Goal: Information Seeking & Learning: Compare options

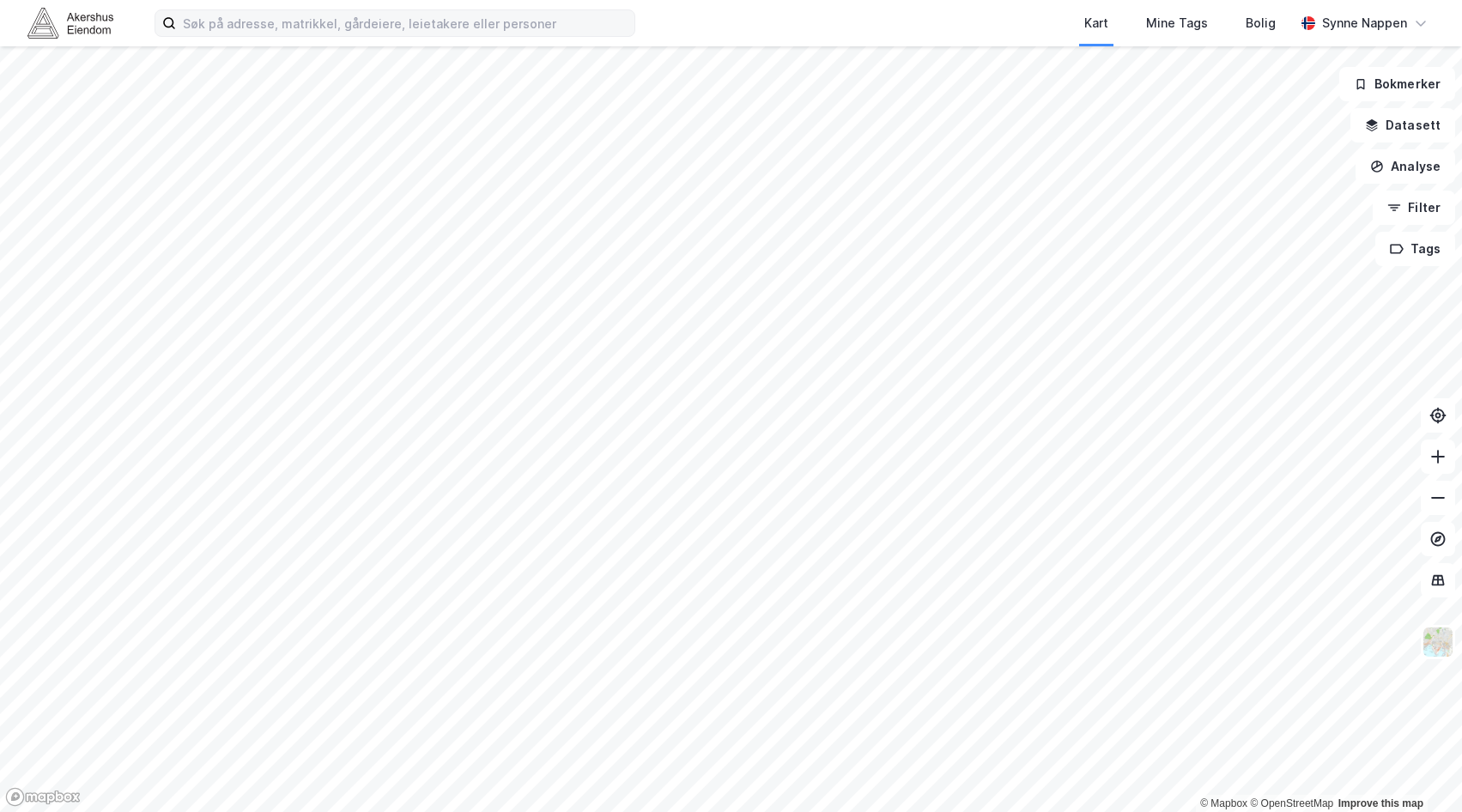
click at [473, 36] on label at bounding box center [395, 23] width 481 height 27
click at [473, 36] on input at bounding box center [405, 23] width 458 height 25
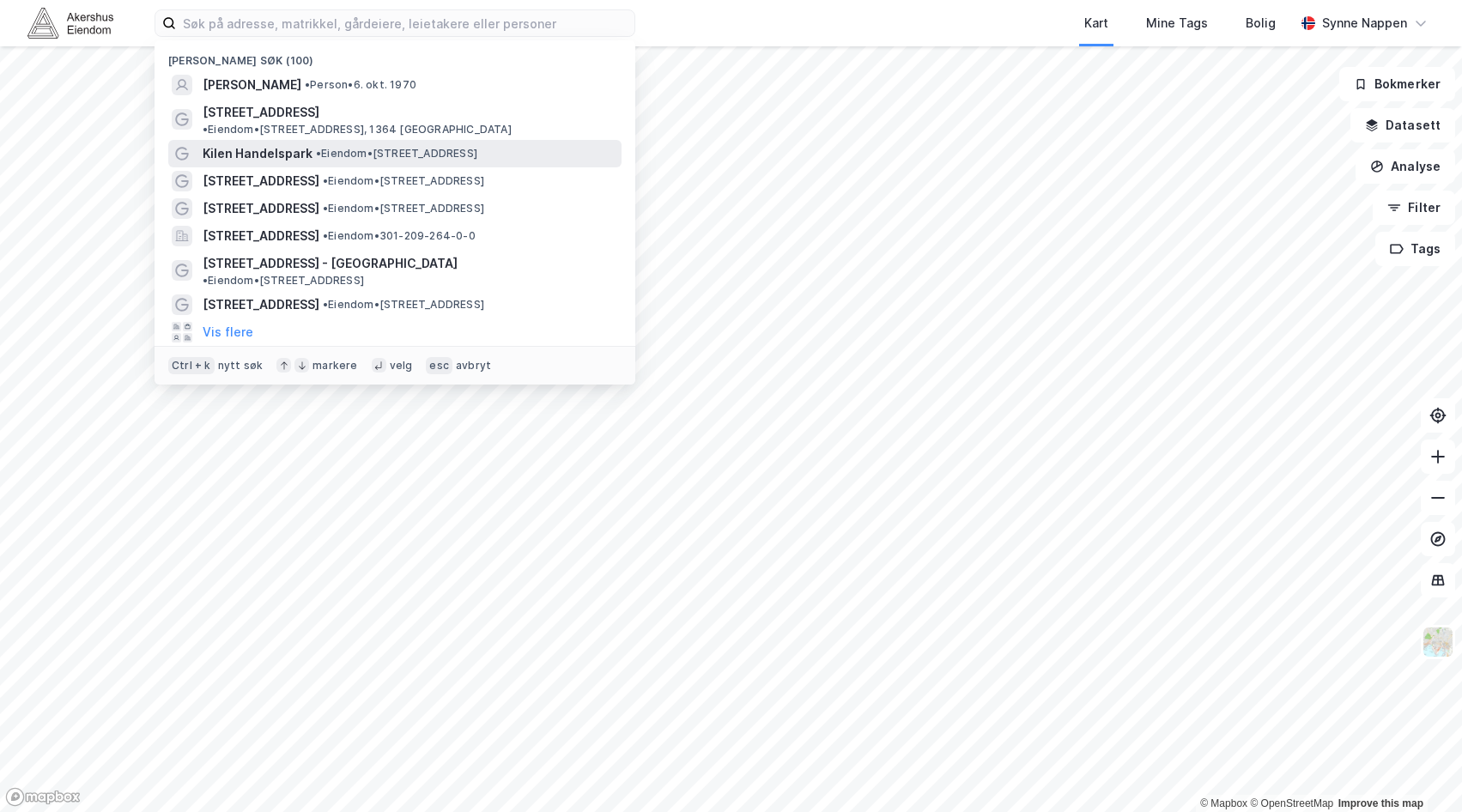
click at [478, 147] on span "• Eiendom • [STREET_ADDRESS]" at bounding box center [397, 154] width 161 height 14
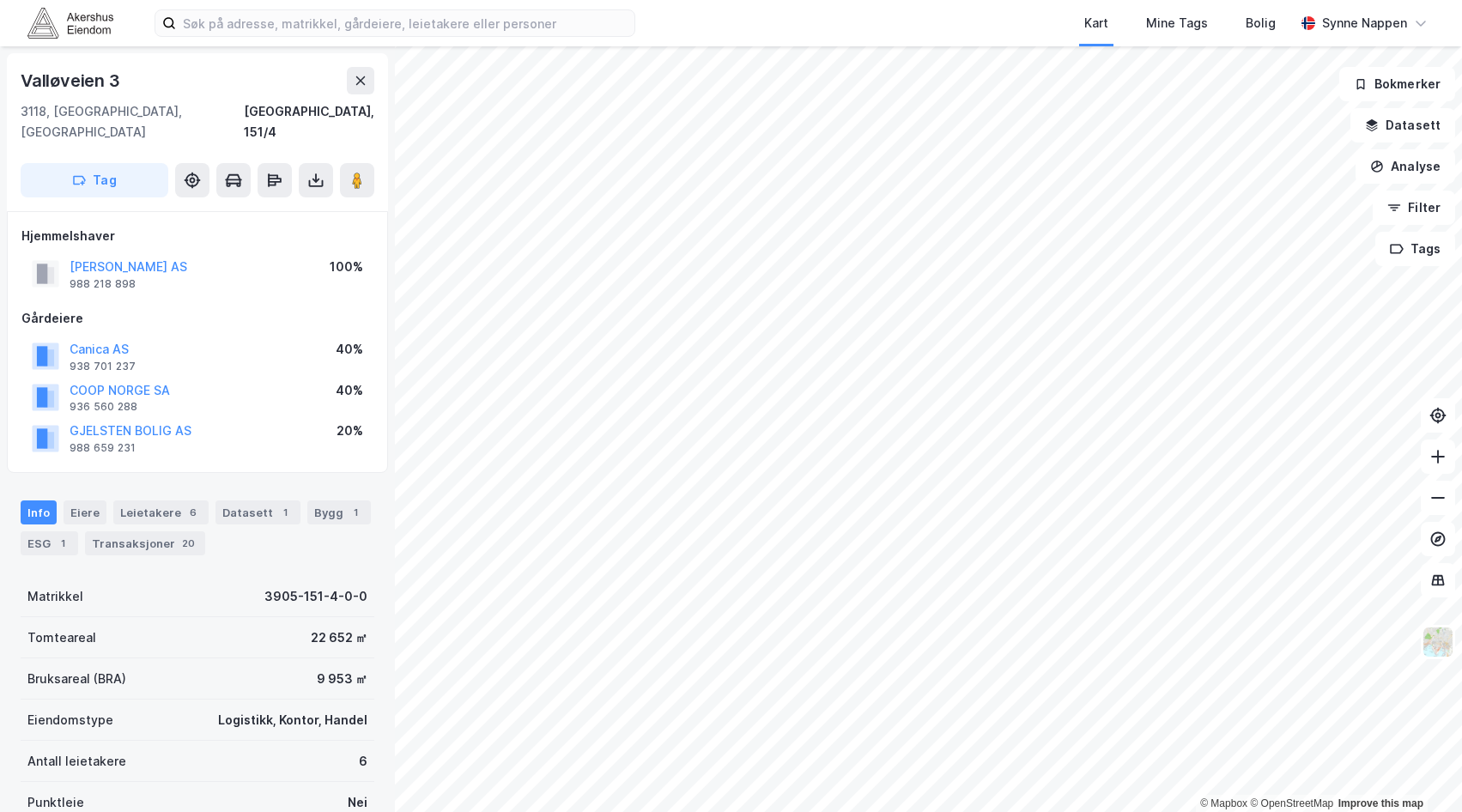
click at [332, 39] on div "Kart Mine Tags [PERSON_NAME] Synne [PERSON_NAME]" at bounding box center [731, 23] width 1462 height 47
click at [330, 31] on input at bounding box center [405, 23] width 458 height 25
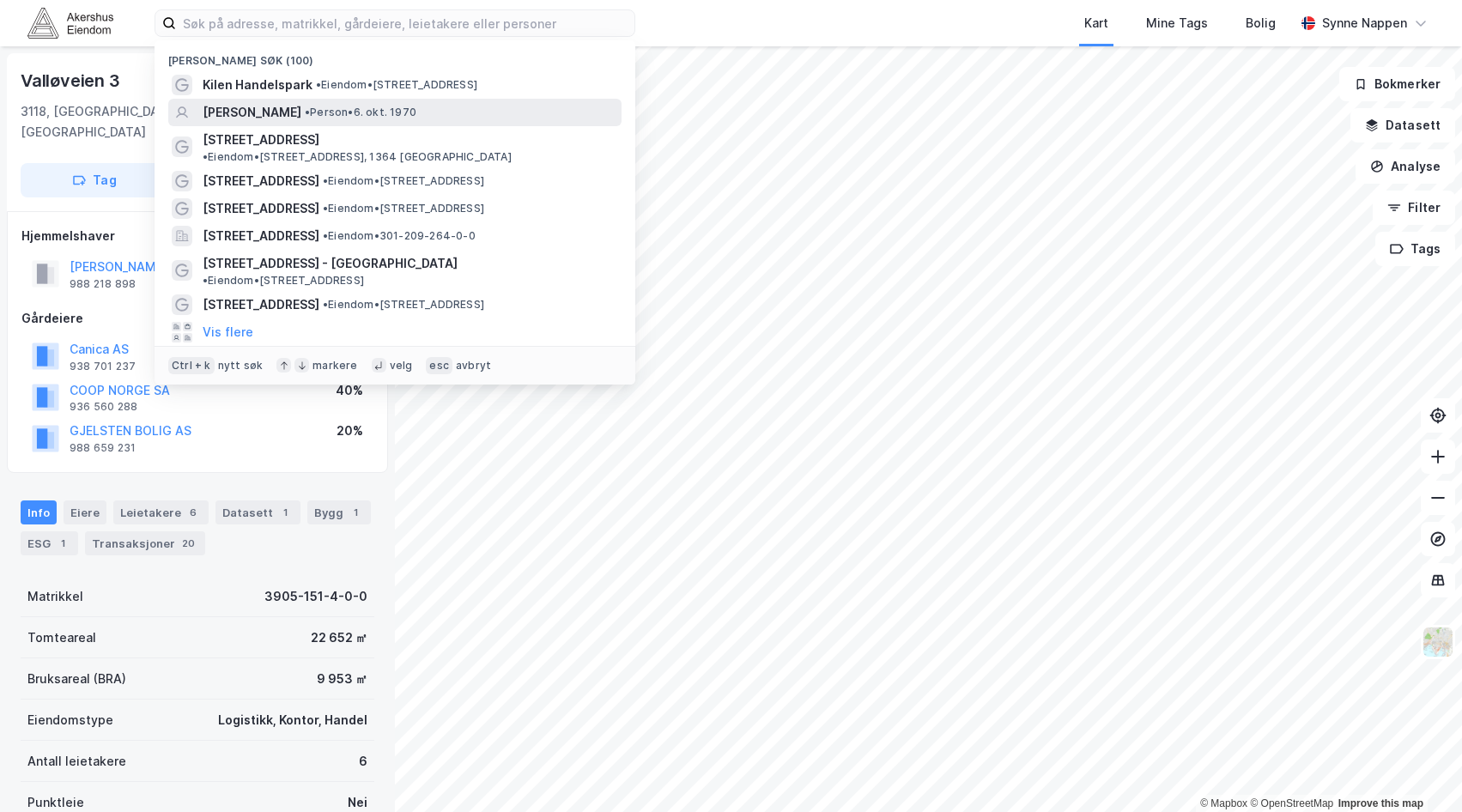
click at [310, 110] on span "•" at bounding box center [306, 112] width 5 height 13
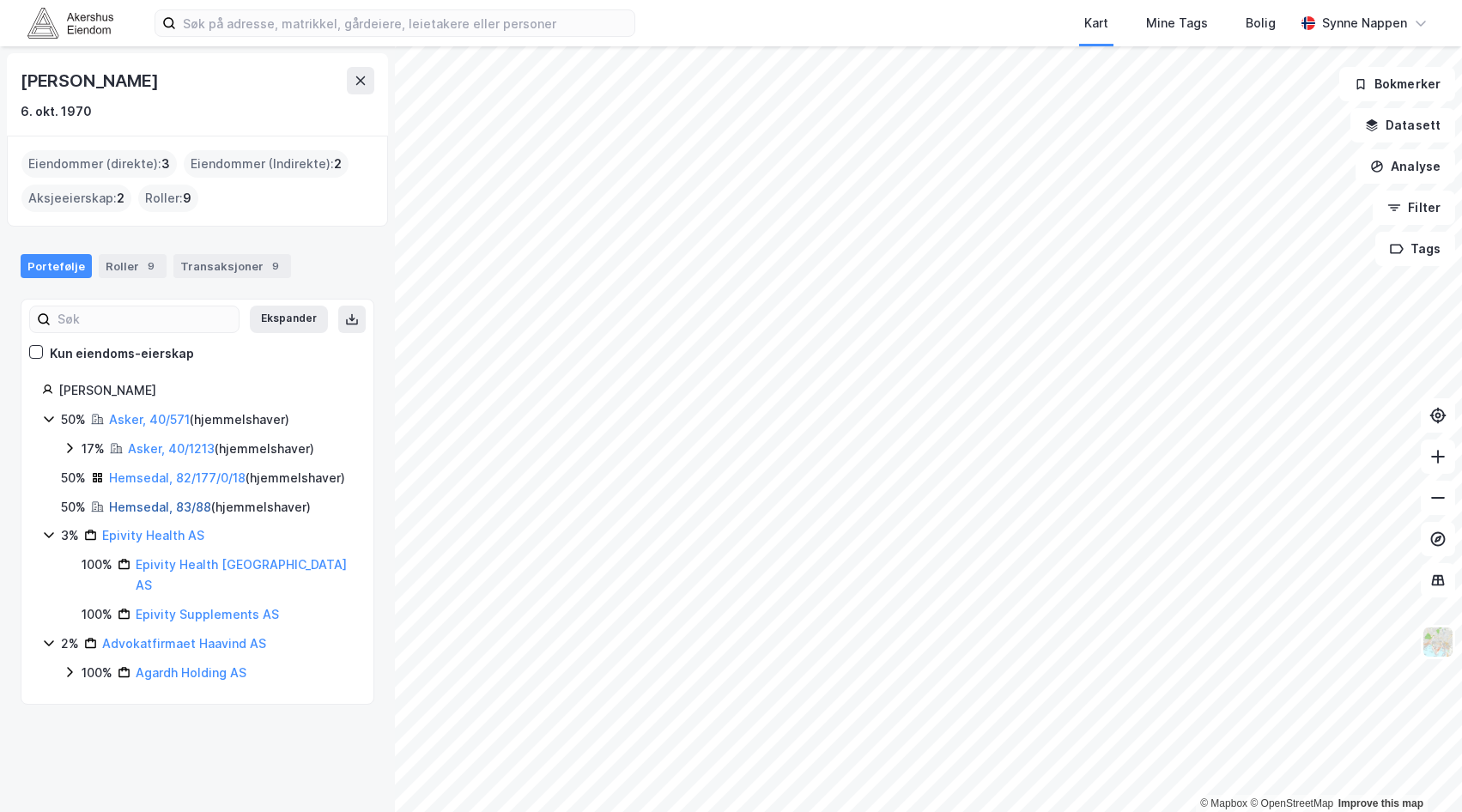
click at [169, 514] on link "Hemsedal, 83/88" at bounding box center [160, 507] width 102 height 15
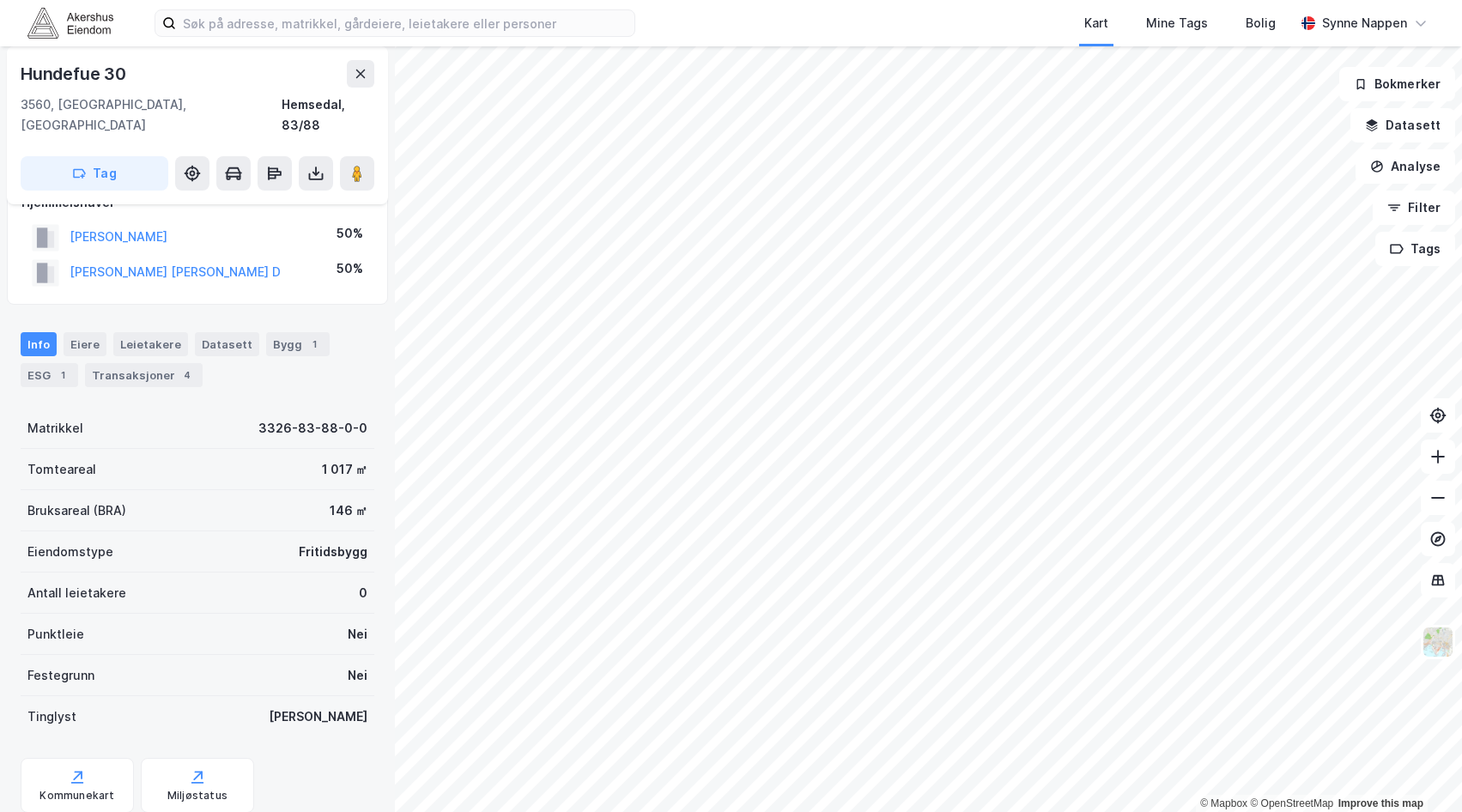
scroll to position [194, 0]
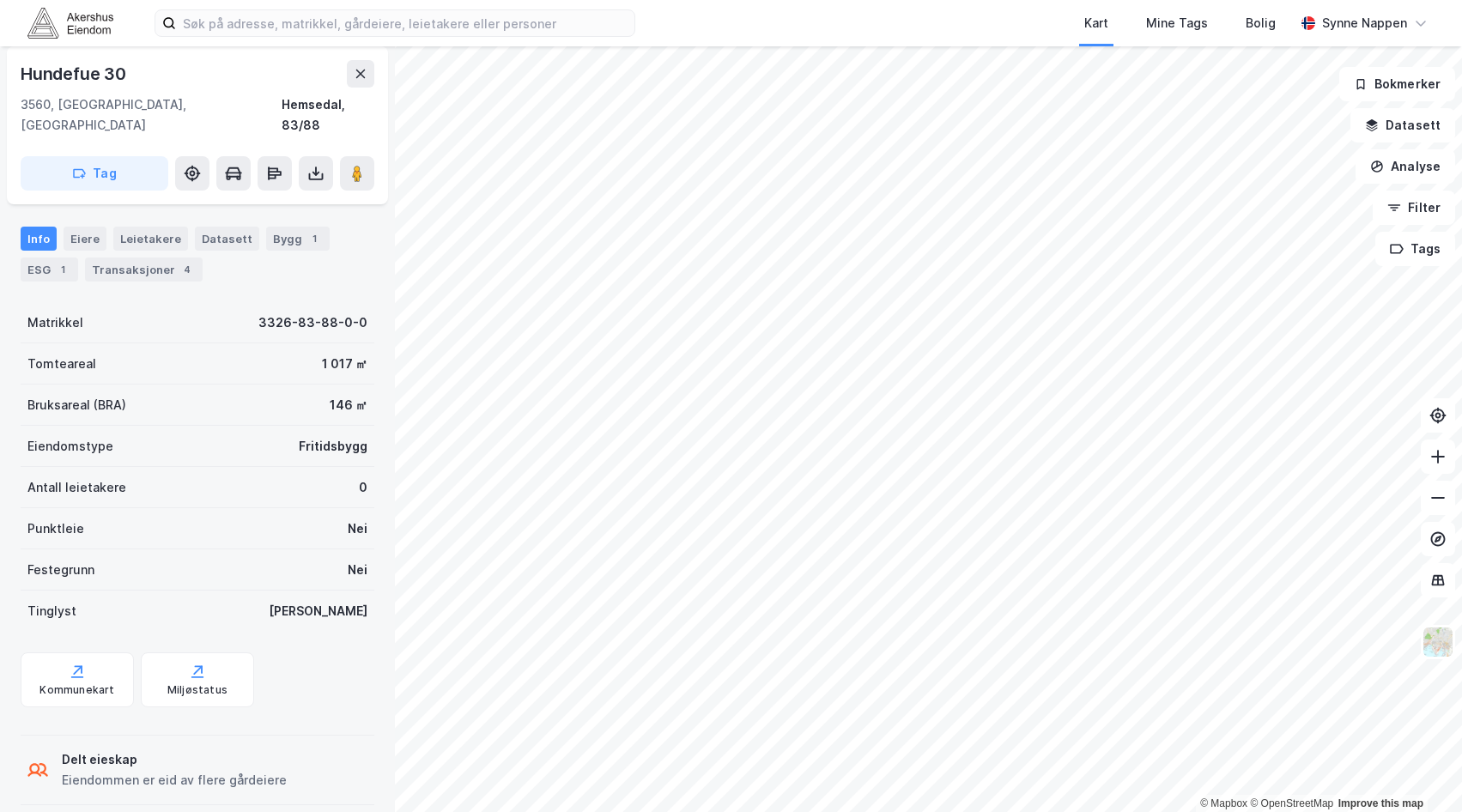
click at [145, 258] on div "Transaksjoner 4" at bounding box center [143, 269] width 118 height 24
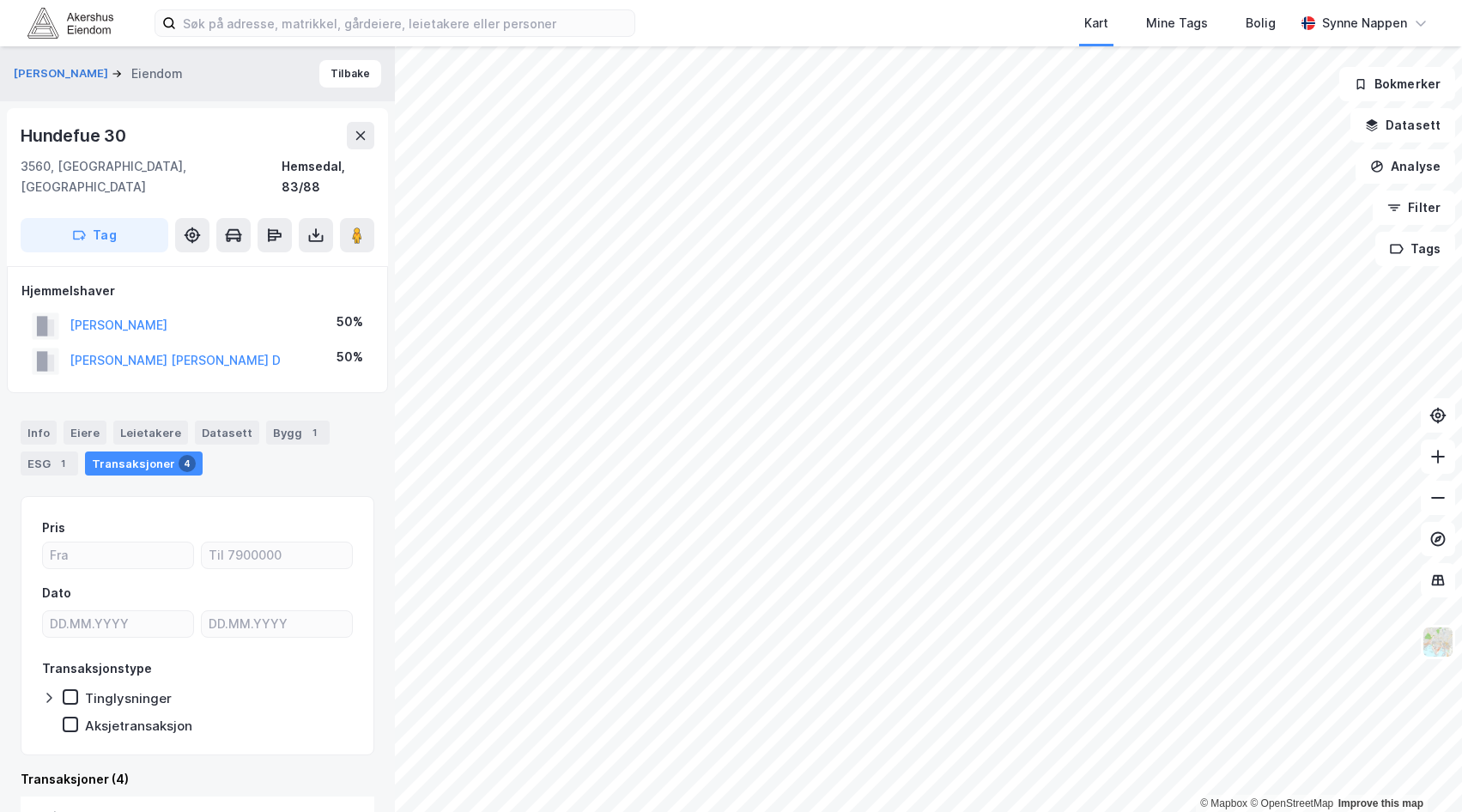
click at [72, 18] on img at bounding box center [70, 22] width 86 height 30
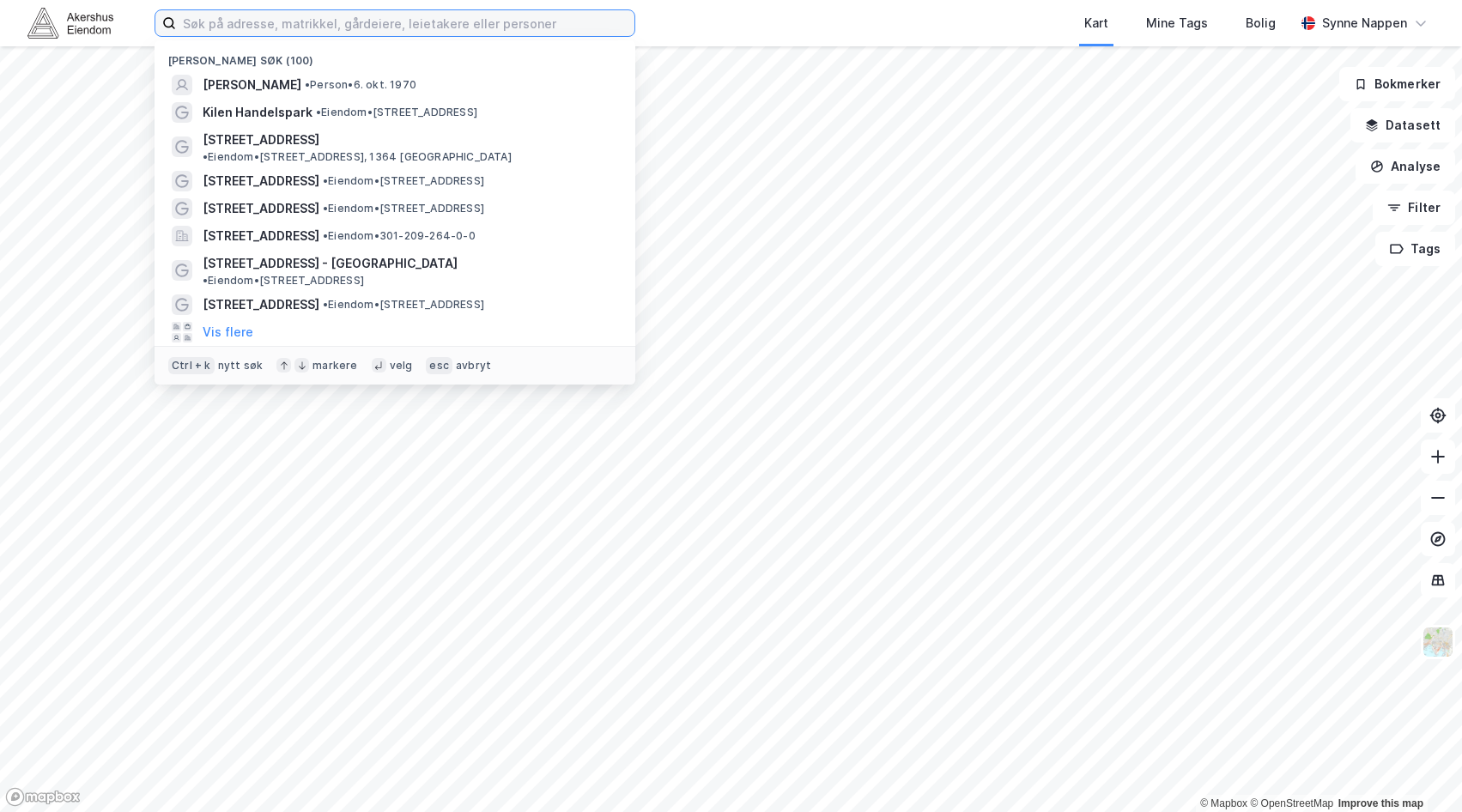
click at [300, 33] on input at bounding box center [405, 23] width 458 height 25
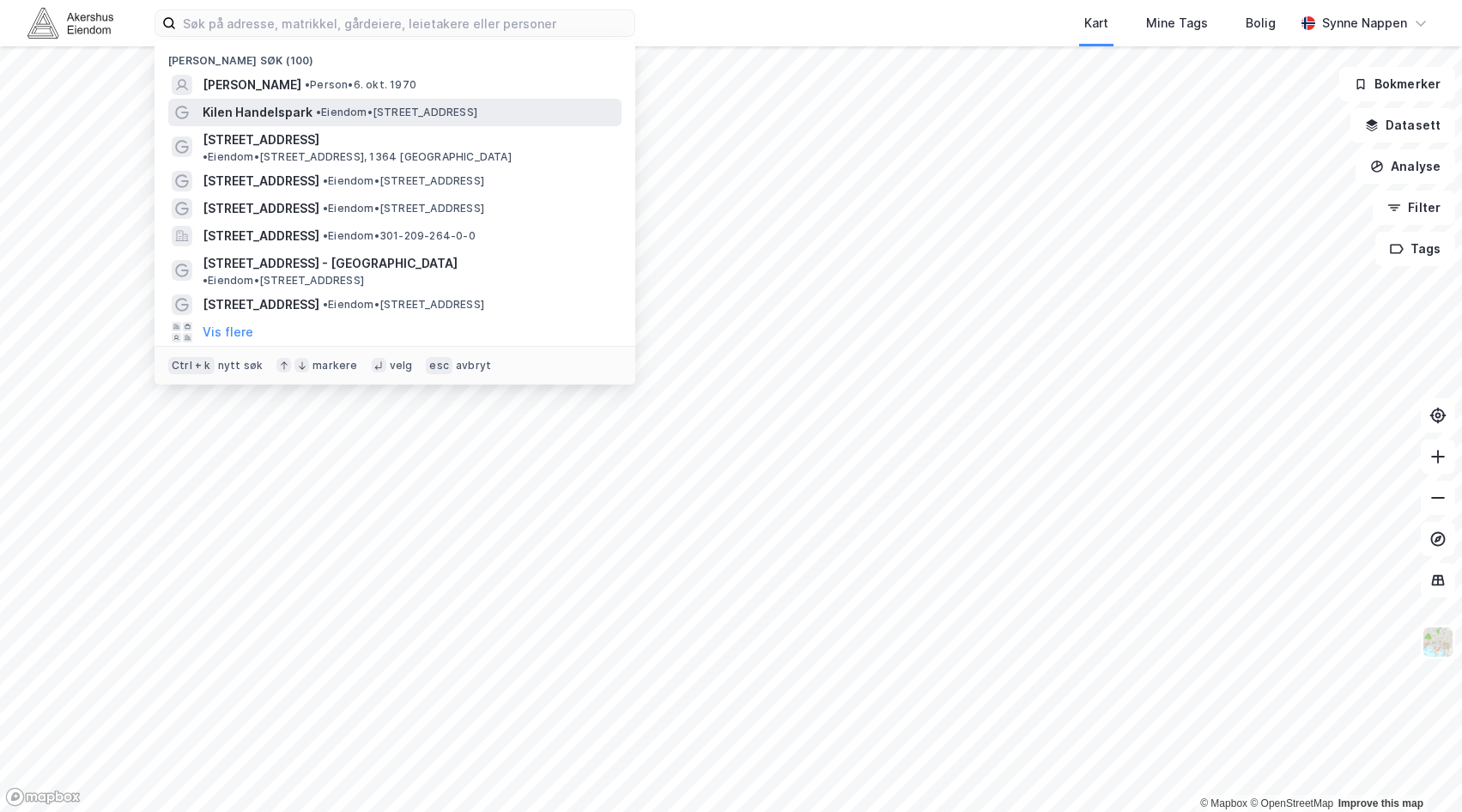
click at [282, 111] on span "Kilen Handelspark" at bounding box center [257, 112] width 110 height 20
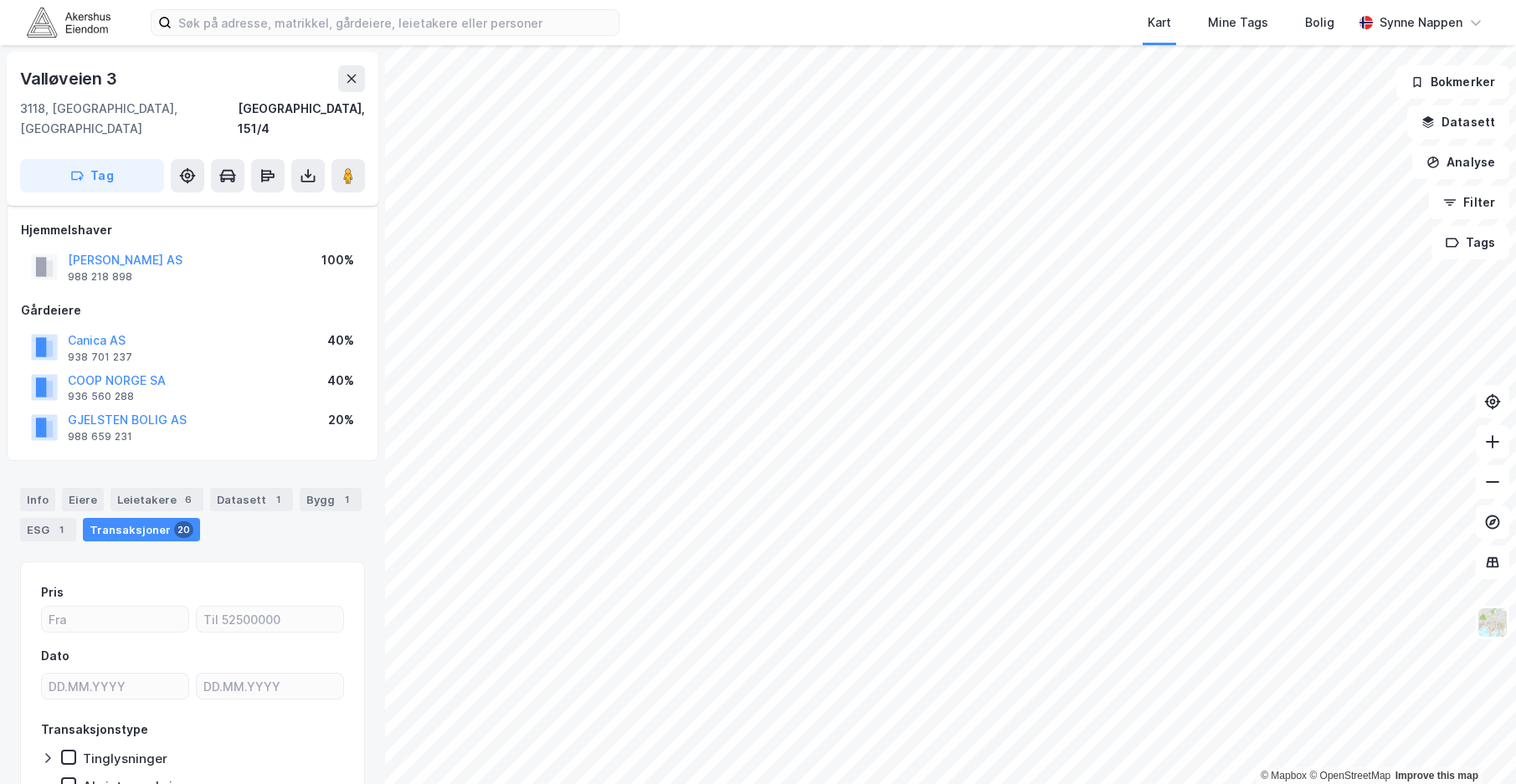
scroll to position [168, 0]
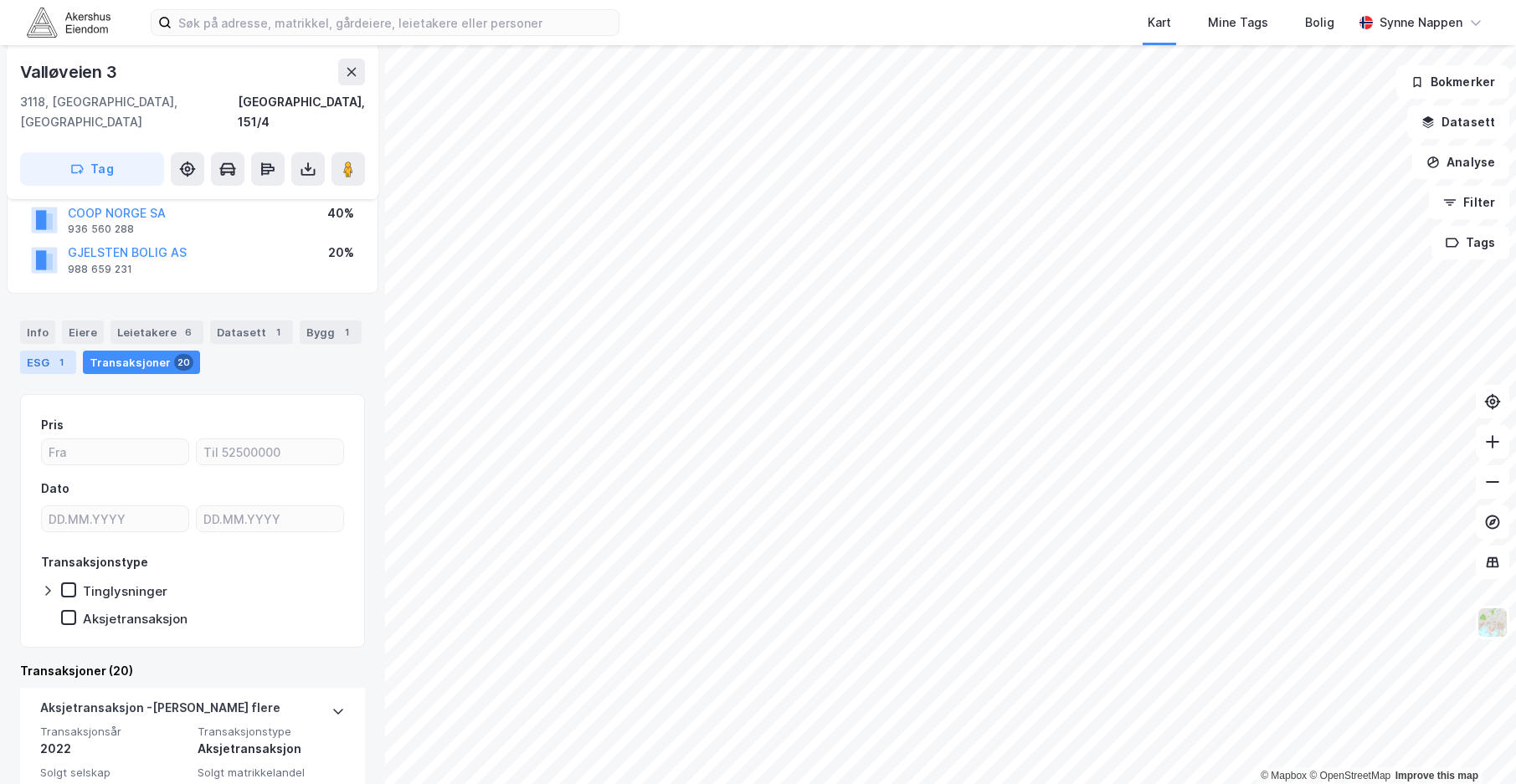
click at [55, 354] on div "1" at bounding box center [62, 362] width 17 height 17
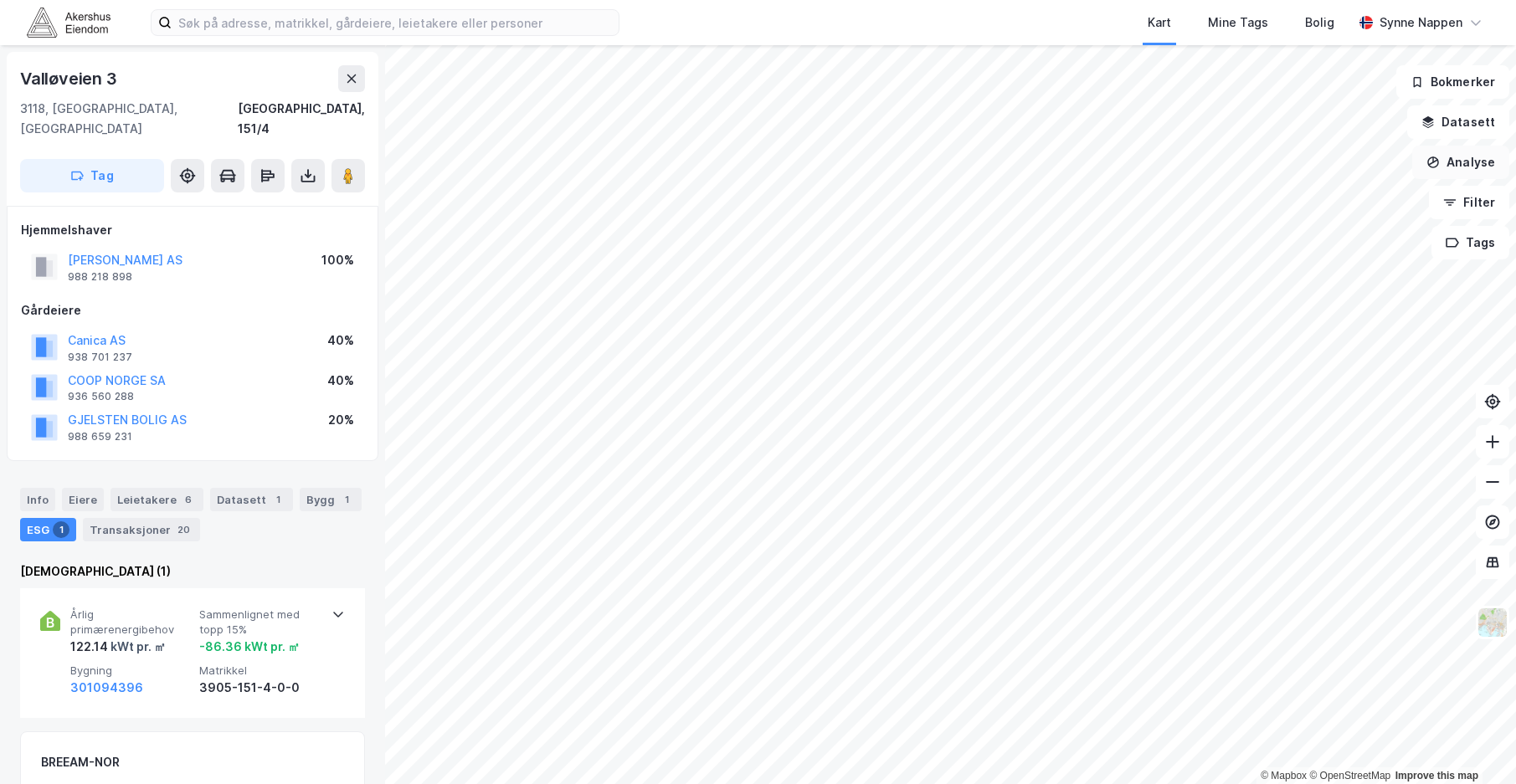
click at [1424, 161] on button "Analyse" at bounding box center [1460, 162] width 97 height 33
click at [1274, 265] on div "Se demografi" at bounding box center [1315, 266] width 146 height 14
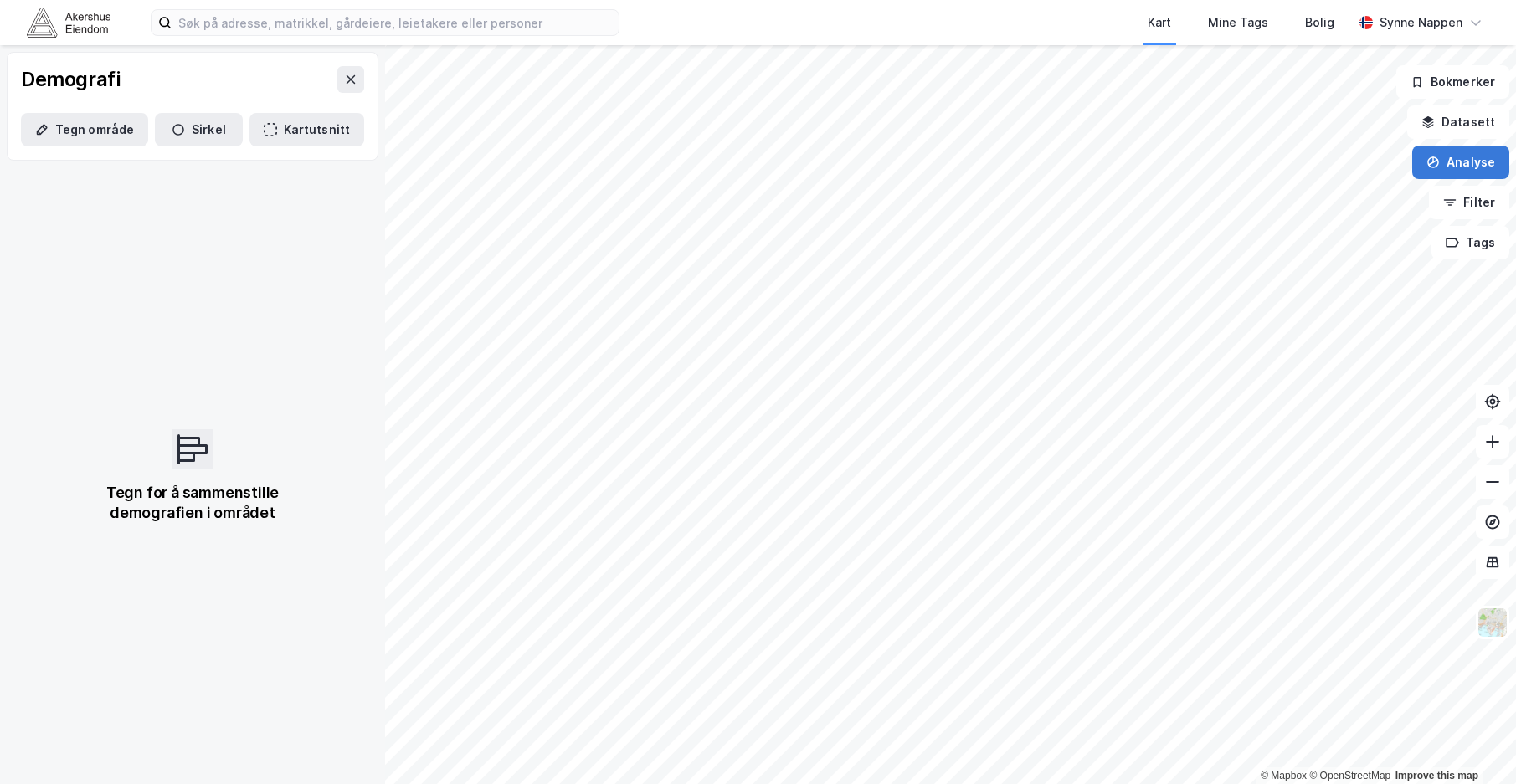
click at [1424, 161] on button "Analyse" at bounding box center [1460, 162] width 97 height 33
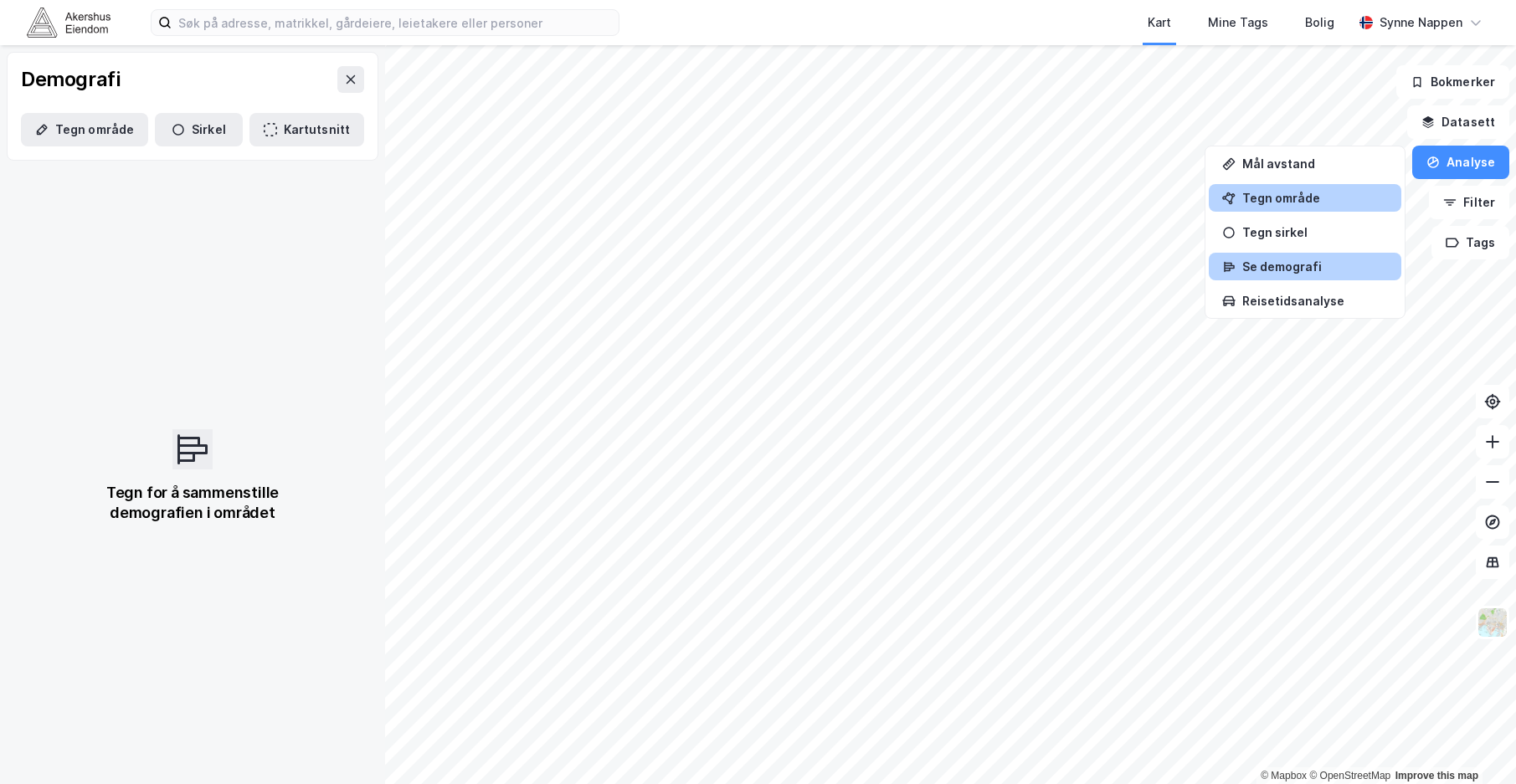
click at [1275, 197] on div "Tegn område" at bounding box center [1315, 197] width 146 height 14
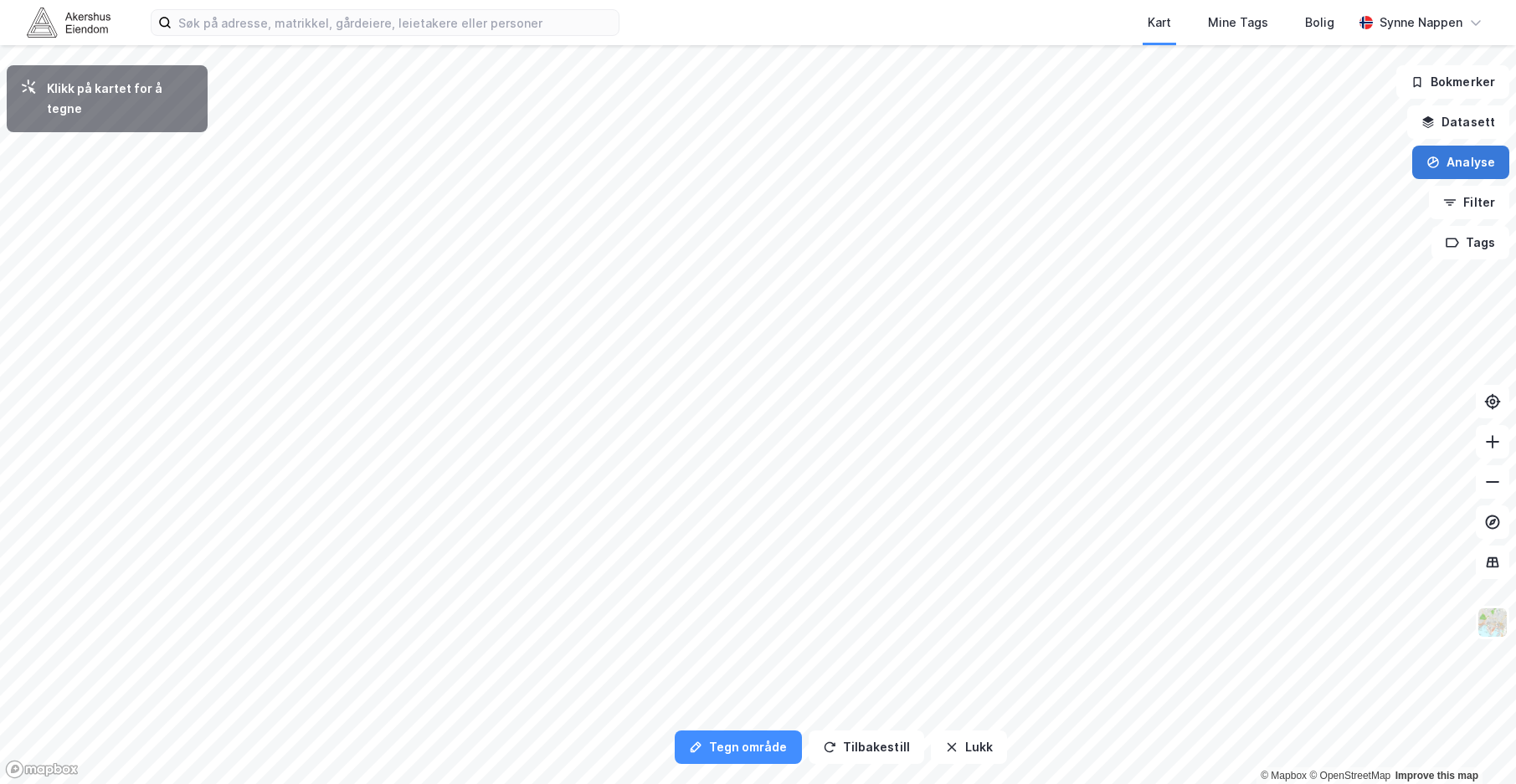
click at [1424, 153] on button "Analyse" at bounding box center [1460, 162] width 97 height 33
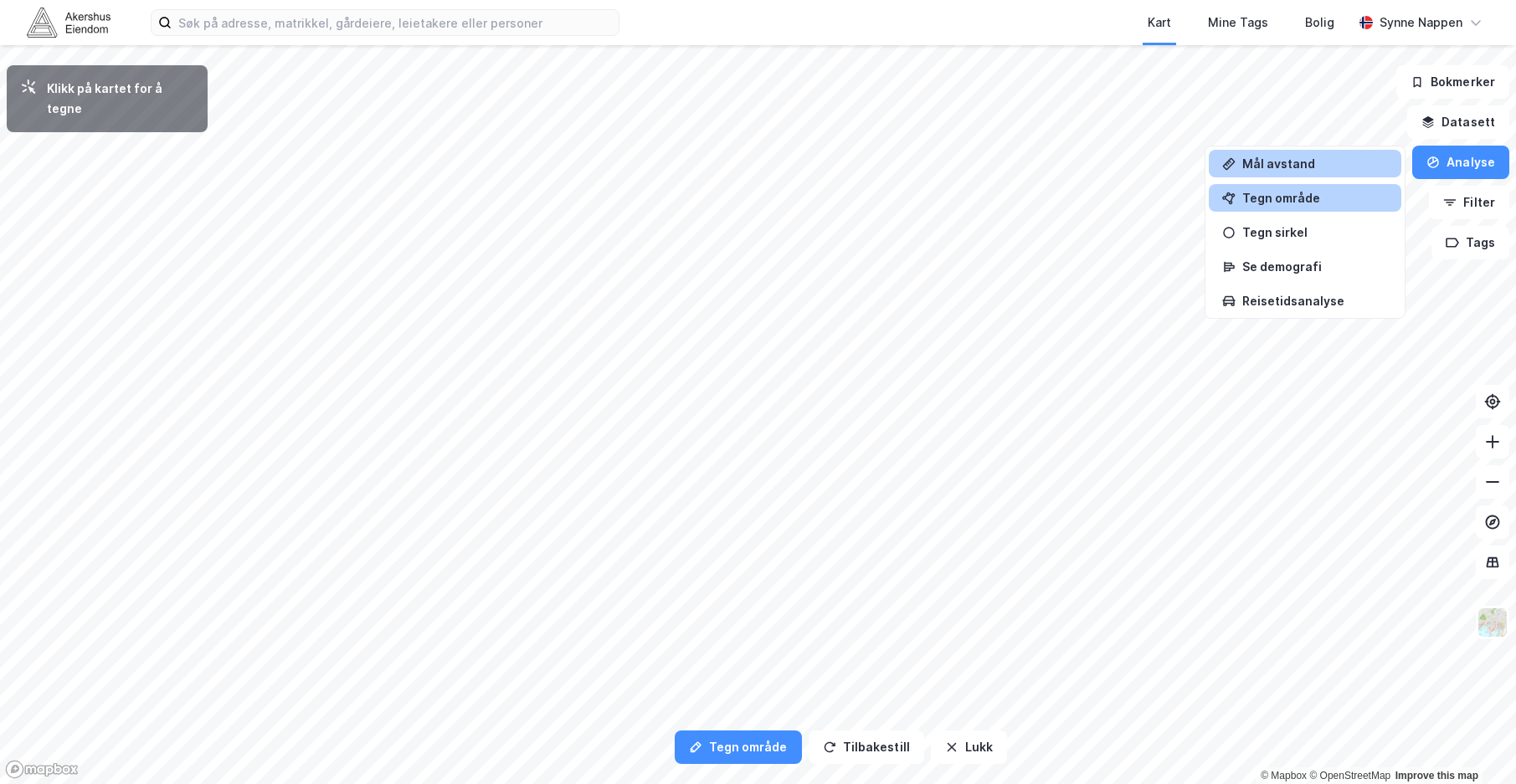
click at [1326, 164] on div "Mål avstand" at bounding box center [1315, 163] width 146 height 14
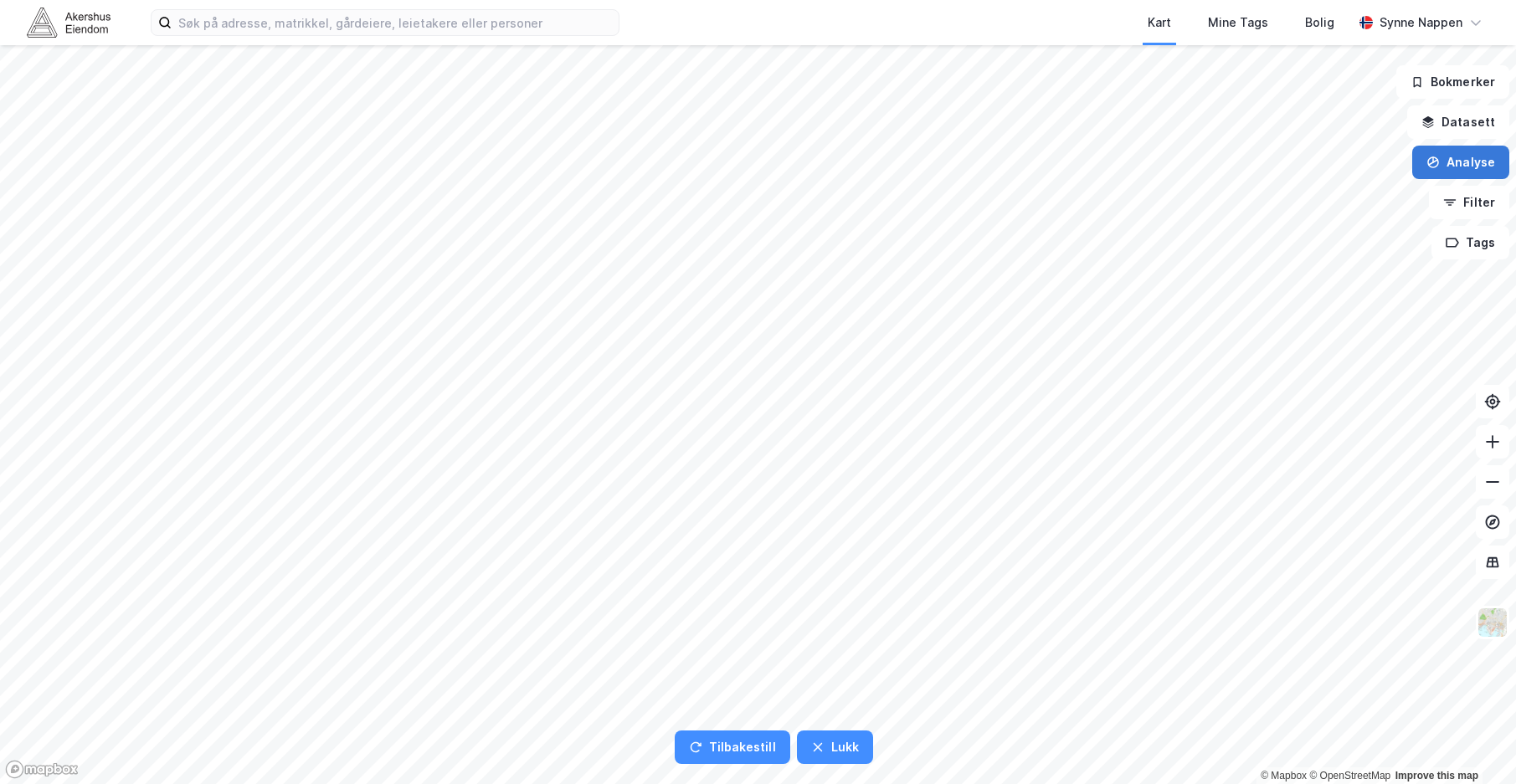
click at [1424, 163] on button "Analyse" at bounding box center [1460, 162] width 97 height 33
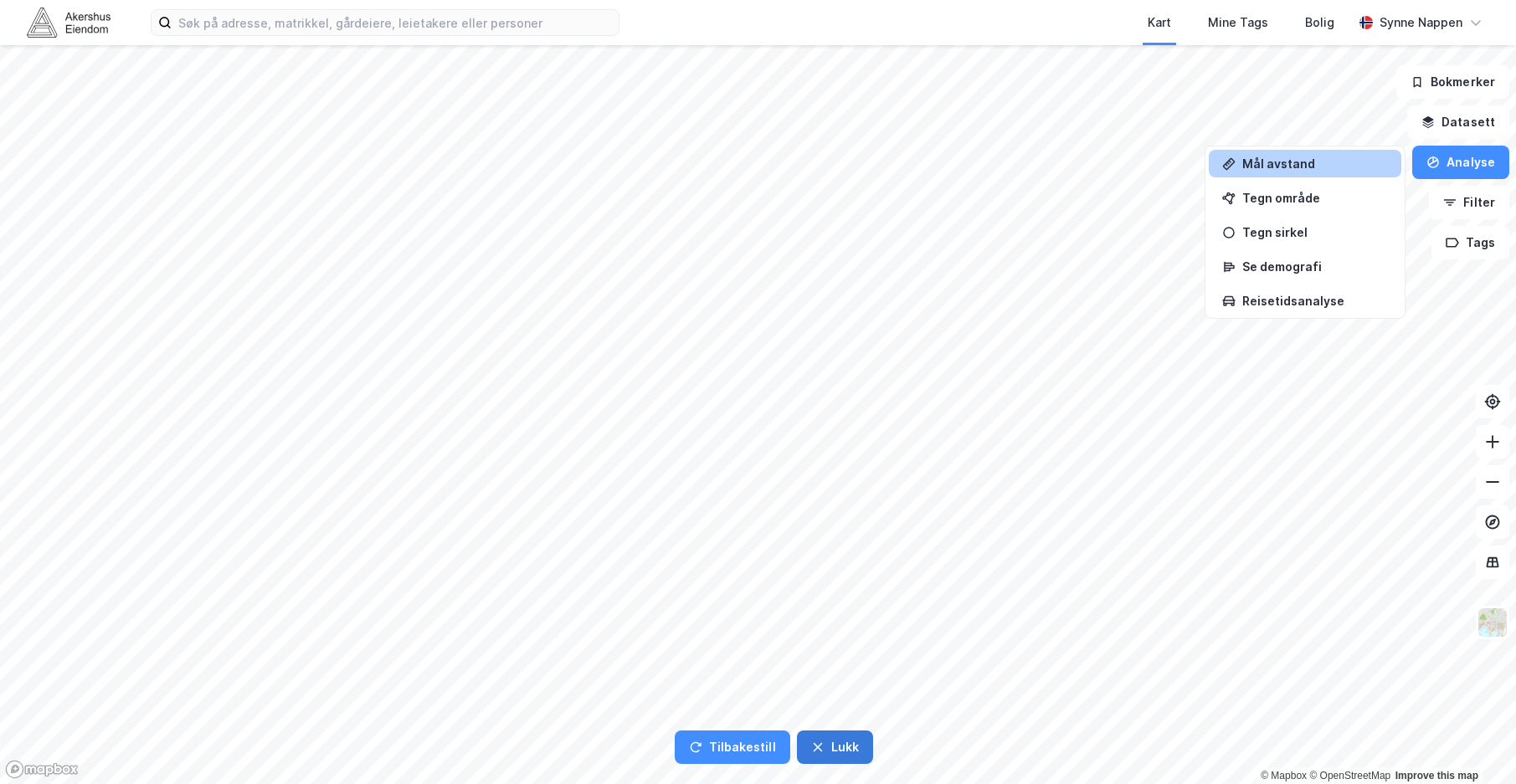
click at [837, 744] on button "Lukk" at bounding box center [834, 747] width 76 height 33
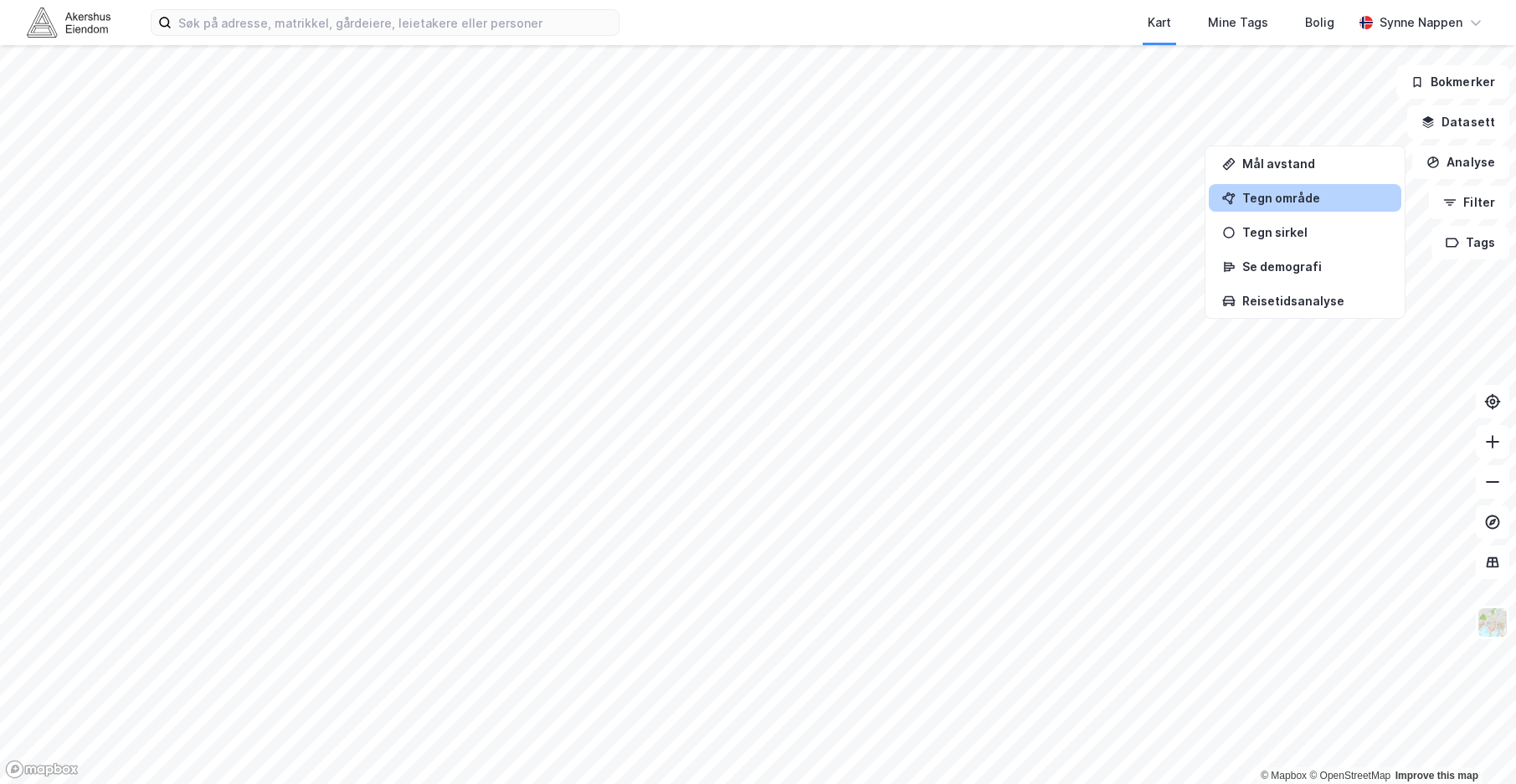
click at [1311, 199] on div "Tegn område" at bounding box center [1315, 197] width 146 height 14
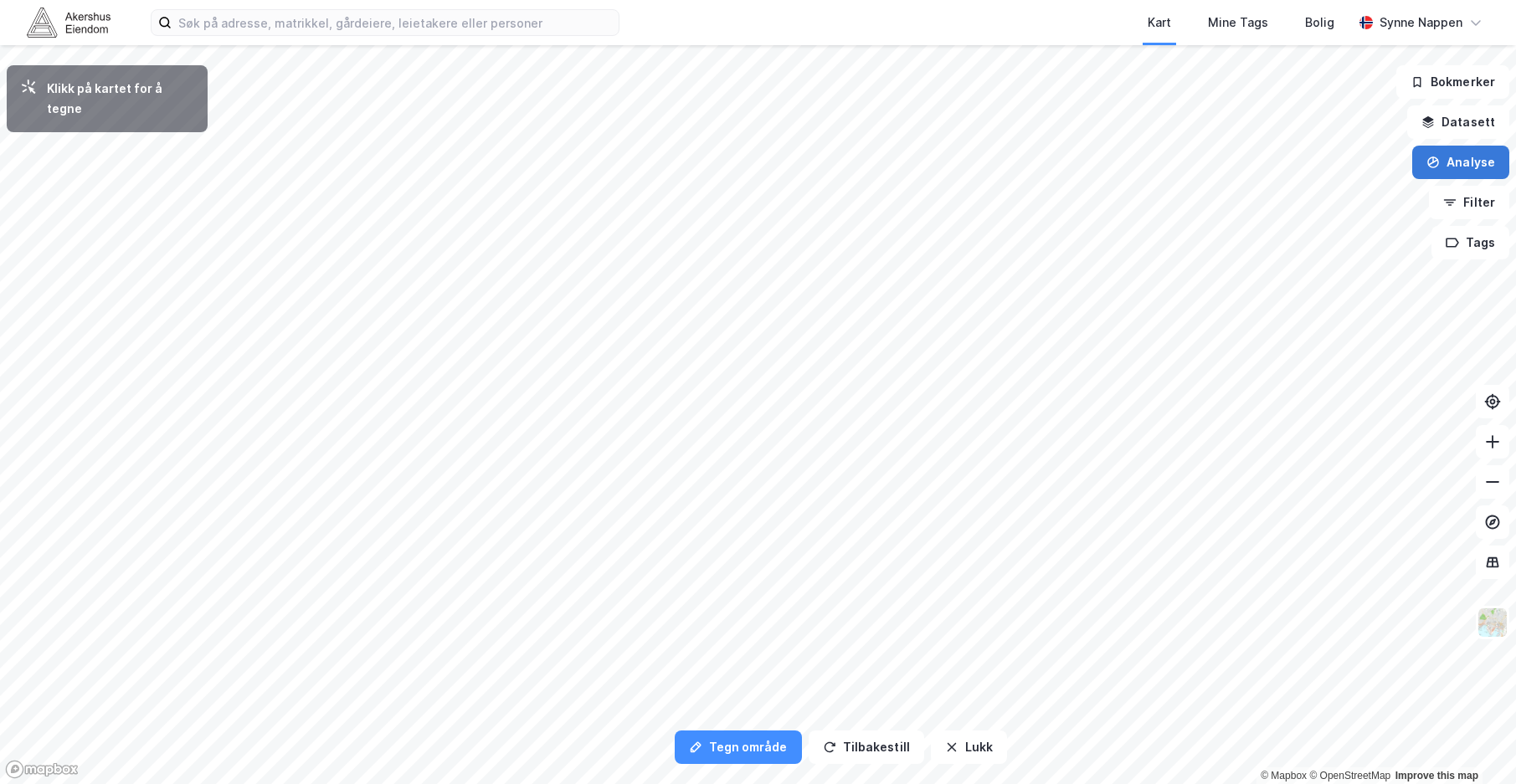
click at [1424, 166] on button "Analyse" at bounding box center [1460, 162] width 97 height 33
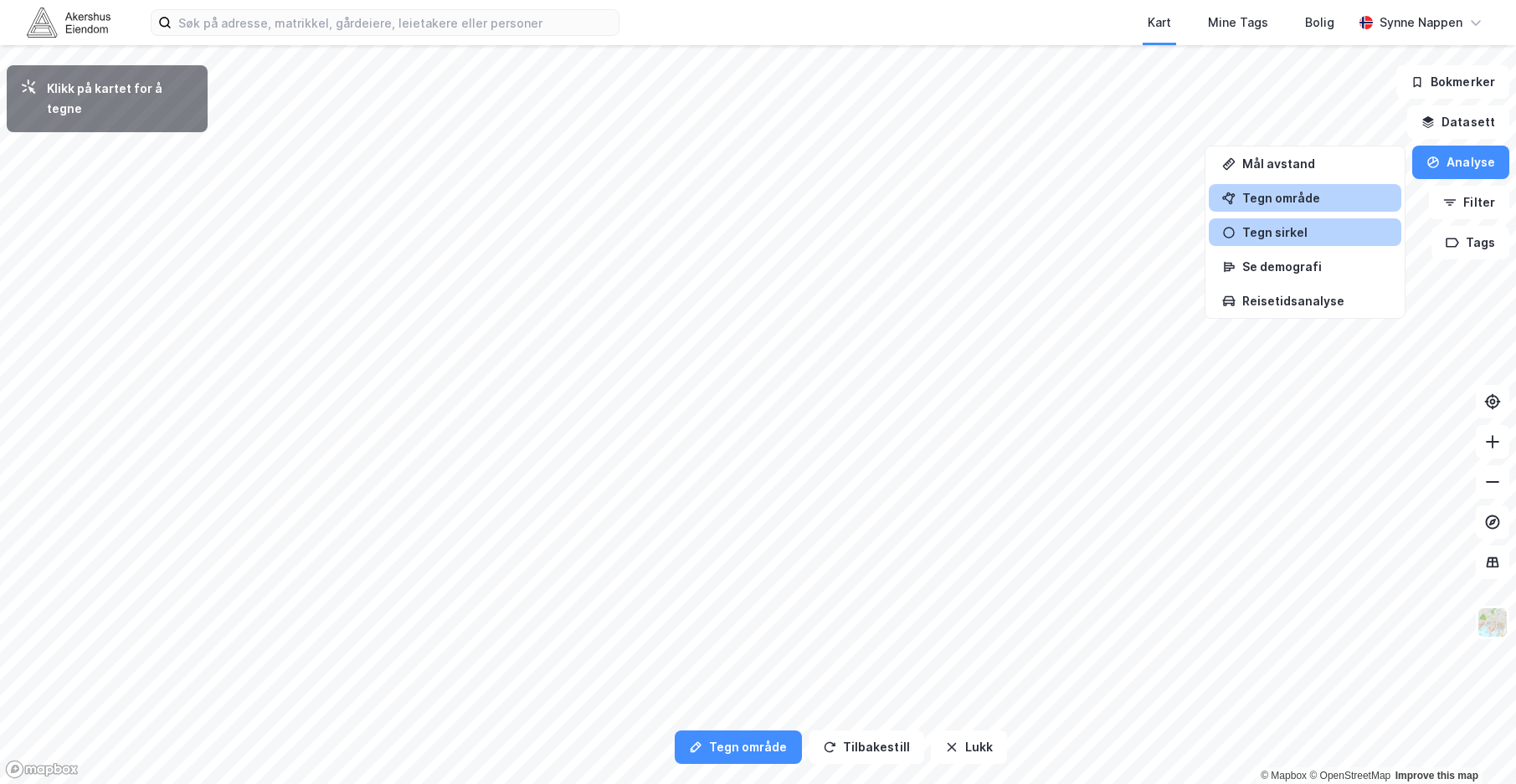
click at [1297, 239] on div "Tegn sirkel" at bounding box center [1315, 231] width 146 height 14
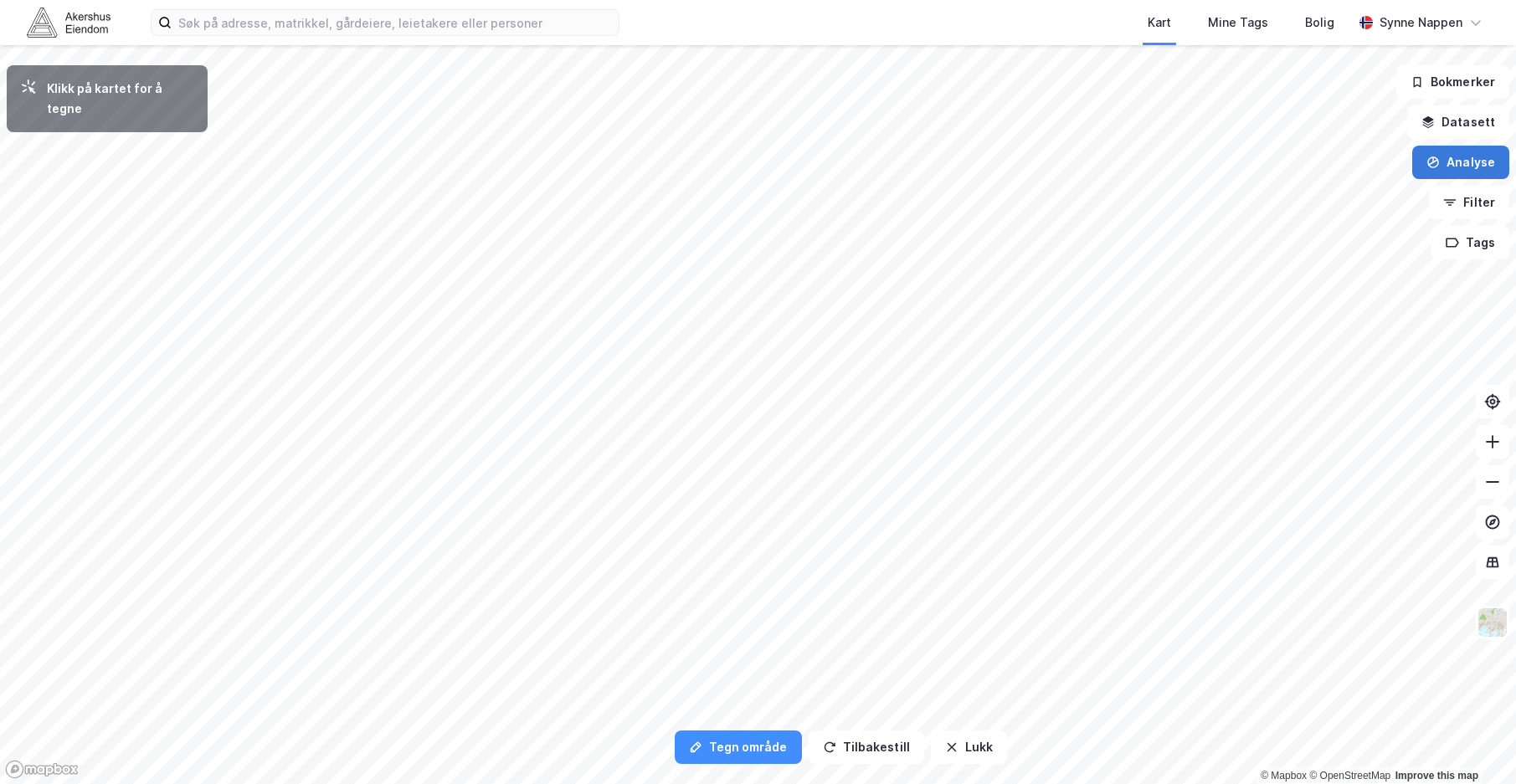
click at [1424, 165] on icon "button" at bounding box center [1433, 162] width 13 height 13
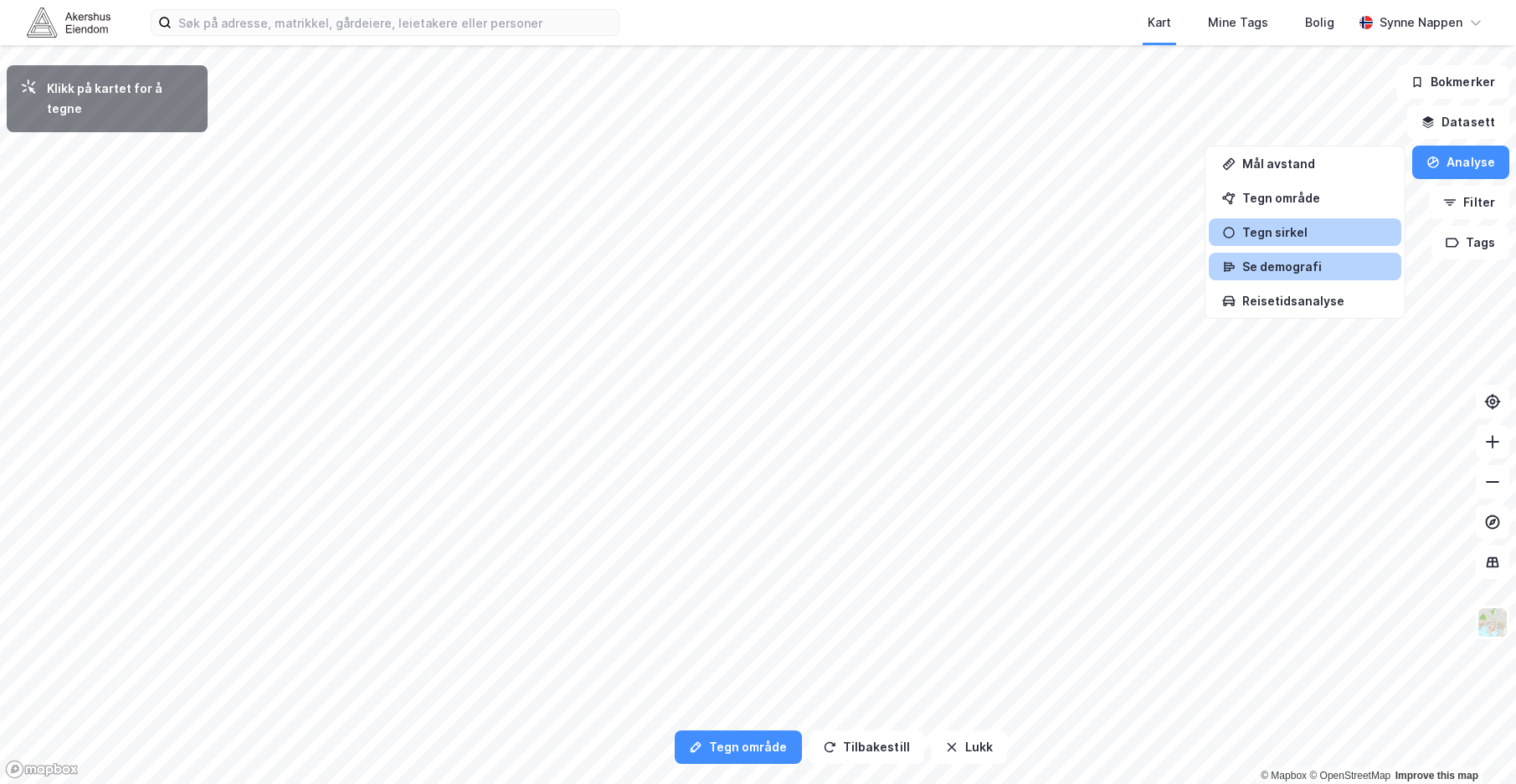
click at [1290, 265] on div "Se demografi" at bounding box center [1315, 266] width 146 height 14
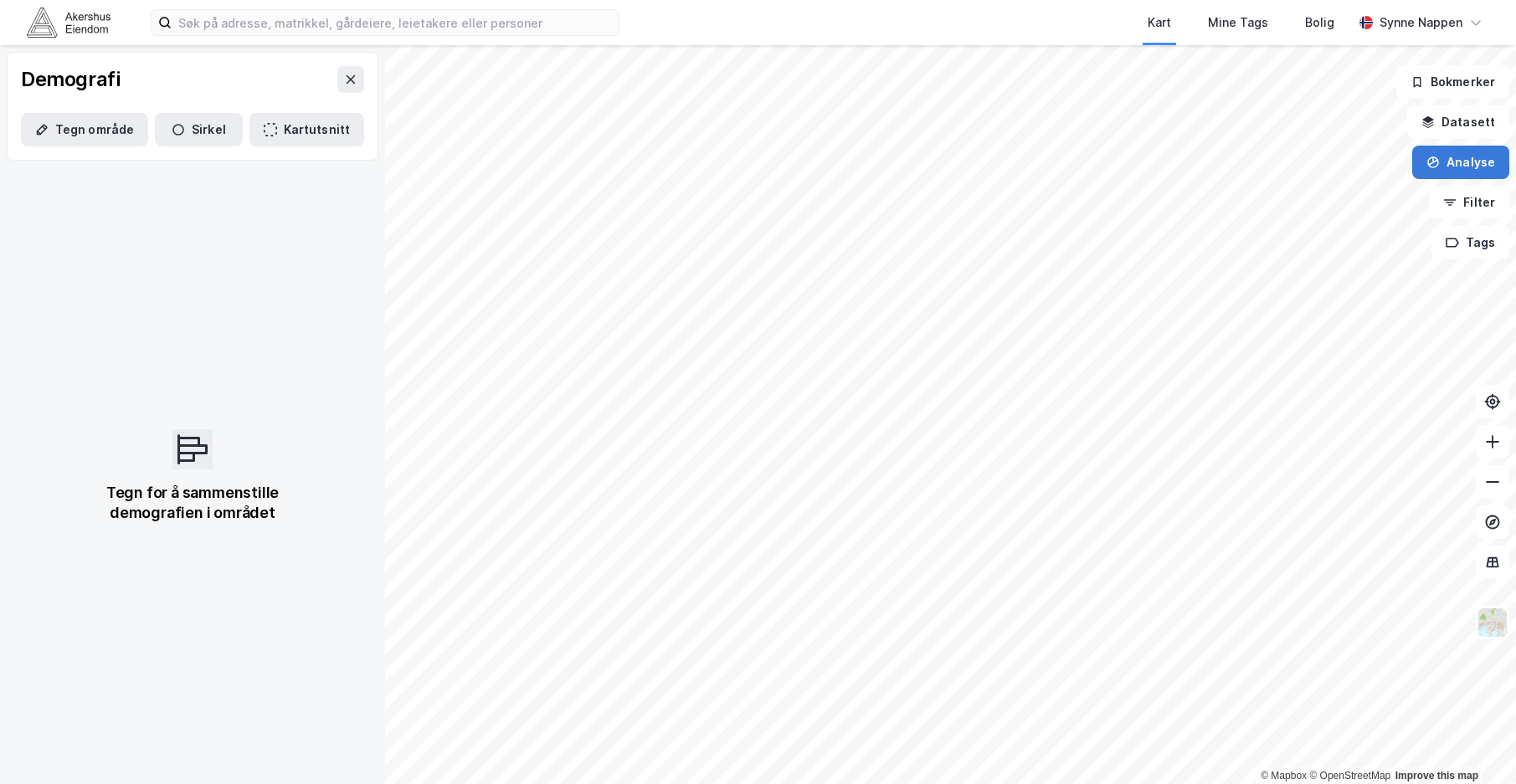
click at [1424, 162] on icon "button" at bounding box center [1433, 162] width 10 height 7
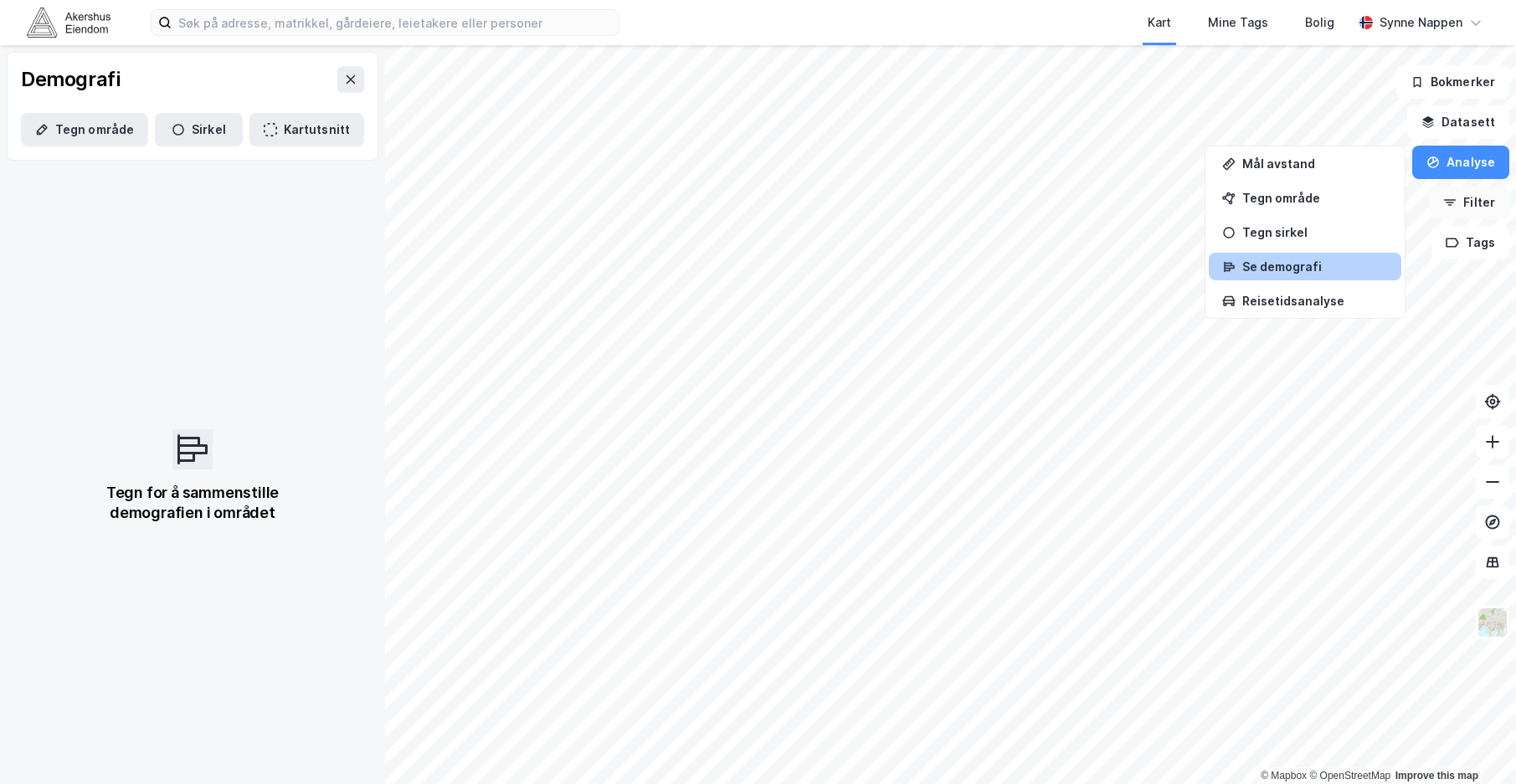
click at [1424, 203] on button "Filter" at bounding box center [1469, 202] width 81 height 33
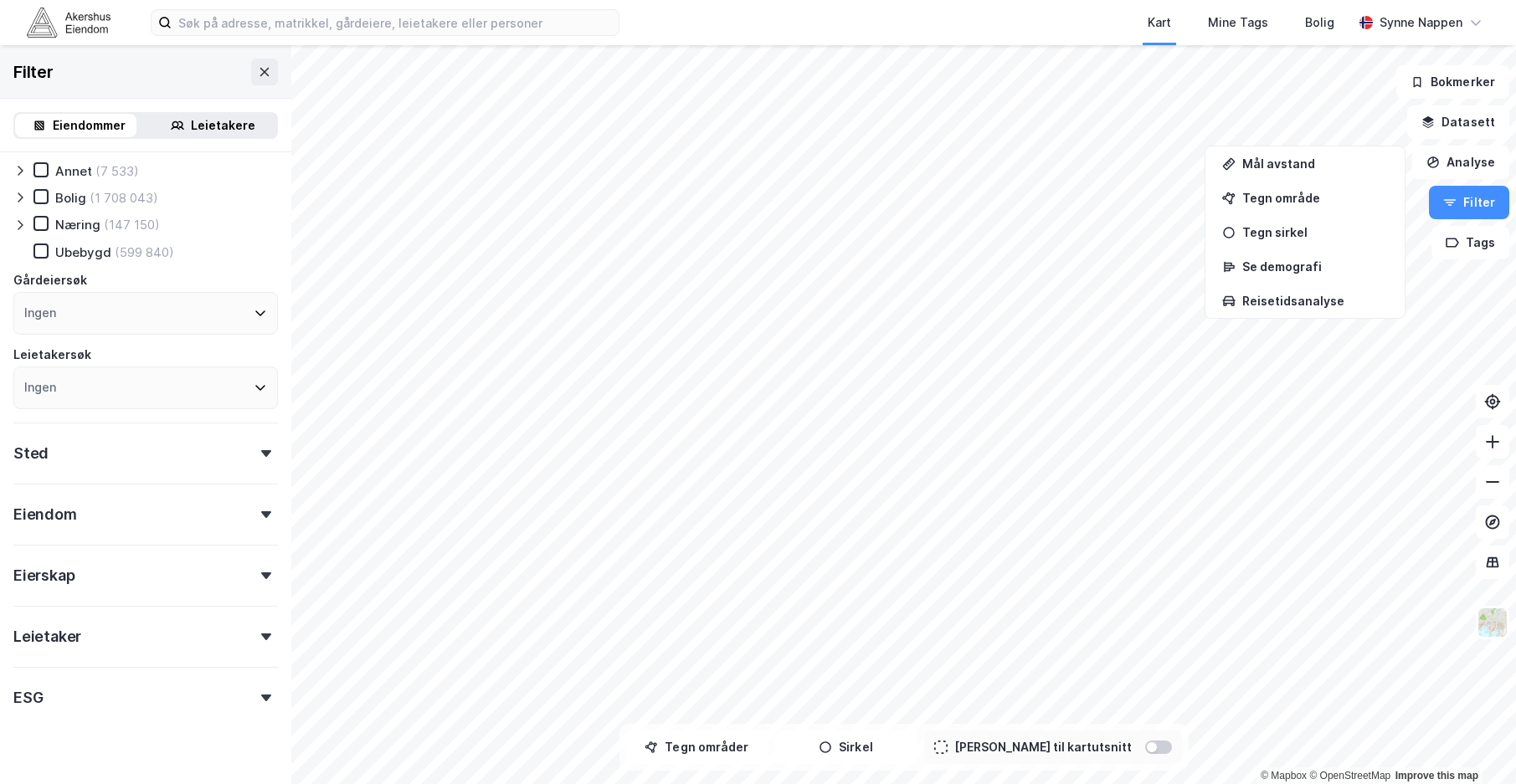
scroll to position [61, 0]
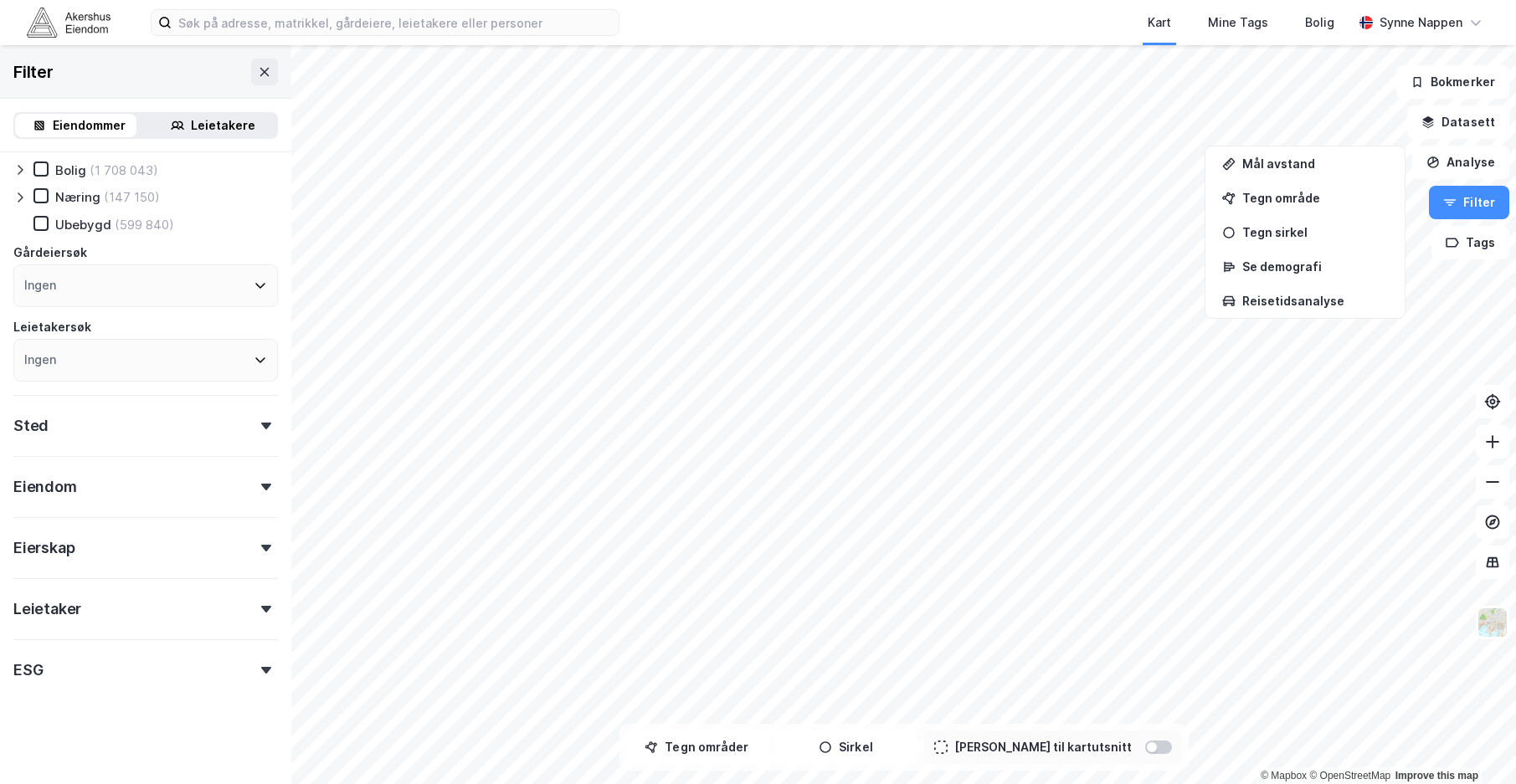
click at [198, 658] on div "ESG" at bounding box center [145, 663] width 265 height 47
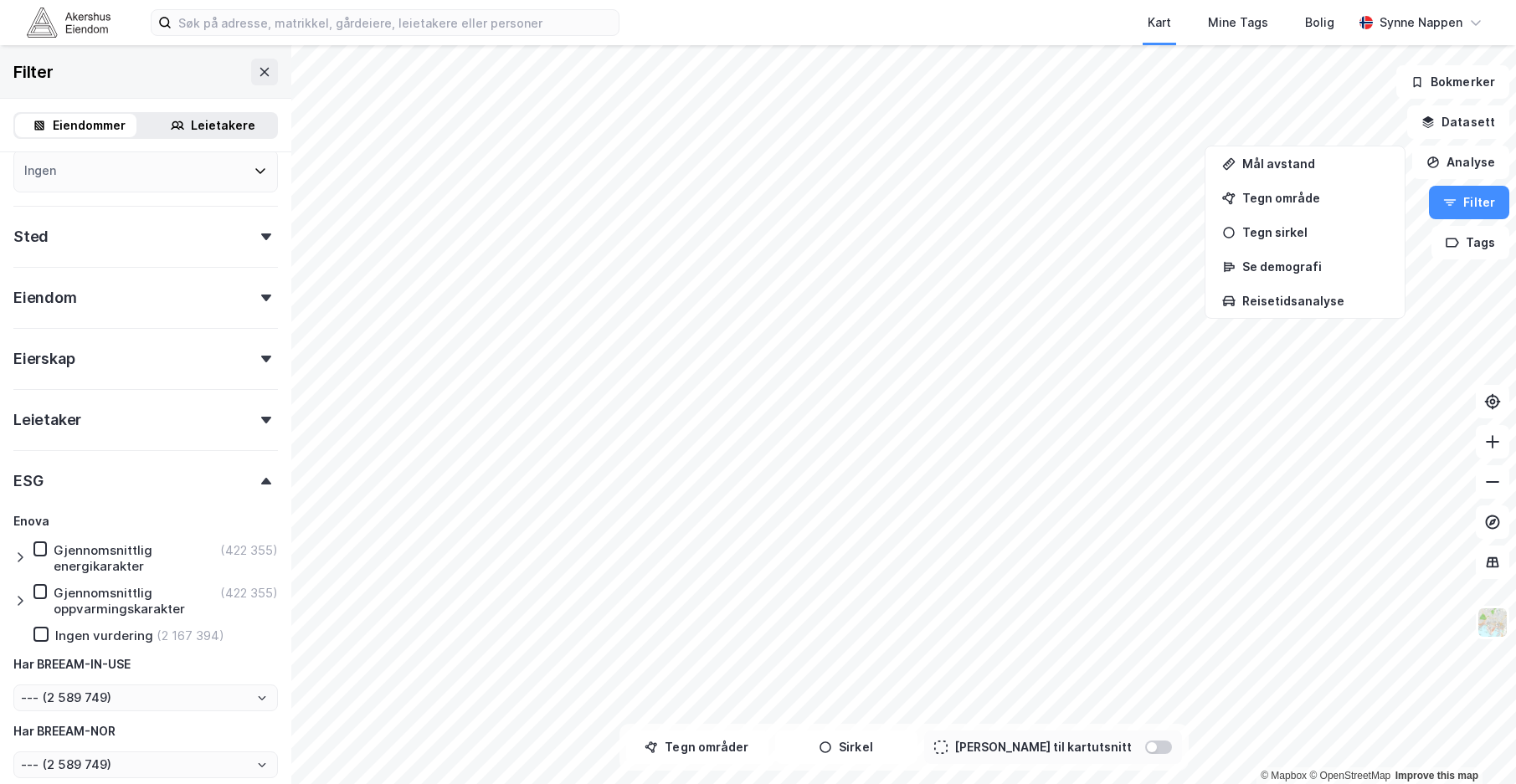
scroll to position [251, 0]
click at [110, 253] on div "Eiendomstype Annet (7 533) [PERSON_NAME] (1 708 043) Næring (147 150) Ubebygd (…" at bounding box center [145, 346] width 265 height 863
click at [171, 234] on div "Sted" at bounding box center [145, 228] width 265 height 47
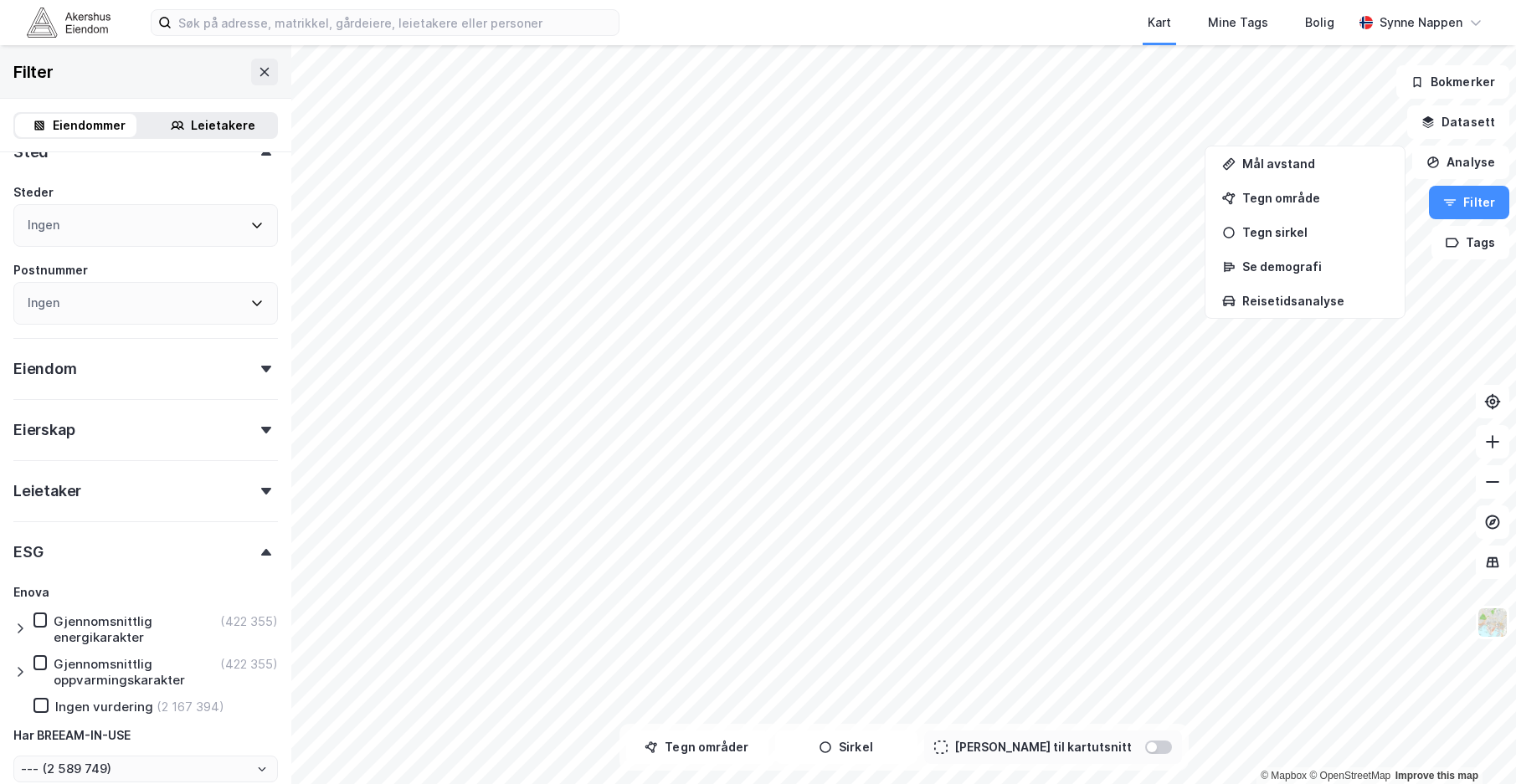
click at [160, 381] on div "Eiendom" at bounding box center [145, 362] width 265 height 47
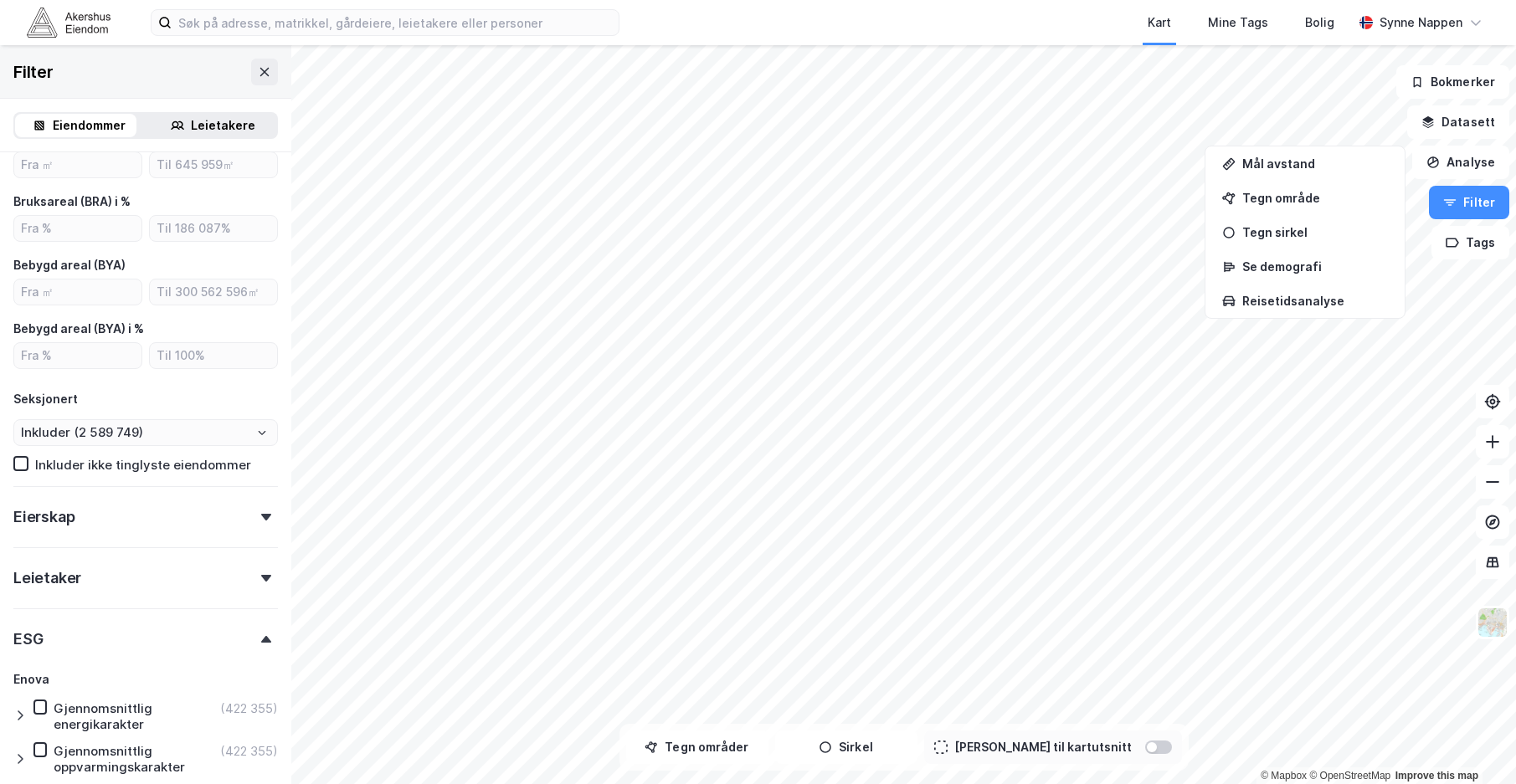
click at [188, 524] on div "Eierskap" at bounding box center [145, 510] width 265 height 47
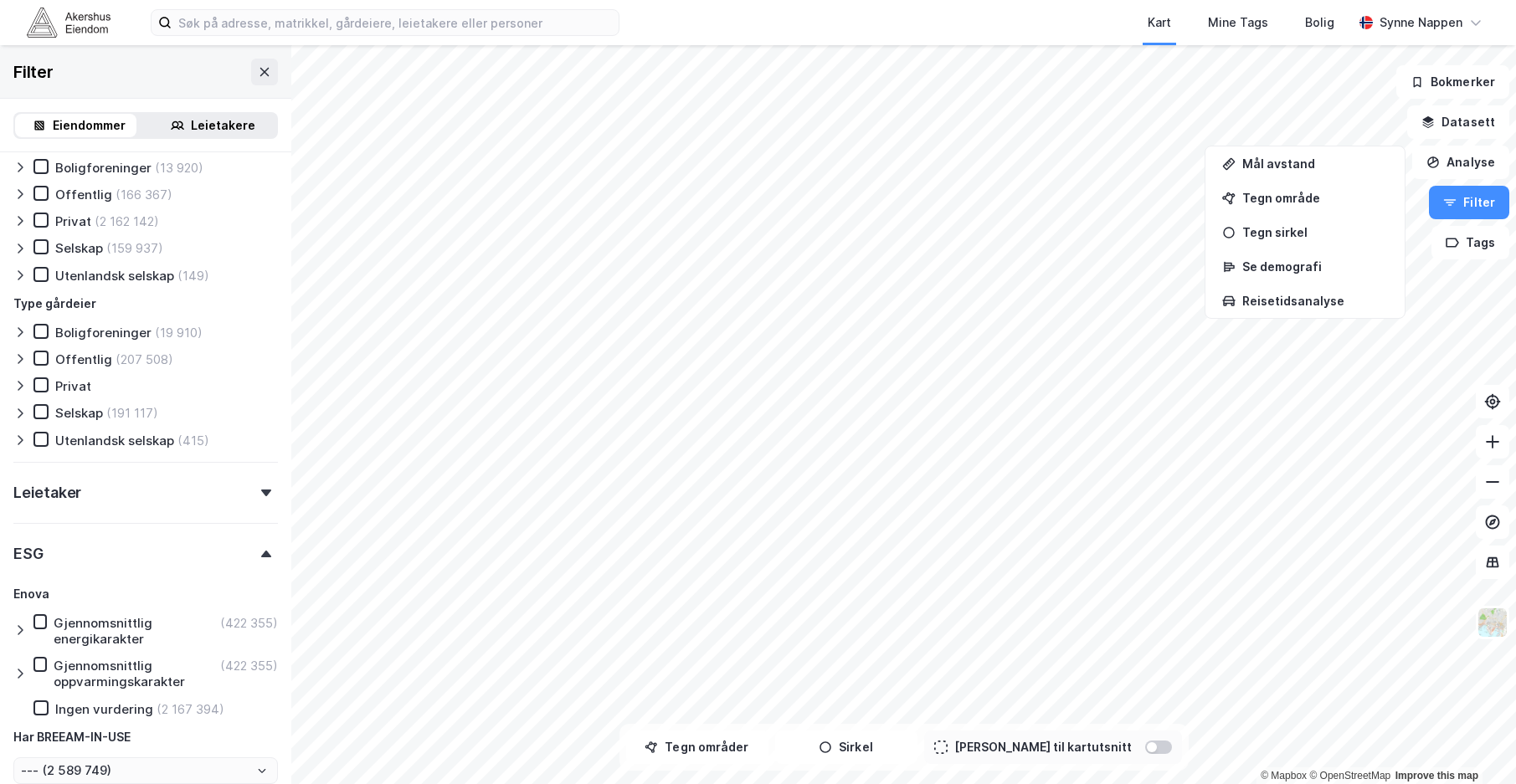
click at [188, 496] on div "Leietaker" at bounding box center [145, 485] width 265 height 47
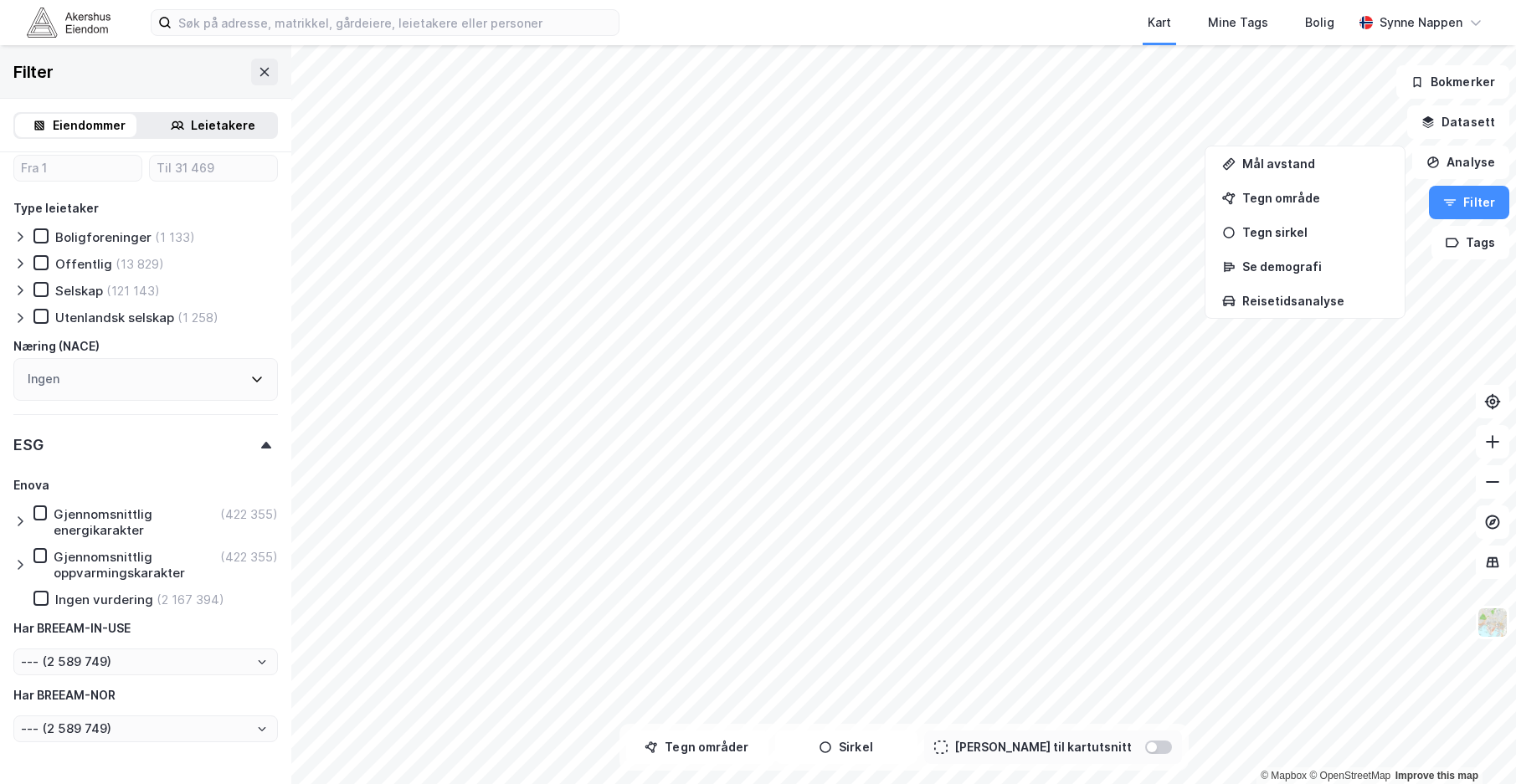
scroll to position [1662, 0]
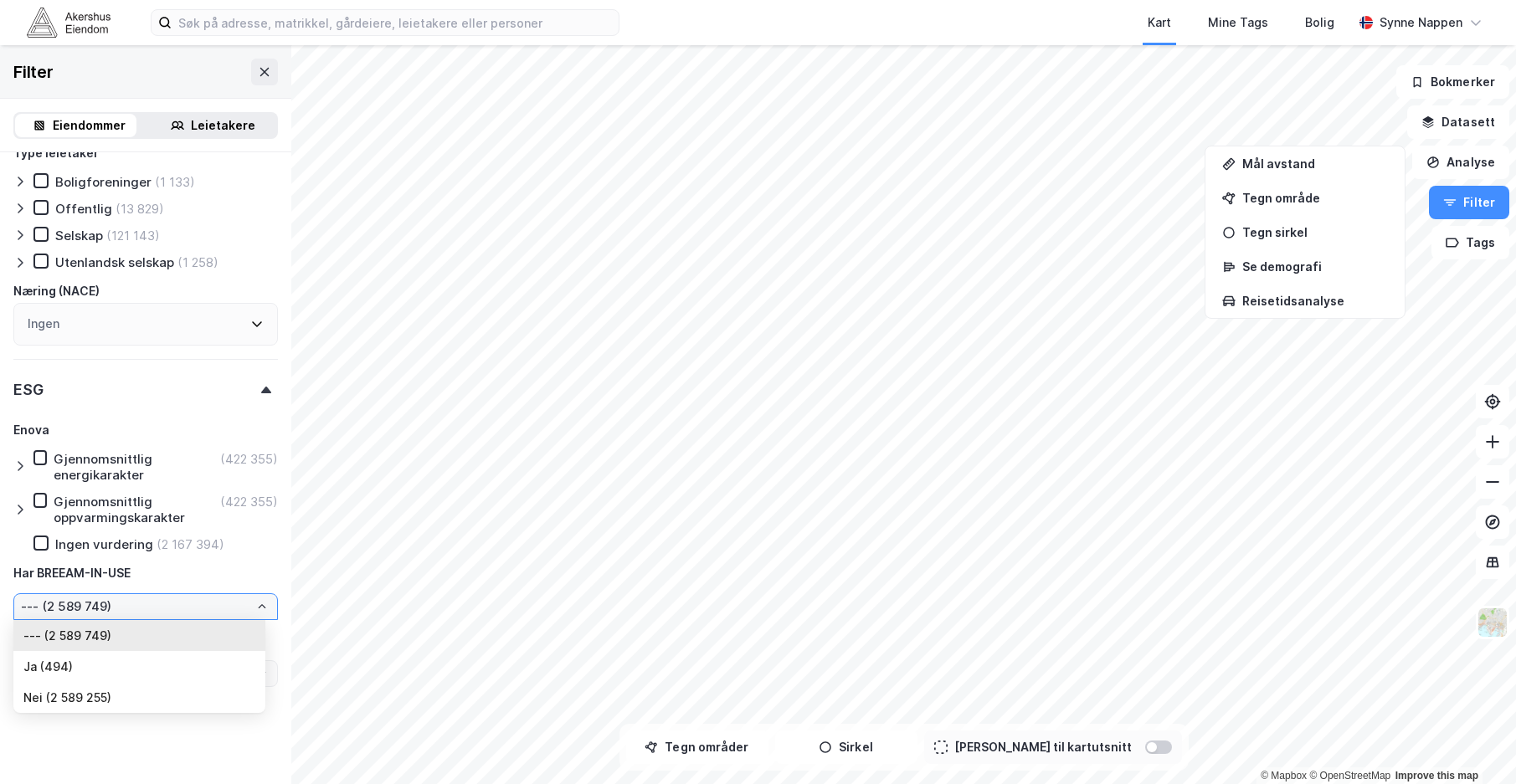
click at [170, 609] on input "--- (2 589 749)" at bounding box center [145, 607] width 263 height 25
drag, startPoint x: 170, startPoint y: 609, endPoint x: 159, endPoint y: 688, distance: 79.8
click at [160, 688] on li "Nei (2 589 255)" at bounding box center [139, 697] width 252 height 31
type input "Nei (2 589 255)"
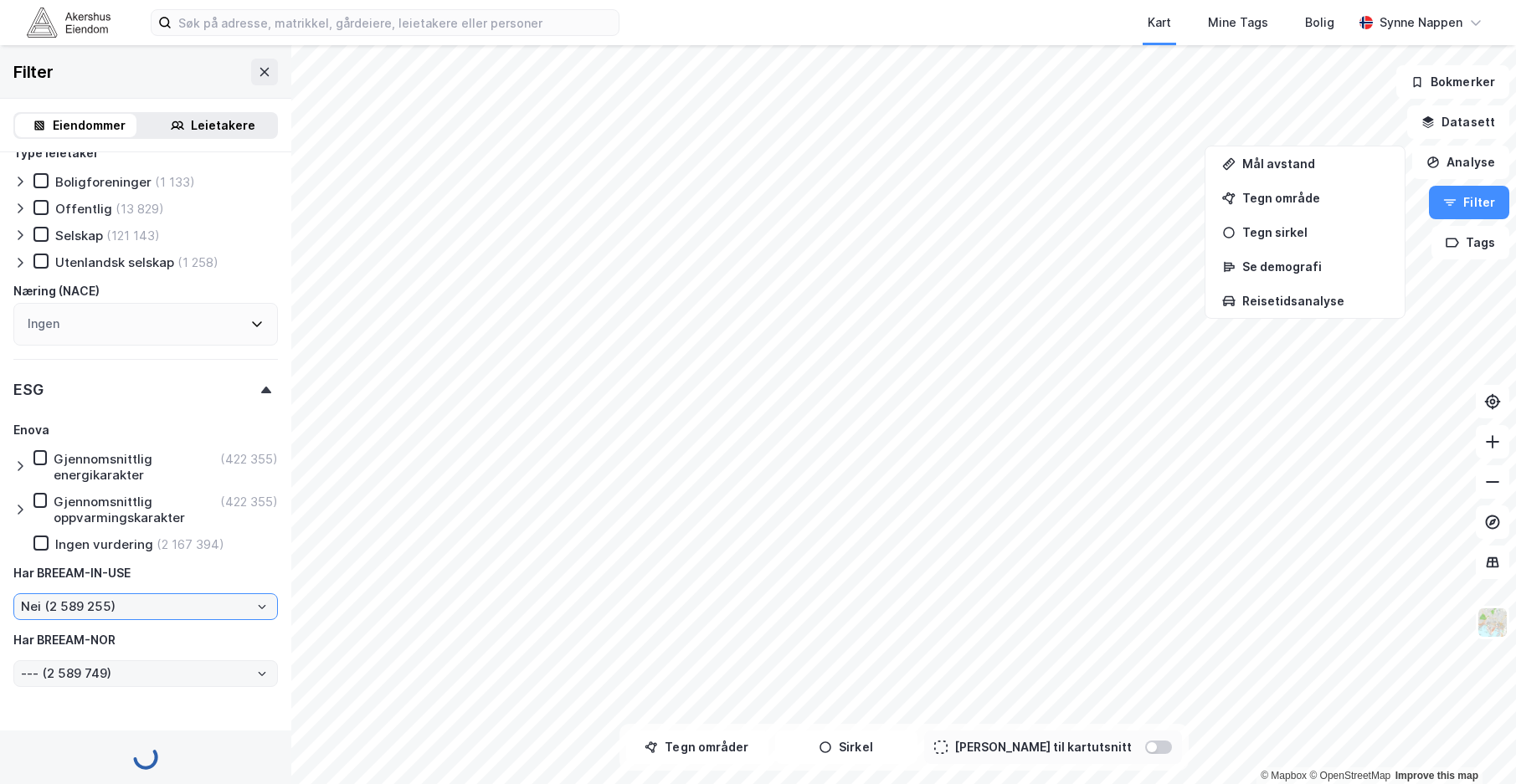
type input "--- (2 589 255)"
type input "Inkluder (2 589 255)"
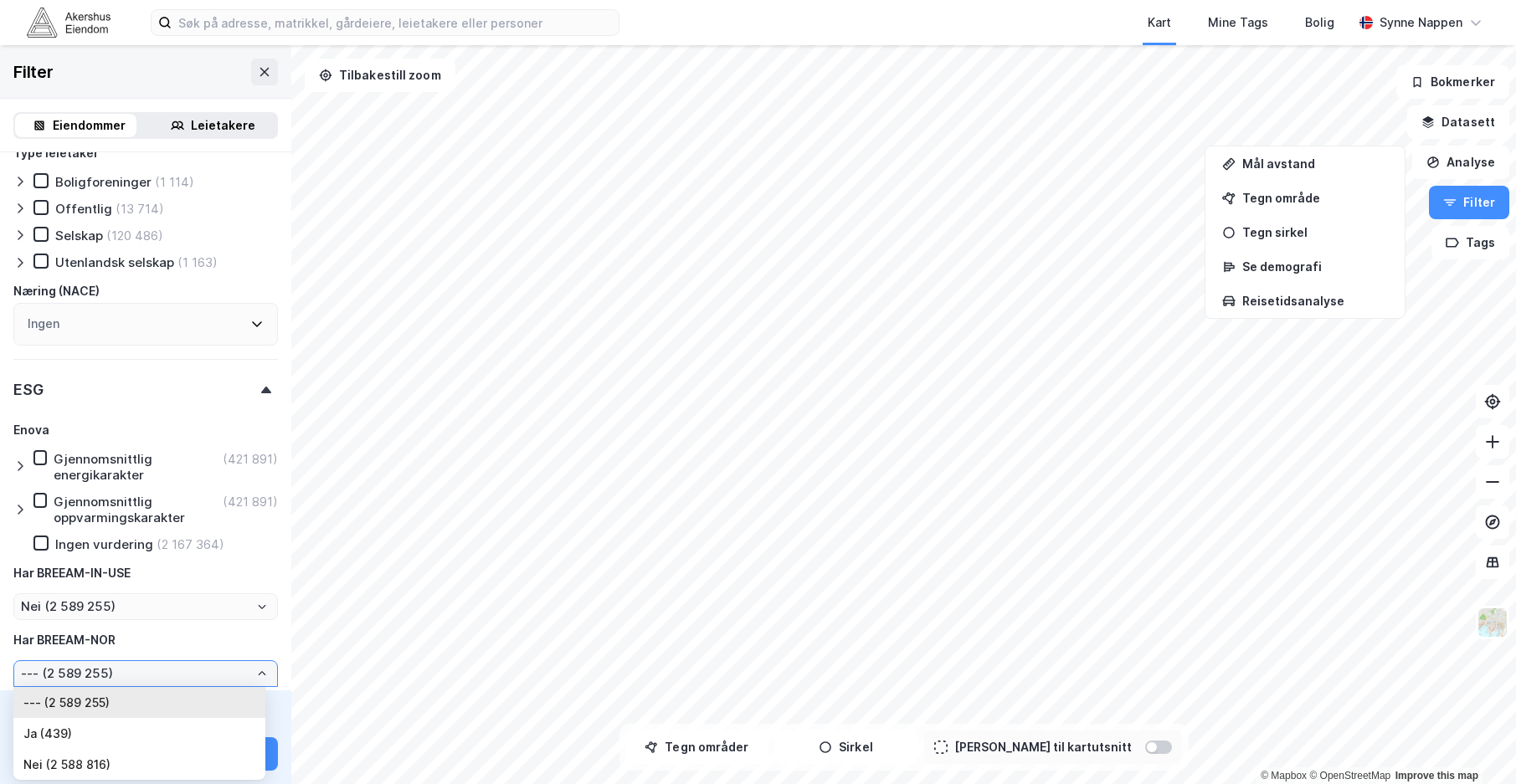
click at [151, 678] on input "--- (2 589 255)" at bounding box center [145, 673] width 263 height 25
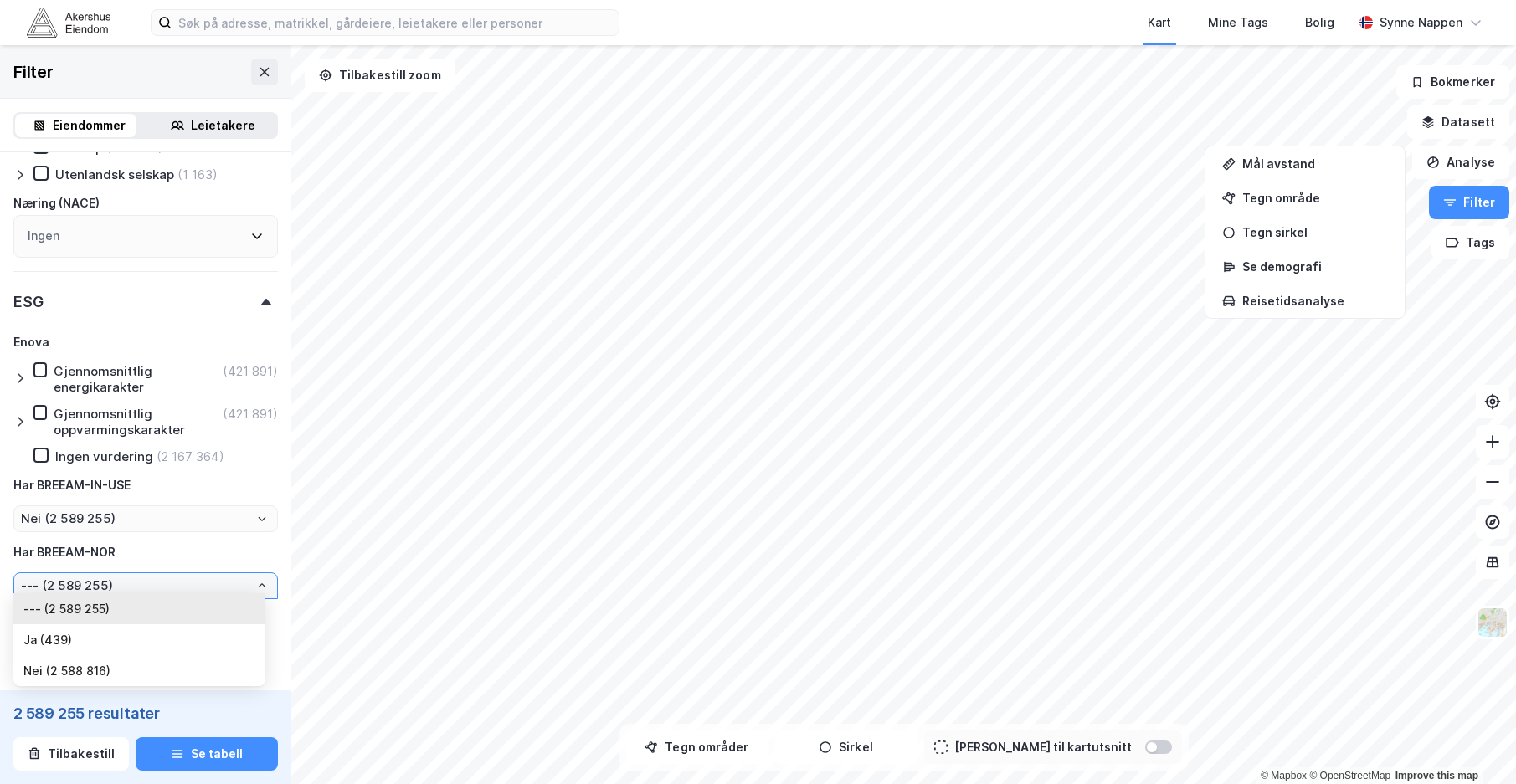
scroll to position [1756, 0]
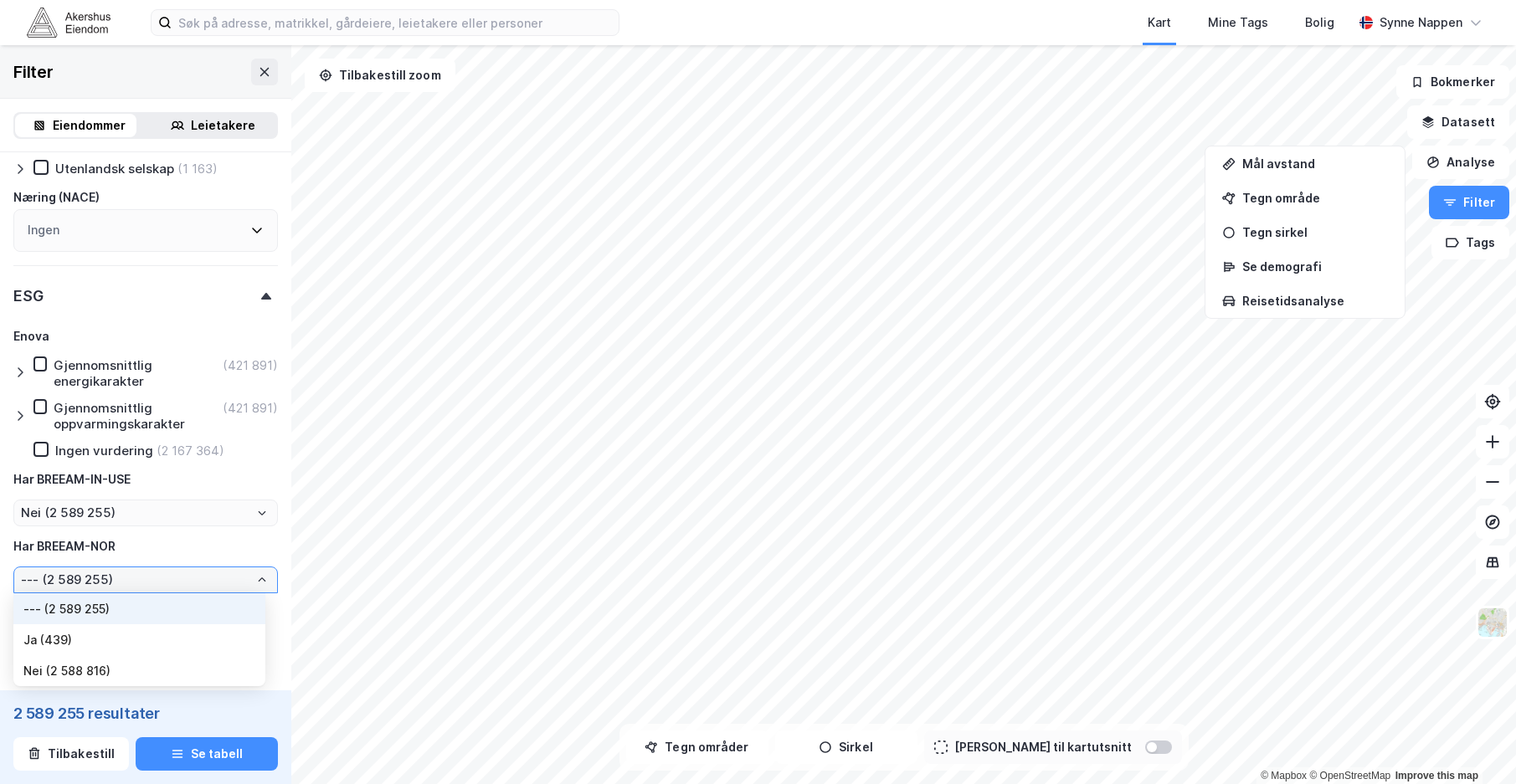
click at [129, 681] on li "Nei (2 588 816)" at bounding box center [139, 670] width 252 height 31
type input "Nei (2 588 816)"
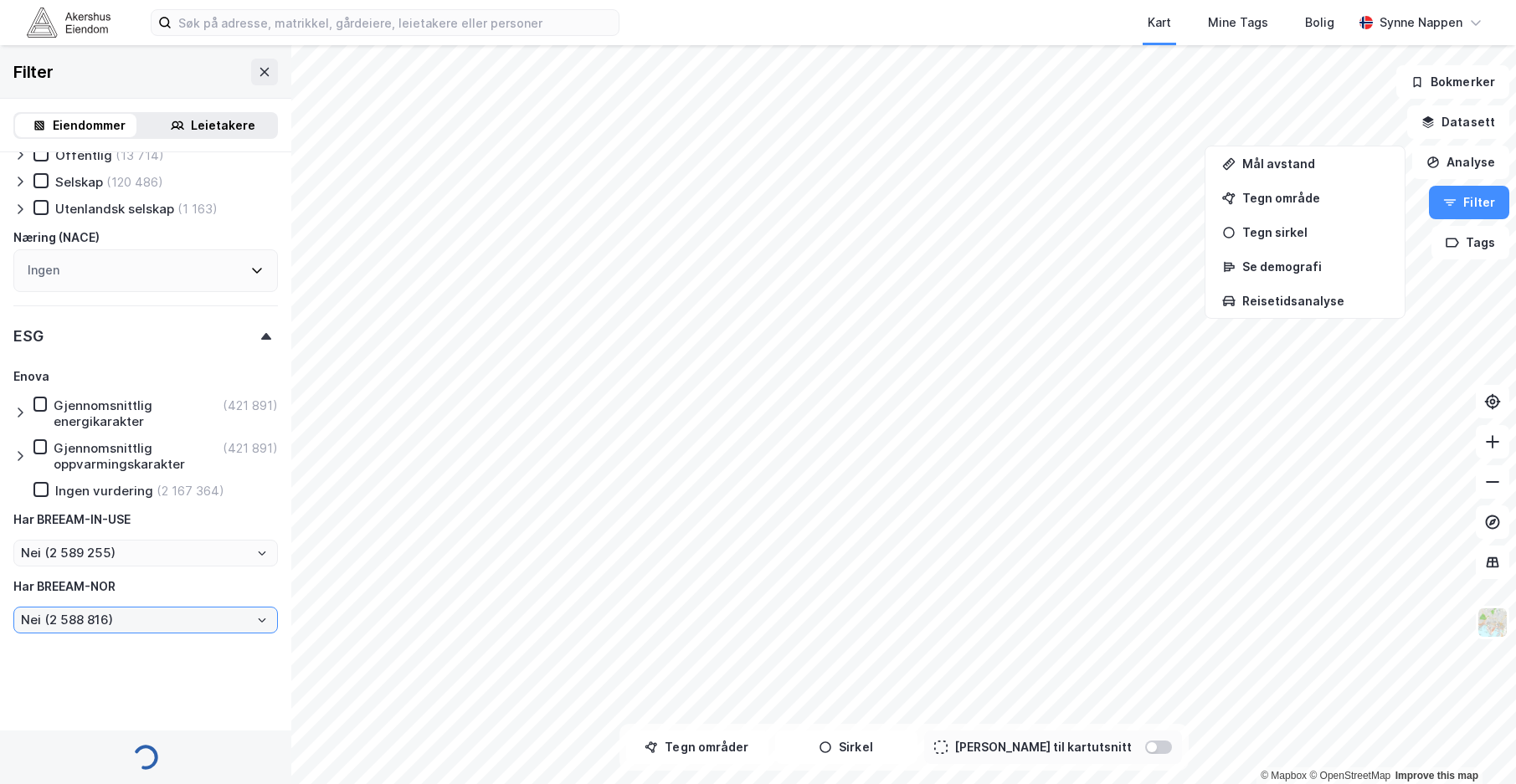
scroll to position [1715, 0]
click at [141, 549] on input "Nei (2 589 255)" at bounding box center [145, 553] width 263 height 25
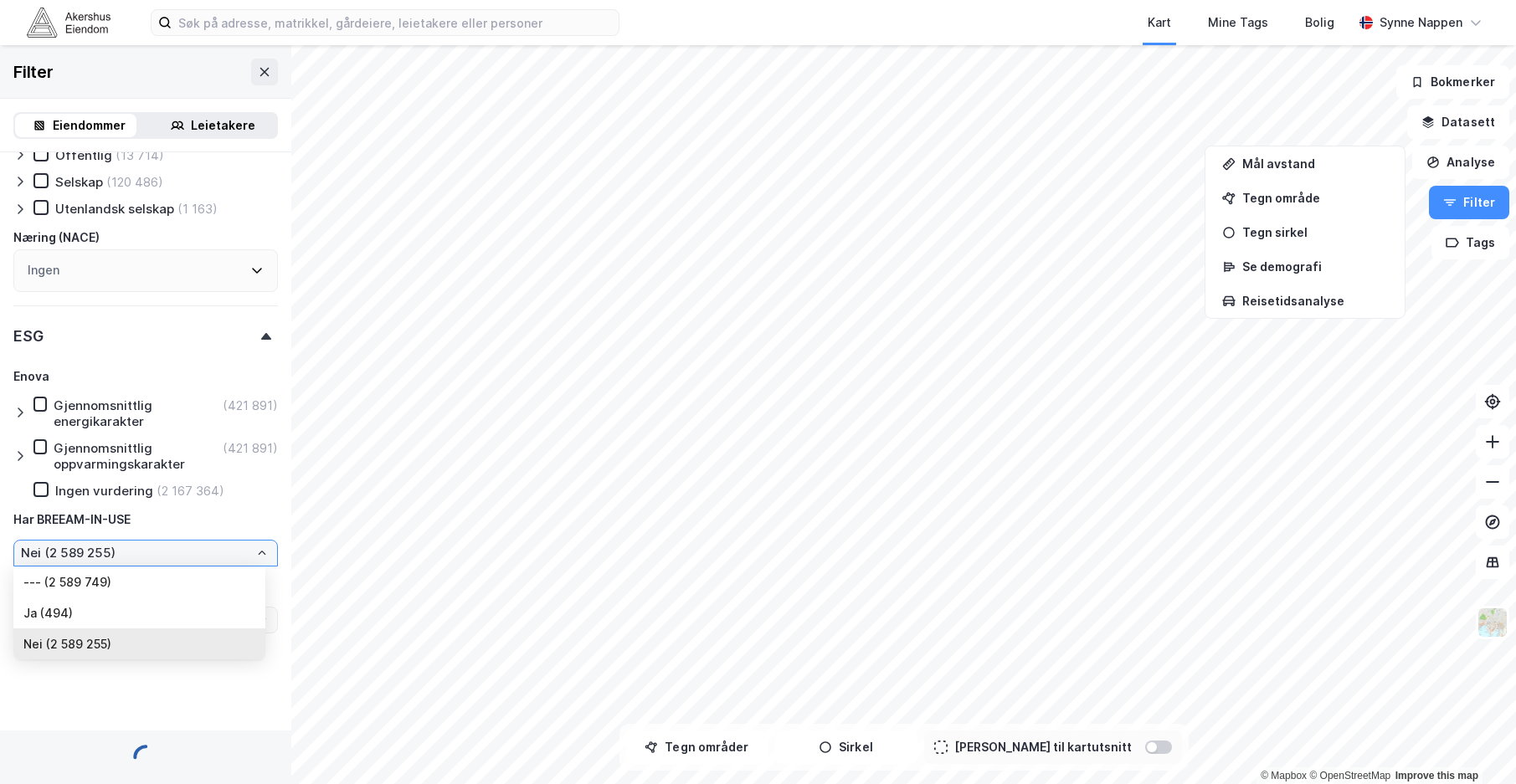
type input "Nei (2 588 816)"
type input "Inkluder (2 588 816)"
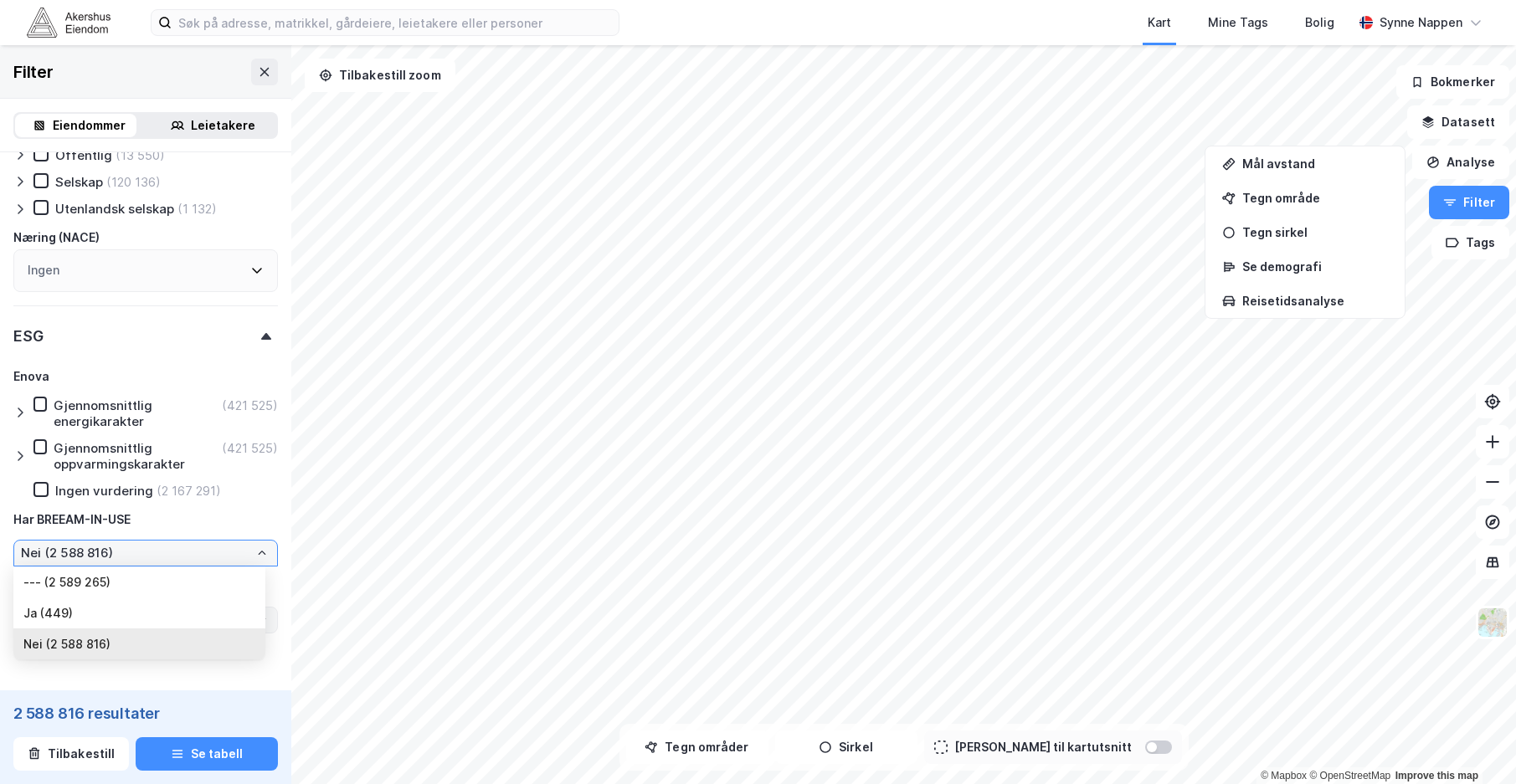
drag, startPoint x: 141, startPoint y: 549, endPoint x: 96, endPoint y: 613, distance: 78.2
click at [96, 613] on li "Ja (449)" at bounding box center [139, 612] width 252 height 31
type input "Ja (449)"
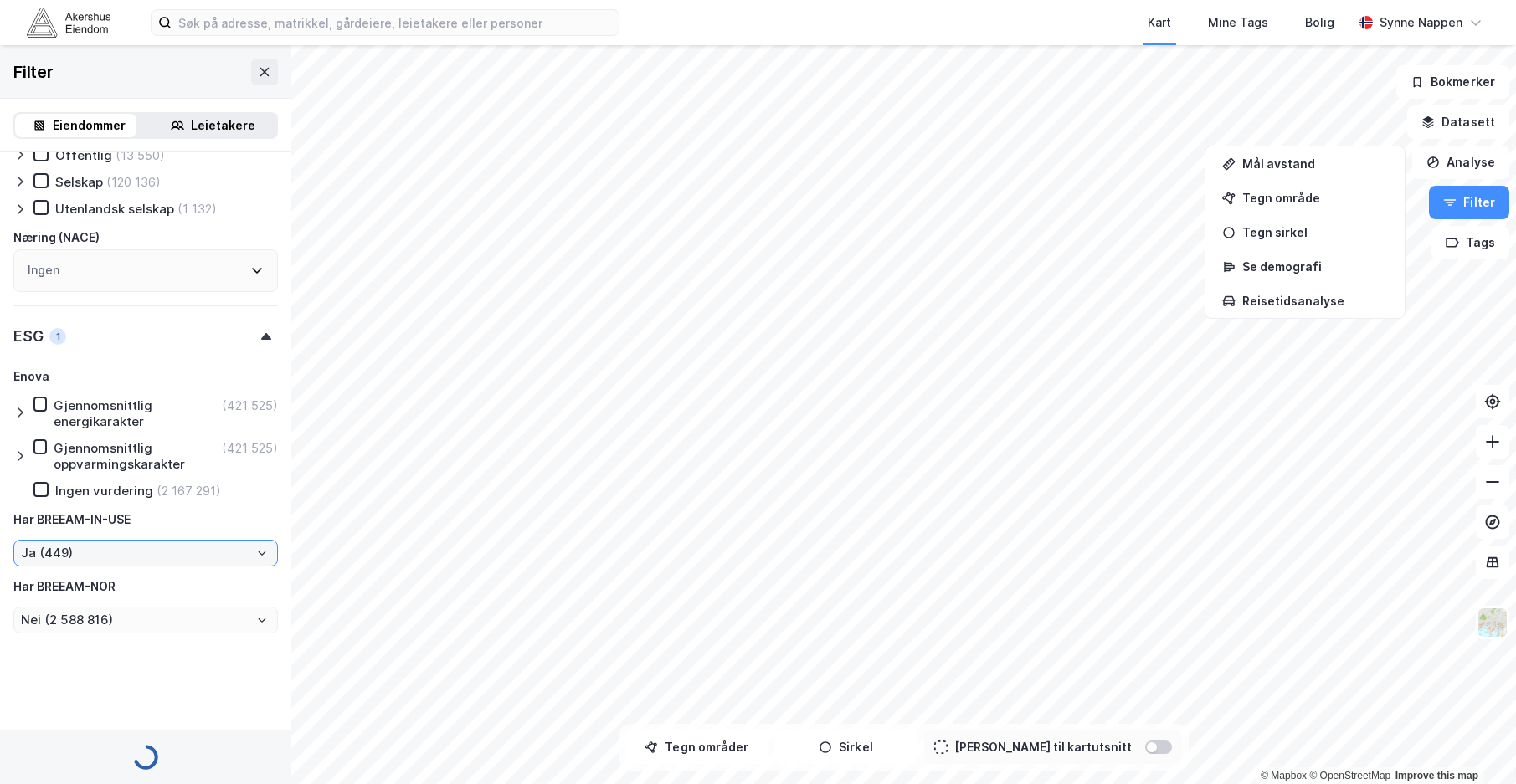
type input "Nei (449)"
type input "Inkluder (449)"
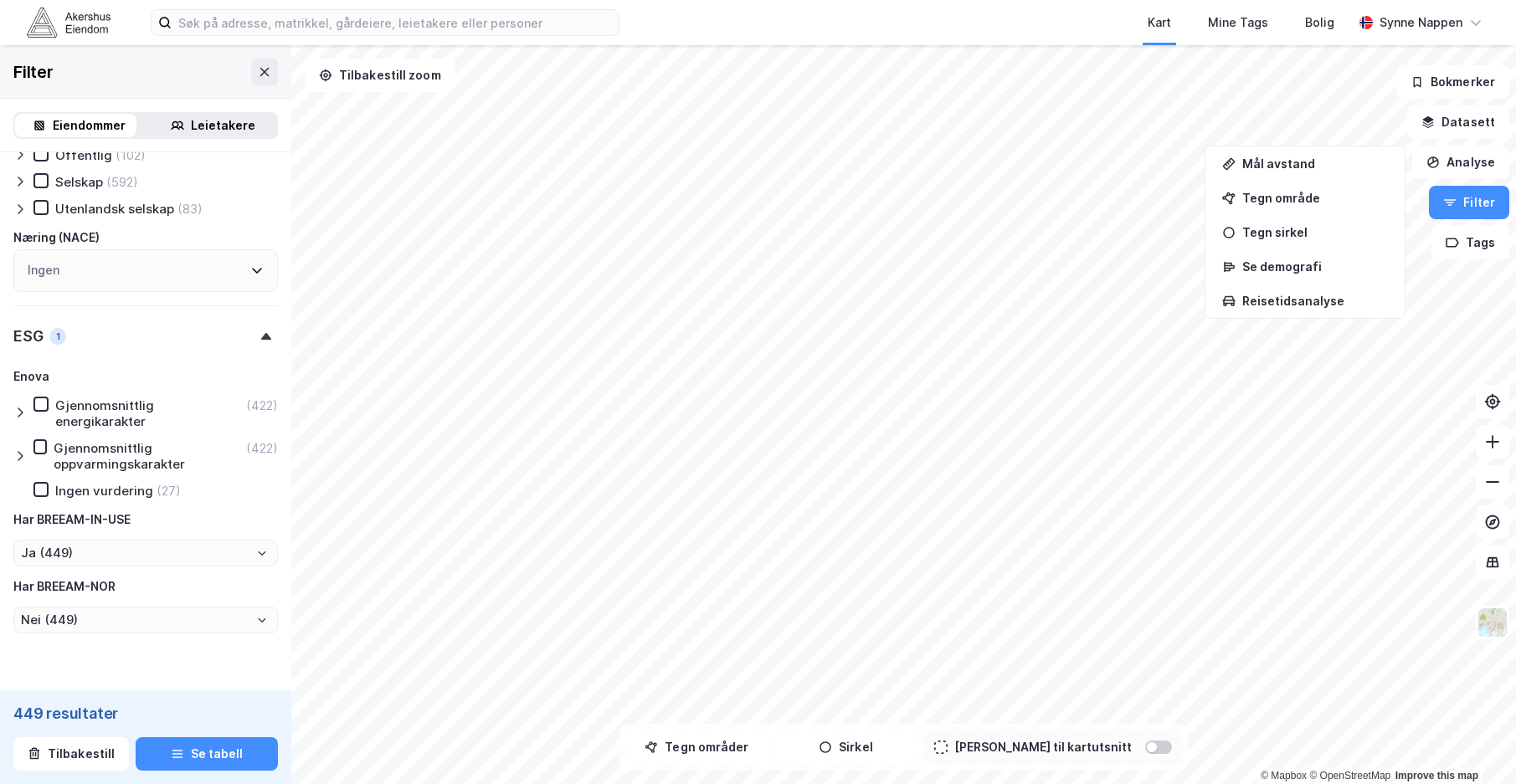
click at [178, 586] on div "Har BREEAM-NOR" at bounding box center [145, 586] width 265 height 20
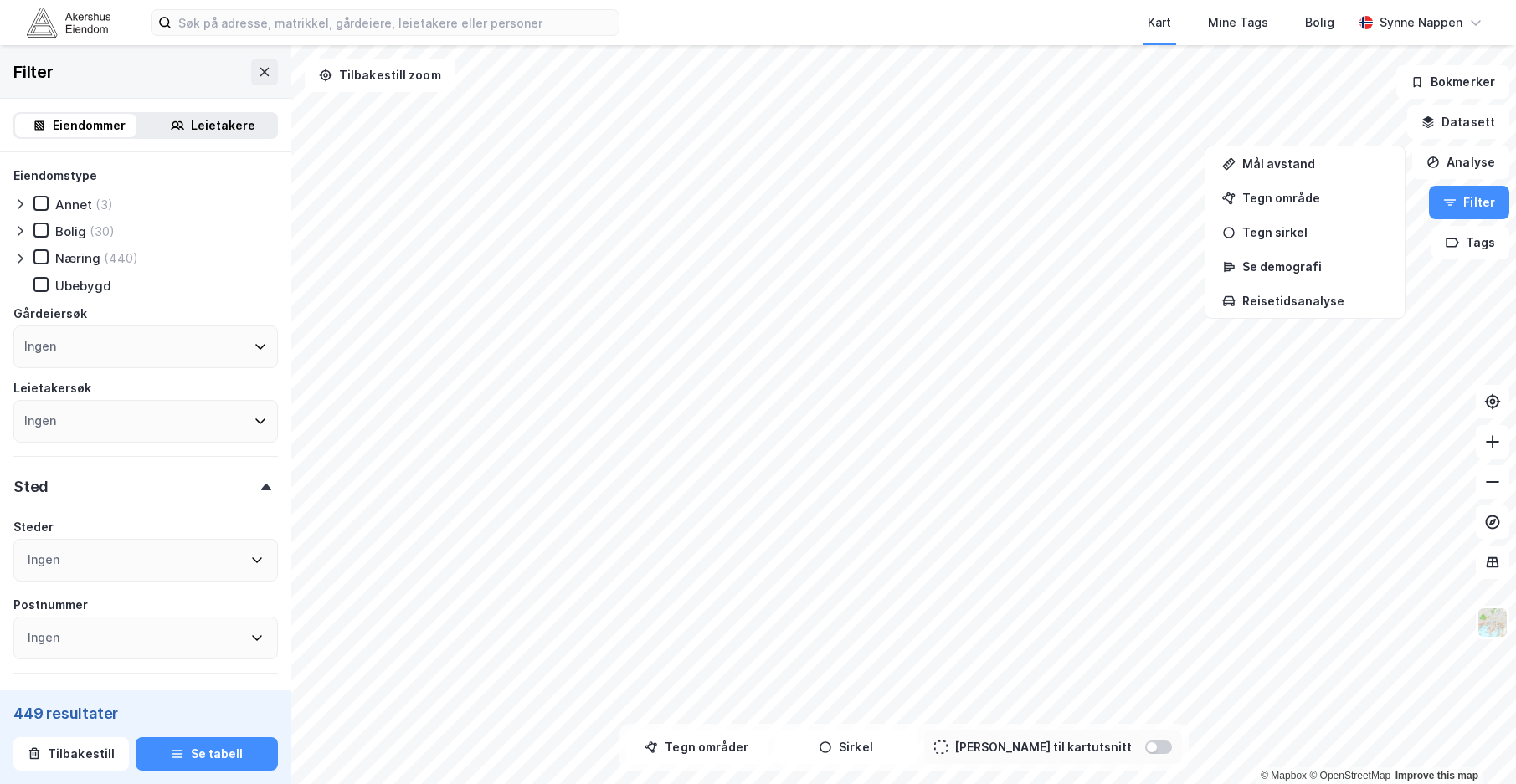
click at [125, 559] on div "Ingen" at bounding box center [145, 559] width 265 height 43
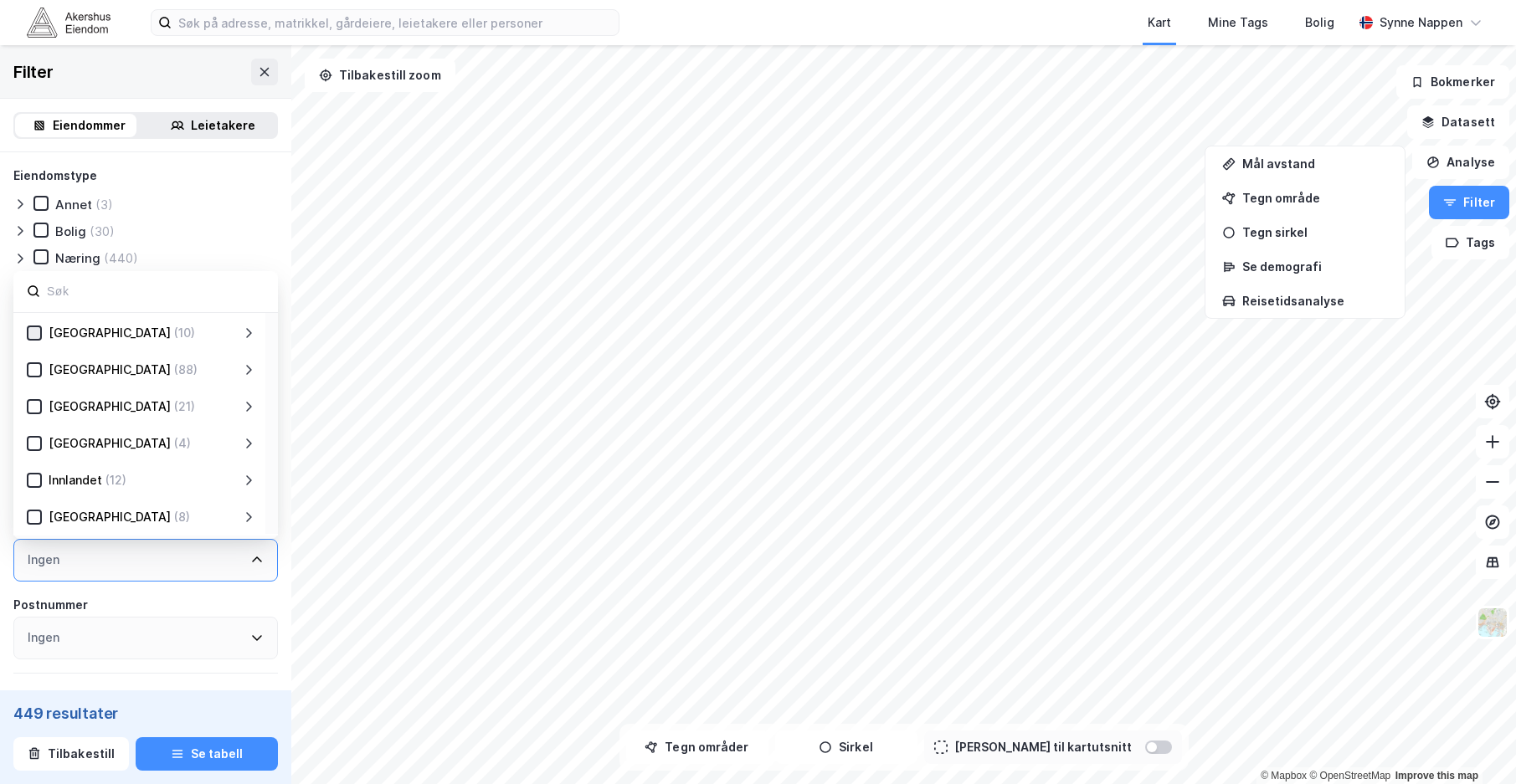
click at [34, 335] on icon at bounding box center [35, 333] width 9 height 6
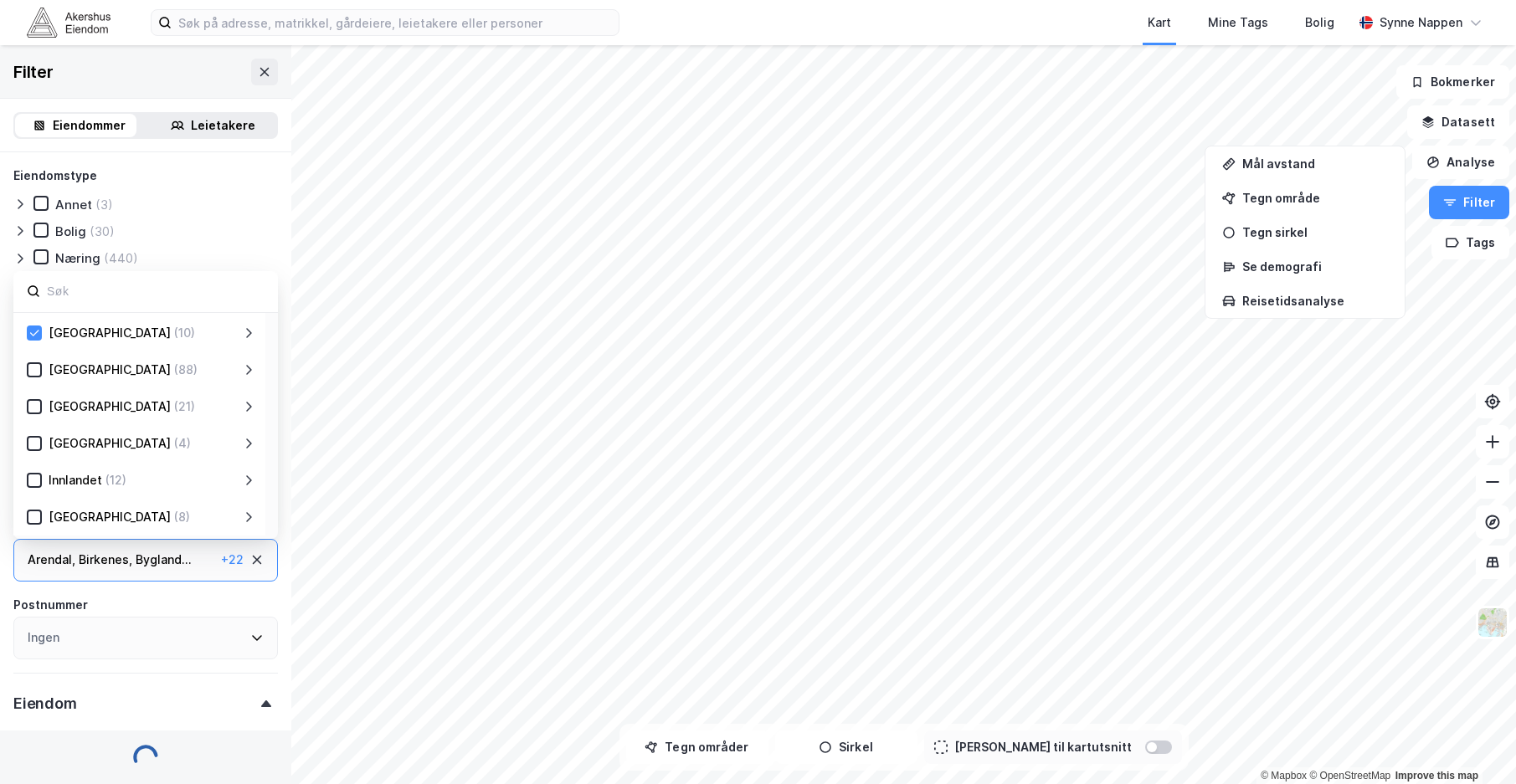
type input "Ja (10)"
type input "Nei (10)"
type input "Inkluder (10)"
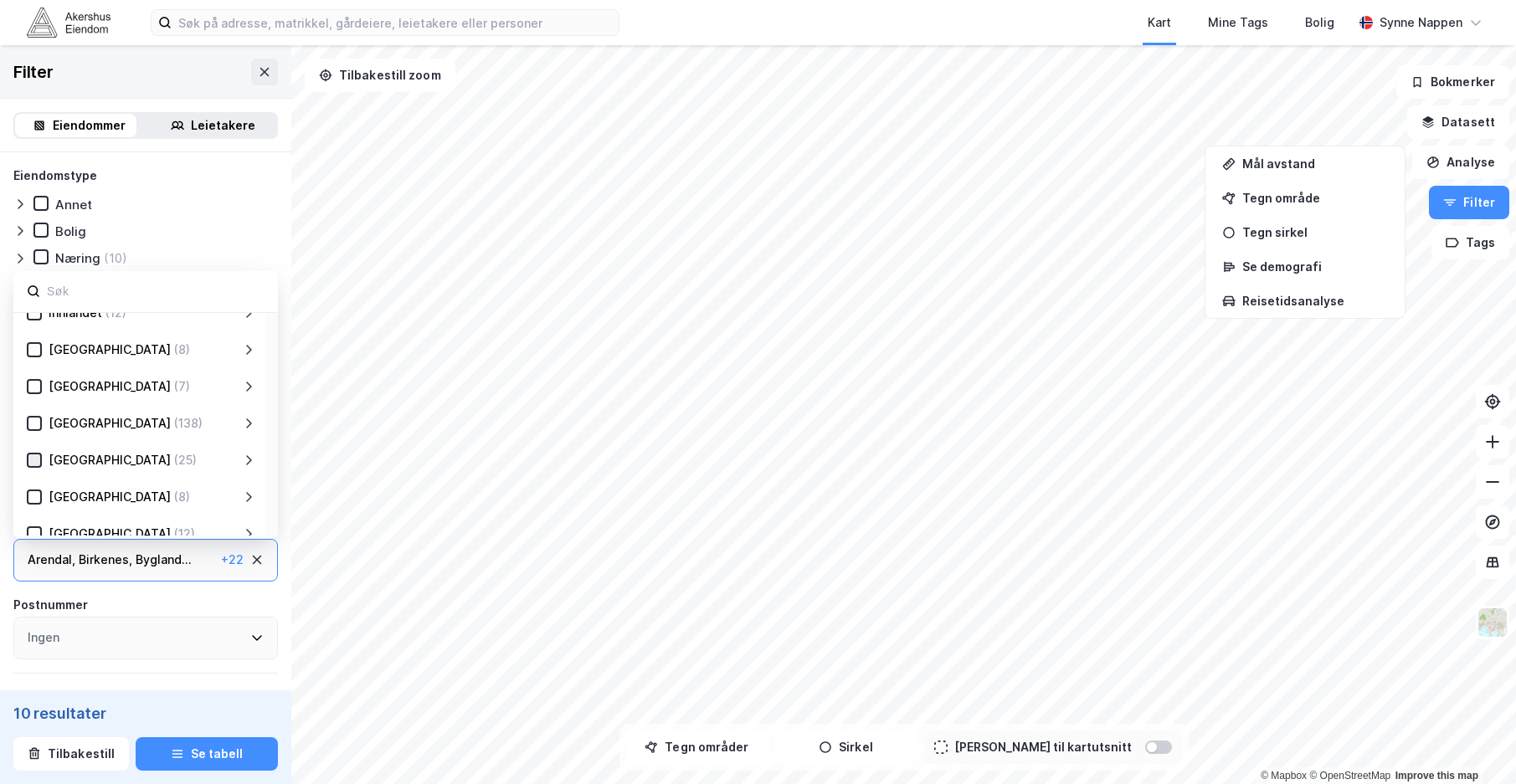
scroll to position [251, 0]
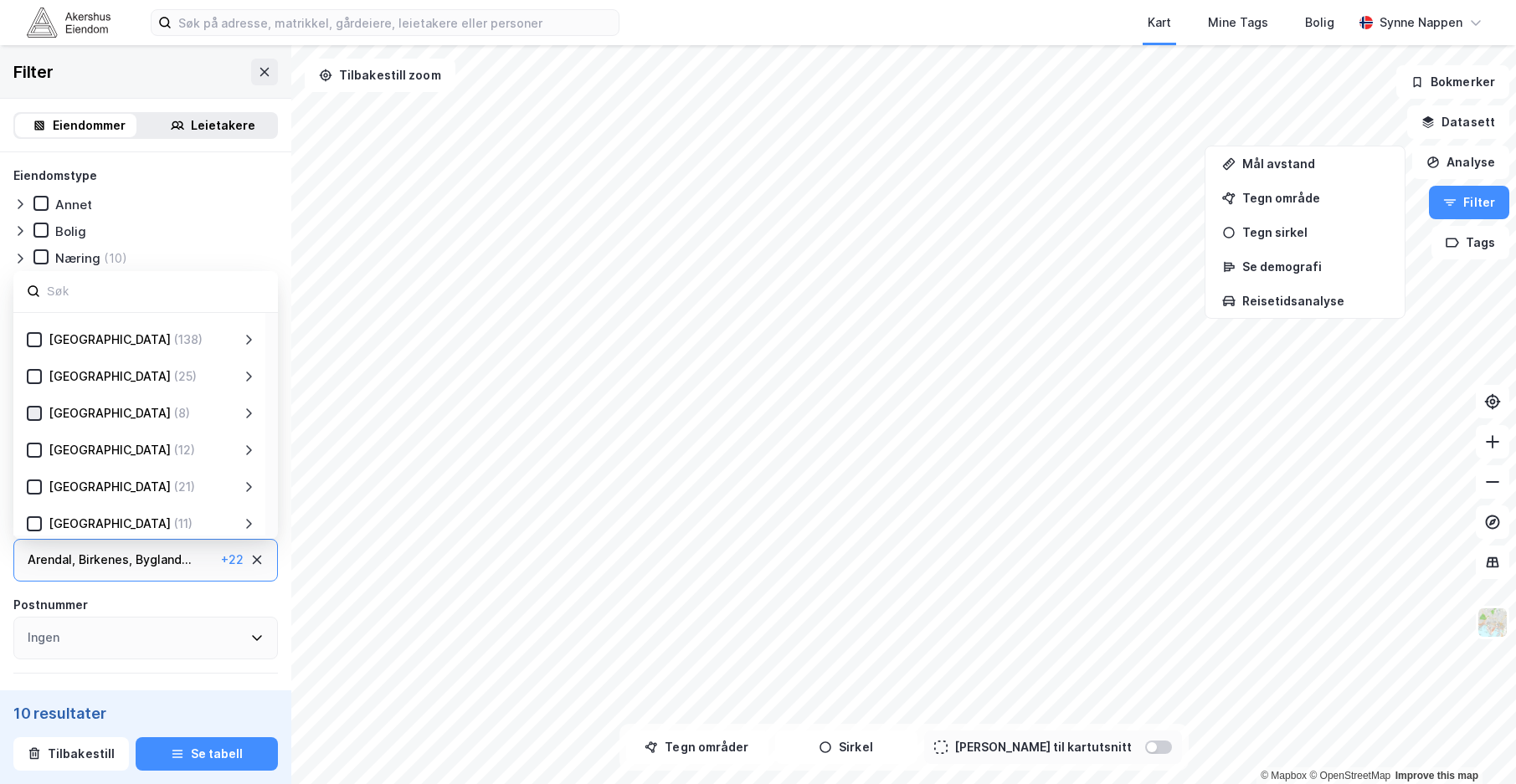
click at [33, 412] on icon at bounding box center [34, 413] width 11 height 11
type input "Ja (18)"
type input "Nei (18)"
type input "Inkluder (18)"
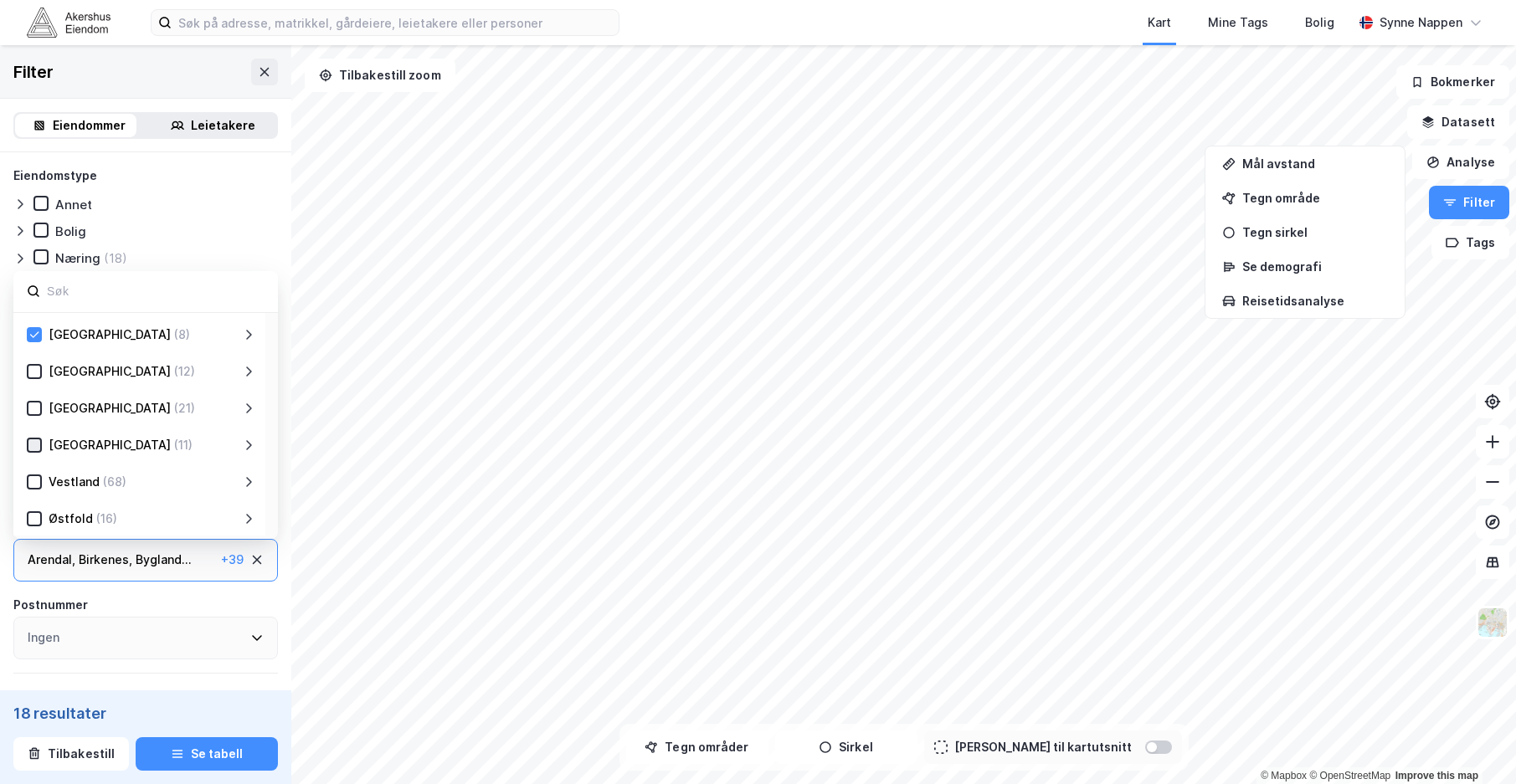
click at [37, 445] on icon at bounding box center [35, 445] width 9 height 6
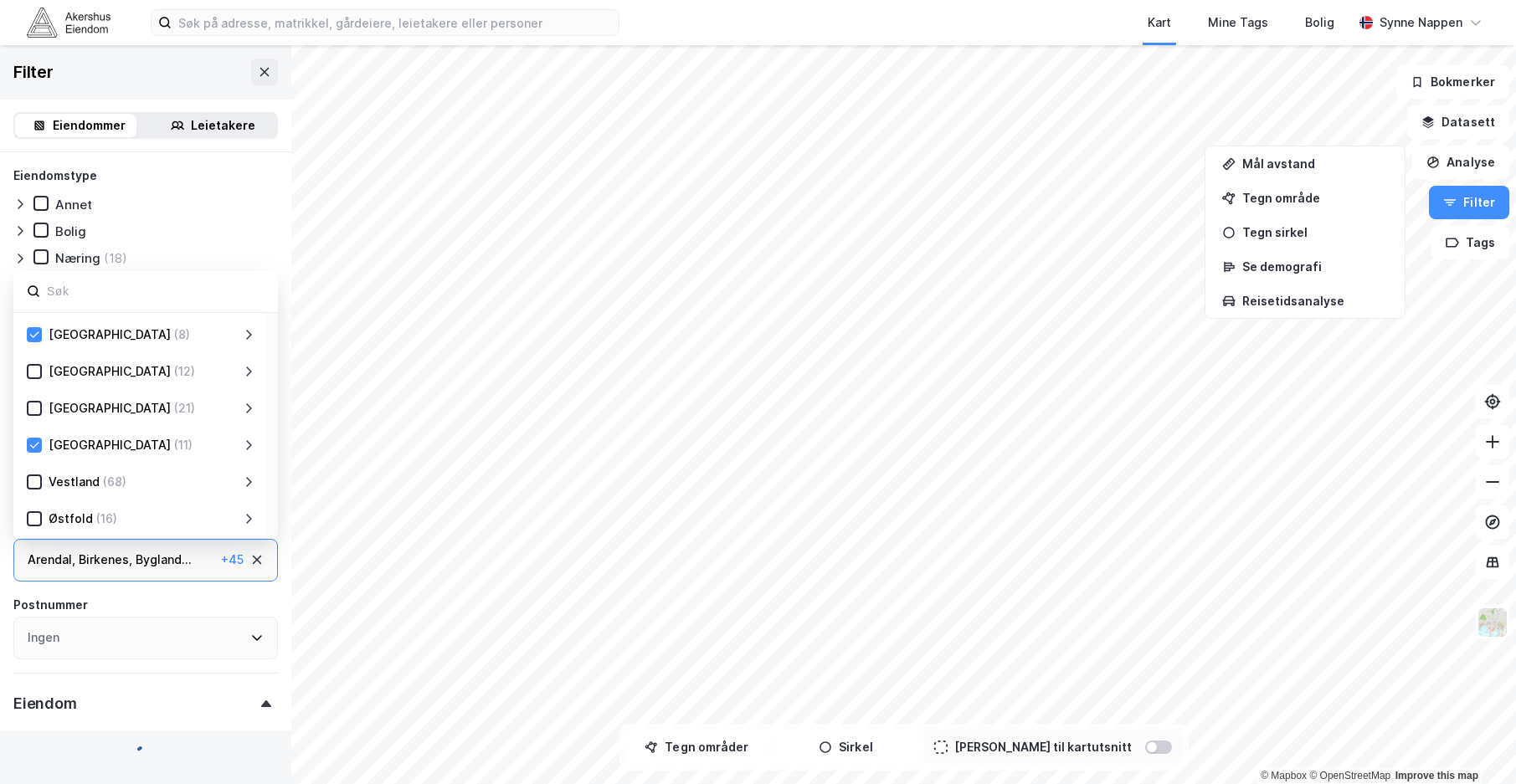
type input "Ja (29)"
type input "Nei (29)"
type input "Inkluder (29)"
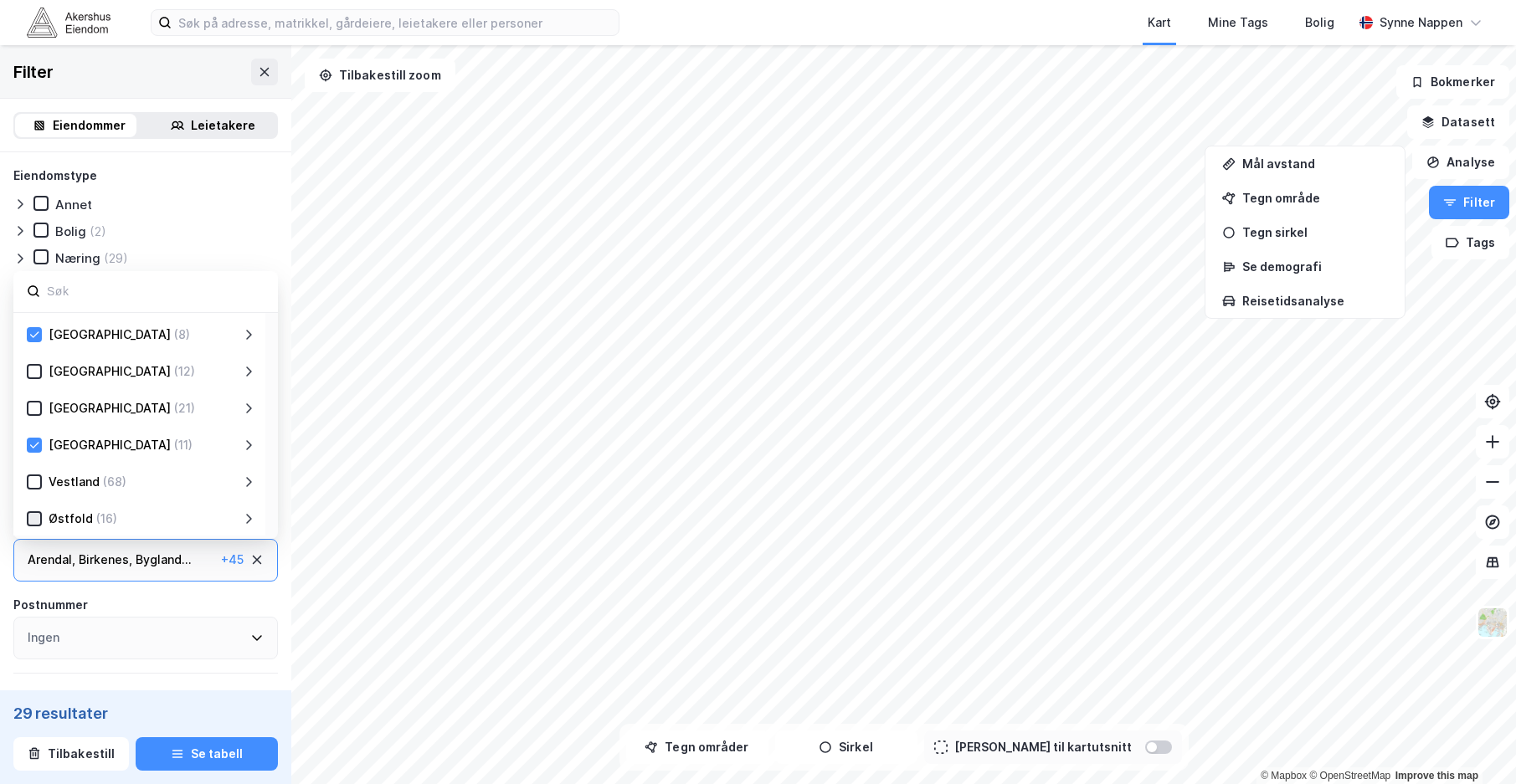
click at [32, 518] on icon at bounding box center [34, 519] width 11 height 11
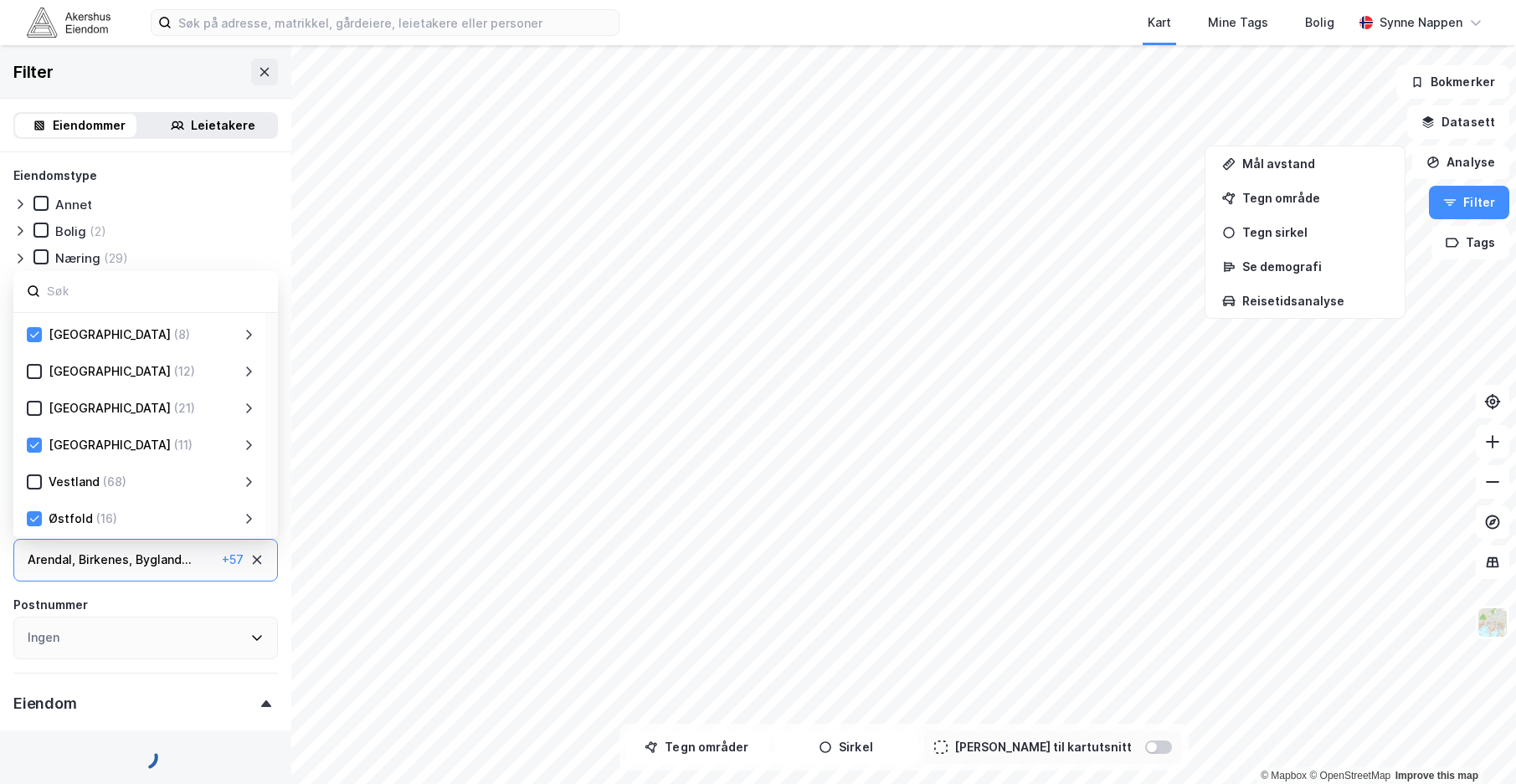
type input "Ja (45)"
type input "Nei (45)"
type input "Inkluder (45)"
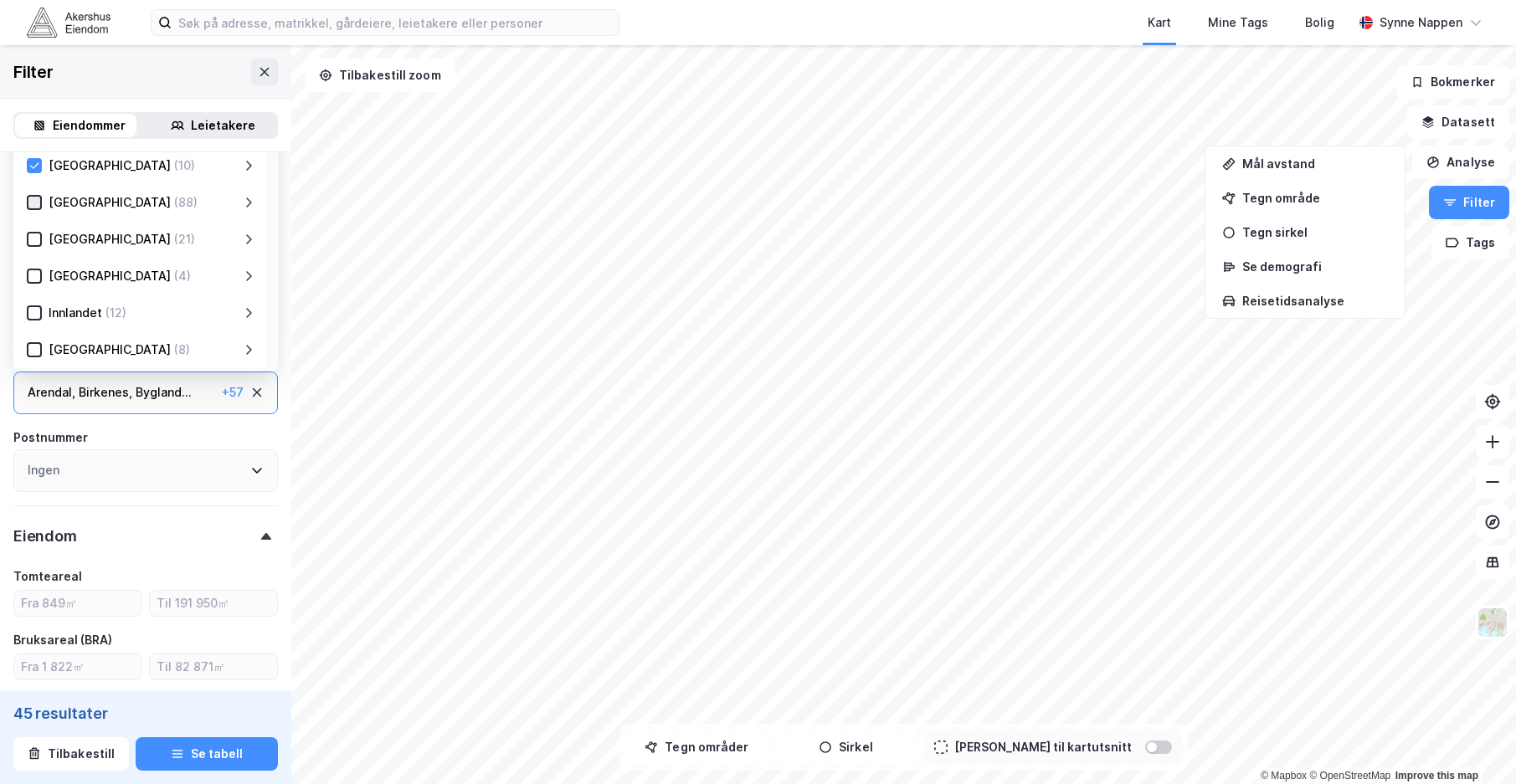
click at [38, 196] on icon at bounding box center [34, 202] width 11 height 11
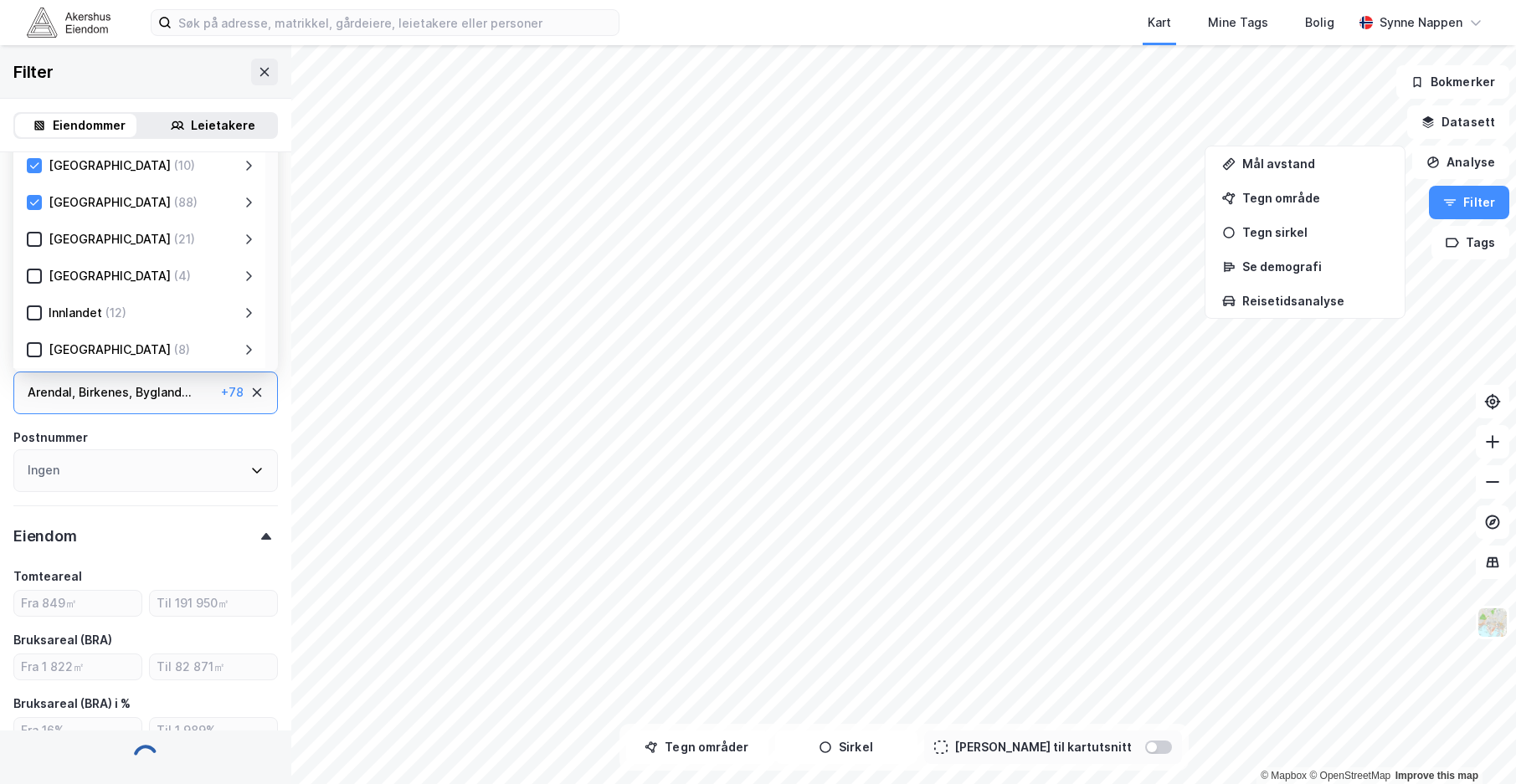
type input "Ja (133)"
type input "Nei (133)"
type input "Inkluder (133)"
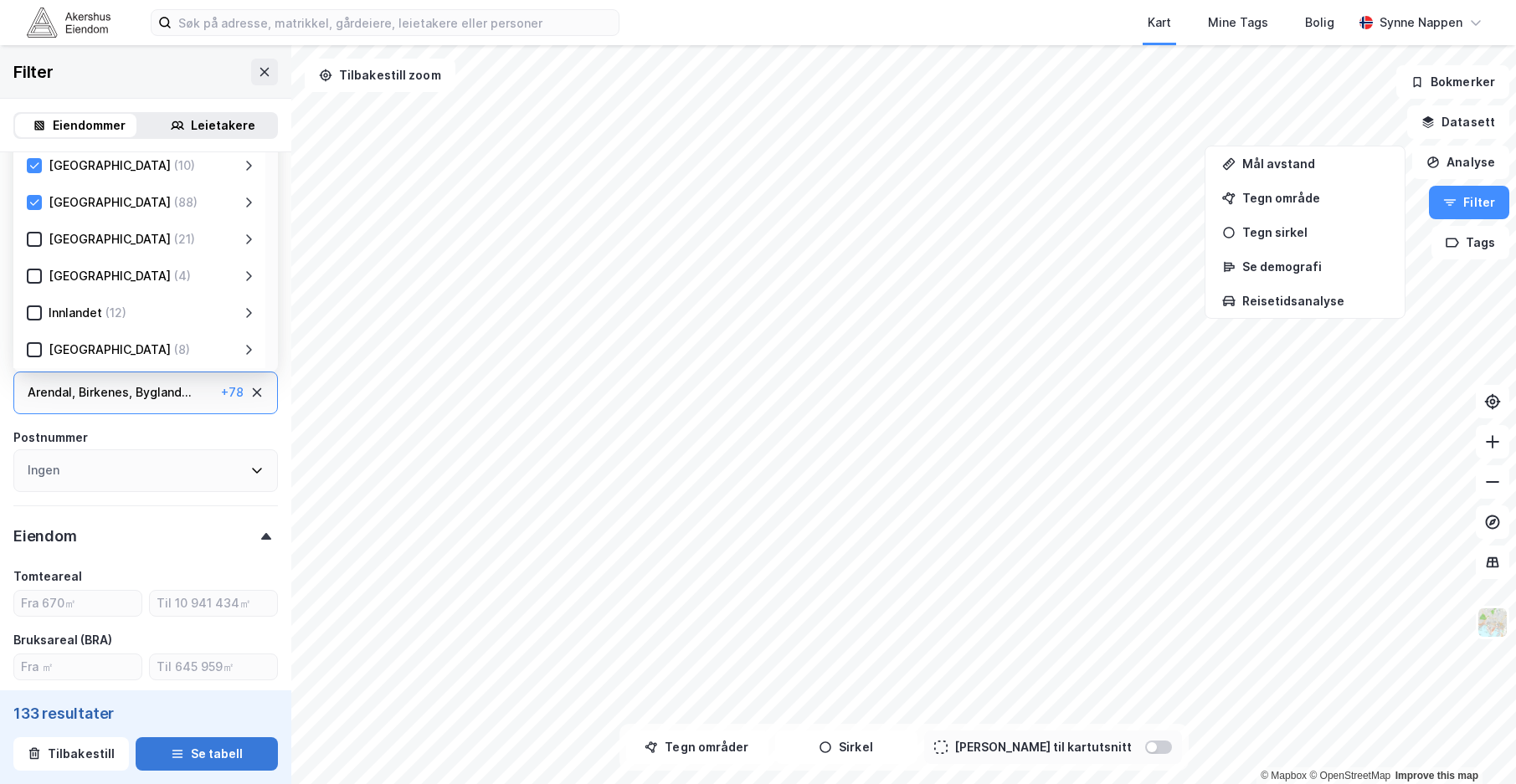
click at [203, 754] on button "Se tabell" at bounding box center [207, 754] width 142 height 33
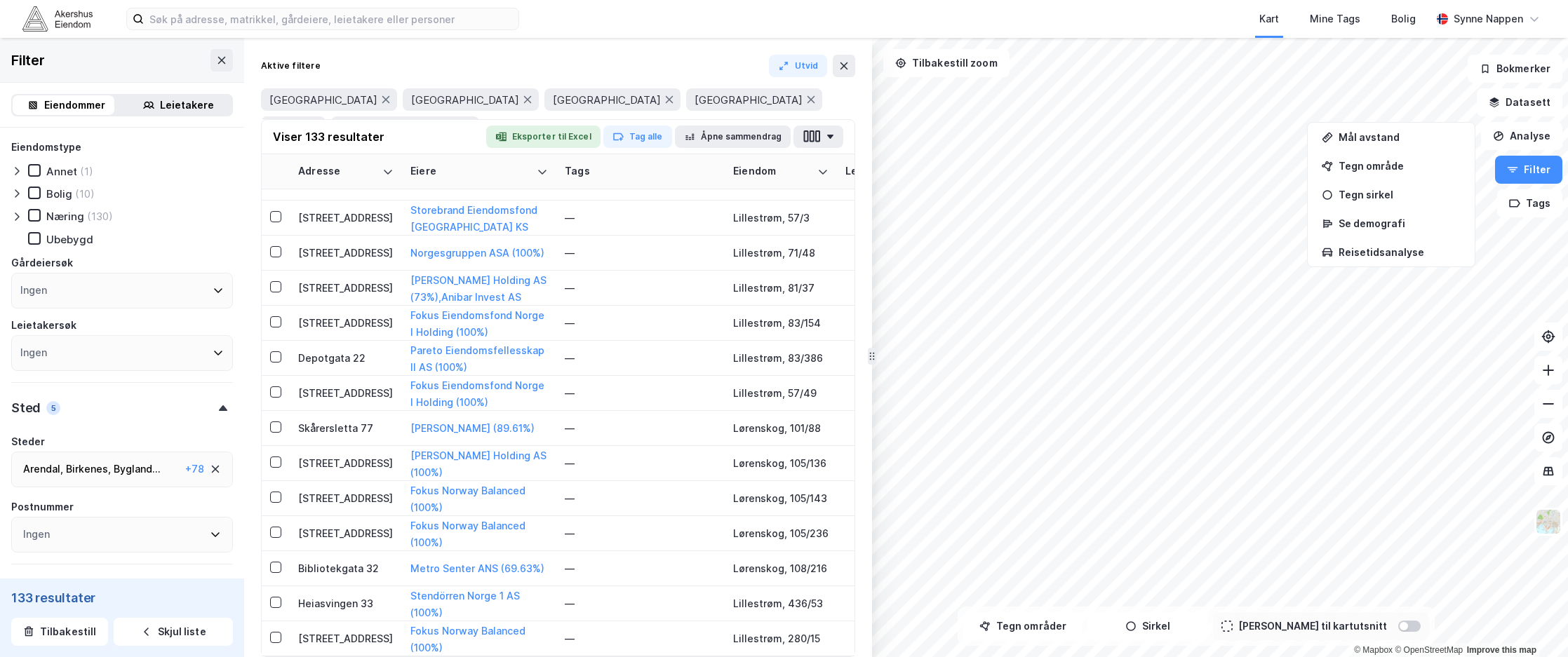
click at [16, 214] on icon at bounding box center [17, 217] width 11 height 11
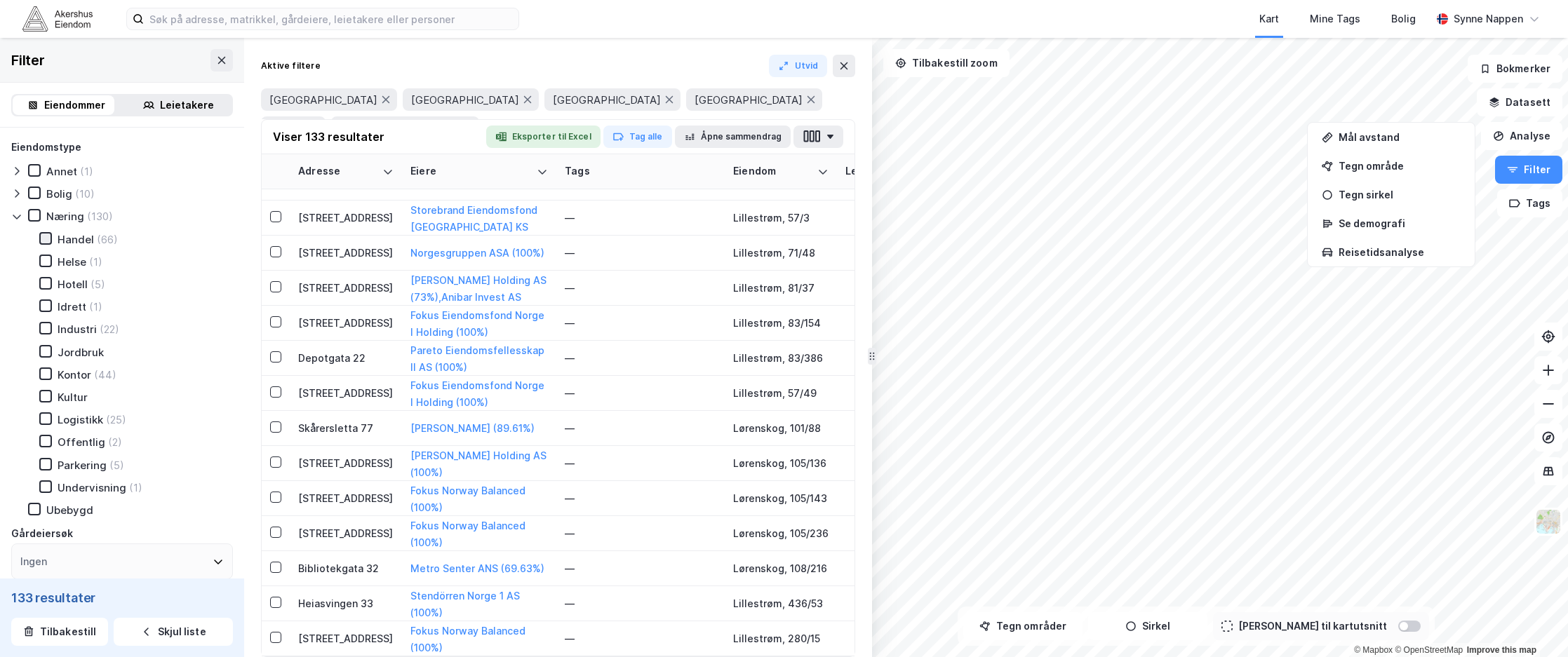
click at [48, 242] on icon at bounding box center [45, 238] width 10 height 10
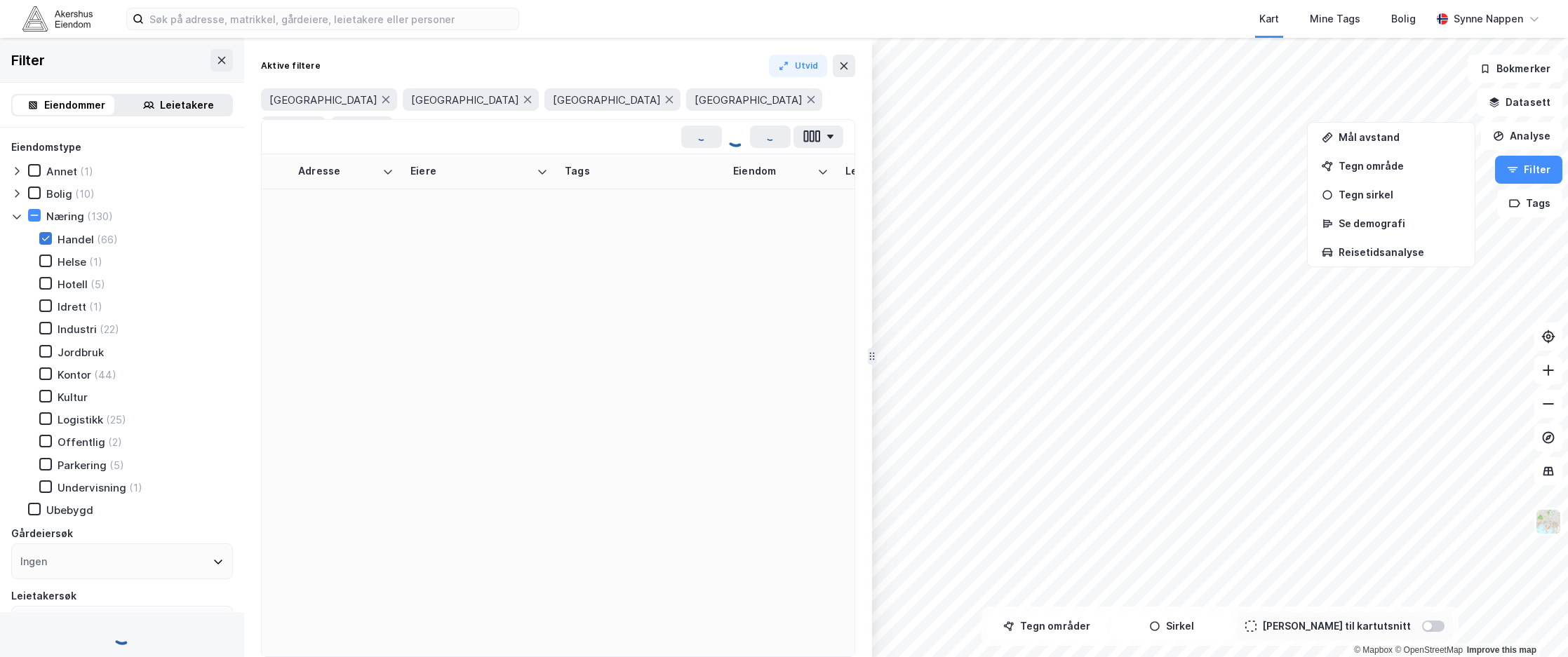
type input "Ja (66)"
type input "Nei (66)"
type input "Inkluder (66)"
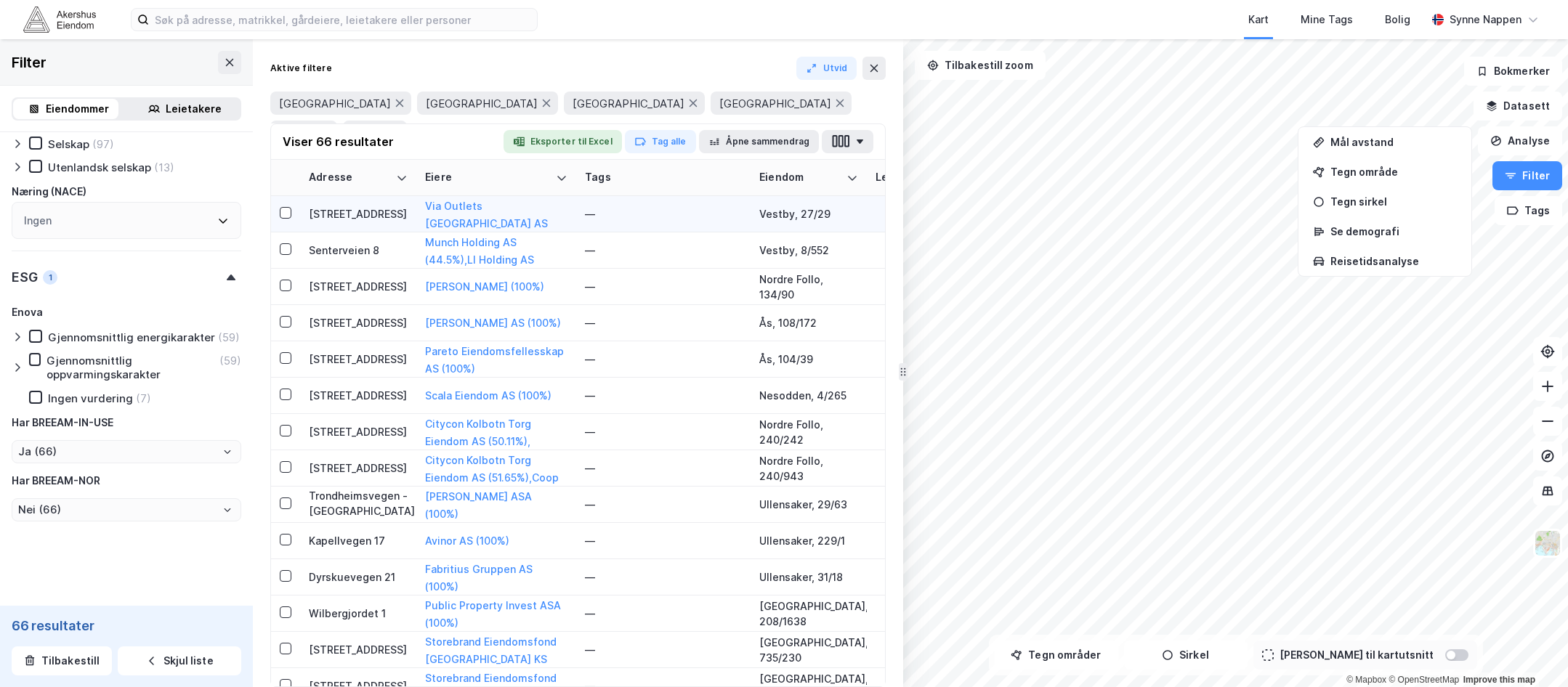
click at [565, 207] on div "Via Outlets [GEOGRAPHIC_DATA] AS (100%)" at bounding box center [496, 214] width 142 height 33
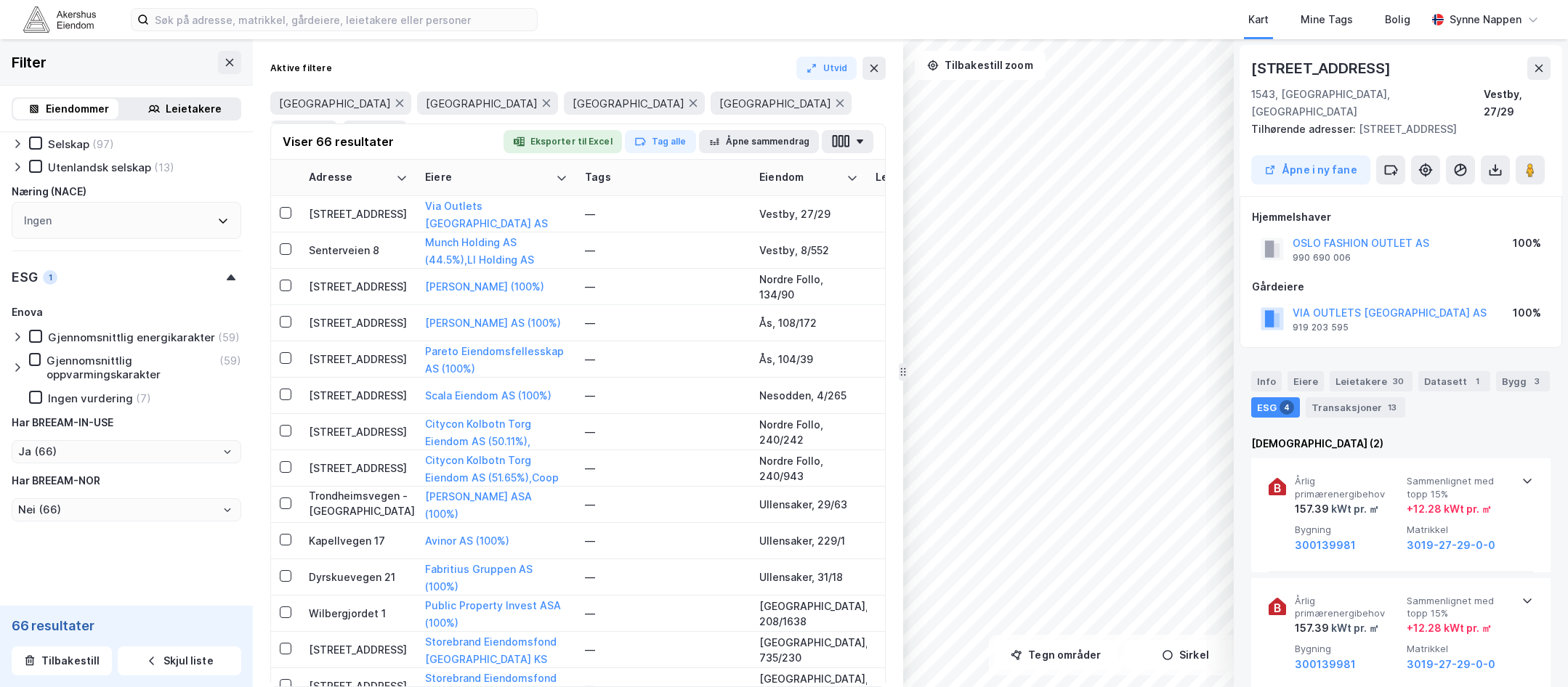
click at [1236, 156] on div "Åpne i ny fane" at bounding box center [1401, 169] width 300 height 29
click at [1236, 156] on button at bounding box center [1529, 169] width 29 height 29
click at [705, 219] on div "—" at bounding box center [663, 214] width 157 height 23
click at [705, 219] on input at bounding box center [666, 214] width 161 height 23
click at [845, 175] on div "Eiendom" at bounding box center [808, 177] width 99 height 14
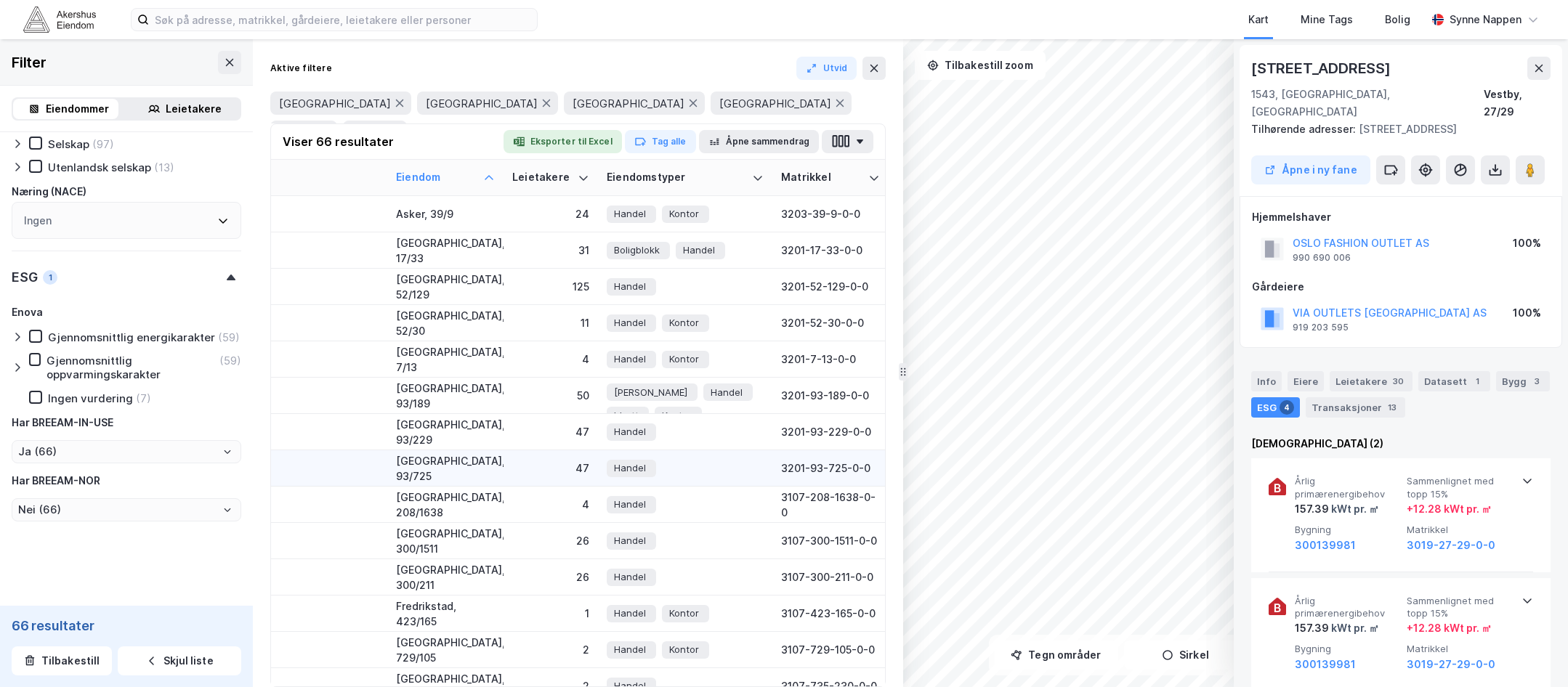
scroll to position [0, 363]
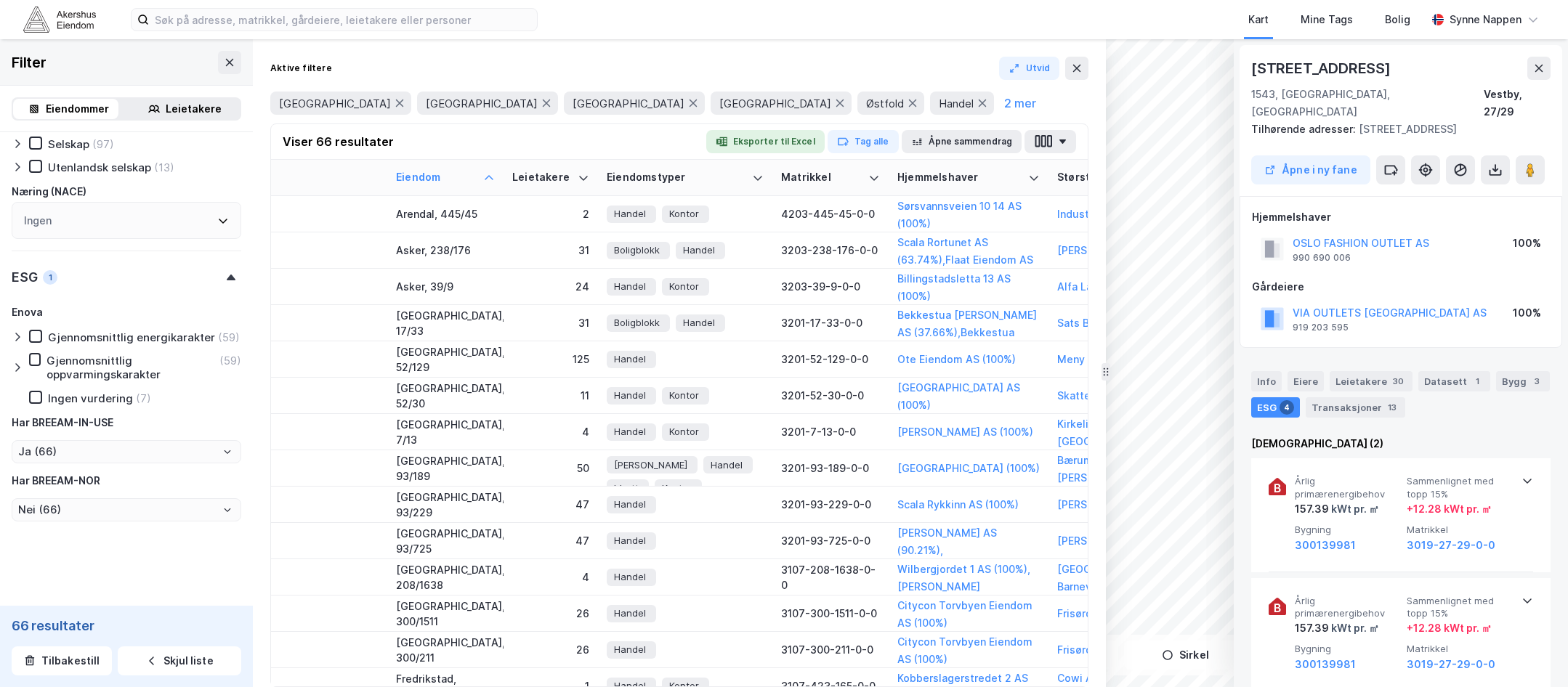
drag, startPoint x: 902, startPoint y: 434, endPoint x: 1105, endPoint y: 427, distance: 203.1
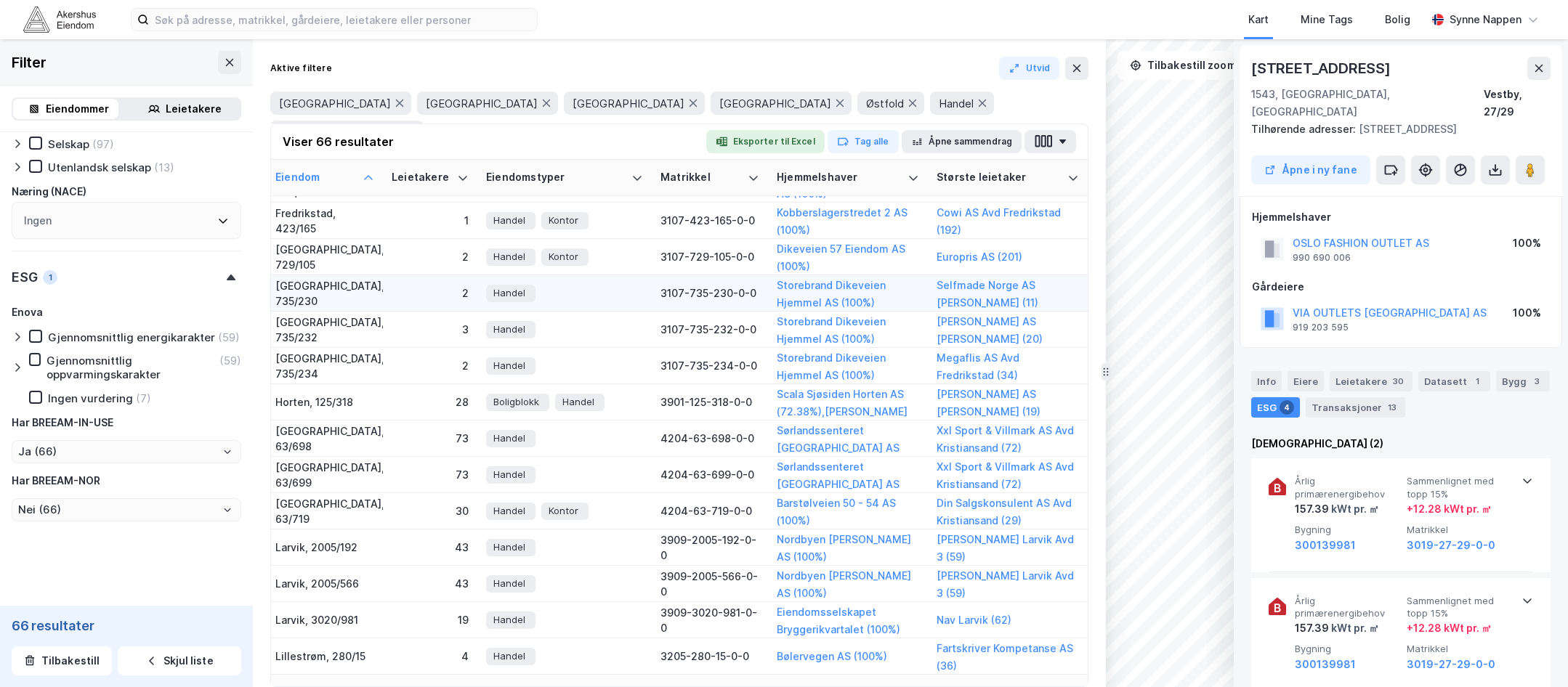
scroll to position [0, 495]
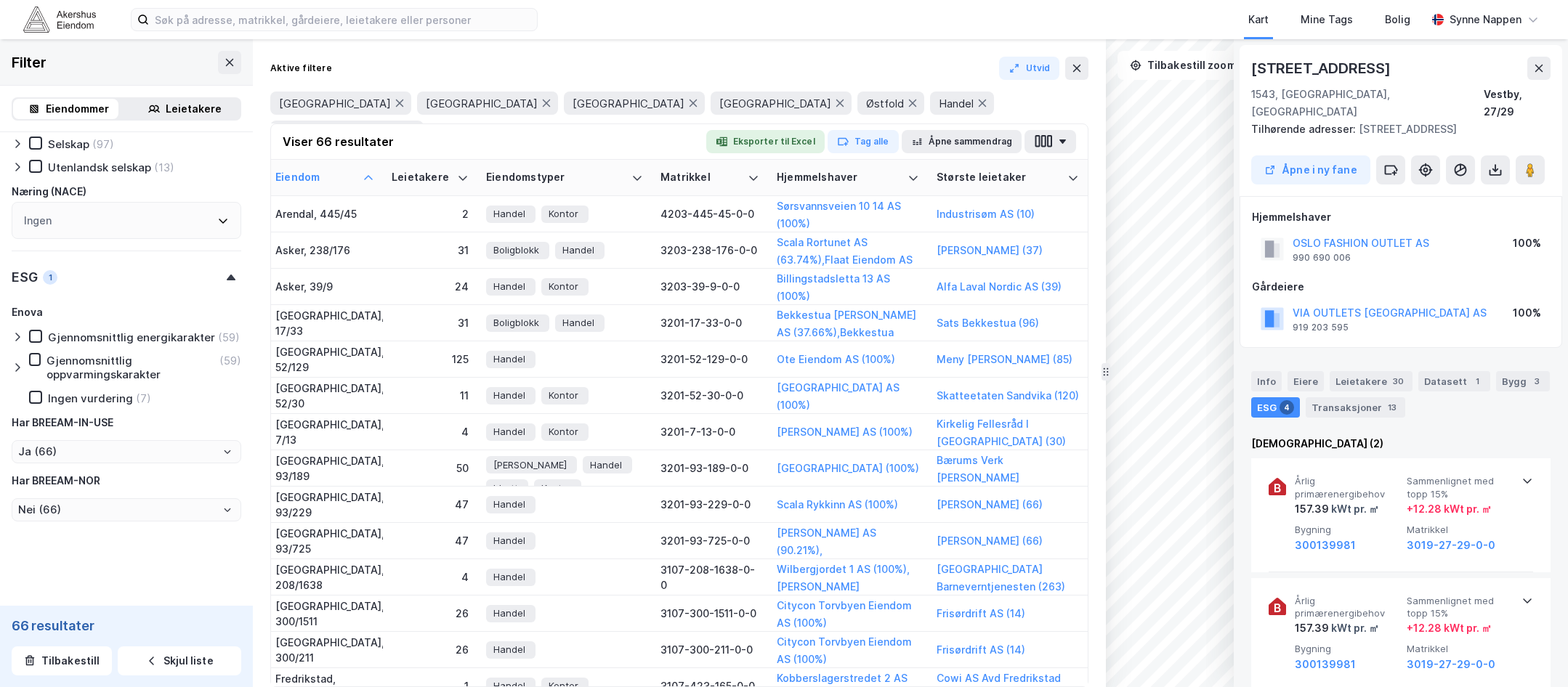
click at [468, 123] on button "1 mer" at bounding box center [449, 132] width 40 height 19
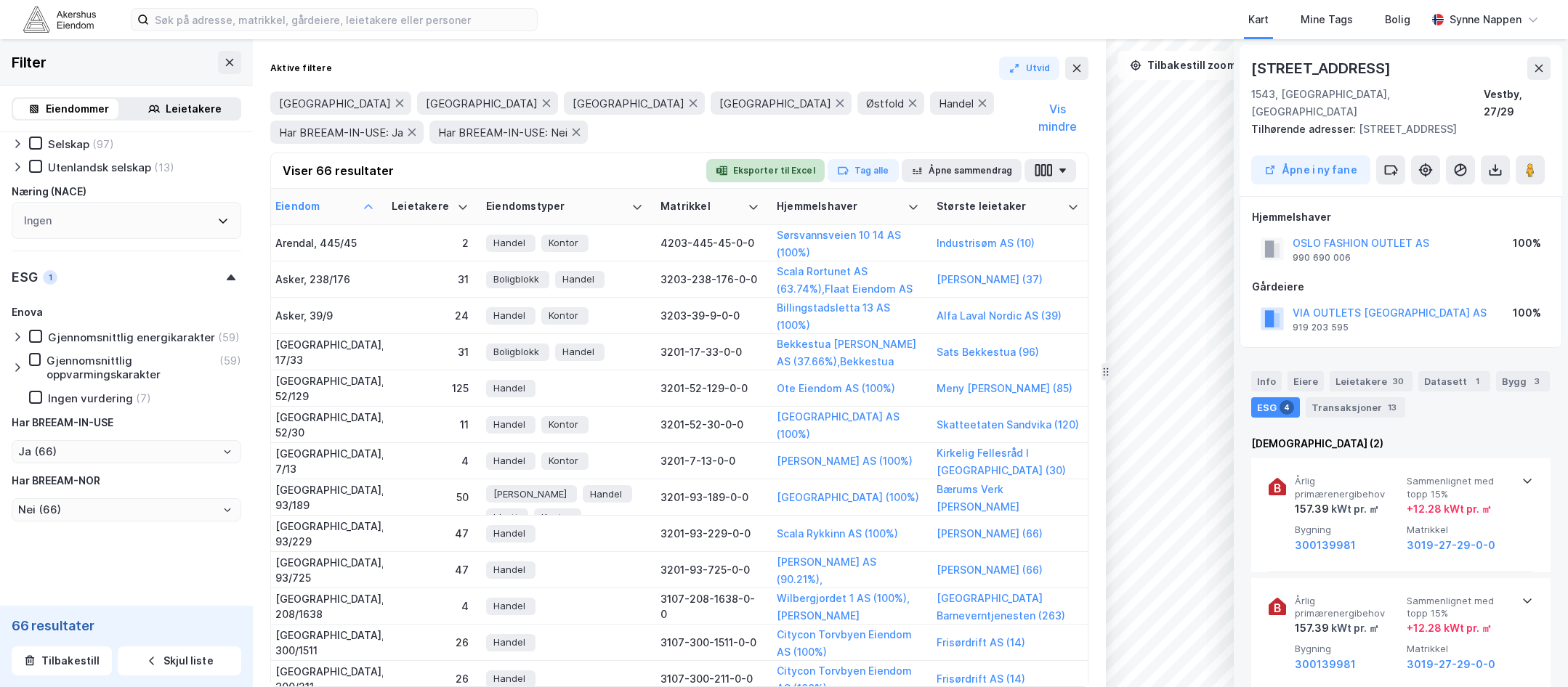
click at [784, 170] on button "Eksporter til Excel" at bounding box center [765, 170] width 119 height 23
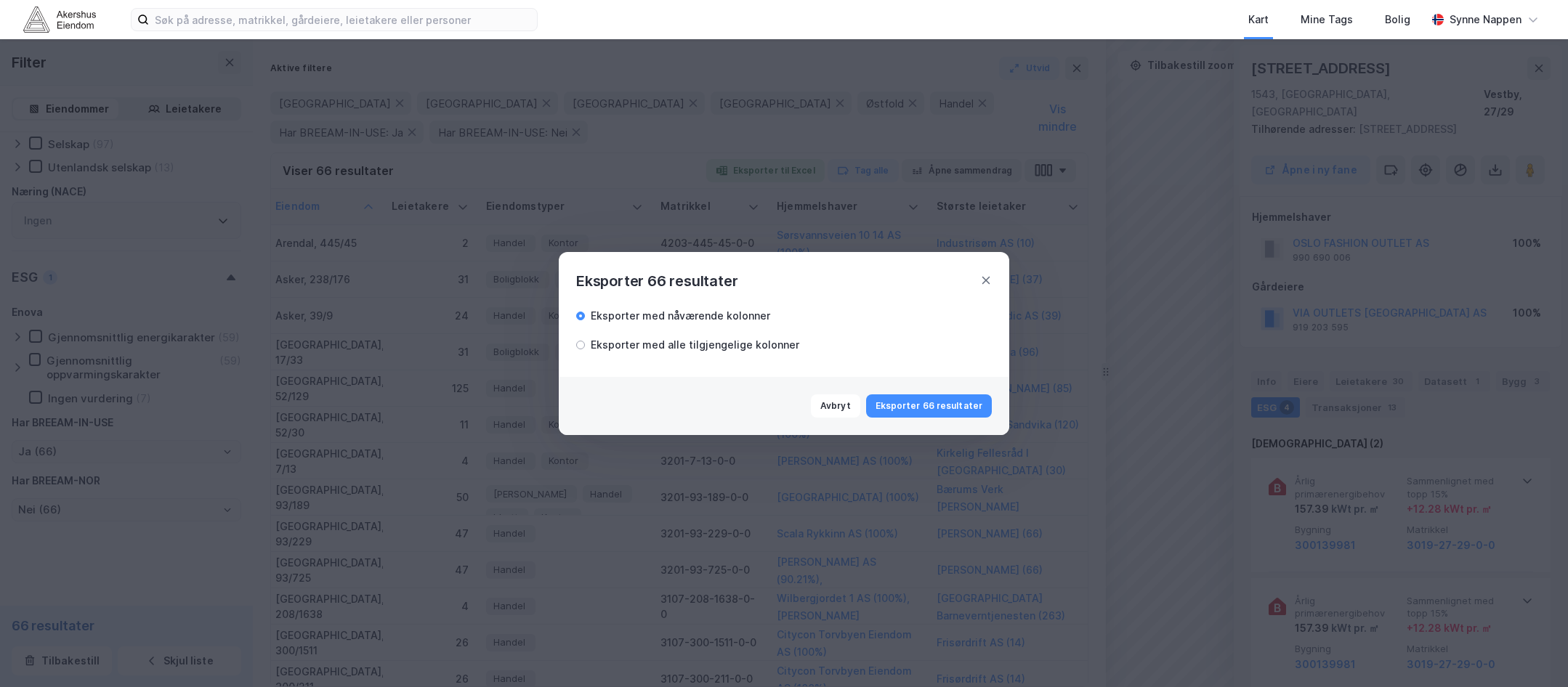
click at [703, 348] on div "Eksporter med alle tilgjengelige kolonner" at bounding box center [695, 345] width 208 height 17
click at [904, 414] on button "Eksporter 66 resultater" at bounding box center [928, 406] width 126 height 23
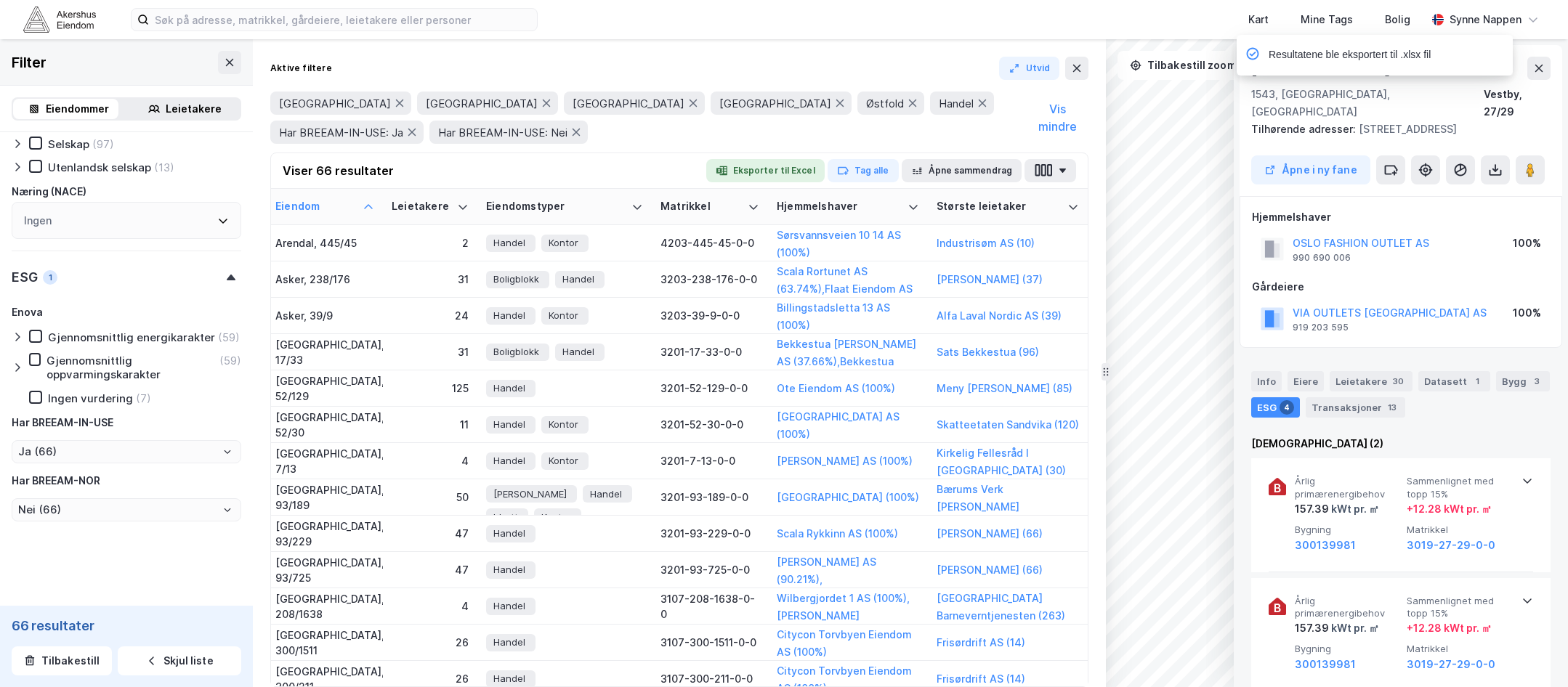
click at [482, 182] on div "Viser 66 resultater Eksporter til Excel Tag alle Åpne sammendrag" at bounding box center [679, 170] width 817 height 35
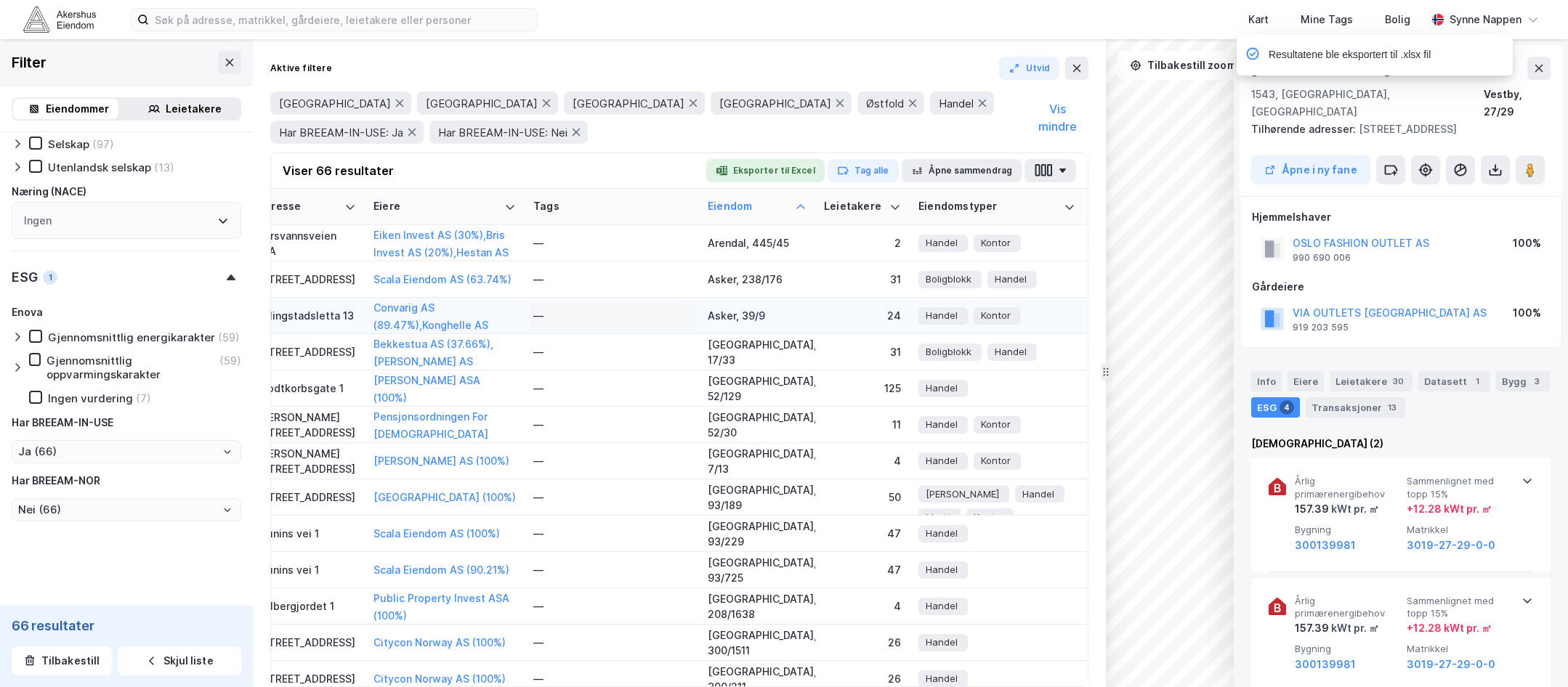
scroll to position [0, 0]
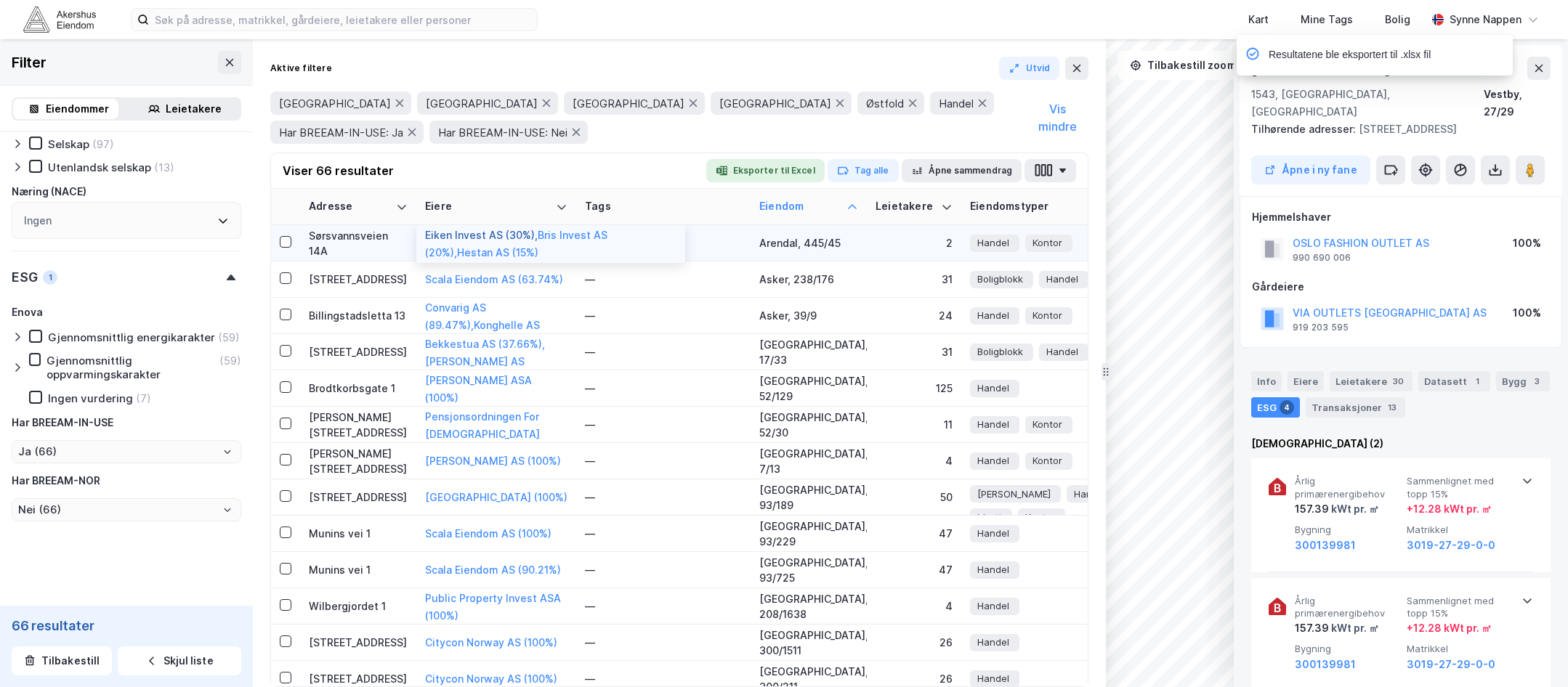
click at [0, 0] on button "Eiken Invest AS (30%) ," at bounding box center [0, 0] width 0 height 0
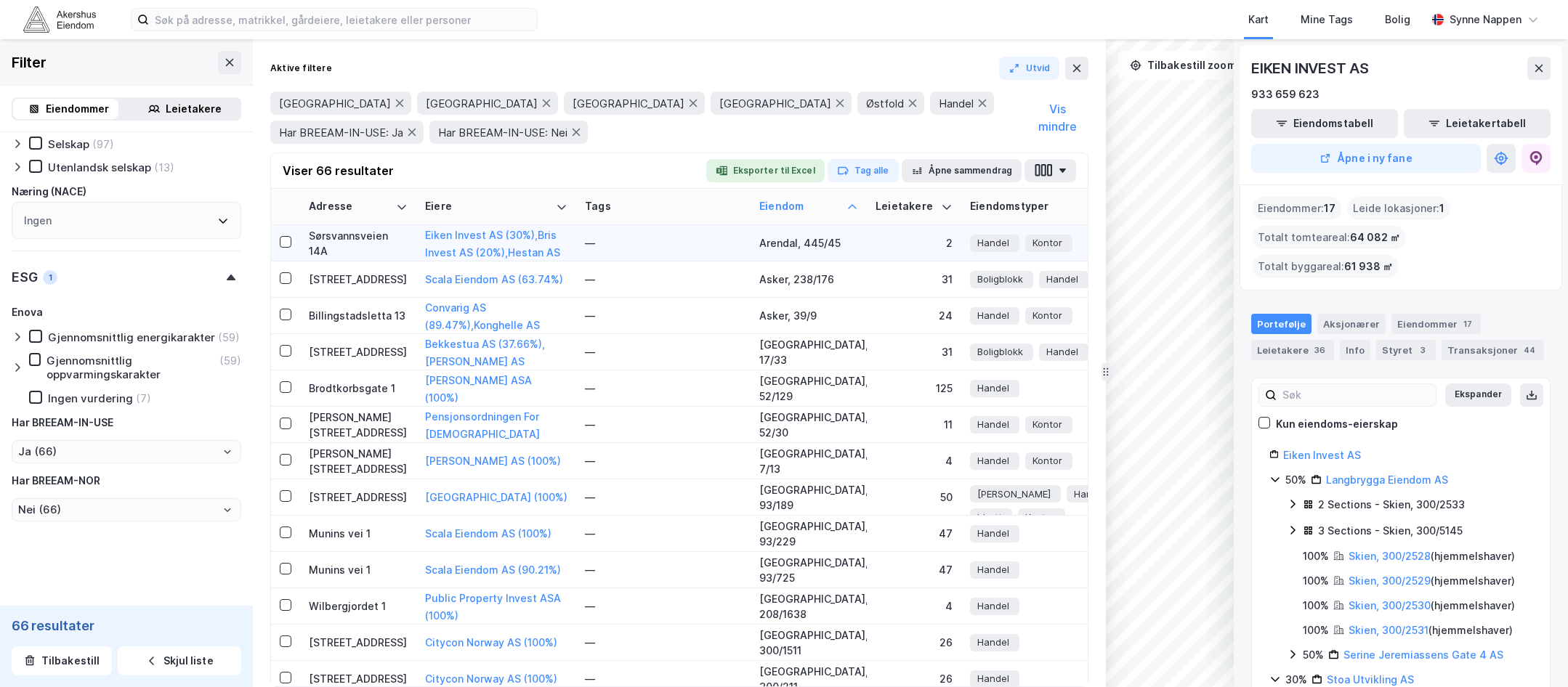
click at [360, 238] on div "Sørsvannsveien 14A" at bounding box center [358, 243] width 99 height 30
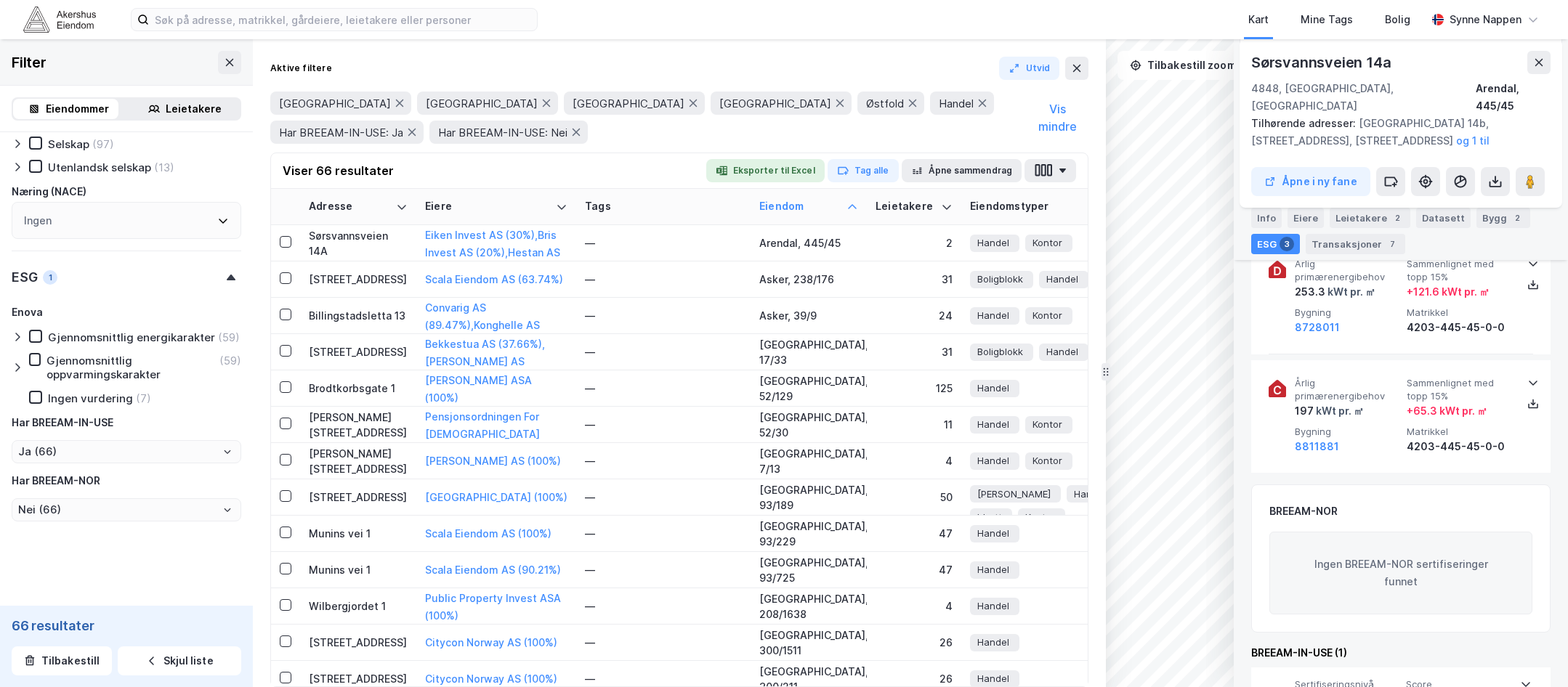
scroll to position [373, 0]
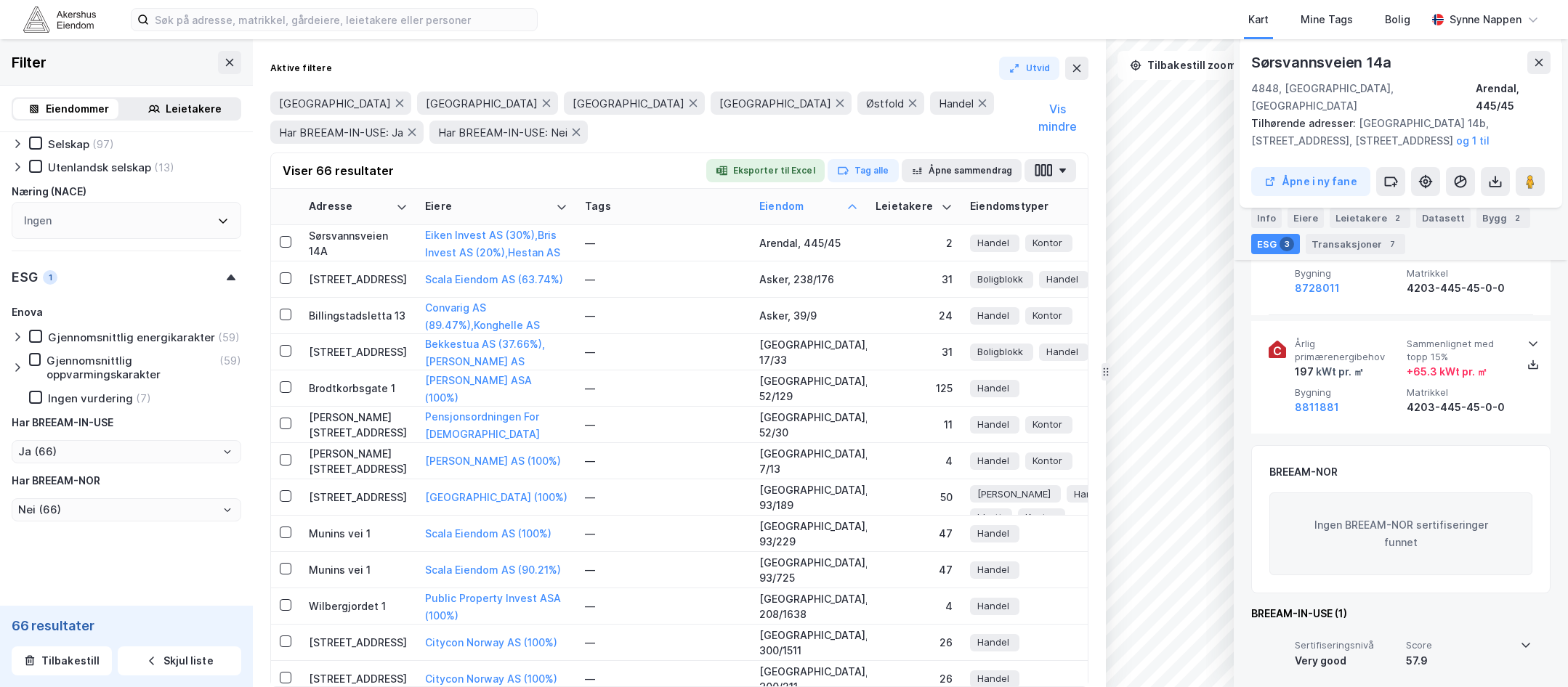
click at [1236, 652] on div "Very good" at bounding box center [1347, 661] width 105 height 17
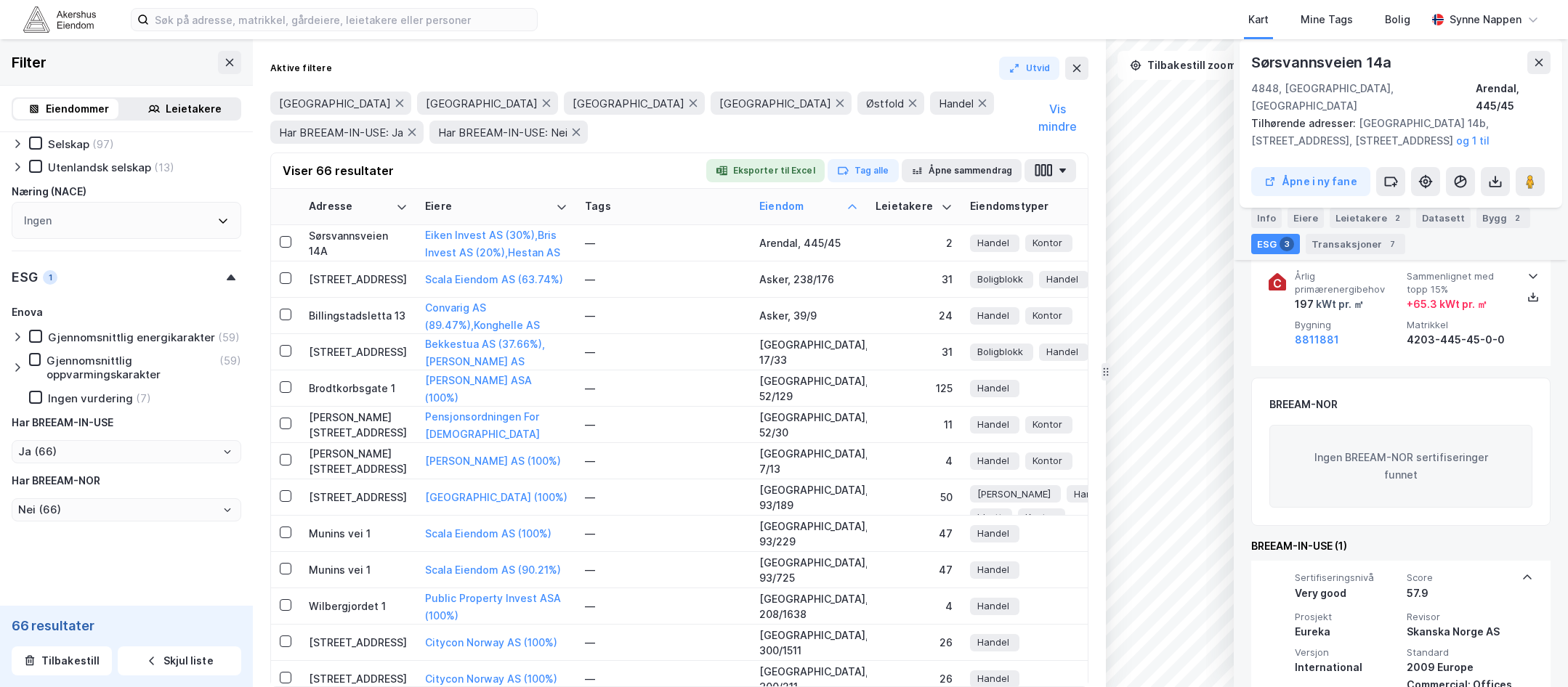
scroll to position [492, 0]
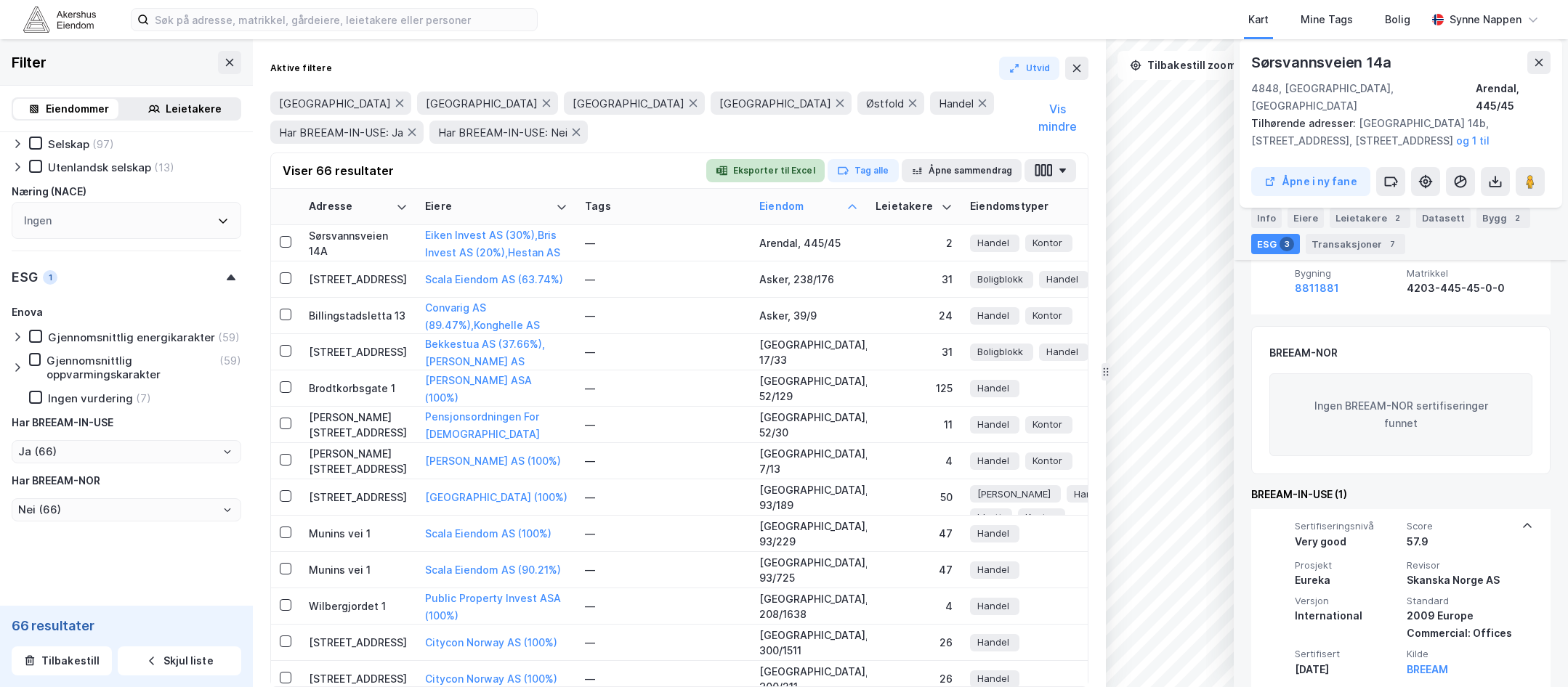
click at [793, 168] on button "Eksporter til Excel" at bounding box center [765, 170] width 119 height 23
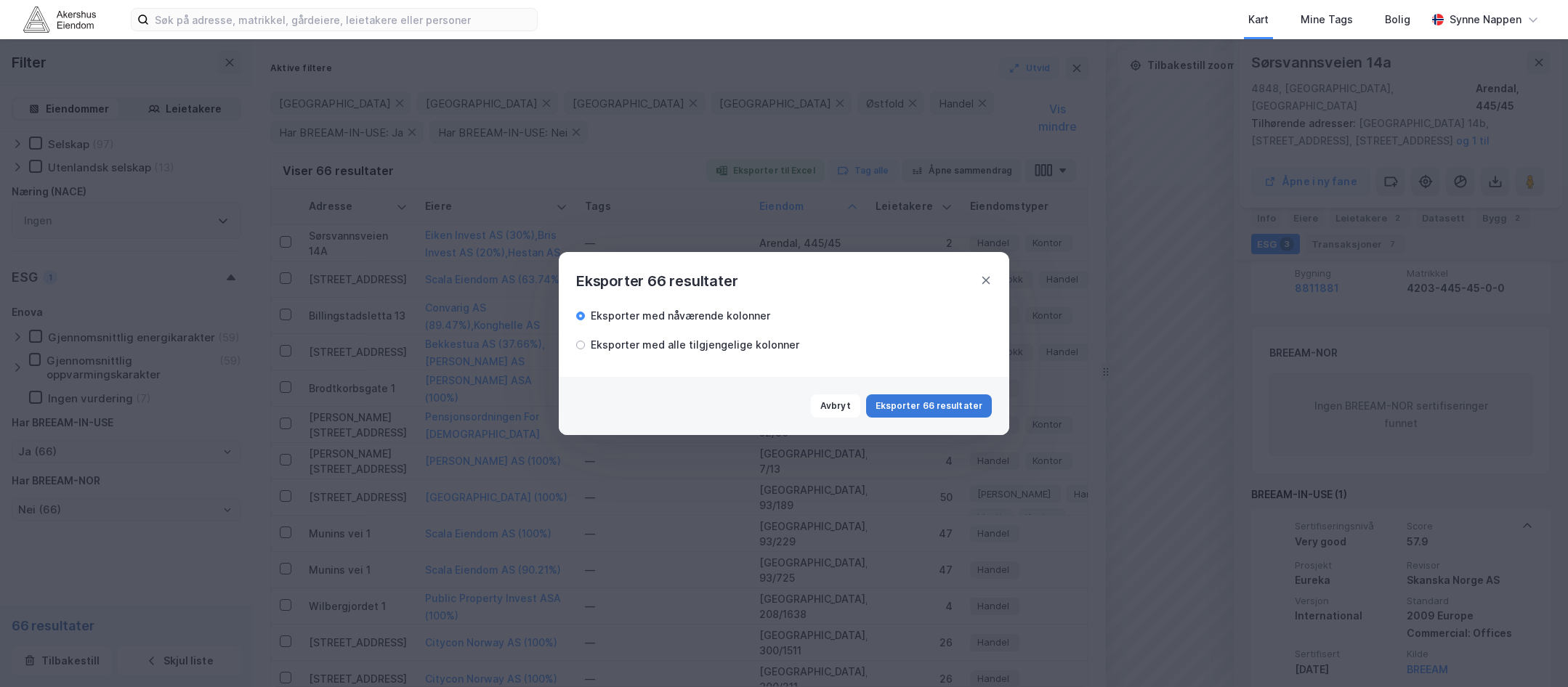
click at [942, 410] on button "Eksporter 66 resultater" at bounding box center [928, 406] width 126 height 23
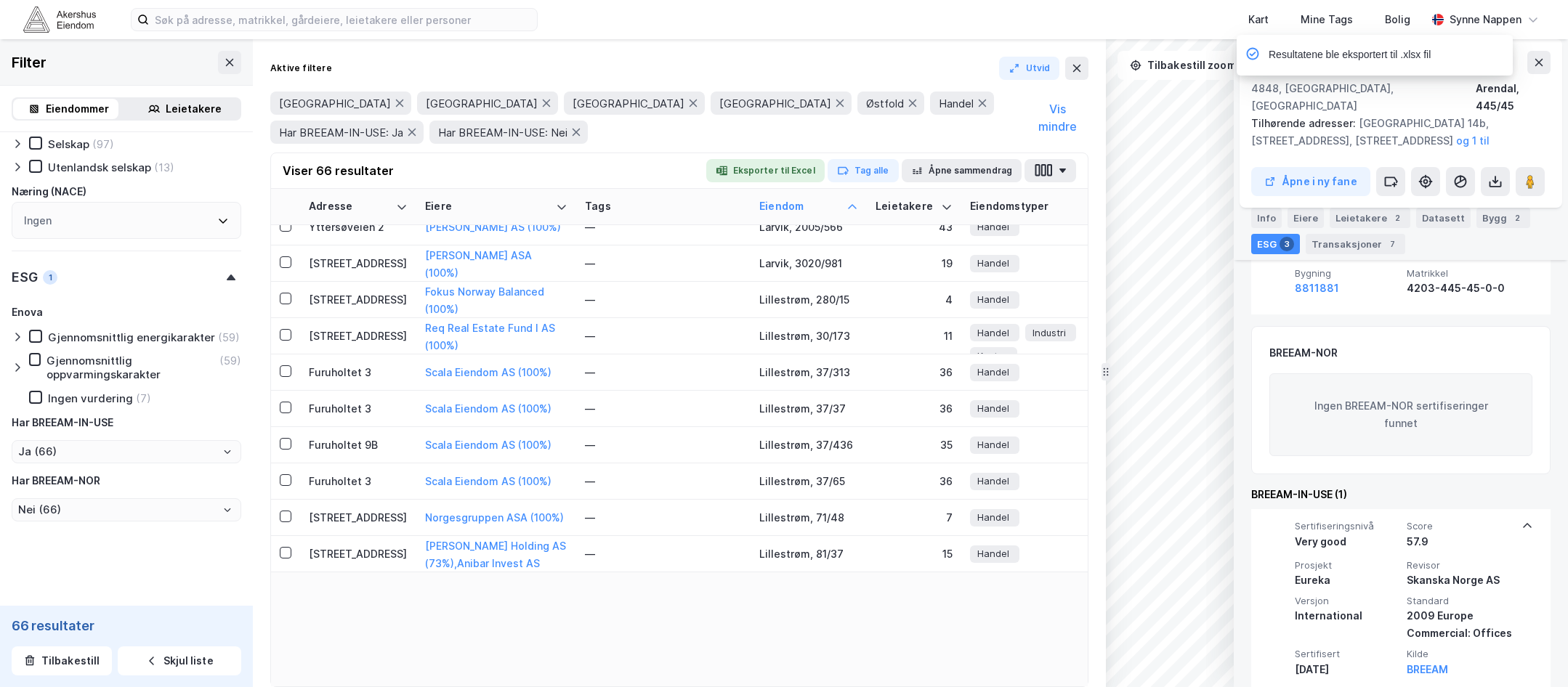
scroll to position [0, 0]
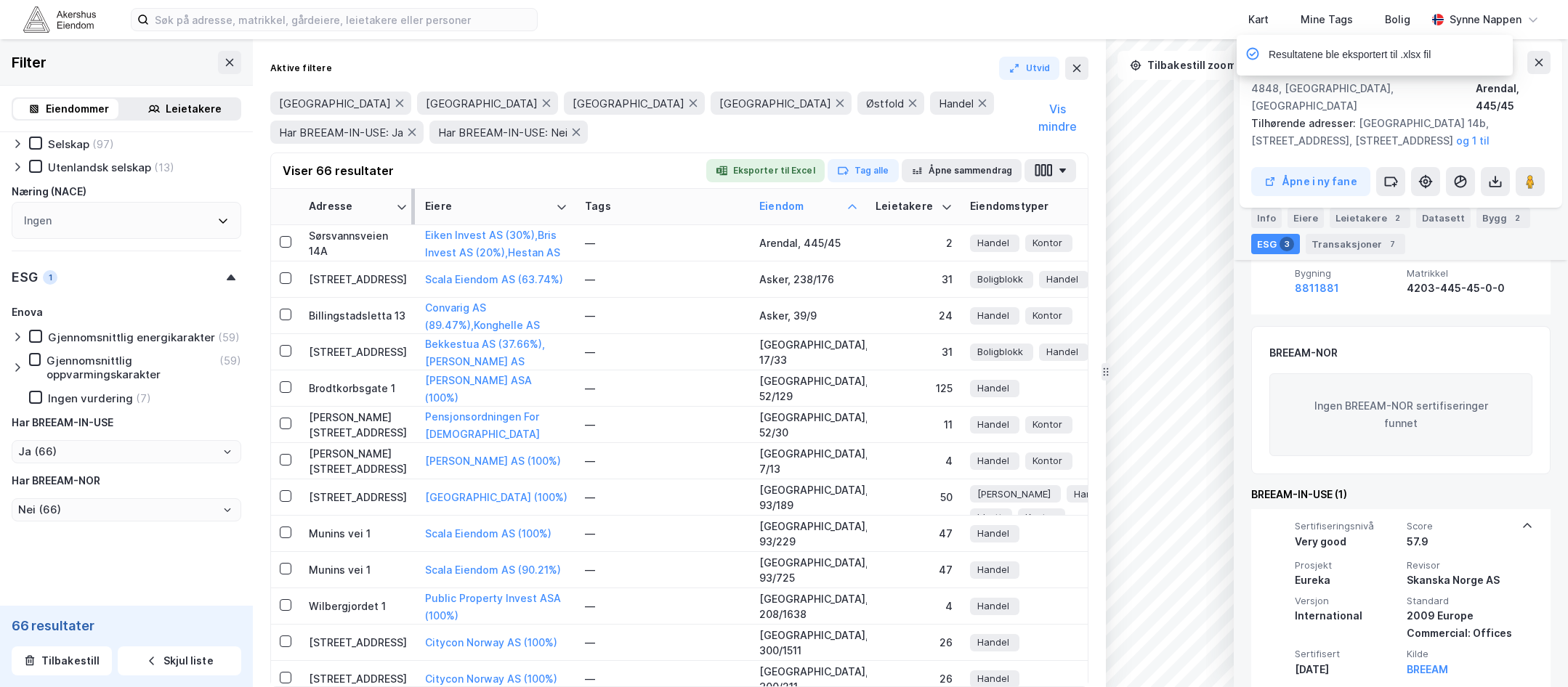
click at [342, 205] on div "Adresse" at bounding box center [349, 207] width 81 height 14
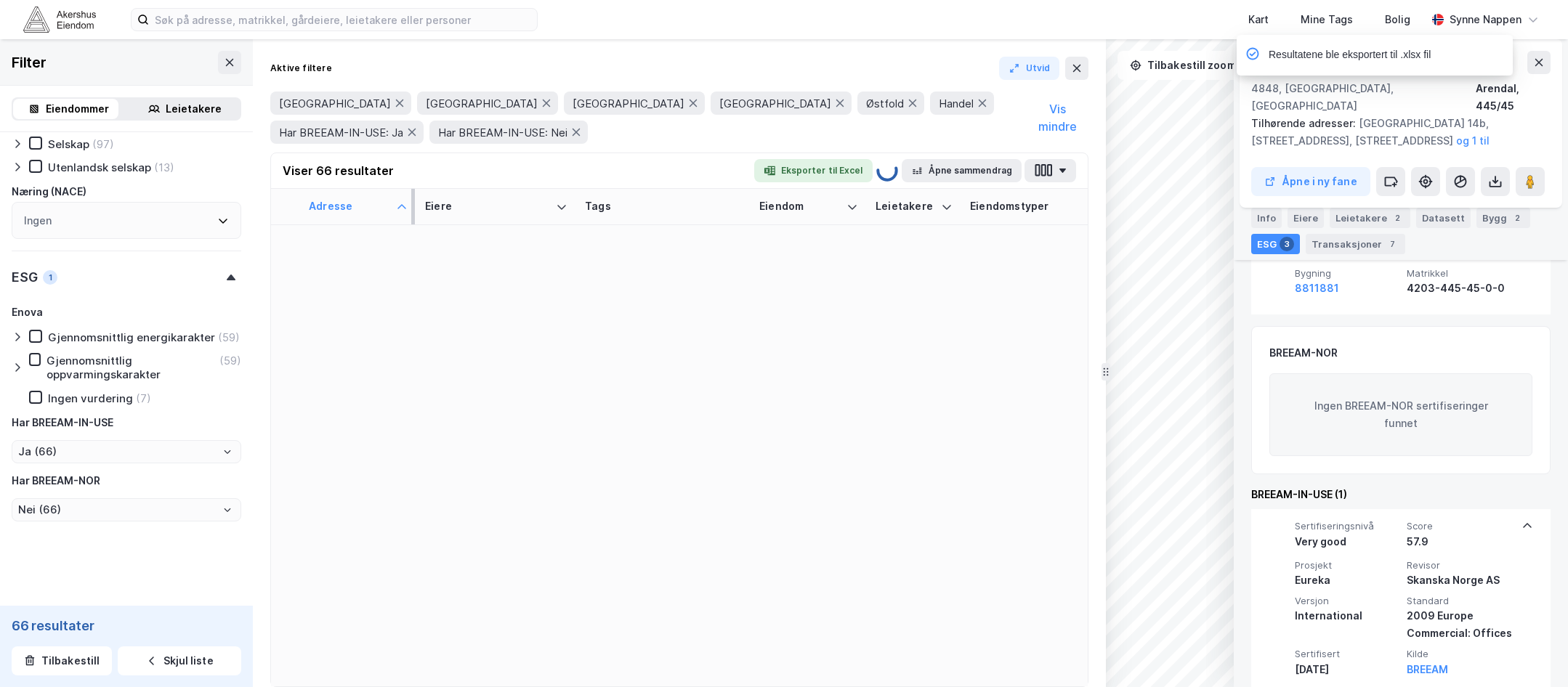
click at [342, 205] on div "Adresse" at bounding box center [349, 207] width 81 height 14
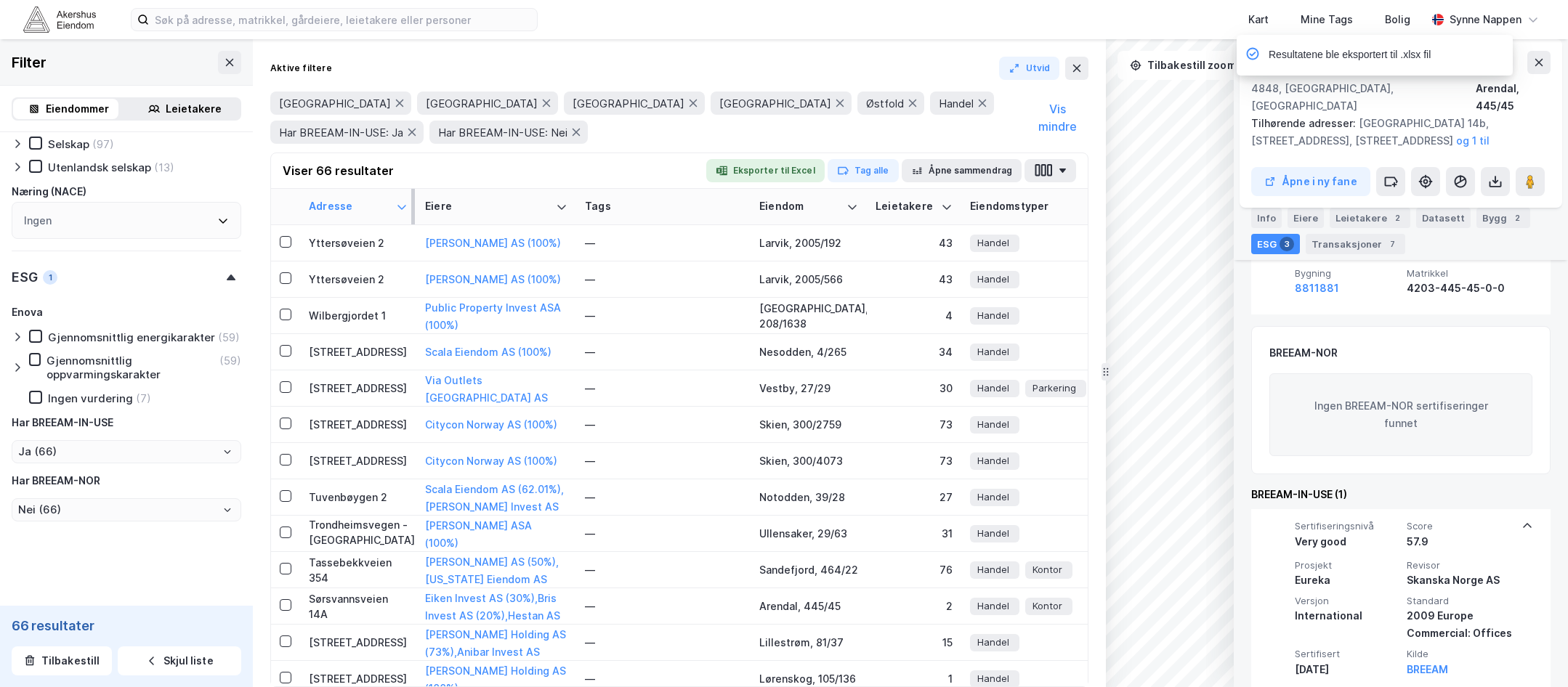
click at [342, 205] on div "Adresse" at bounding box center [349, 207] width 81 height 14
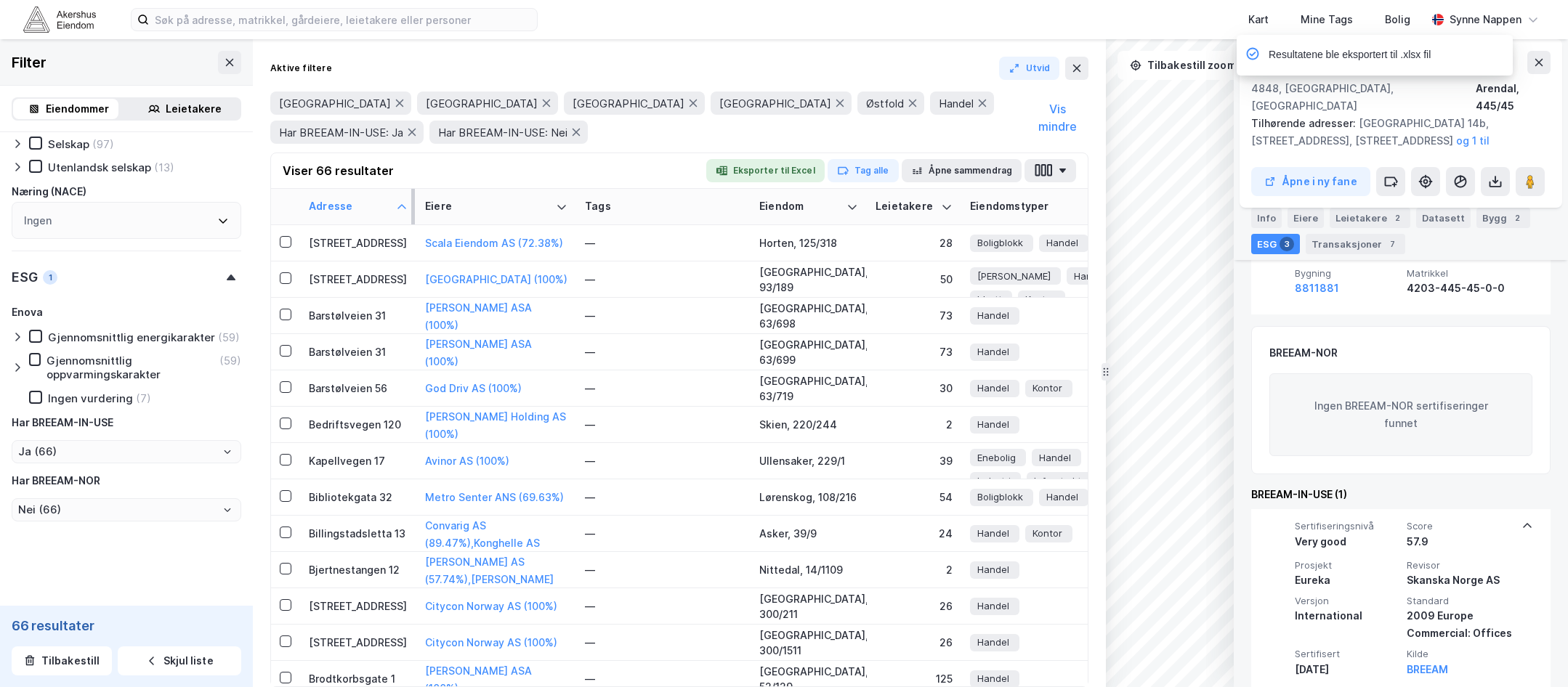
click at [342, 205] on div "Adresse" at bounding box center [349, 207] width 81 height 14
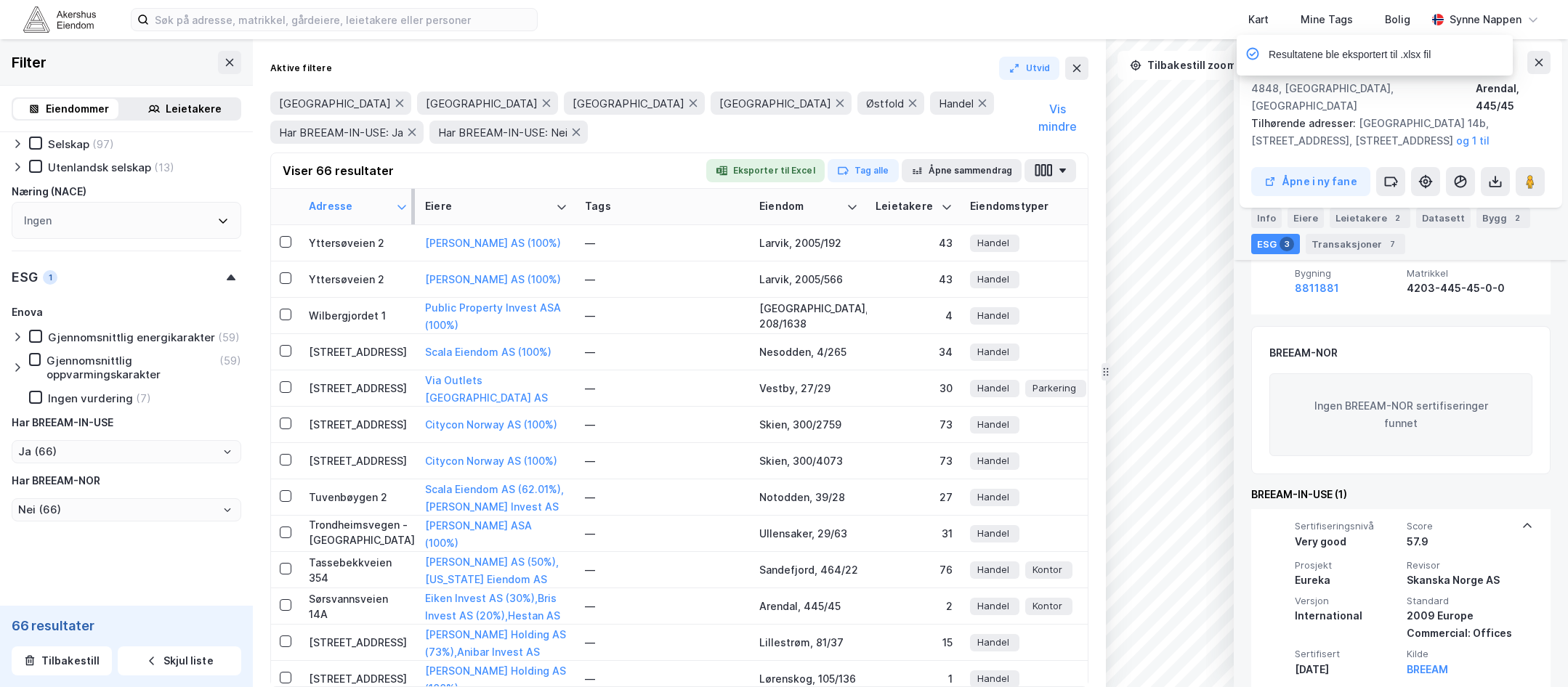
click at [342, 205] on div "Adresse" at bounding box center [349, 207] width 81 height 14
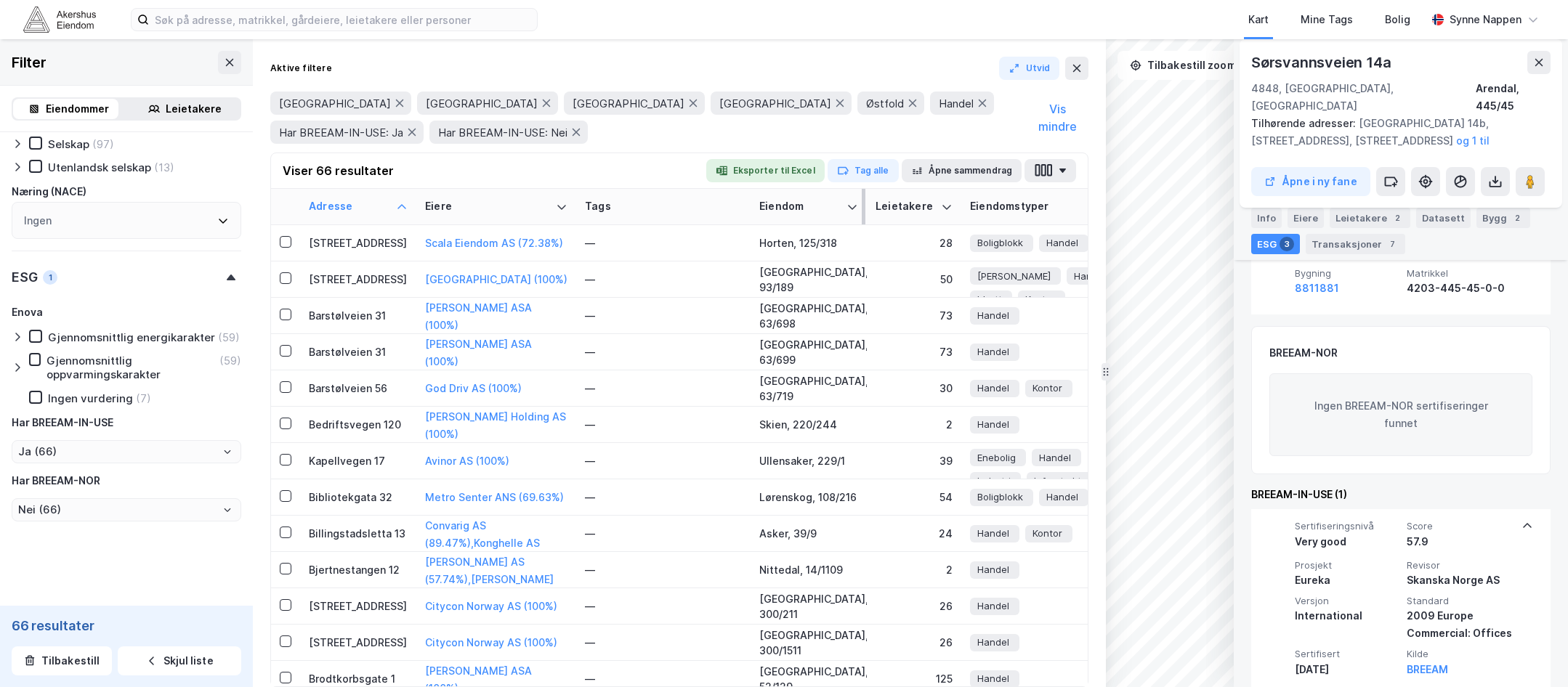
click at [792, 193] on th "Eiendom" at bounding box center [808, 207] width 116 height 36
click at [792, 205] on div "Eiendom" at bounding box center [799, 207] width 81 height 14
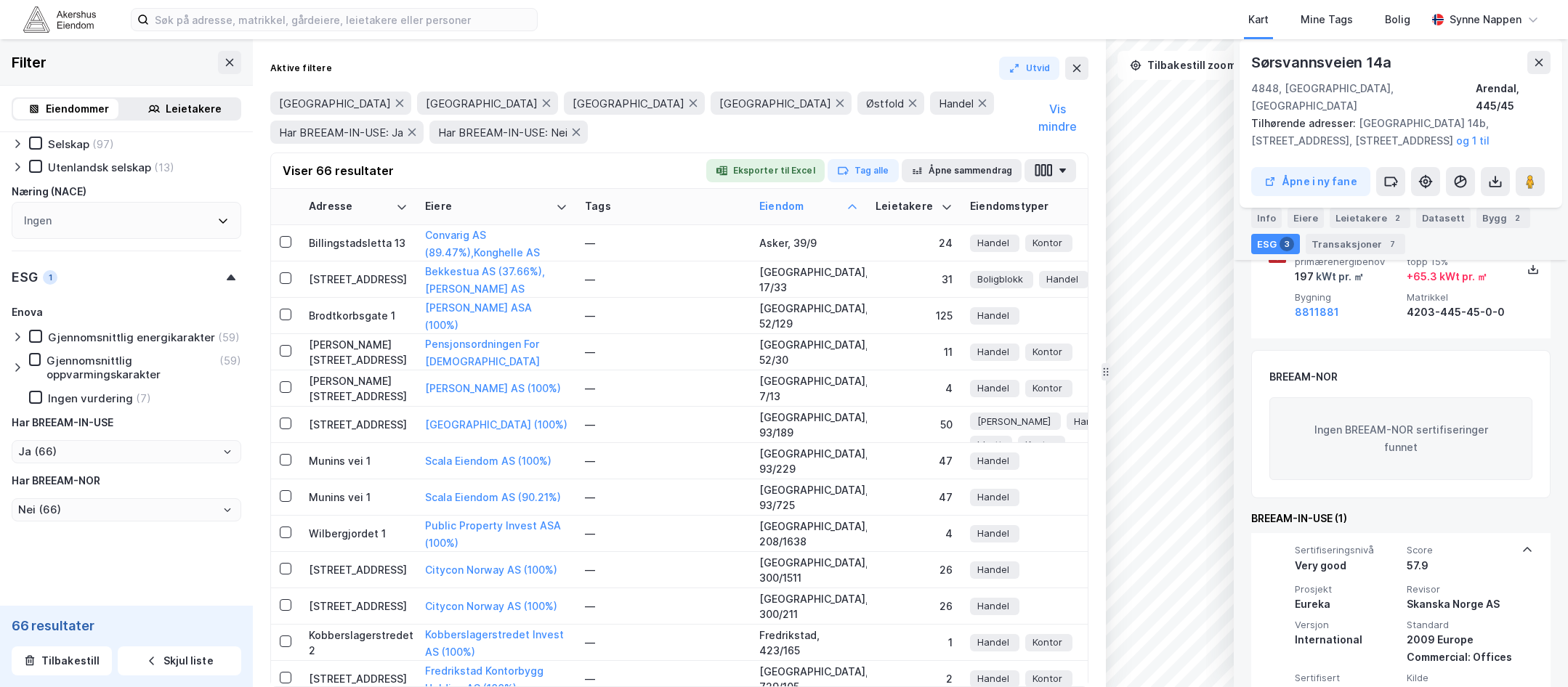
scroll to position [492, 0]
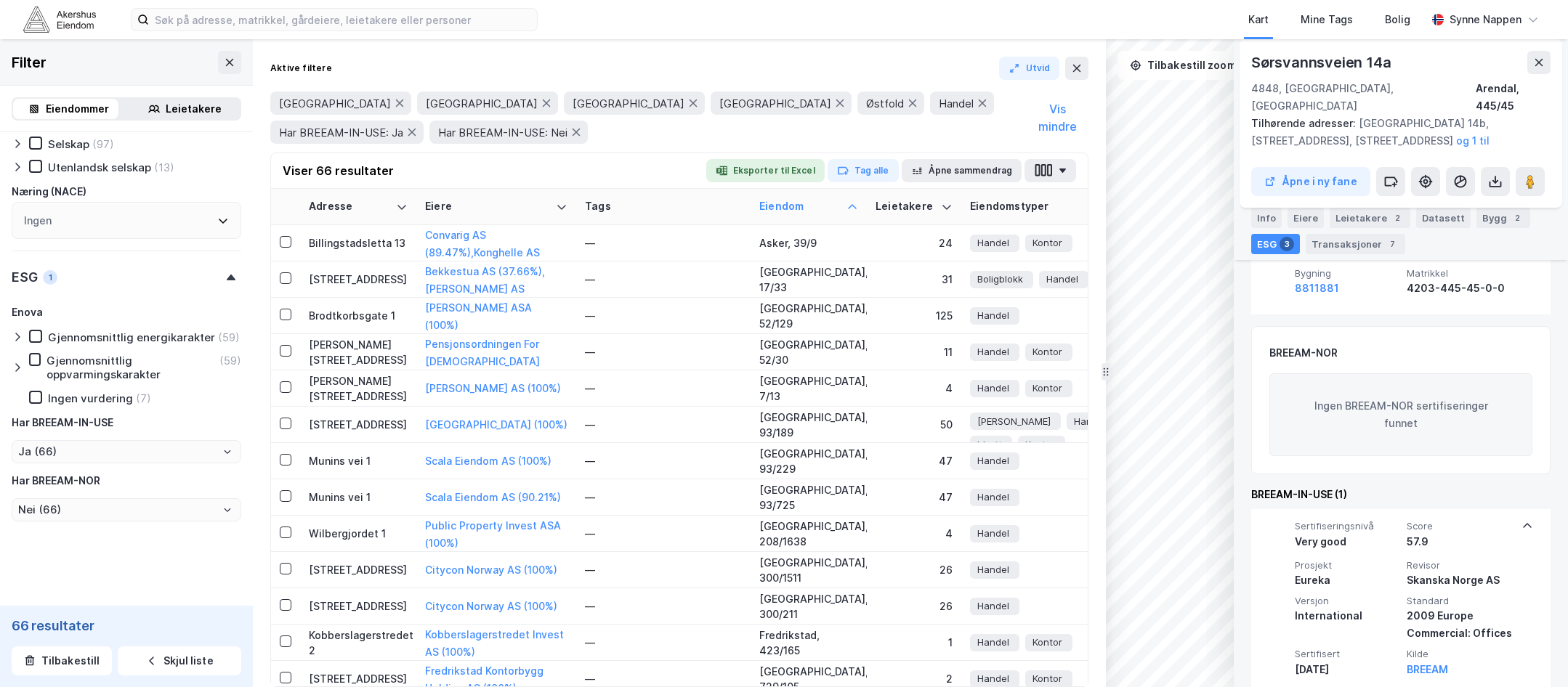
click at [907, 146] on div "Agder [GEOGRAPHIC_DATA] [GEOGRAPHIC_DATA] [GEOGRAPHIC_DATA] Østfold Handel Har …" at bounding box center [679, 118] width 818 height 70
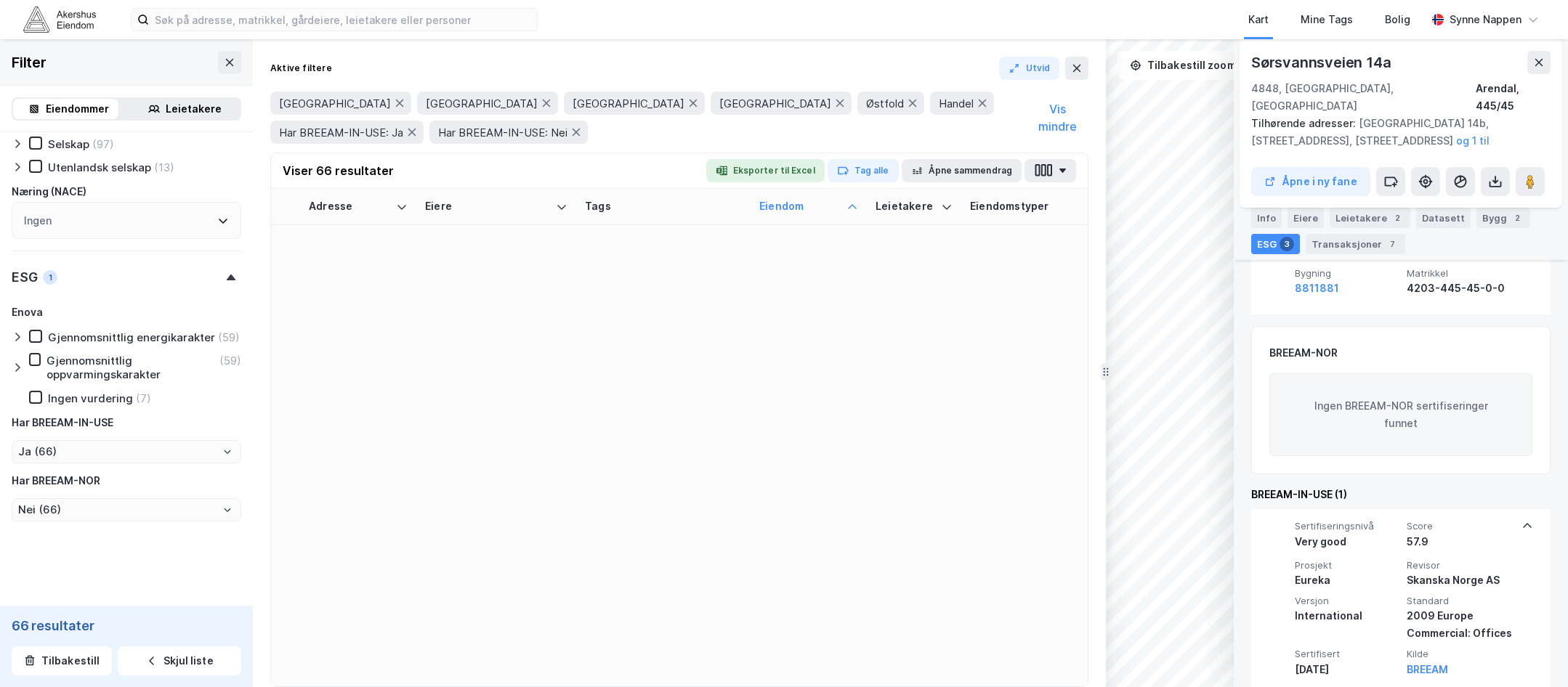
scroll to position [1947, 0]
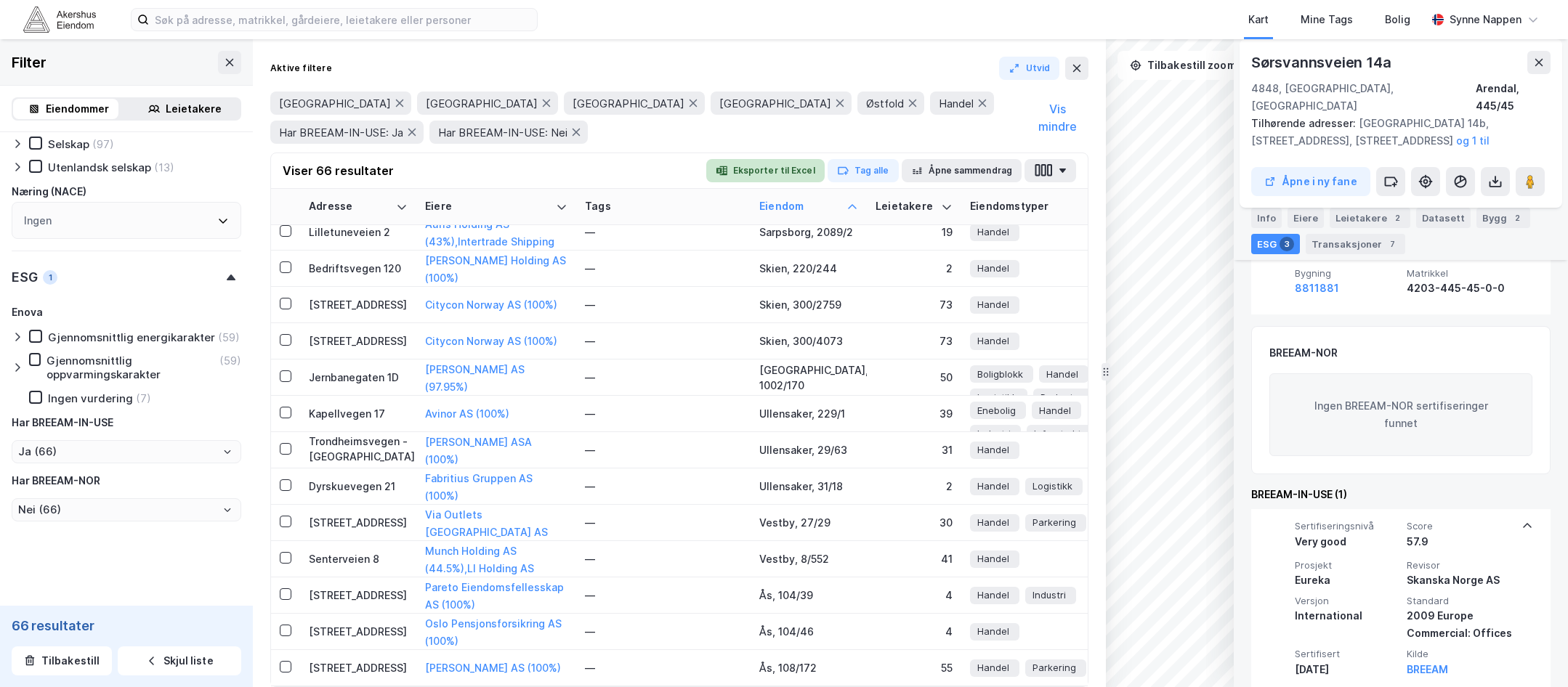
click at [784, 177] on button "Eksporter til Excel" at bounding box center [765, 170] width 119 height 23
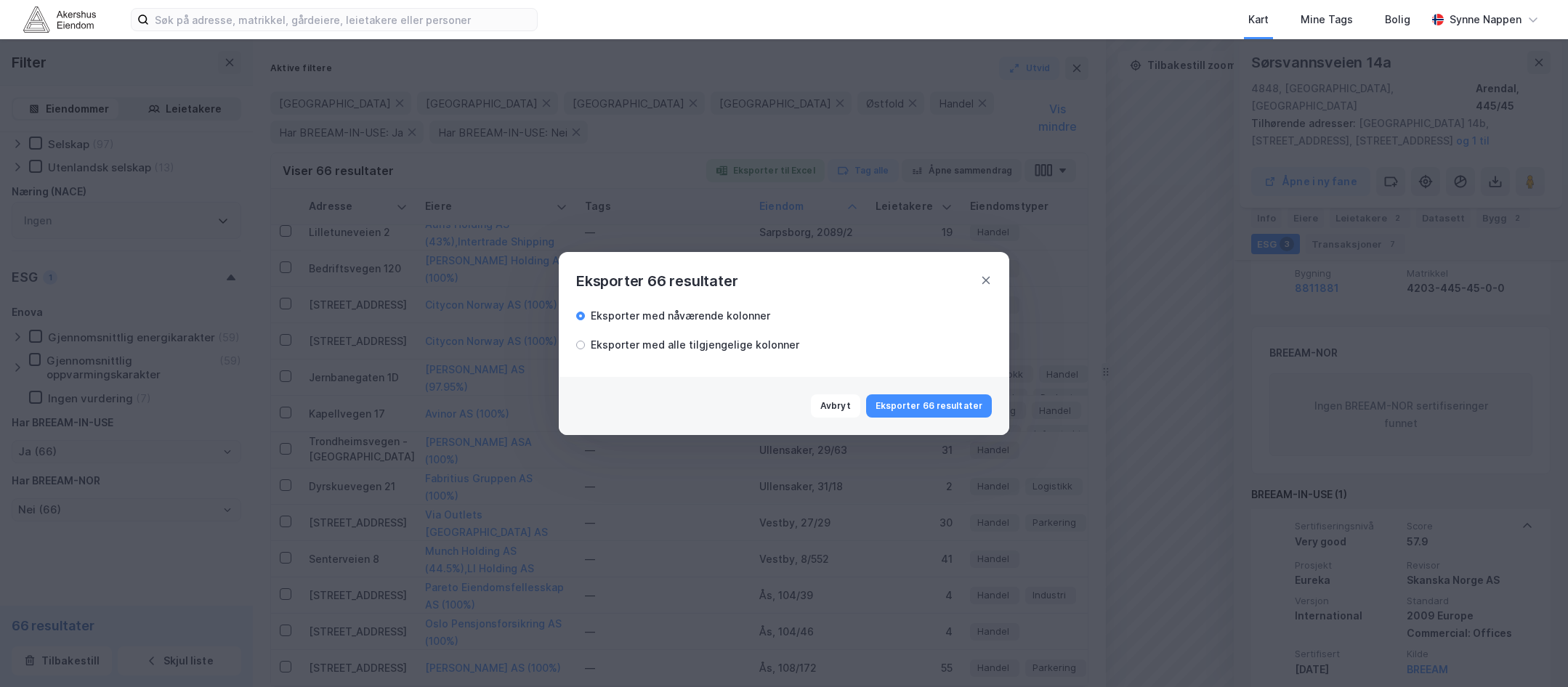
click at [715, 350] on div "Eksporter med alle tilgjengelige kolonner" at bounding box center [695, 345] width 208 height 17
click at [900, 401] on button "Eksporter 66 resultater" at bounding box center [928, 406] width 126 height 23
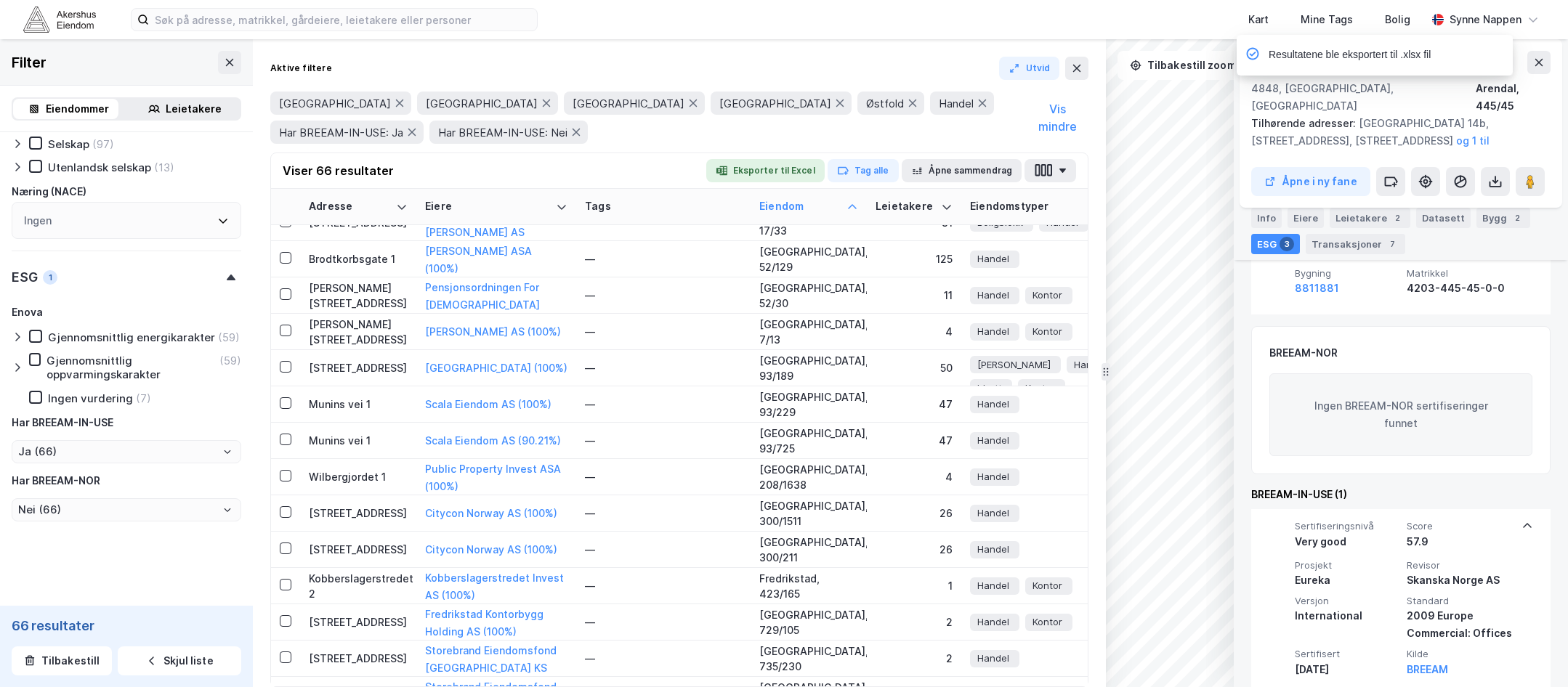
scroll to position [0, 0]
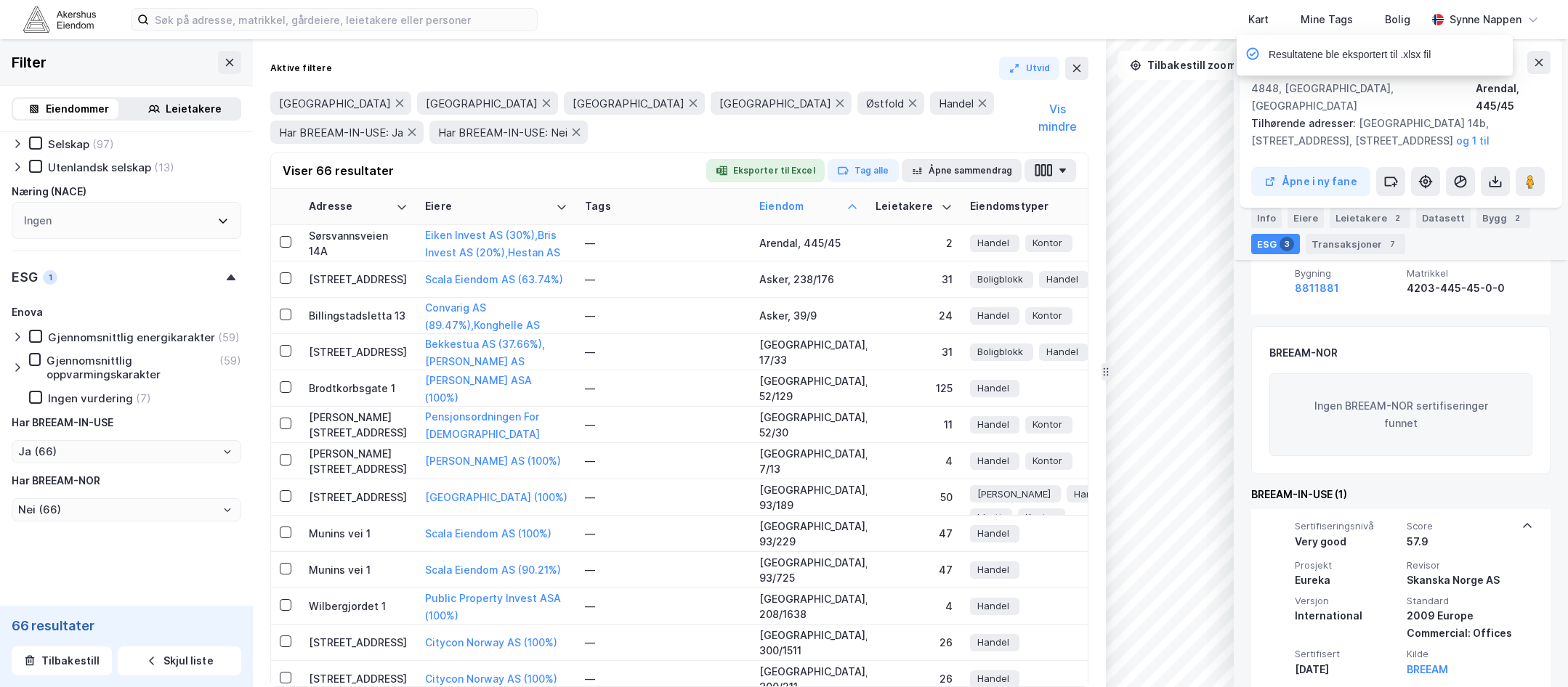
click at [690, 143] on div "Agder [GEOGRAPHIC_DATA] [GEOGRAPHIC_DATA] [GEOGRAPHIC_DATA] Østfold Handel Har …" at bounding box center [648, 118] width 756 height 53
click at [370, 206] on div "Adresse" at bounding box center [349, 207] width 81 height 14
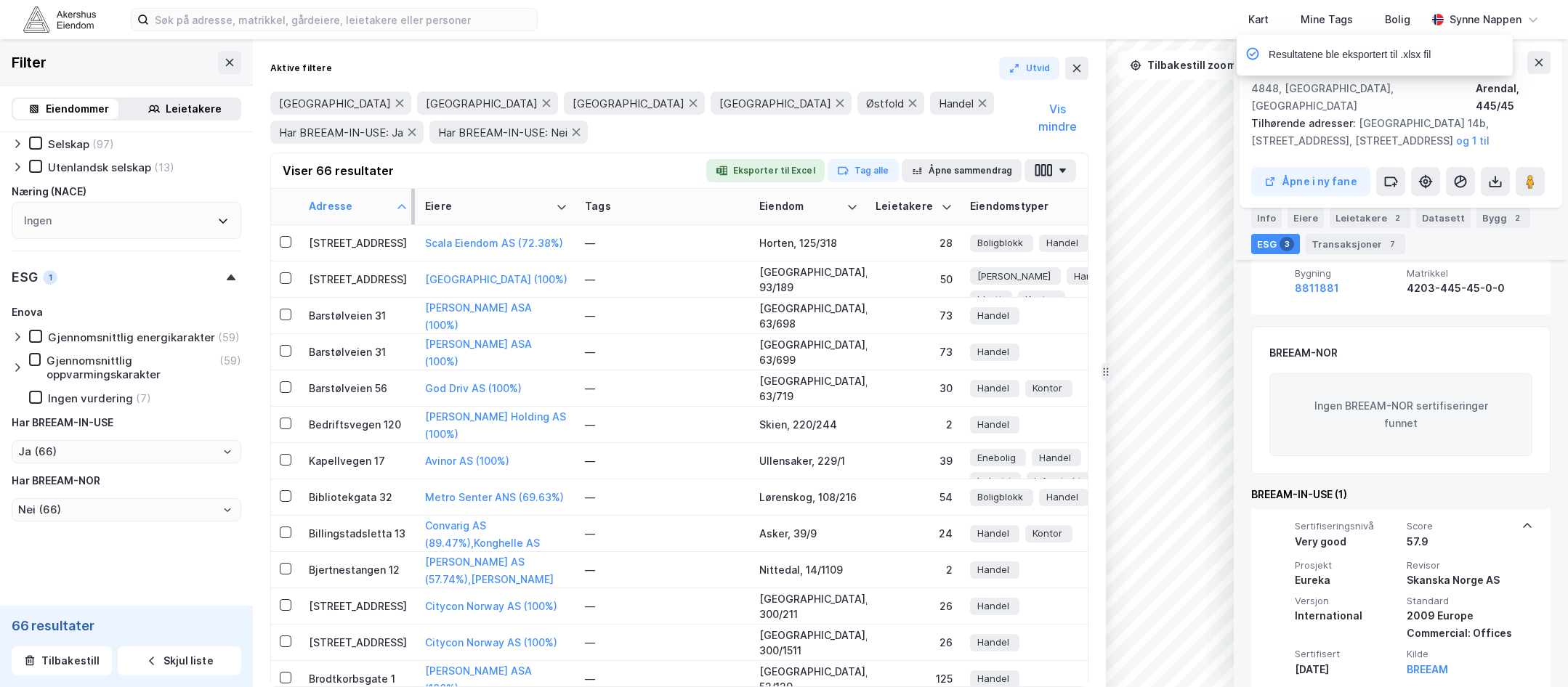
click at [370, 206] on div "Adresse" at bounding box center [349, 207] width 81 height 14
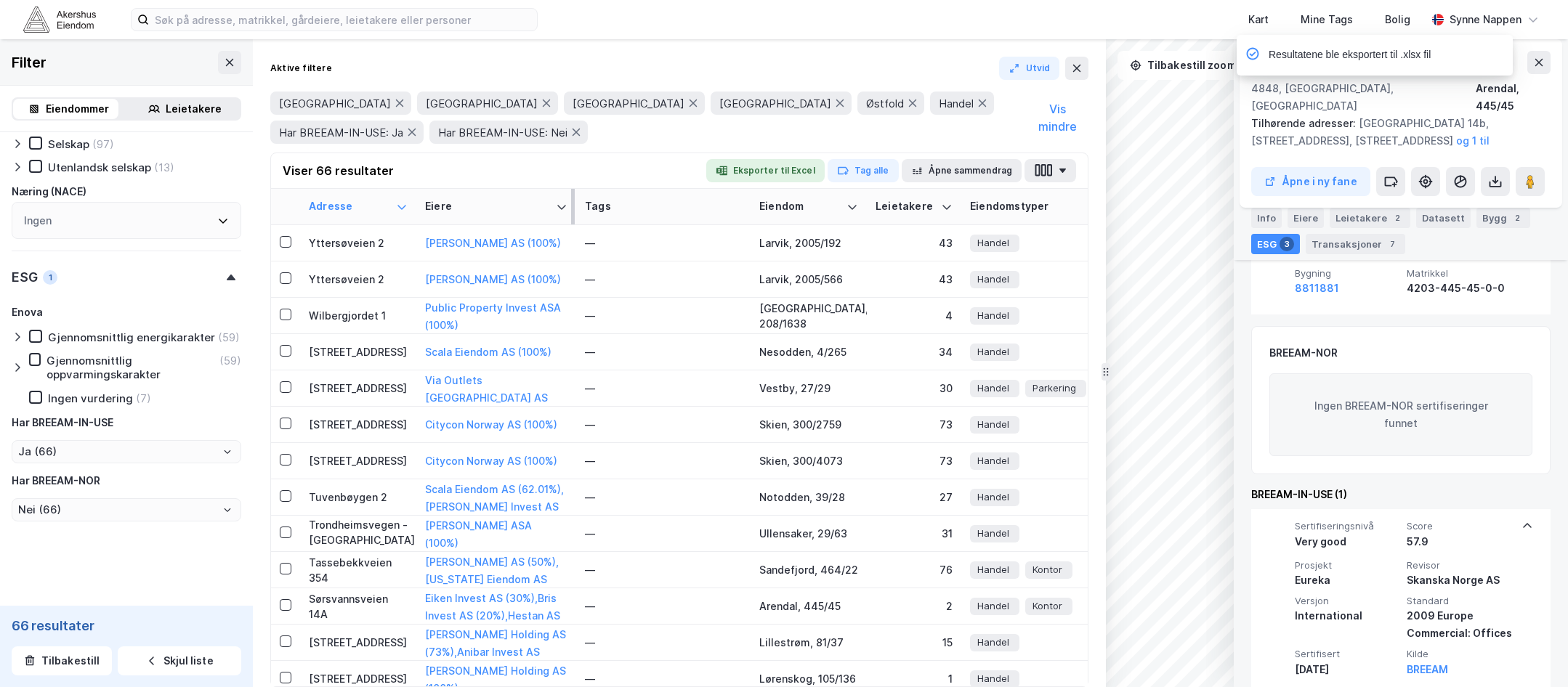
click at [492, 201] on div "Eiere" at bounding box center [487, 207] width 125 height 14
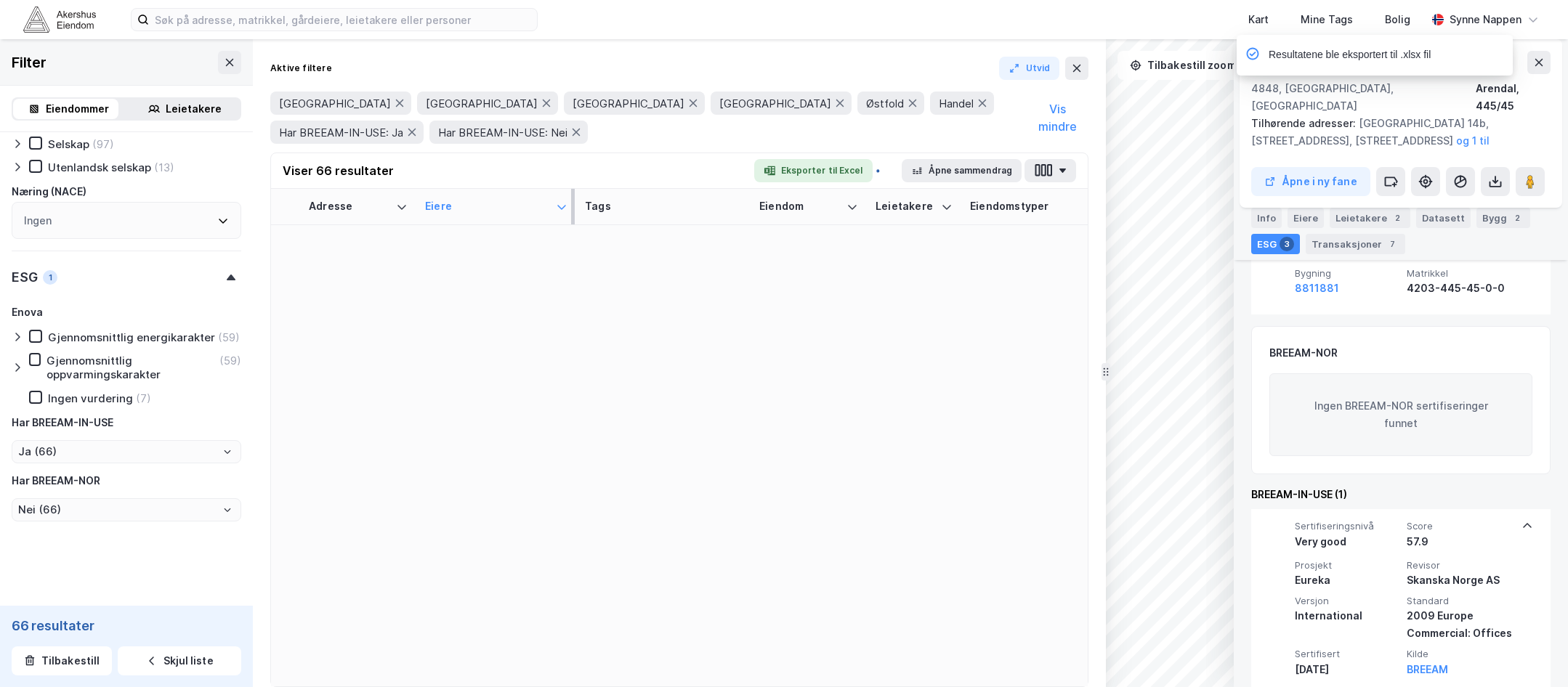
click at [492, 201] on div "Eiere" at bounding box center [487, 207] width 125 height 14
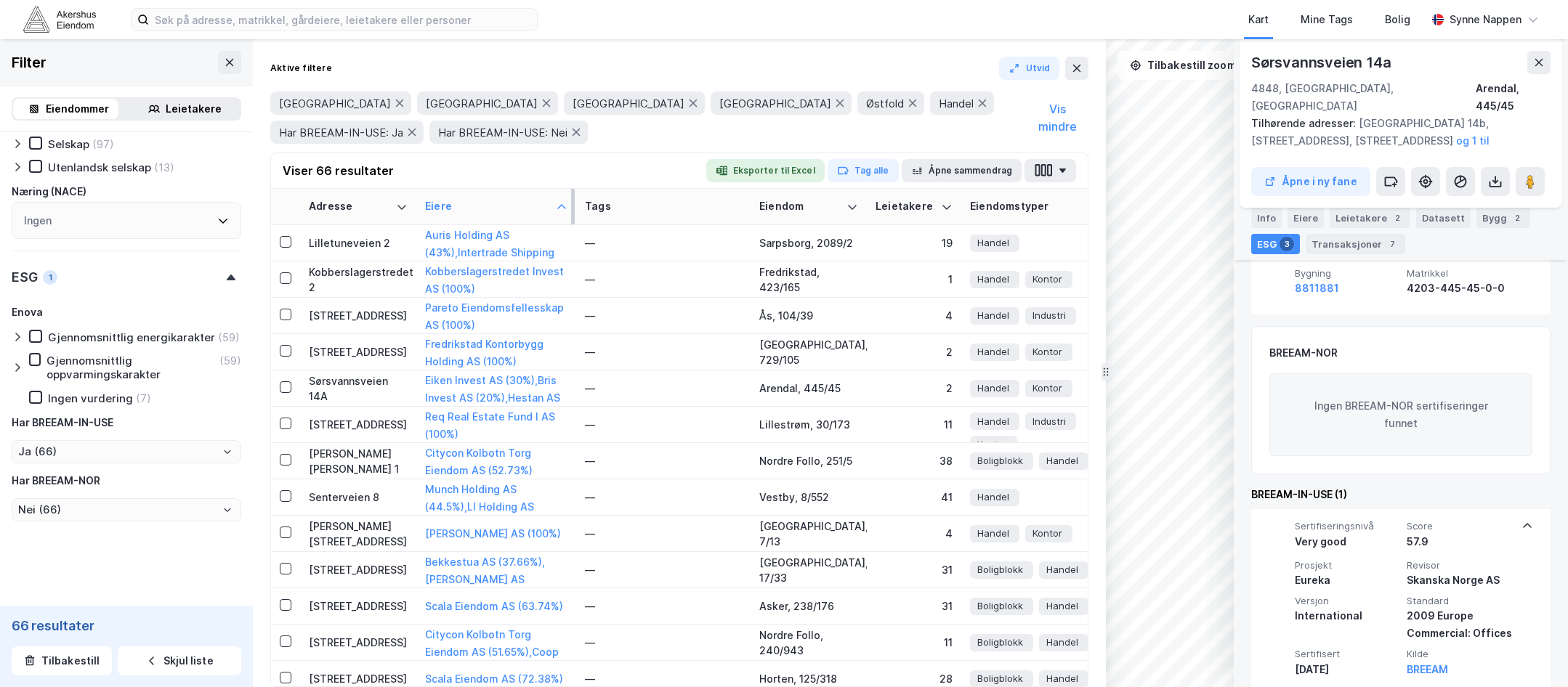
click at [492, 201] on div "Eiere" at bounding box center [487, 207] width 125 height 14
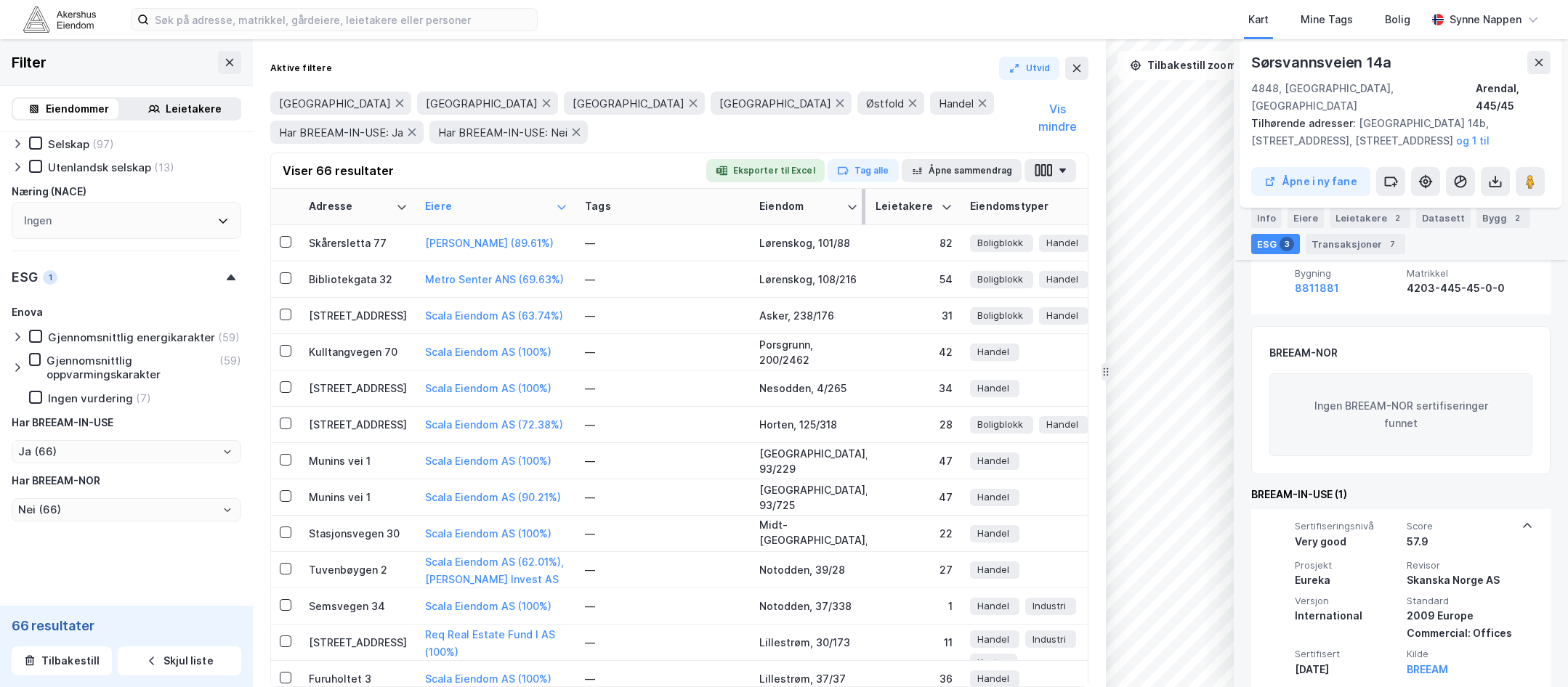
click at [801, 206] on div "Eiendom" at bounding box center [799, 207] width 81 height 14
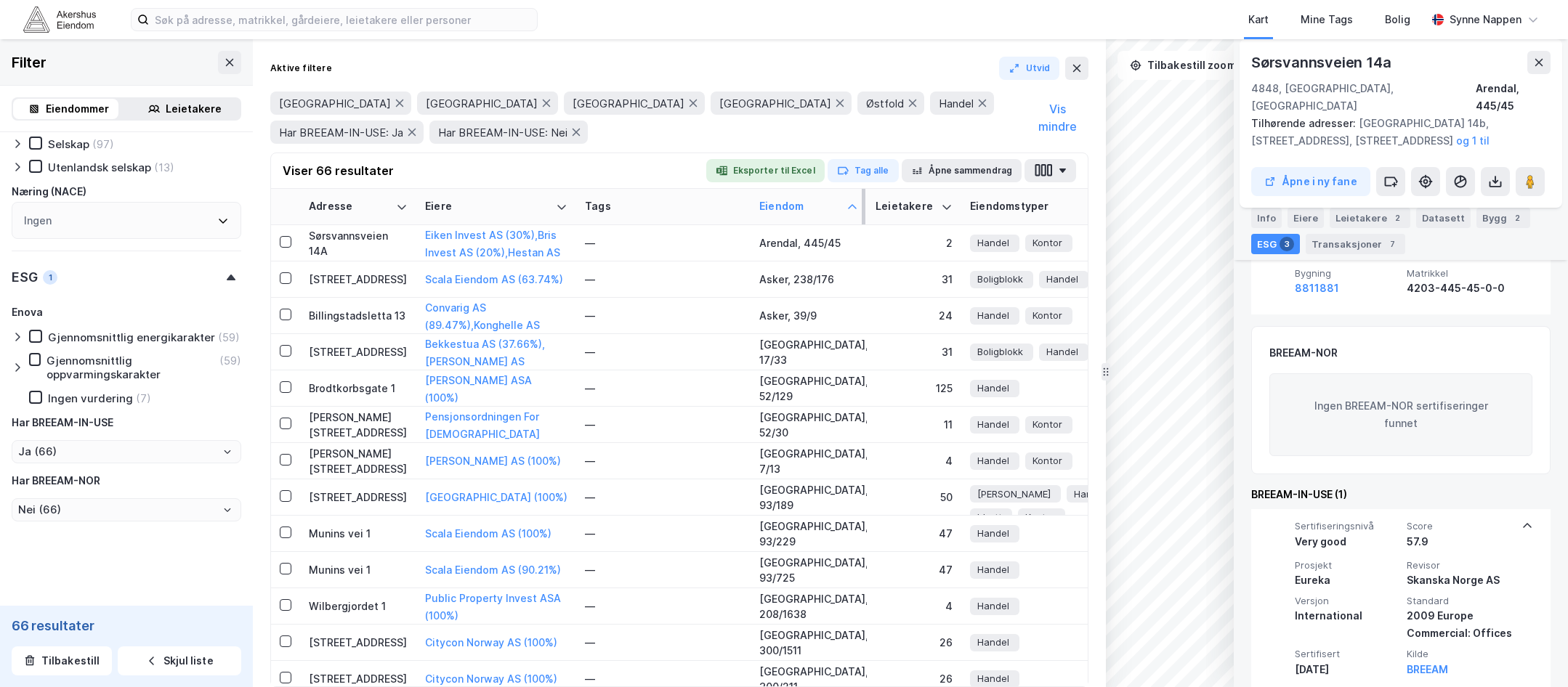
click at [801, 206] on div "Eiendom" at bounding box center [799, 207] width 81 height 14
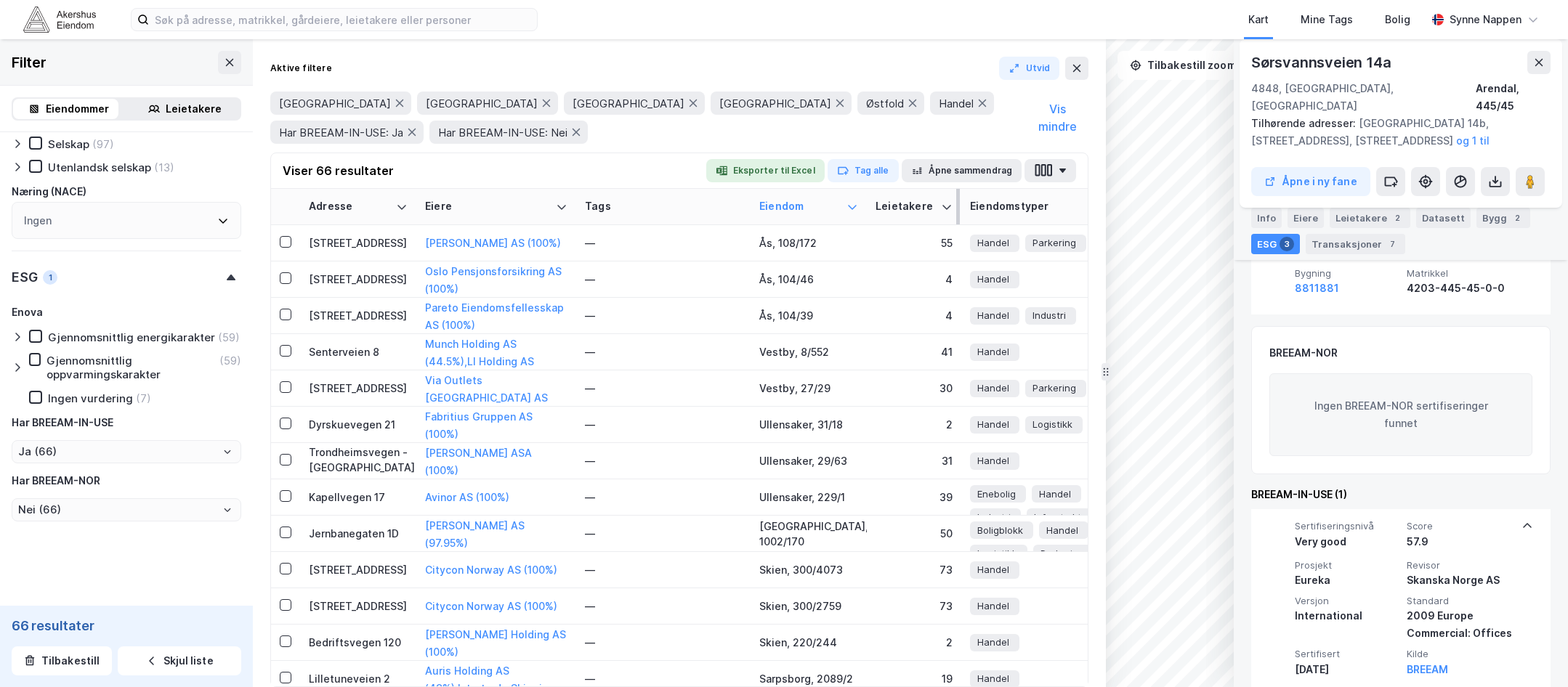
click at [925, 211] on div "Leietakere" at bounding box center [905, 207] width 59 height 14
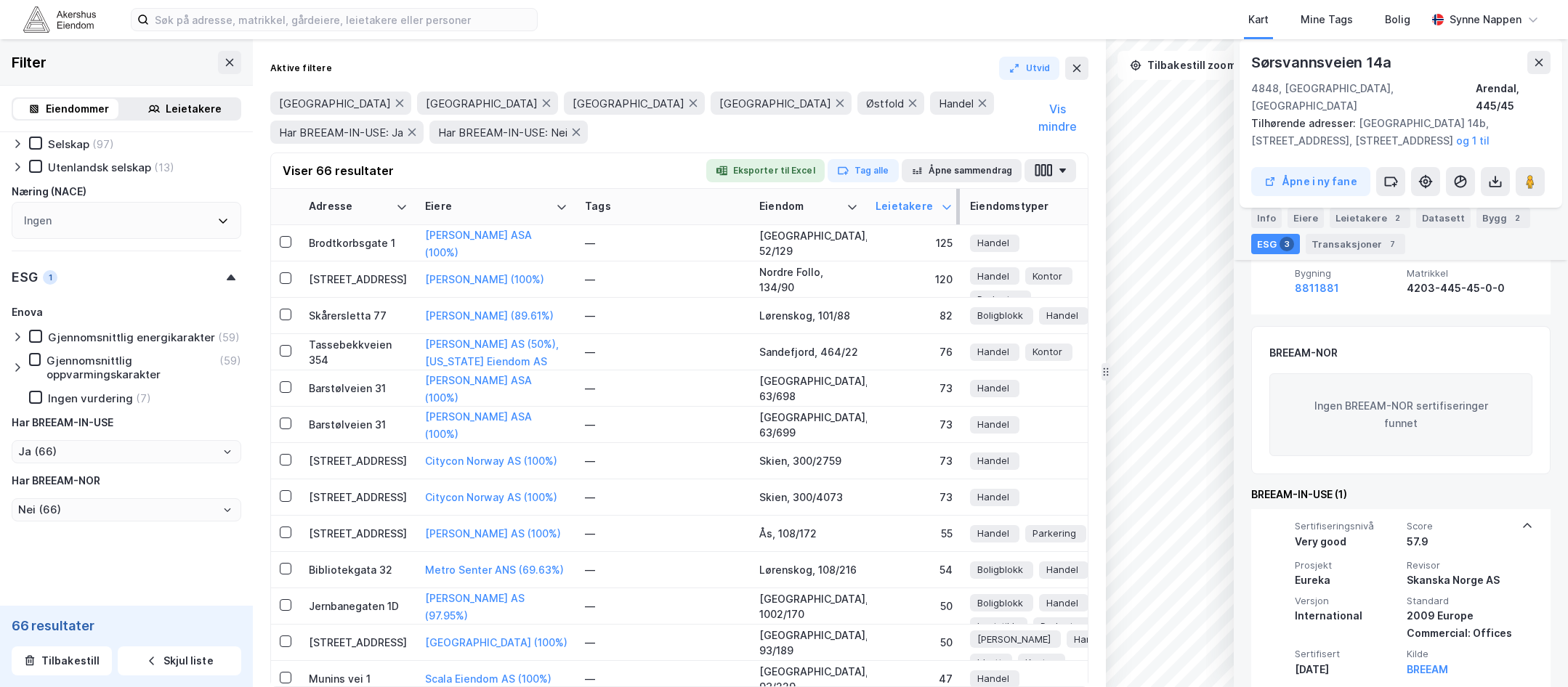
click at [925, 211] on div "Leietakere" at bounding box center [905, 207] width 59 height 14
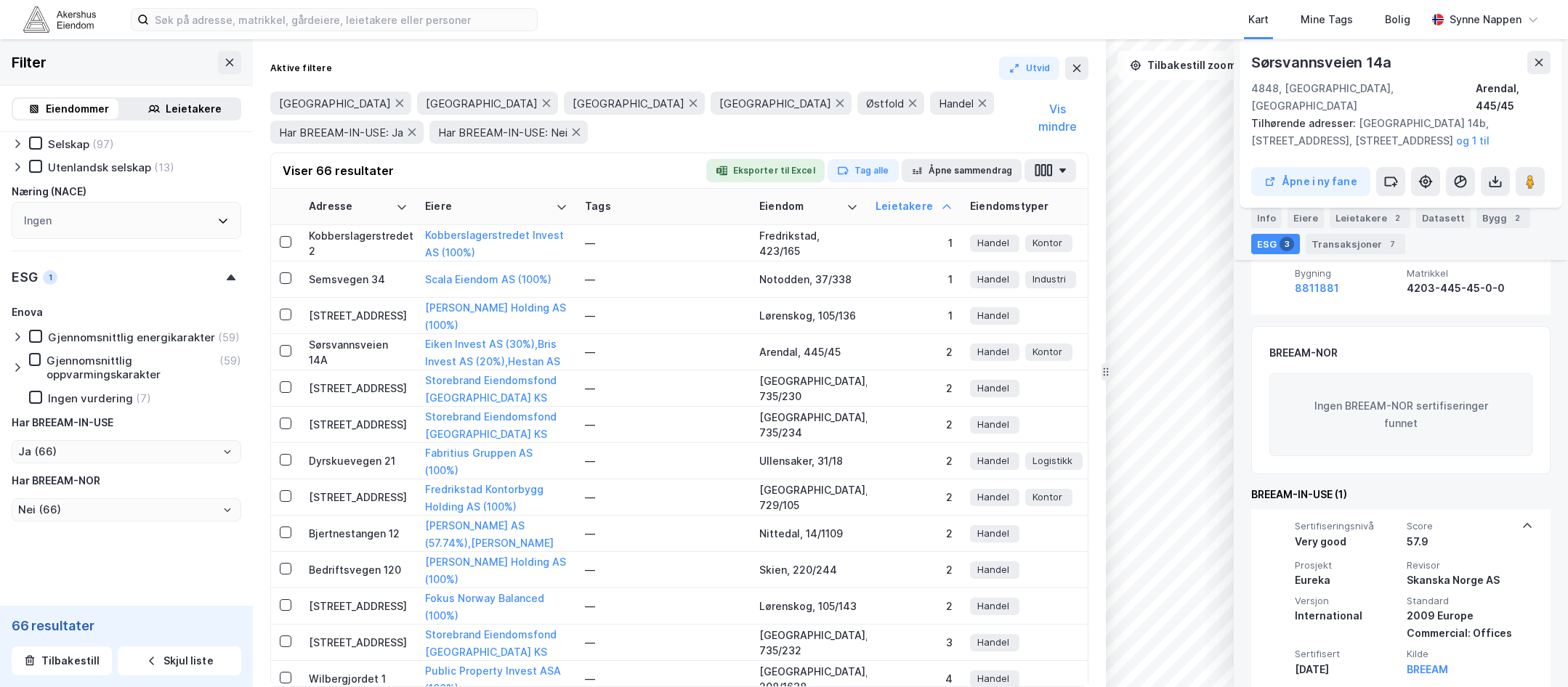
click at [1048, 214] on th "Eiendomstyper" at bounding box center [1049, 207] width 174 height 36
click at [980, 205] on div "Eiendomstyper" at bounding box center [1039, 207] width 139 height 14
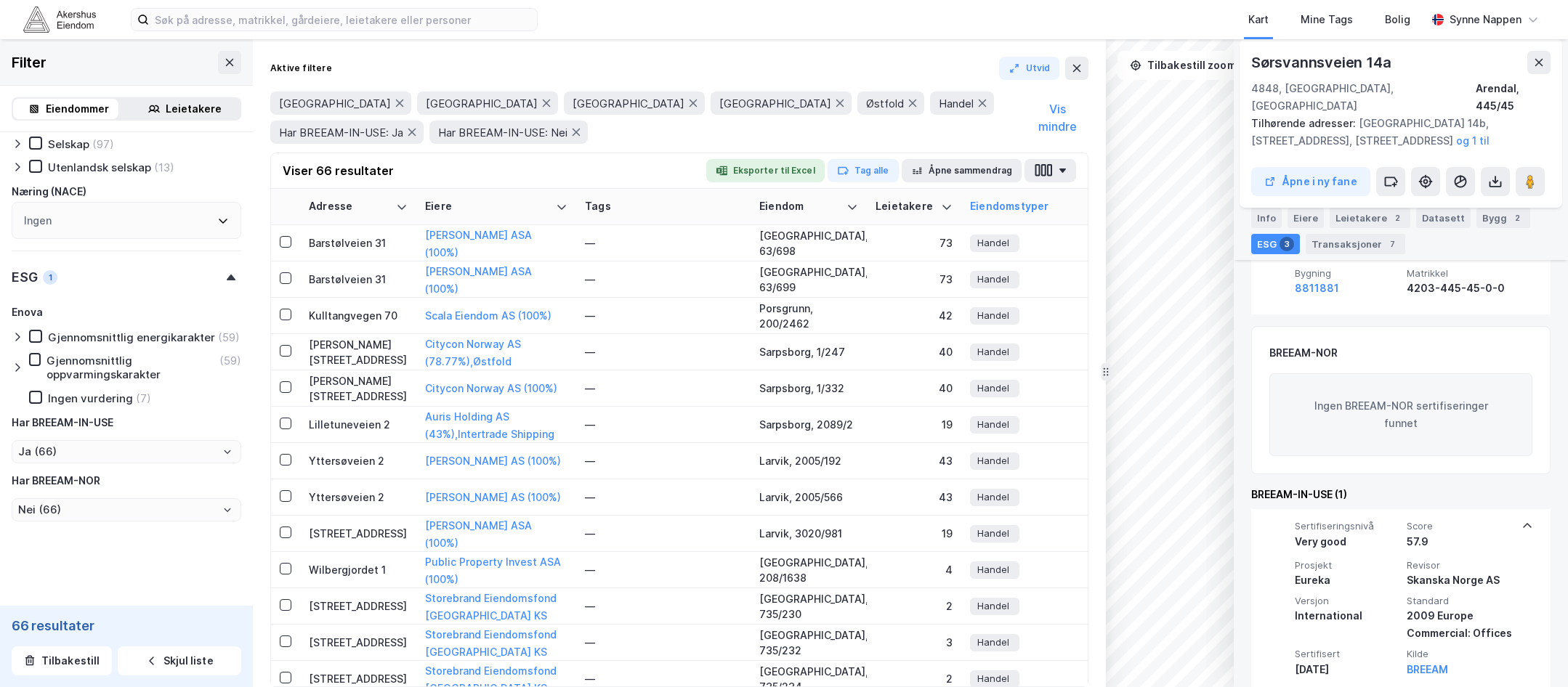
click at [979, 207] on div "Eiendomstyper" at bounding box center [1039, 207] width 139 height 14
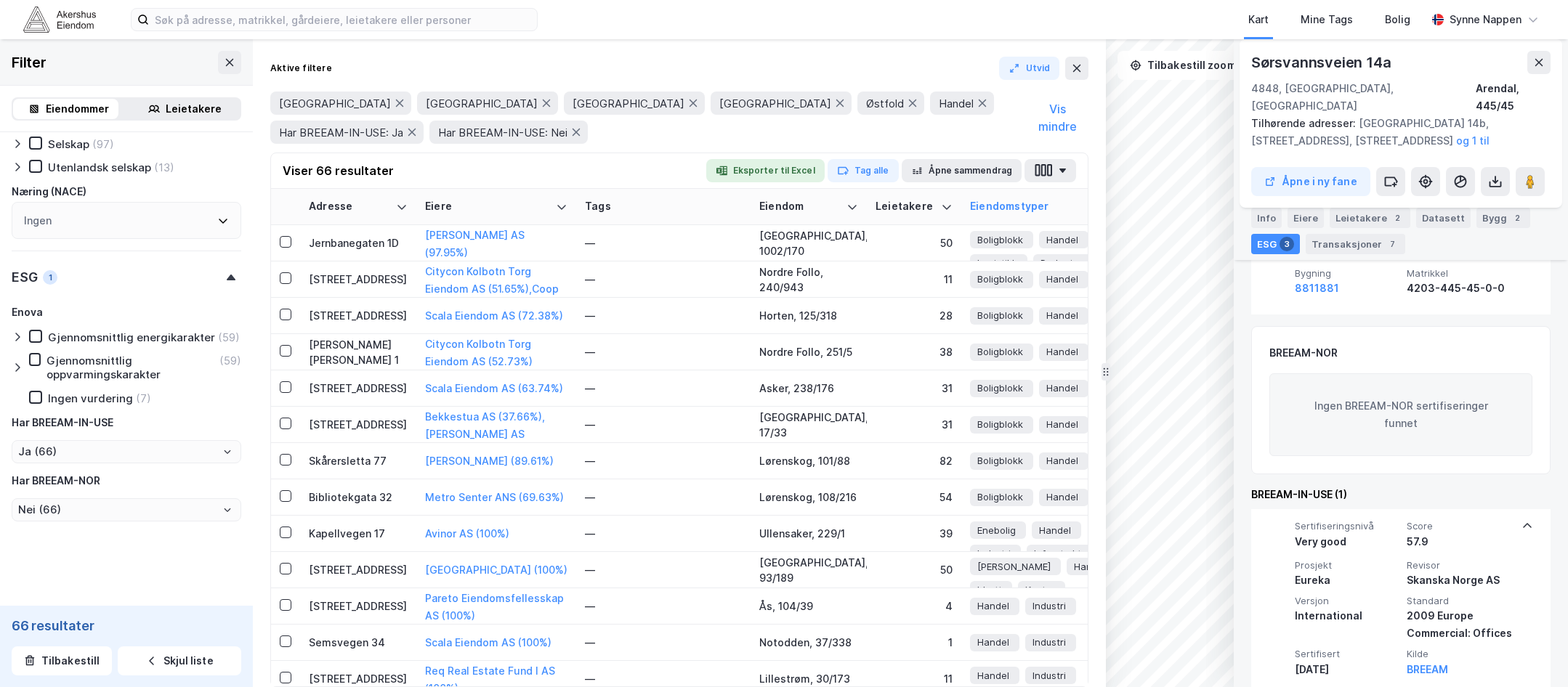
click at [979, 207] on div "Eiendomstyper" at bounding box center [1039, 207] width 139 height 14
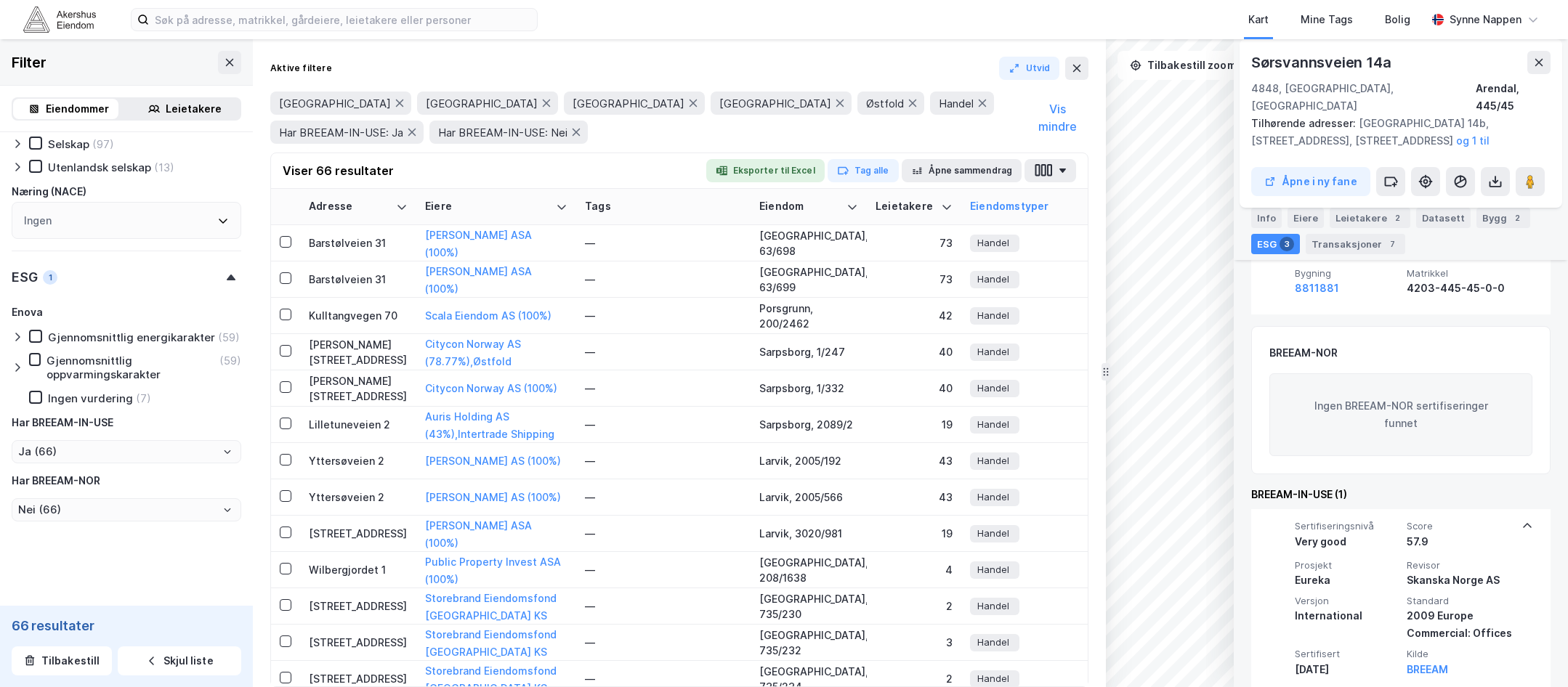
click at [979, 207] on div "Eiendomstyper" at bounding box center [1039, 207] width 139 height 14
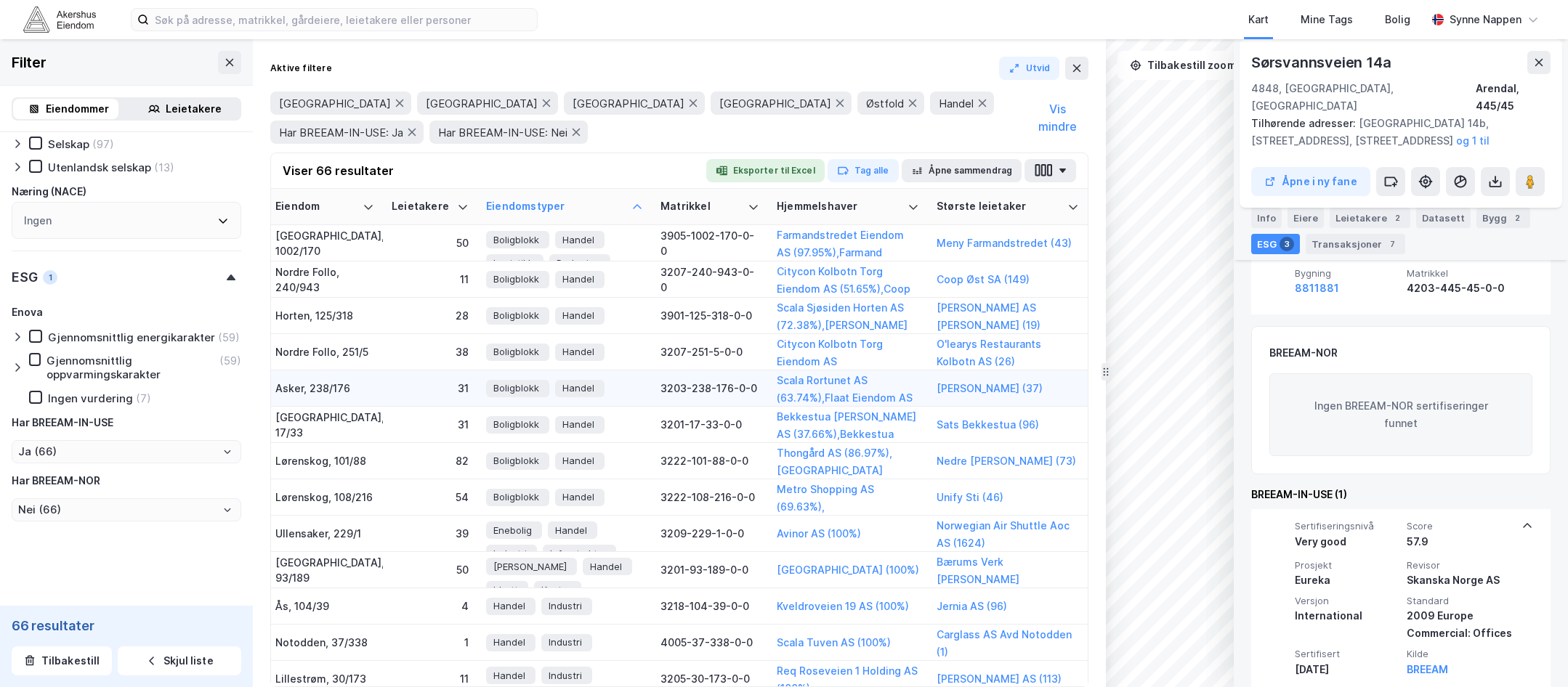
scroll to position [0, 495]
click at [683, 202] on div "Matrikkel" at bounding box center [700, 207] width 81 height 14
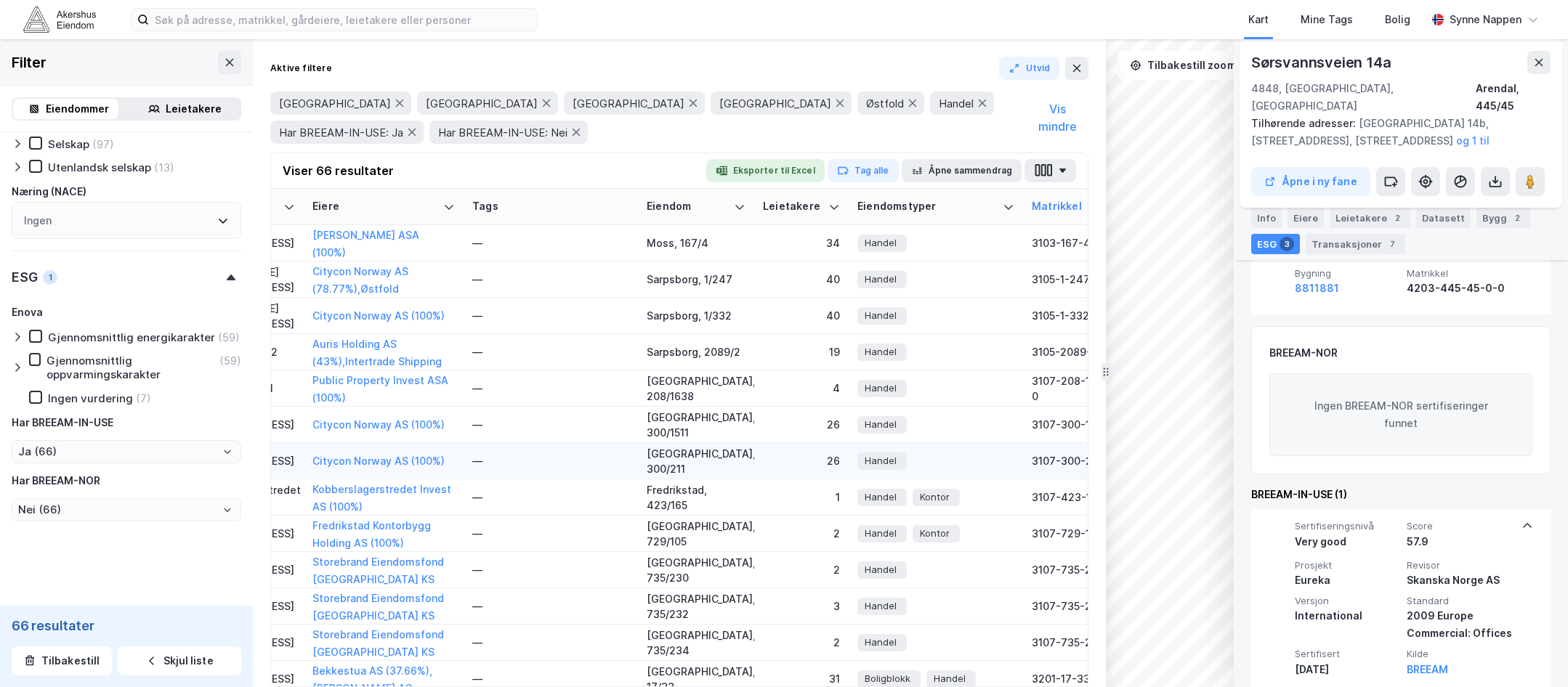
scroll to position [0, 0]
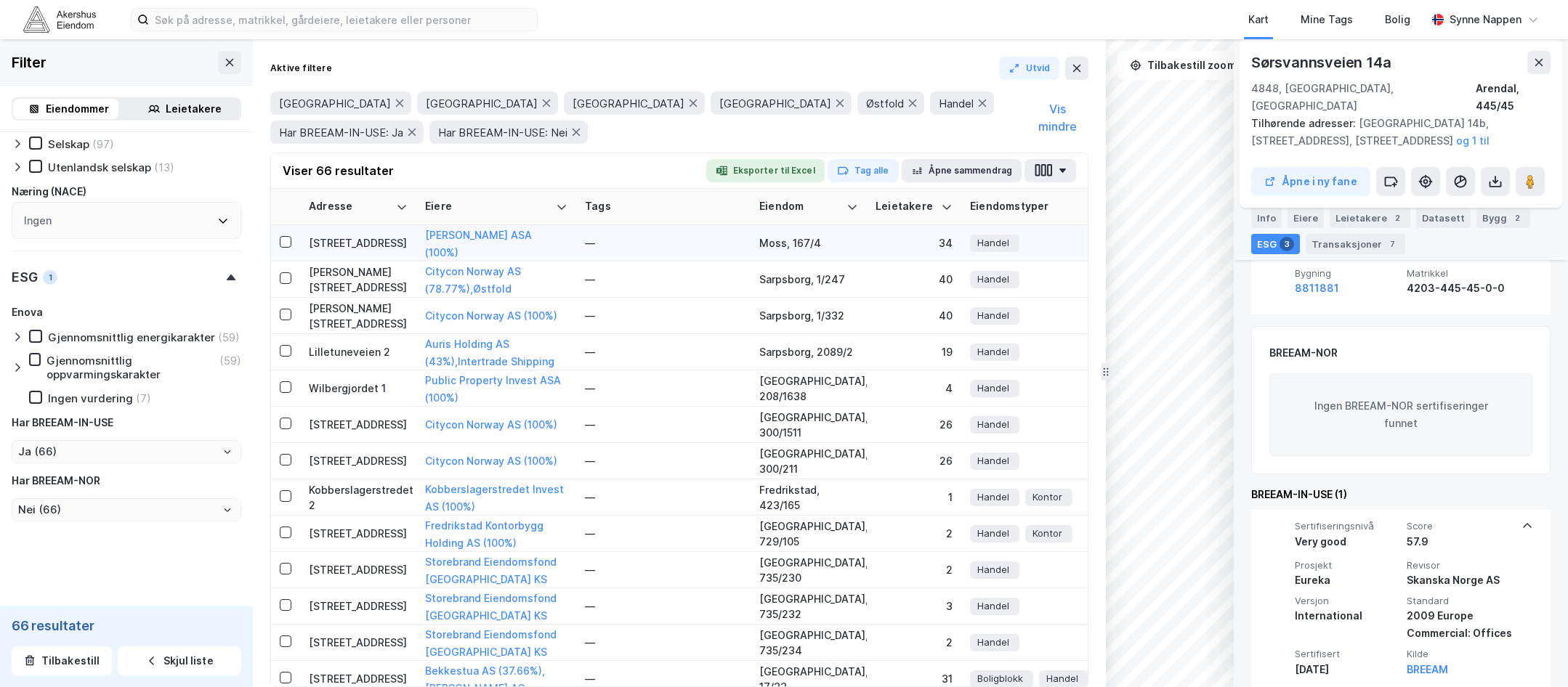
click at [351, 253] on td "[STREET_ADDRESS]" at bounding box center [358, 244] width 116 height 36
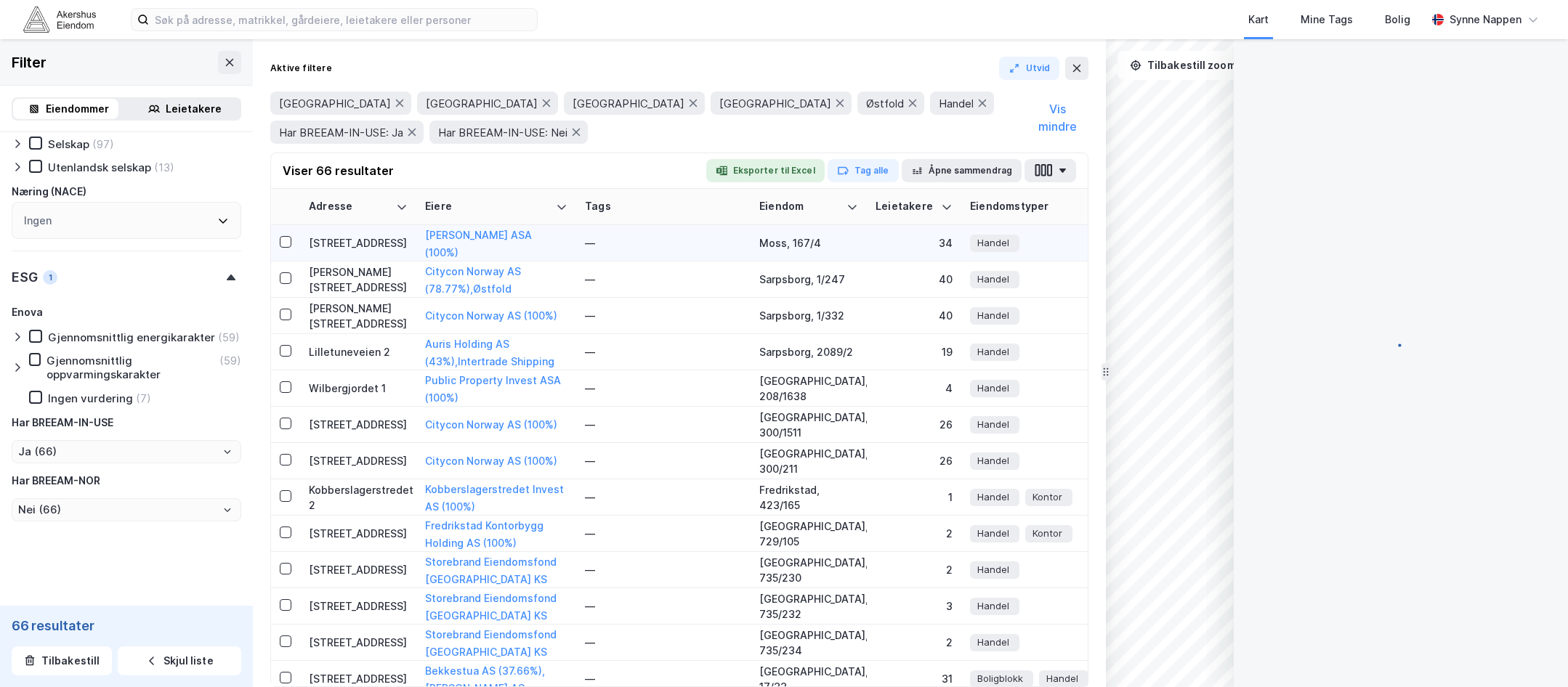
scroll to position [239, 0]
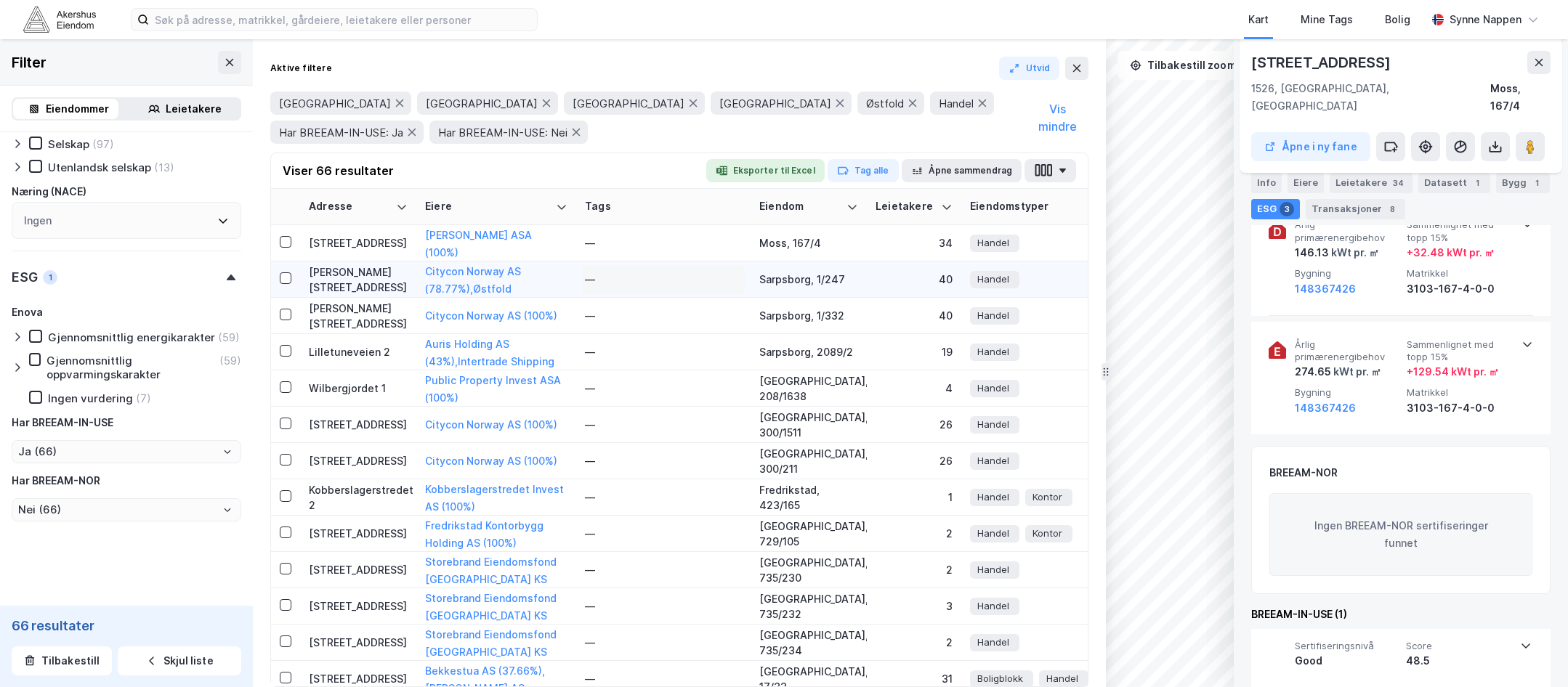
click at [712, 285] on div "—" at bounding box center [663, 280] width 157 height 23
click at [387, 285] on div "[PERSON_NAME][STREET_ADDRESS]" at bounding box center [358, 279] width 99 height 30
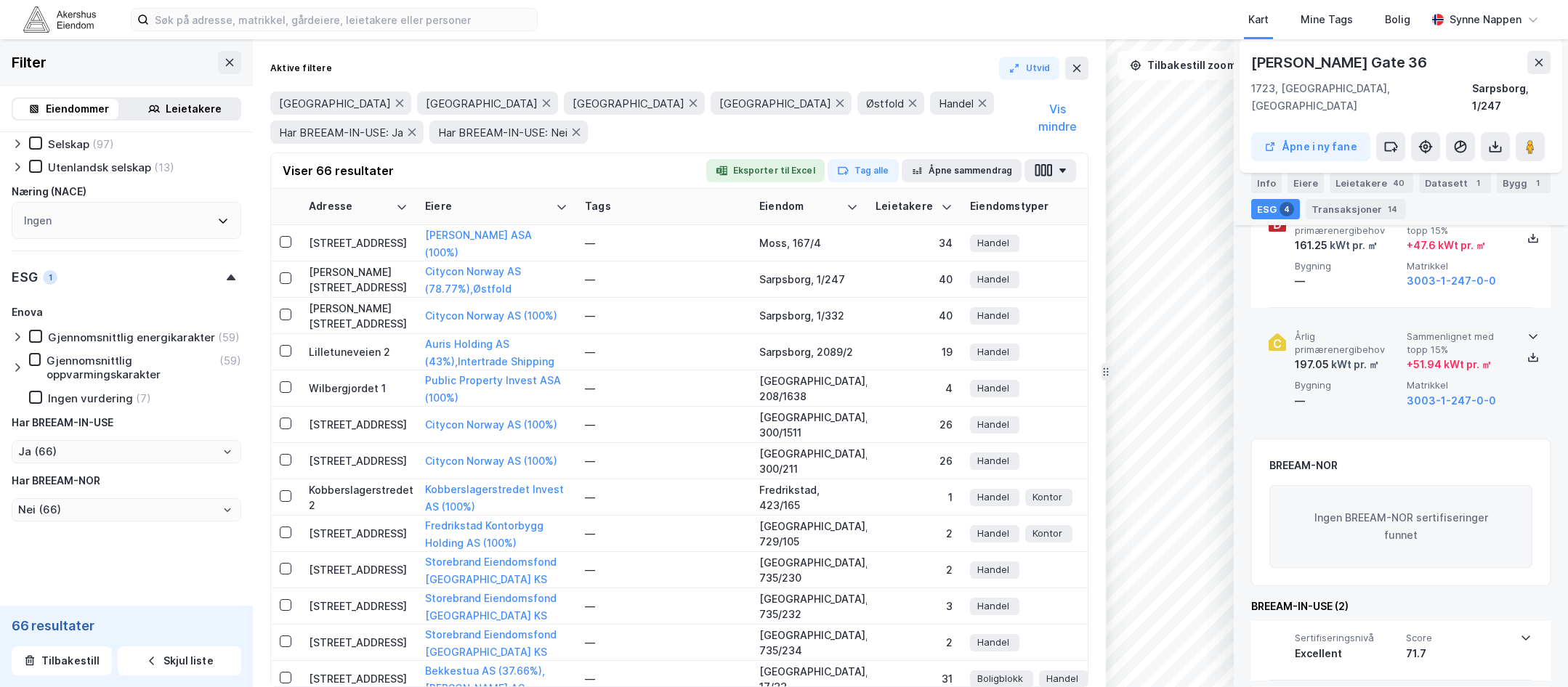
scroll to position [374, 0]
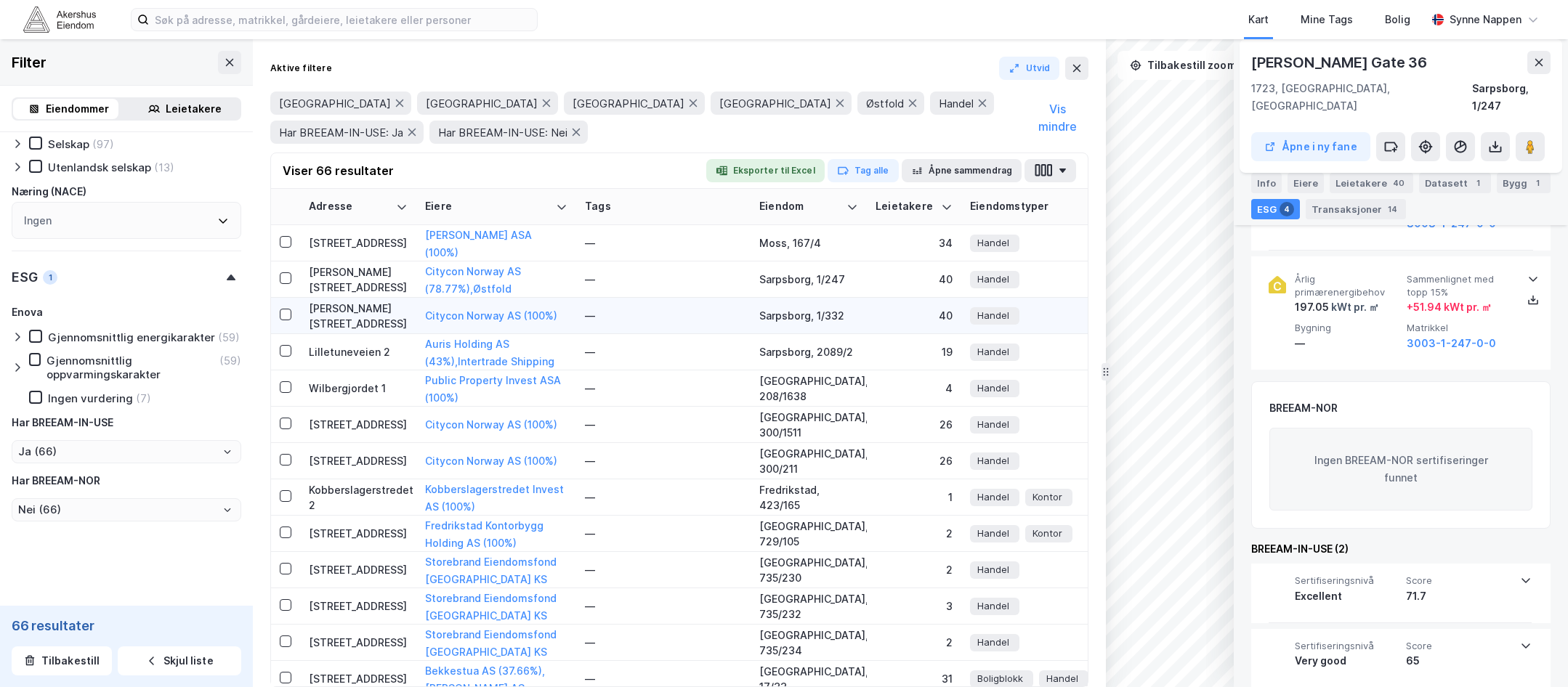
click at [379, 324] on div "[PERSON_NAME][STREET_ADDRESS]" at bounding box center [358, 315] width 99 height 30
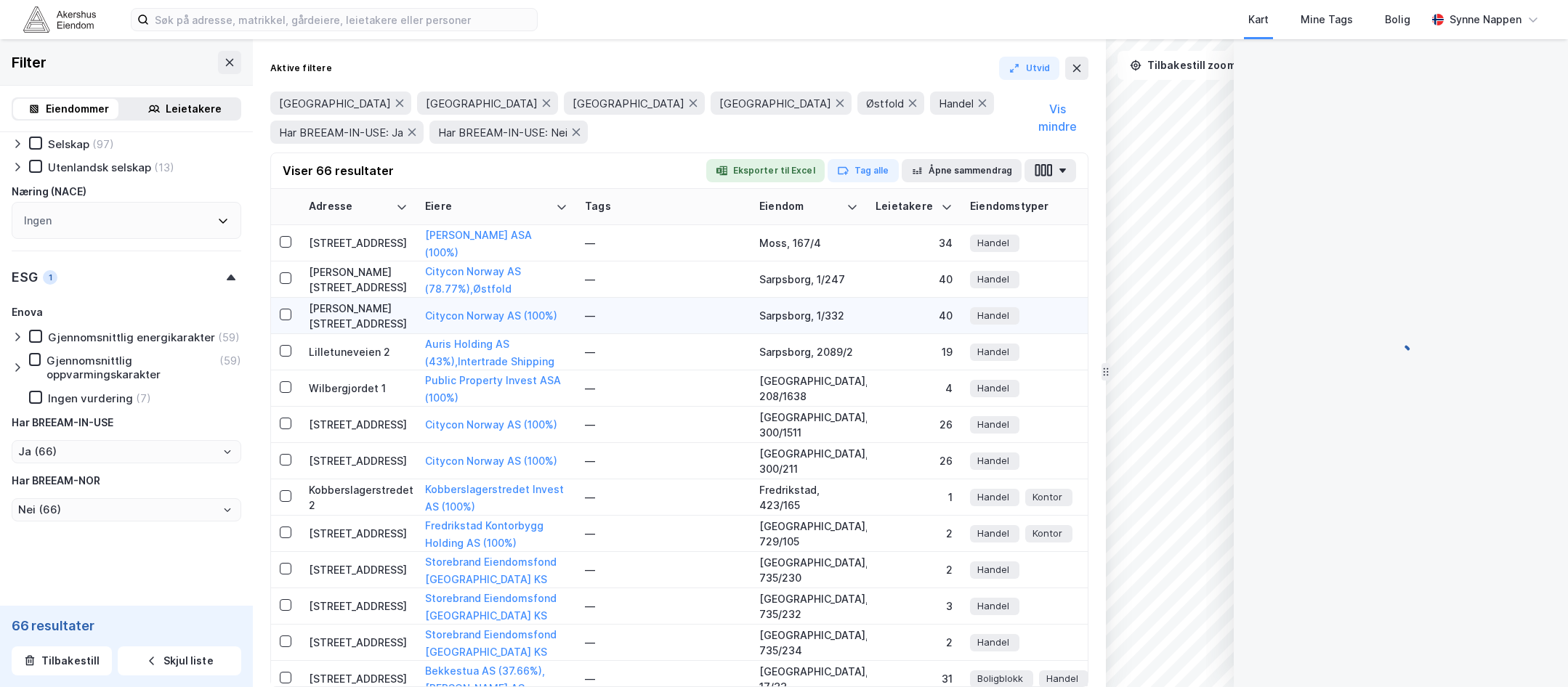
scroll to position [179, 0]
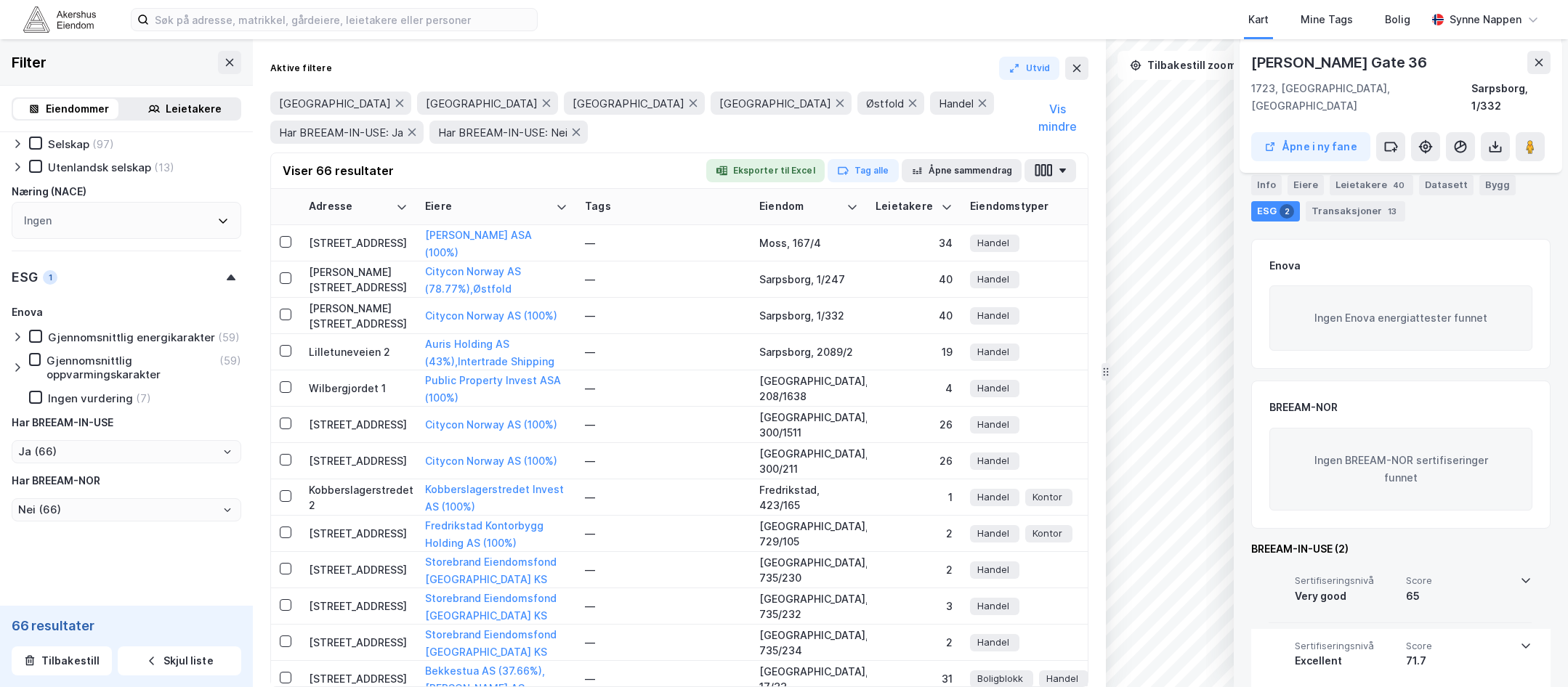
click at [1236, 596] on div "Sertifiseringsnivå Very good Score 65" at bounding box center [1400, 592] width 263 height 58
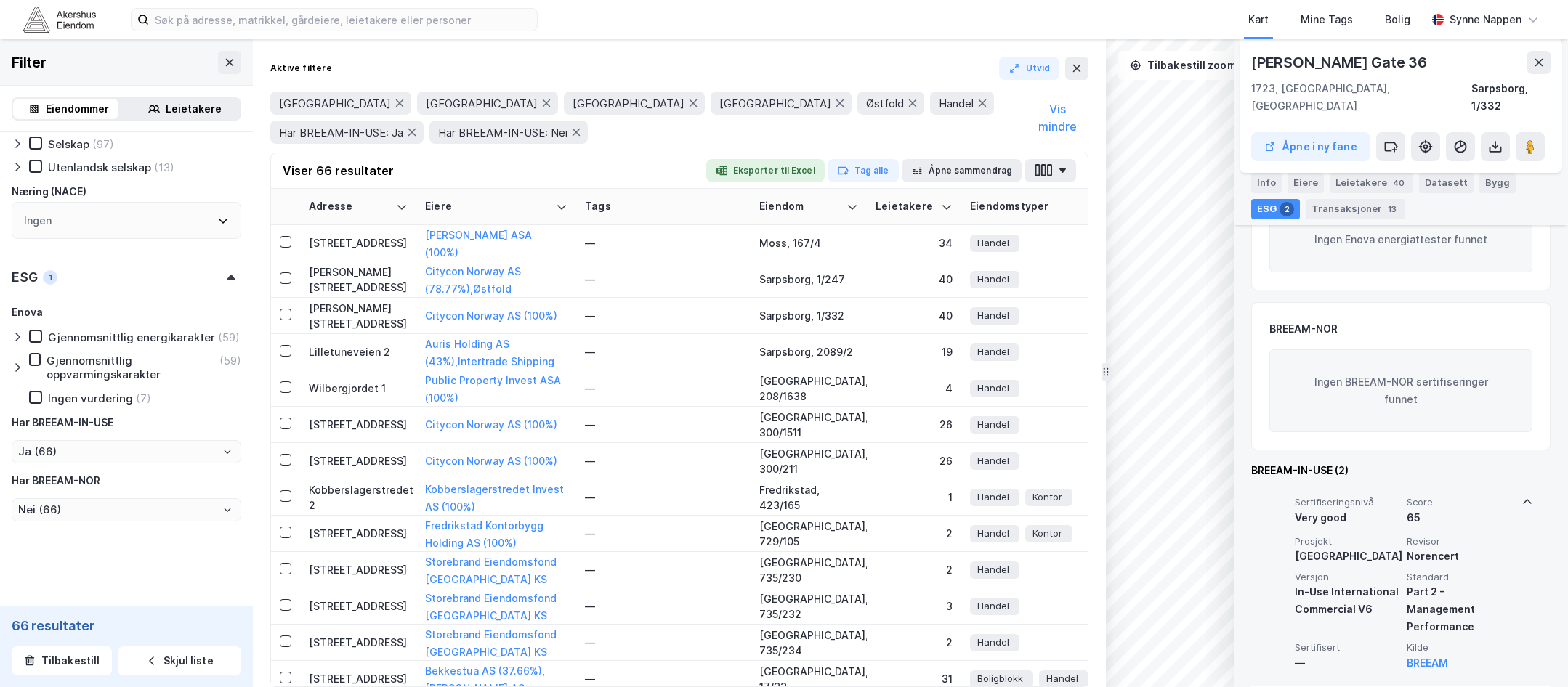
scroll to position [316, 0]
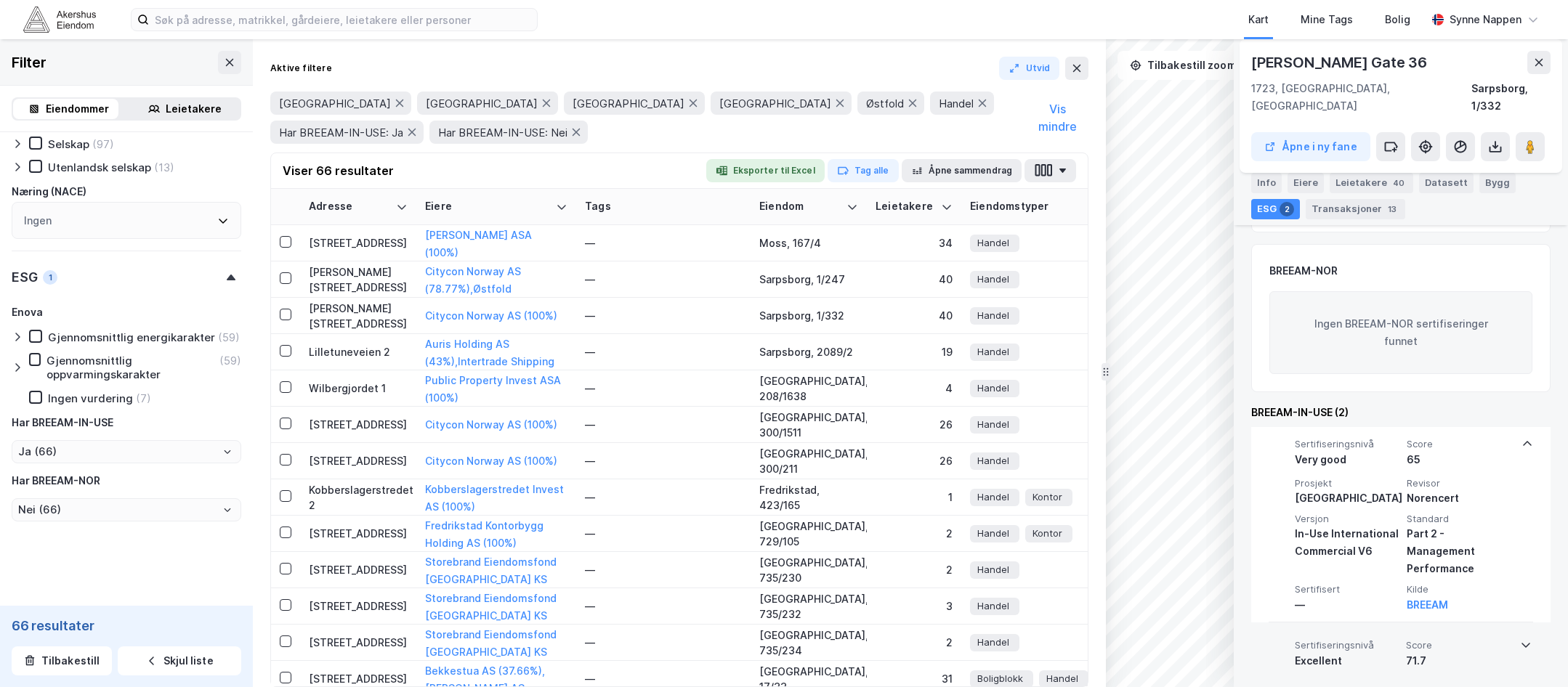
click at [1236, 652] on div "71.7" at bounding box center [1459, 661] width 105 height 17
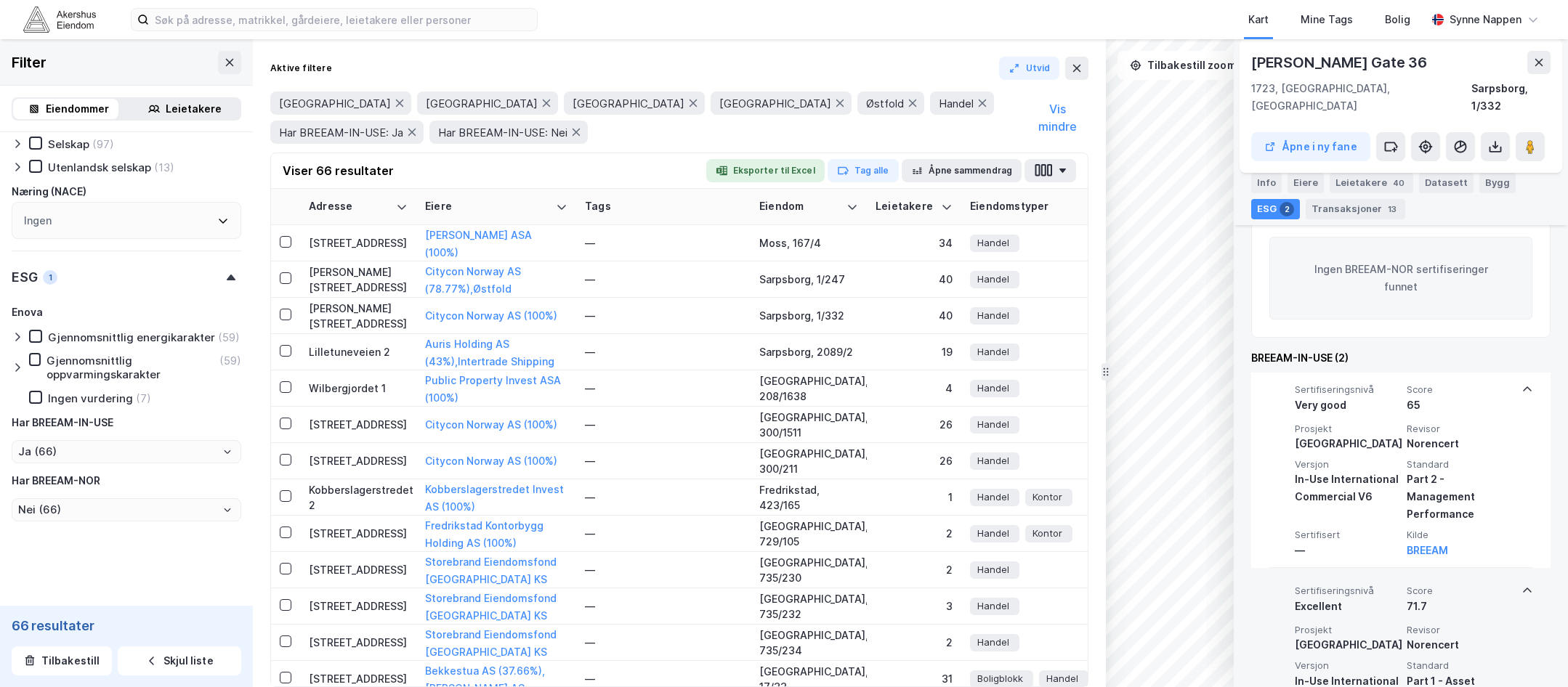
scroll to position [217, 0]
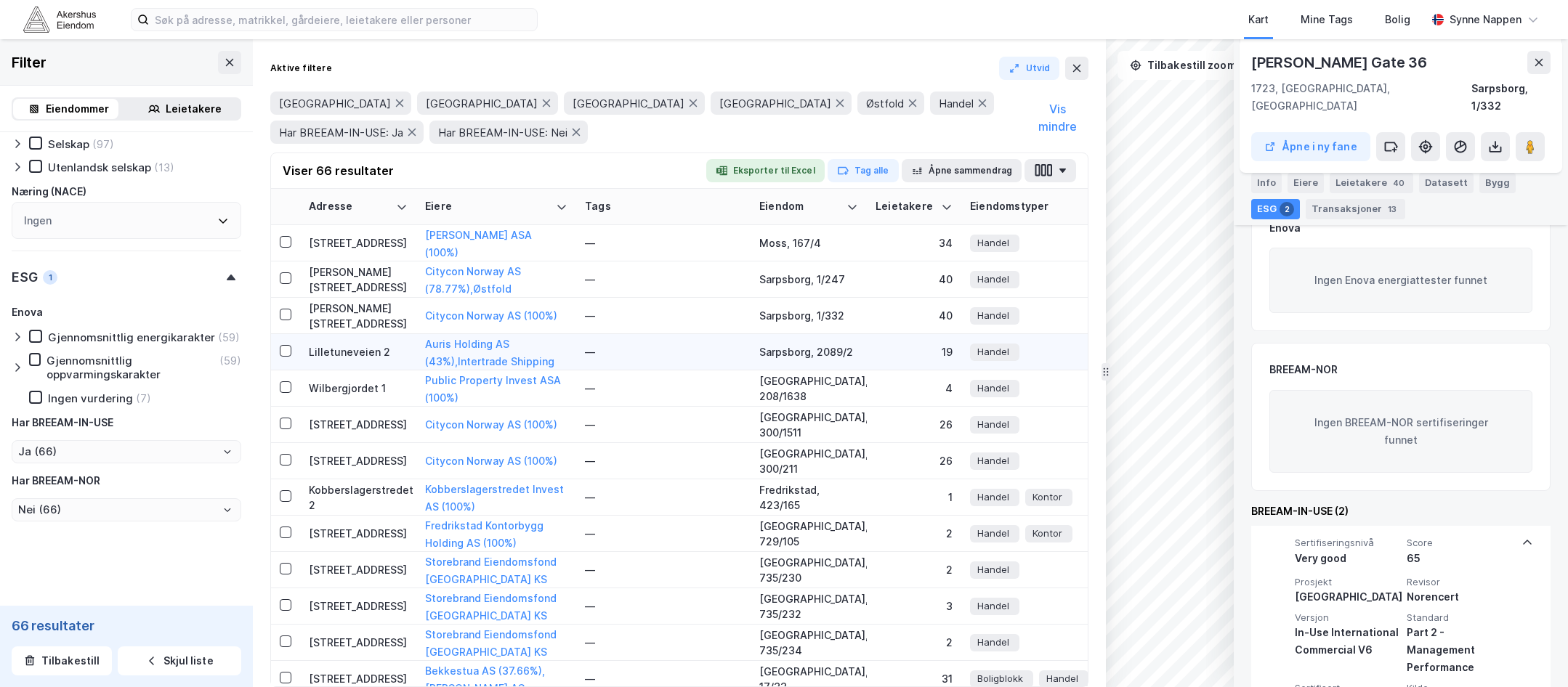
click at [370, 353] on div "Lilletuneveien 2" at bounding box center [358, 351] width 99 height 16
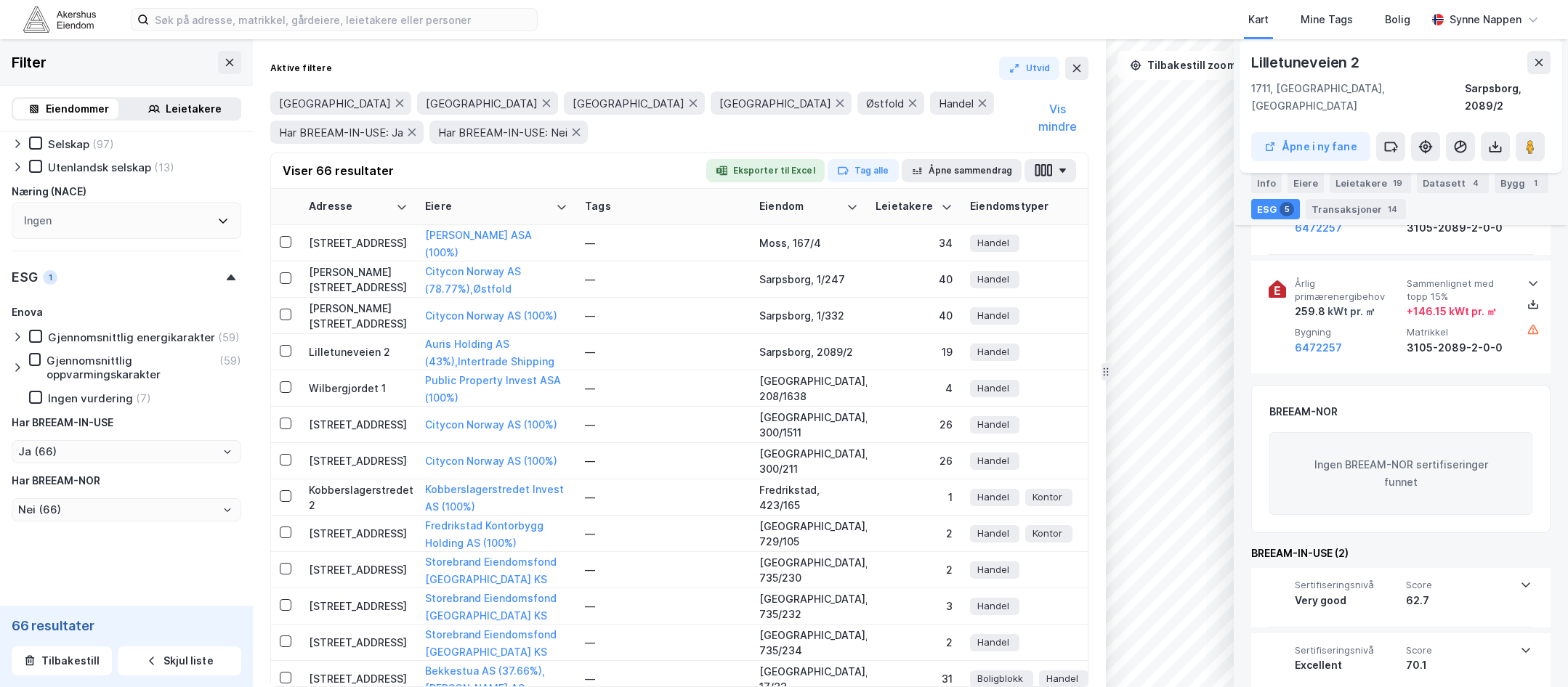
scroll to position [850, 0]
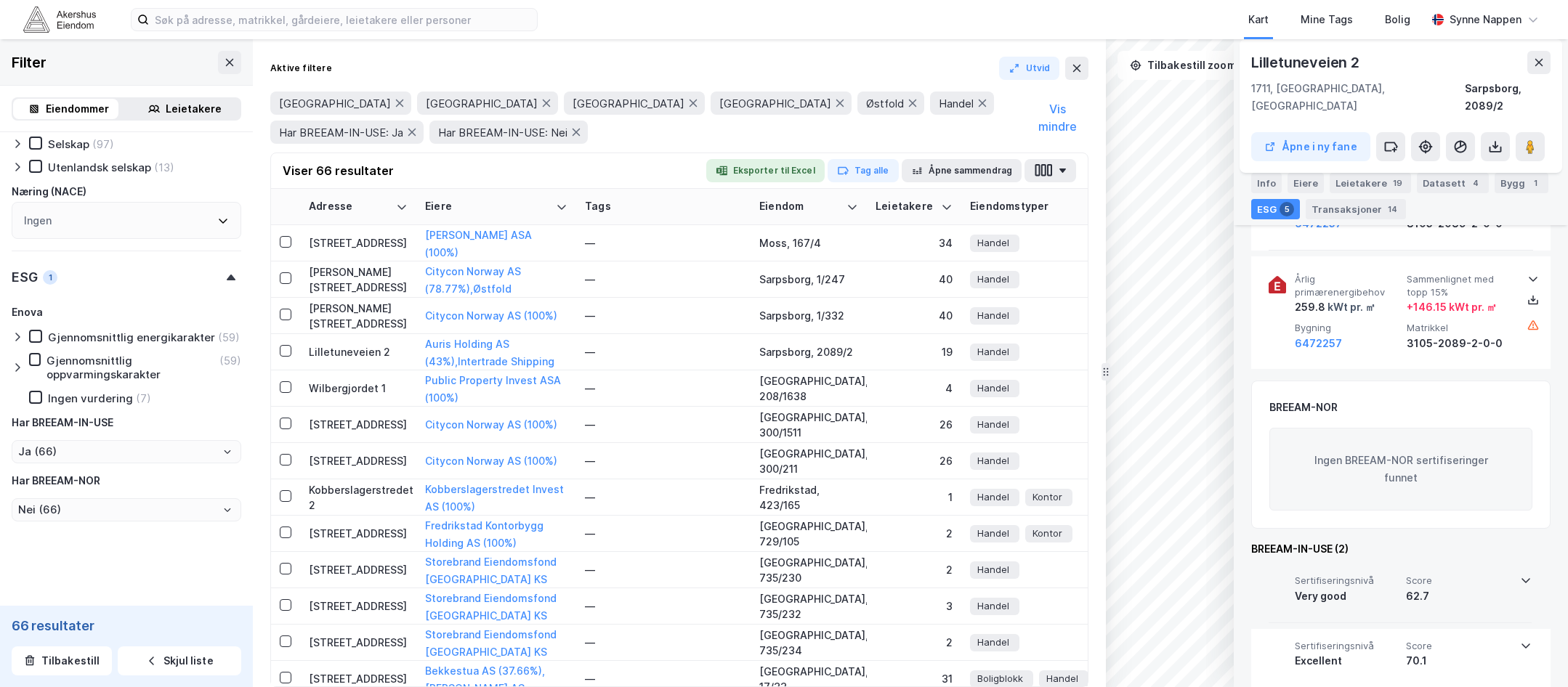
click at [1236, 589] on div "Sertifiseringsnivå Very good Score 62.7" at bounding box center [1400, 592] width 263 height 58
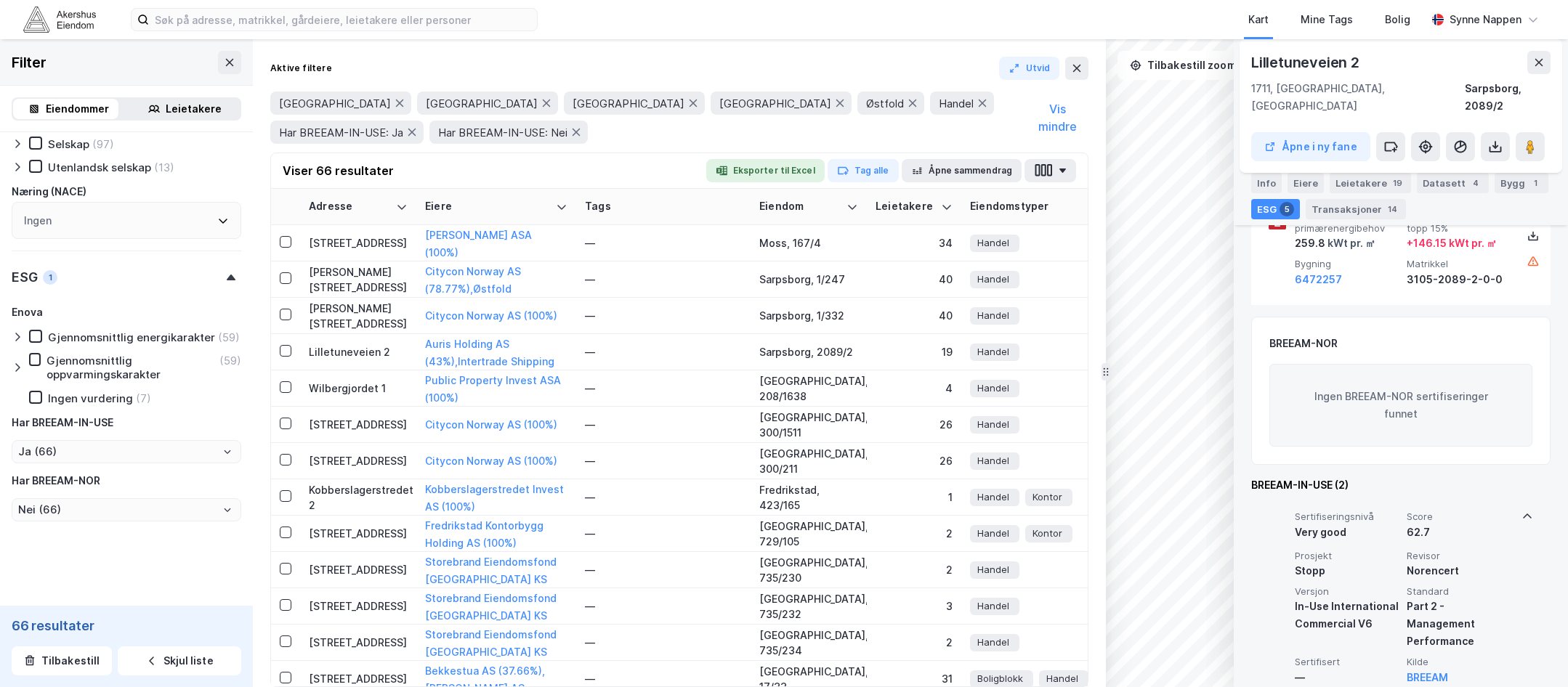
scroll to position [986, 0]
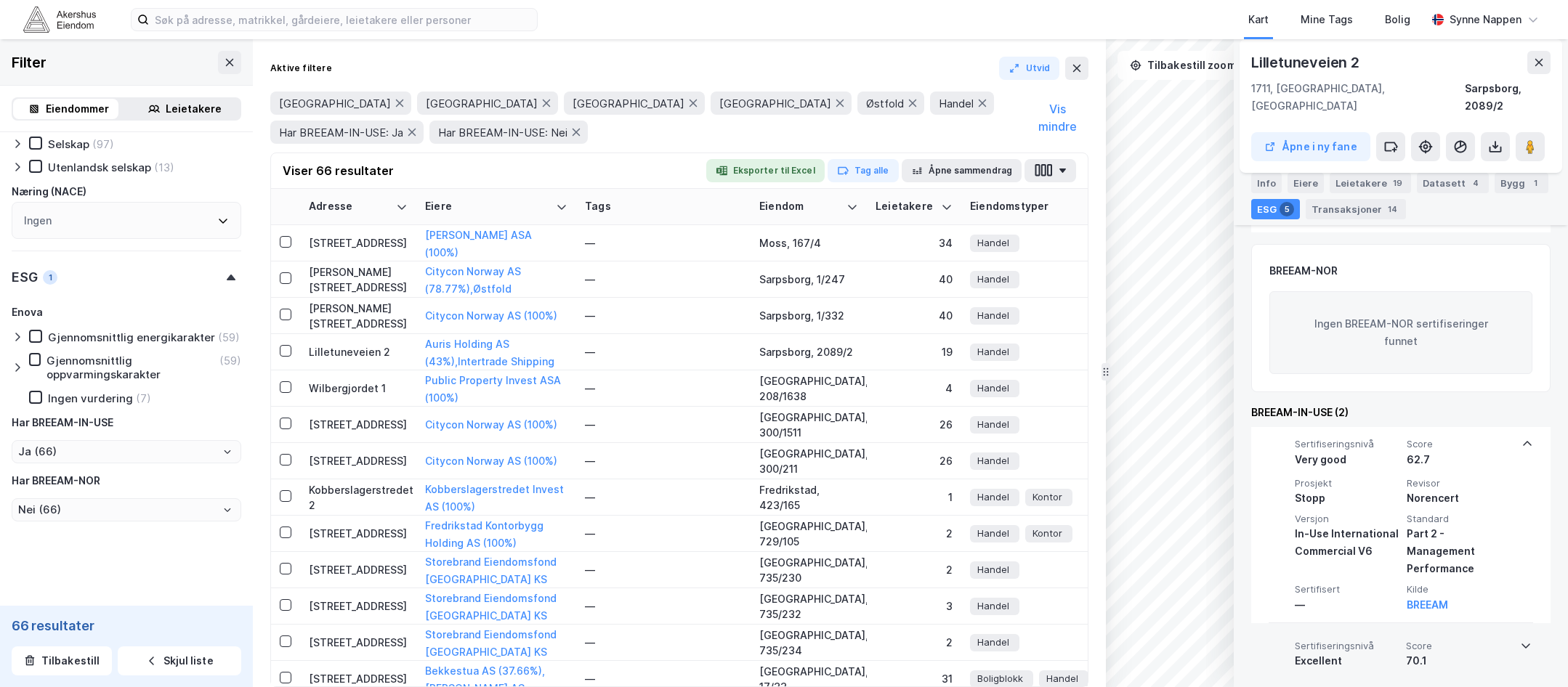
click at [1236, 652] on div "70.1" at bounding box center [1459, 661] width 105 height 17
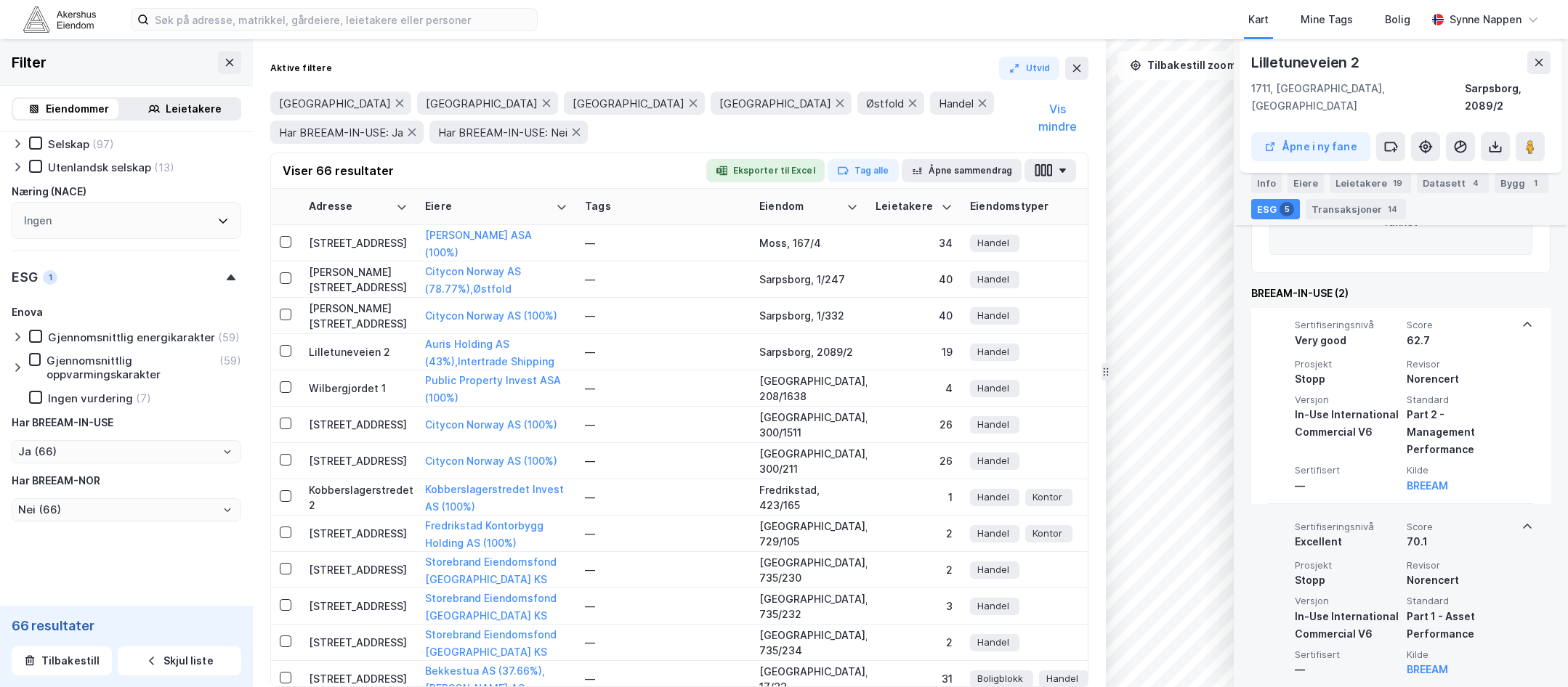
click at [1236, 572] on div "Norencert" at bounding box center [1459, 580] width 106 height 17
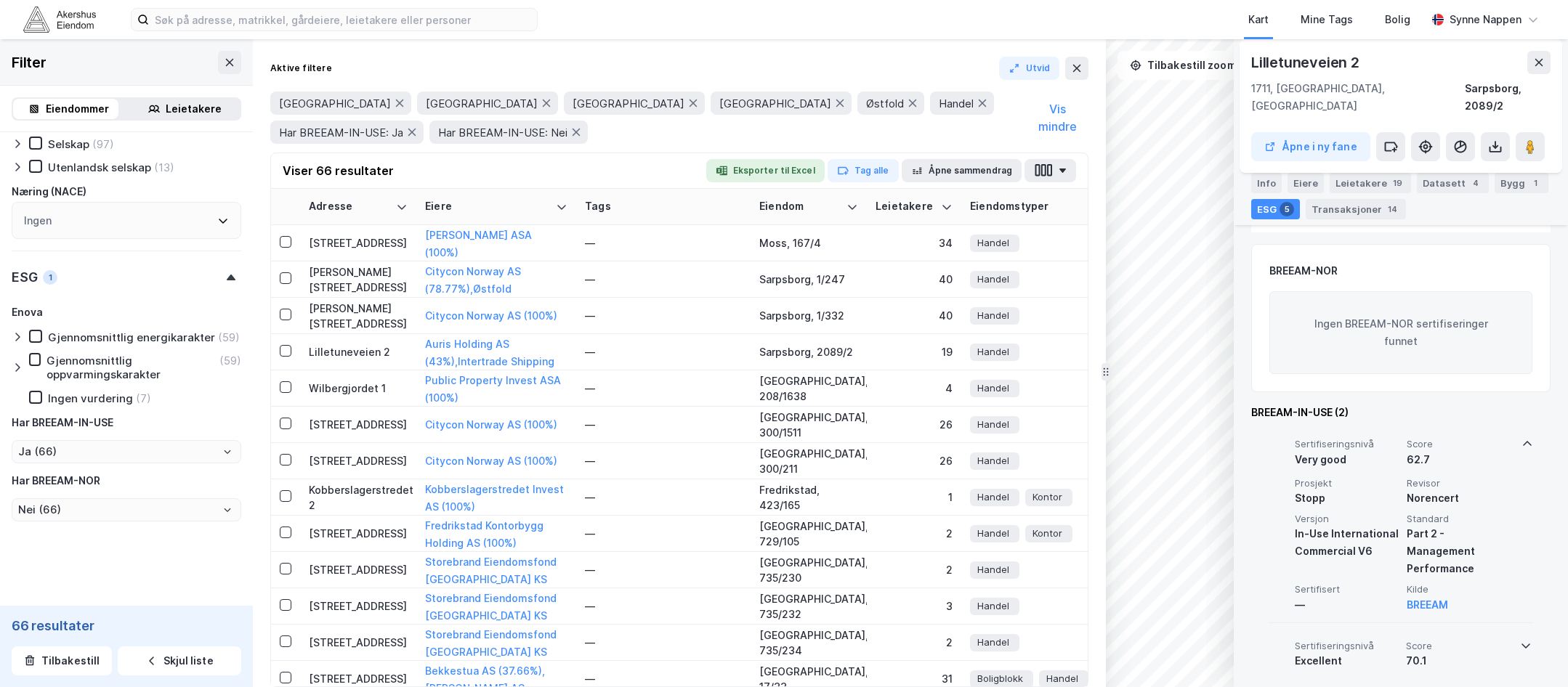
click at [1236, 541] on div "Part 2 - Management Performance" at bounding box center [1459, 551] width 106 height 53
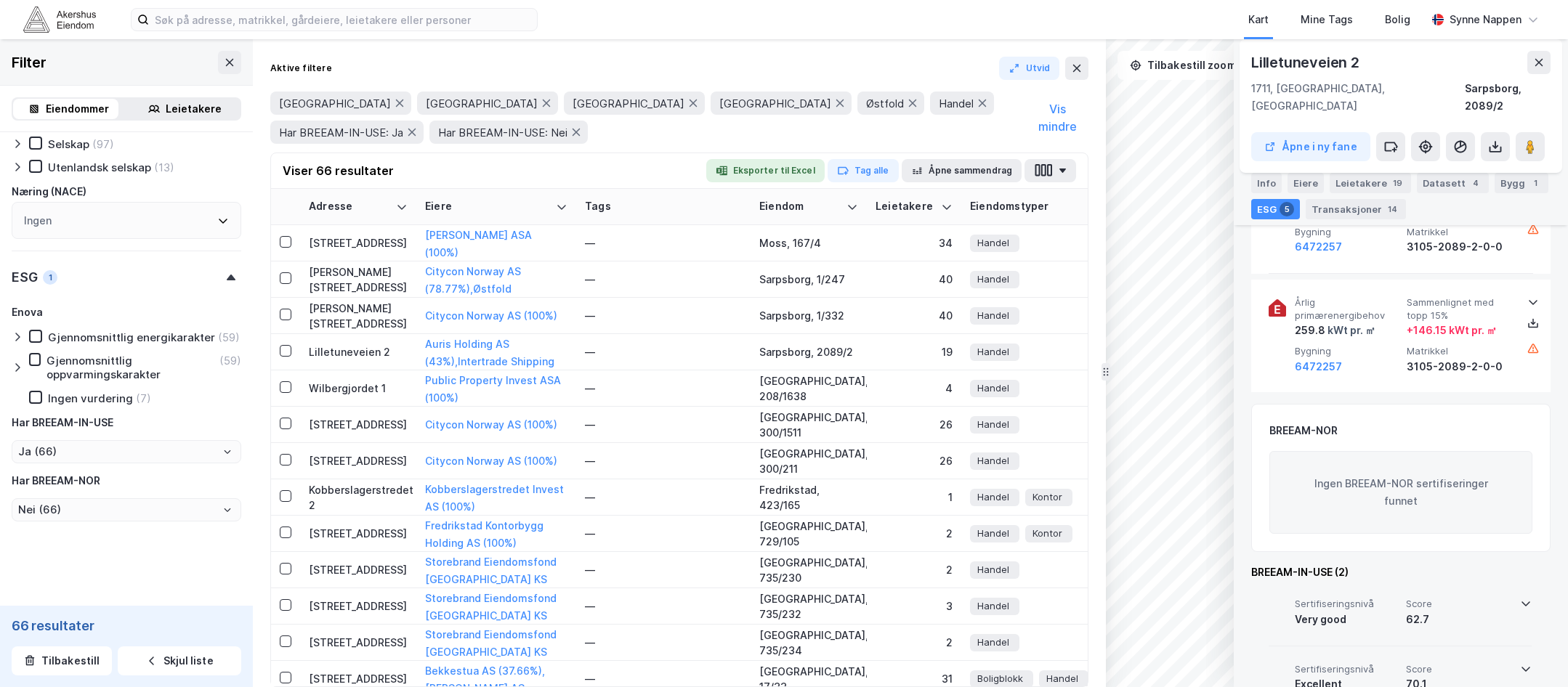
scroll to position [850, 0]
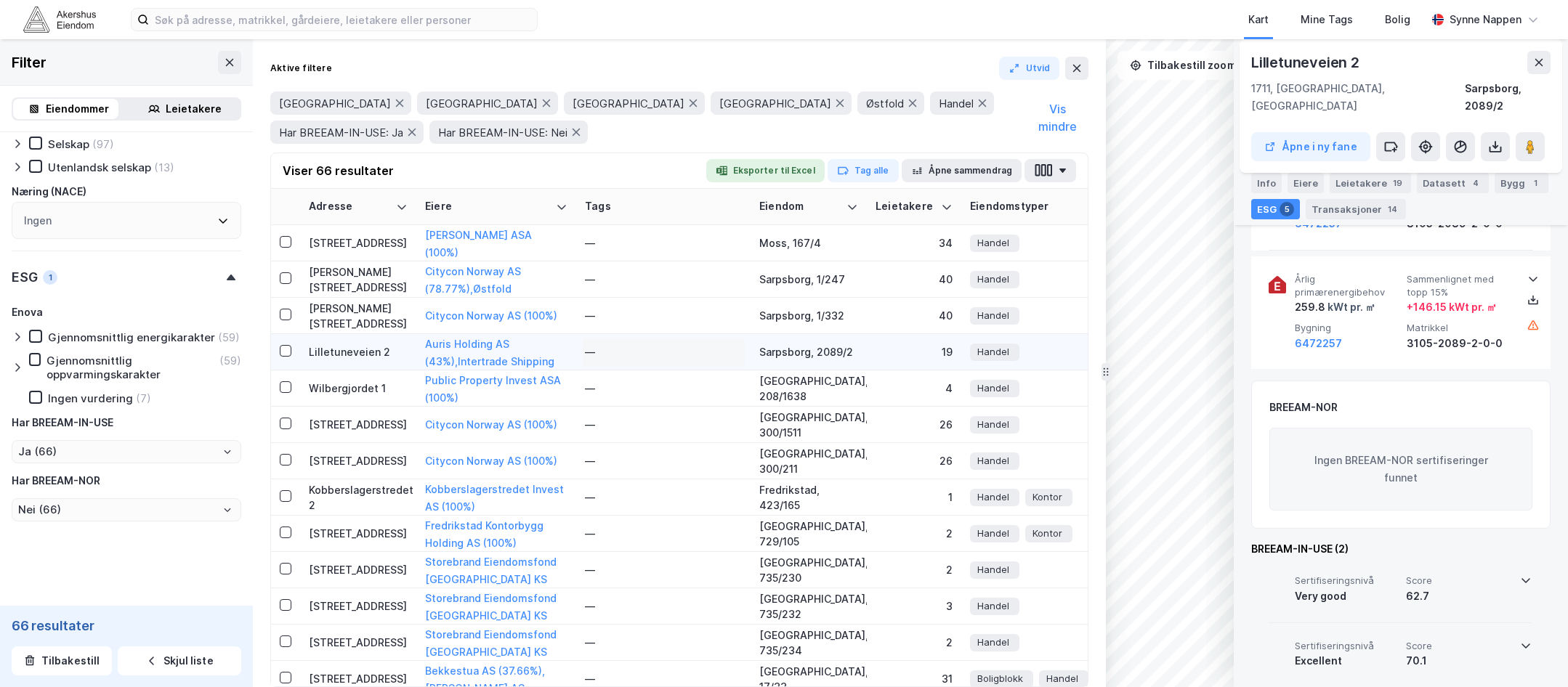
click at [635, 350] on div "—" at bounding box center [663, 352] width 157 height 23
click at [365, 354] on div "Lilletuneveien 2" at bounding box center [358, 351] width 99 height 16
click at [328, 350] on div "Lilletuneveien 2" at bounding box center [358, 351] width 99 height 16
click at [387, 352] on div "Lilletuneveien 2" at bounding box center [358, 351] width 99 height 16
click at [354, 374] on td "Wilbergjordet 1" at bounding box center [358, 388] width 116 height 36
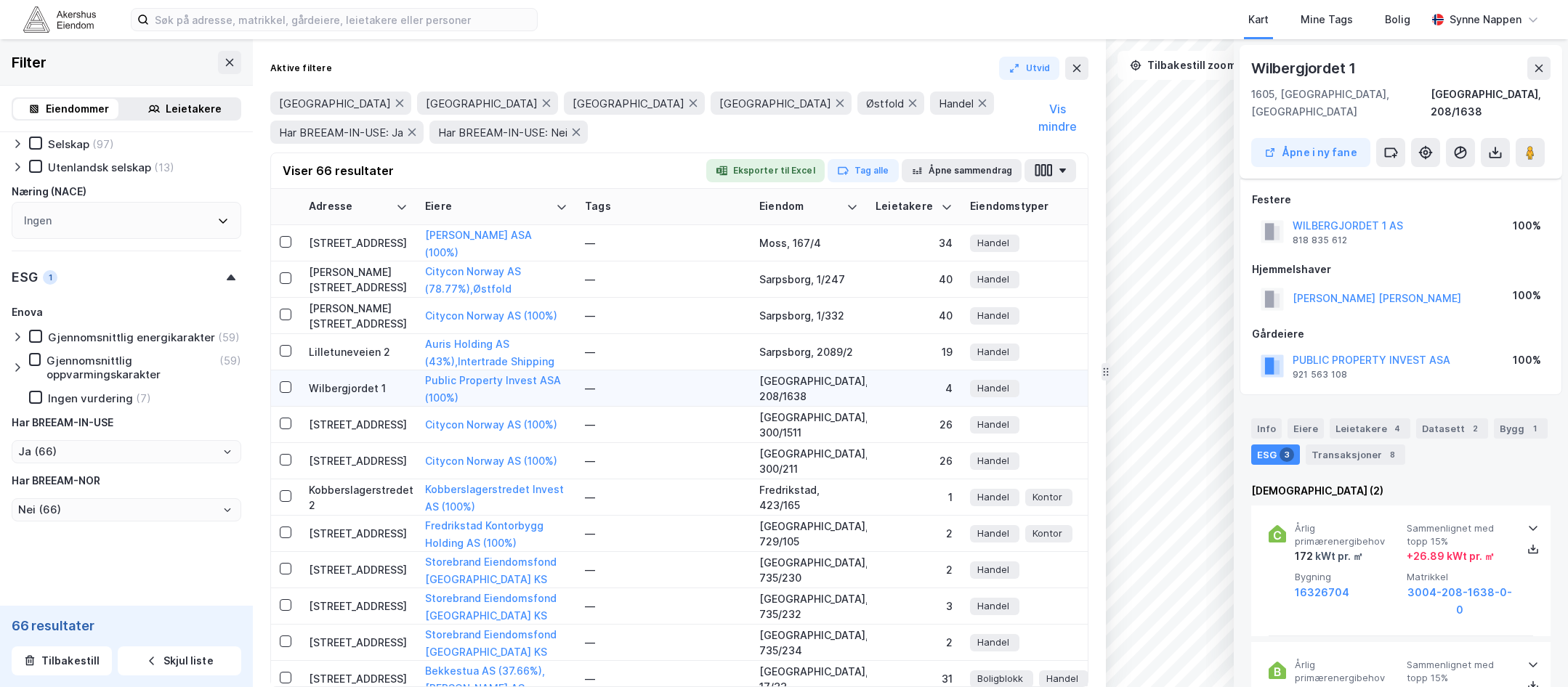
scroll to position [338, 0]
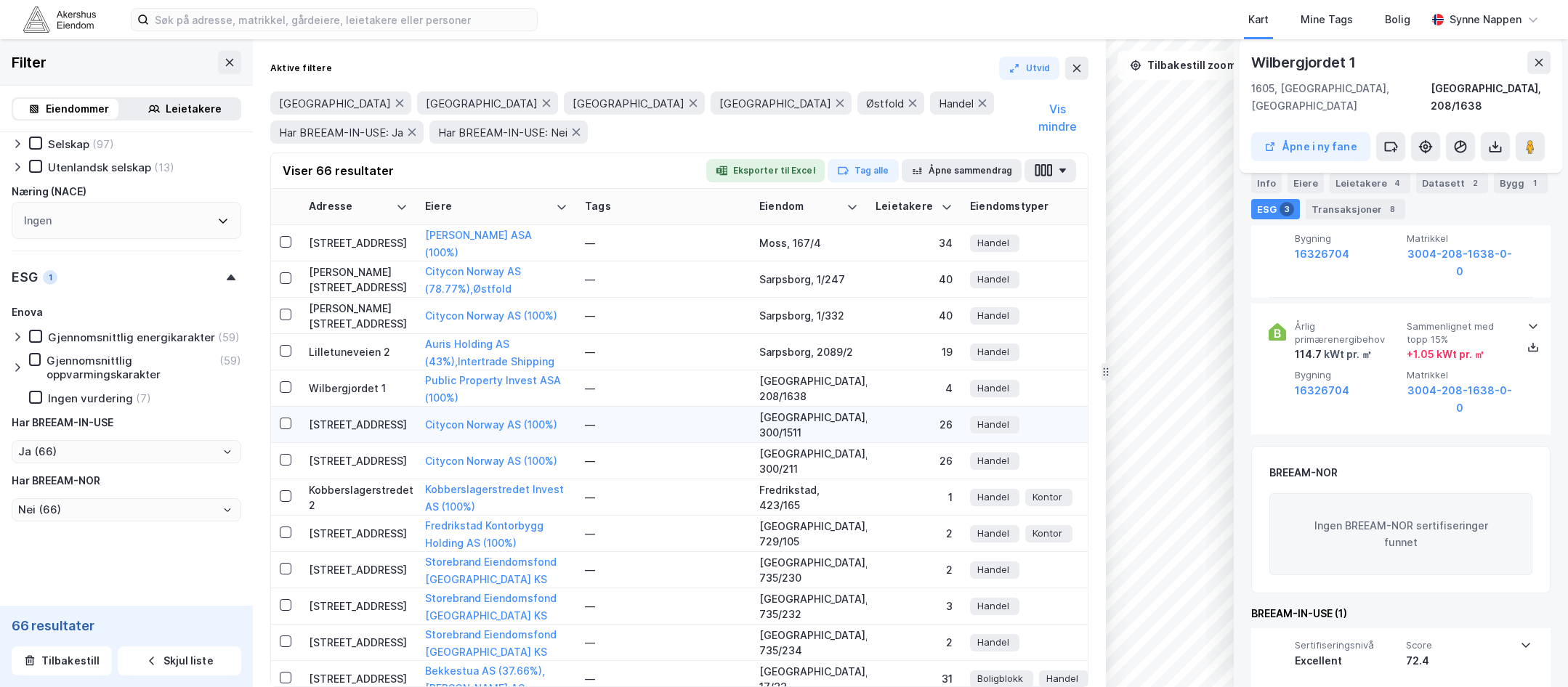
click at [348, 425] on div "[STREET_ADDRESS]" at bounding box center [358, 425] width 99 height 16
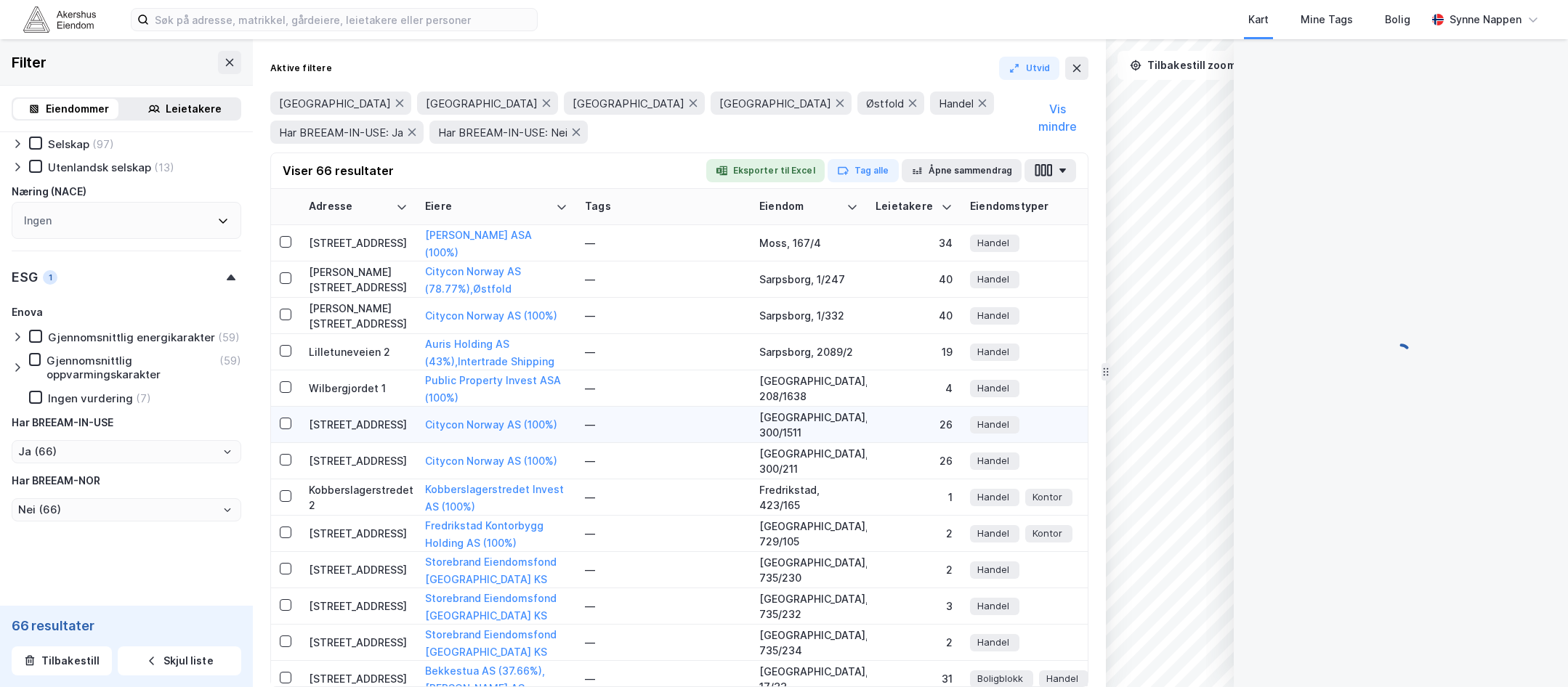
scroll to position [321, 0]
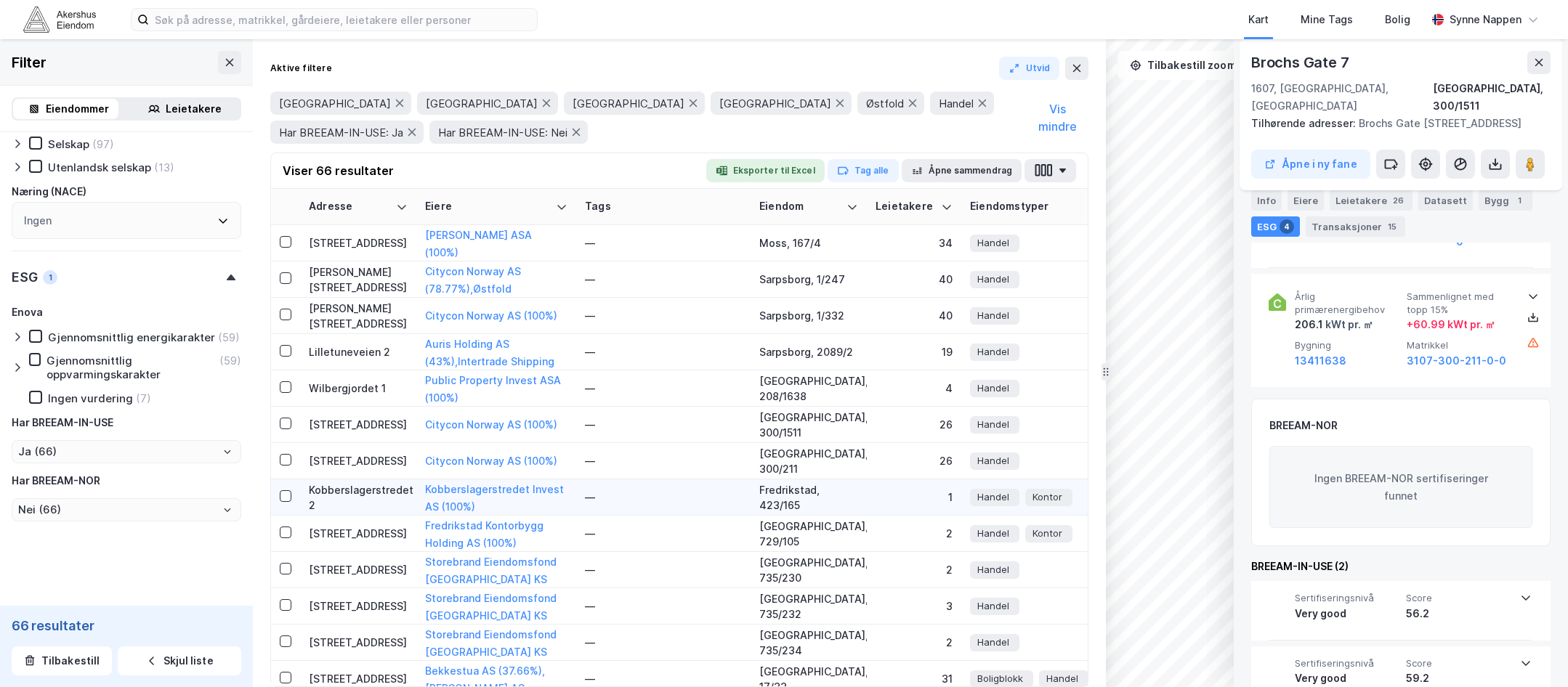
click at [375, 503] on div "Kobberslagerstredet 2" at bounding box center [358, 497] width 99 height 30
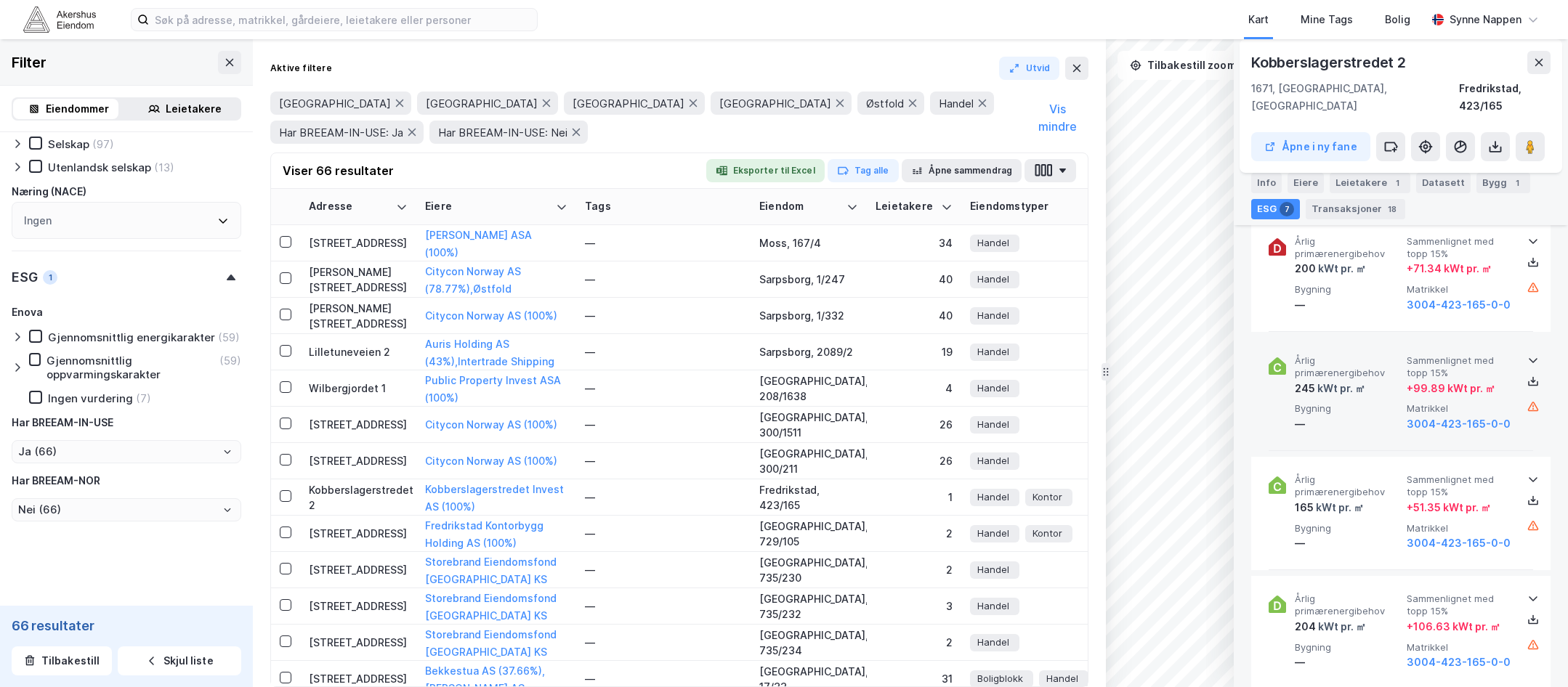
scroll to position [1043, 0]
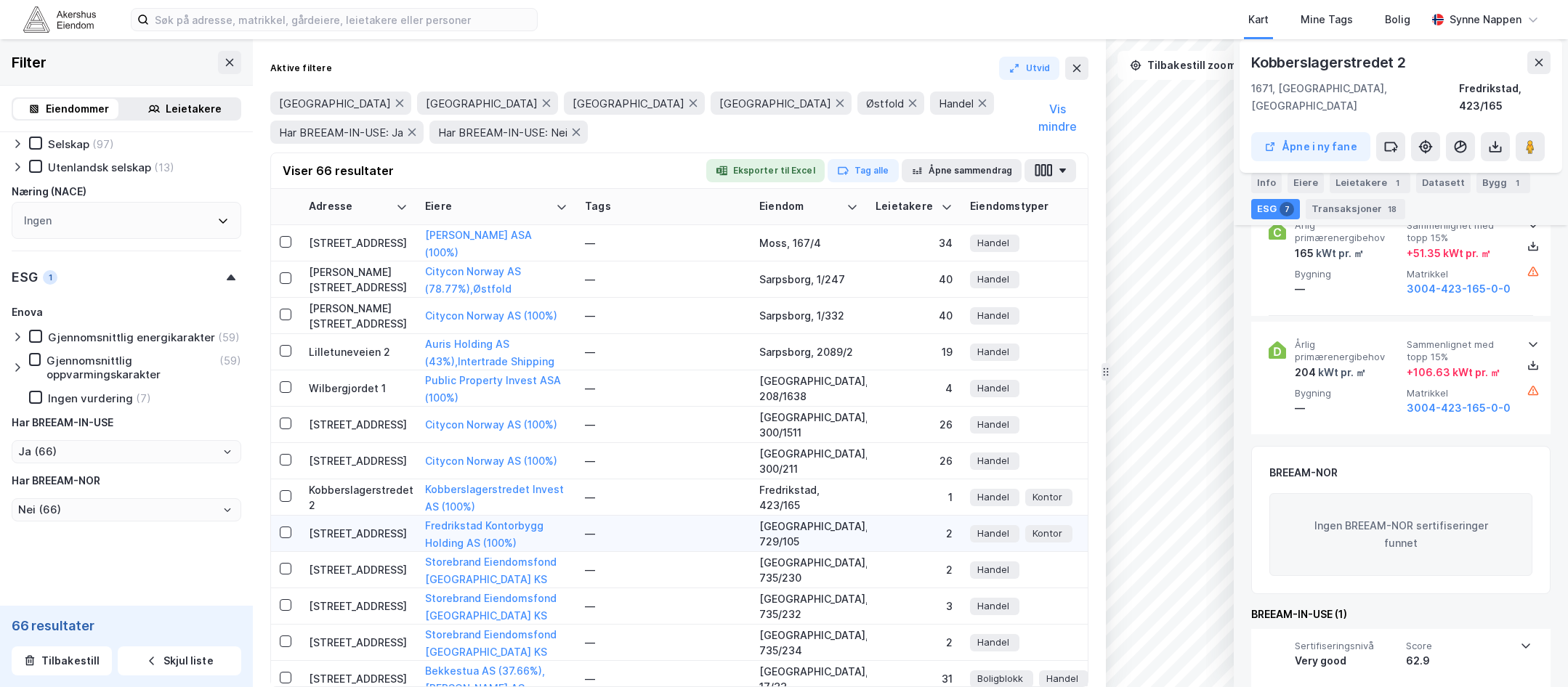
click at [373, 538] on div "[STREET_ADDRESS]" at bounding box center [358, 533] width 99 height 16
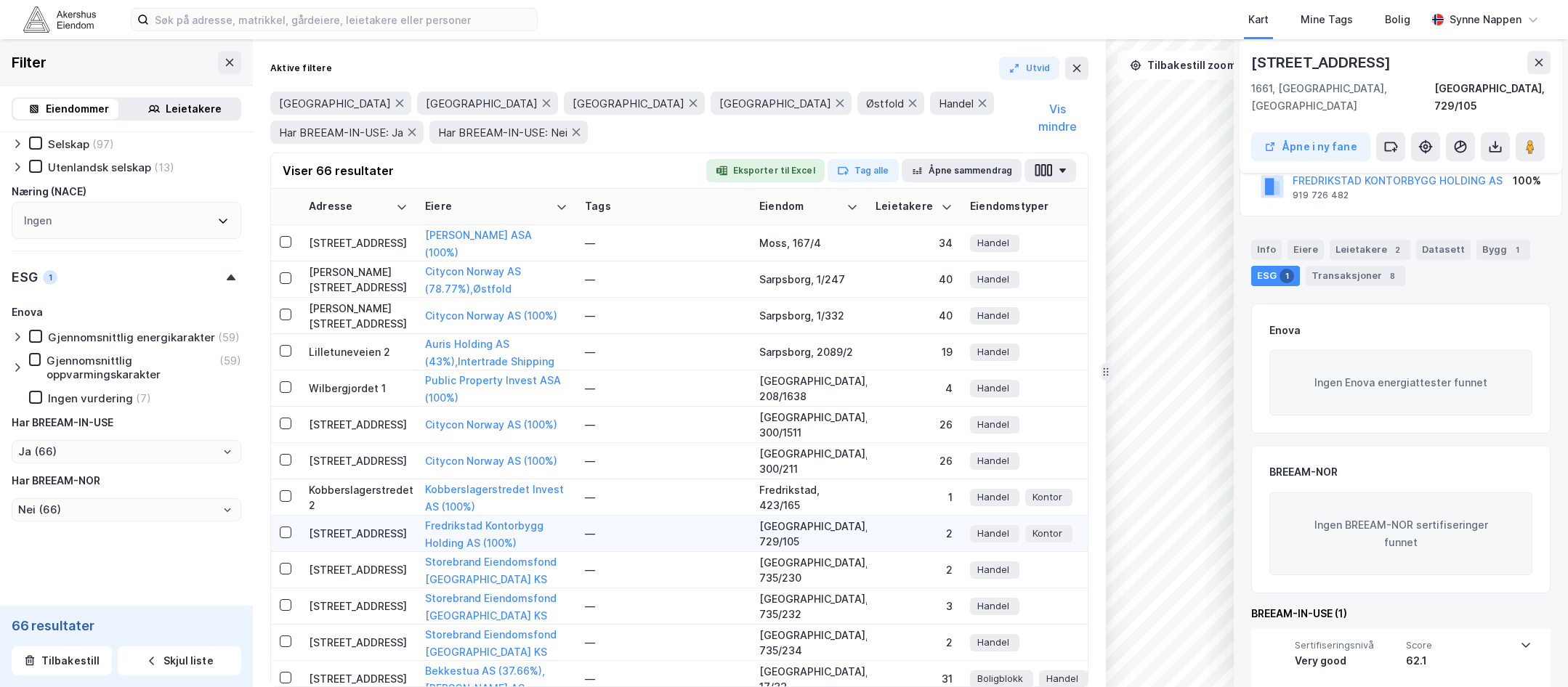
scroll to position [72, 0]
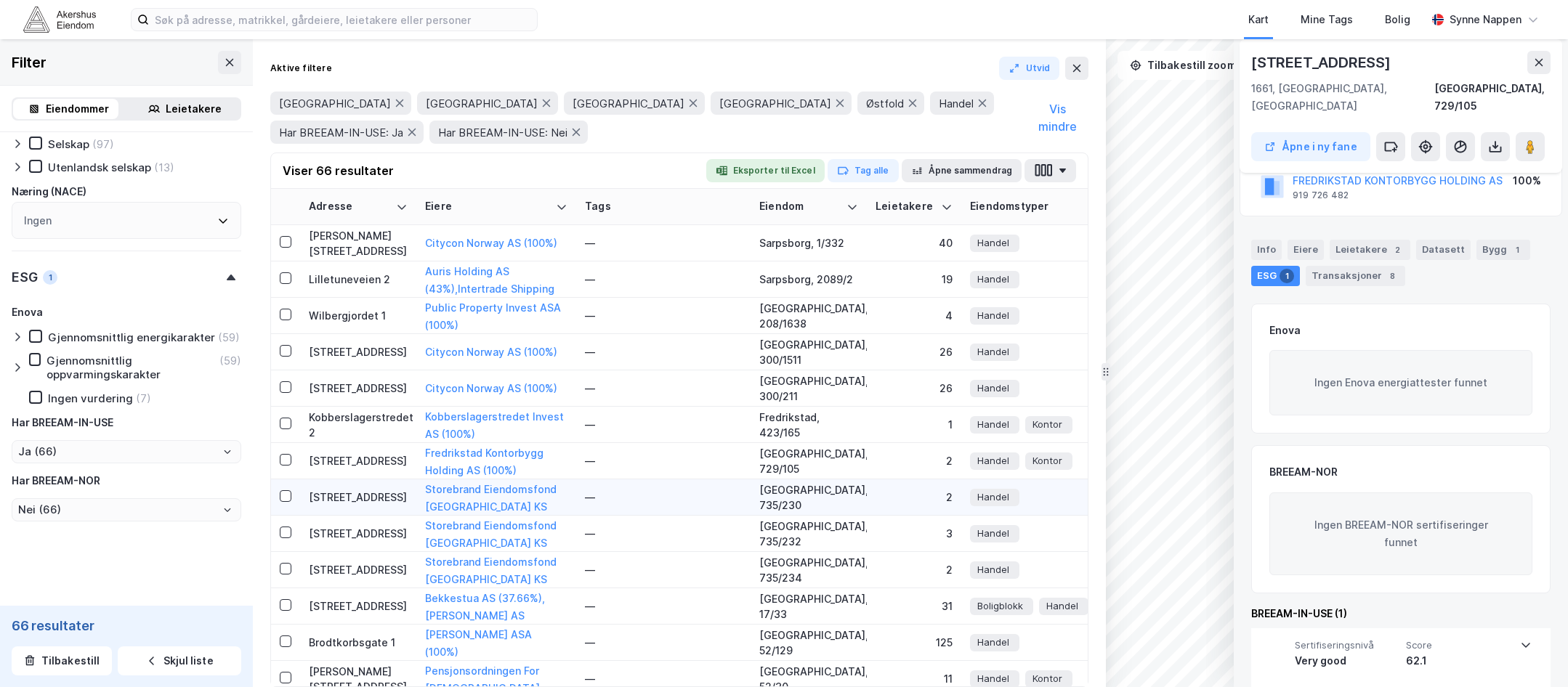
click at [352, 498] on div "[STREET_ADDRESS]" at bounding box center [358, 497] width 99 height 16
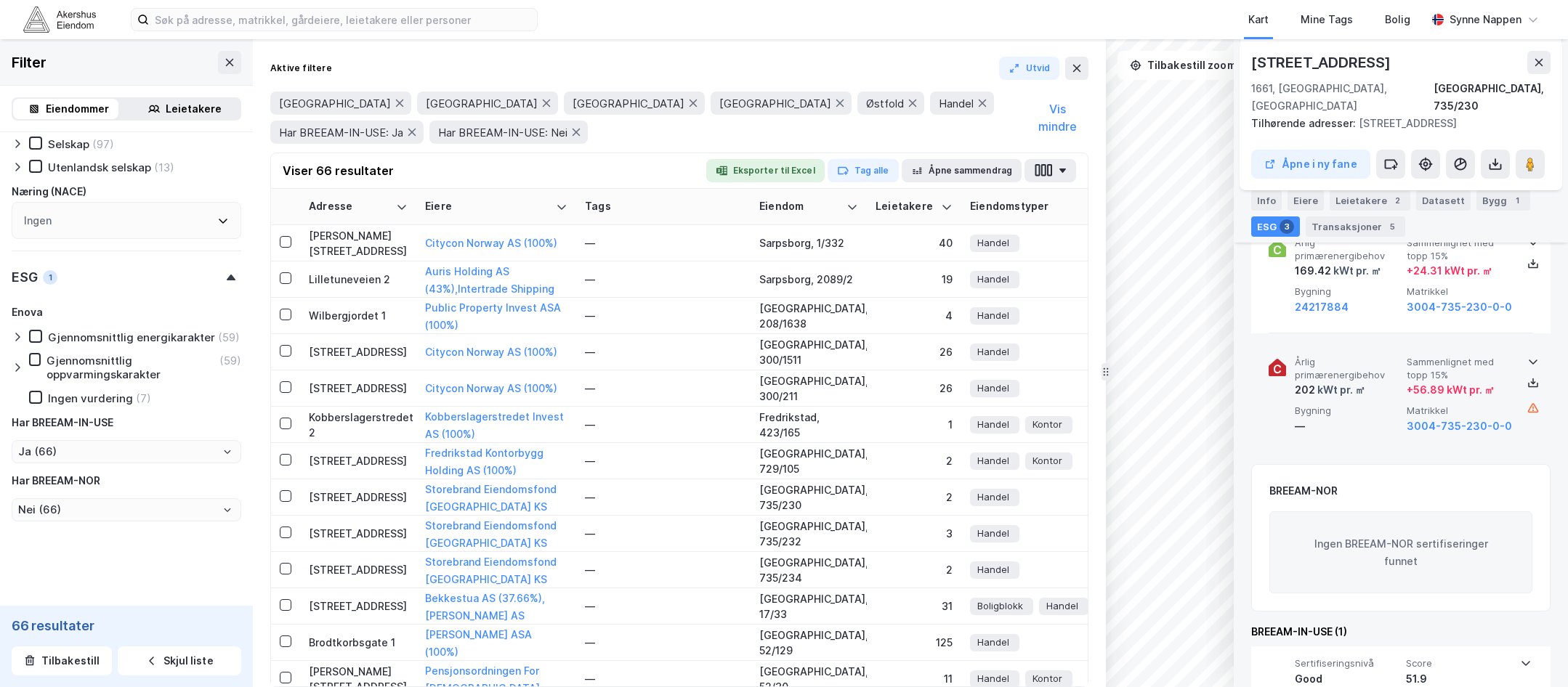
scroll to position [257, 0]
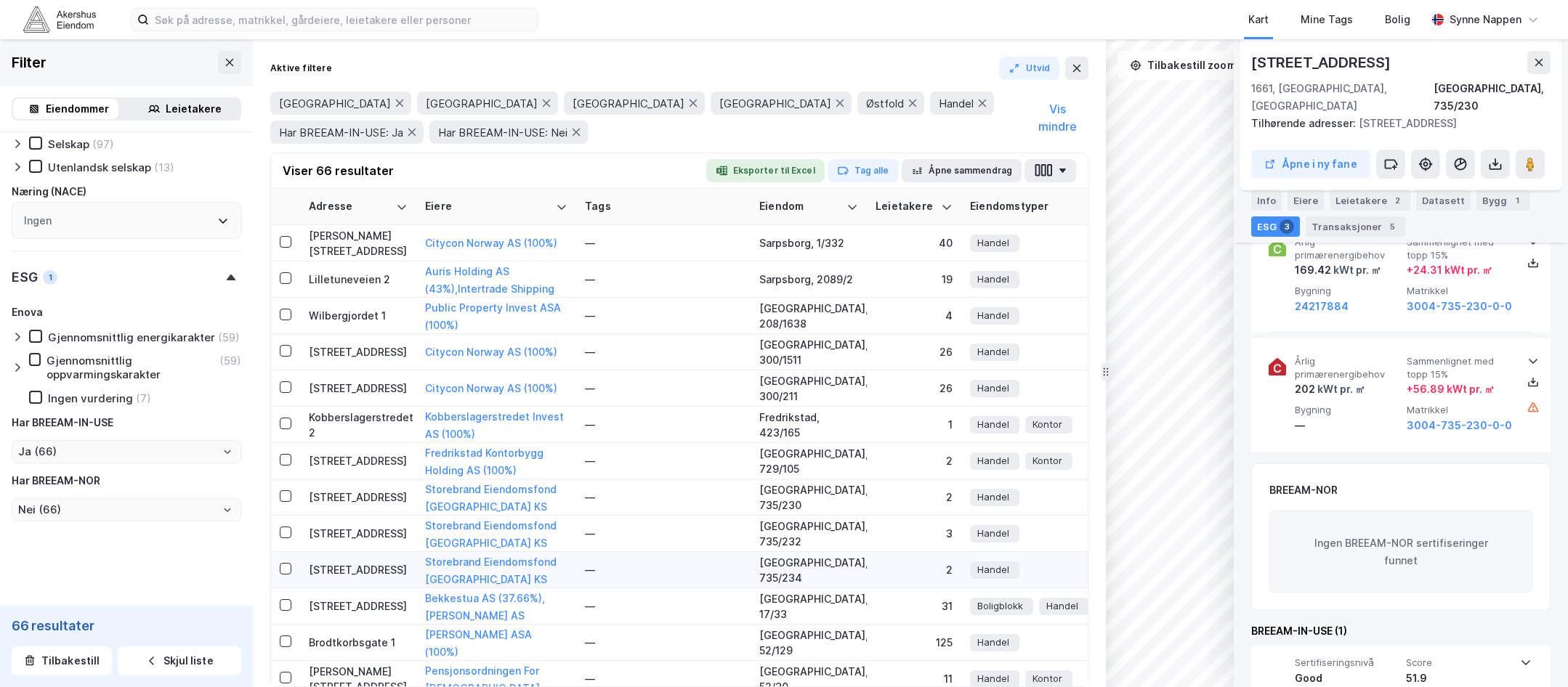
click at [344, 569] on div "[STREET_ADDRESS]" at bounding box center [358, 569] width 99 height 16
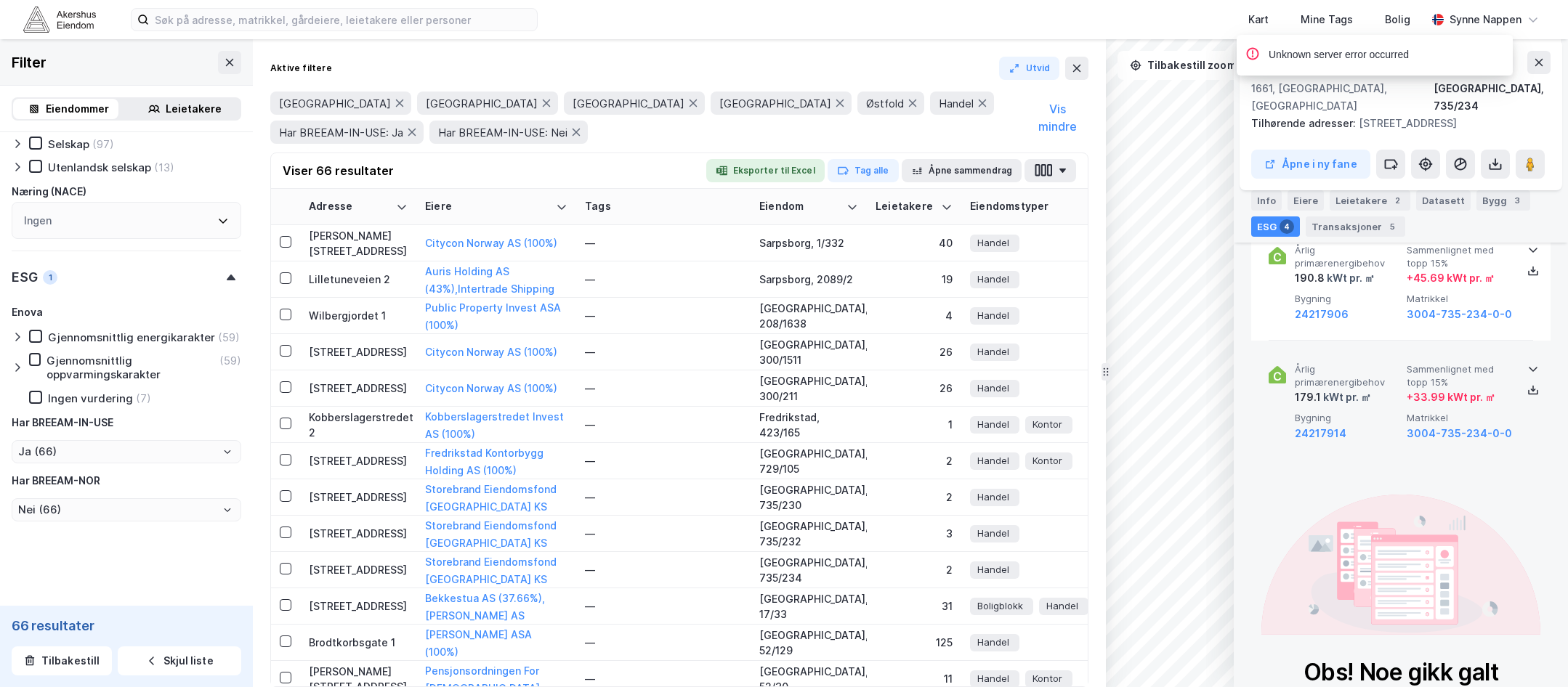
scroll to position [411, 0]
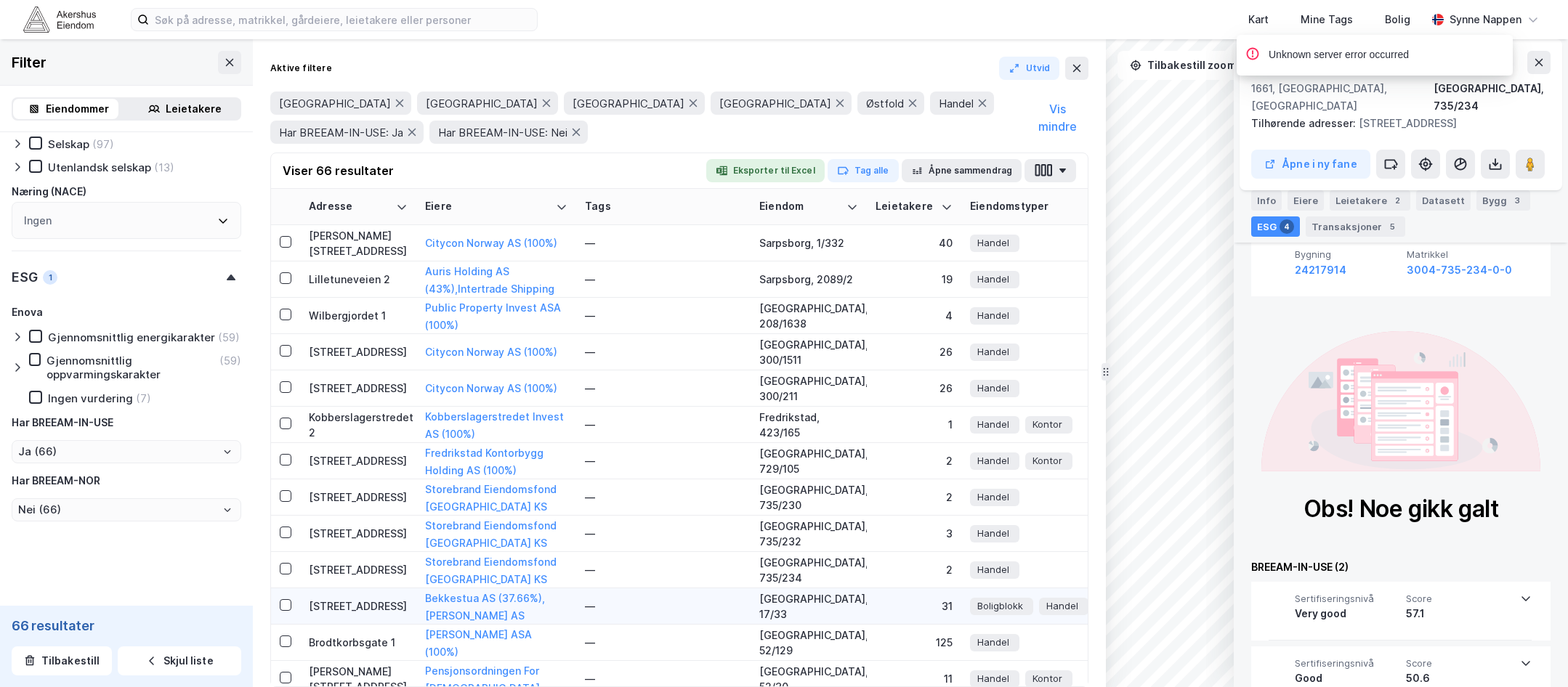
click at [365, 611] on div "[STREET_ADDRESS]" at bounding box center [358, 606] width 99 height 16
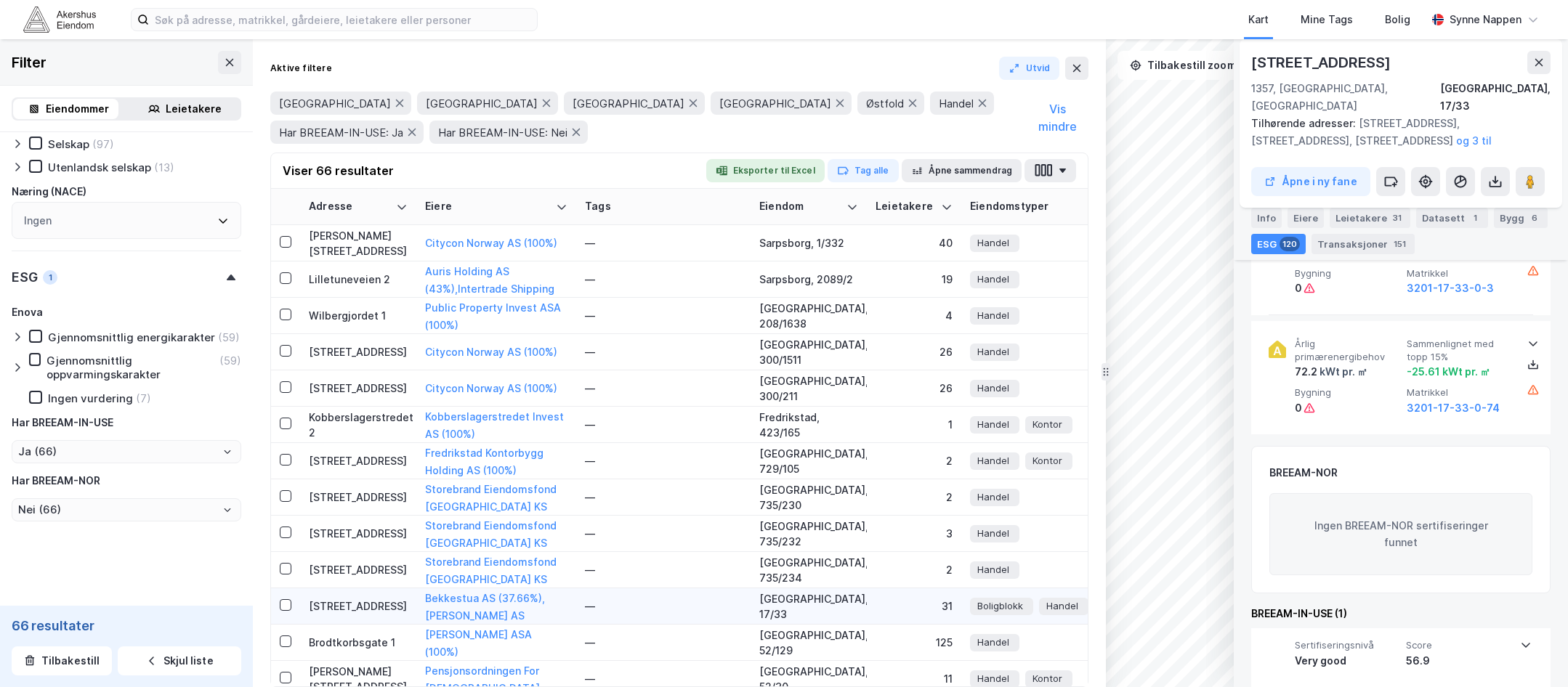
scroll to position [218, 0]
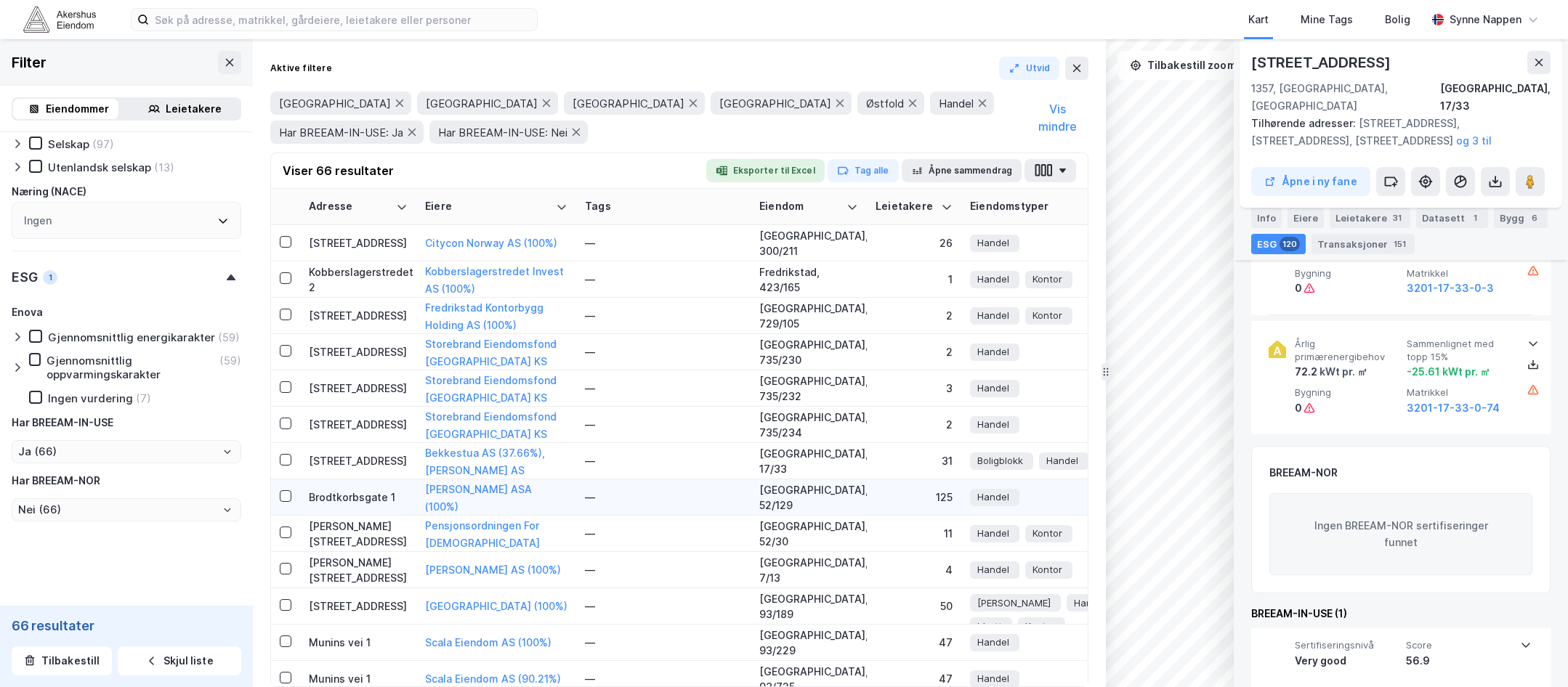
click at [373, 499] on div "Brodtkorbsgate 1" at bounding box center [358, 497] width 99 height 16
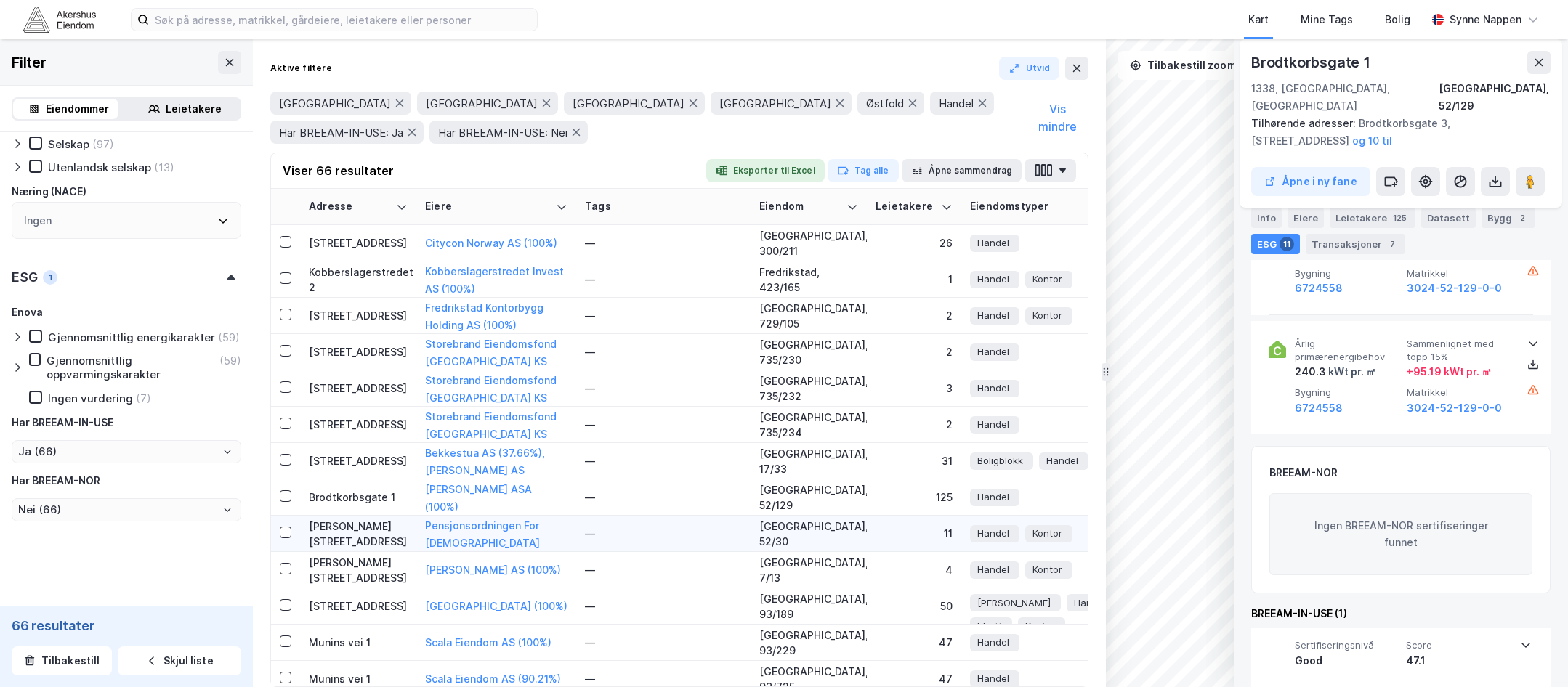
scroll to position [290, 0]
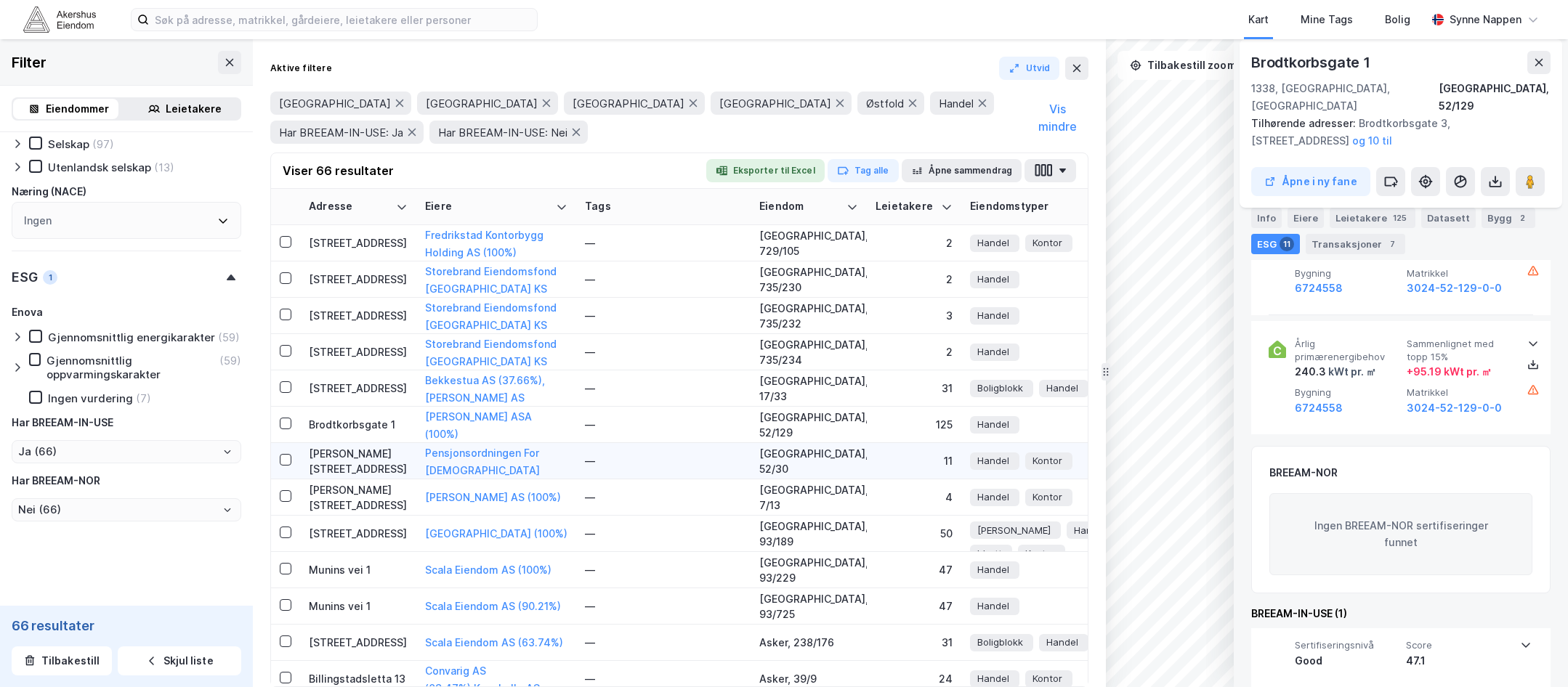
click at [356, 467] on div "[PERSON_NAME][STREET_ADDRESS]" at bounding box center [358, 461] width 99 height 30
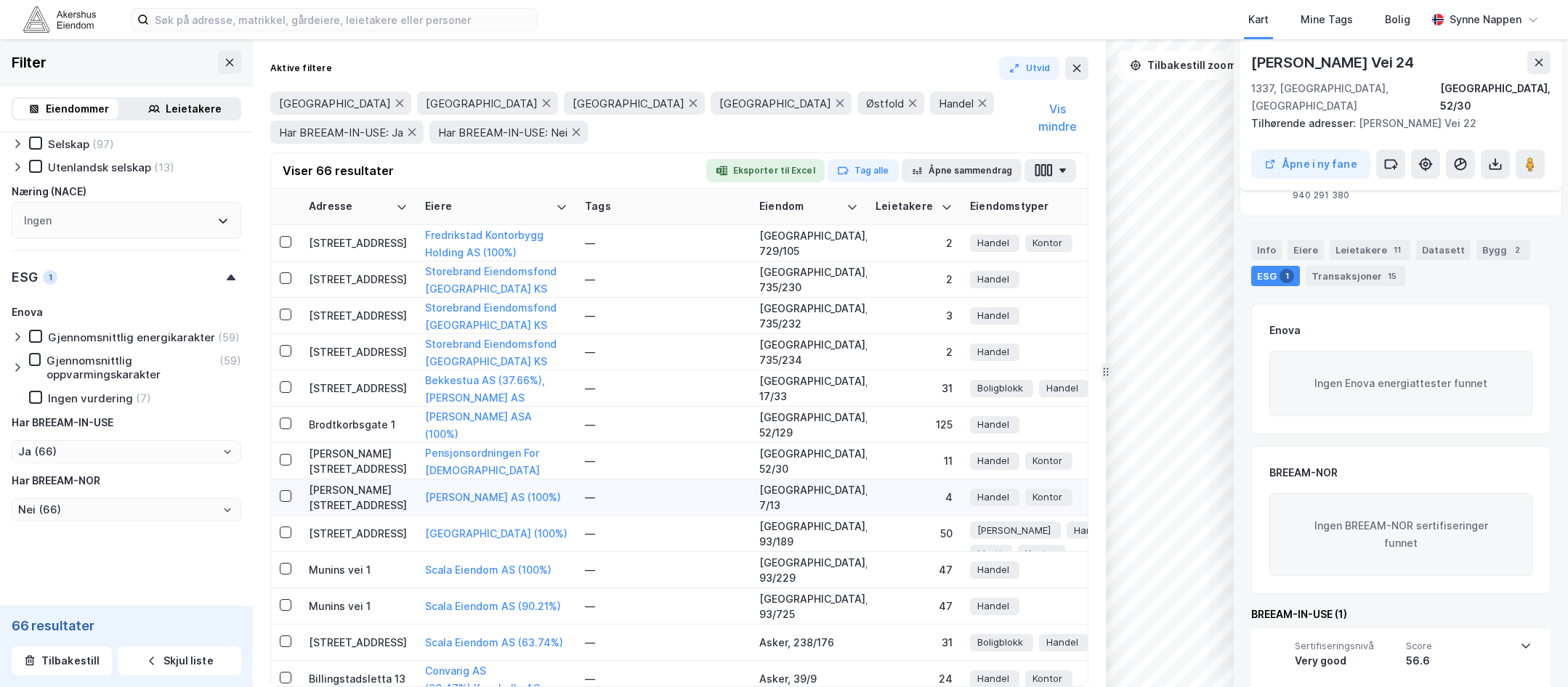
scroll to position [363, 0]
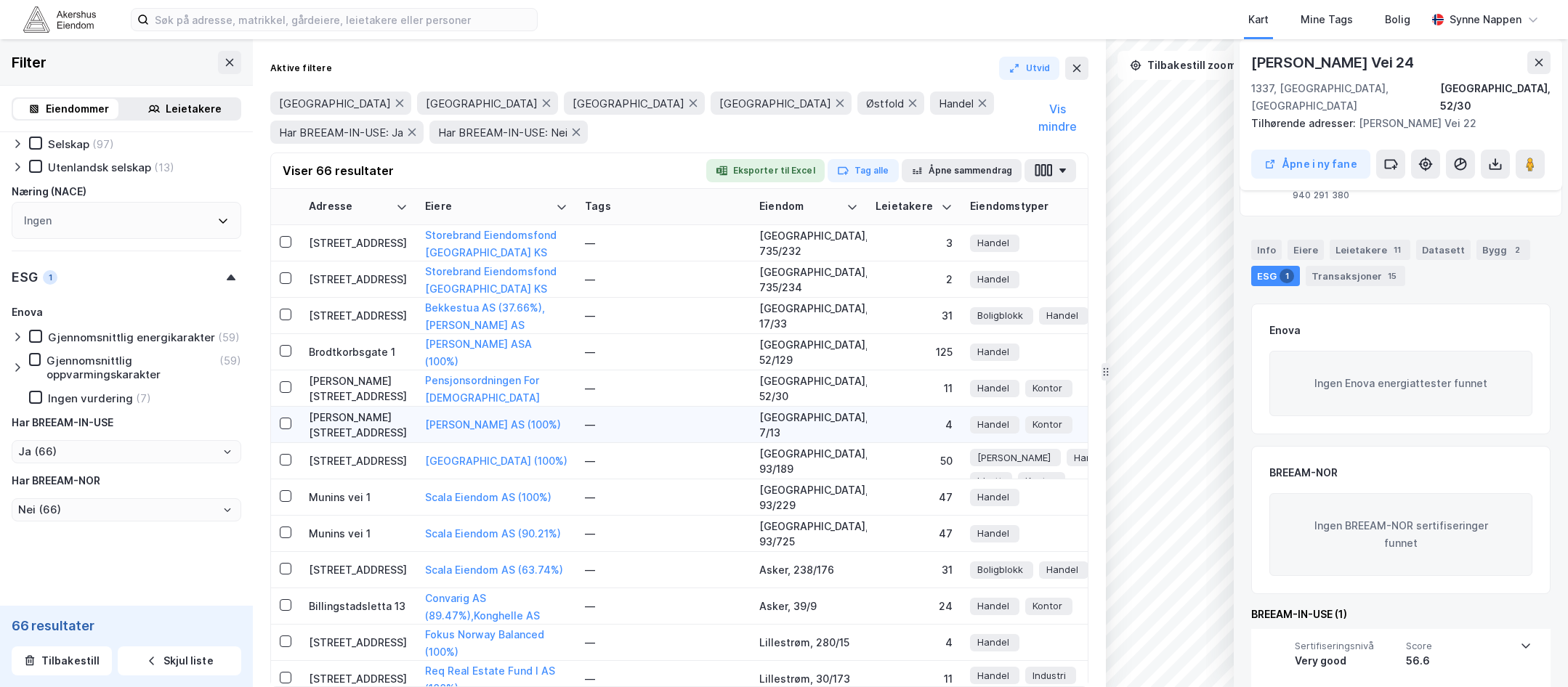
click at [350, 422] on div "[PERSON_NAME] [STREET_ADDRESS]" at bounding box center [358, 425] width 99 height 30
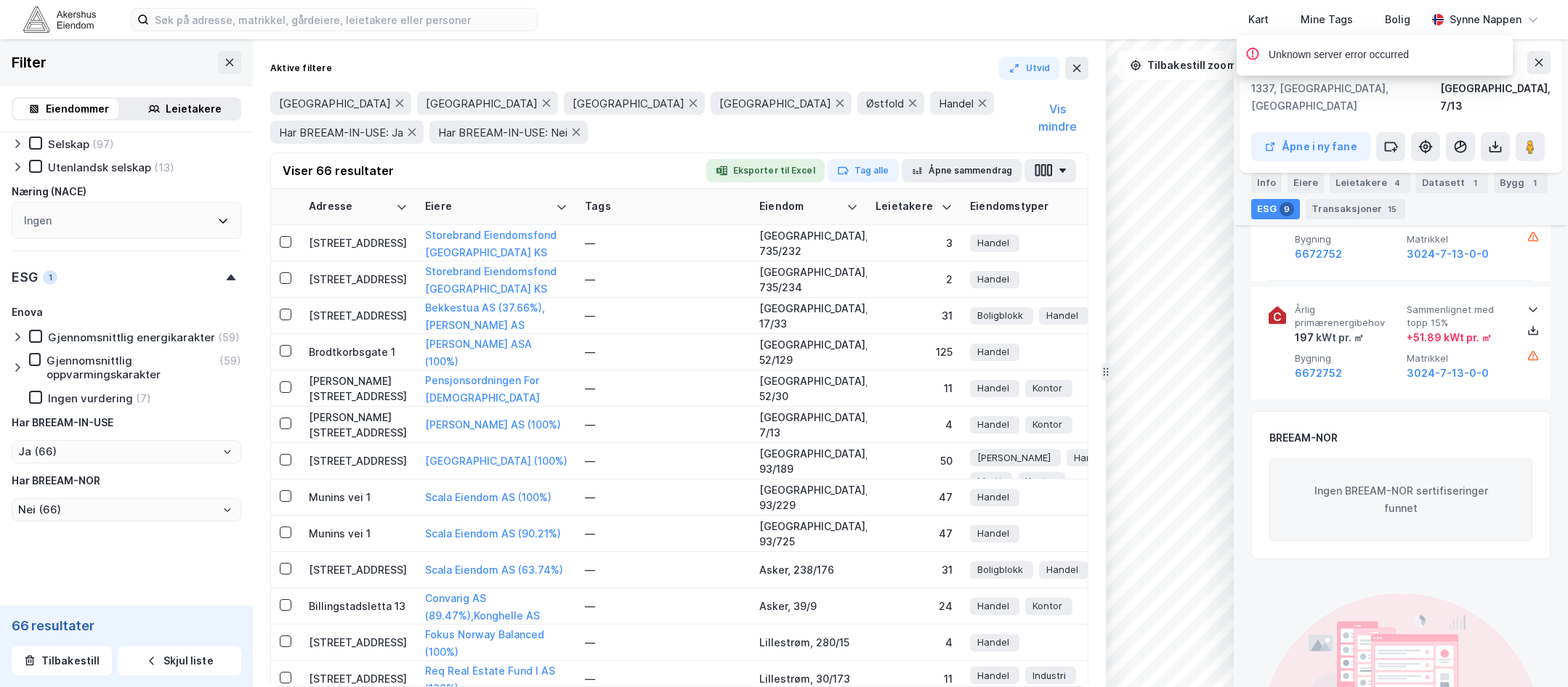
scroll to position [1439, 0]
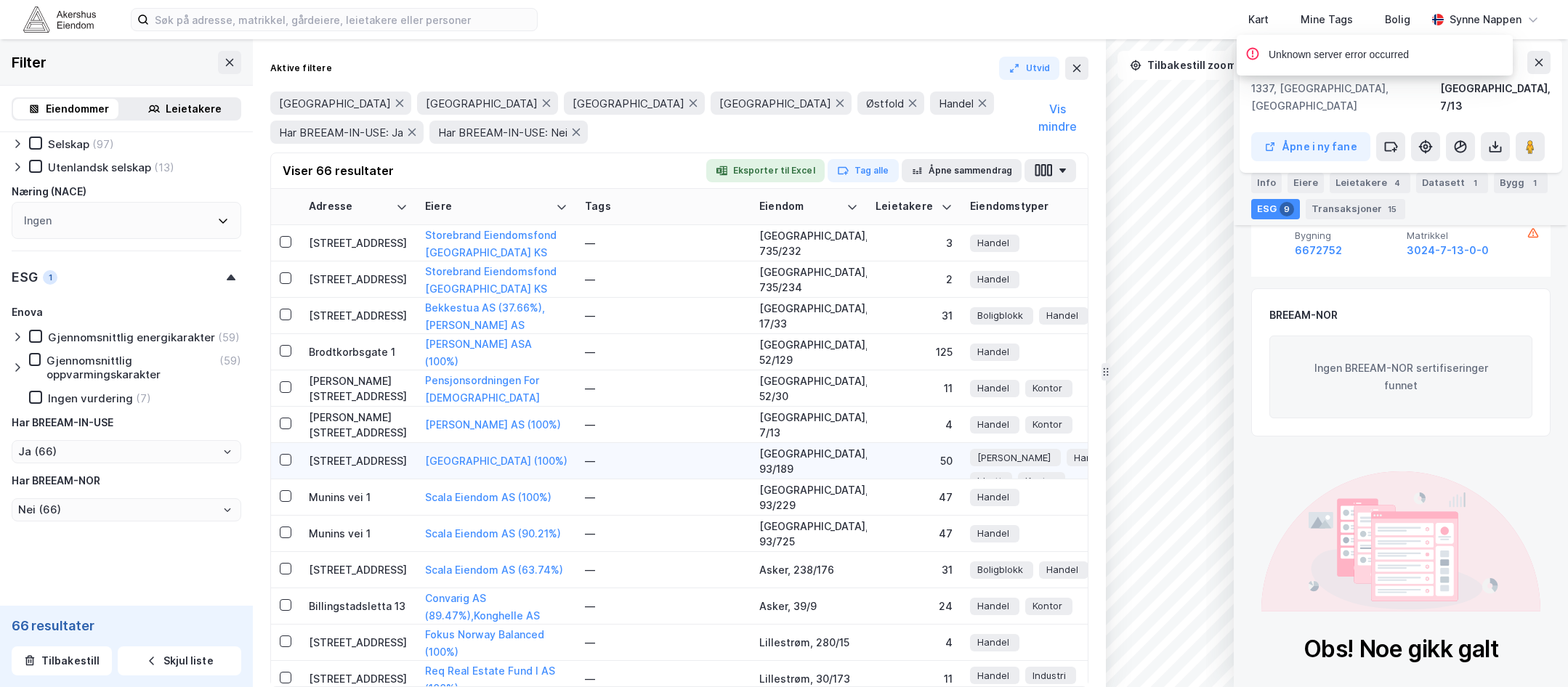
click at [348, 469] on td "[STREET_ADDRESS]" at bounding box center [358, 461] width 116 height 36
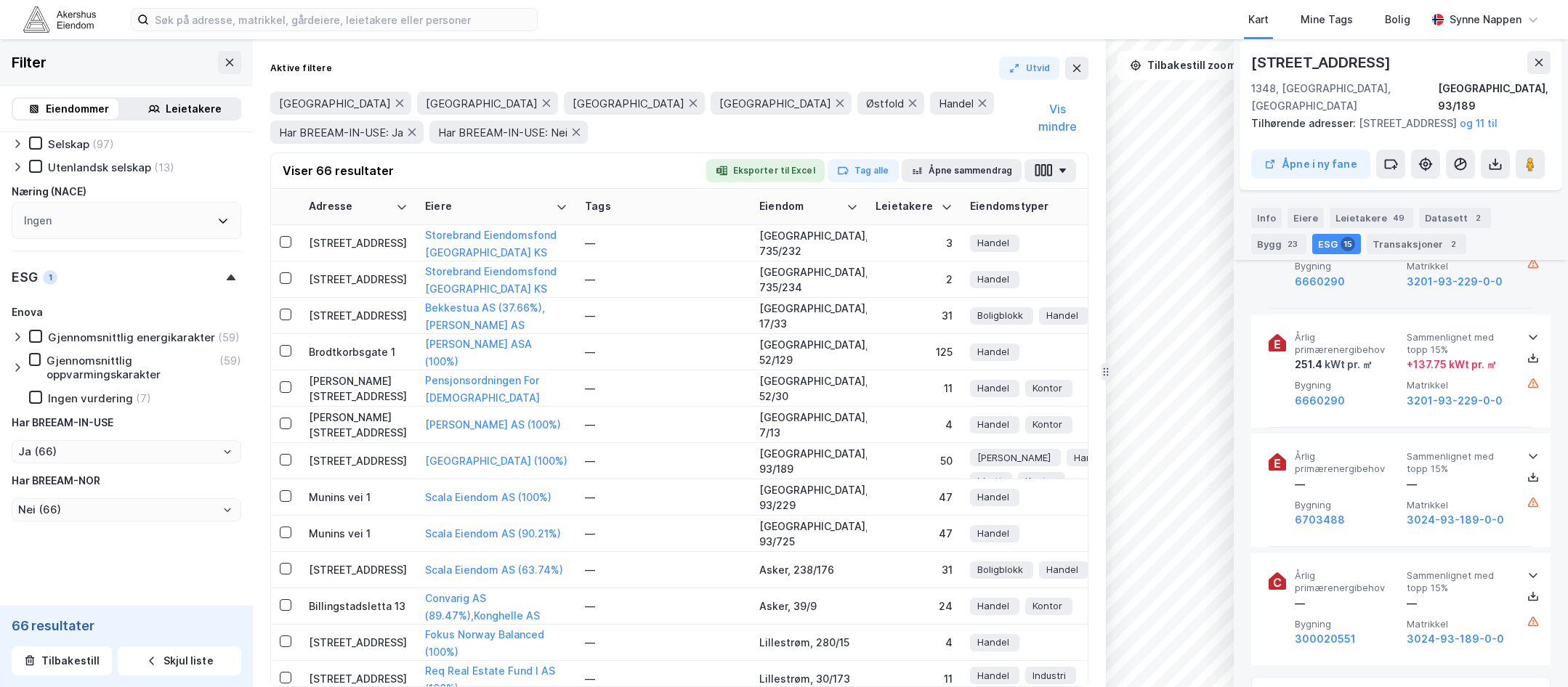
scroll to position [1978, 0]
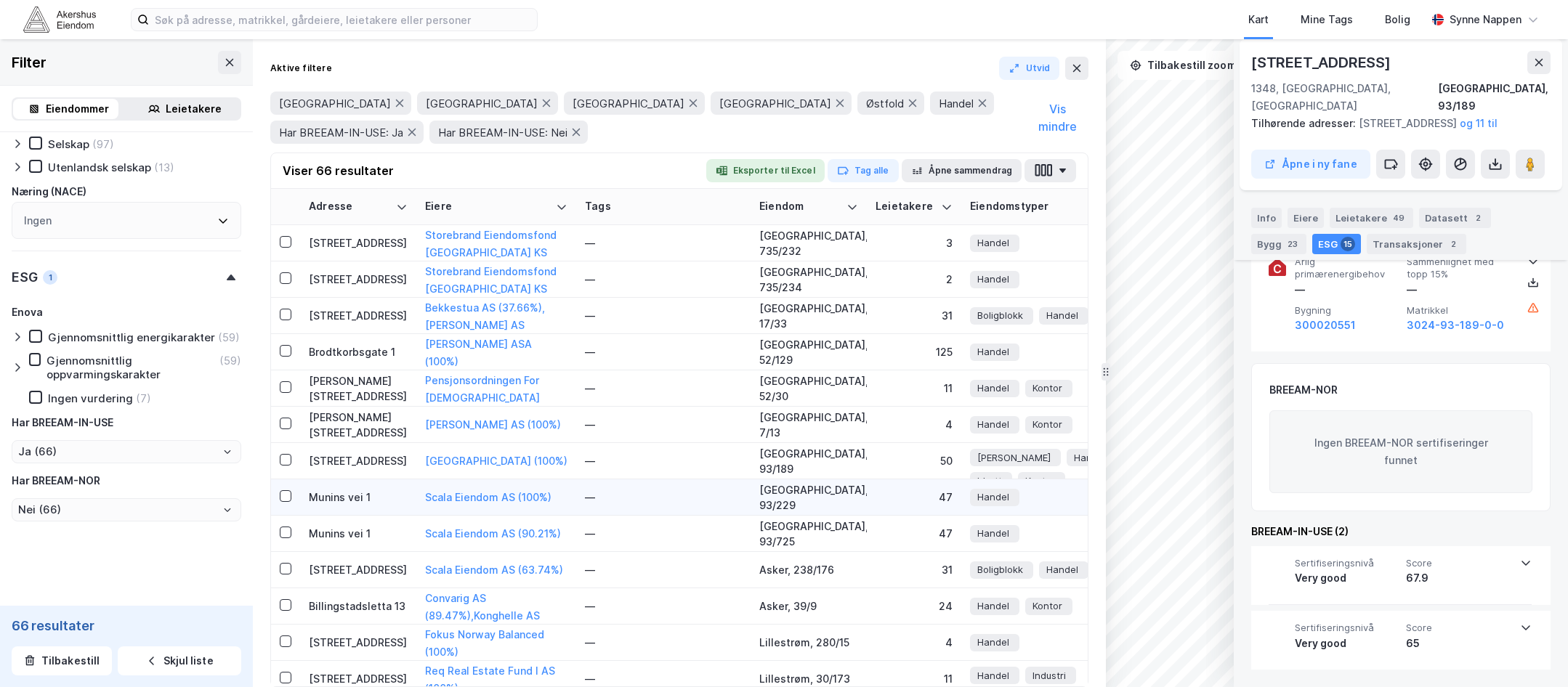
click at [323, 499] on div "Munins vei 1" at bounding box center [358, 497] width 99 height 16
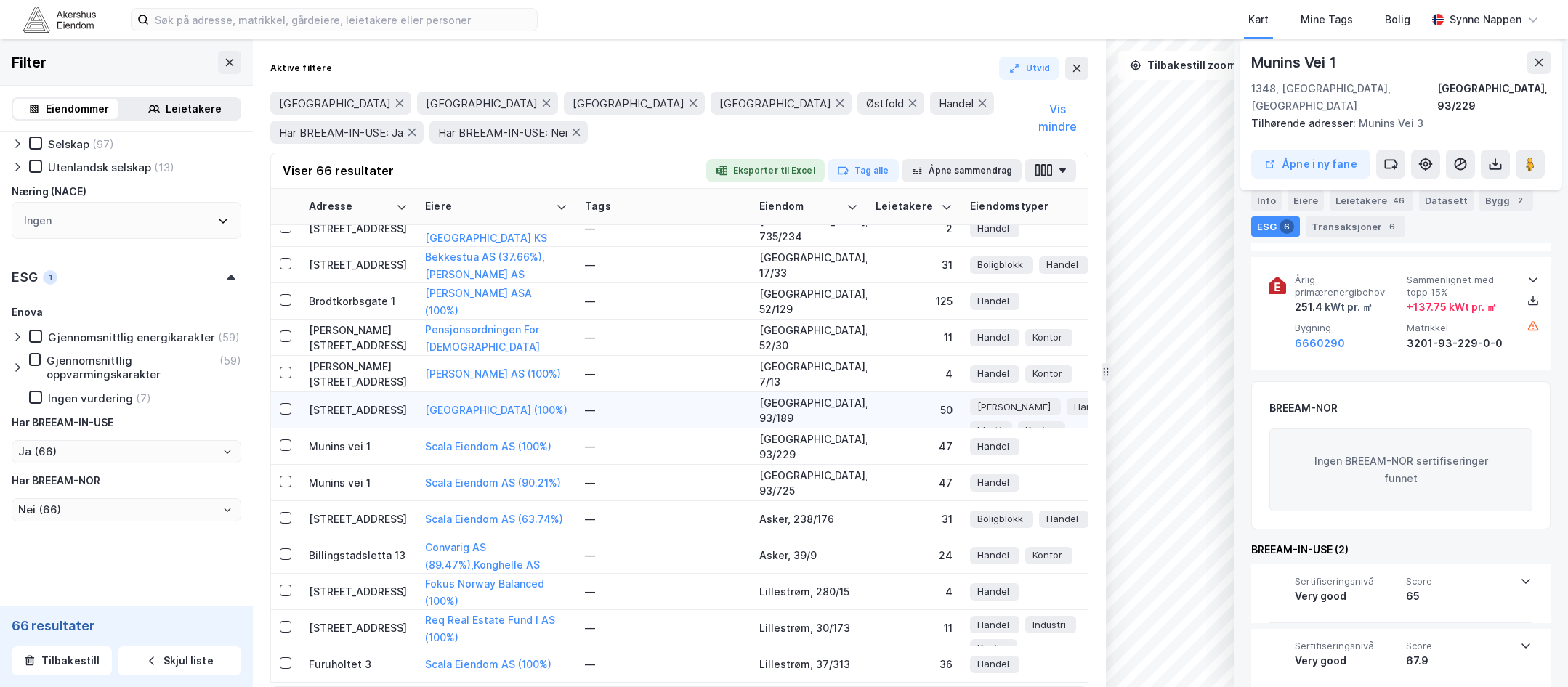
scroll to position [436, 0]
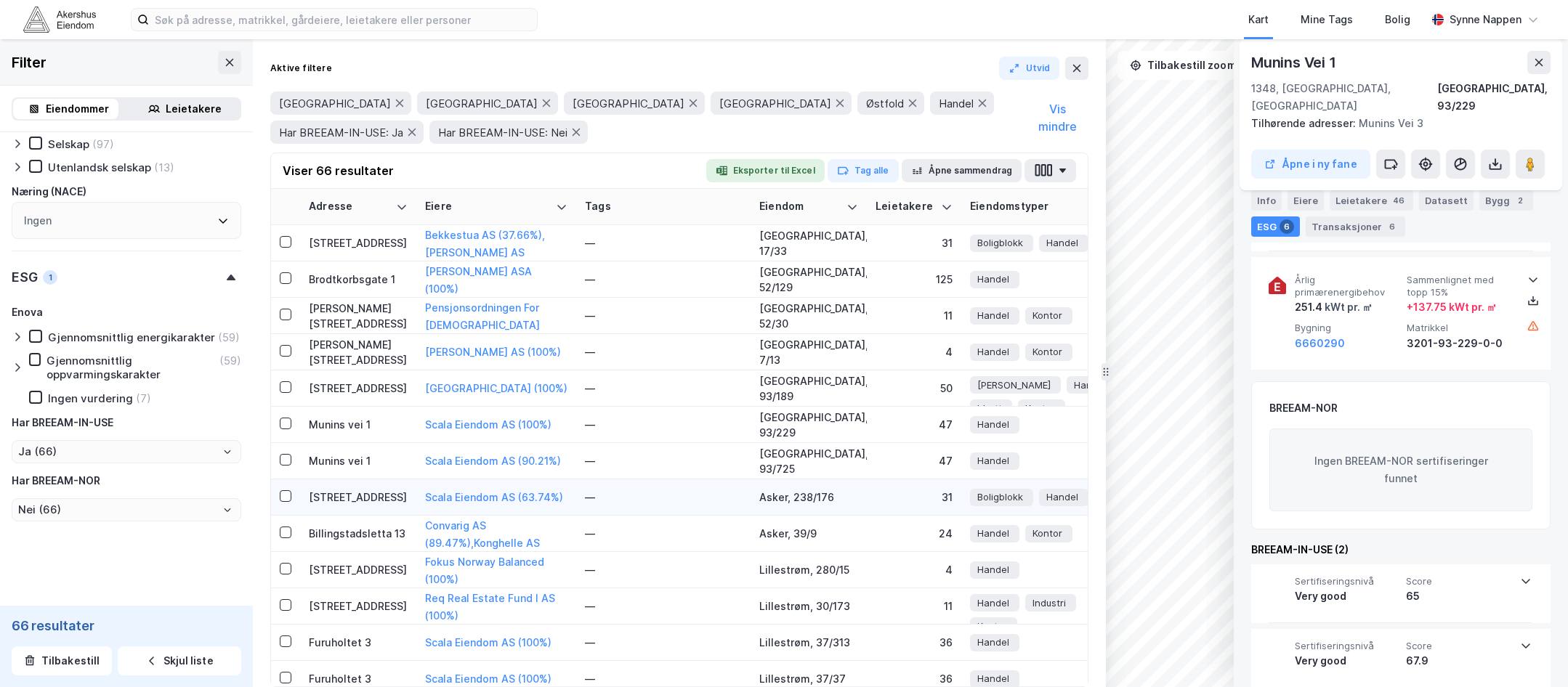
click at [363, 500] on div "[STREET_ADDRESS]" at bounding box center [358, 497] width 99 height 16
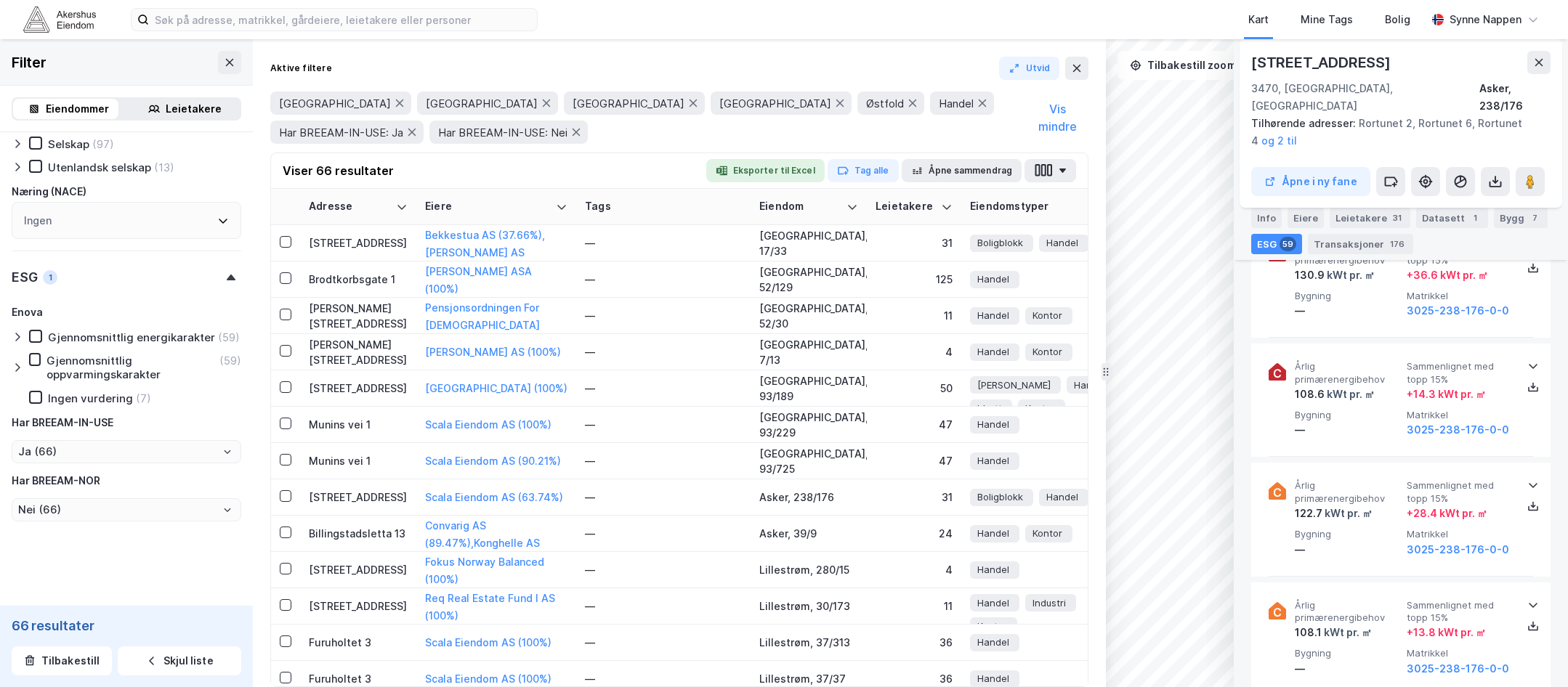
scroll to position [7461, 0]
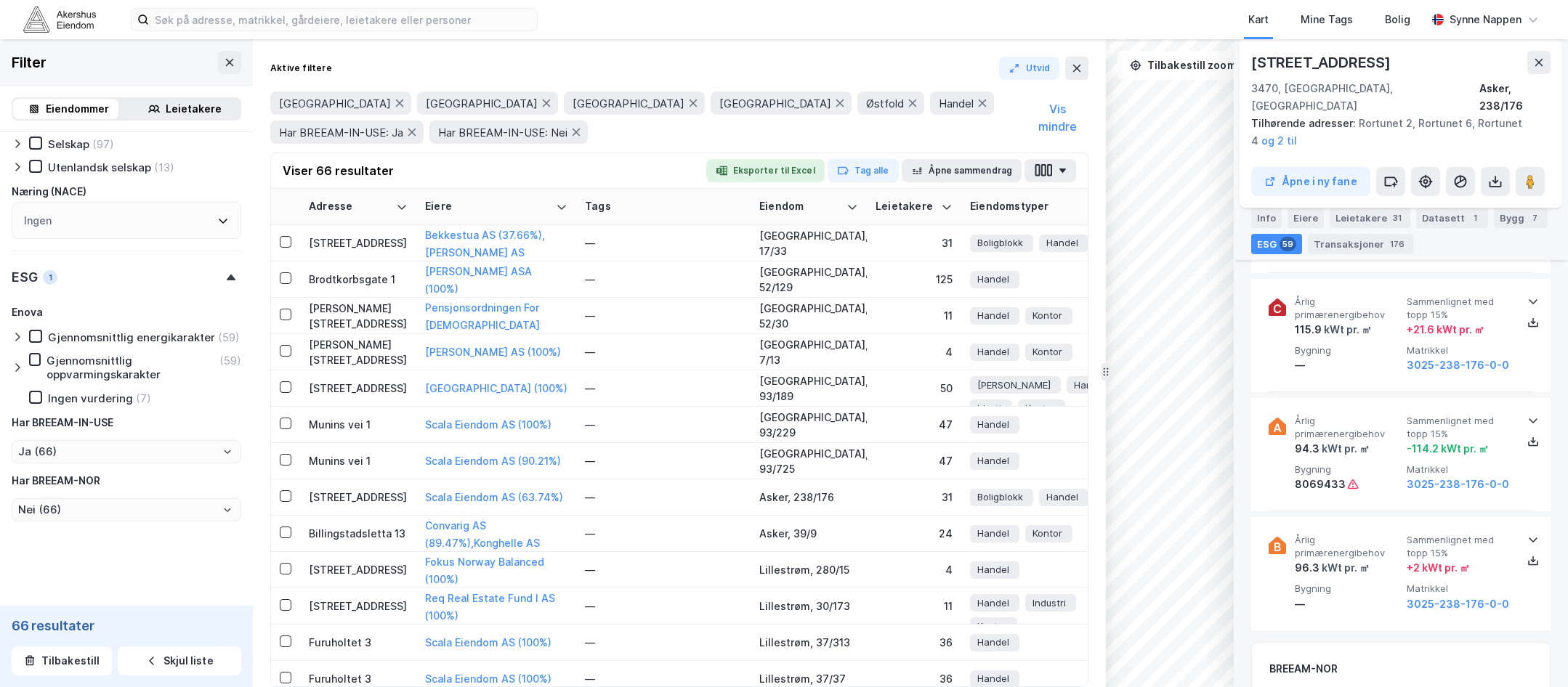
click at [1236, 660] on div "BREEAM-NOR" at bounding box center [1401, 668] width 263 height 17
click at [1236, 167] on button at bounding box center [1529, 181] width 29 height 29
click at [378, 536] on div "Billingstadsletta 13" at bounding box center [358, 533] width 99 height 16
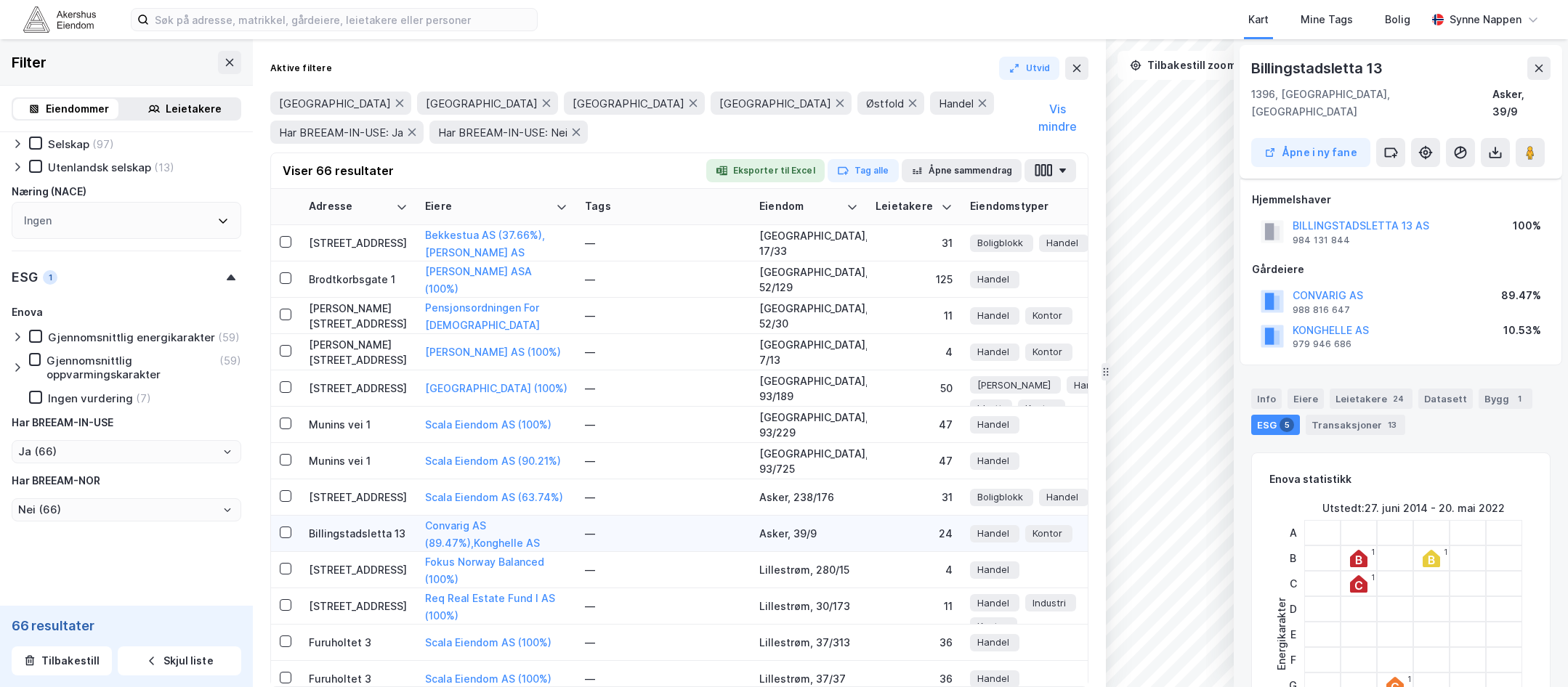
scroll to position [840, 0]
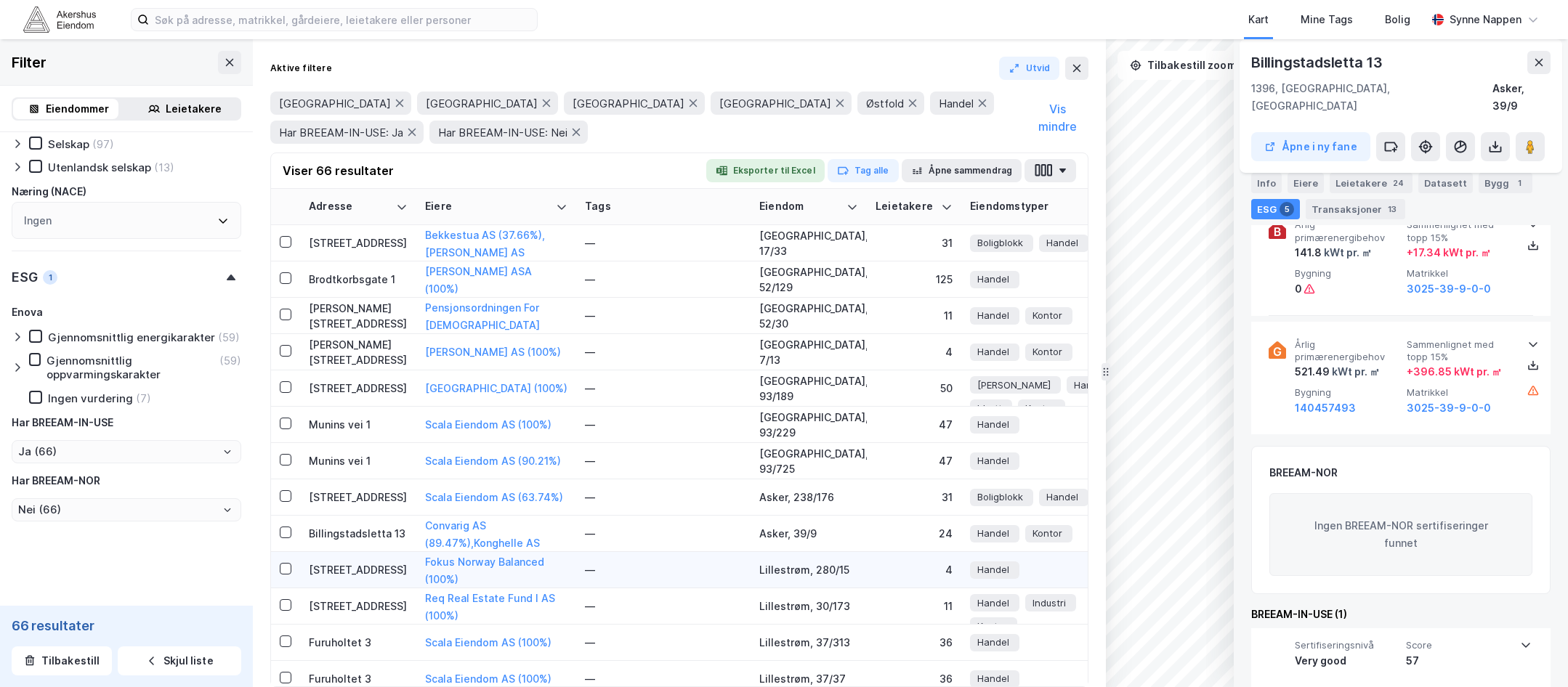
click at [351, 580] on td "[STREET_ADDRESS]" at bounding box center [358, 570] width 116 height 36
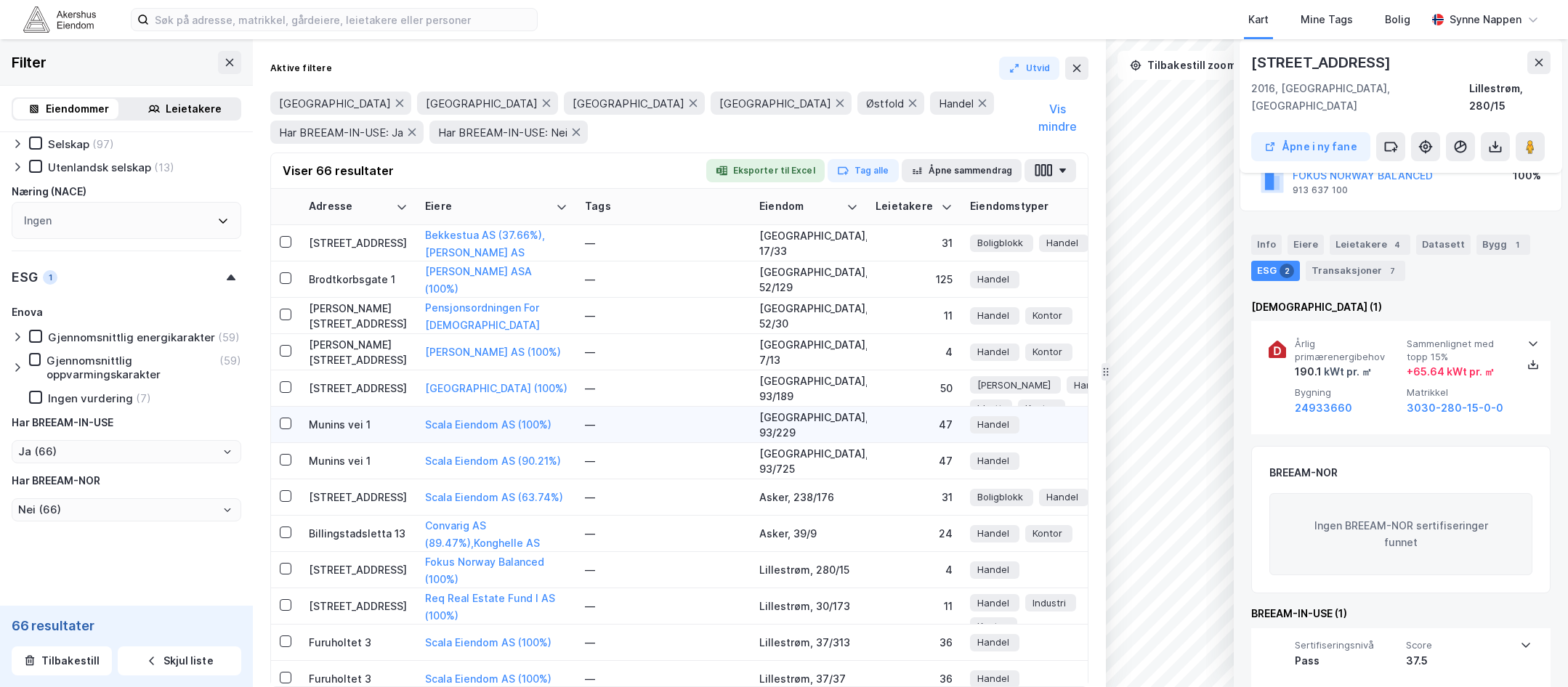
scroll to position [508, 0]
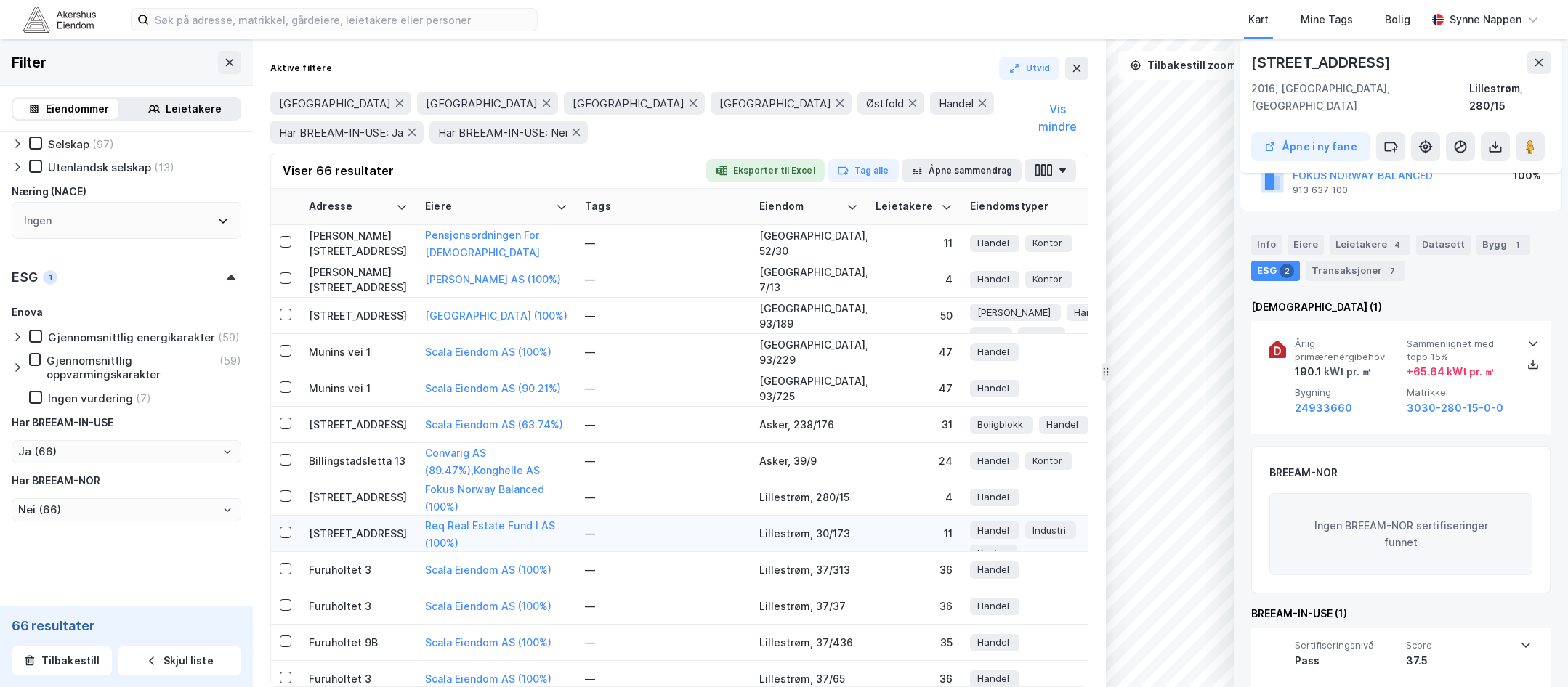
click at [373, 529] on div "[STREET_ADDRESS]" at bounding box center [358, 533] width 99 height 16
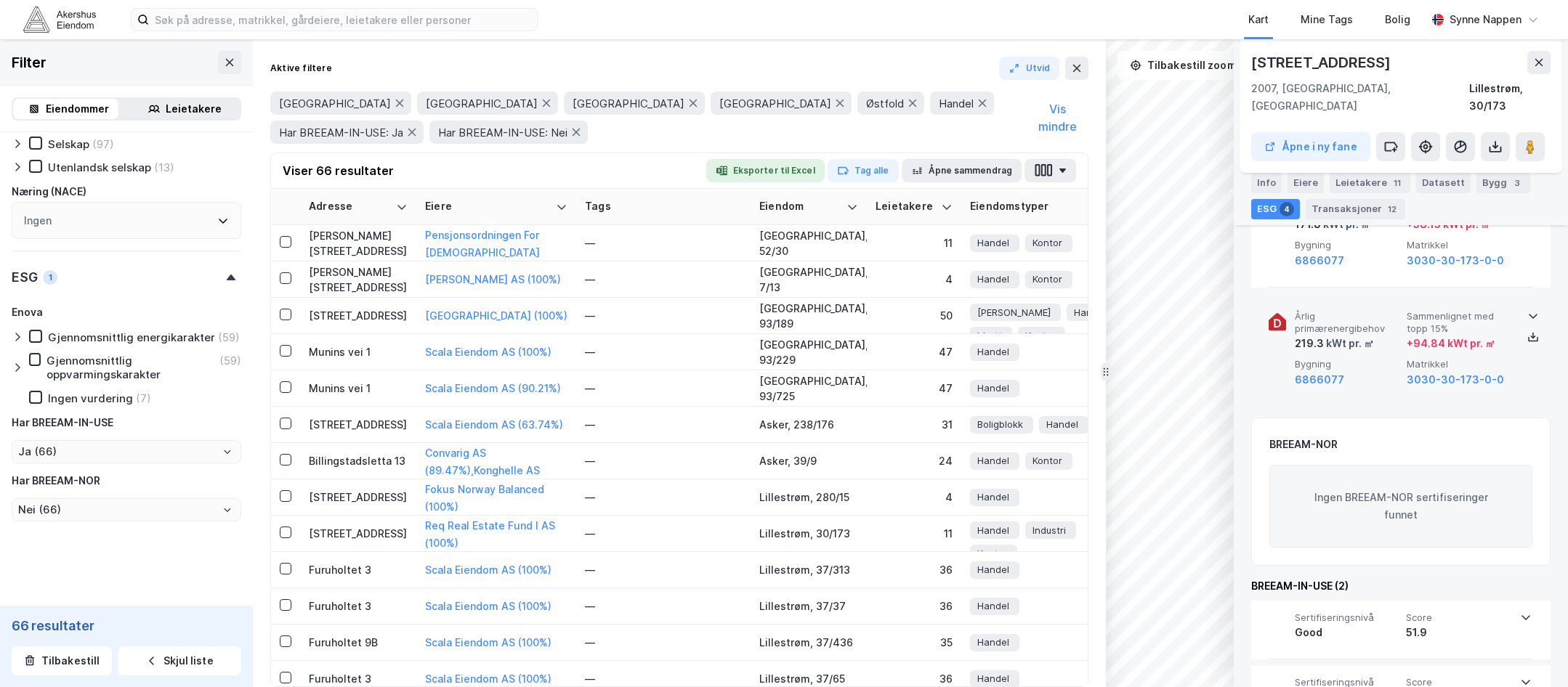
scroll to position [304, 0]
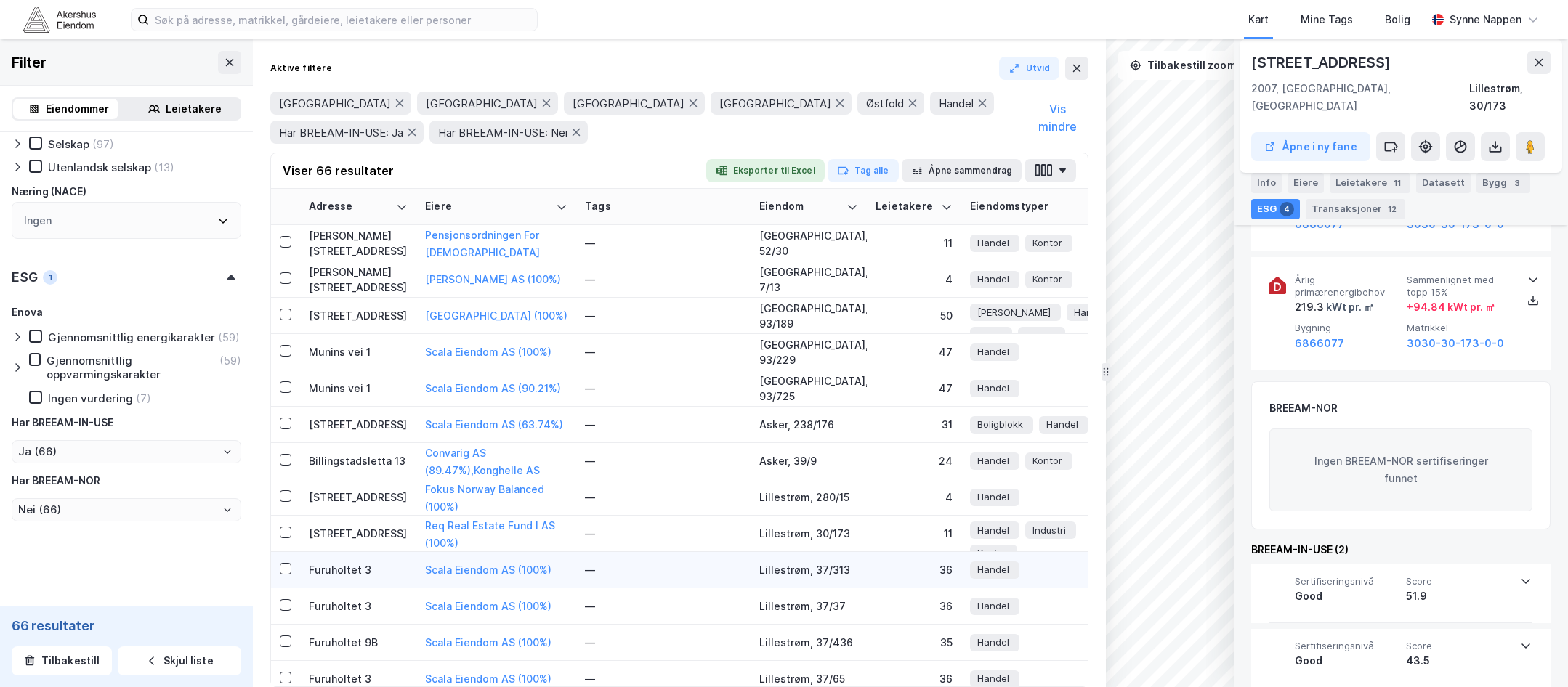
click at [381, 577] on div "Furuholtet 3" at bounding box center [358, 569] width 99 height 16
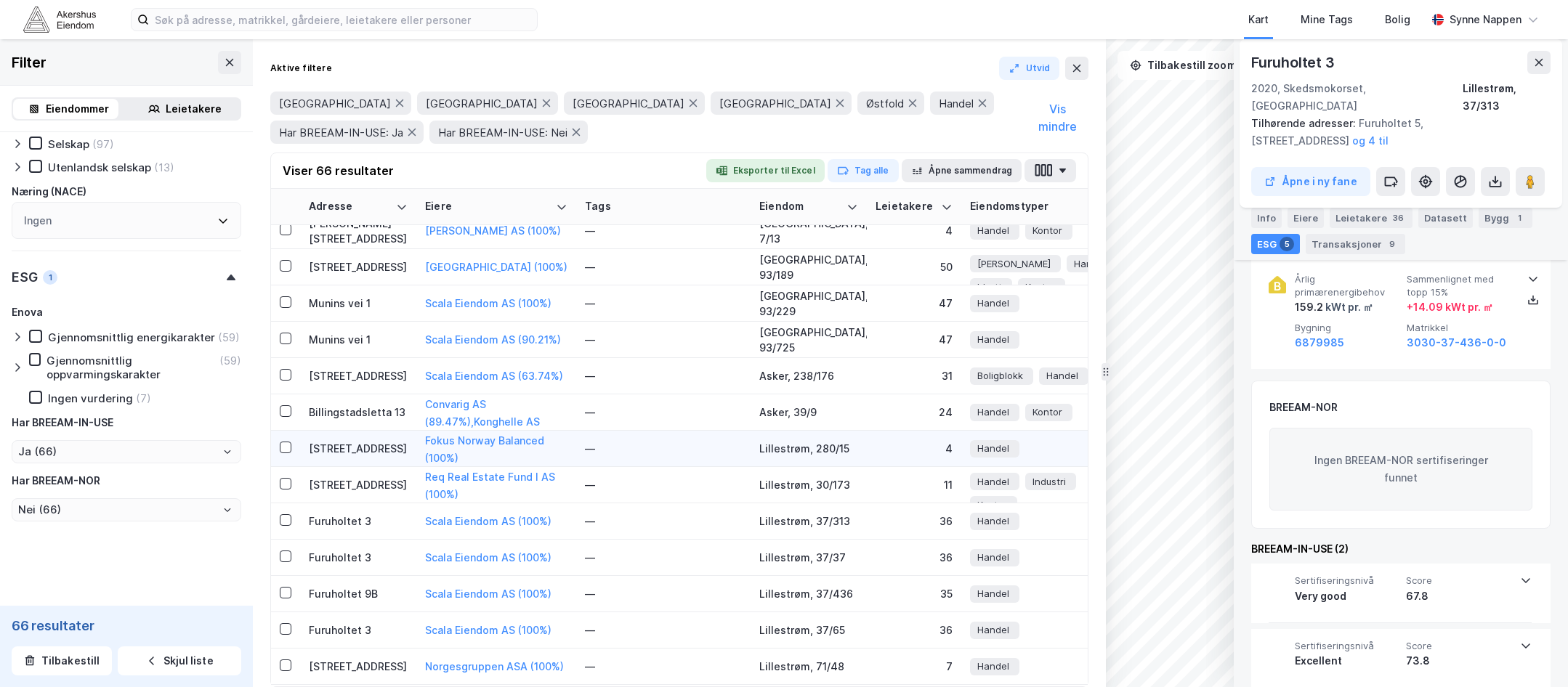
scroll to position [581, 0]
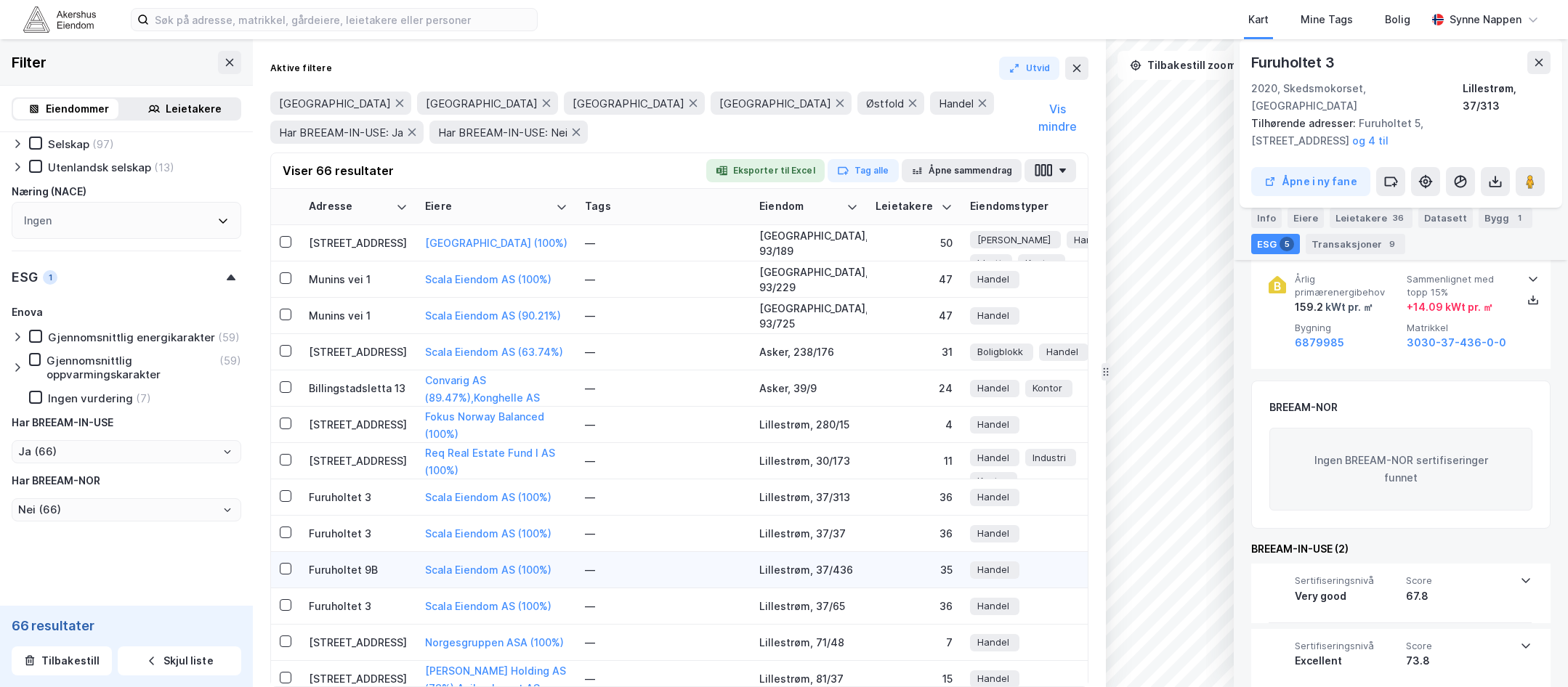
click at [382, 582] on td "Furuholtet 9B" at bounding box center [358, 570] width 116 height 36
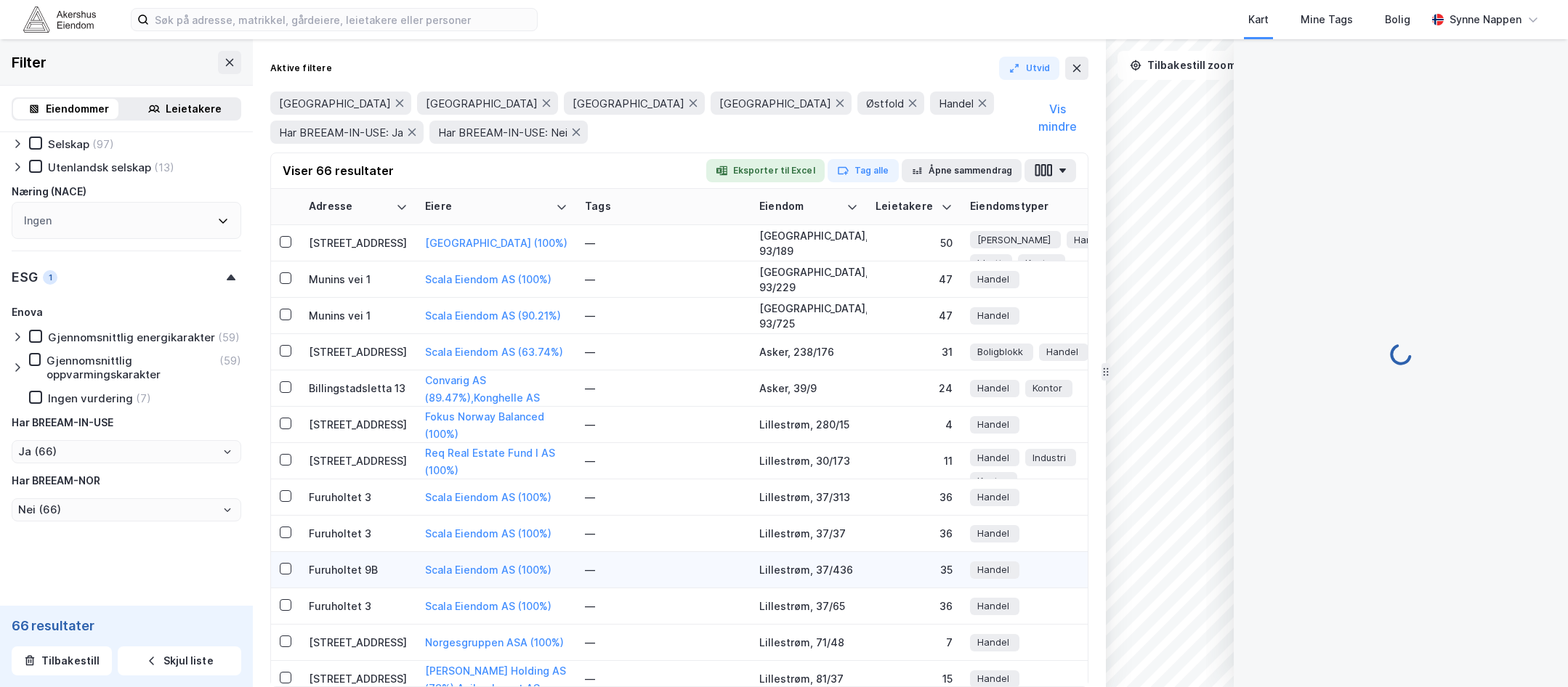
scroll to position [768, 0]
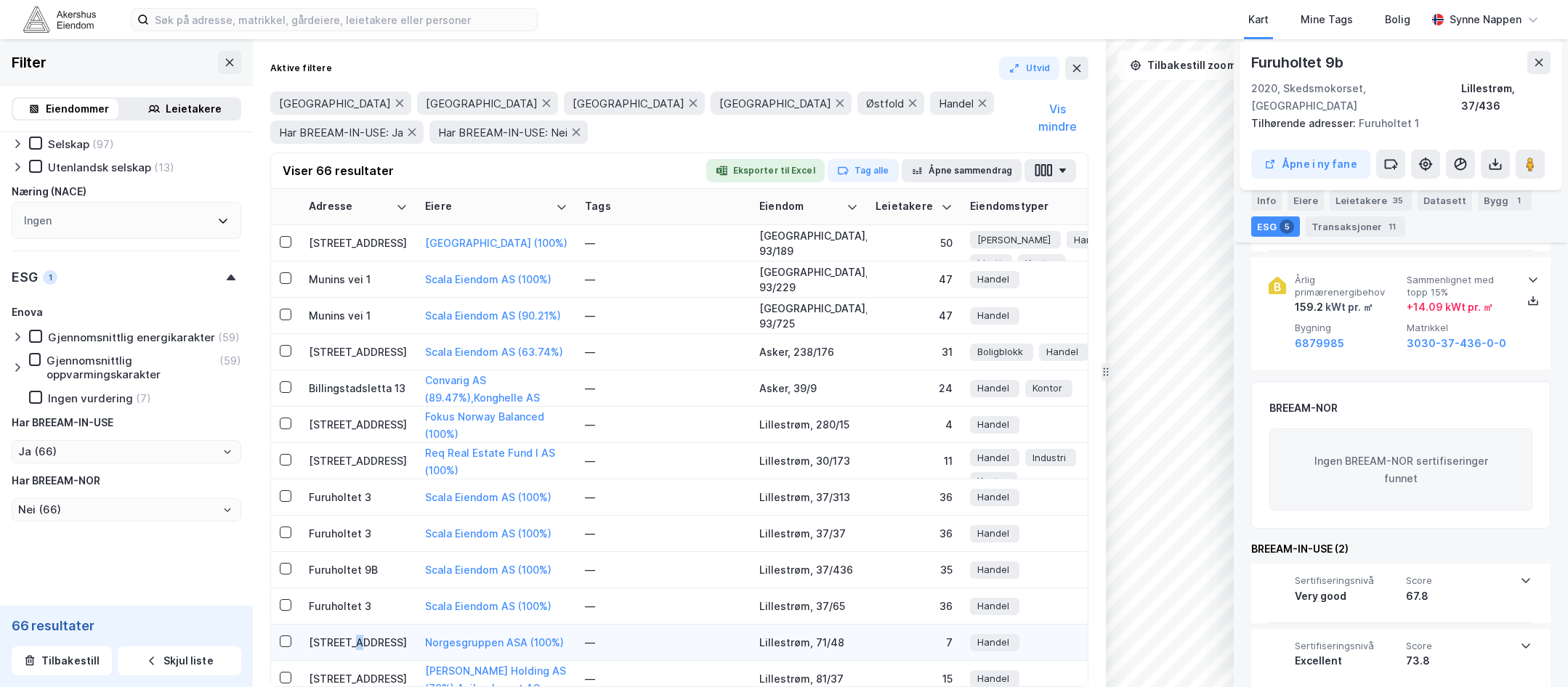
click at [354, 654] on td "[STREET_ADDRESS]" at bounding box center [358, 643] width 116 height 36
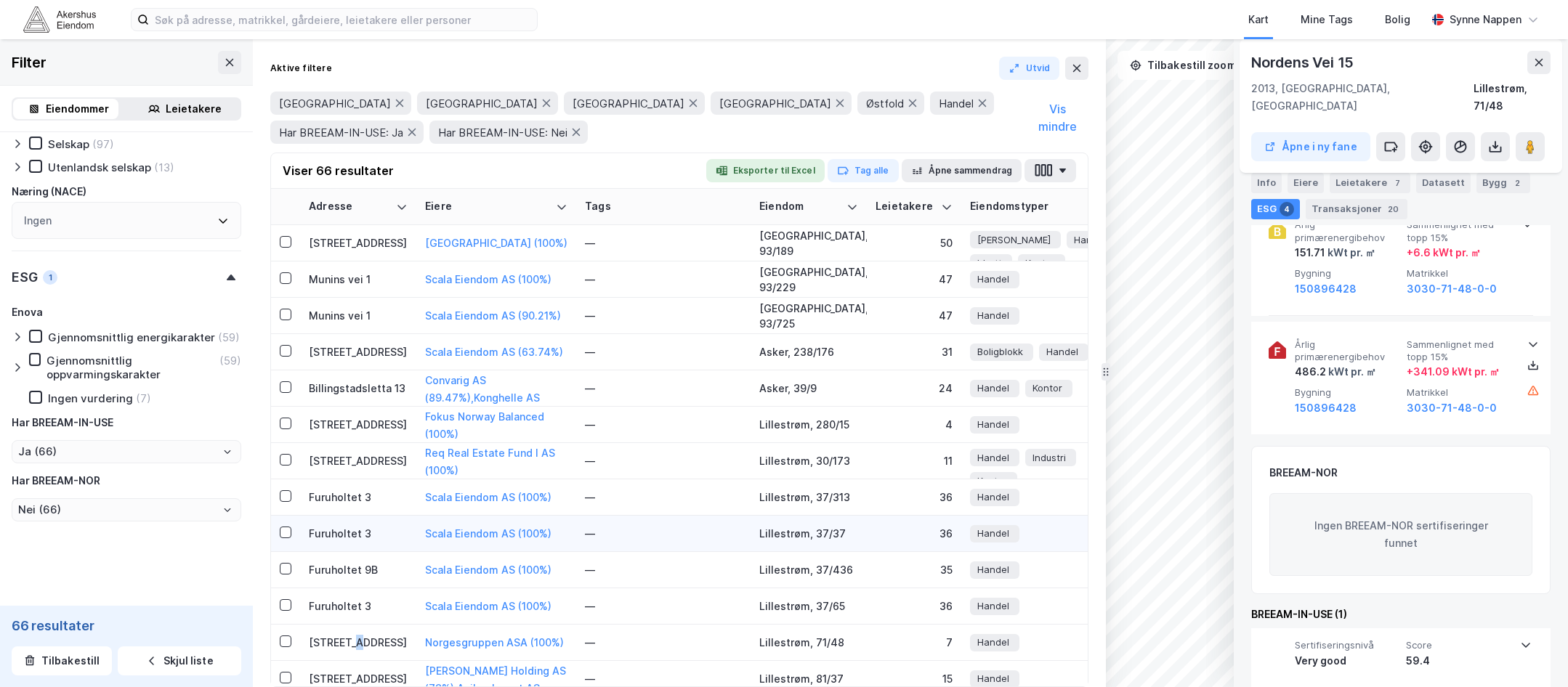
scroll to position [944, 0]
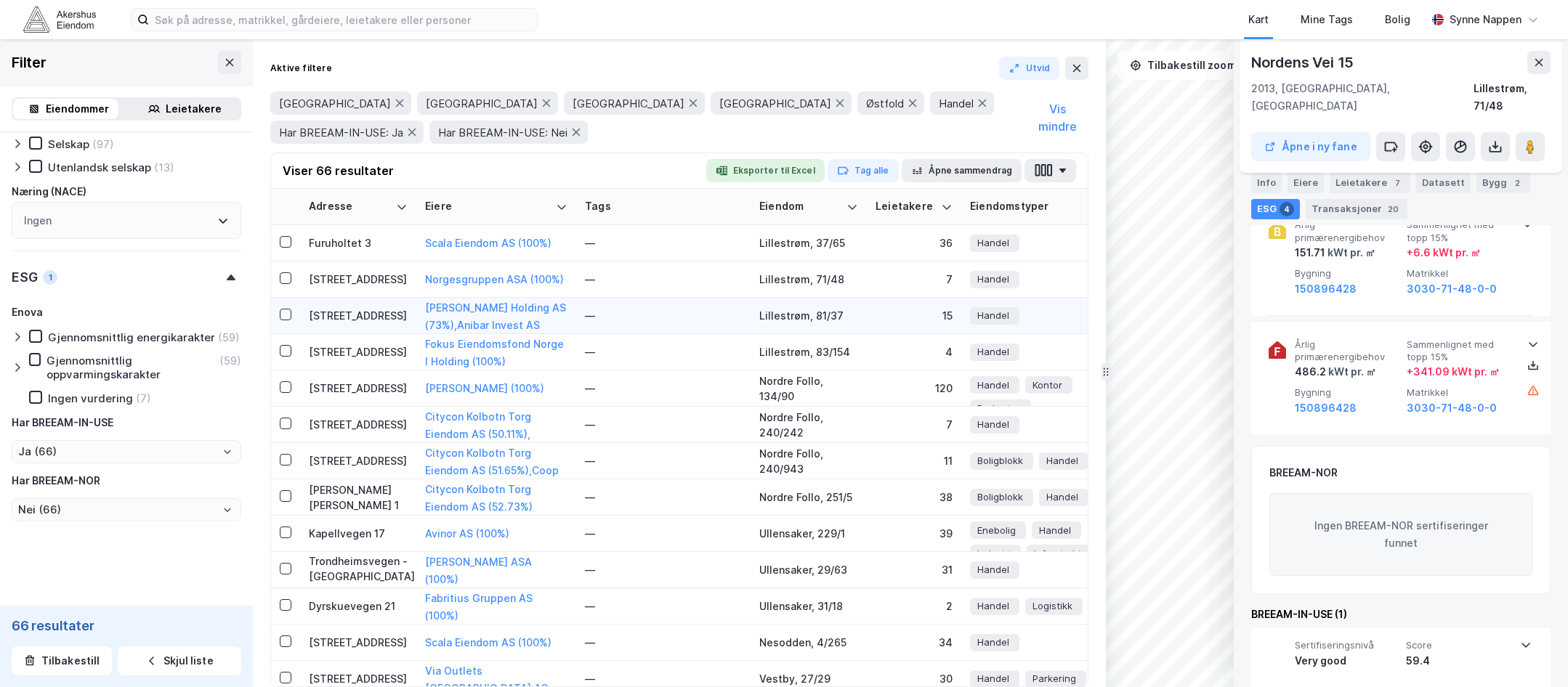
click at [367, 306] on td "[STREET_ADDRESS]" at bounding box center [358, 316] width 116 height 36
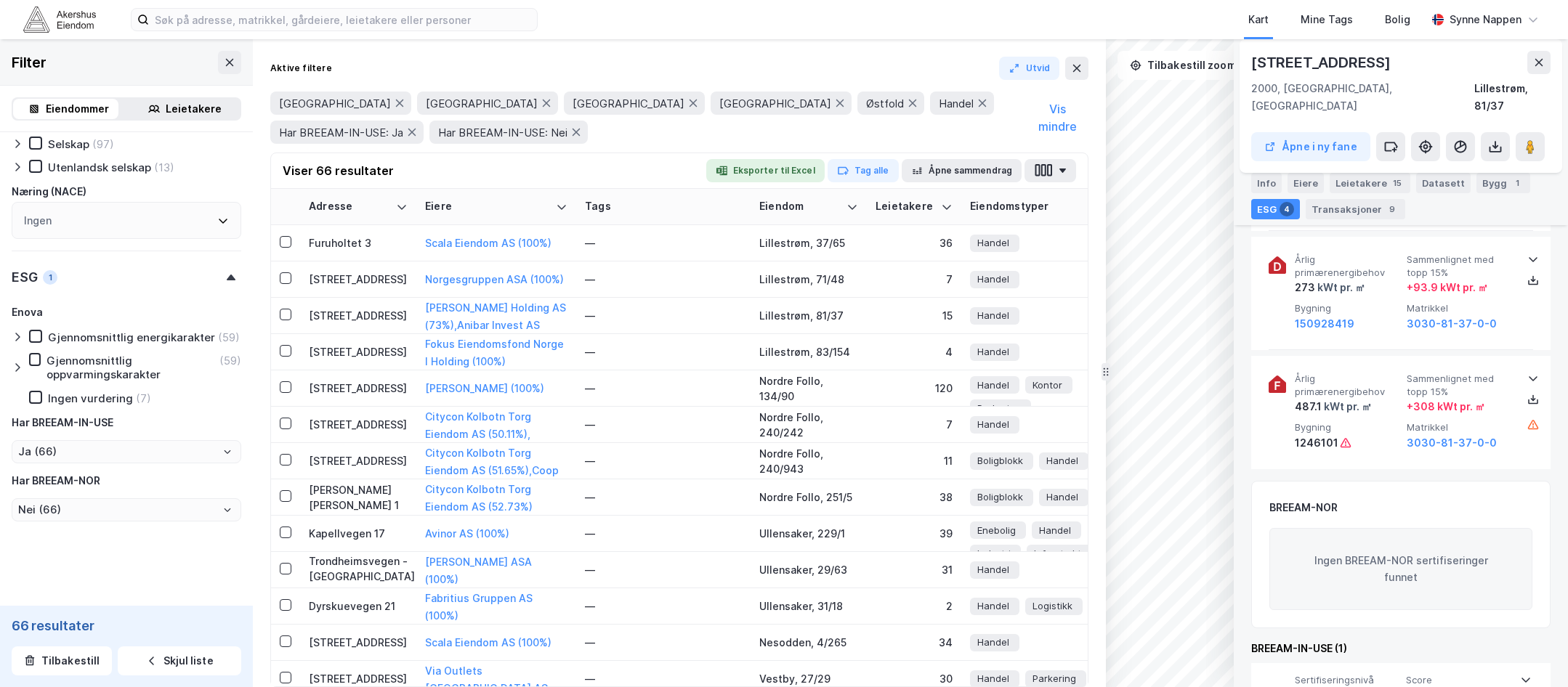
scroll to position [721, 0]
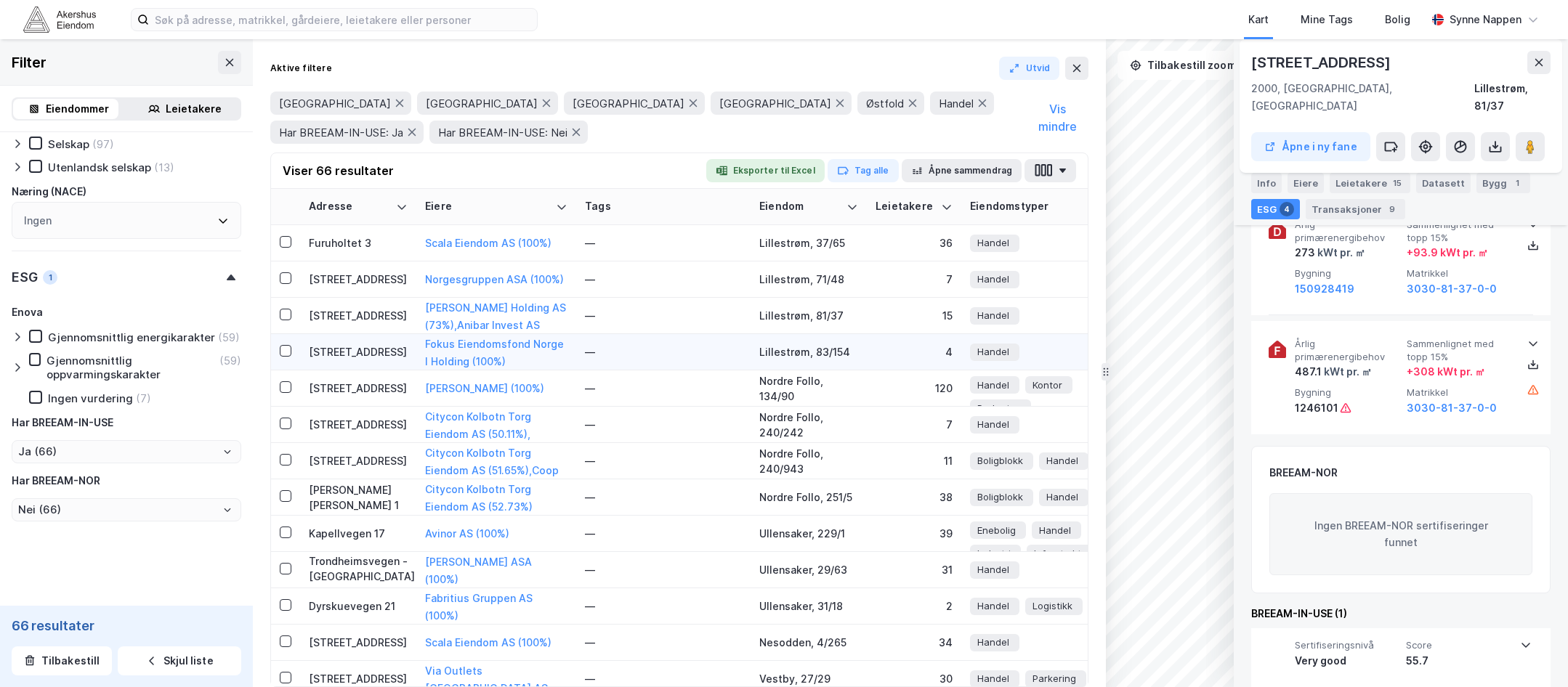
click at [369, 357] on div "[STREET_ADDRESS]" at bounding box center [358, 351] width 99 height 16
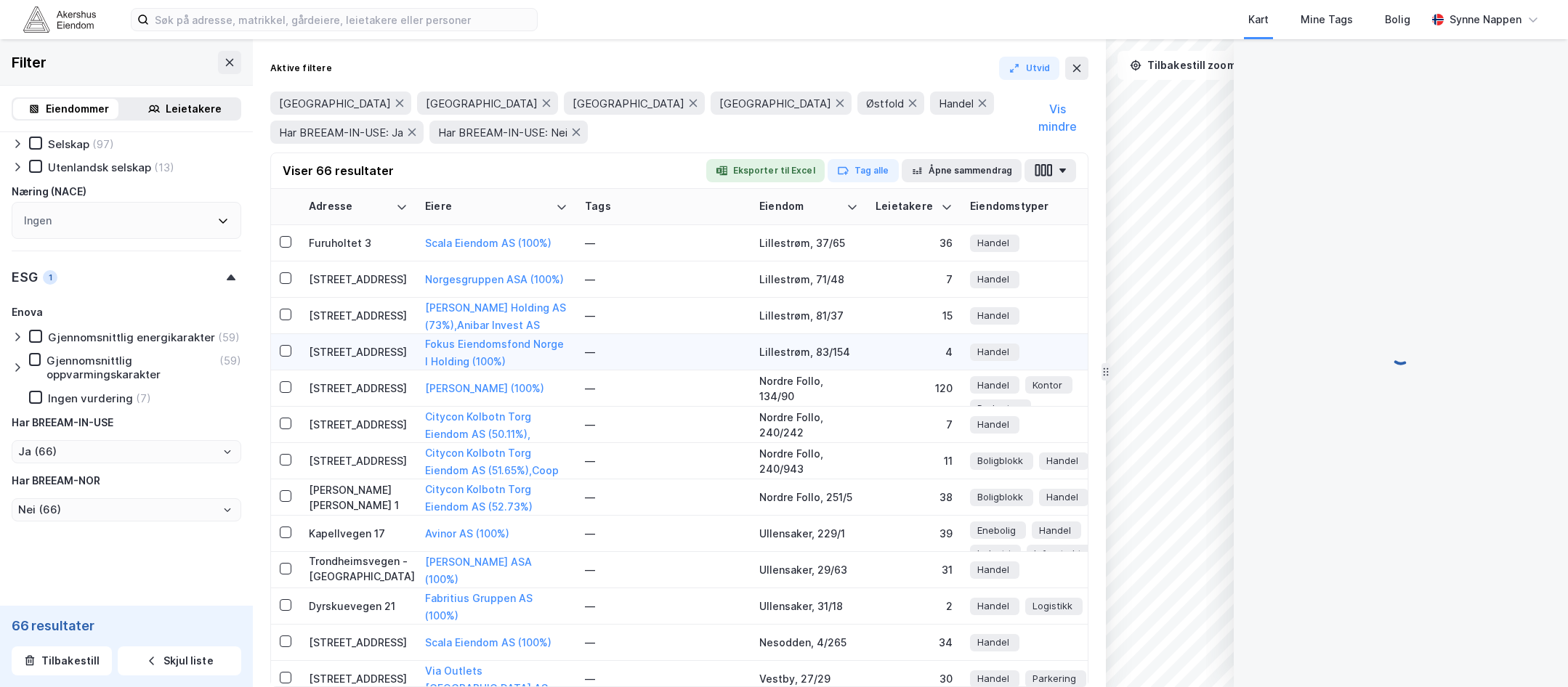
scroll to position [137, 0]
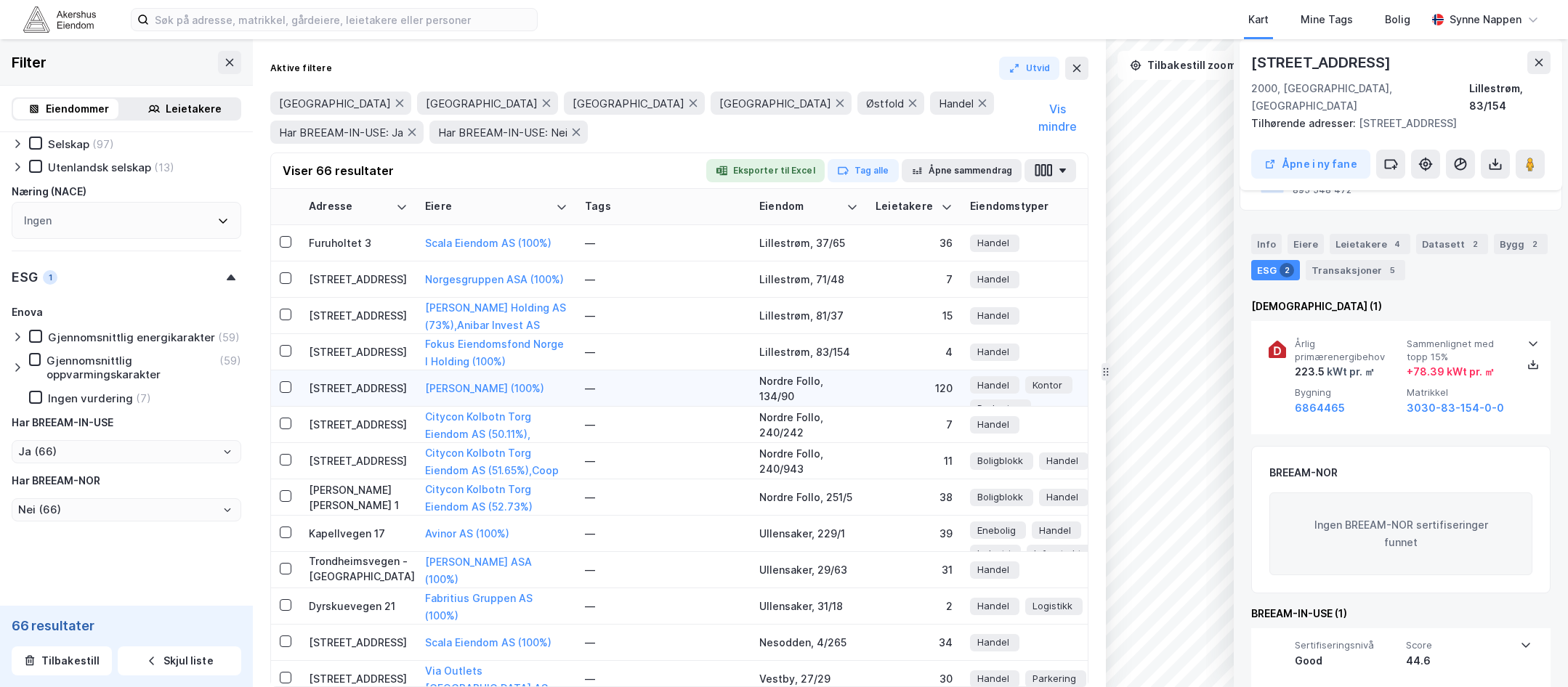
click at [374, 397] on td "[STREET_ADDRESS]" at bounding box center [358, 388] width 116 height 36
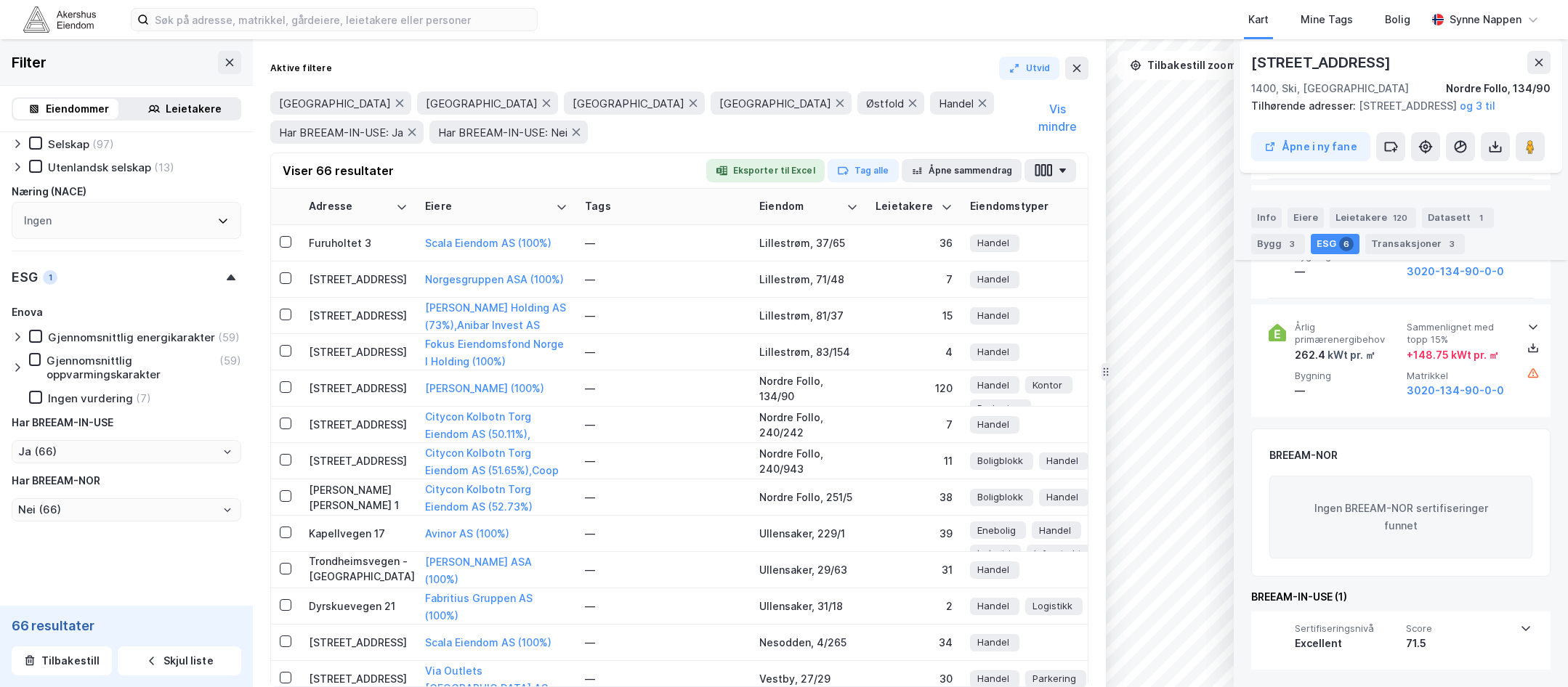
scroll to position [959, 0]
click at [365, 434] on td "[STREET_ADDRESS]" at bounding box center [358, 425] width 116 height 36
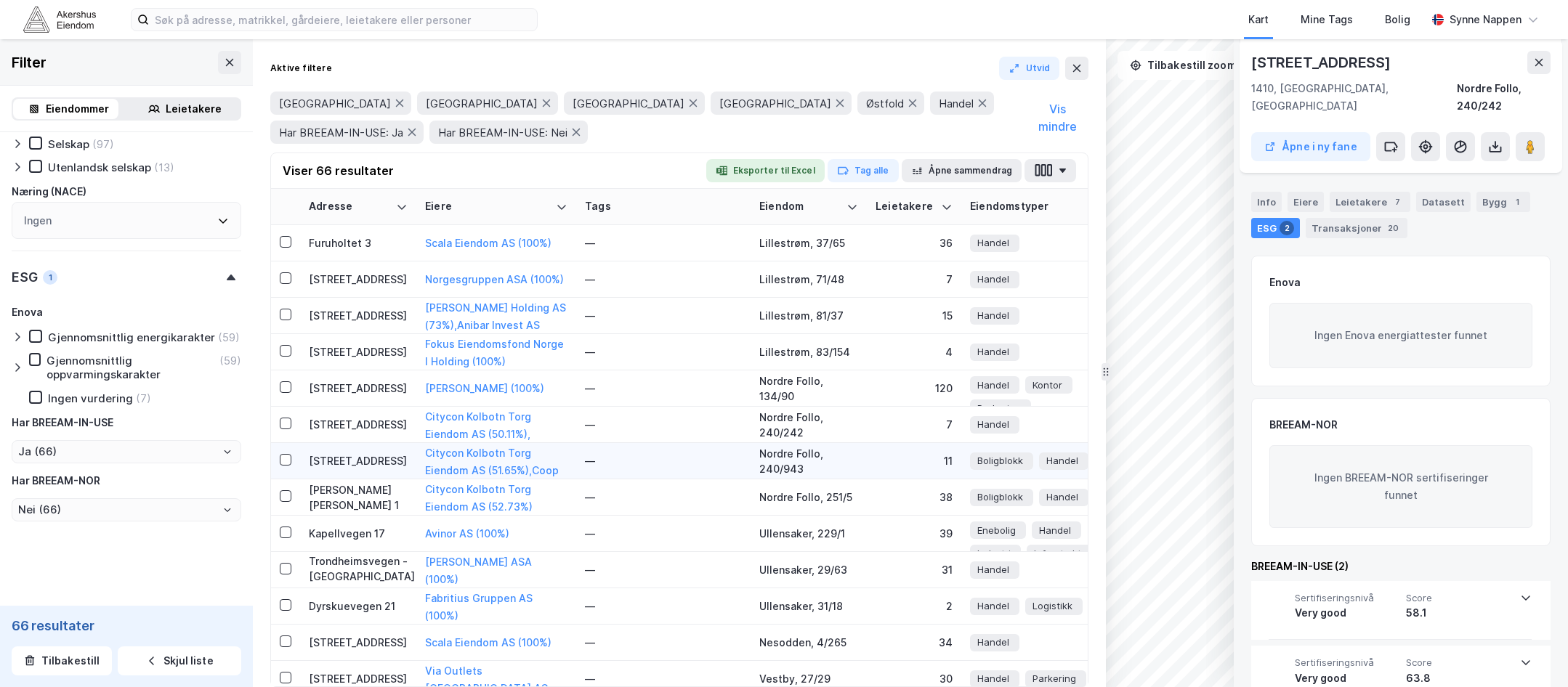
scroll to position [1017, 0]
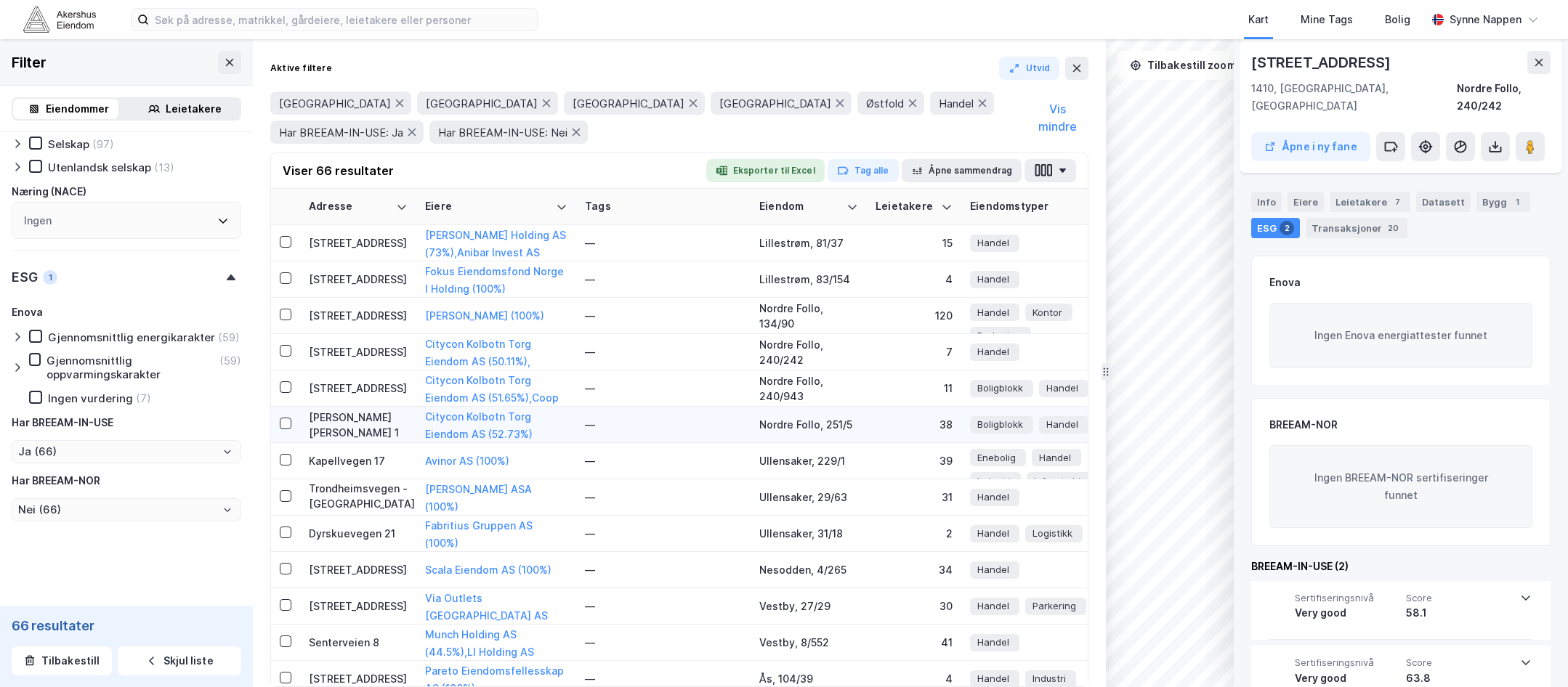
click at [366, 430] on div "[PERSON_NAME] [PERSON_NAME] 1" at bounding box center [358, 425] width 99 height 30
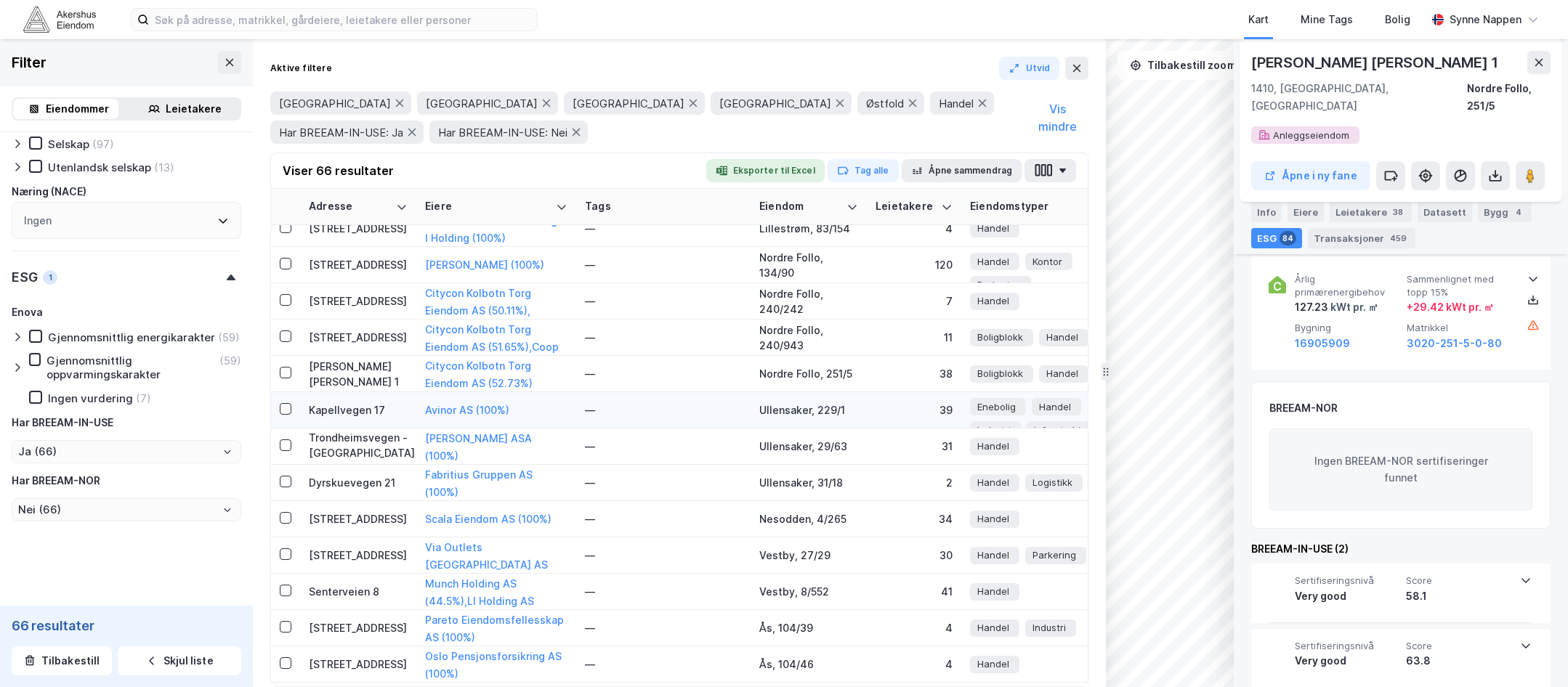
scroll to position [1089, 0]
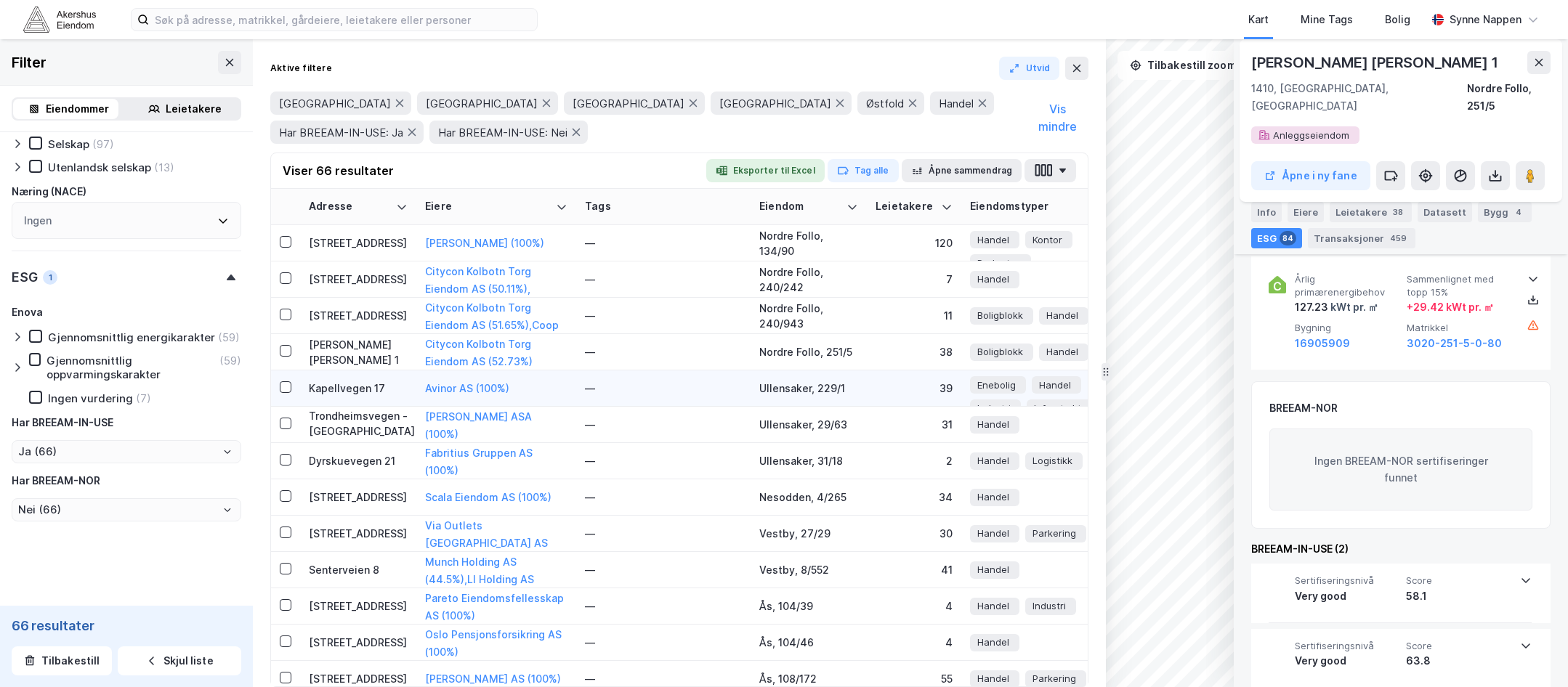
click at [347, 400] on td "Kapellvegen 17" at bounding box center [358, 388] width 116 height 36
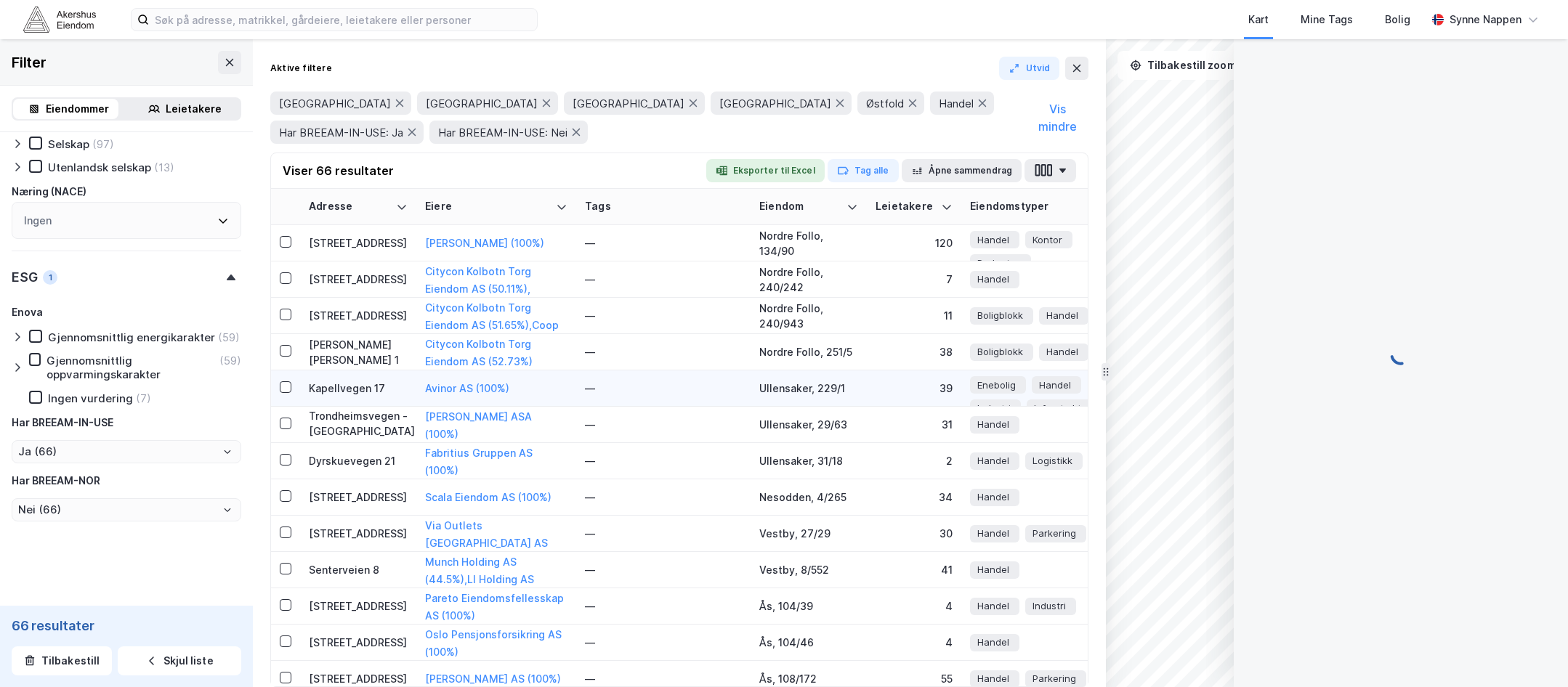
scroll to position [8588, 0]
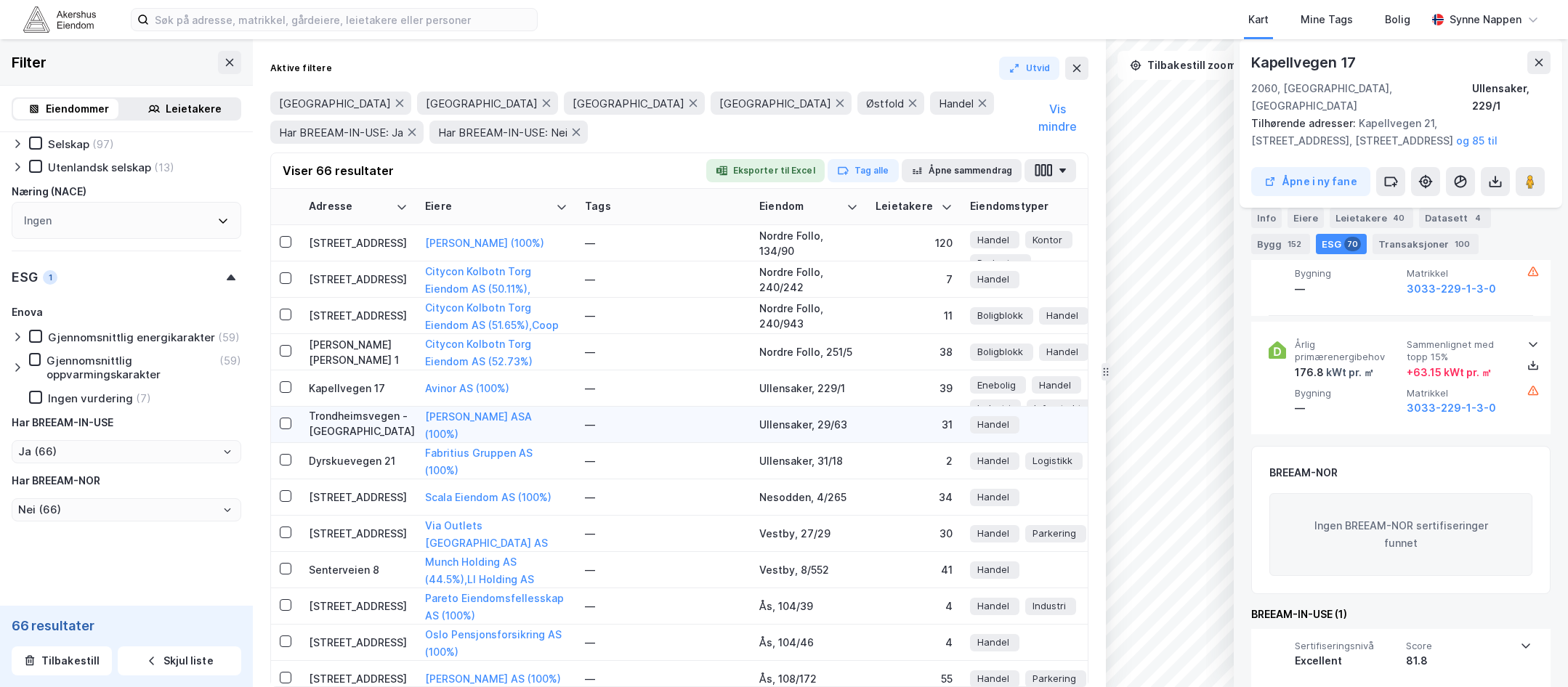
click at [356, 429] on div "Trondheimsvegen - [GEOGRAPHIC_DATA] 86" at bounding box center [358, 425] width 99 height 33
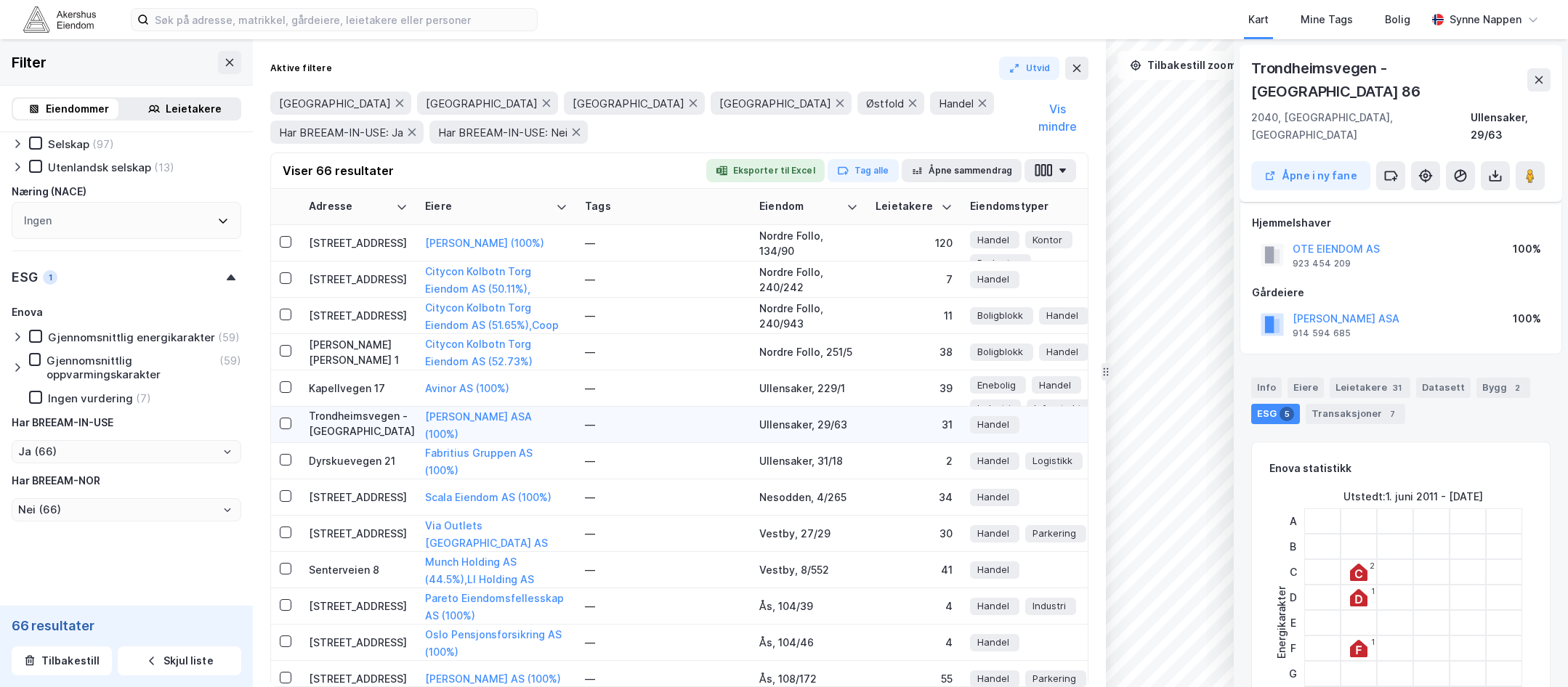
scroll to position [805, 0]
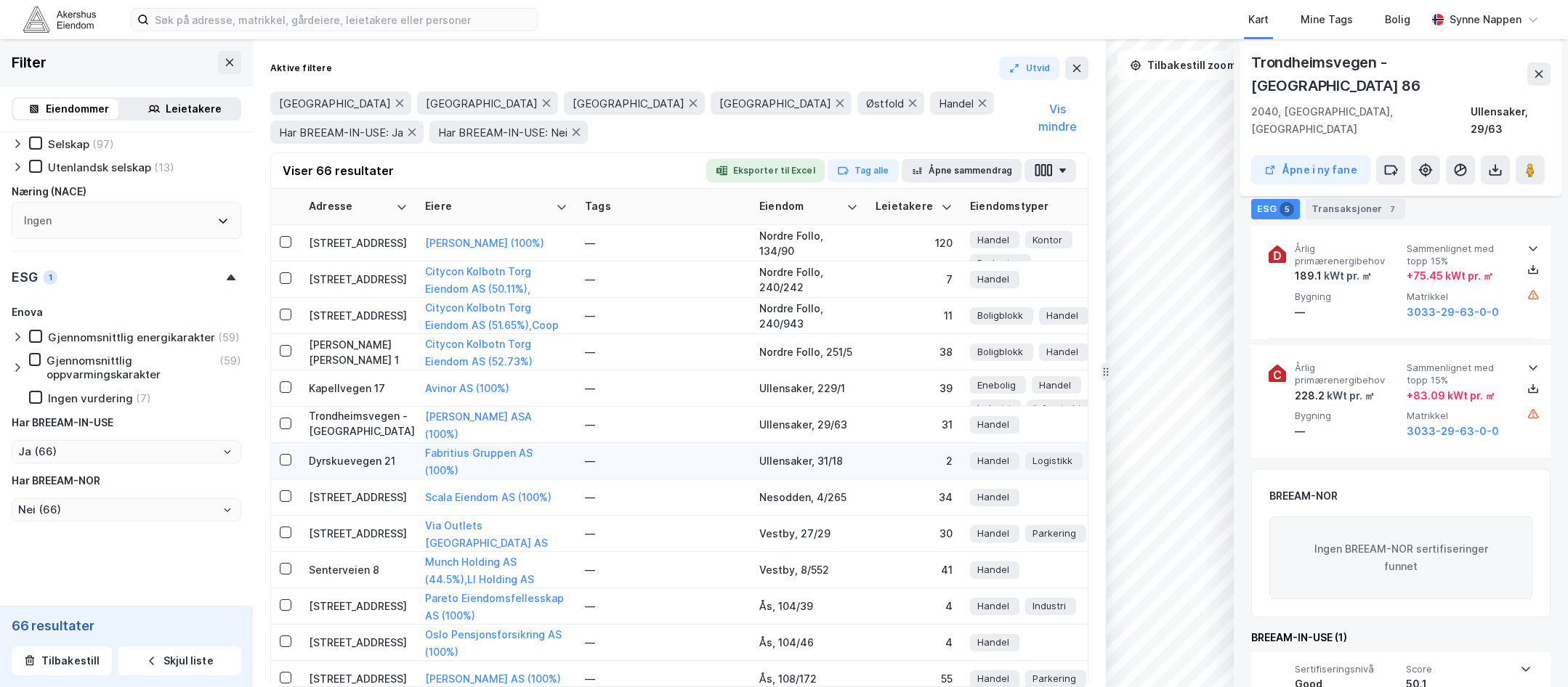
click at [369, 468] on td "Dyrskuevegen 21" at bounding box center [358, 461] width 116 height 36
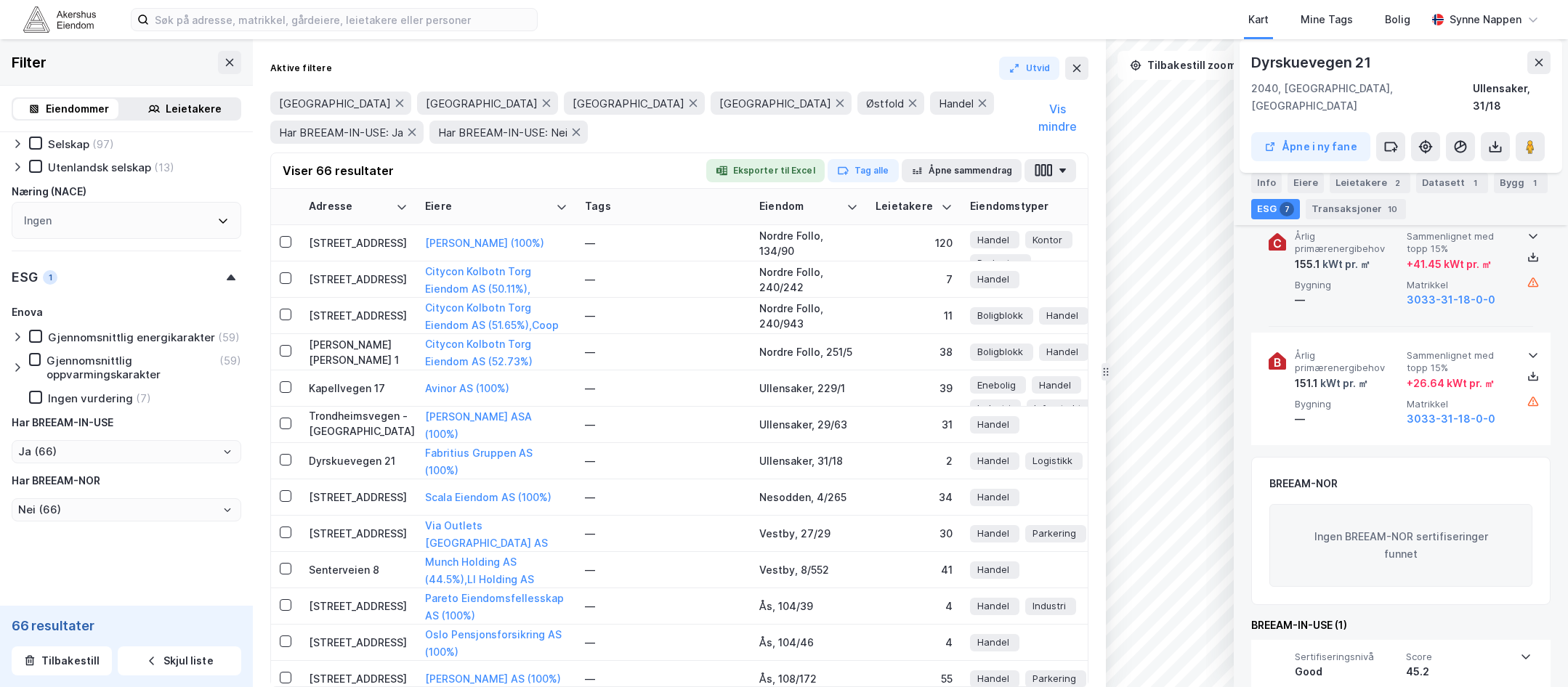
scroll to position [1043, 0]
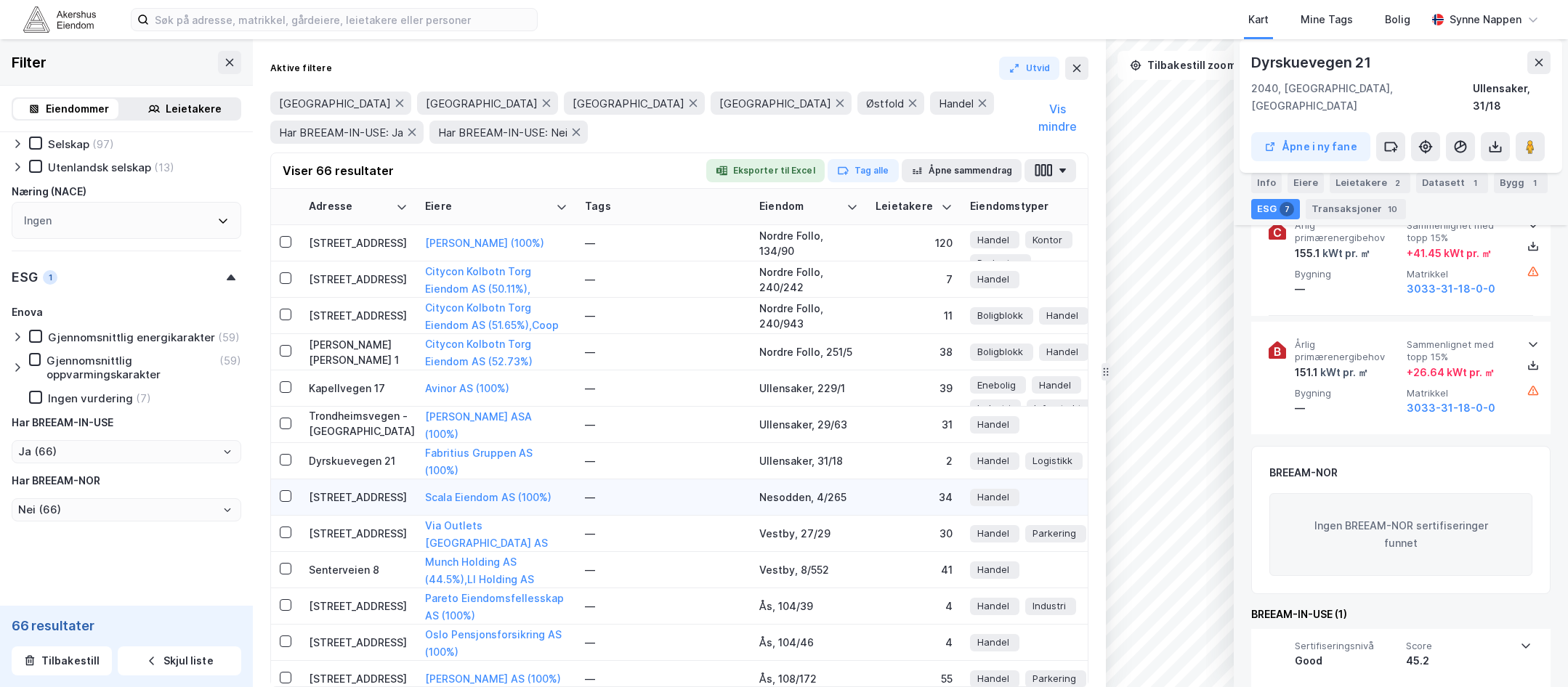
click at [369, 505] on td "[STREET_ADDRESS]" at bounding box center [358, 498] width 116 height 36
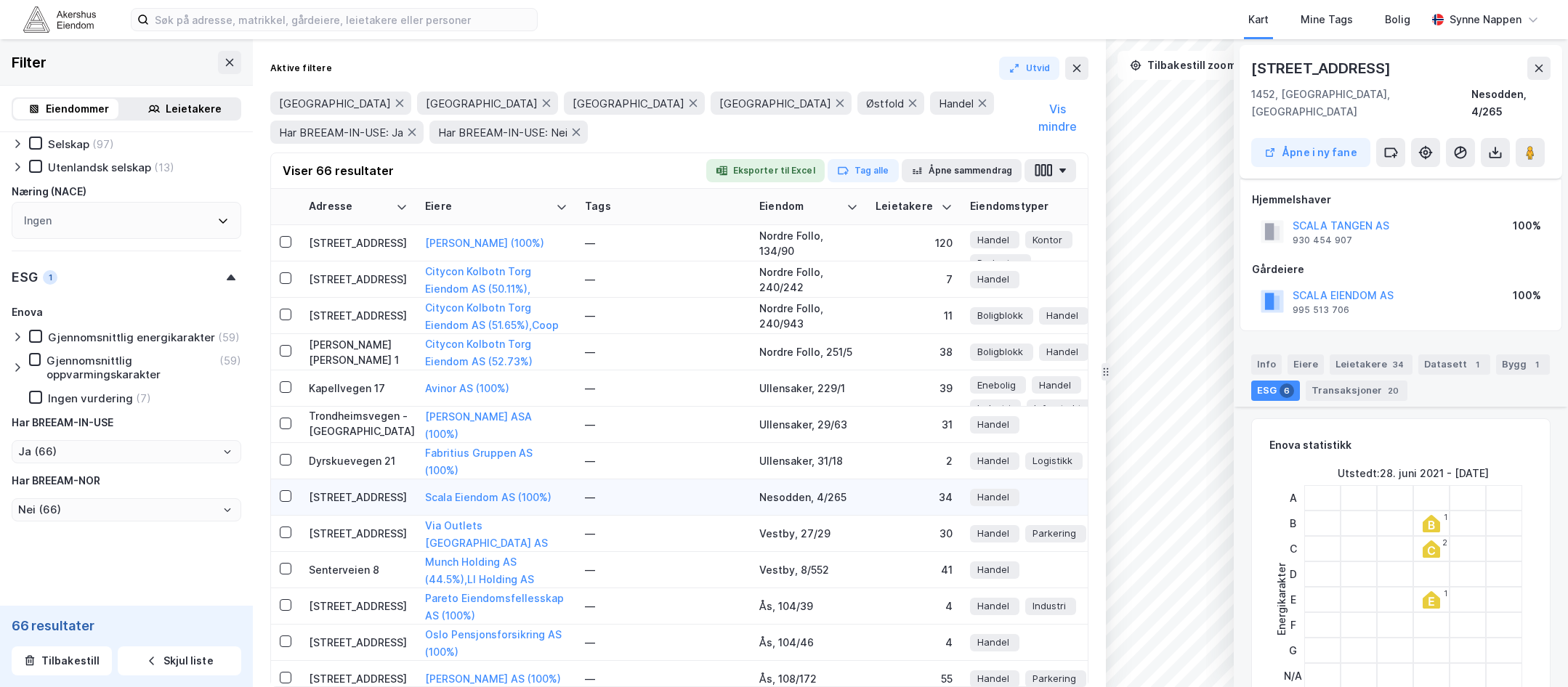
scroll to position [870, 0]
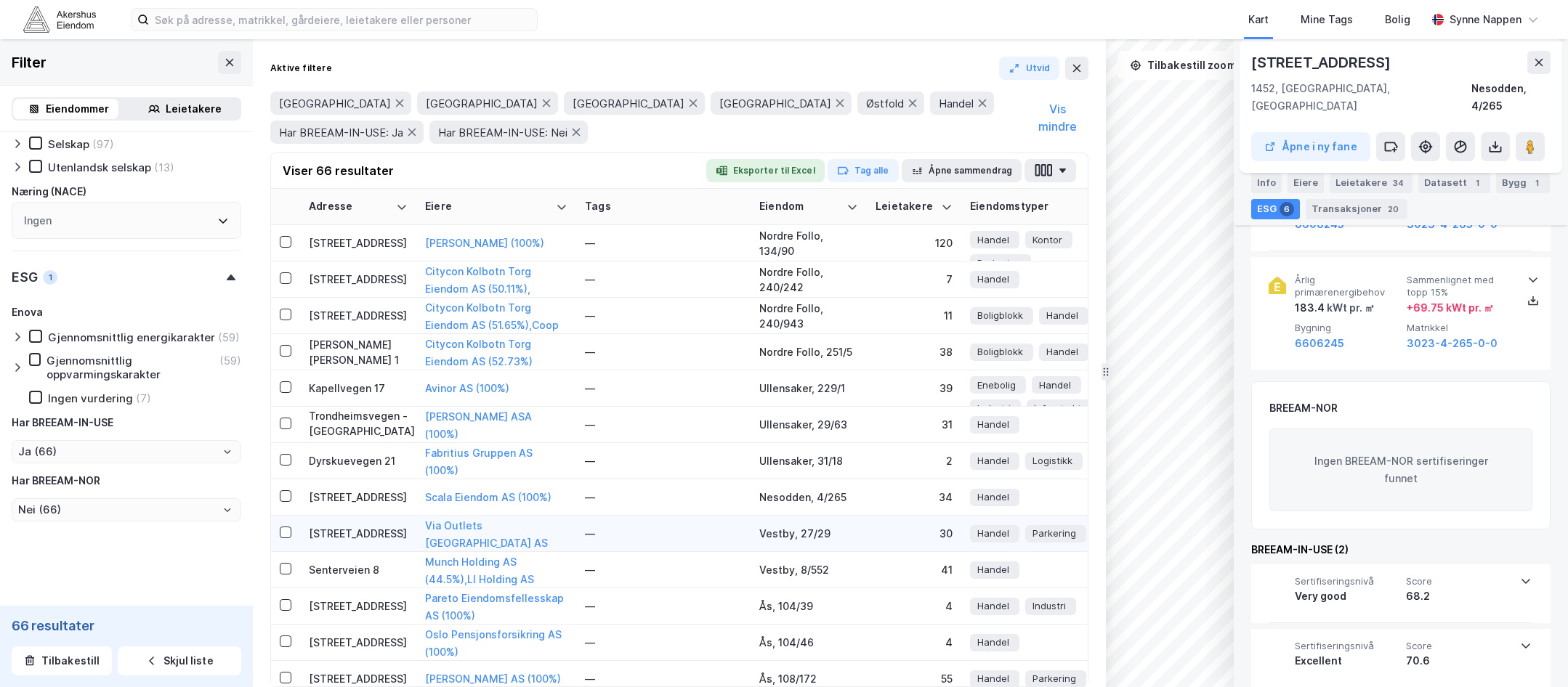
click at [360, 536] on div "[STREET_ADDRESS]" at bounding box center [358, 533] width 99 height 16
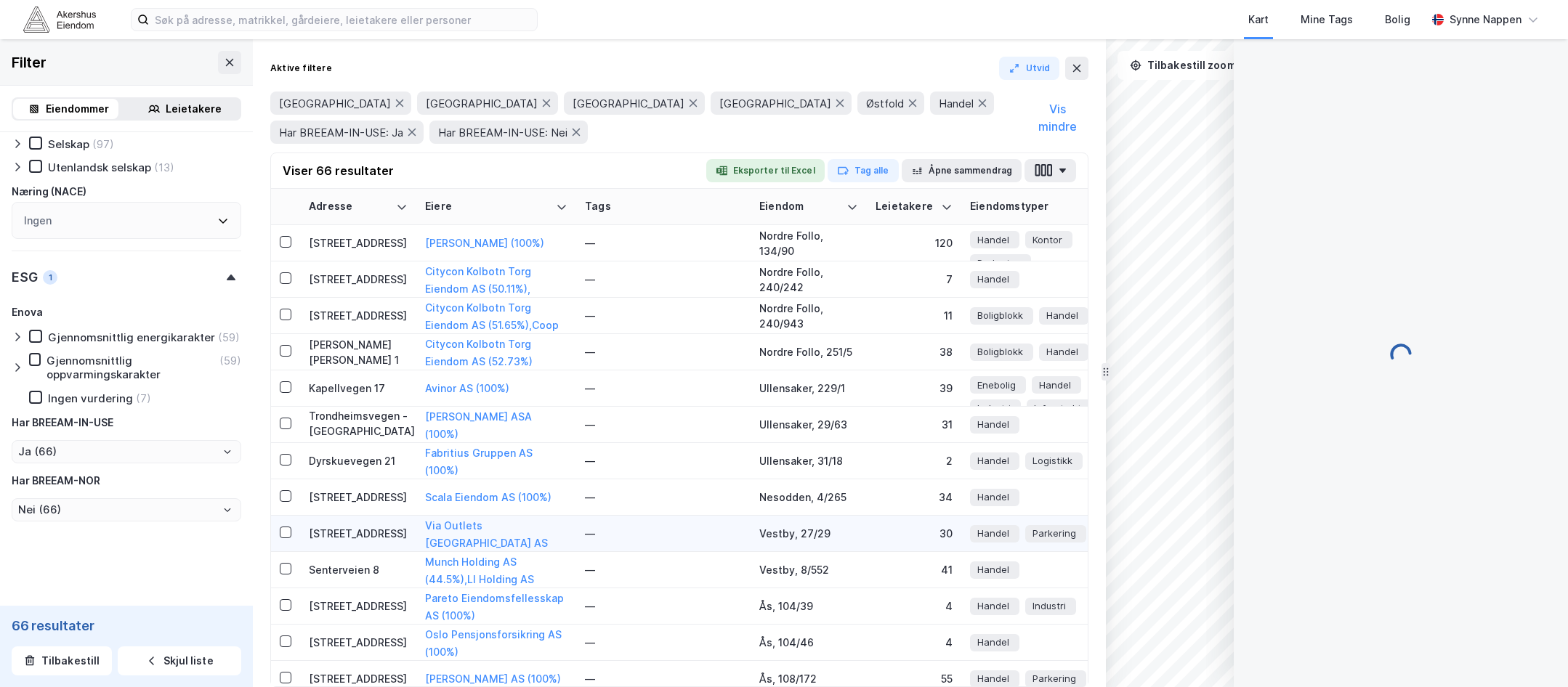
scroll to position [321, 0]
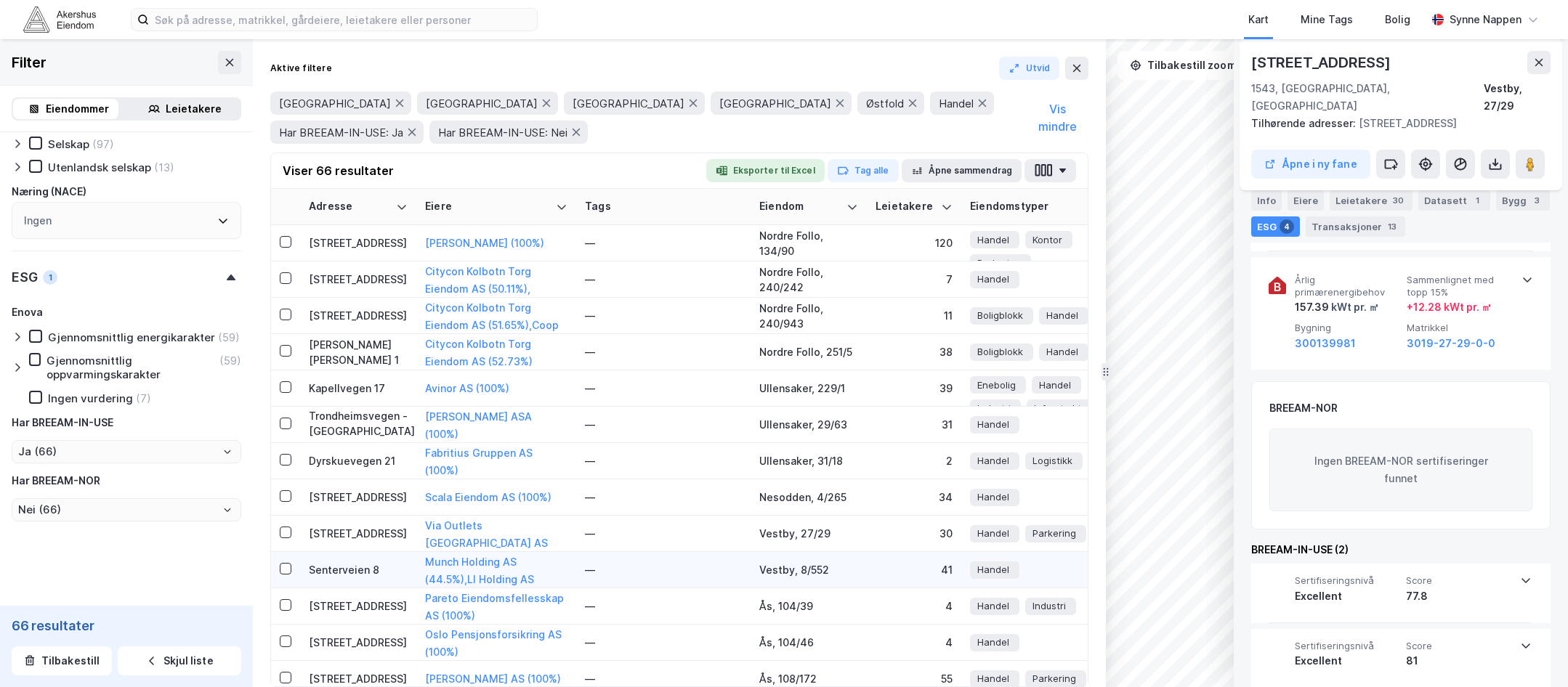
click at [369, 569] on div "Senterveien 8" at bounding box center [358, 569] width 99 height 16
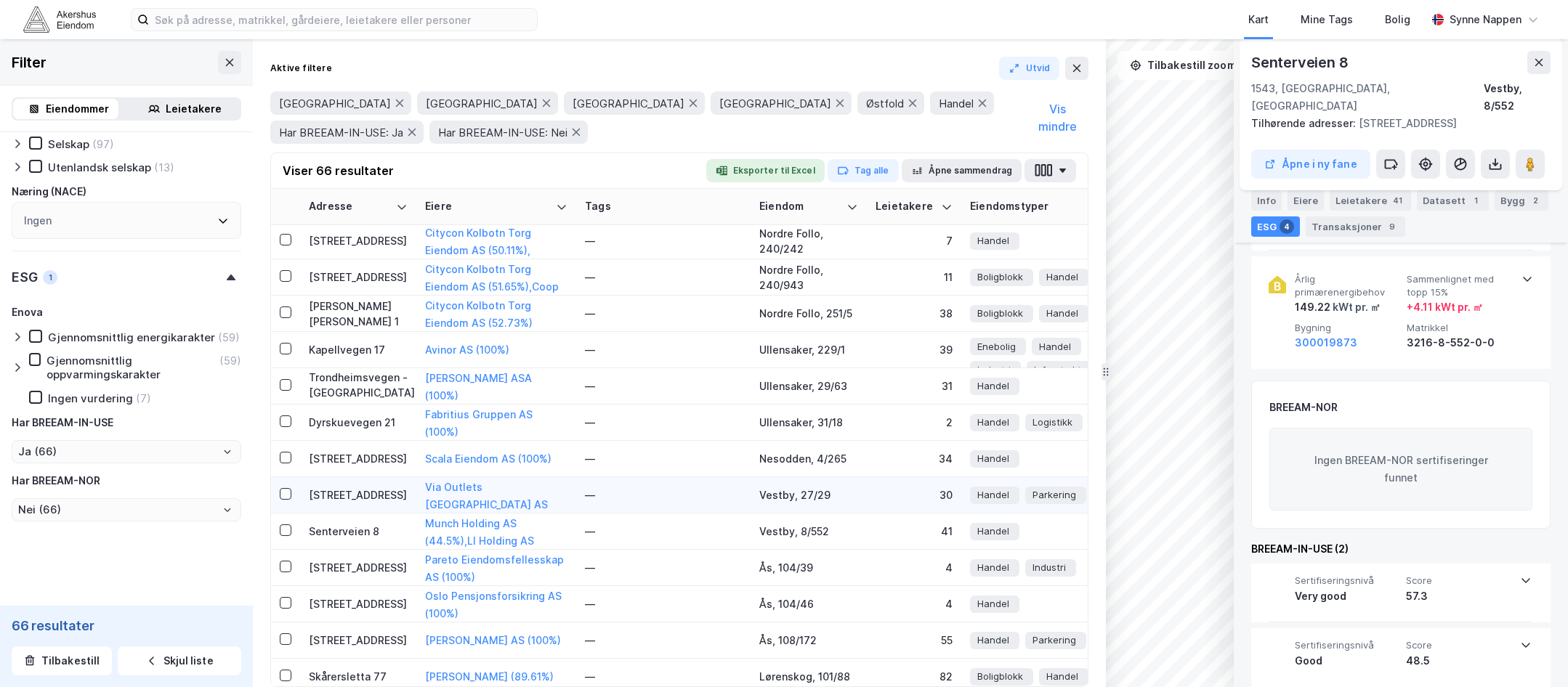
scroll to position [1162, 0]
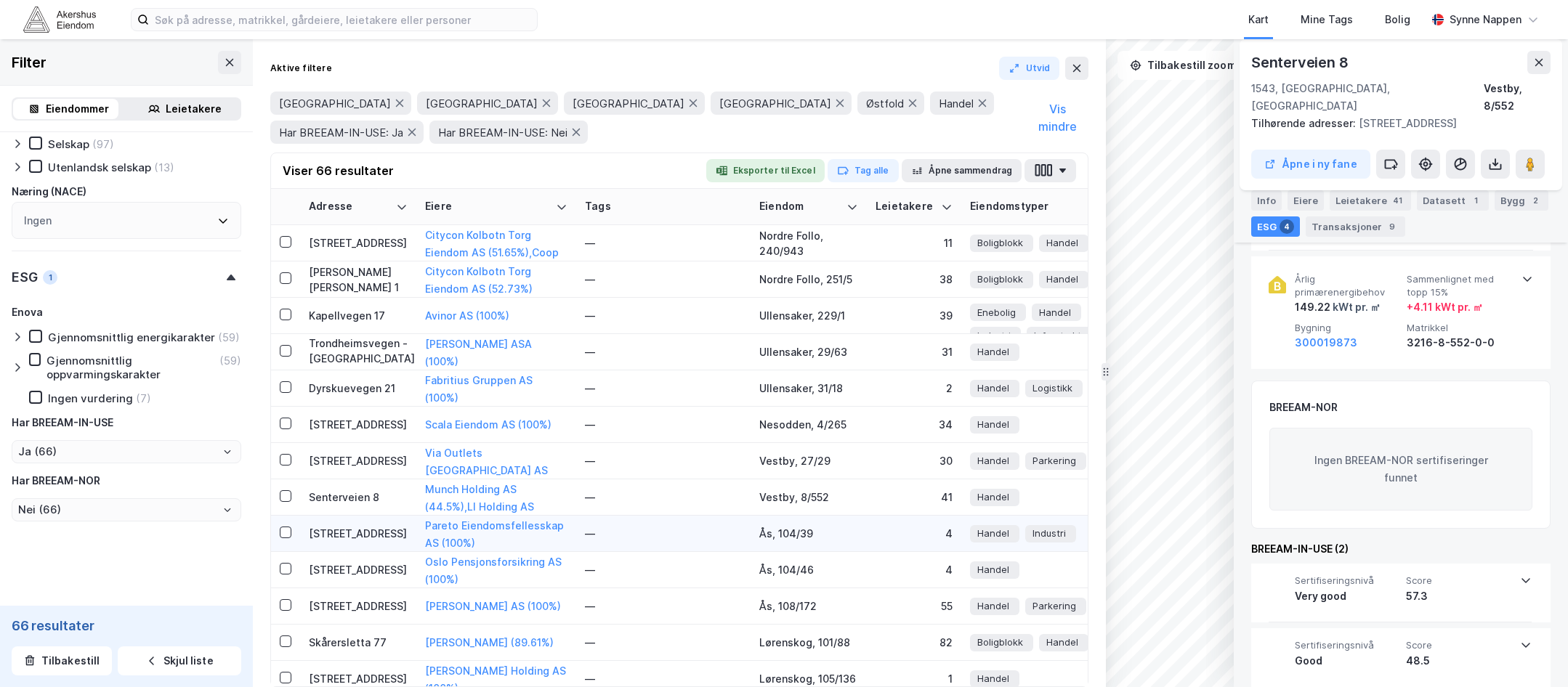
click at [375, 531] on div "[STREET_ADDRESS]" at bounding box center [358, 533] width 99 height 16
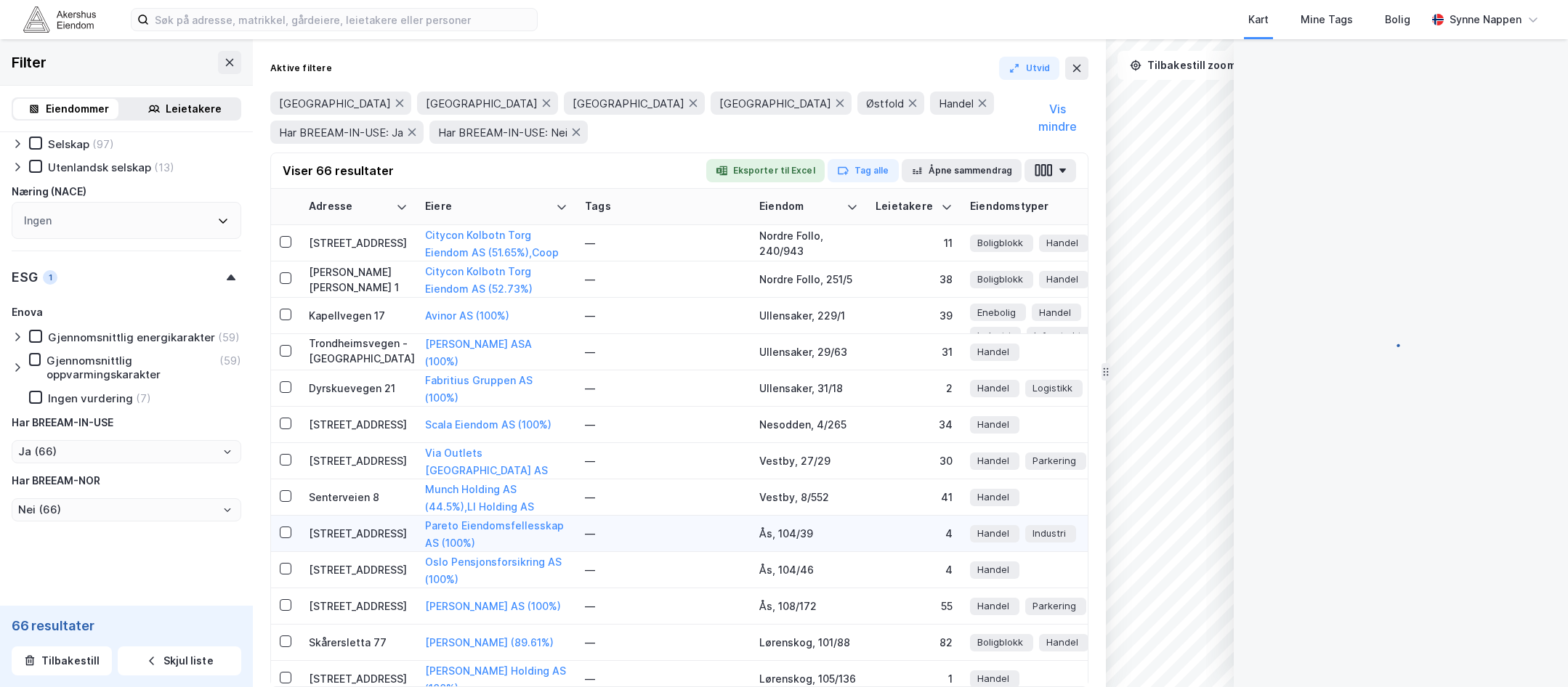
scroll to position [239, 0]
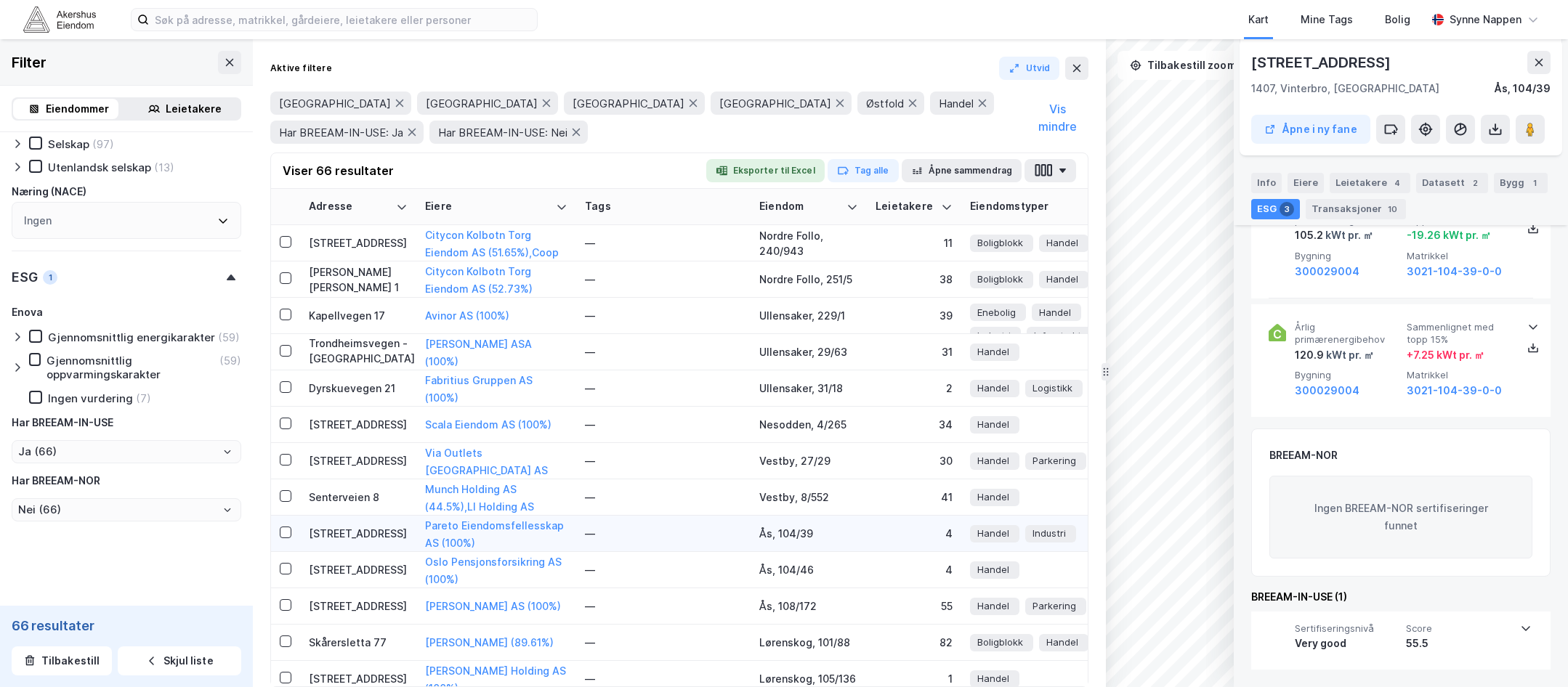
click at [375, 541] on td "[STREET_ADDRESS]" at bounding box center [358, 534] width 116 height 36
click at [370, 566] on div "[STREET_ADDRESS]" at bounding box center [358, 569] width 99 height 16
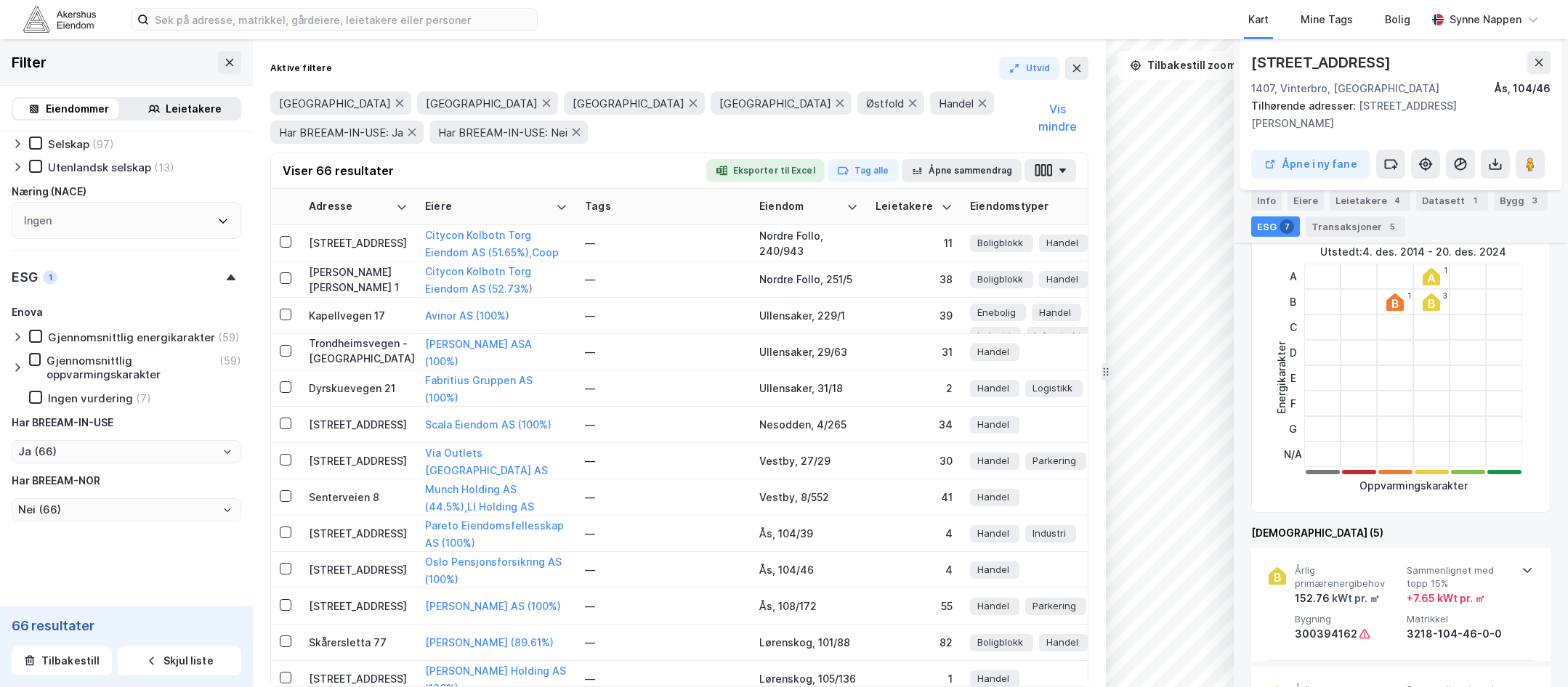
scroll to position [1006, 0]
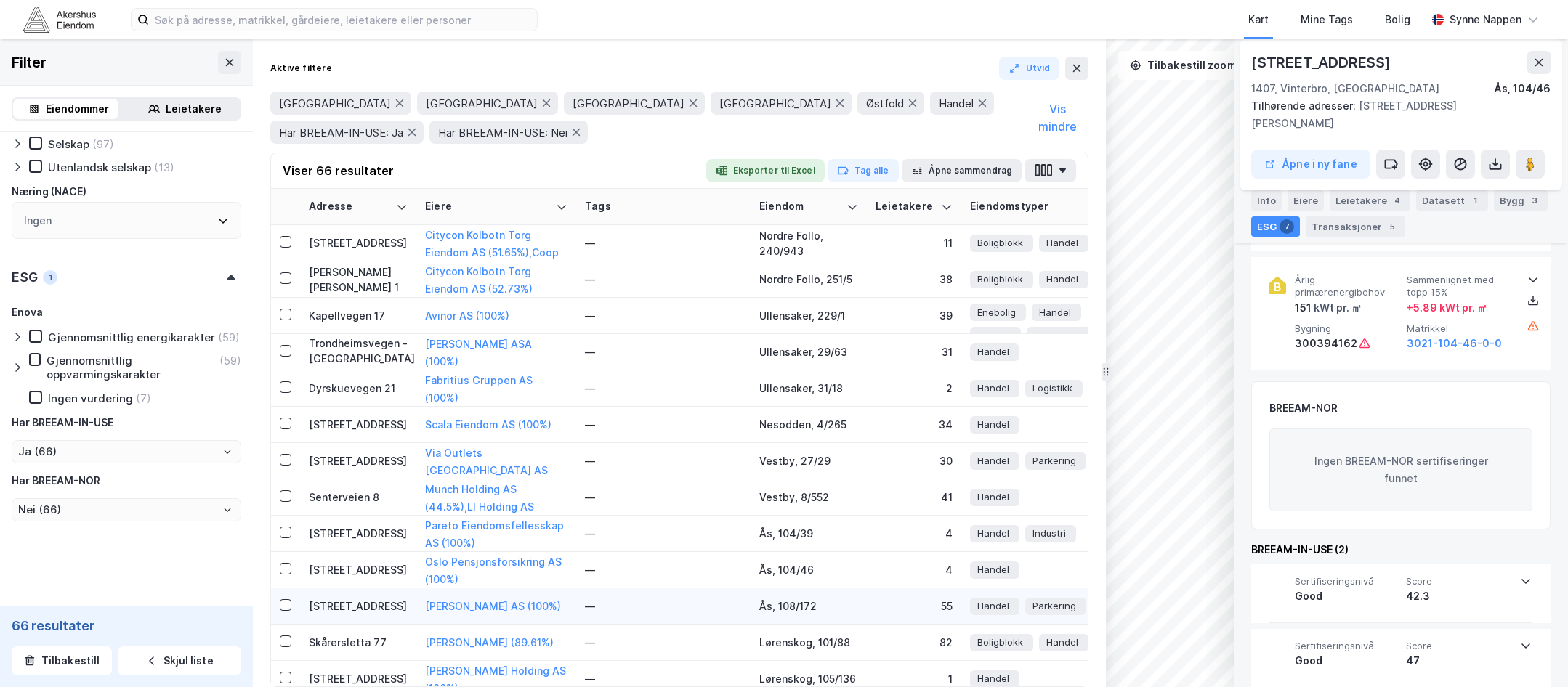
click at [386, 602] on div "[STREET_ADDRESS]" at bounding box center [358, 606] width 99 height 16
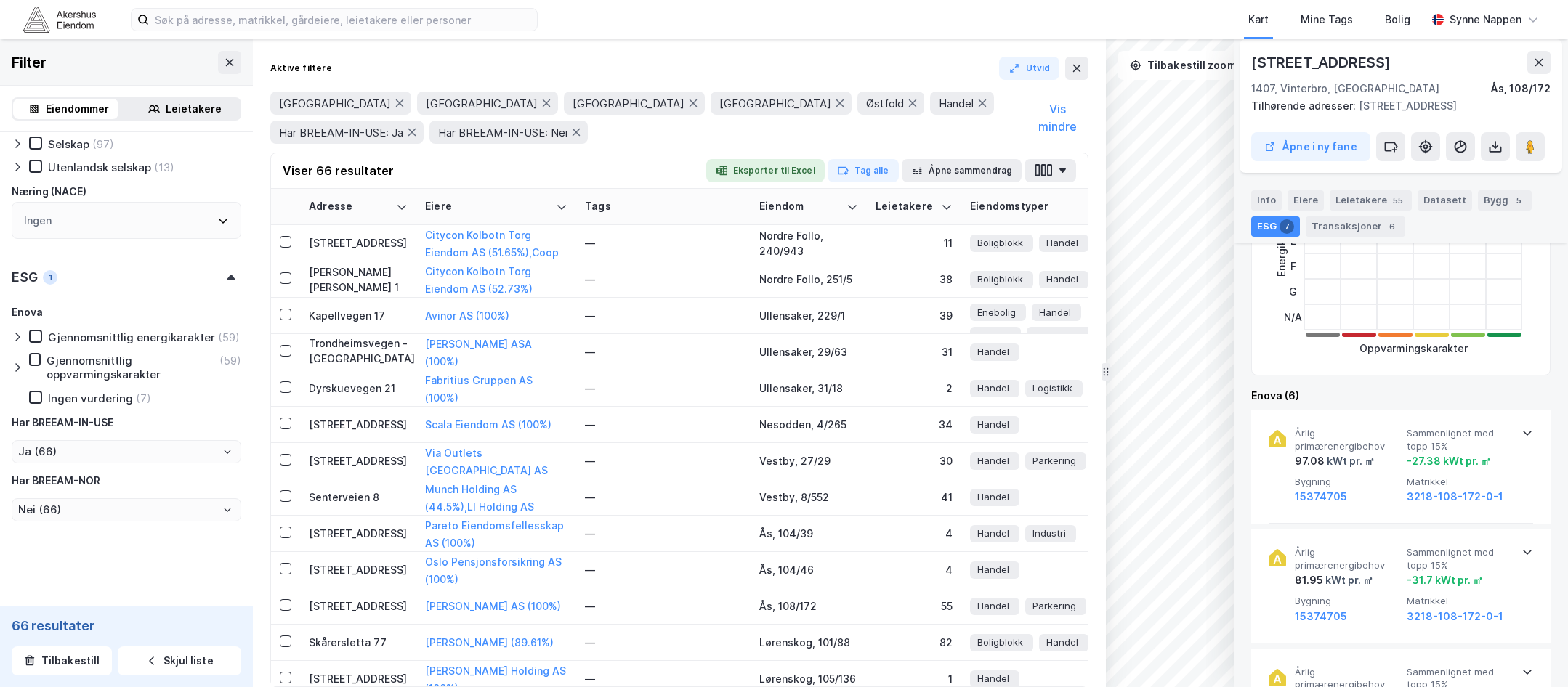
scroll to position [117, 0]
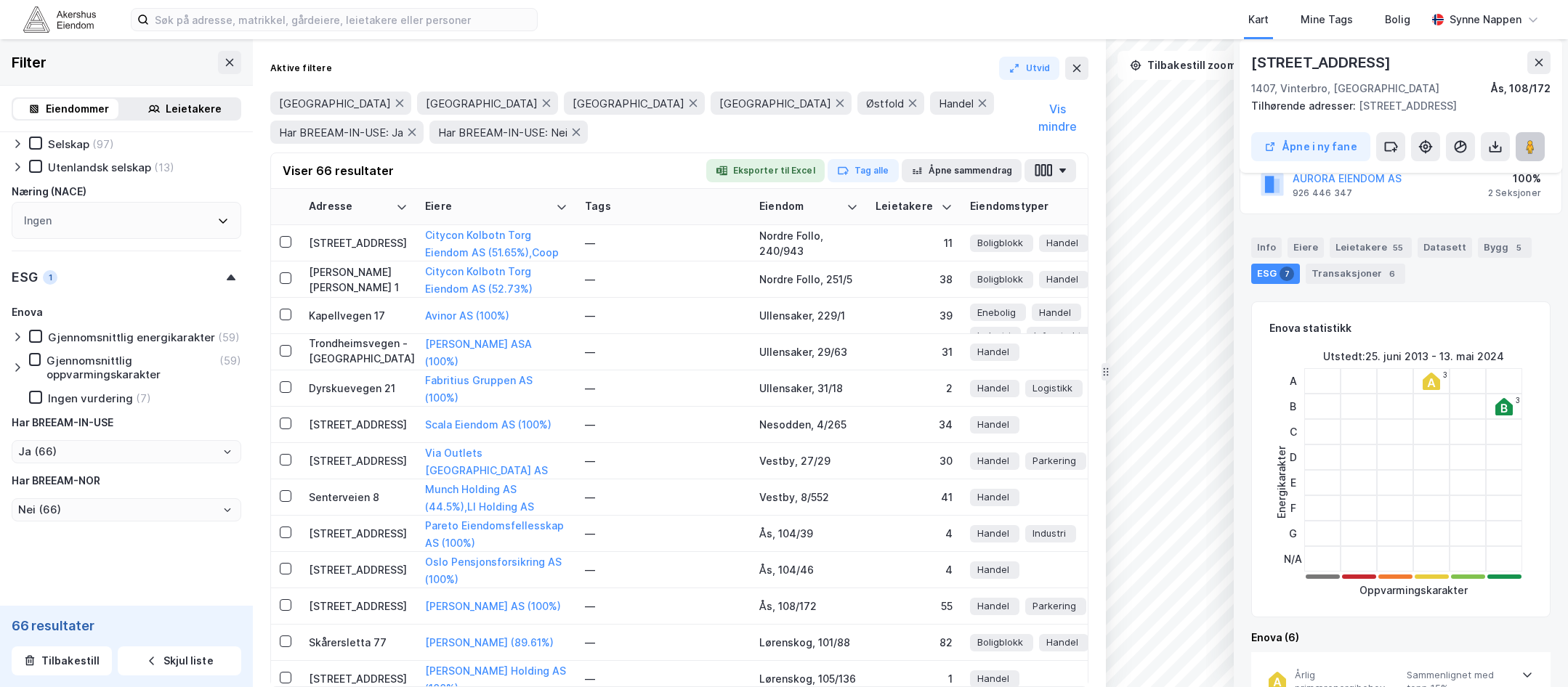
click at [1236, 146] on button at bounding box center [1529, 146] width 29 height 29
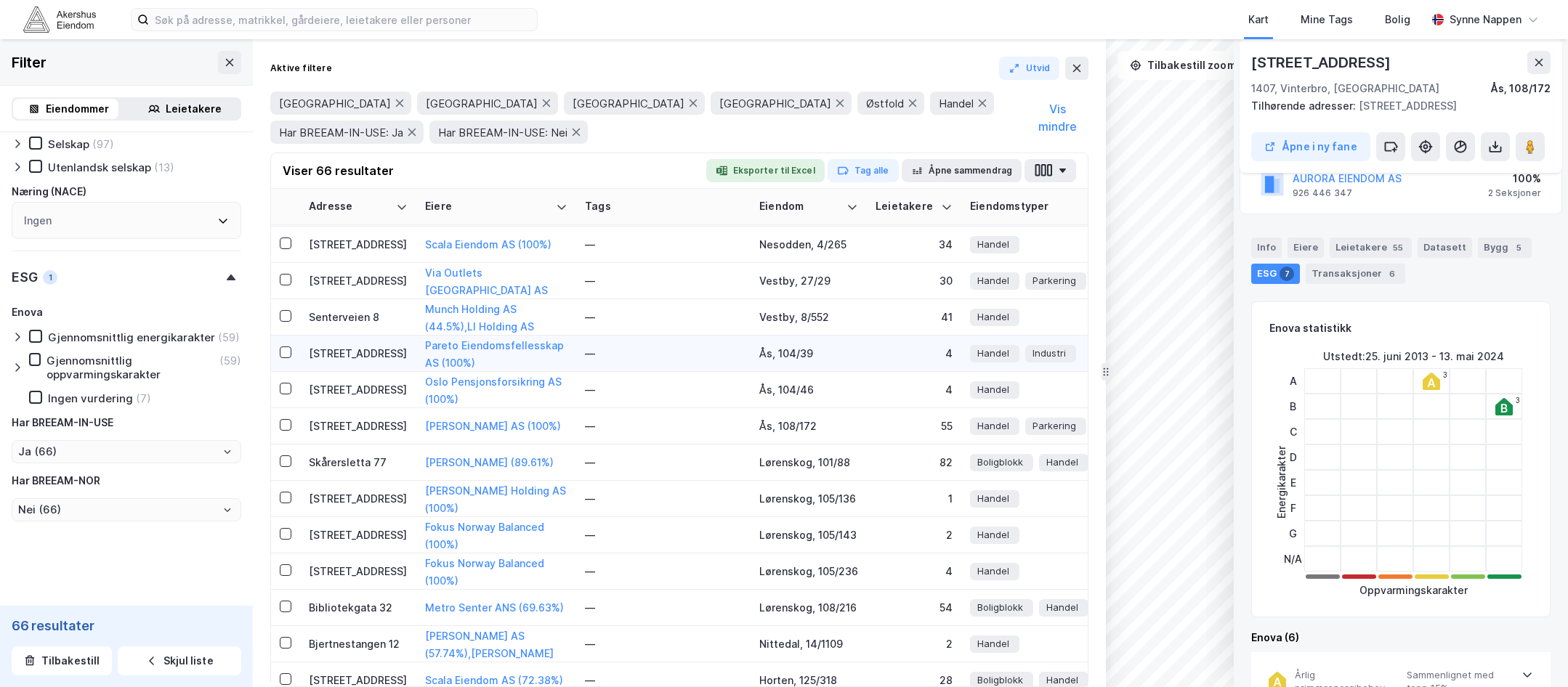
scroll to position [1380, 0]
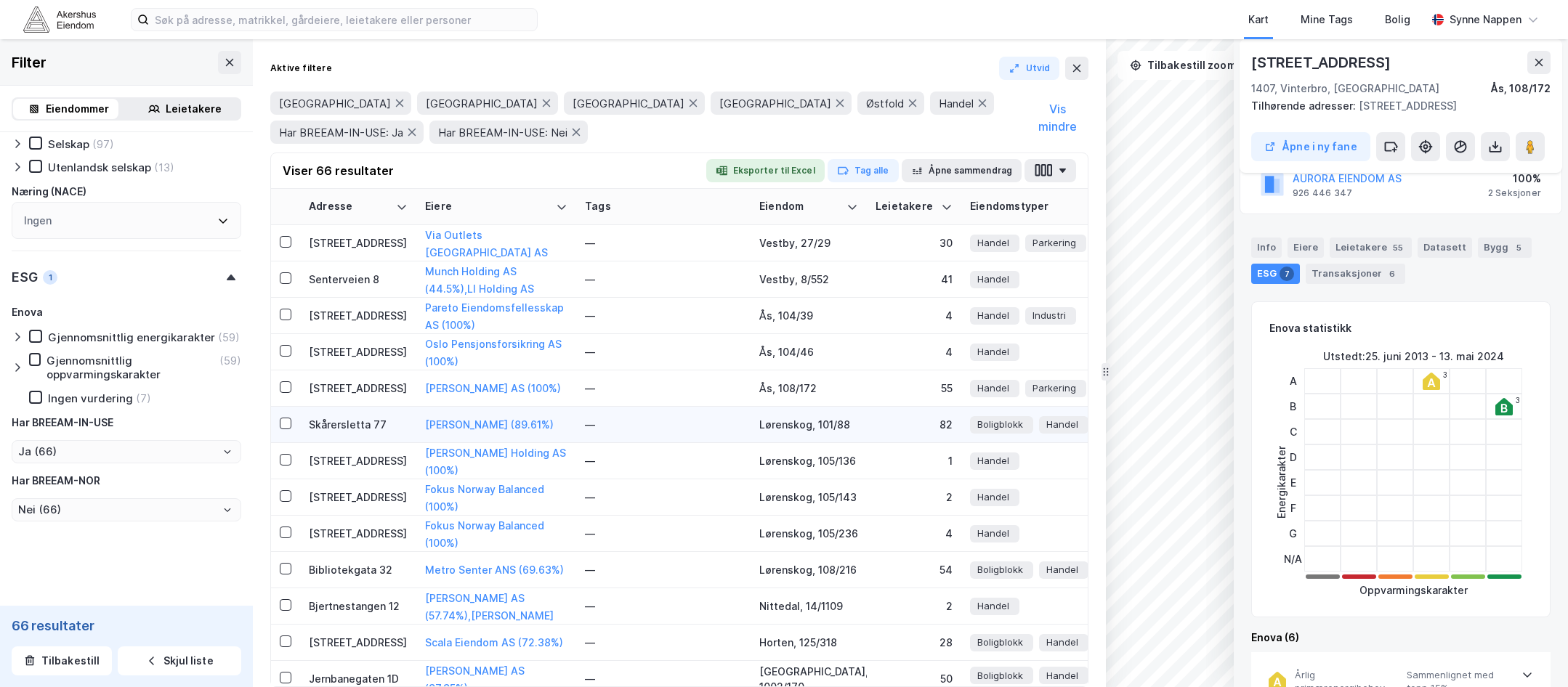
click at [383, 422] on div "Skårersletta 77" at bounding box center [358, 425] width 99 height 16
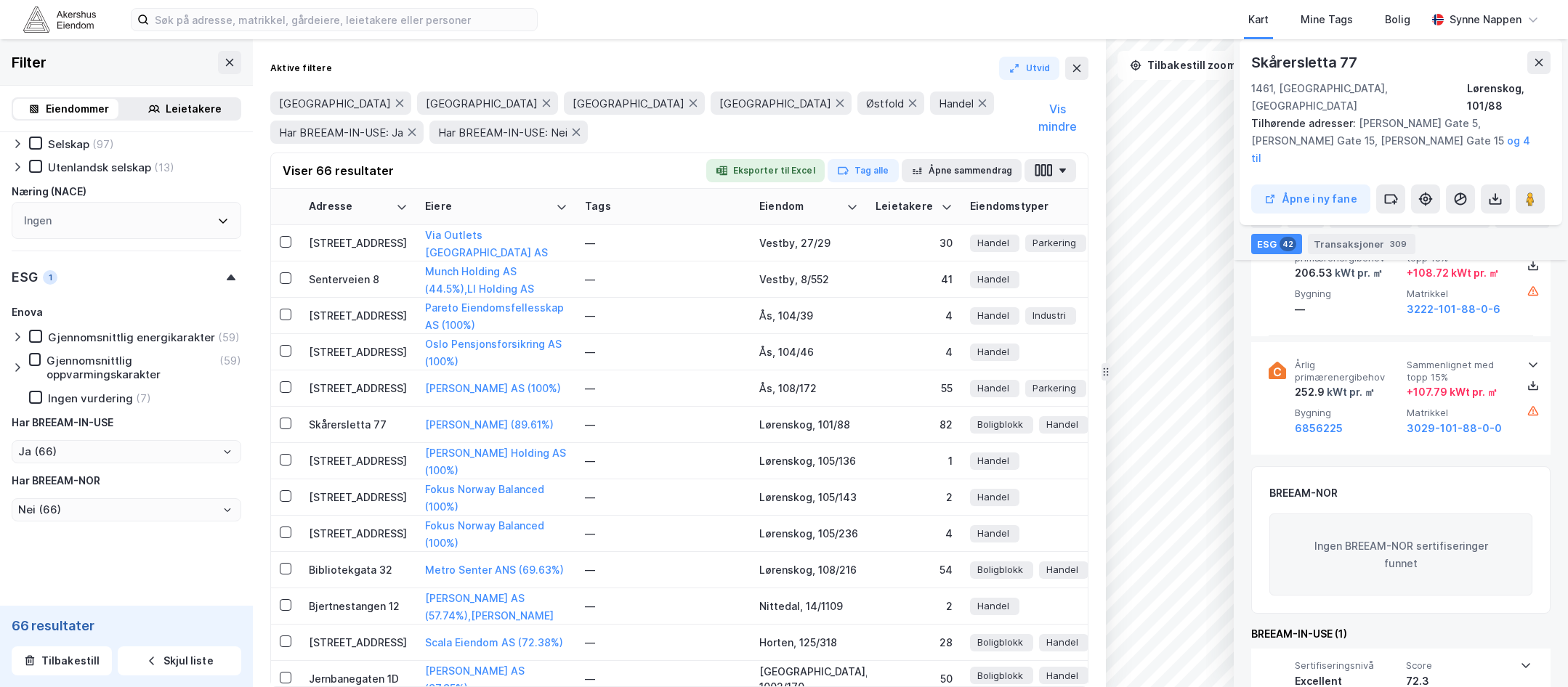
scroll to position [5350, 0]
click at [379, 461] on div "[STREET_ADDRESS]" at bounding box center [358, 461] width 99 height 16
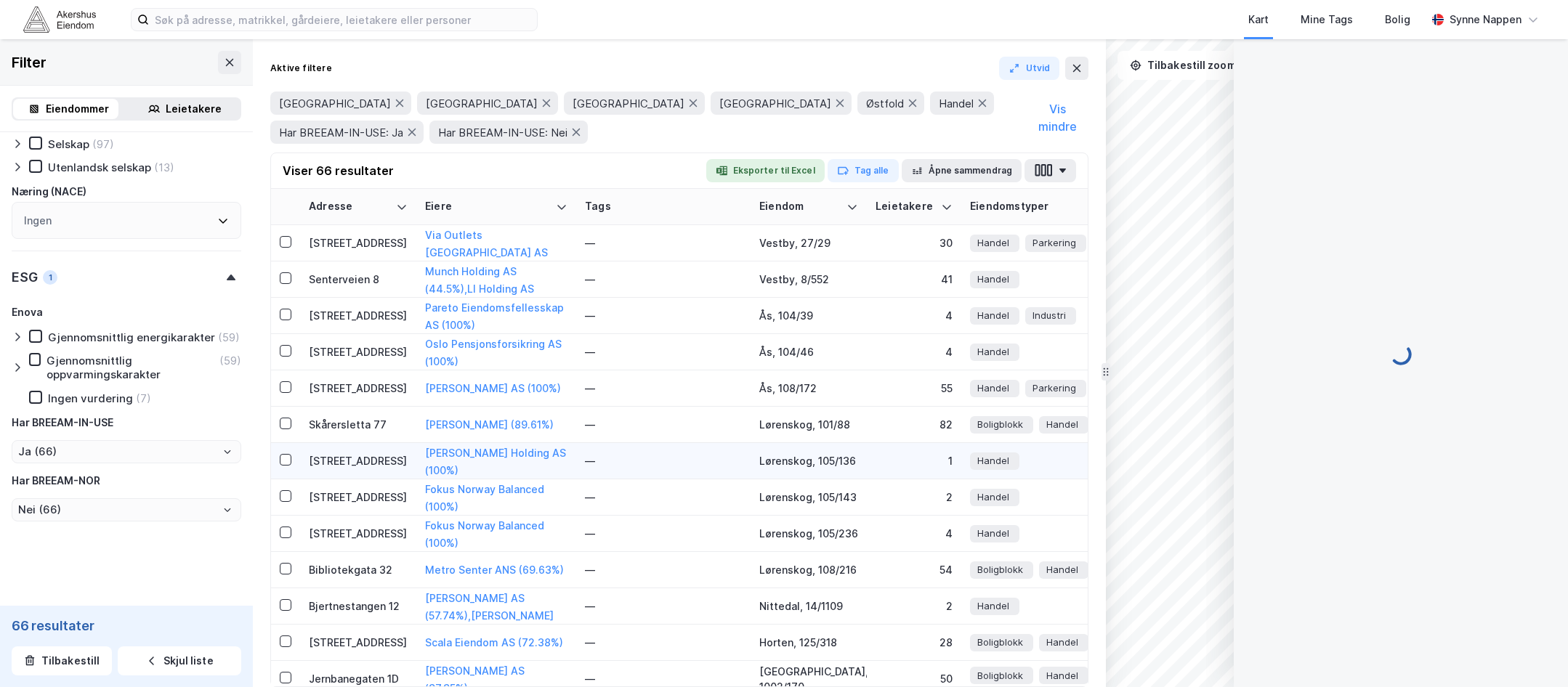
scroll to position [120, 0]
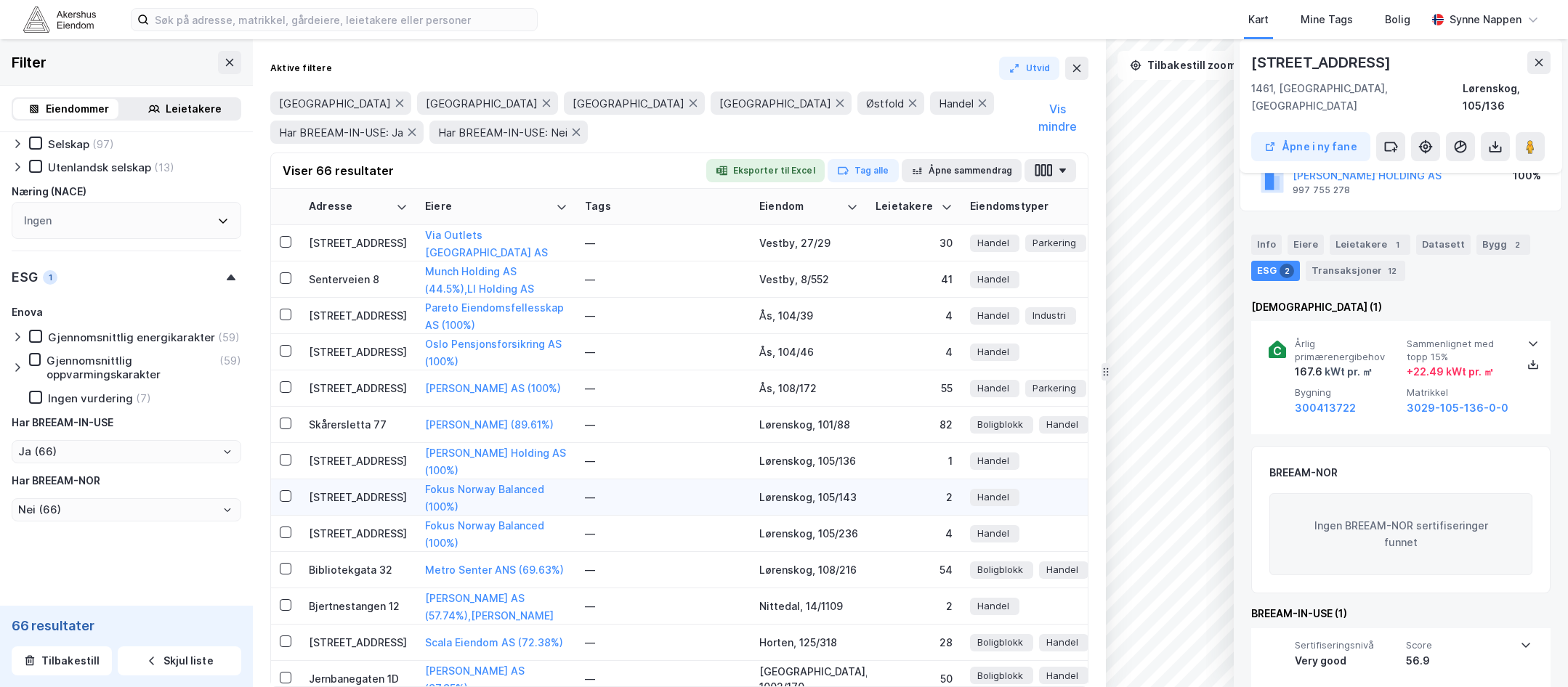
click at [356, 492] on div "[STREET_ADDRESS]" at bounding box center [358, 497] width 99 height 16
click at [331, 533] on div "[STREET_ADDRESS]" at bounding box center [358, 533] width 99 height 16
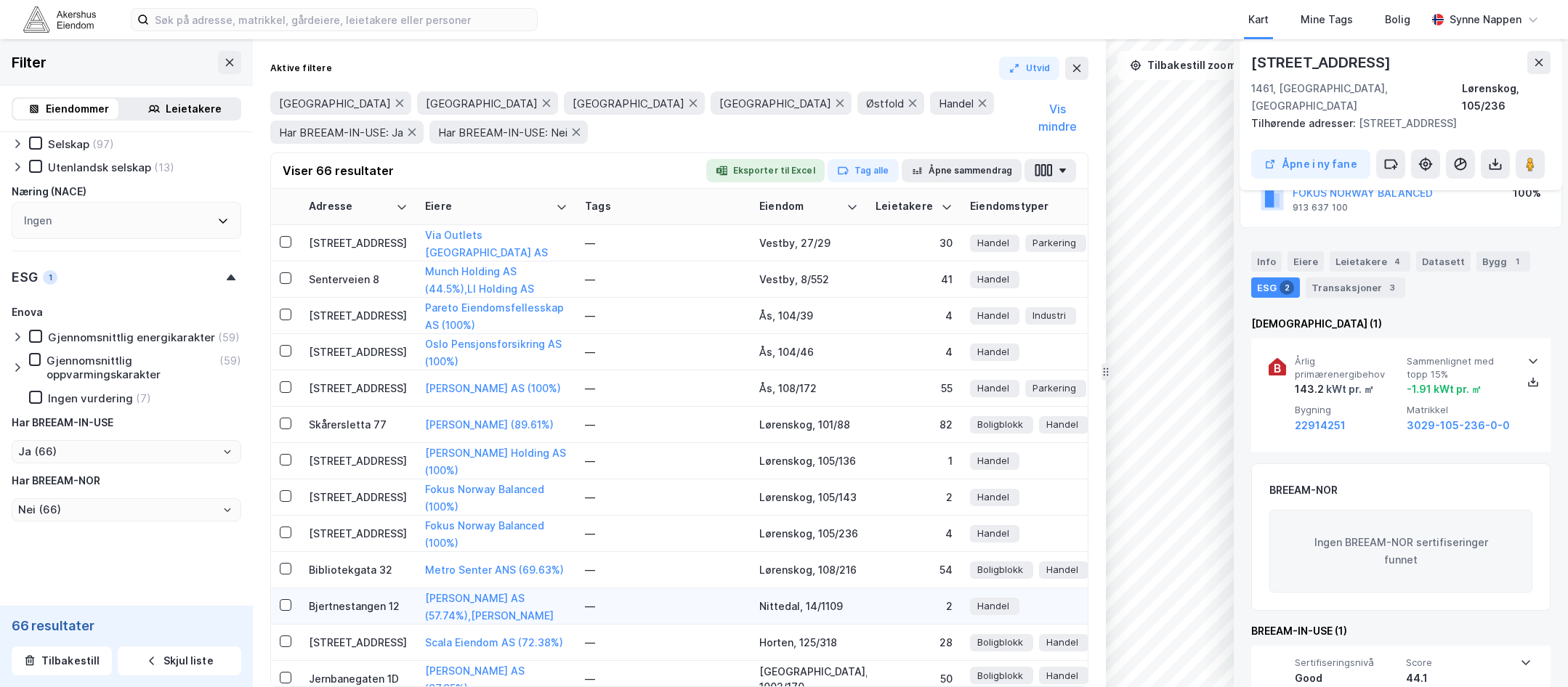
scroll to position [1452, 0]
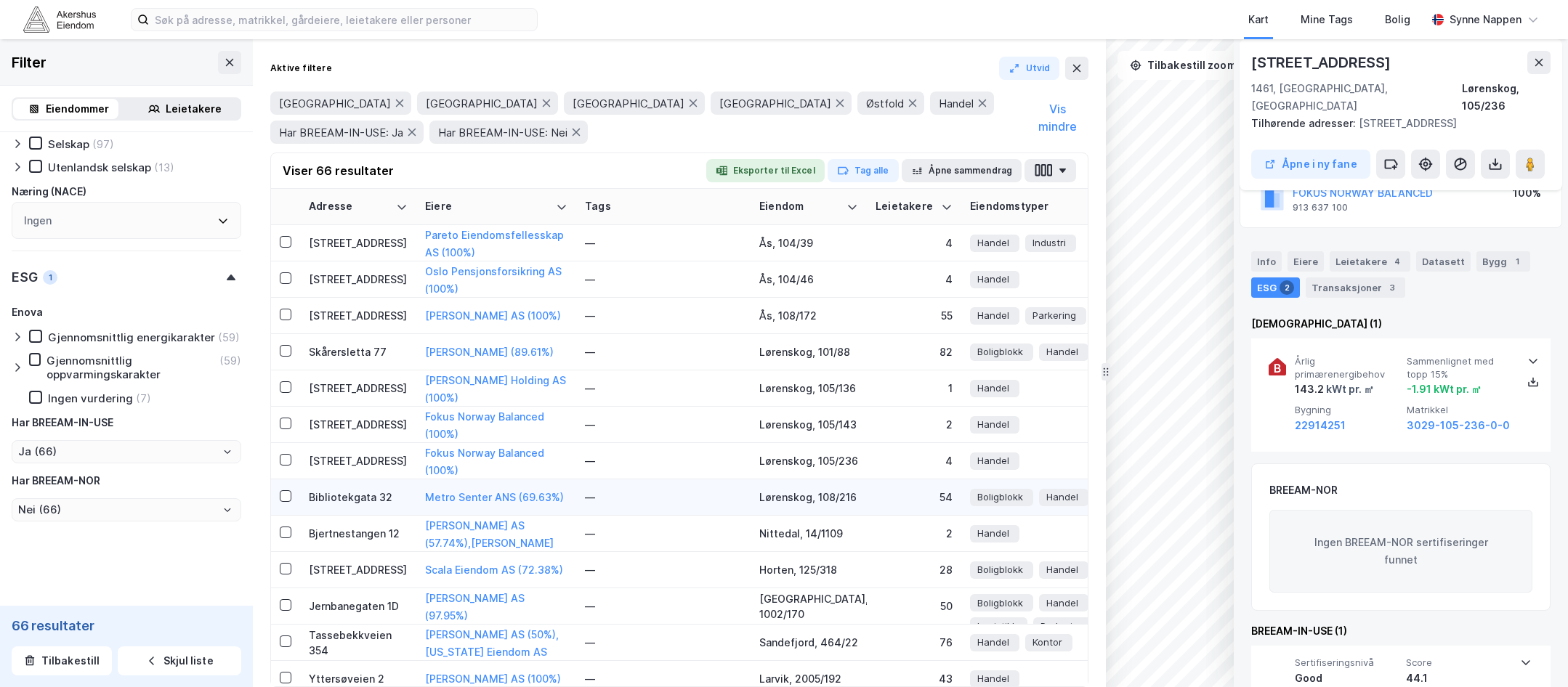
click at [358, 499] on div "Bibliotekgata 32" at bounding box center [358, 497] width 99 height 16
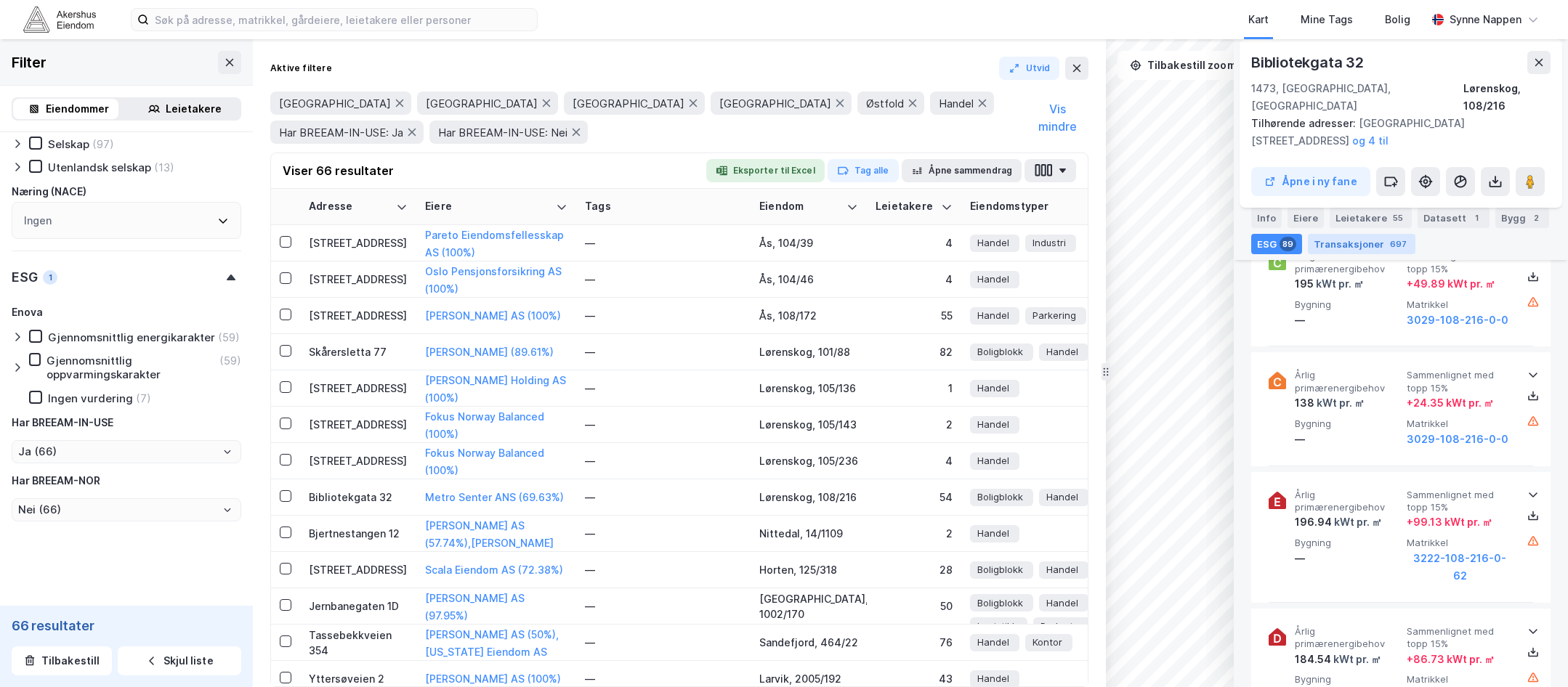
scroll to position [11489, 0]
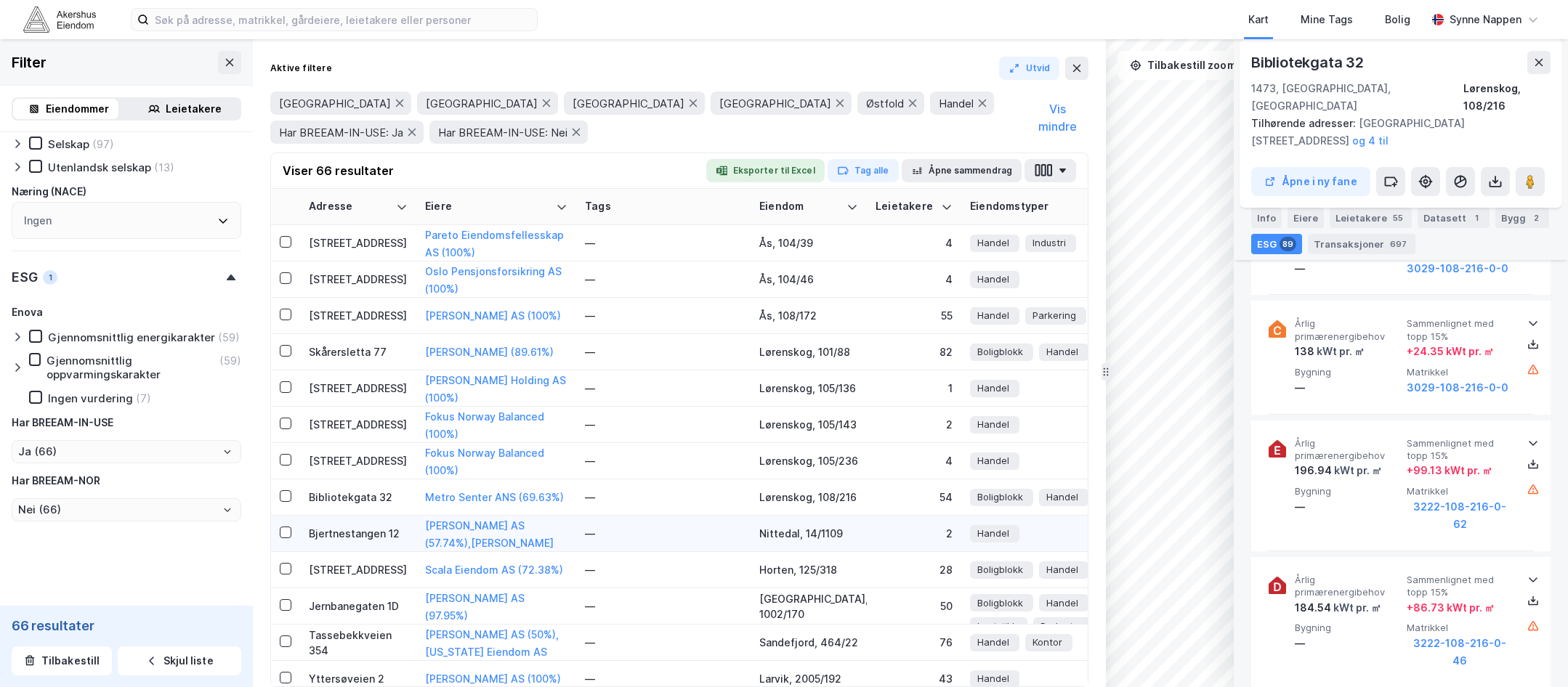
click at [336, 536] on div "Bjertnestangen 12" at bounding box center [358, 533] width 99 height 16
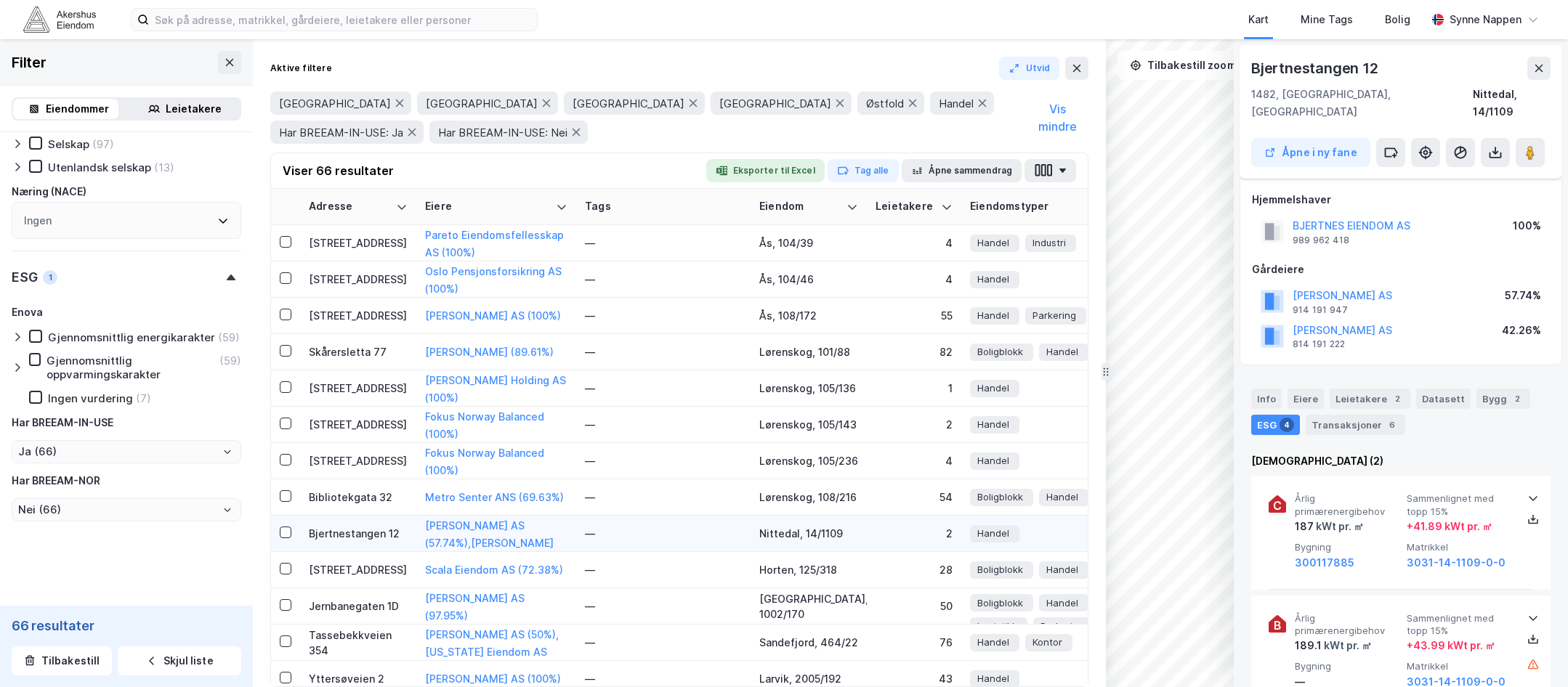
scroll to position [338, 0]
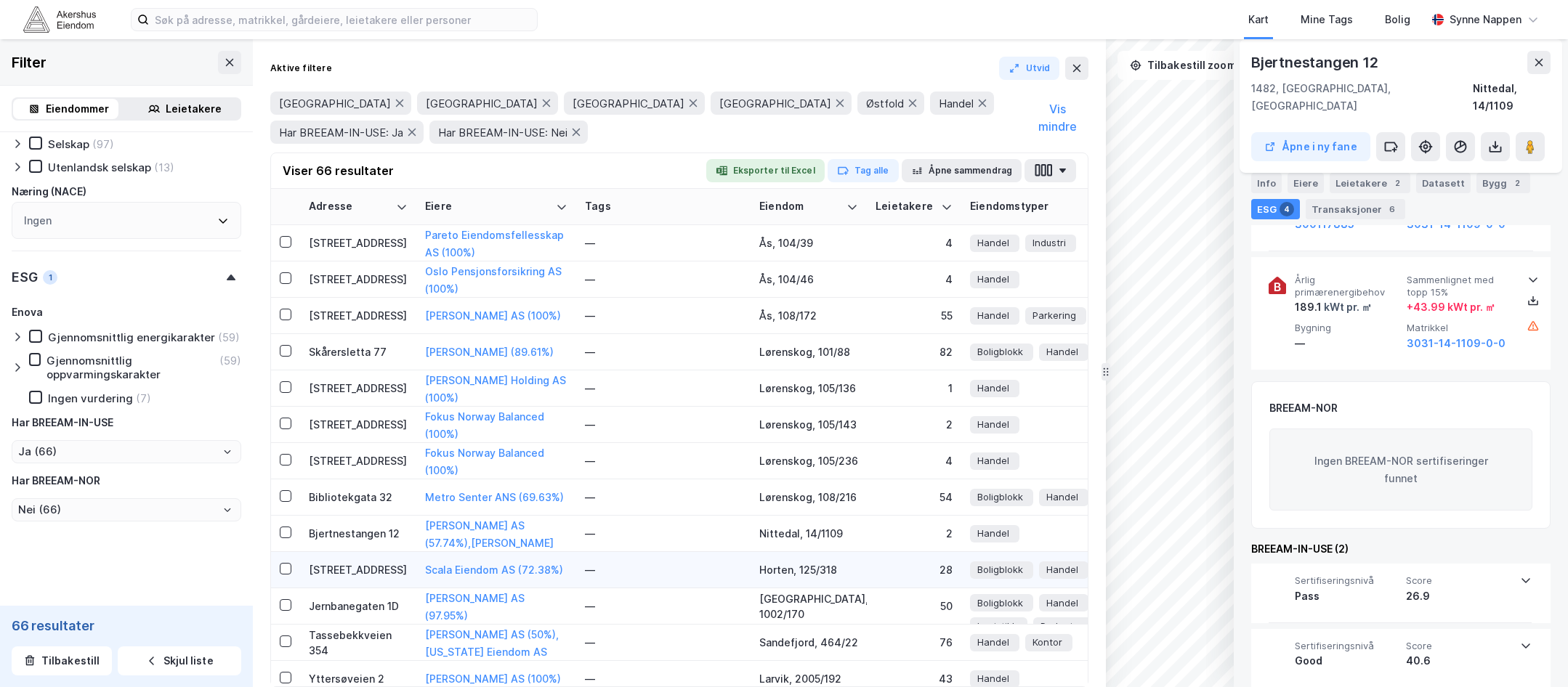
click at [344, 567] on div "[STREET_ADDRESS]" at bounding box center [358, 569] width 99 height 16
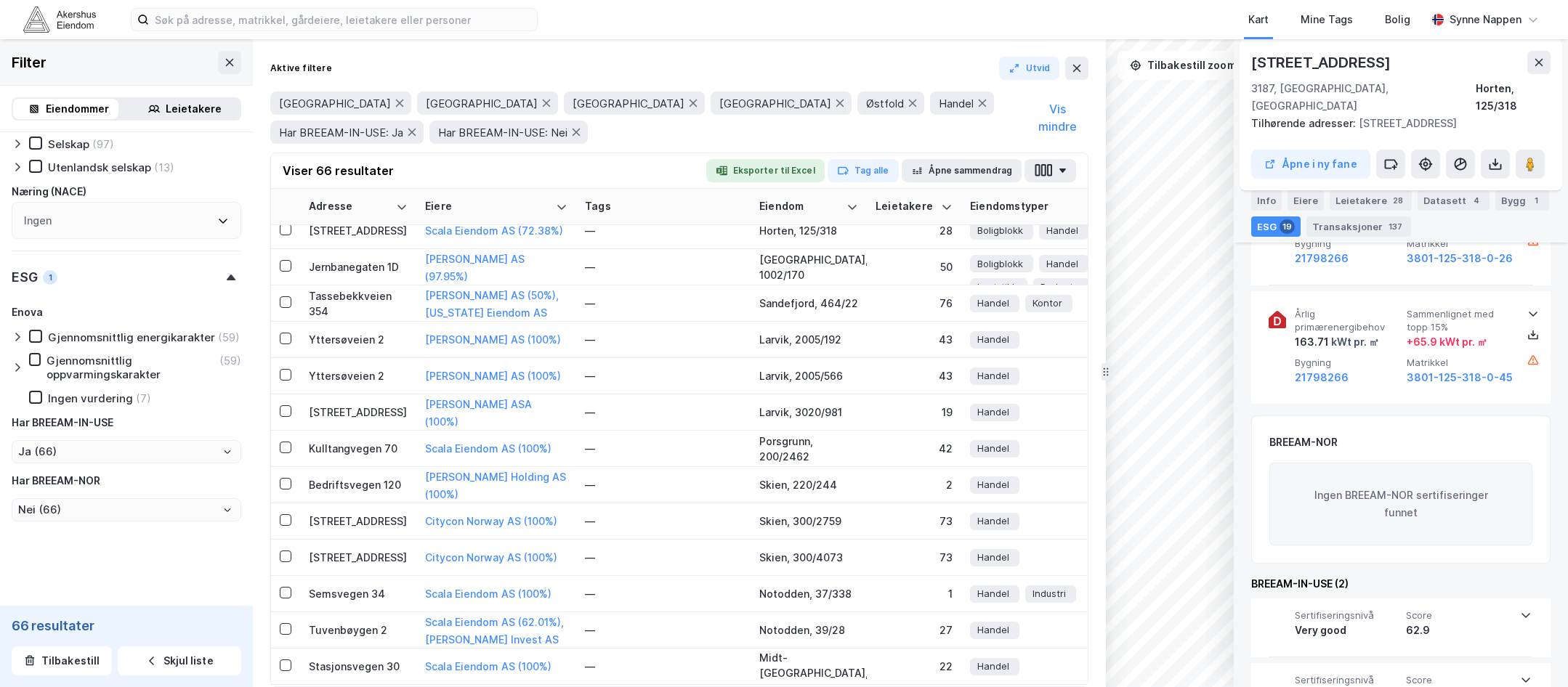
scroll to position [1816, 0]
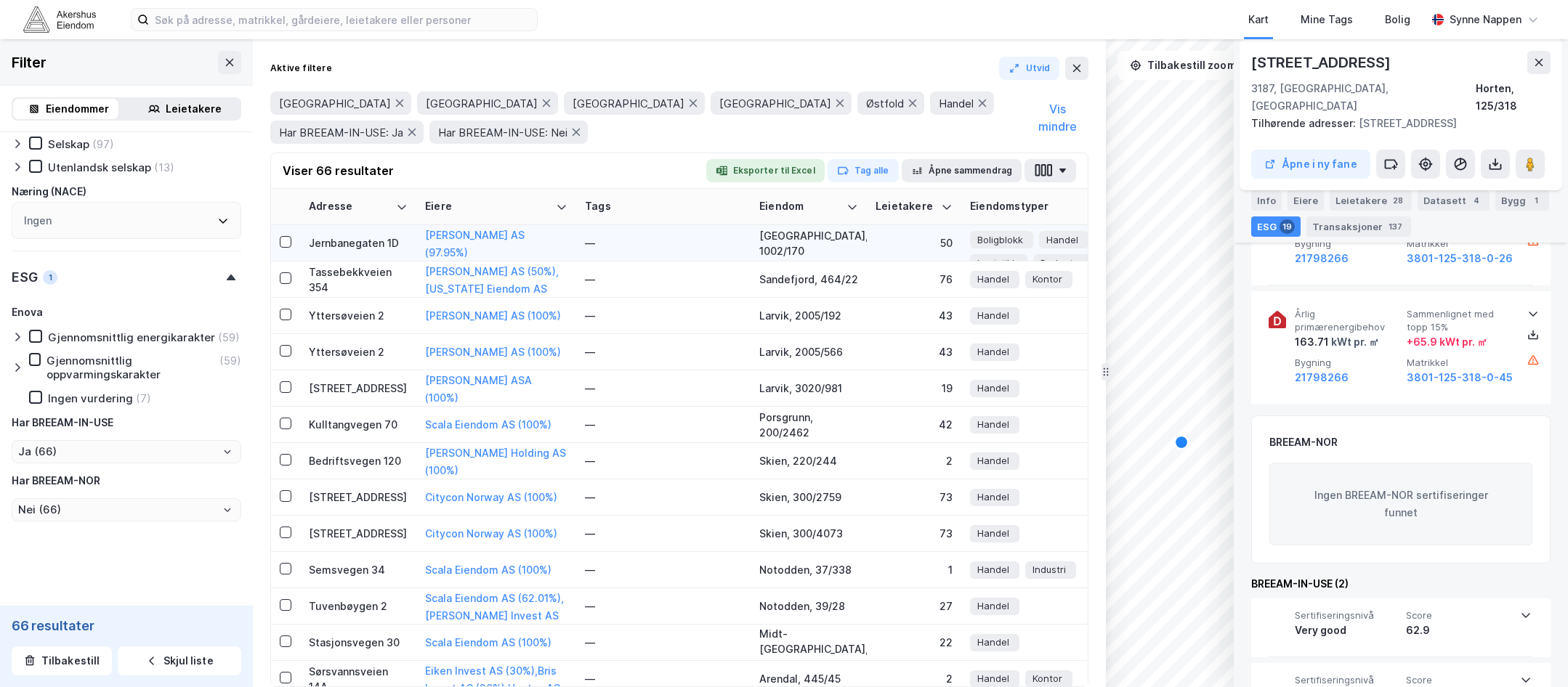
click at [340, 245] on div "Jernbanegaten 1D" at bounding box center [358, 243] width 99 height 16
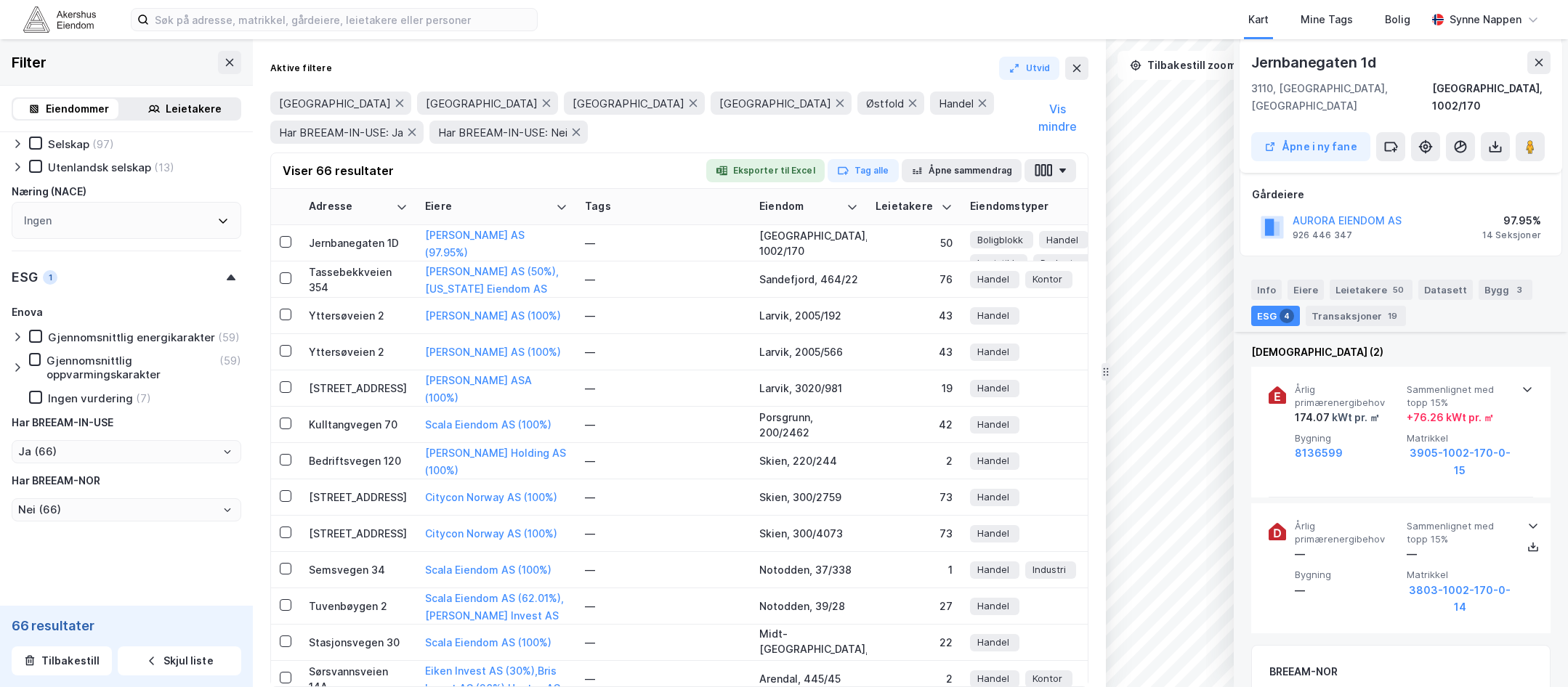
scroll to position [437, 0]
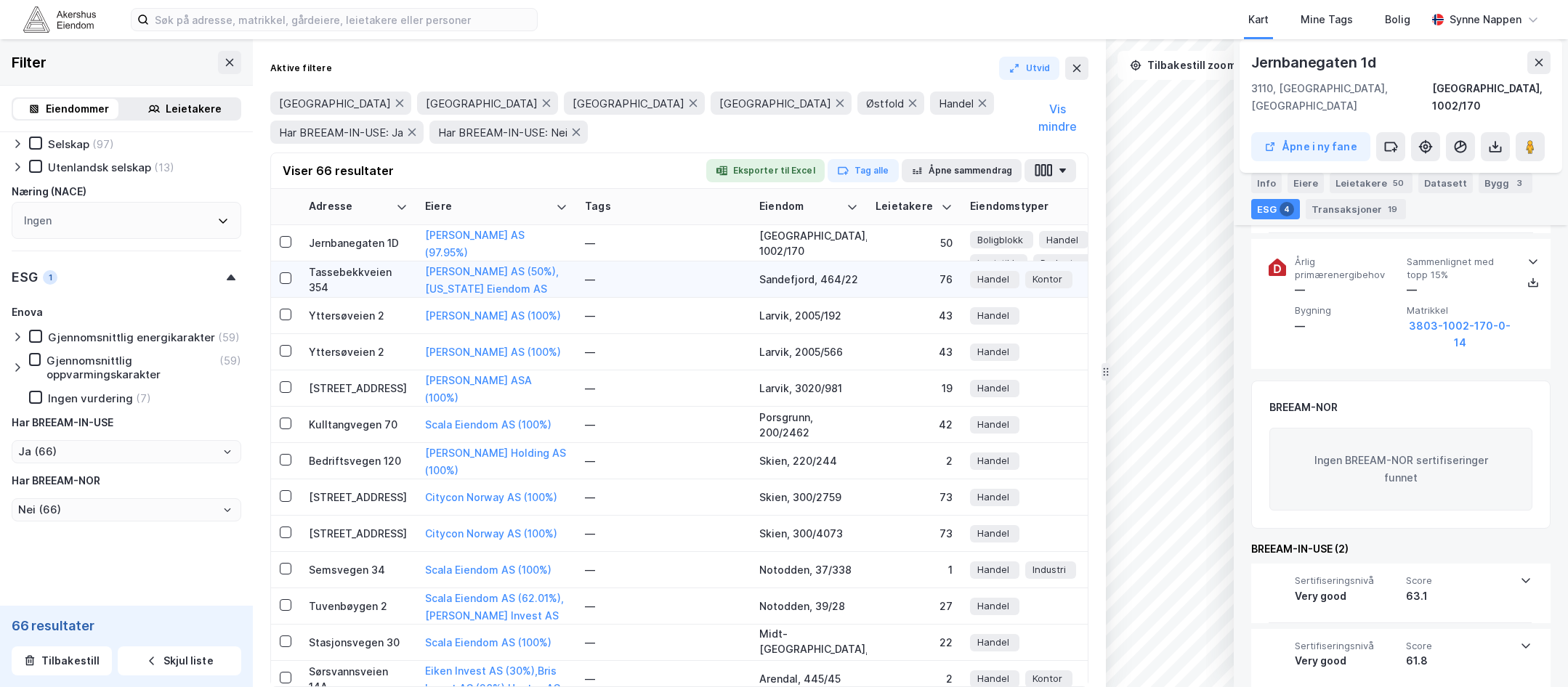
click at [348, 282] on div "Tassebekkveien 354" at bounding box center [358, 279] width 99 height 30
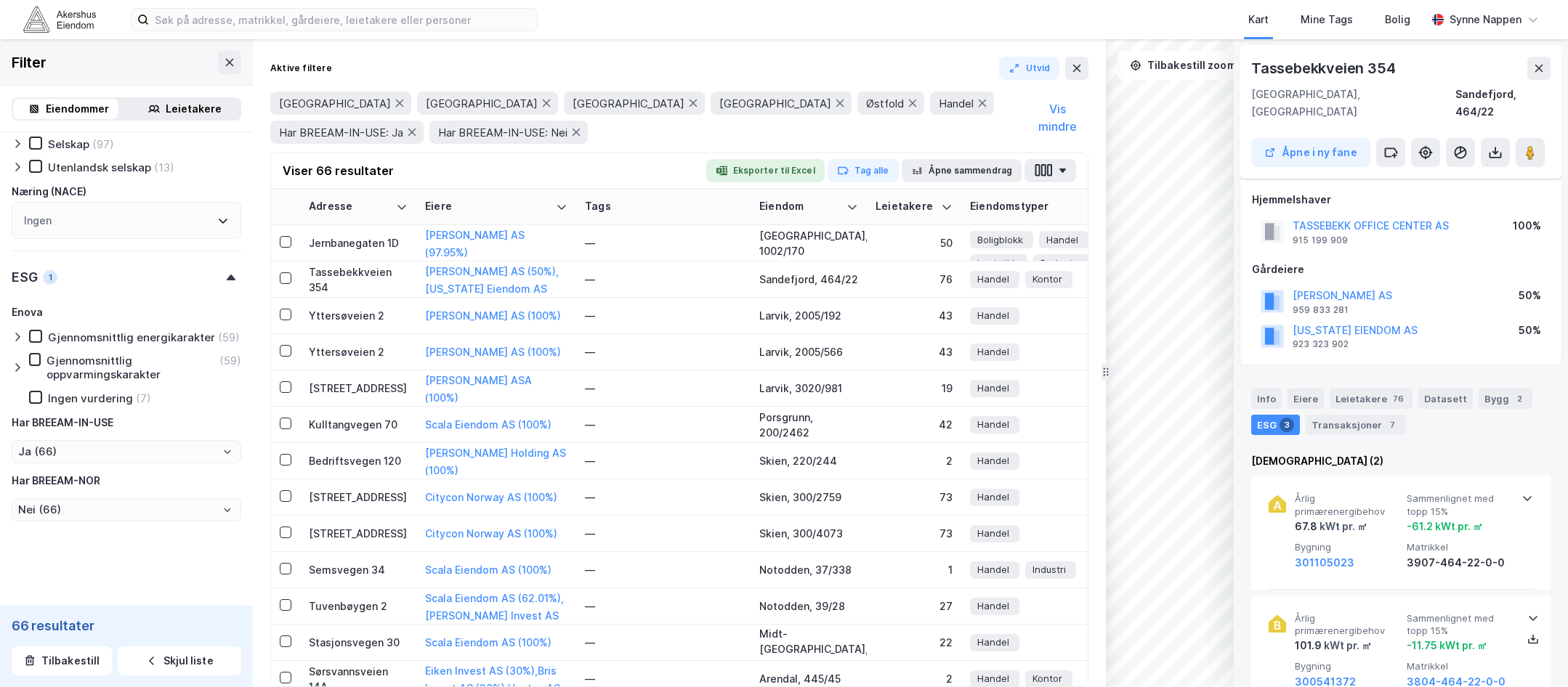
scroll to position [274, 0]
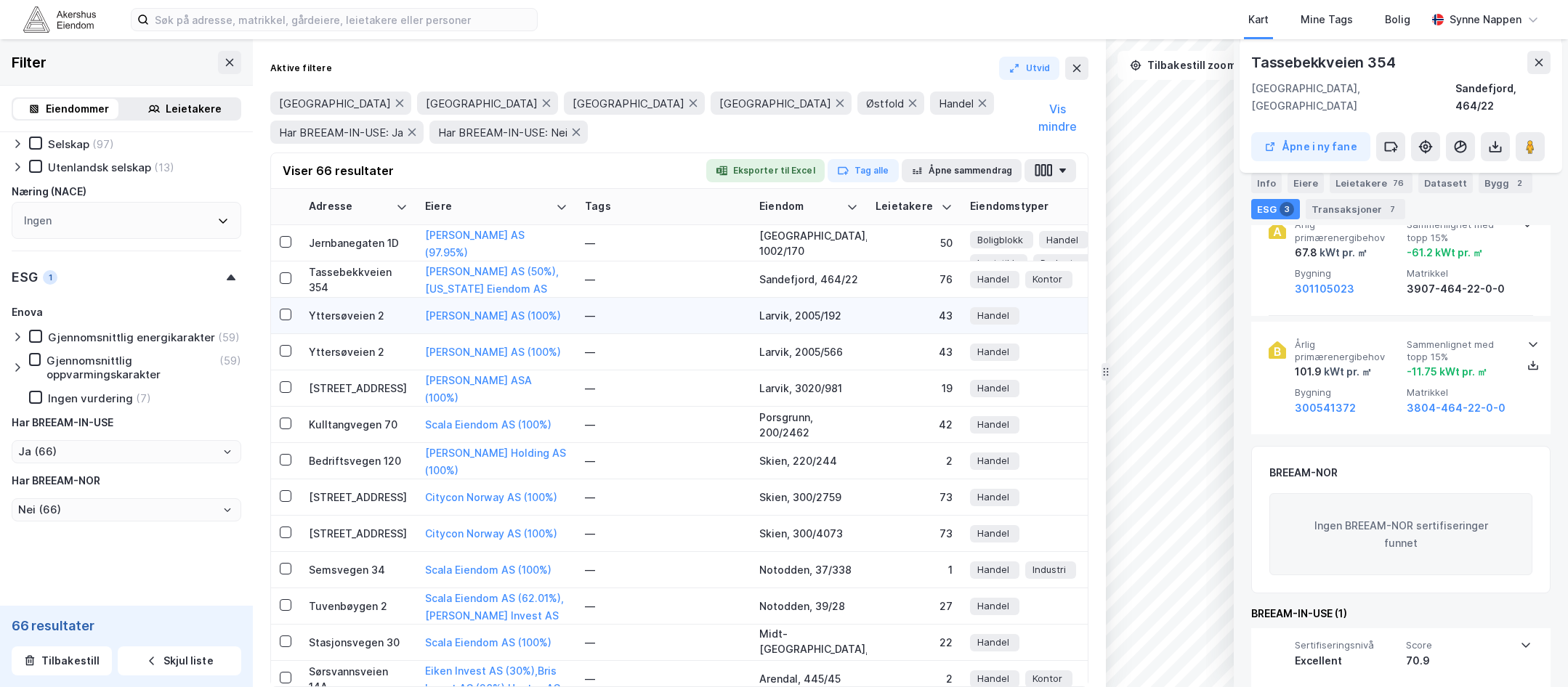
click at [339, 313] on div "Yttersøveien 2" at bounding box center [358, 315] width 99 height 16
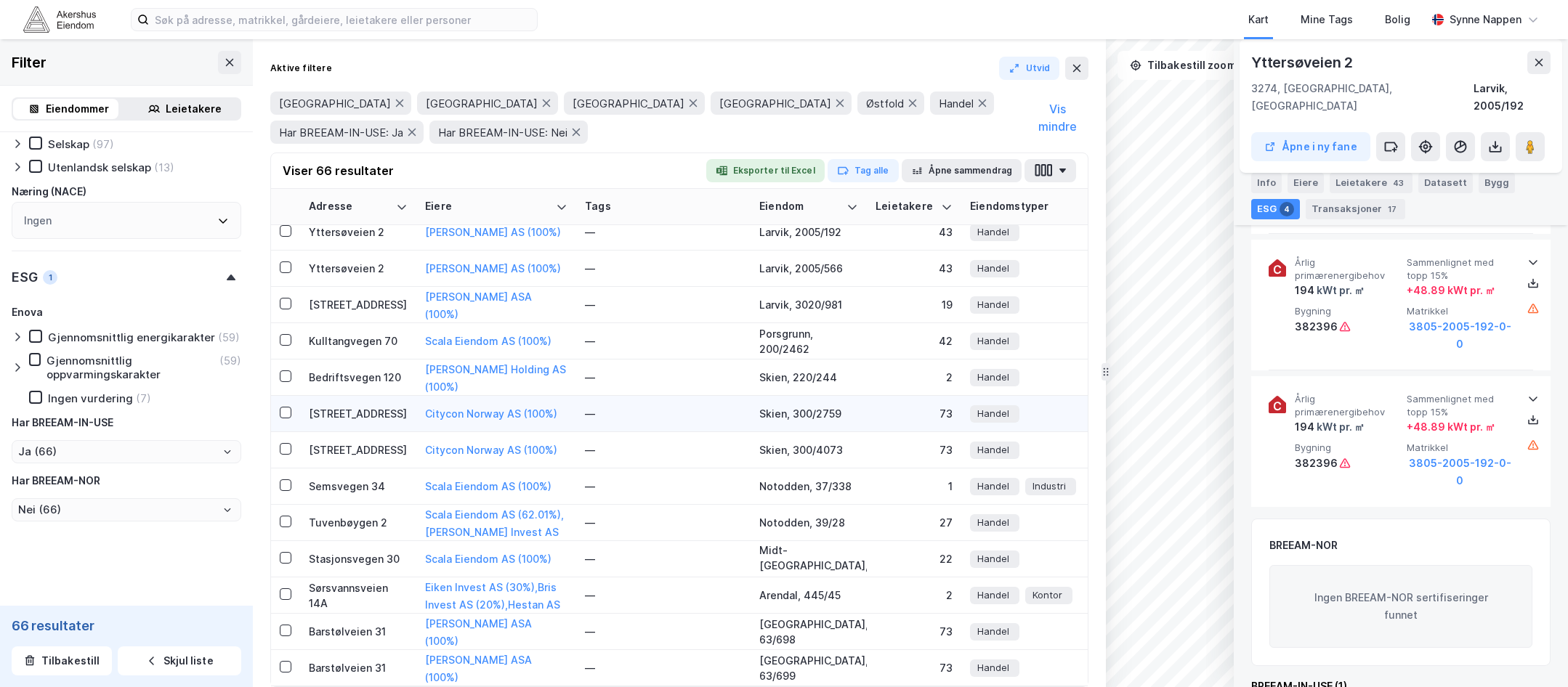
scroll to position [1873, 0]
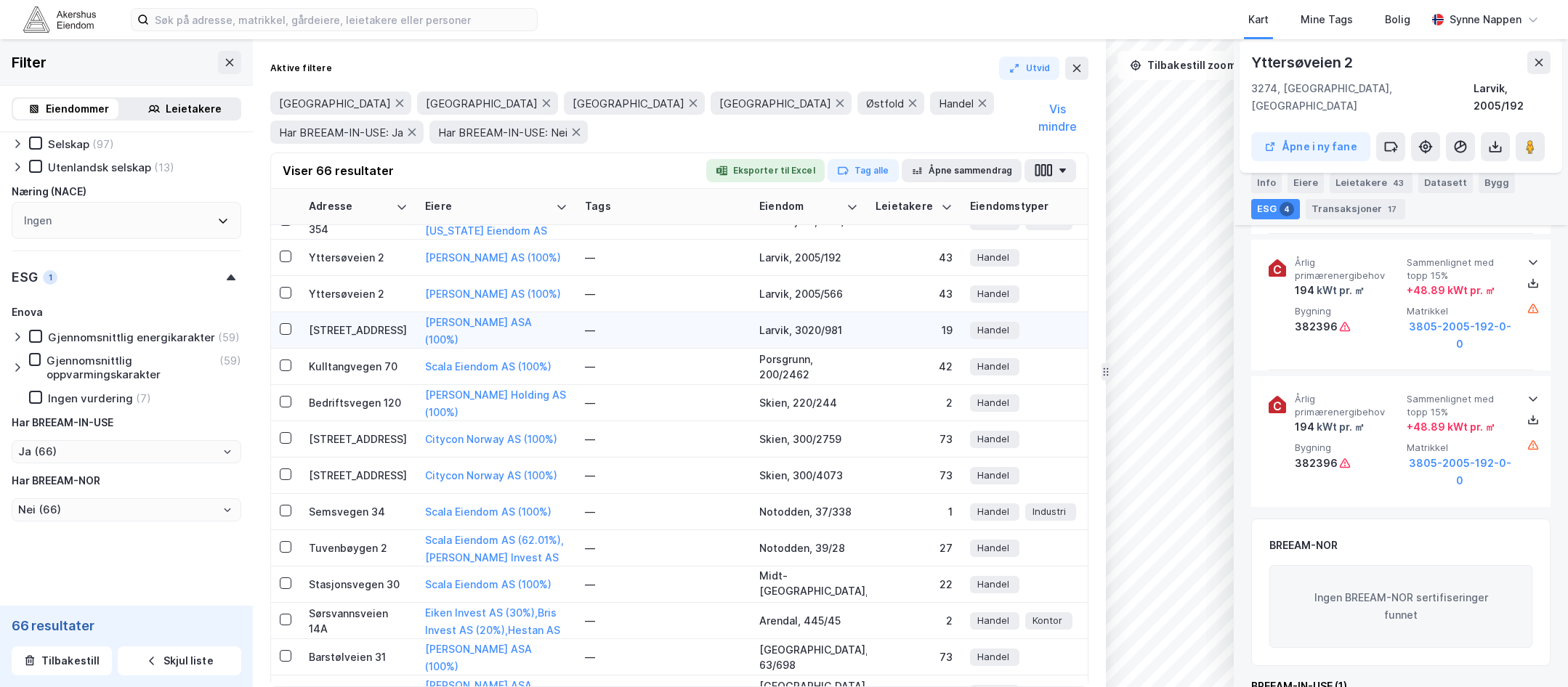
click at [349, 335] on div "[STREET_ADDRESS]" at bounding box center [358, 330] width 99 height 16
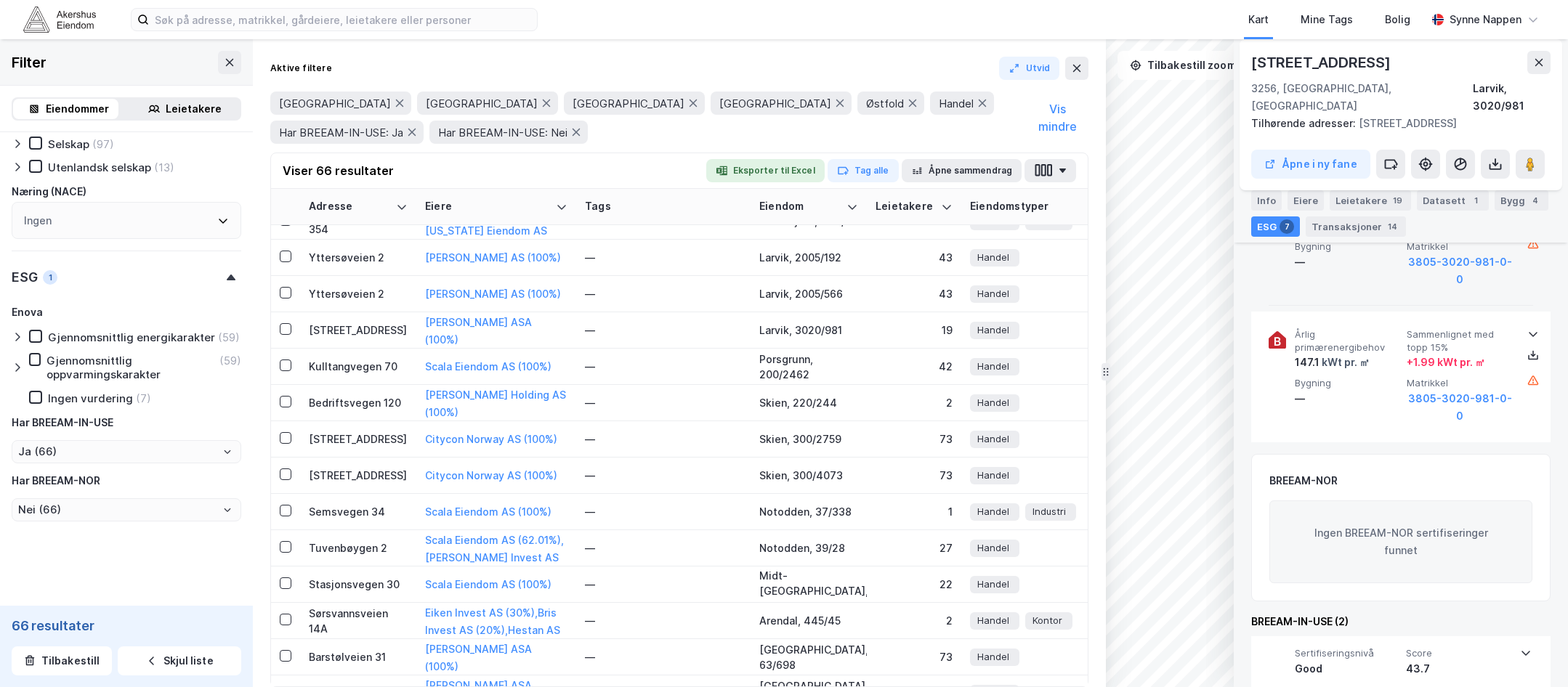
scroll to position [1111, 0]
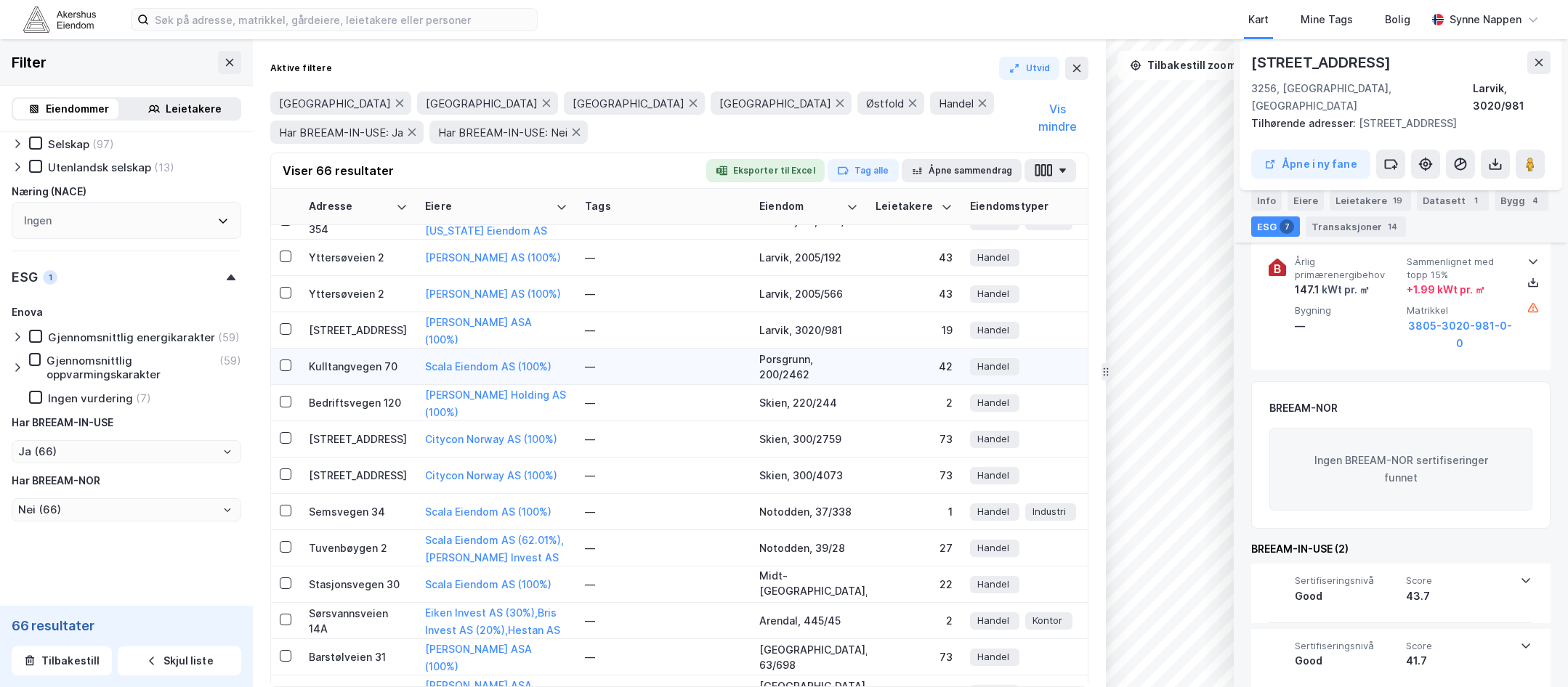
click at [370, 358] on td "Kulltangvegen 70" at bounding box center [358, 367] width 116 height 36
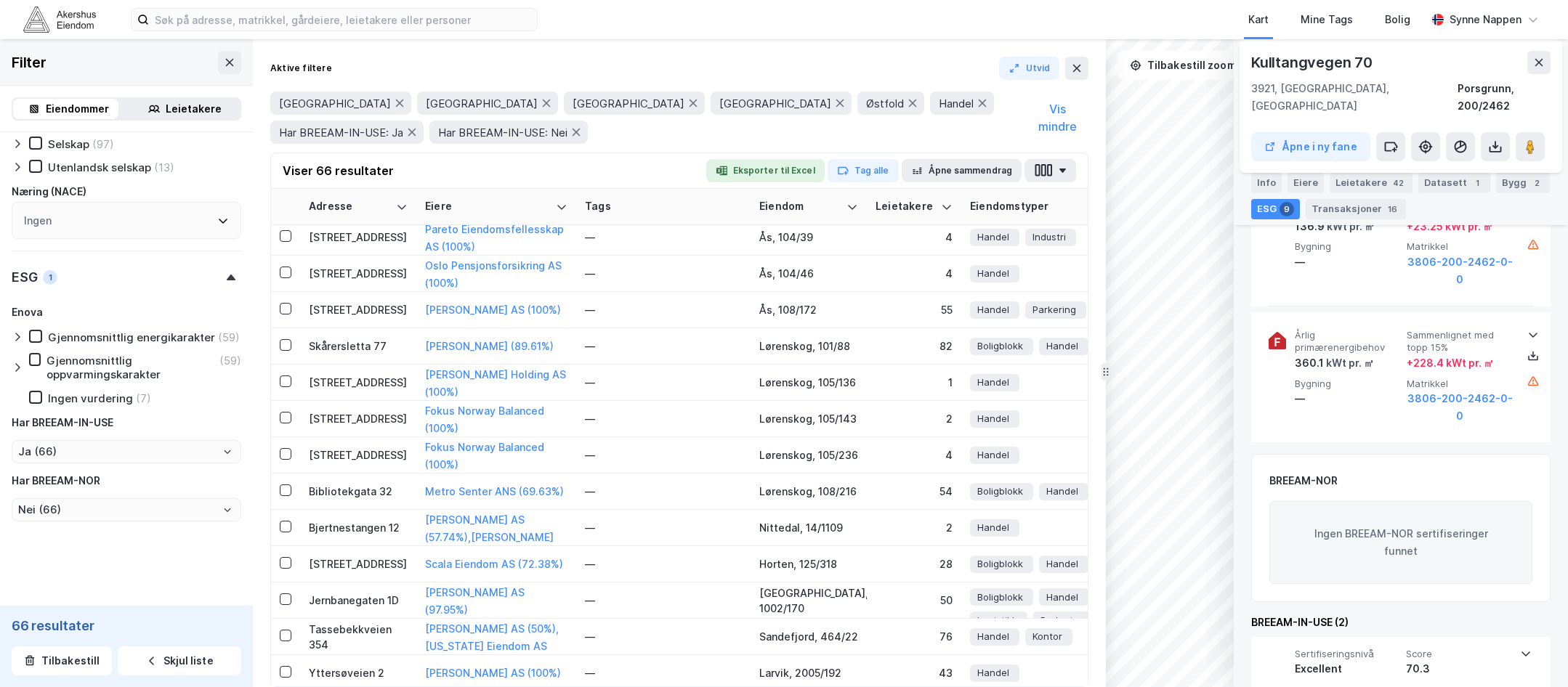
scroll to position [1947, 0]
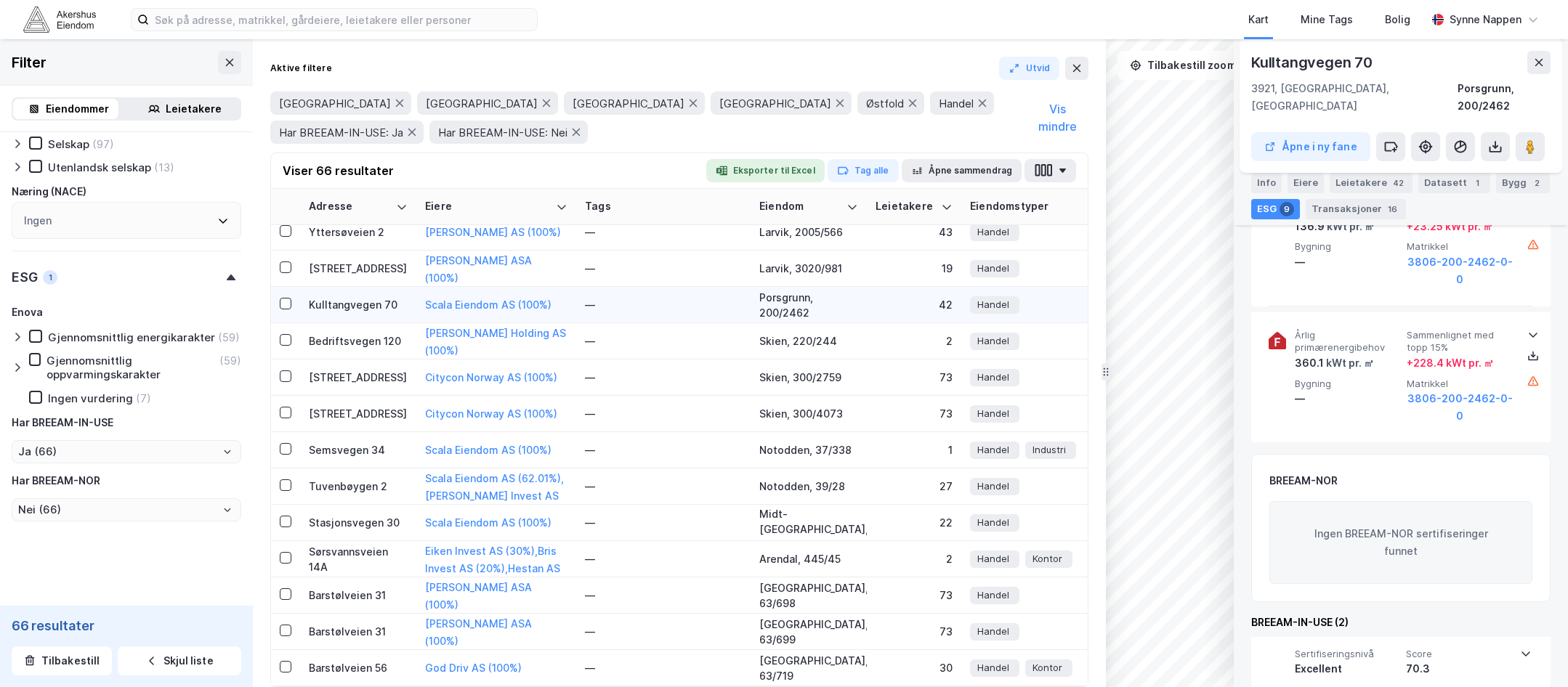
click at [365, 297] on div "Kulltangvegen 70" at bounding box center [358, 304] width 99 height 16
click at [366, 333] on div "Bedriftsvegen 120" at bounding box center [358, 341] width 99 height 16
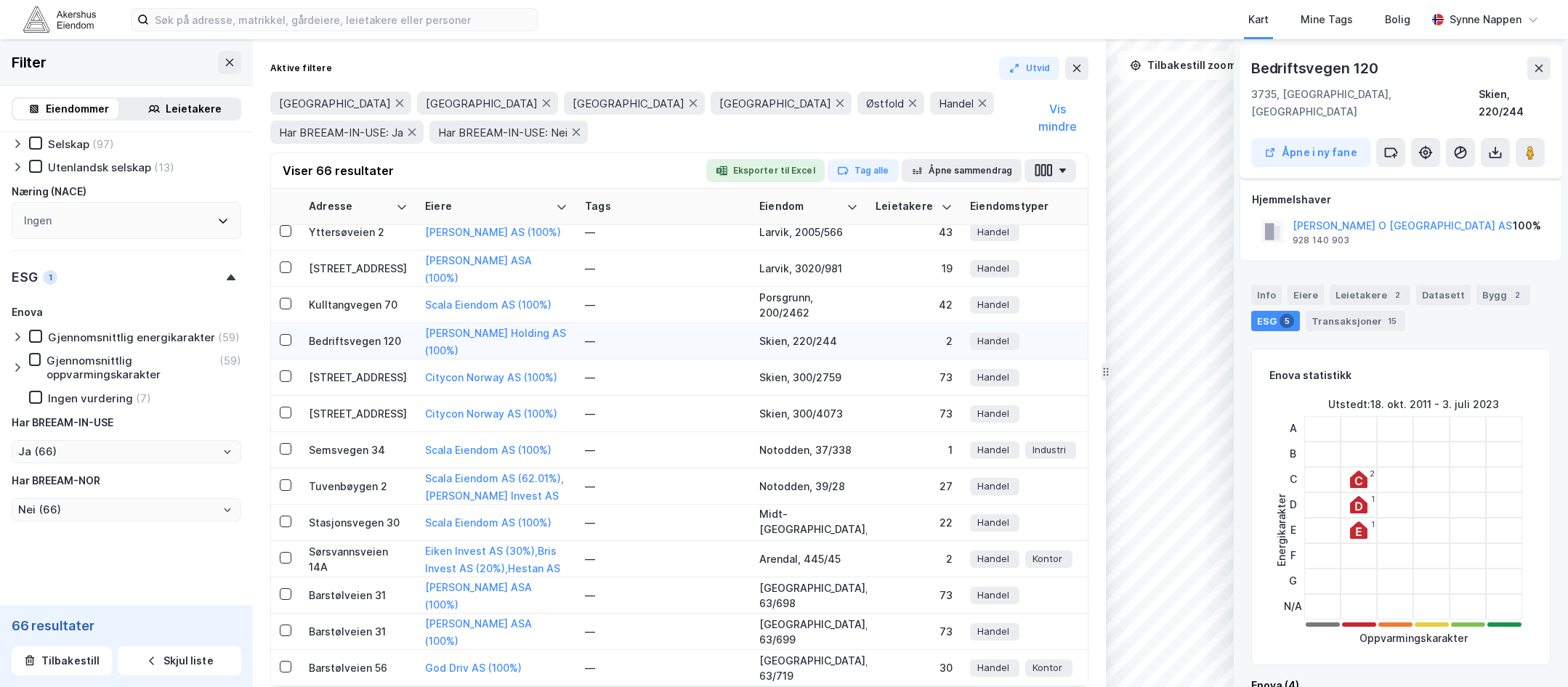
scroll to position [736, 0]
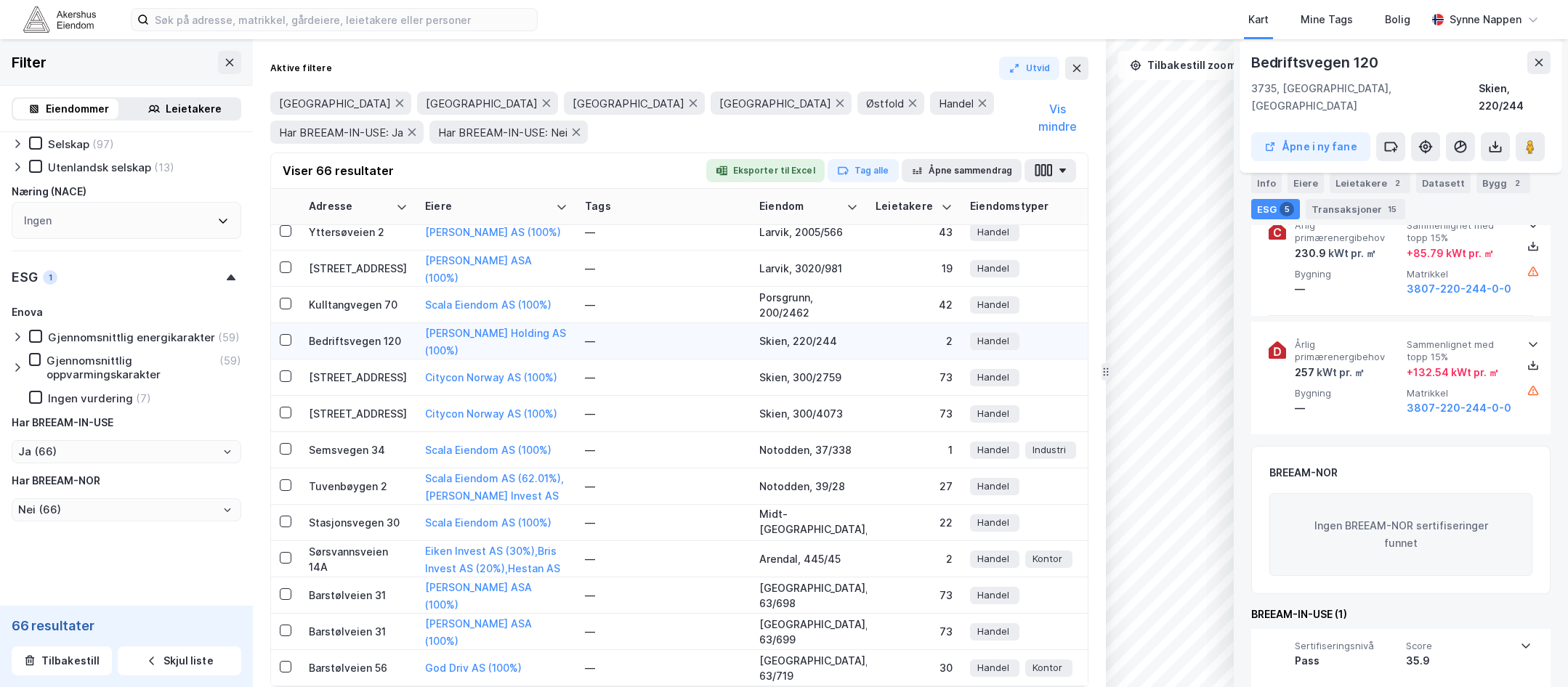
click at [364, 333] on div "Bedriftsvegen 120" at bounding box center [358, 341] width 99 height 16
click at [337, 374] on div "[STREET_ADDRESS]" at bounding box center [358, 377] width 99 height 16
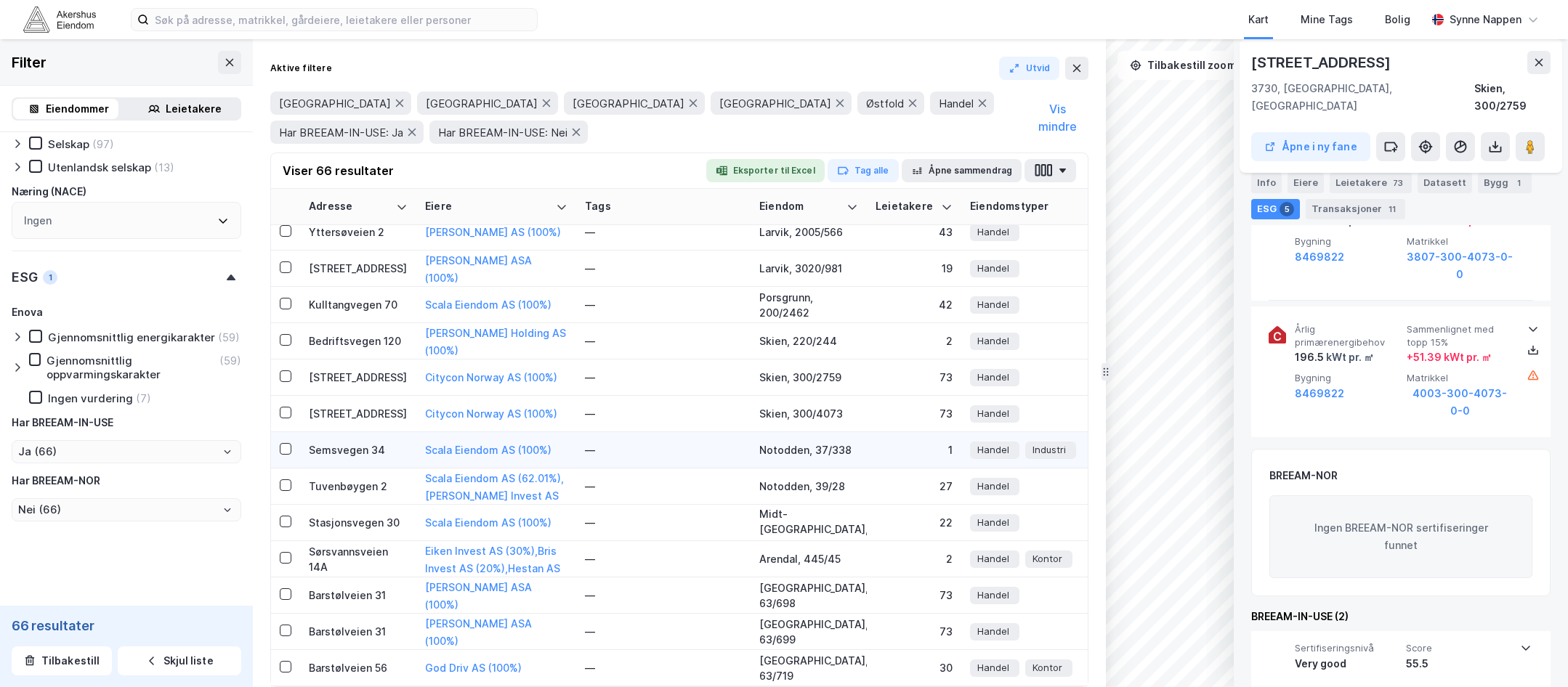
click at [343, 448] on td "Semsvegen 34" at bounding box center [358, 450] width 116 height 36
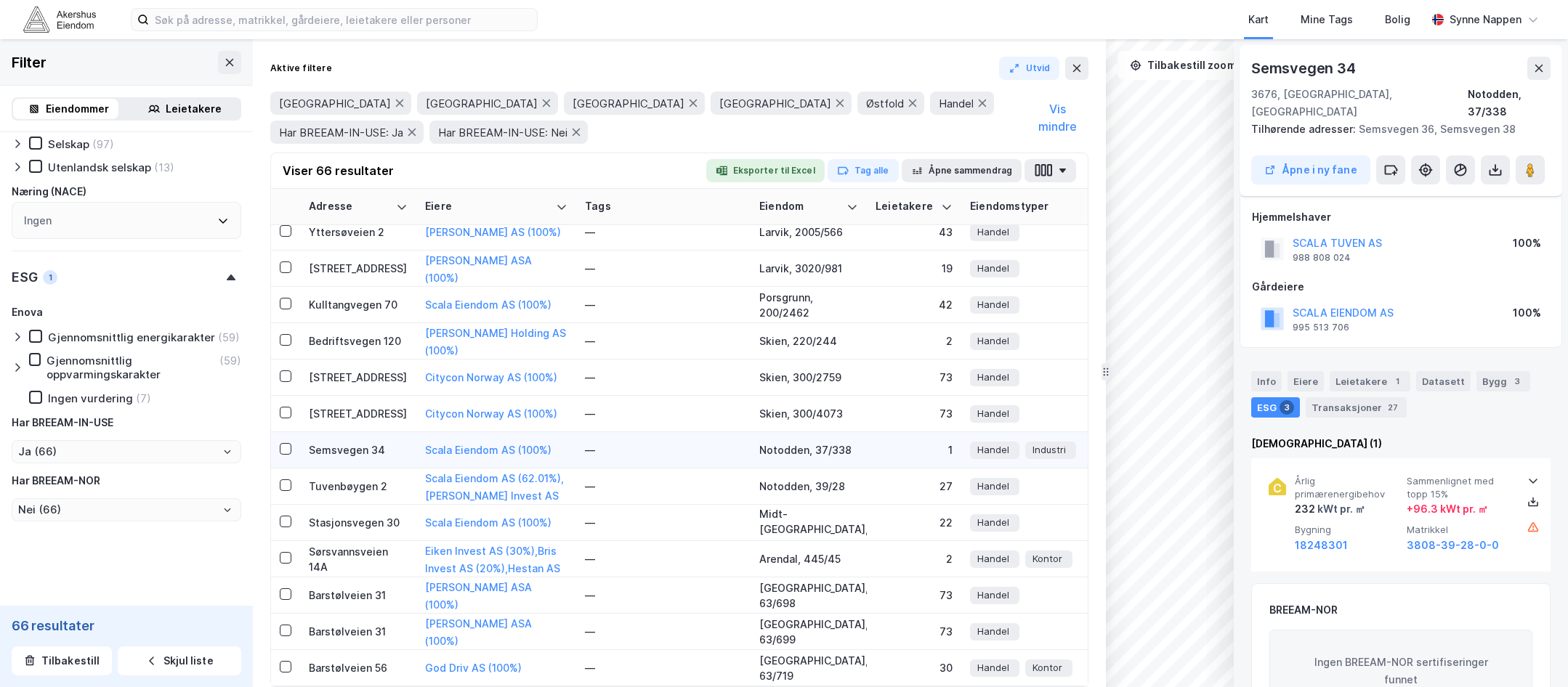
scroll to position [202, 0]
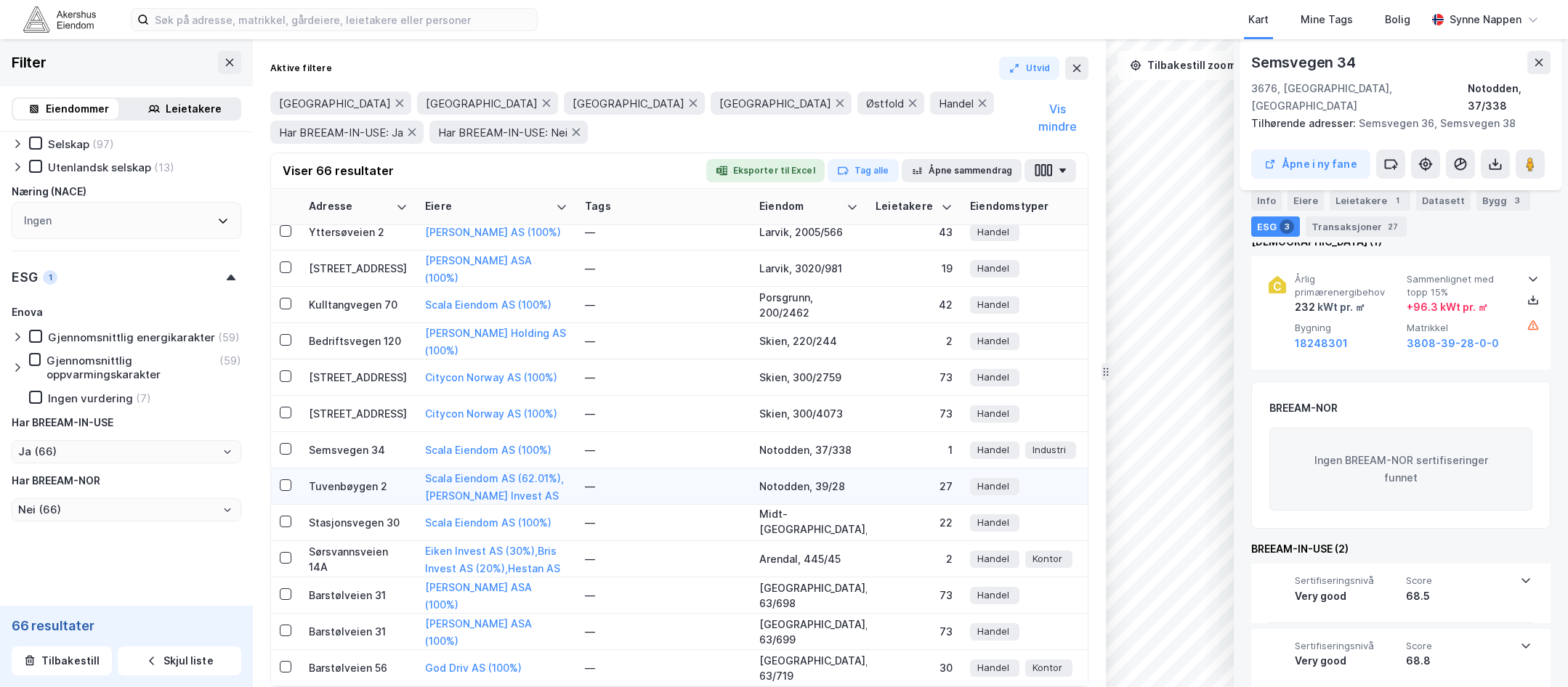
click at [350, 479] on div "Tuvenbøygen 2" at bounding box center [358, 486] width 99 height 16
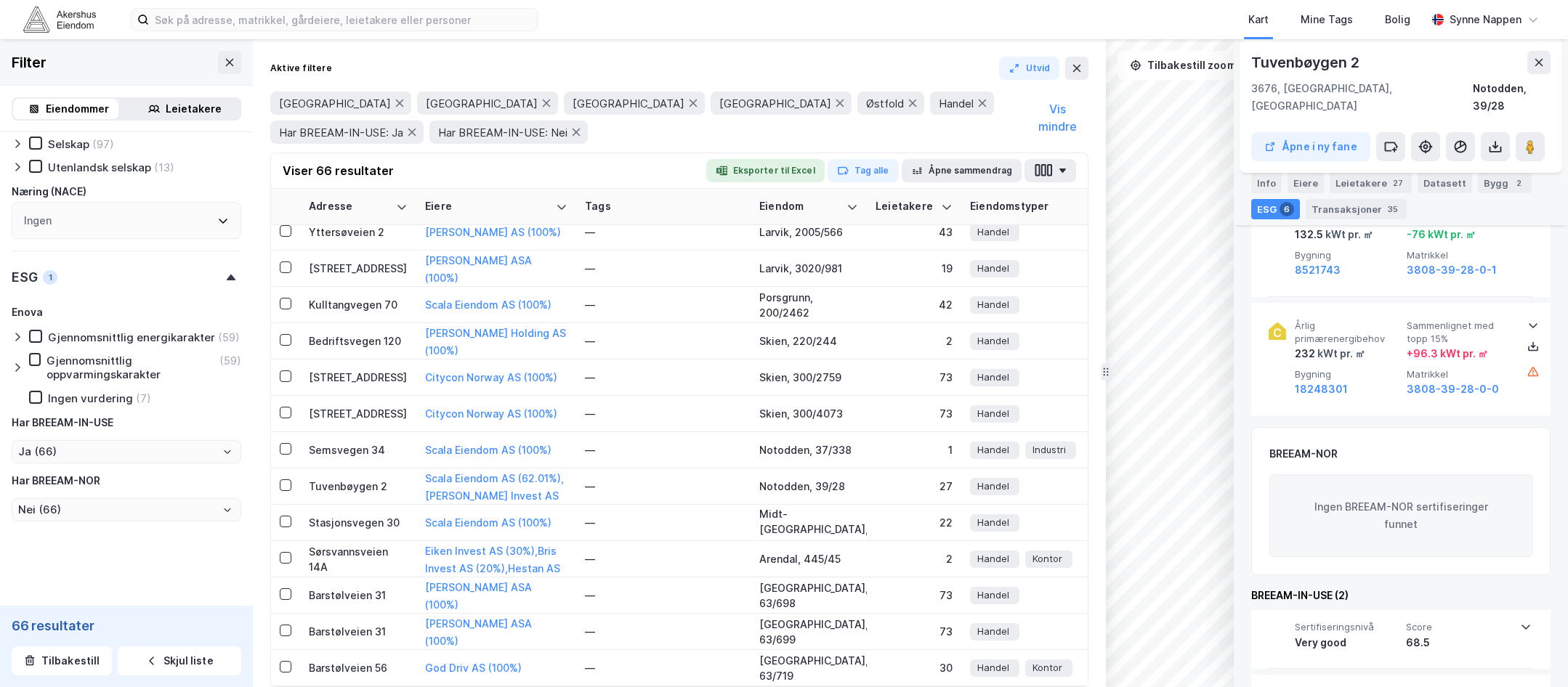
scroll to position [972, 0]
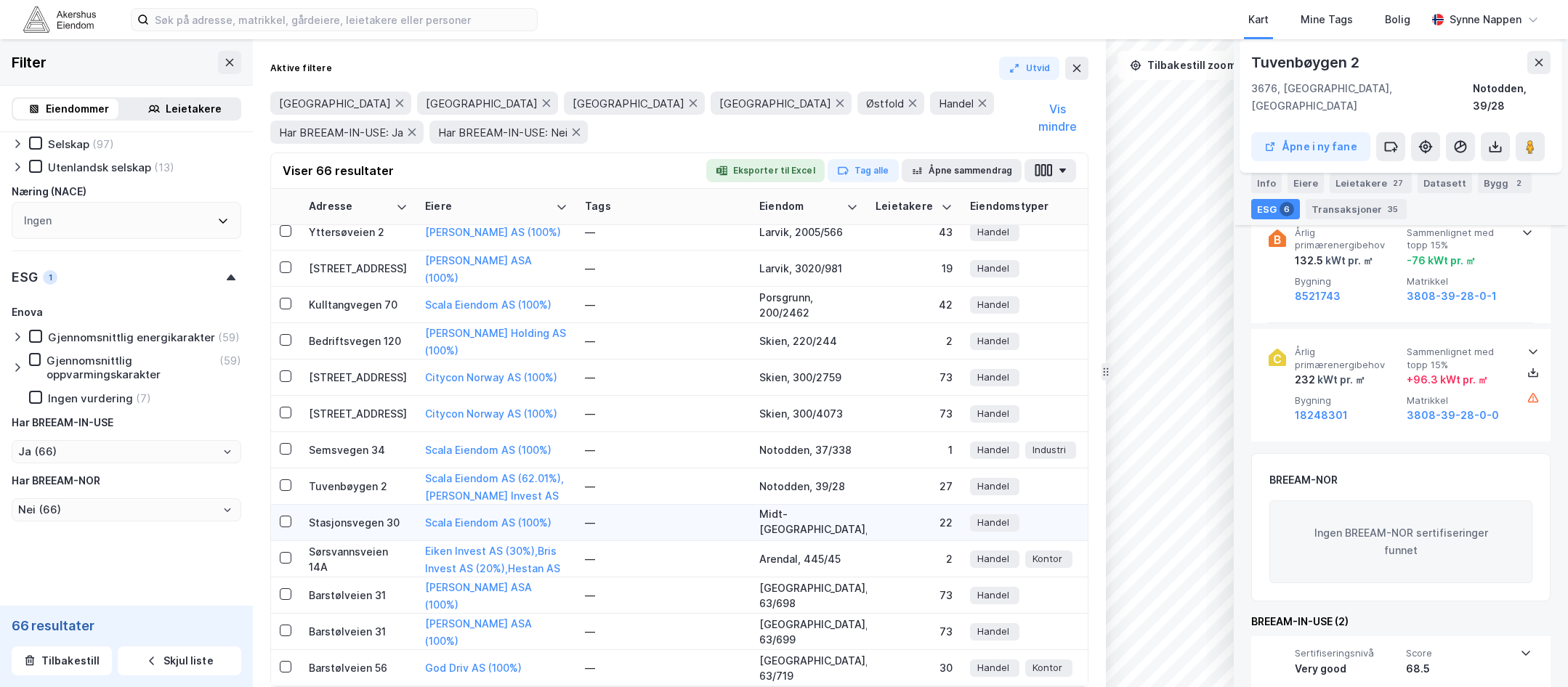
click at [347, 515] on div "Stasjonsvegen 30" at bounding box center [358, 522] width 99 height 16
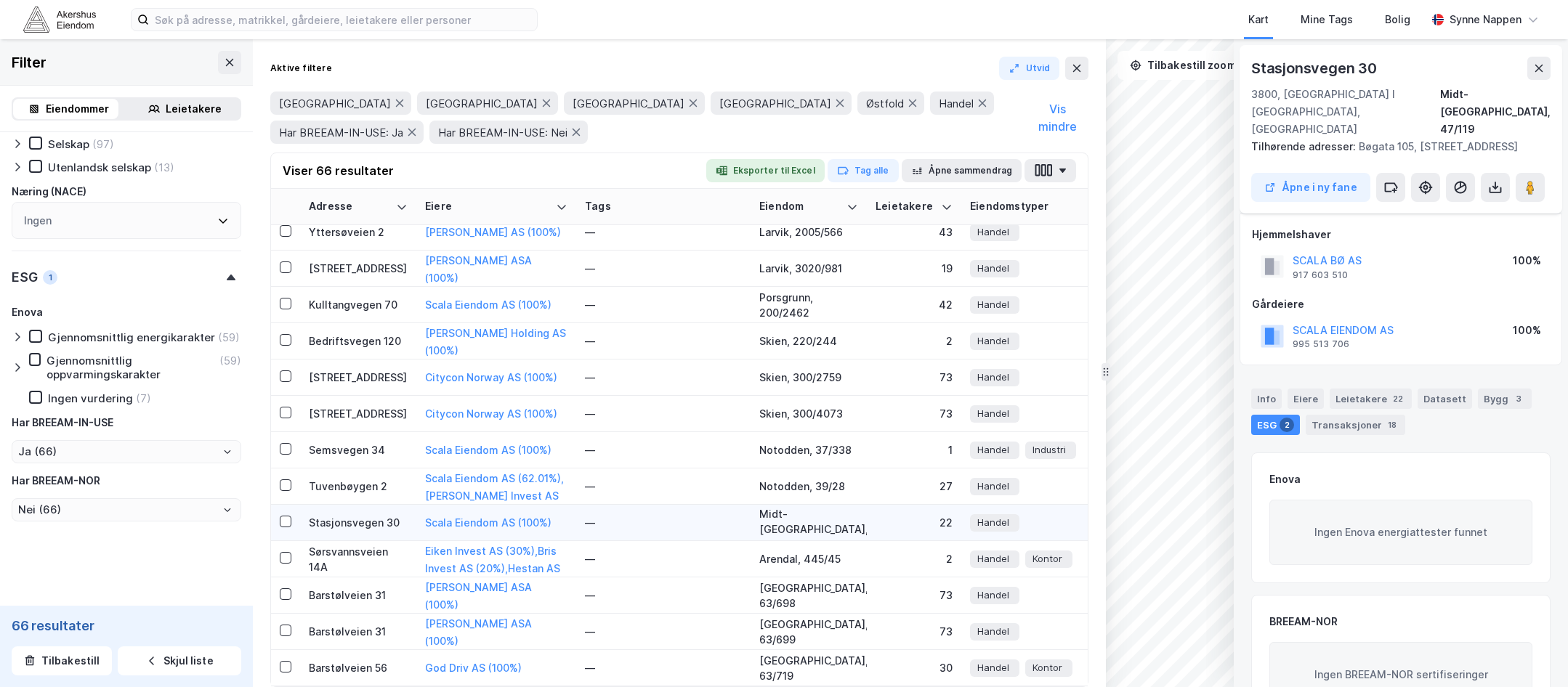
scroll to position [197, 0]
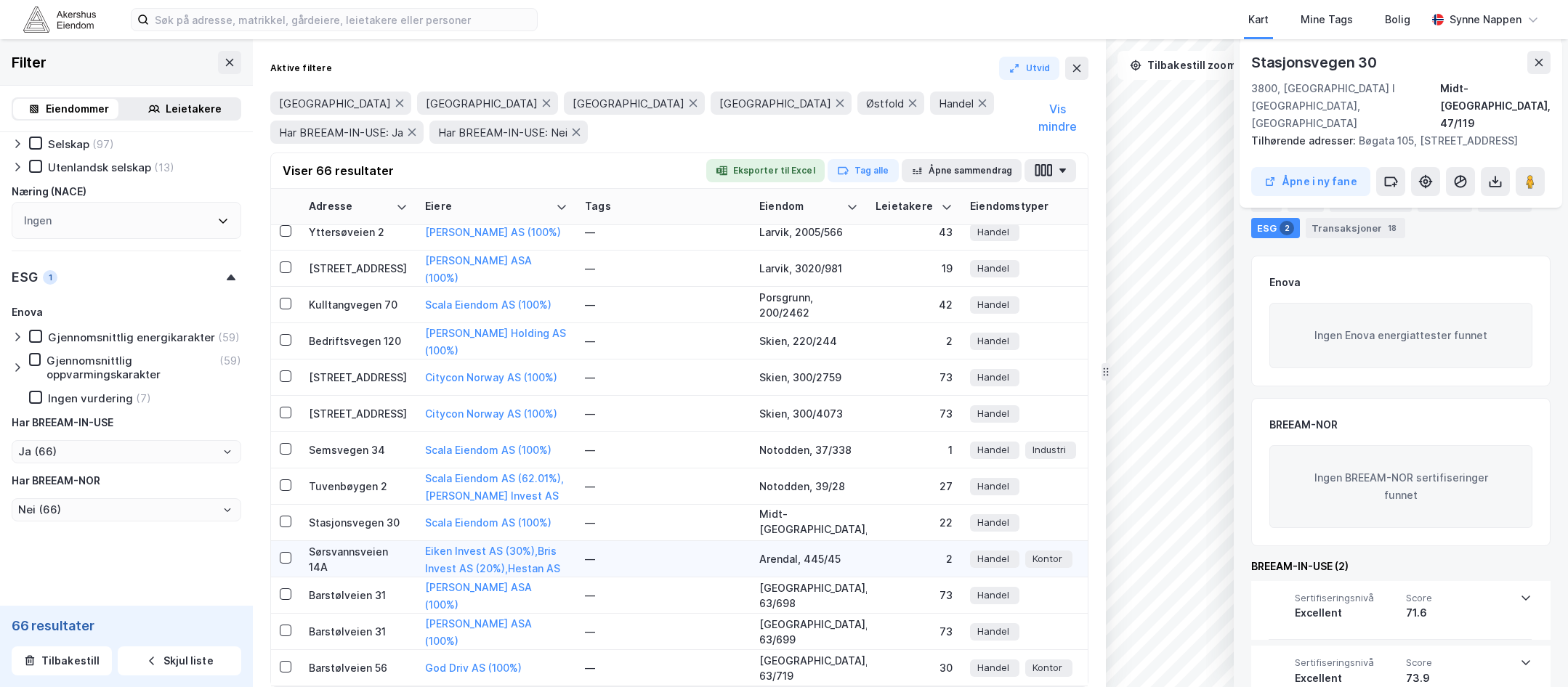
click at [327, 564] on td "Sørsvannsveien 14A" at bounding box center [358, 559] width 116 height 36
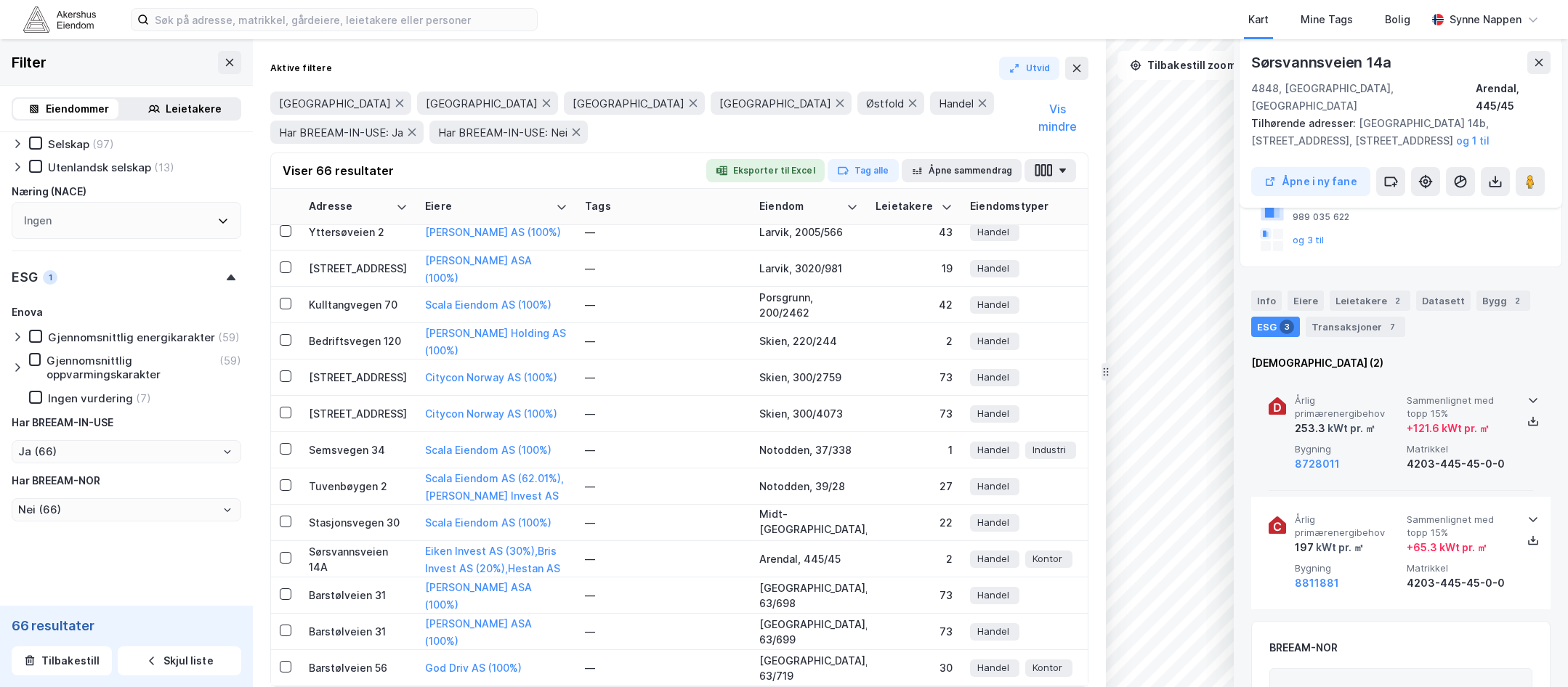
scroll to position [373, 0]
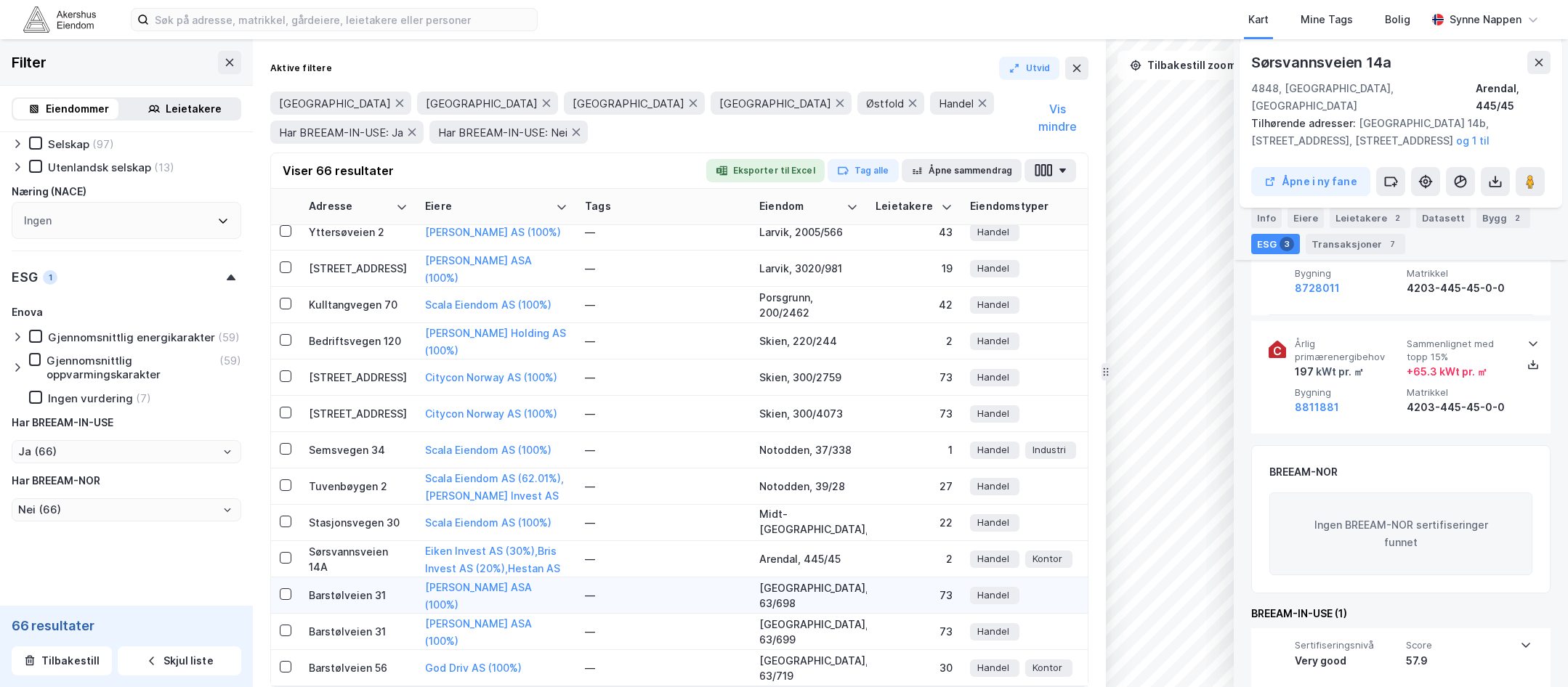
click at [355, 593] on td "Barstølveien 31" at bounding box center [358, 596] width 116 height 36
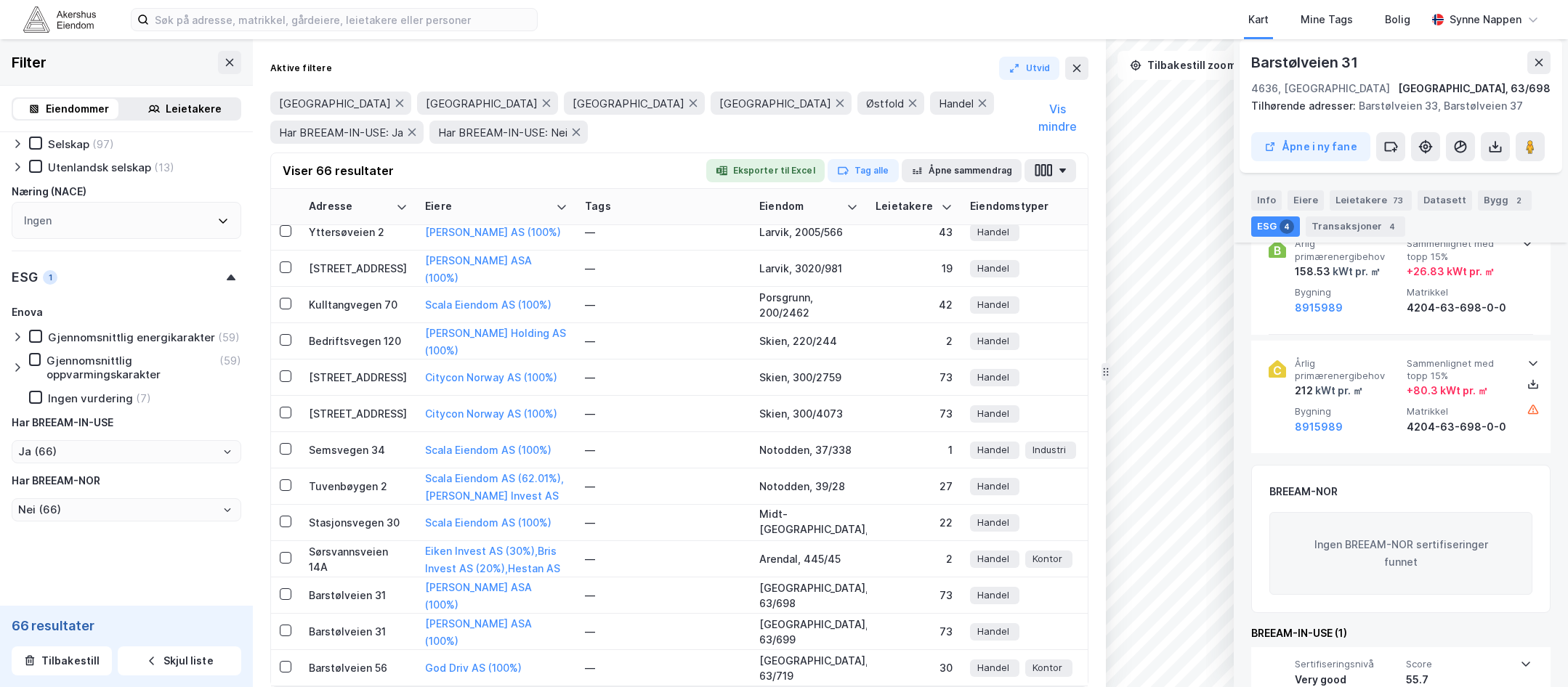
scroll to position [631, 0]
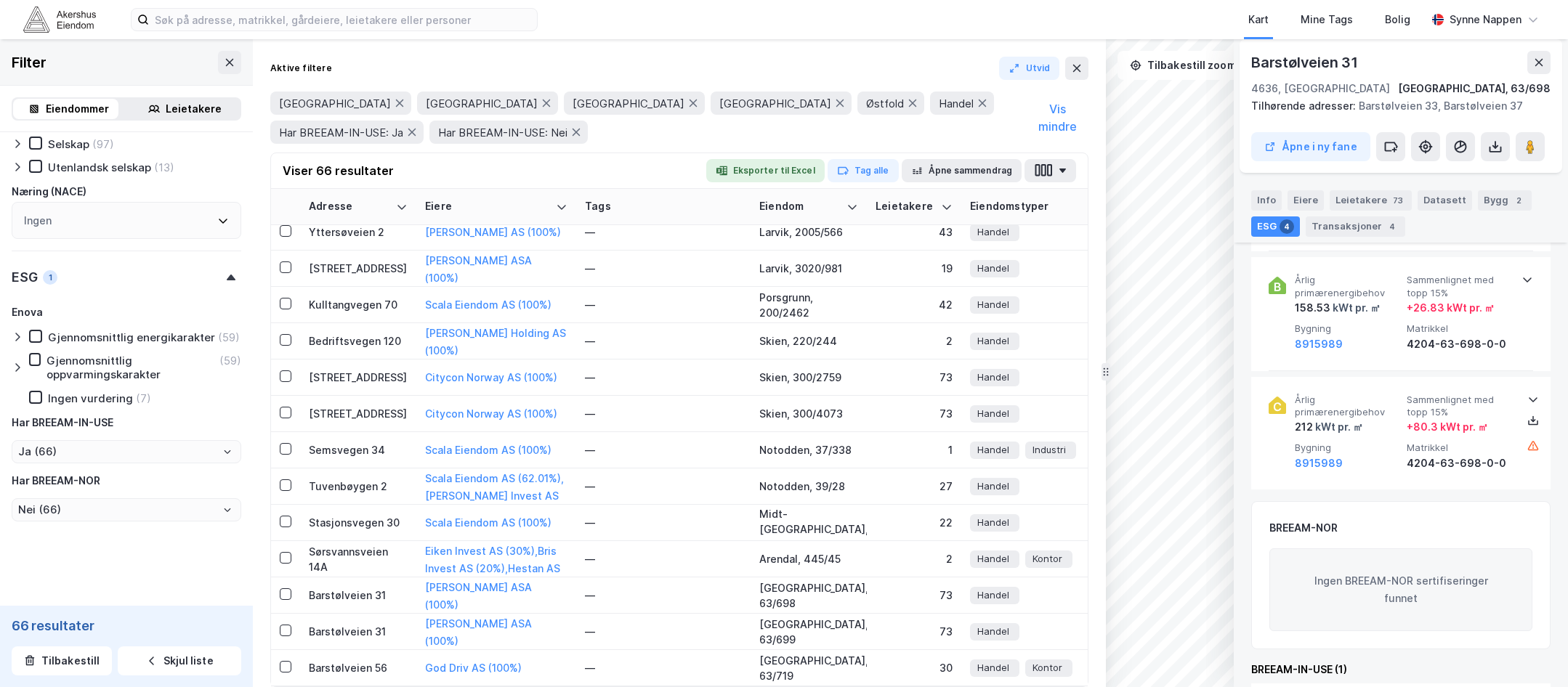
click at [919, 132] on div "Agder [GEOGRAPHIC_DATA] [GEOGRAPHIC_DATA] [GEOGRAPHIC_DATA] Østfold Handel Har …" at bounding box center [648, 118] width 756 height 53
click at [158, 448] on input "Ja (66)" at bounding box center [126, 452] width 228 height 21
drag, startPoint x: 158, startPoint y: 448, endPoint x: 82, endPoint y: 529, distance: 111.1
click at [82, 529] on li "Nei (8 871)" at bounding box center [121, 530] width 219 height 27
type input "Nei (8 871)"
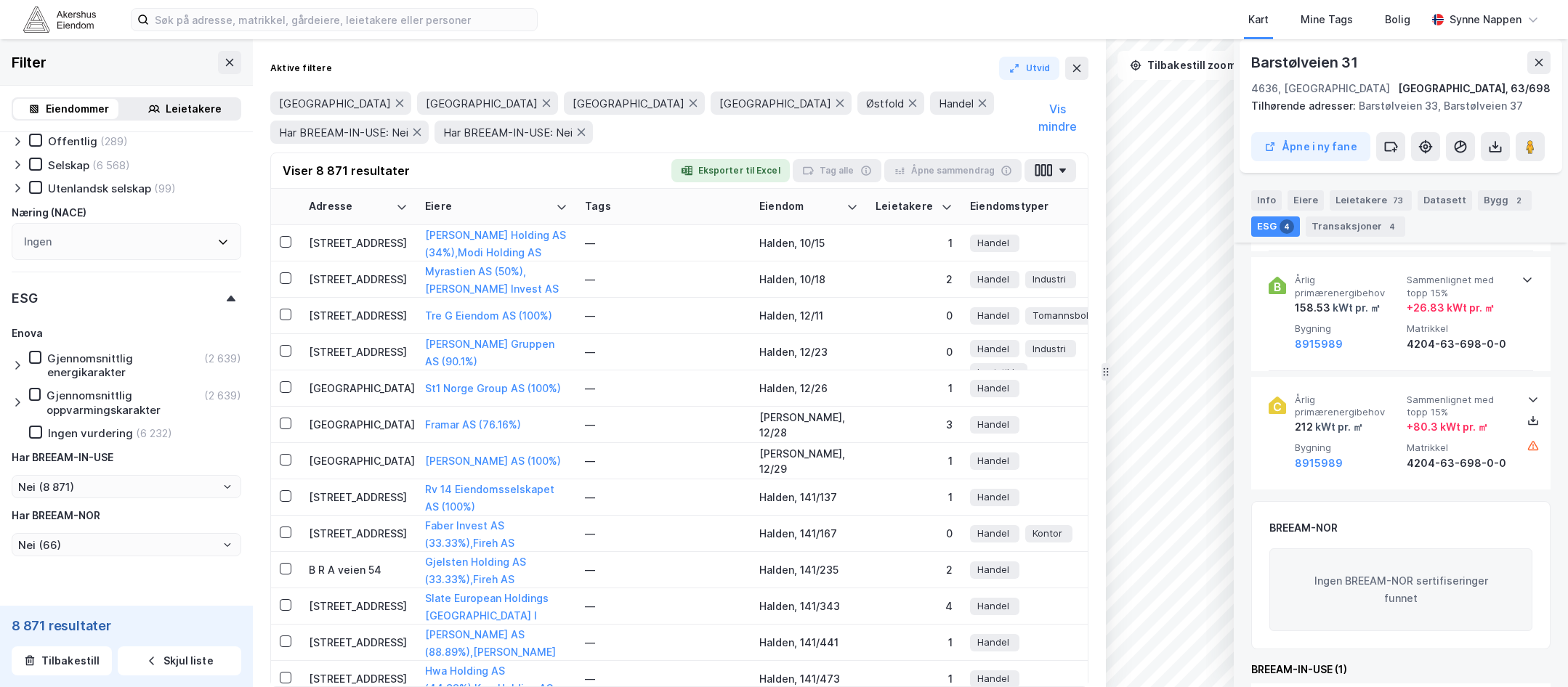
type input "Nei (8 871)"
type input "Inkluder (8 871)"
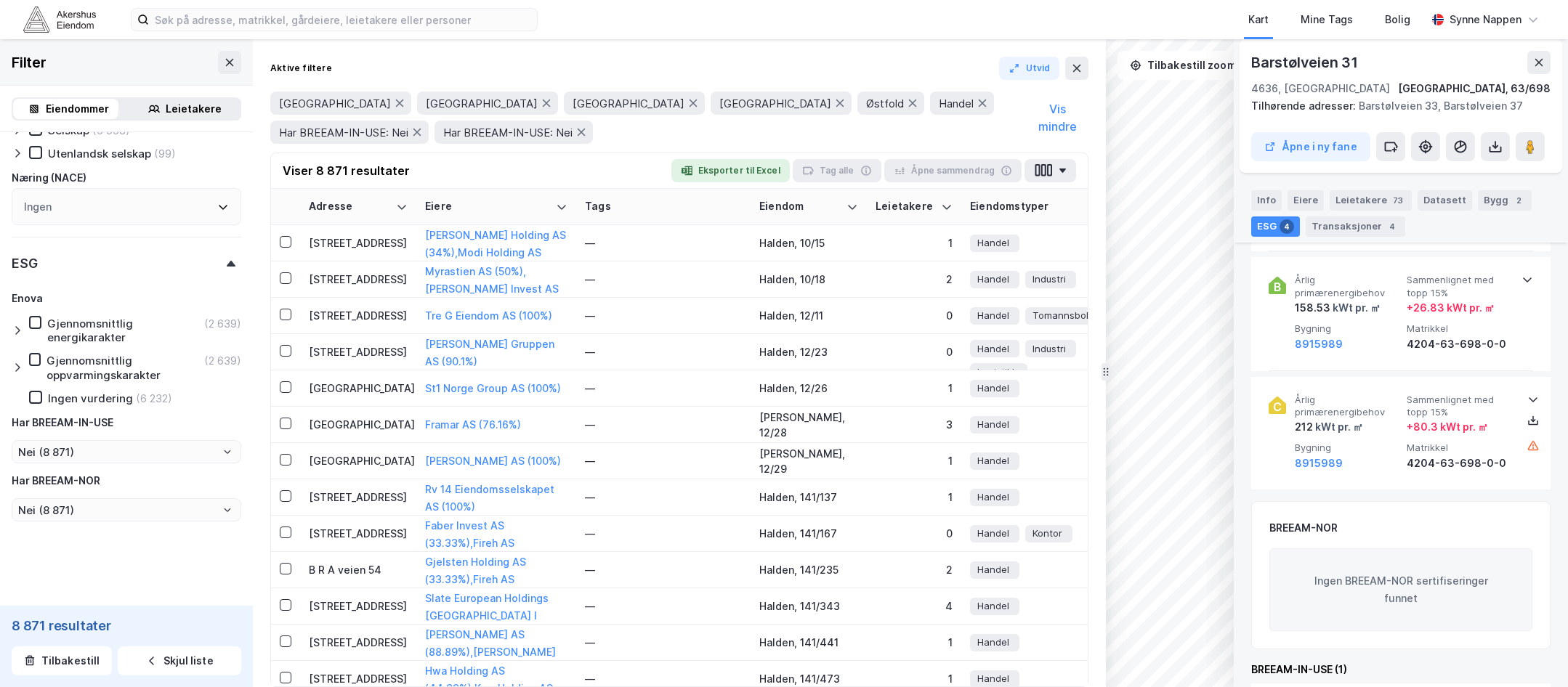
drag, startPoint x: 82, startPoint y: 529, endPoint x: 71, endPoint y: 549, distance: 22.8
click at [117, 510] on input "Nei (8 871)" at bounding box center [126, 509] width 228 height 21
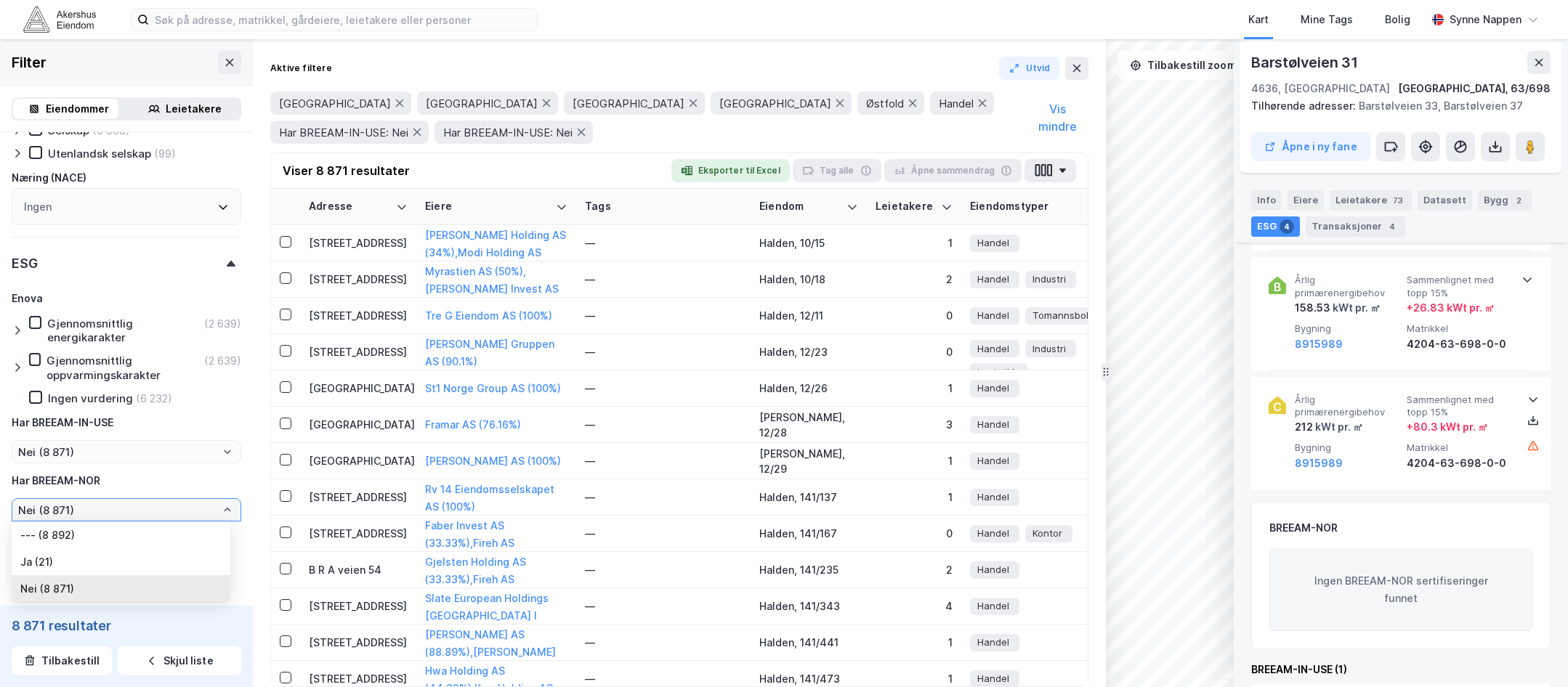
drag, startPoint x: 117, startPoint y: 510, endPoint x: 94, endPoint y: 559, distance: 54.1
click at [94, 559] on li "Ja (21)" at bounding box center [121, 561] width 219 height 27
type input "Ja (21)"
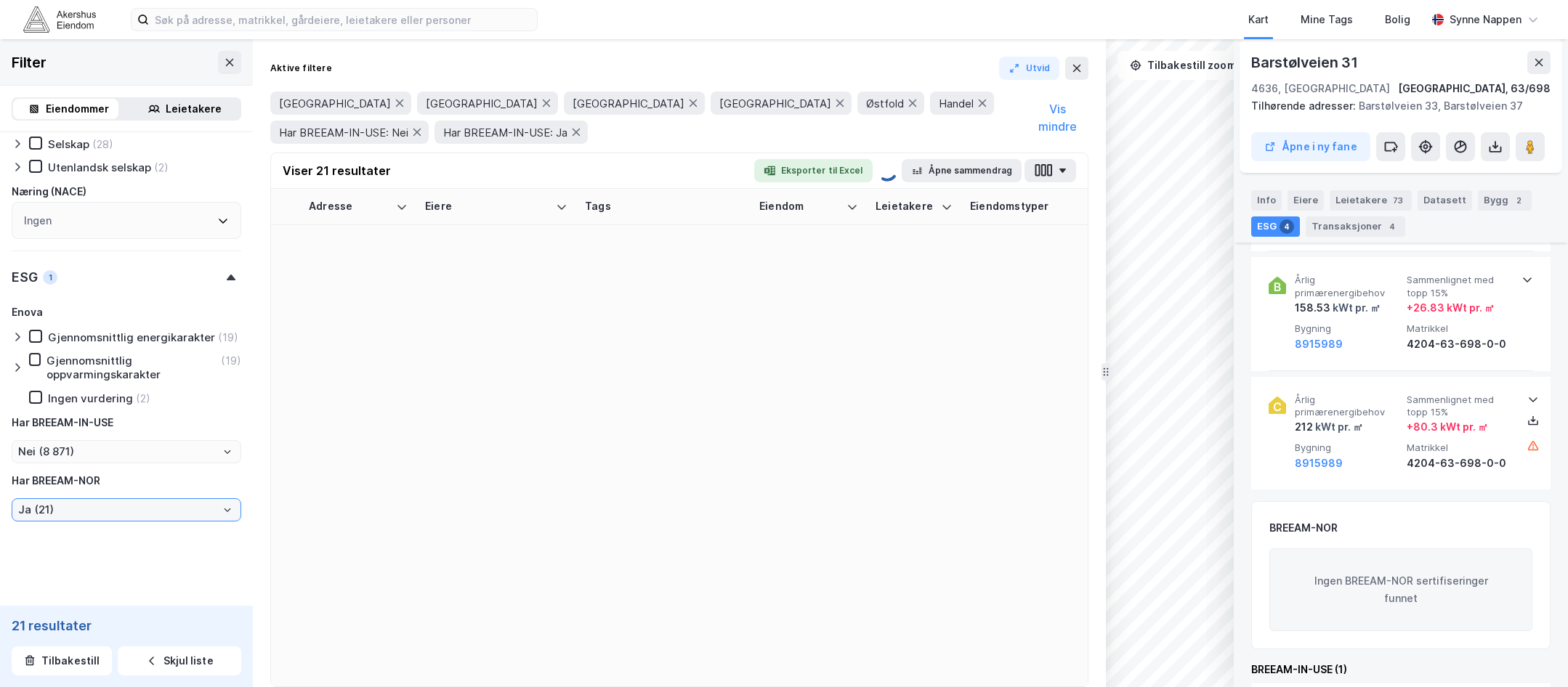
type input "Nei (21)"
type input "Inkluder (21)"
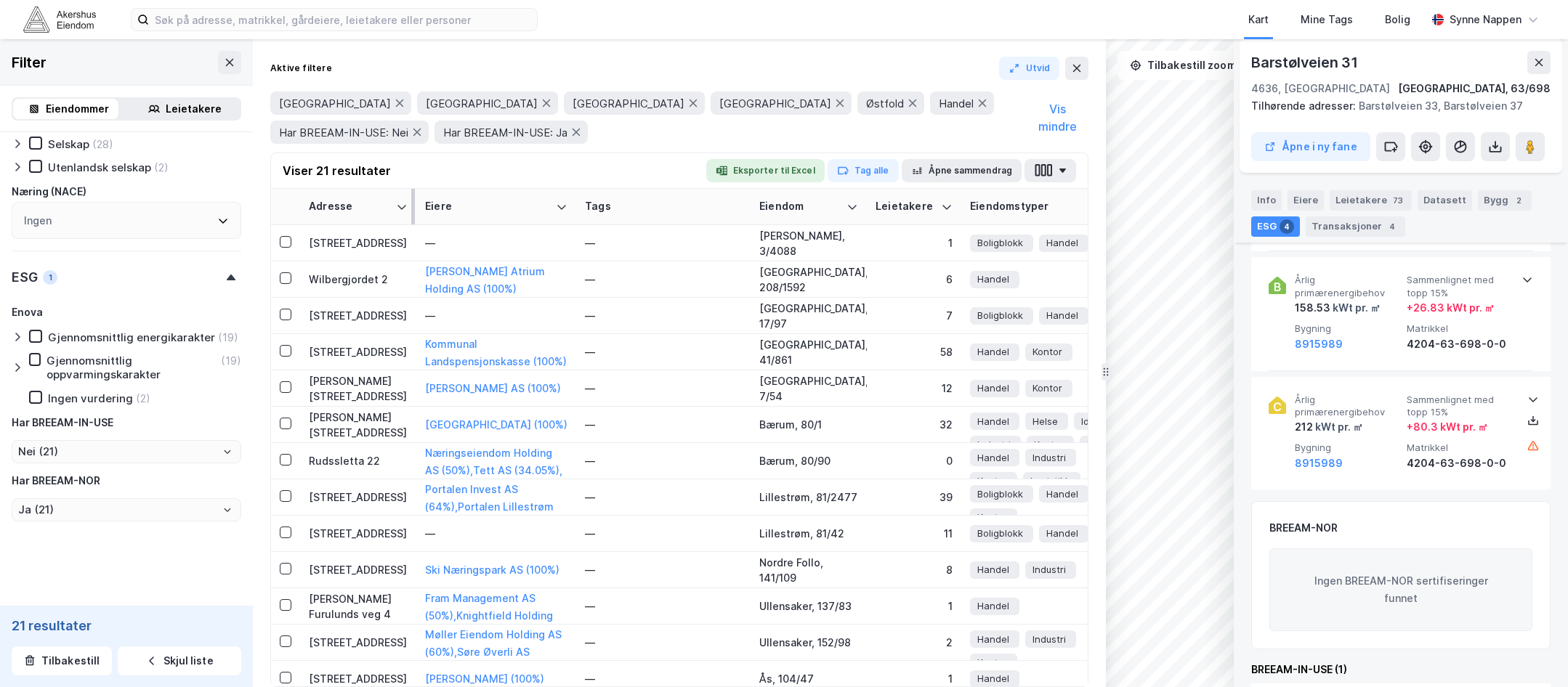
click at [369, 209] on div "Adresse" at bounding box center [349, 207] width 81 height 14
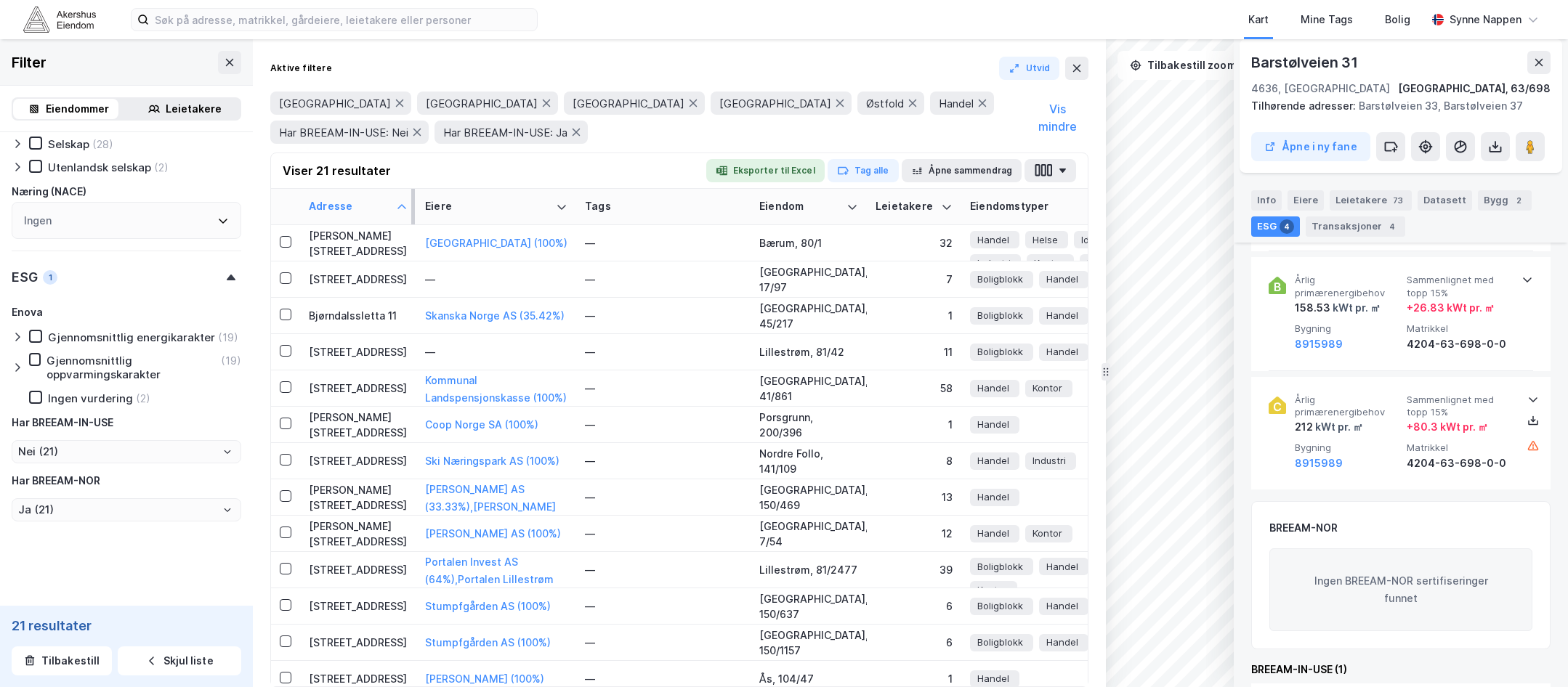
click at [369, 209] on div "Adresse" at bounding box center [349, 207] width 81 height 14
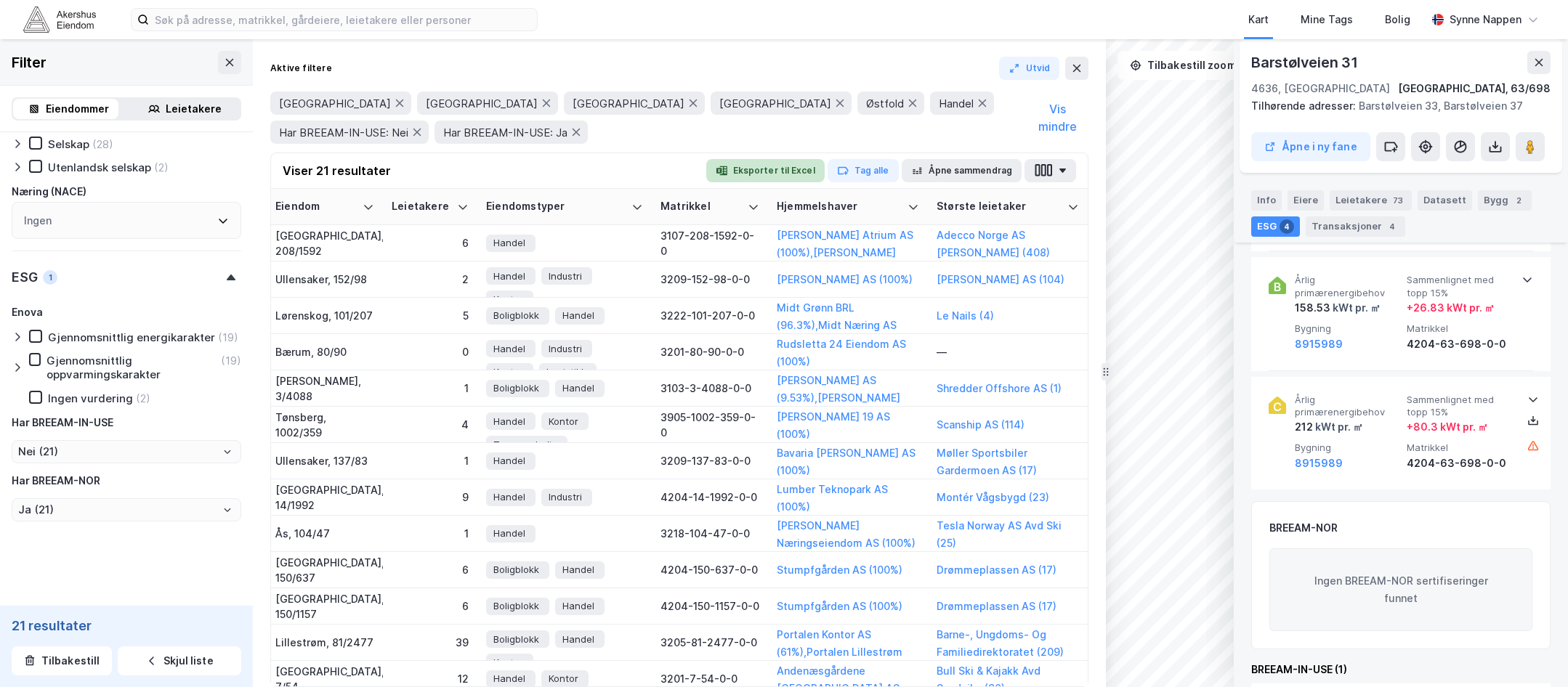
scroll to position [0, 495]
click at [782, 170] on button "Eksporter til Excel" at bounding box center [765, 170] width 119 height 23
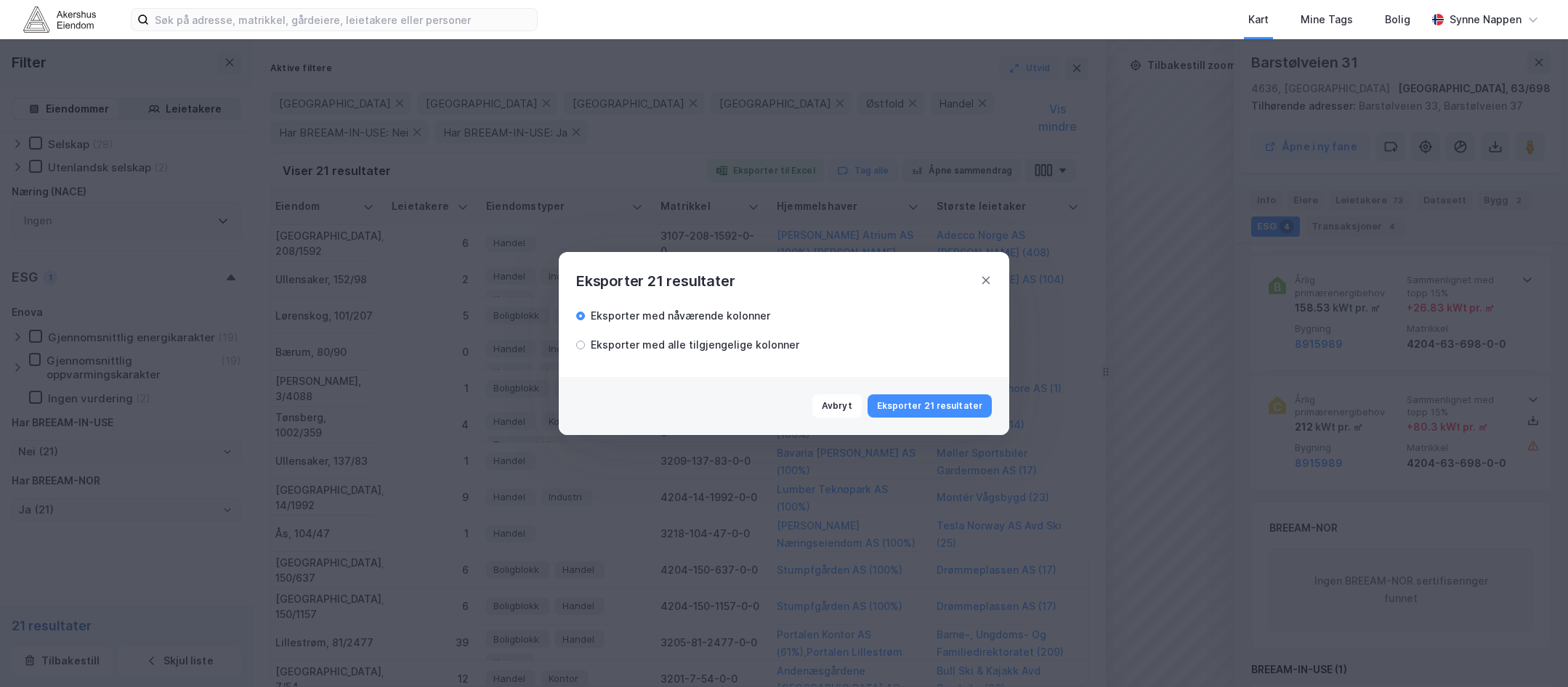
click at [706, 352] on div "Eksporter med alle tilgjengelige kolonner" at bounding box center [695, 345] width 208 height 17
click at [910, 400] on button "Eksporter 21 resultater" at bounding box center [929, 406] width 124 height 23
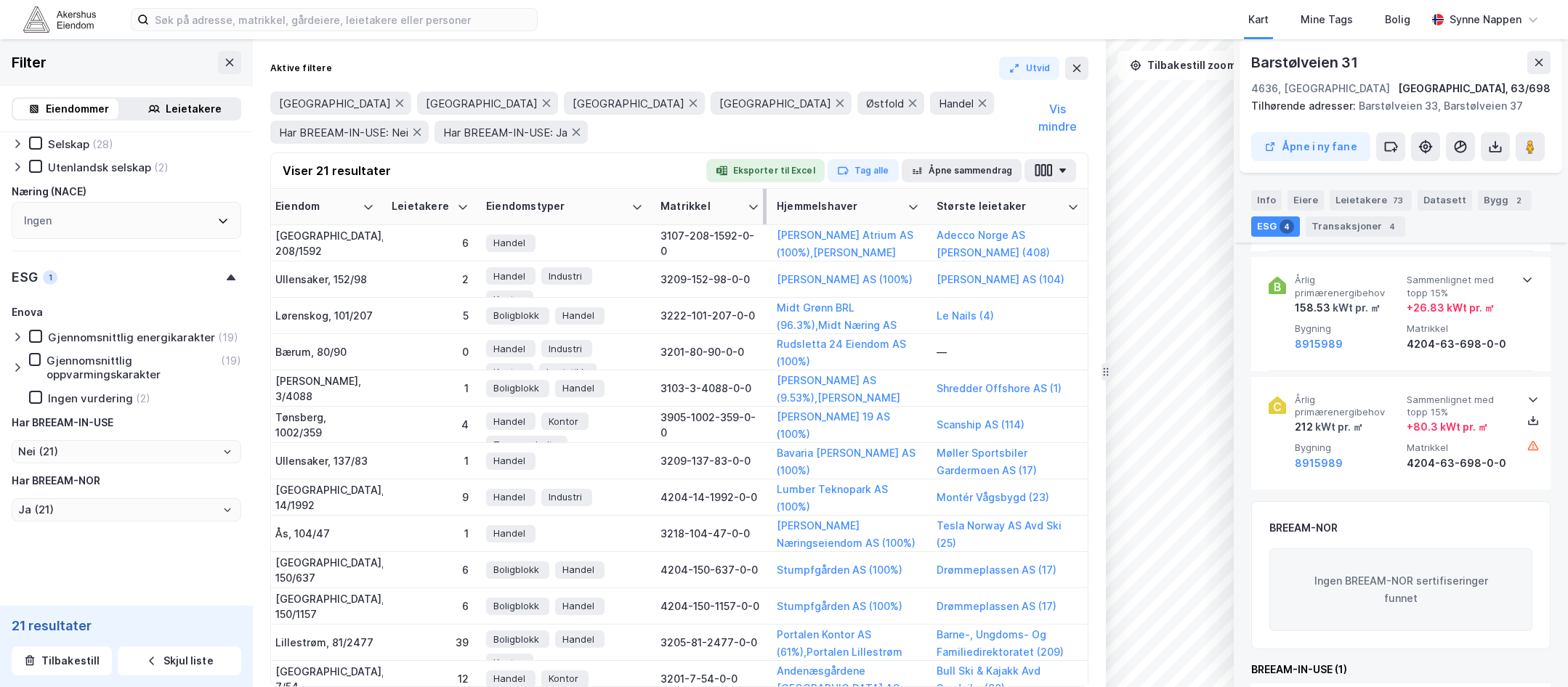
click at [709, 207] on div "Matrikkel" at bounding box center [700, 207] width 81 height 14
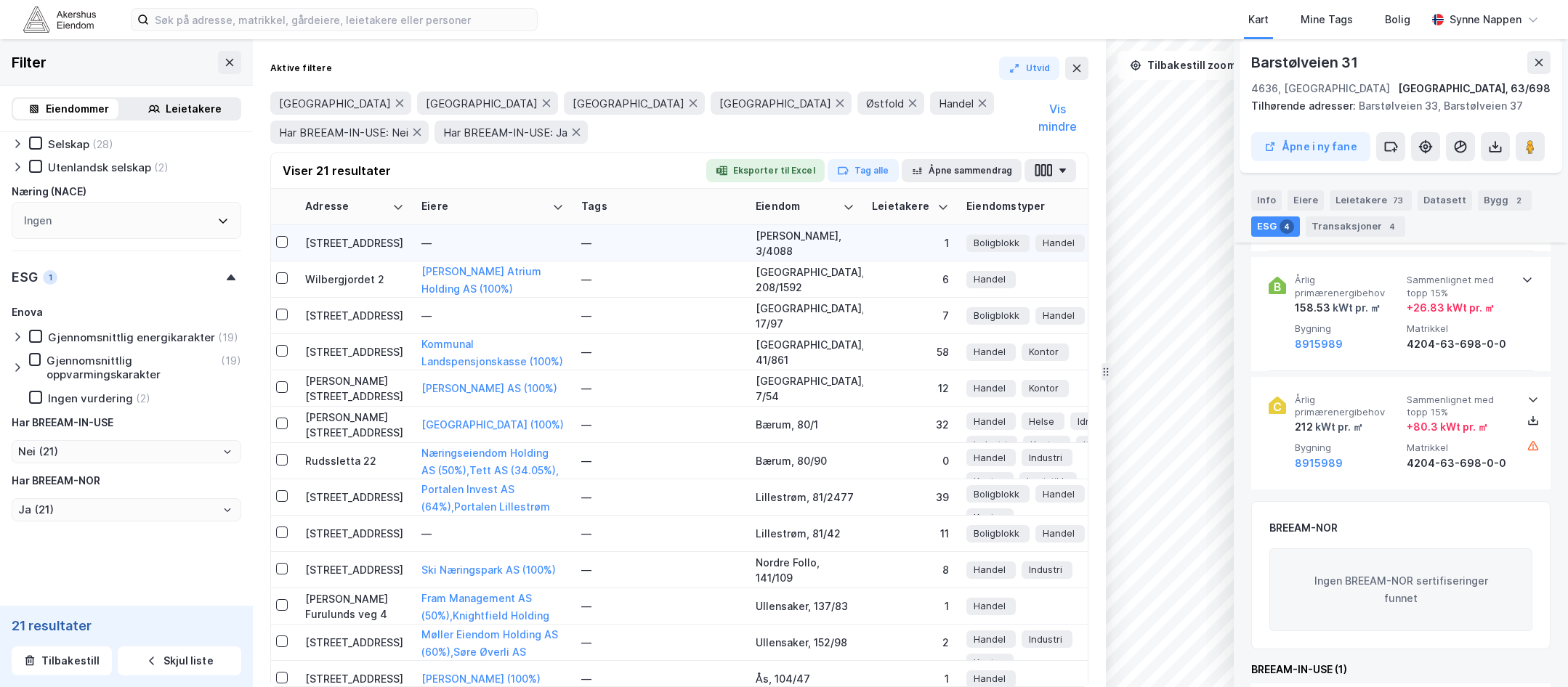
scroll to position [0, 0]
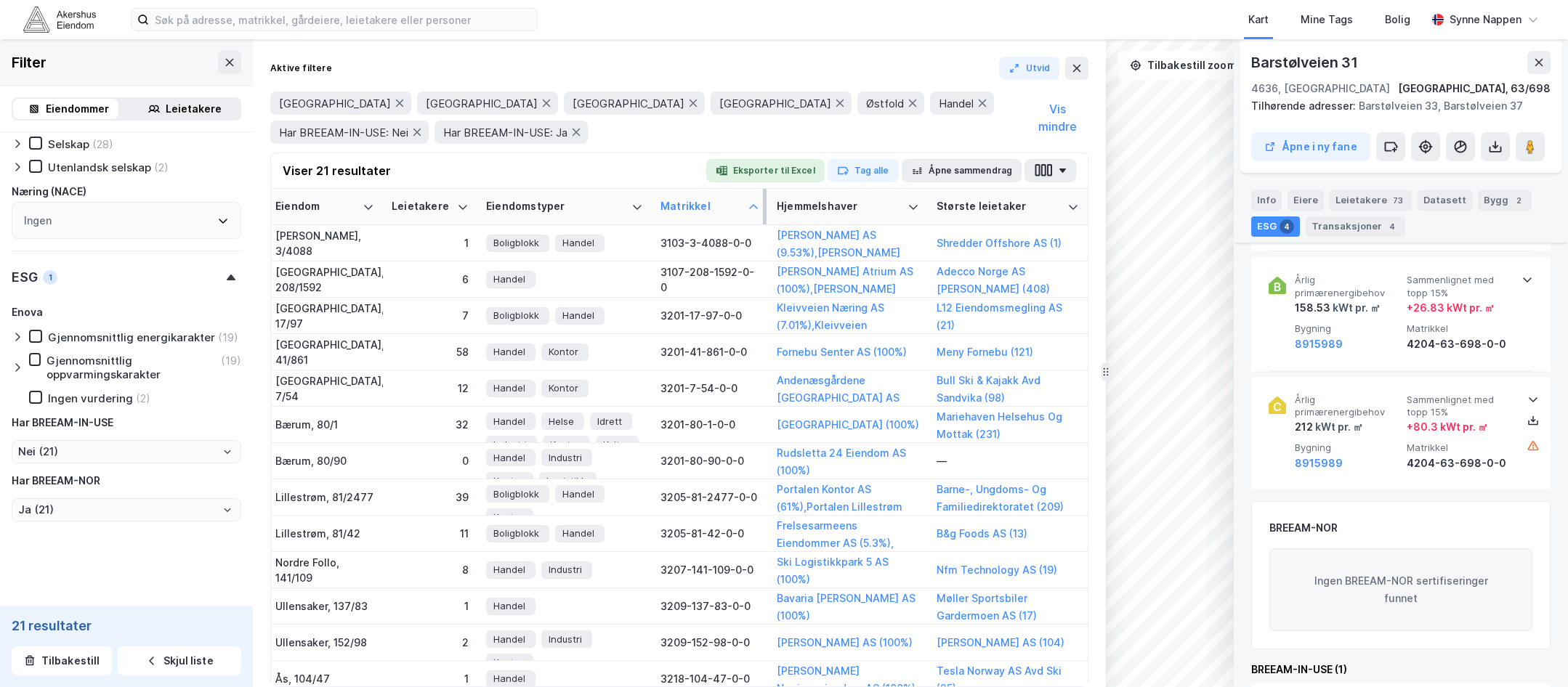
click at [696, 201] on div "Matrikkel" at bounding box center [700, 207] width 81 height 14
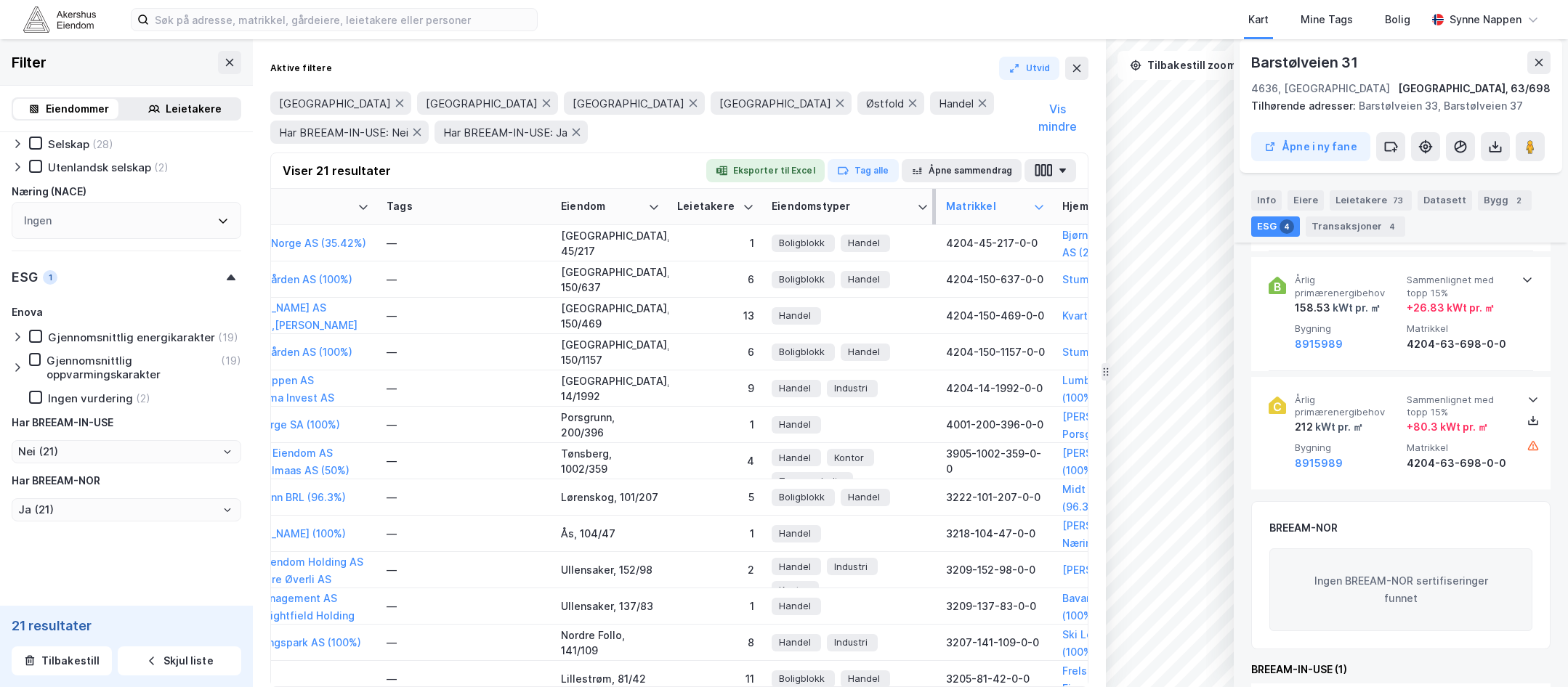
scroll to position [0, 436]
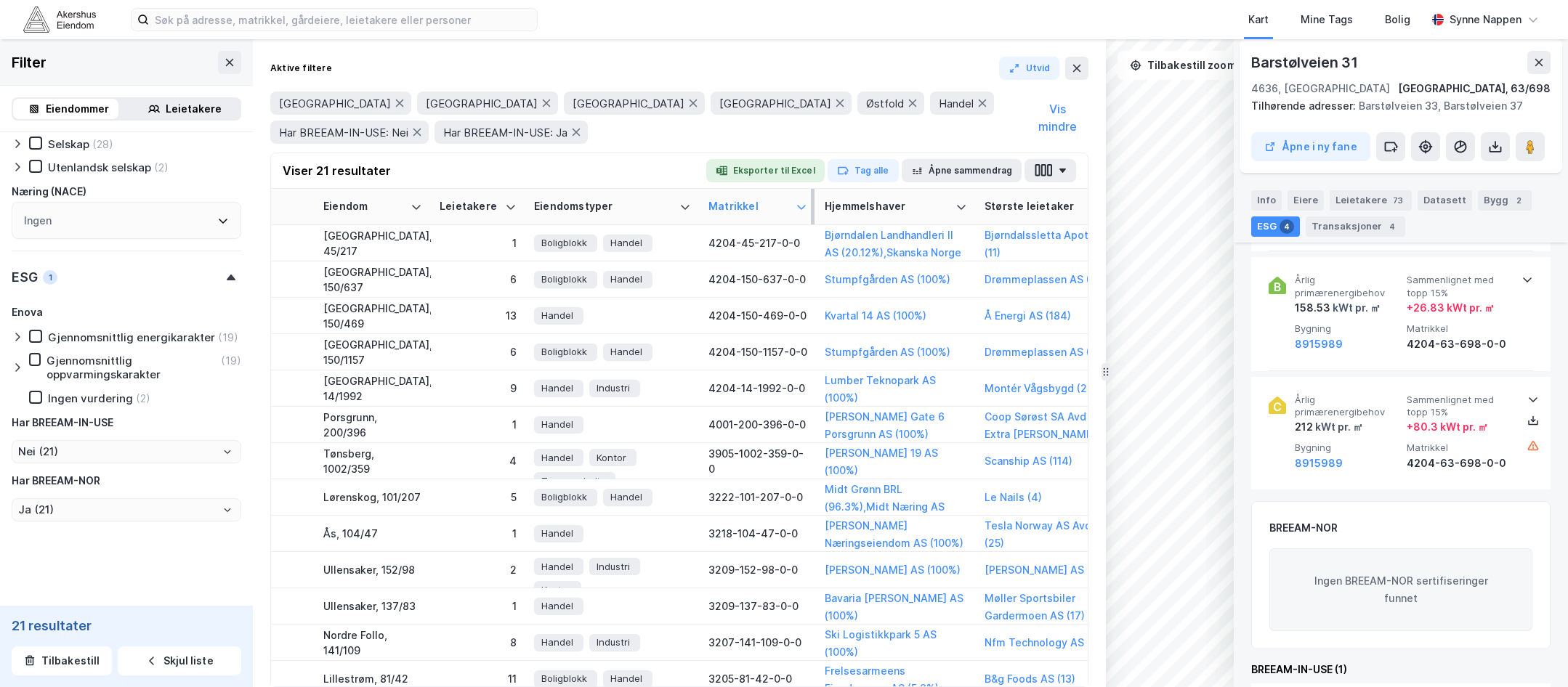
click at [734, 203] on div "Matrikkel" at bounding box center [749, 207] width 81 height 14
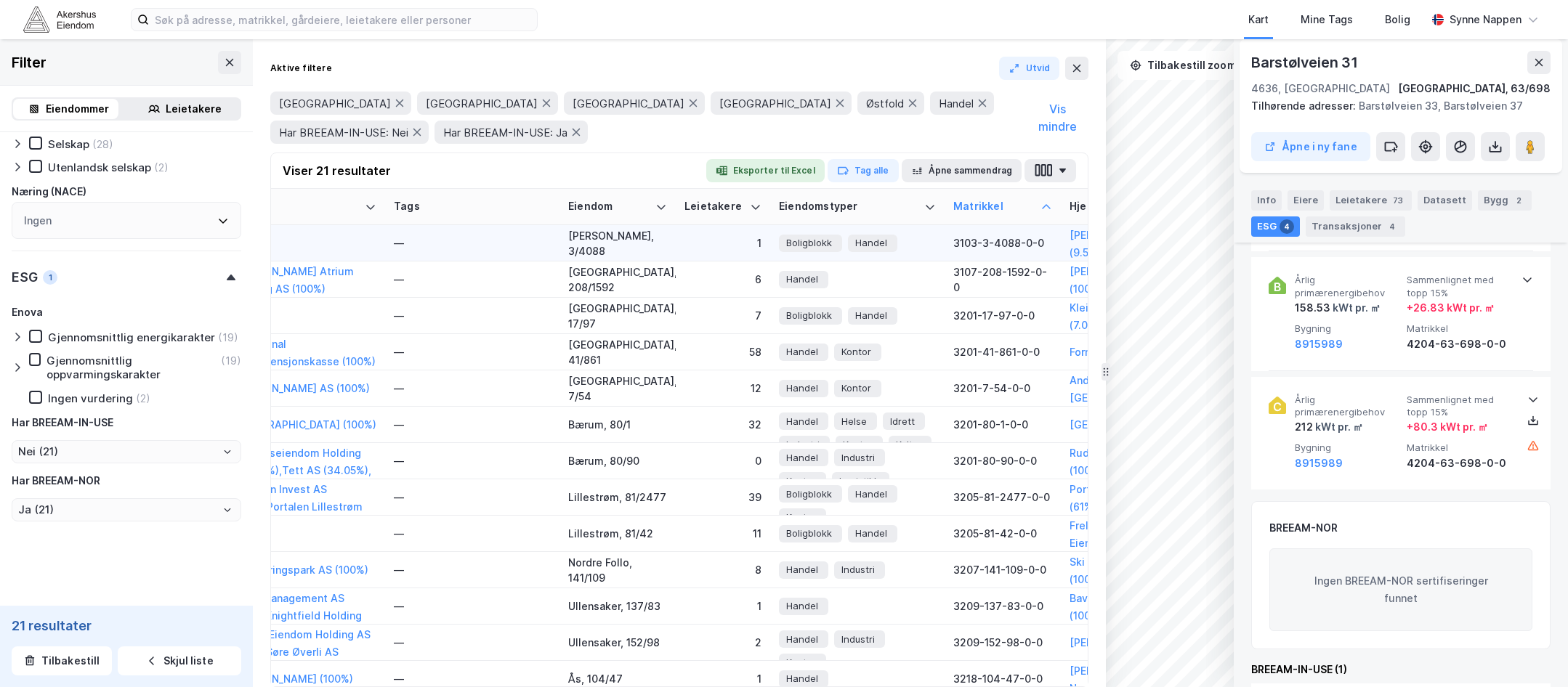
scroll to position [0, 0]
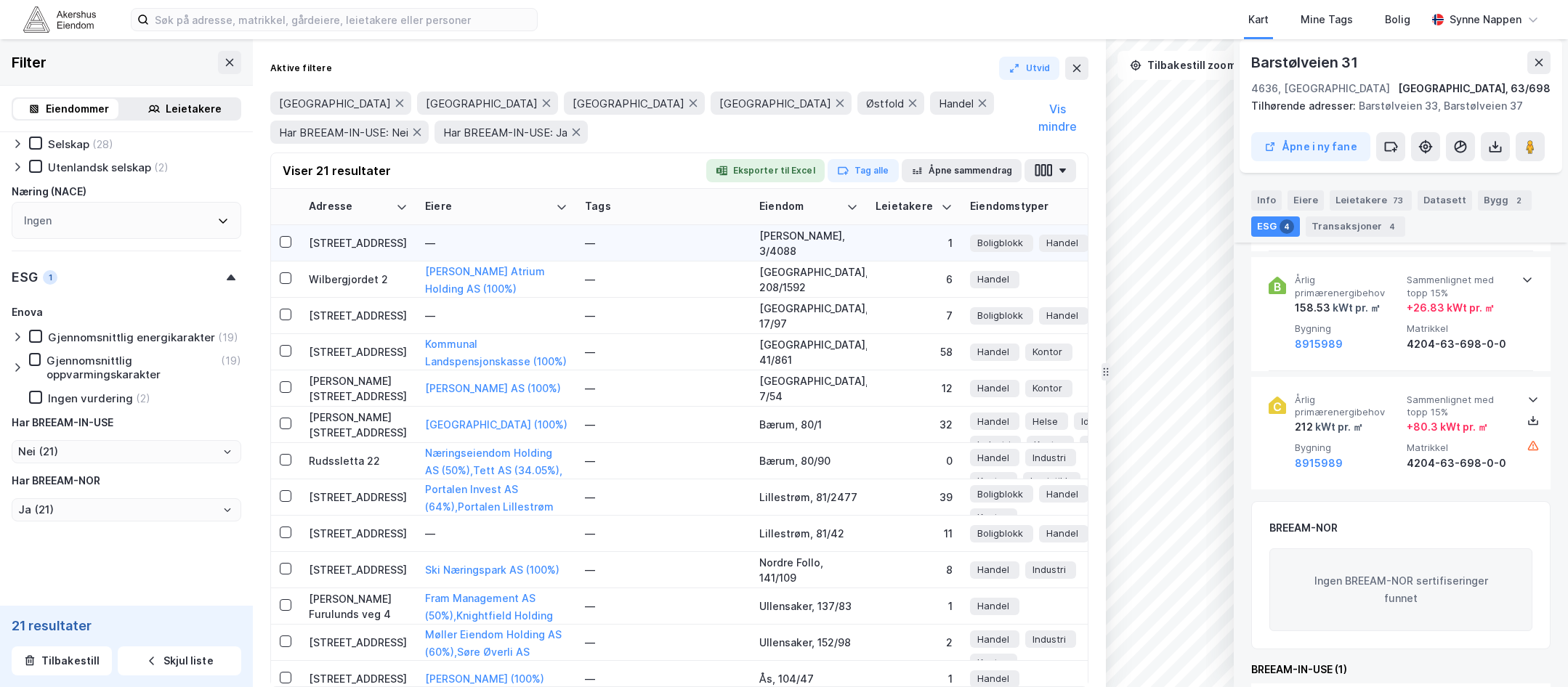
click at [345, 244] on div "[STREET_ADDRESS]" at bounding box center [358, 243] width 99 height 16
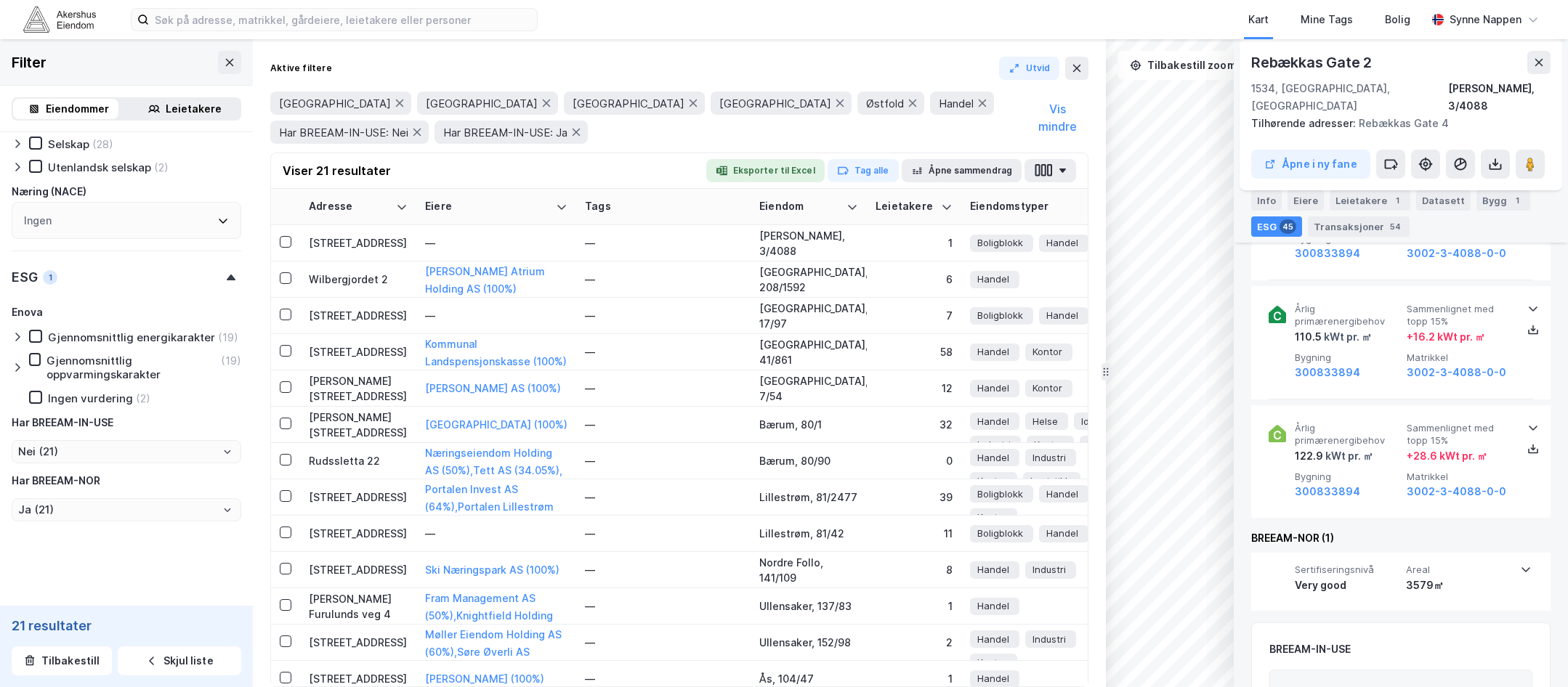
scroll to position [5737, 0]
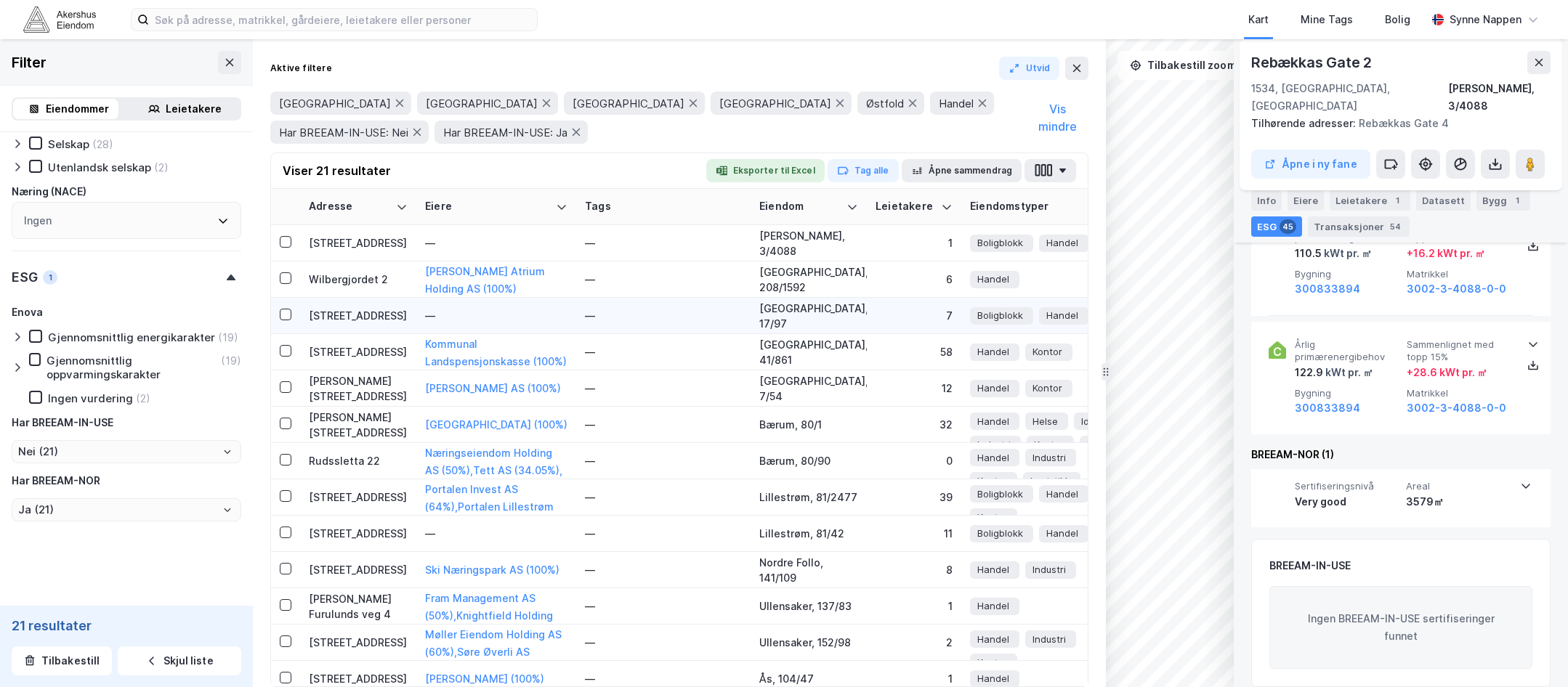
click at [443, 302] on td "—" at bounding box center [496, 316] width 160 height 36
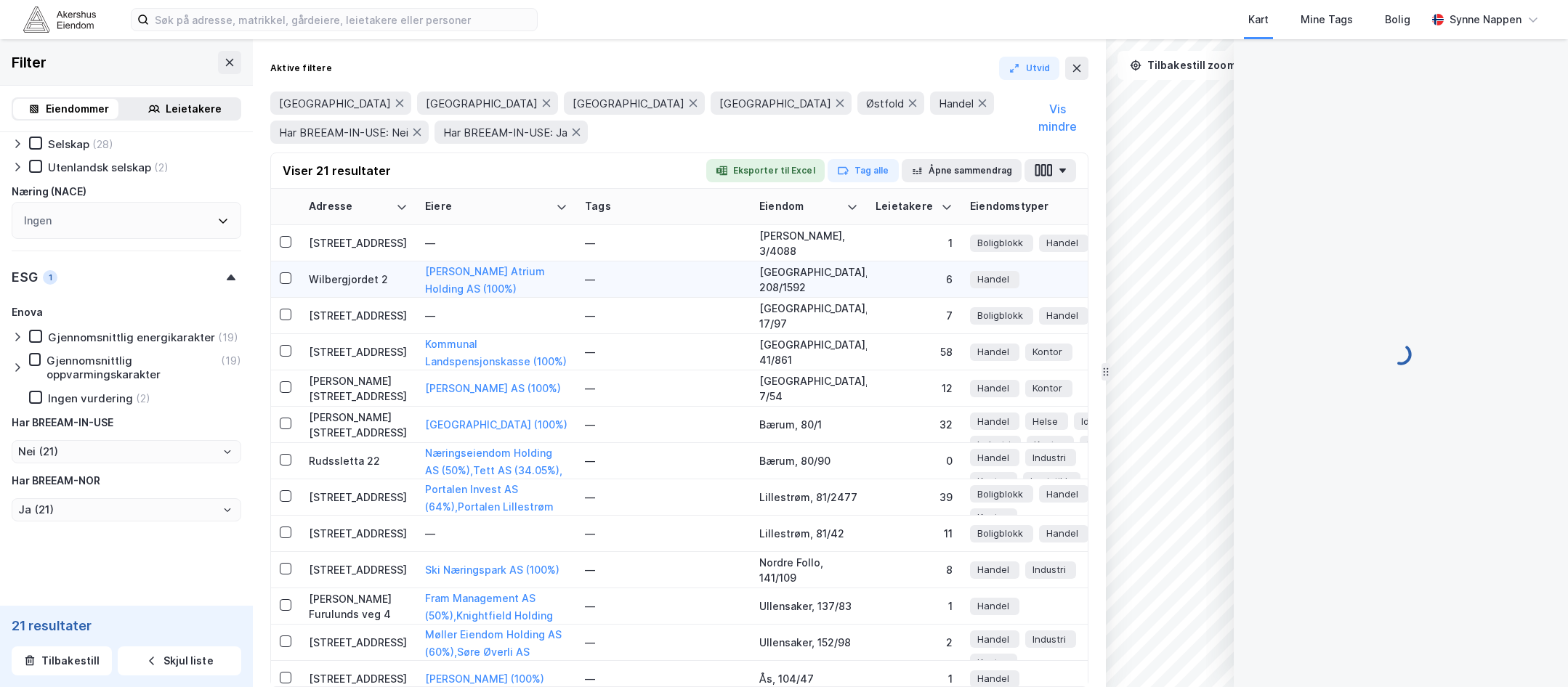
click at [370, 282] on div "Wilbergjordet 2" at bounding box center [358, 279] width 99 height 16
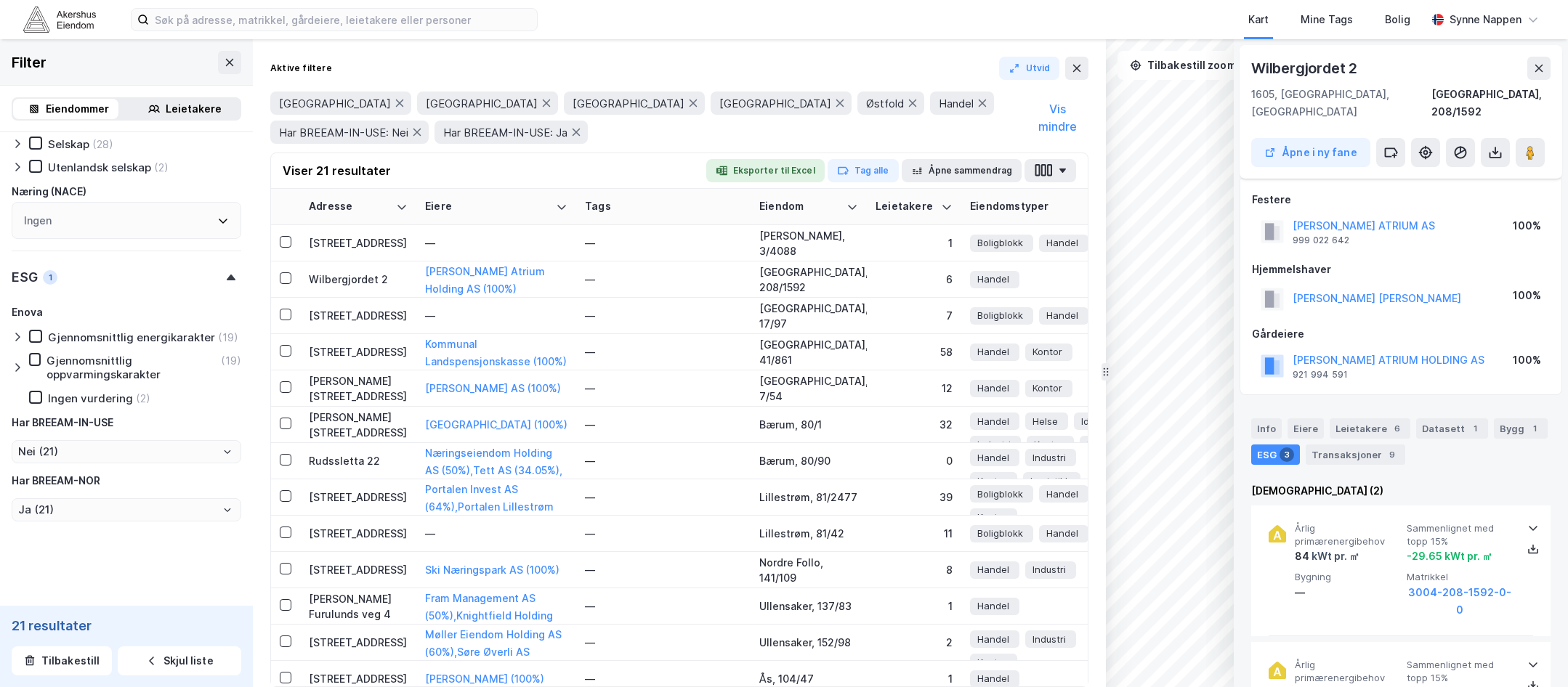
scroll to position [338, 0]
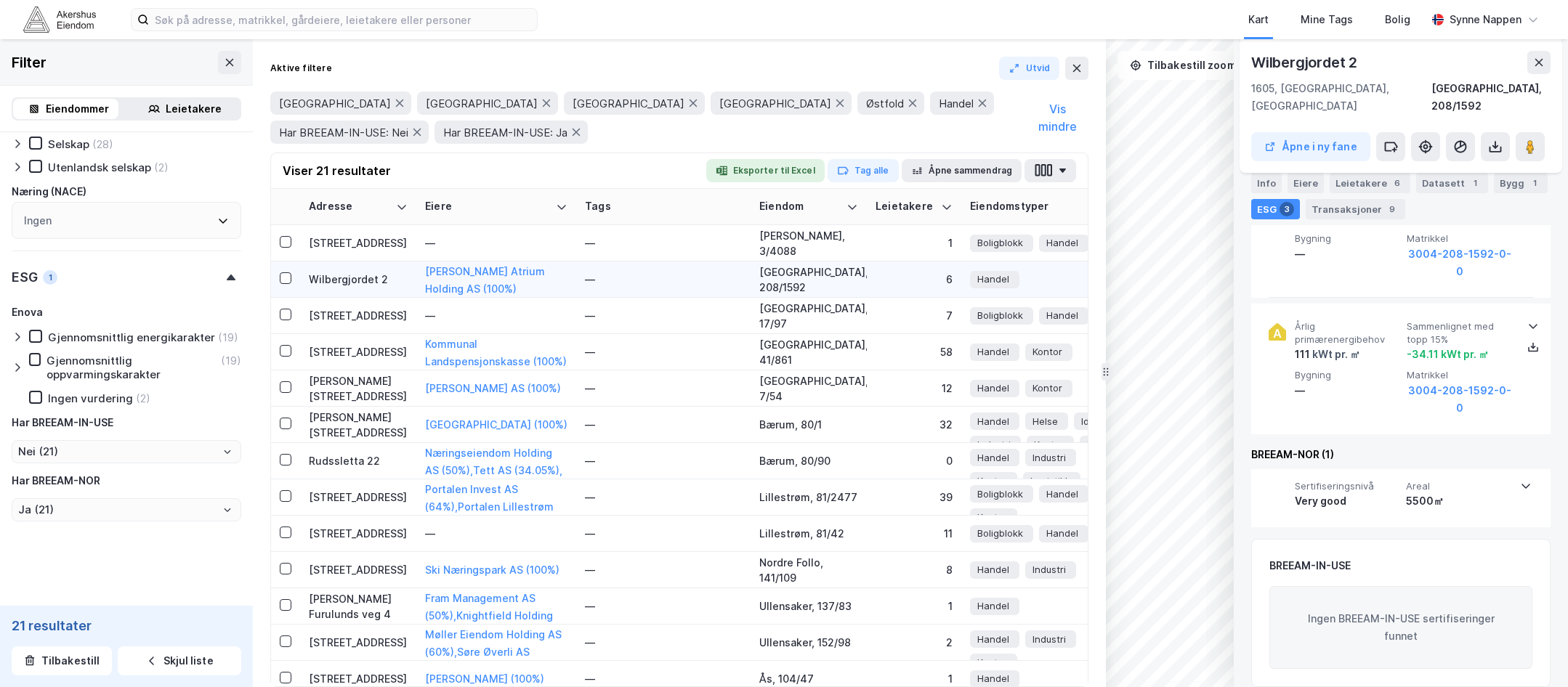
click at [877, 280] on div "6" at bounding box center [914, 279] width 77 height 16
click at [808, 279] on div "[GEOGRAPHIC_DATA], 208/1592" at bounding box center [808, 279] width 99 height 30
click at [875, 244] on td "1" at bounding box center [914, 244] width 95 height 36
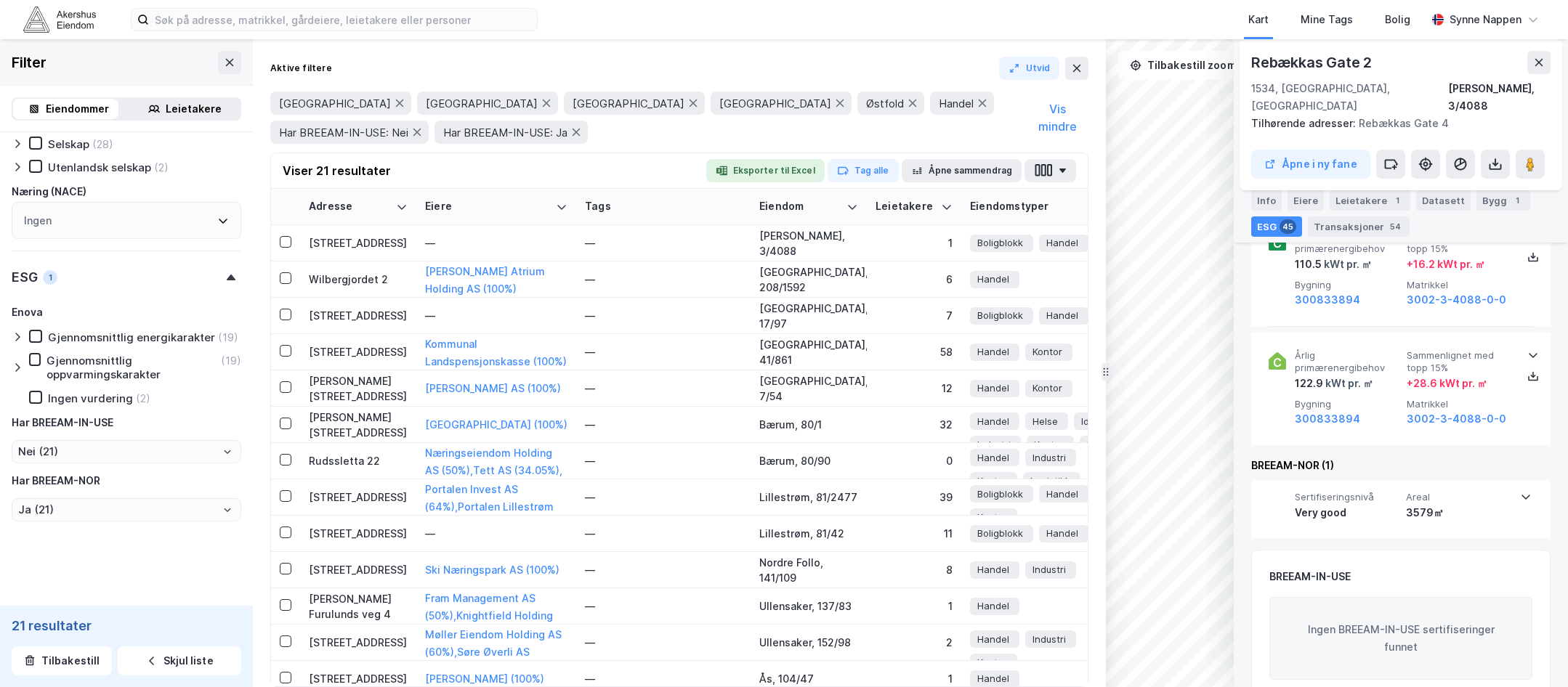
scroll to position [5737, 0]
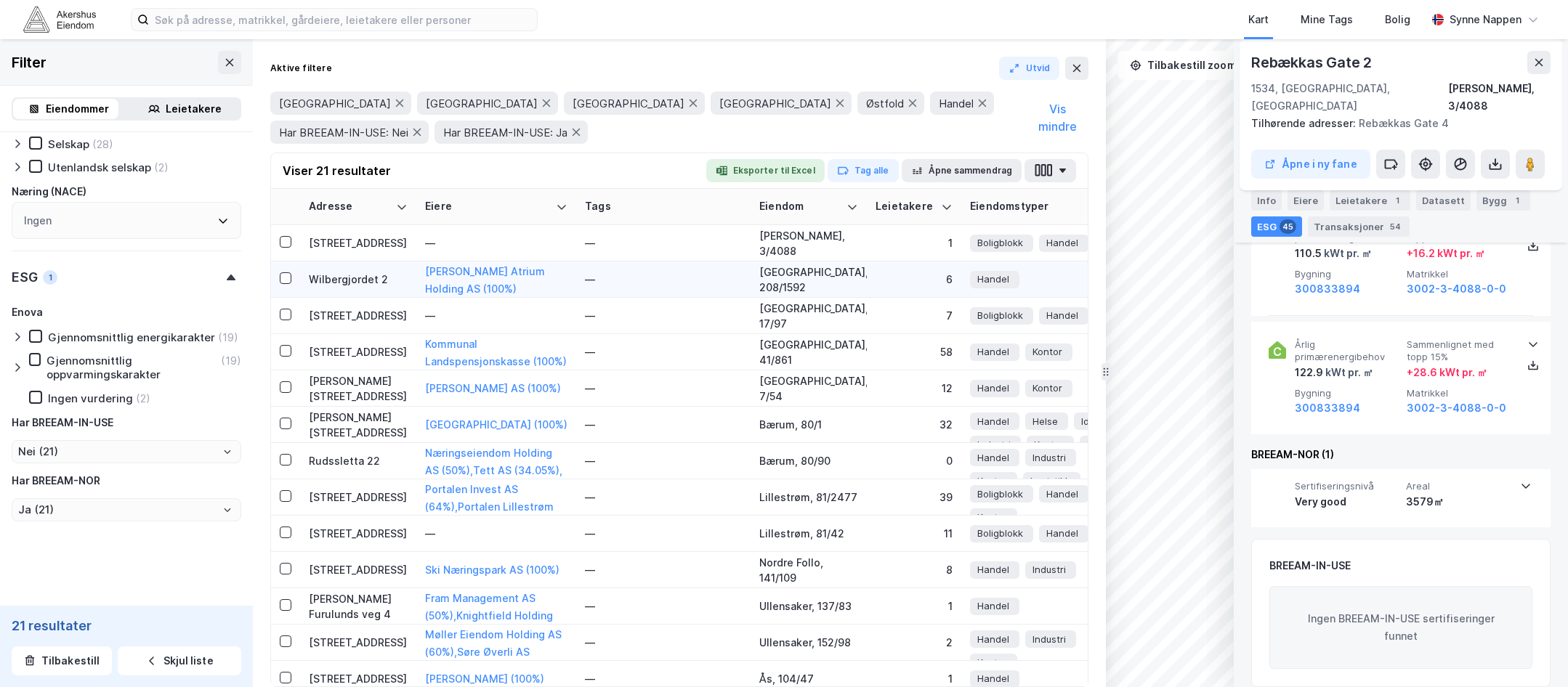
click at [826, 285] on div "[GEOGRAPHIC_DATA], 208/1592" at bounding box center [808, 279] width 99 height 30
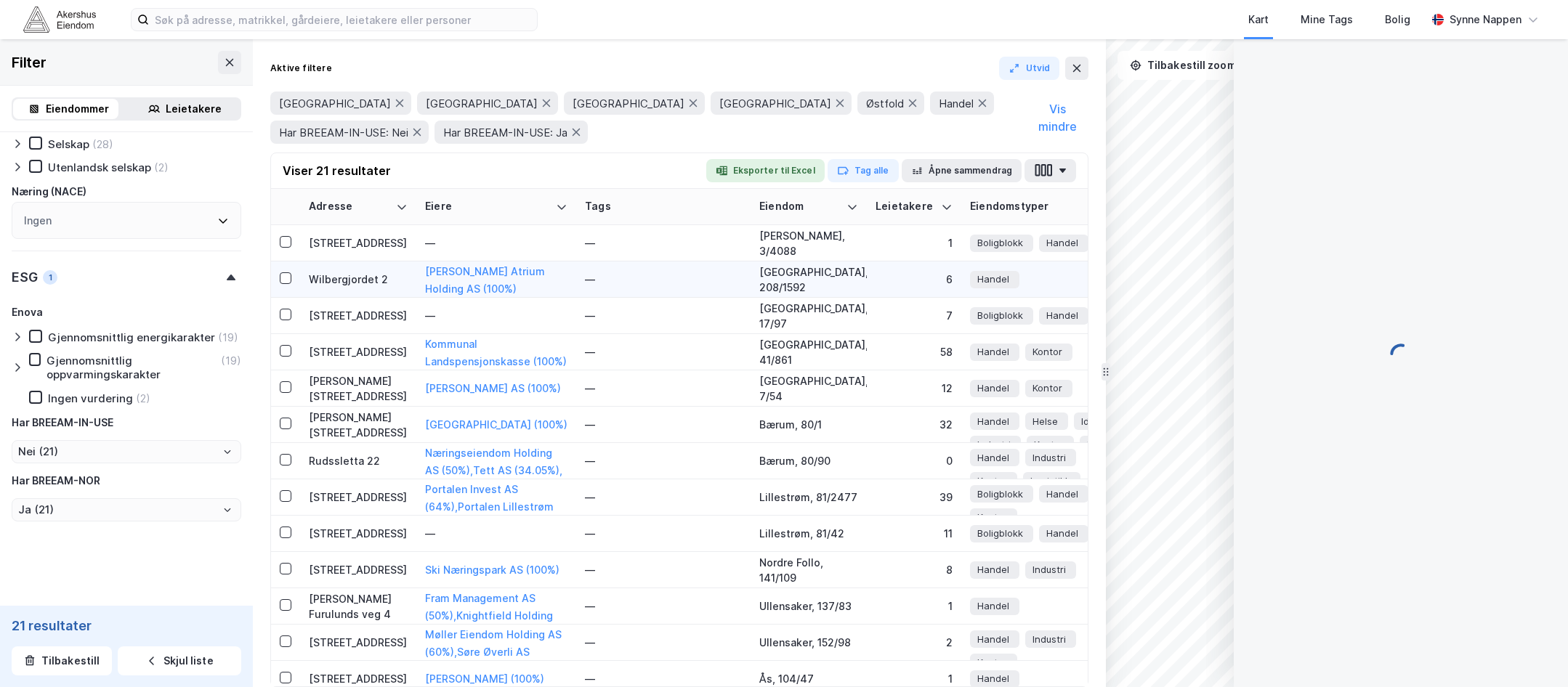
scroll to position [338, 0]
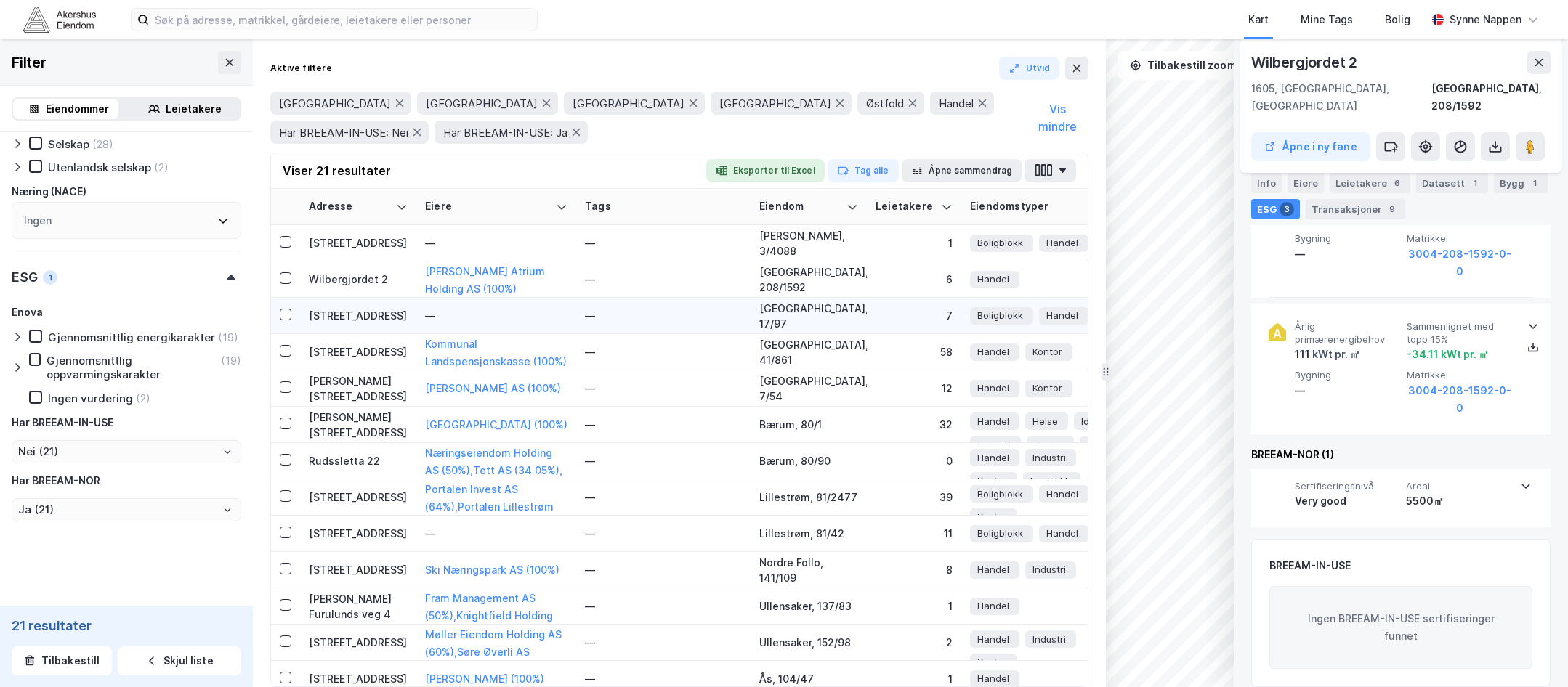
click at [821, 317] on div "[GEOGRAPHIC_DATA], 17/97" at bounding box center [808, 315] width 99 height 30
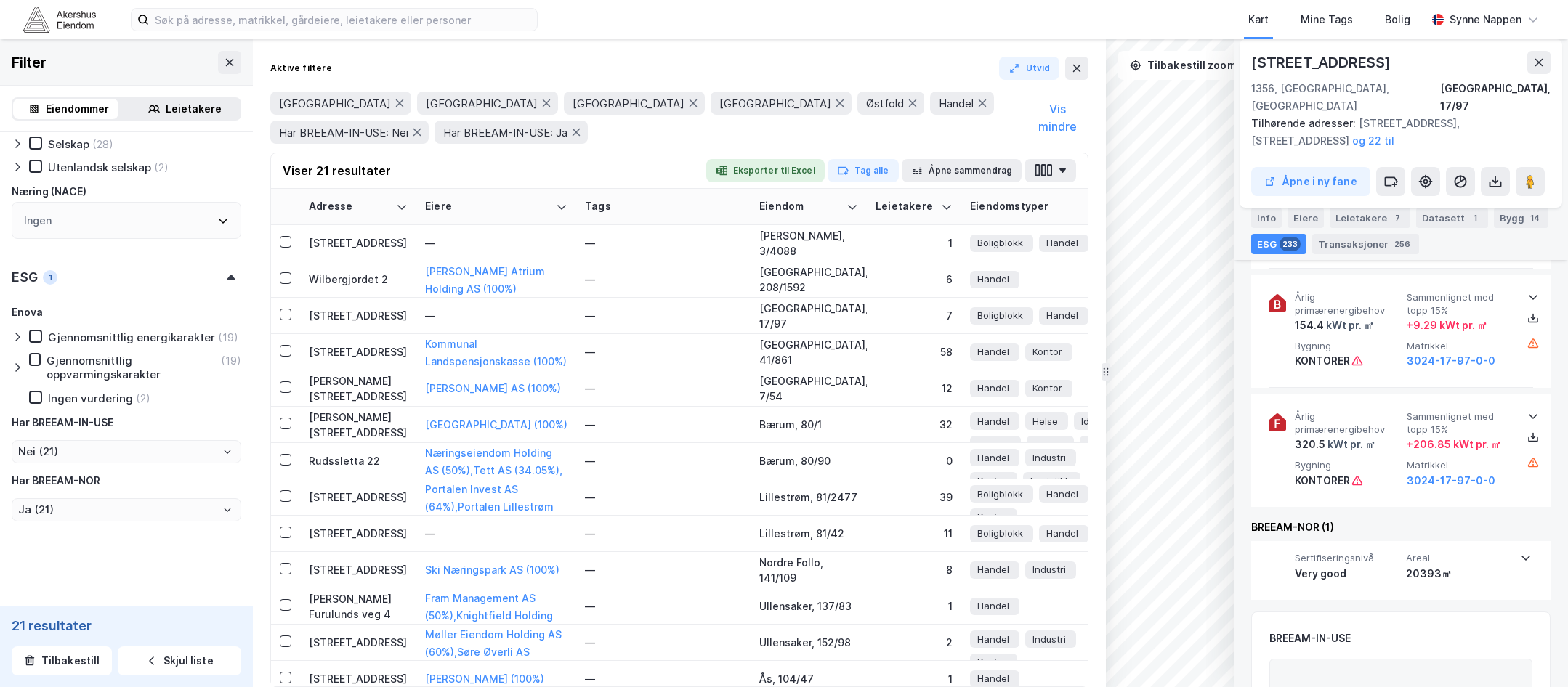
scroll to position [28165, 0]
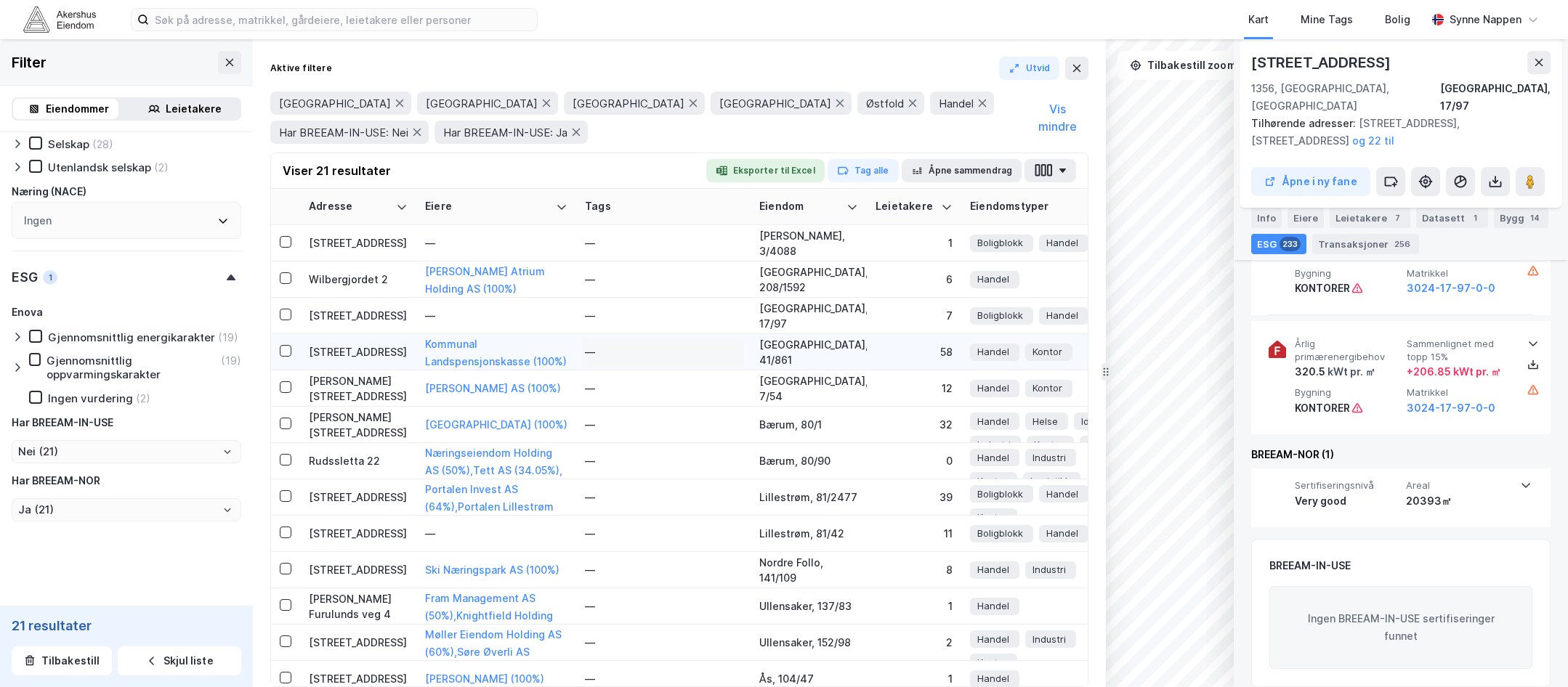
click at [689, 348] on div "—" at bounding box center [663, 352] width 157 height 23
click at [839, 358] on div "[GEOGRAPHIC_DATA], 41/861" at bounding box center [808, 352] width 99 height 30
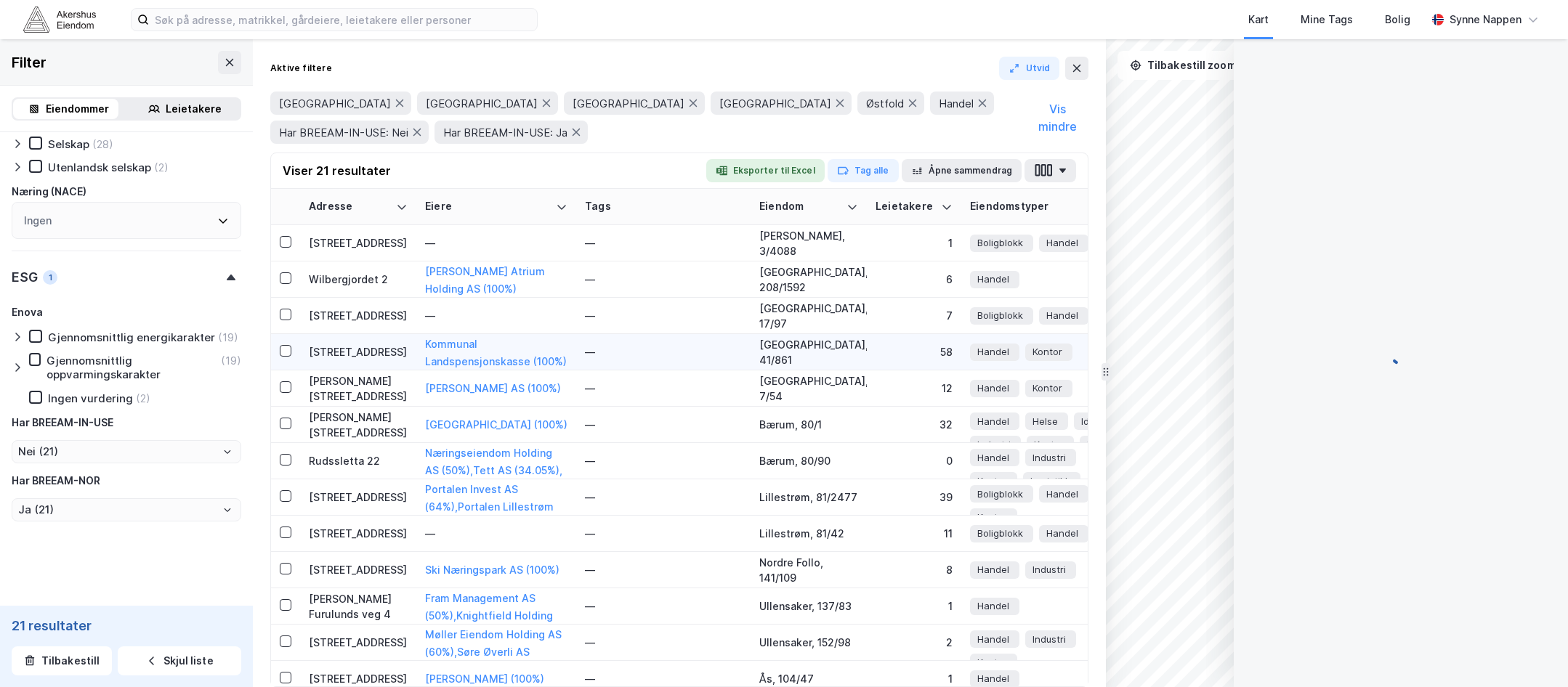
scroll to position [155, 0]
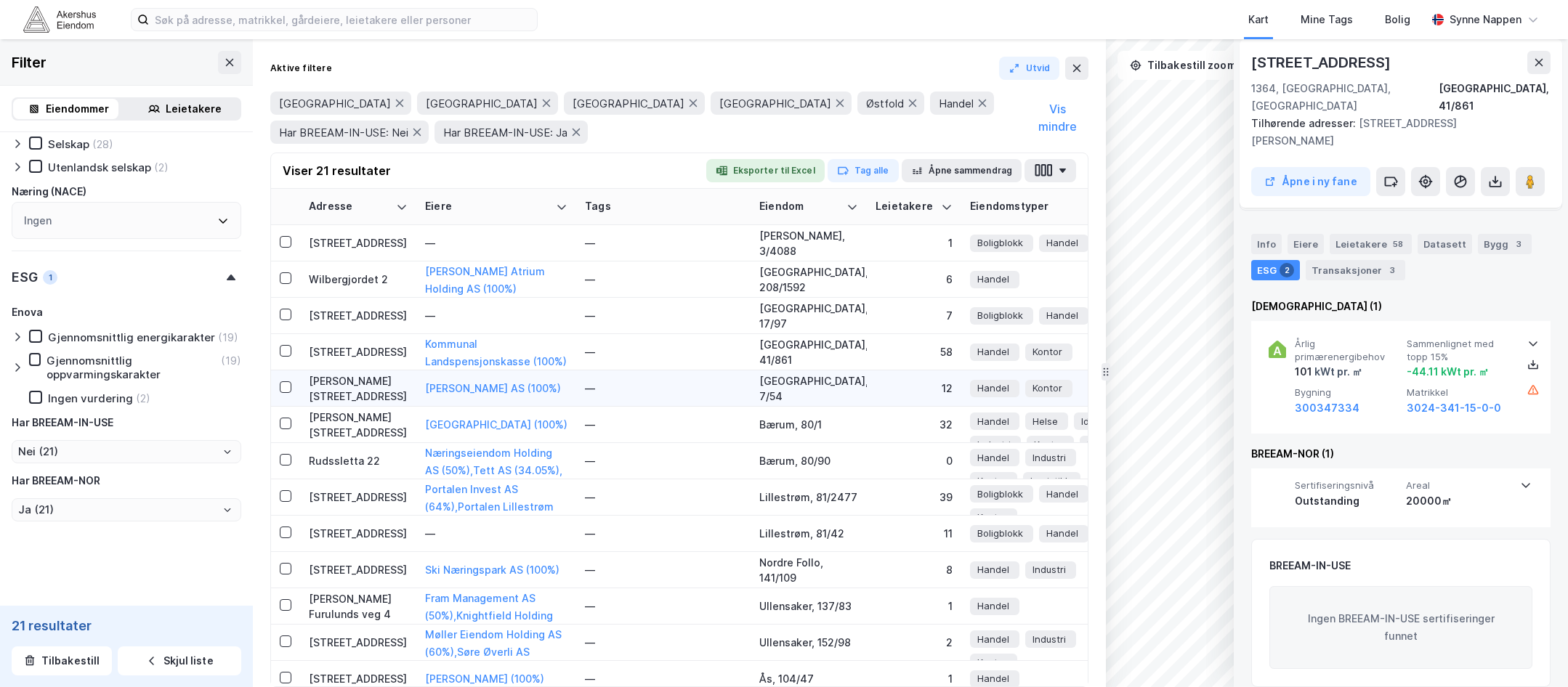
click at [745, 395] on td "—" at bounding box center [663, 388] width 174 height 36
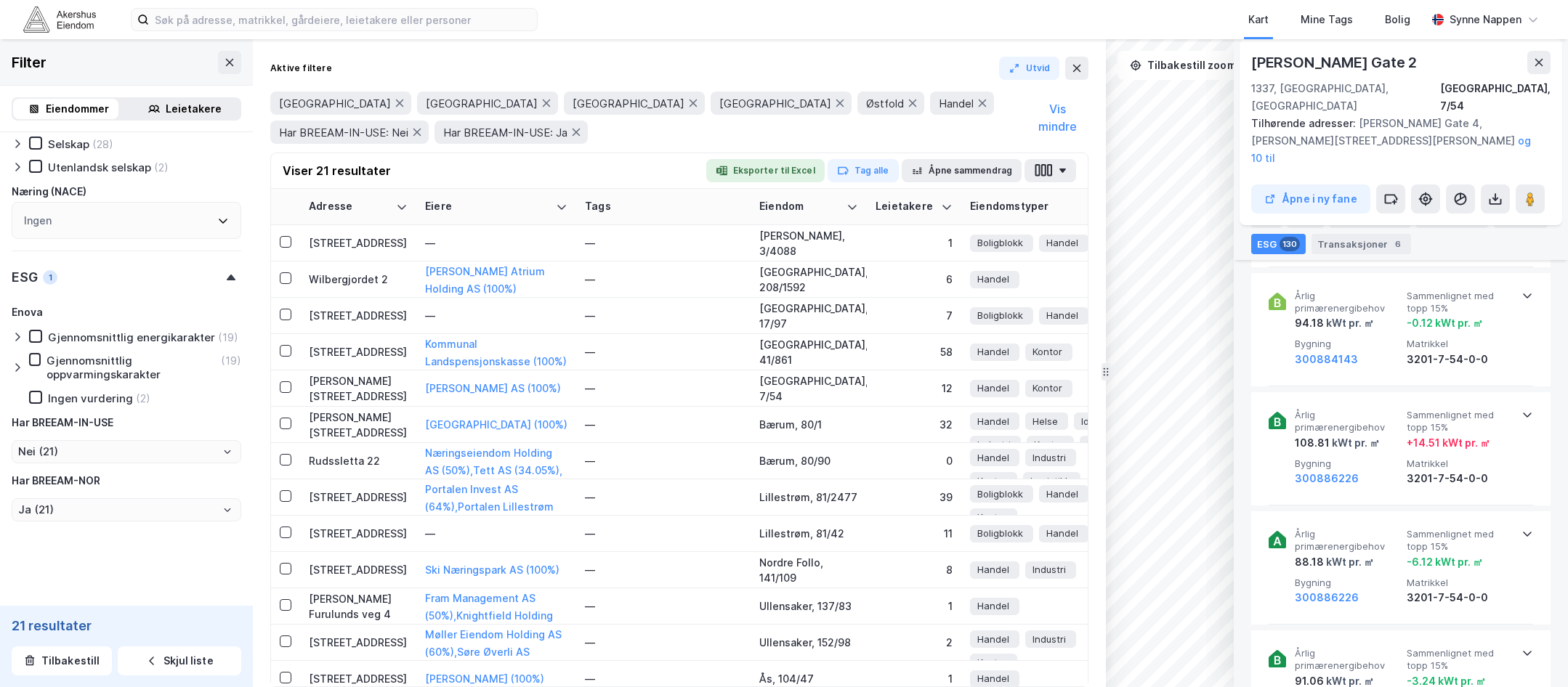
scroll to position [15687, 0]
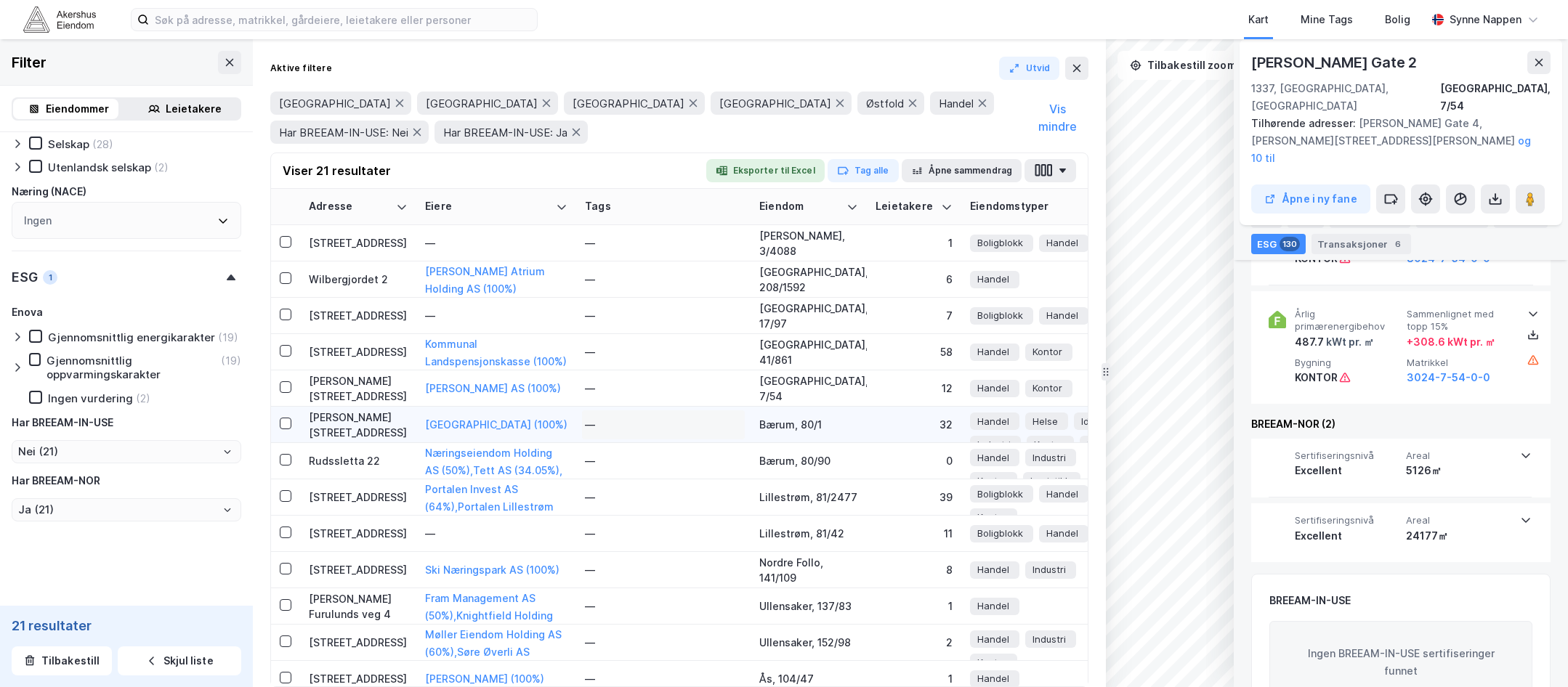
click at [622, 419] on div "—" at bounding box center [663, 425] width 157 height 23
click at [815, 423] on div "Bærum, 80/1" at bounding box center [808, 425] width 99 height 16
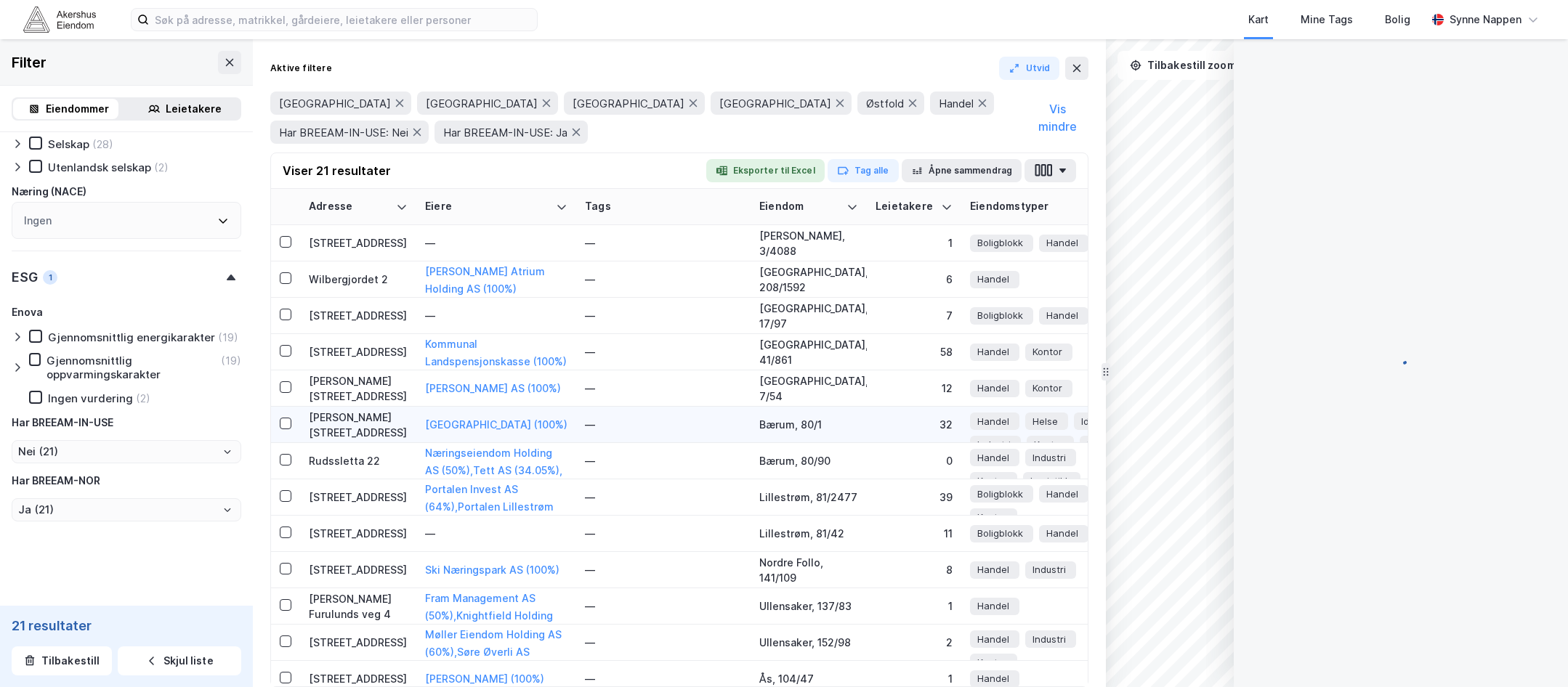
scroll to position [2509, 0]
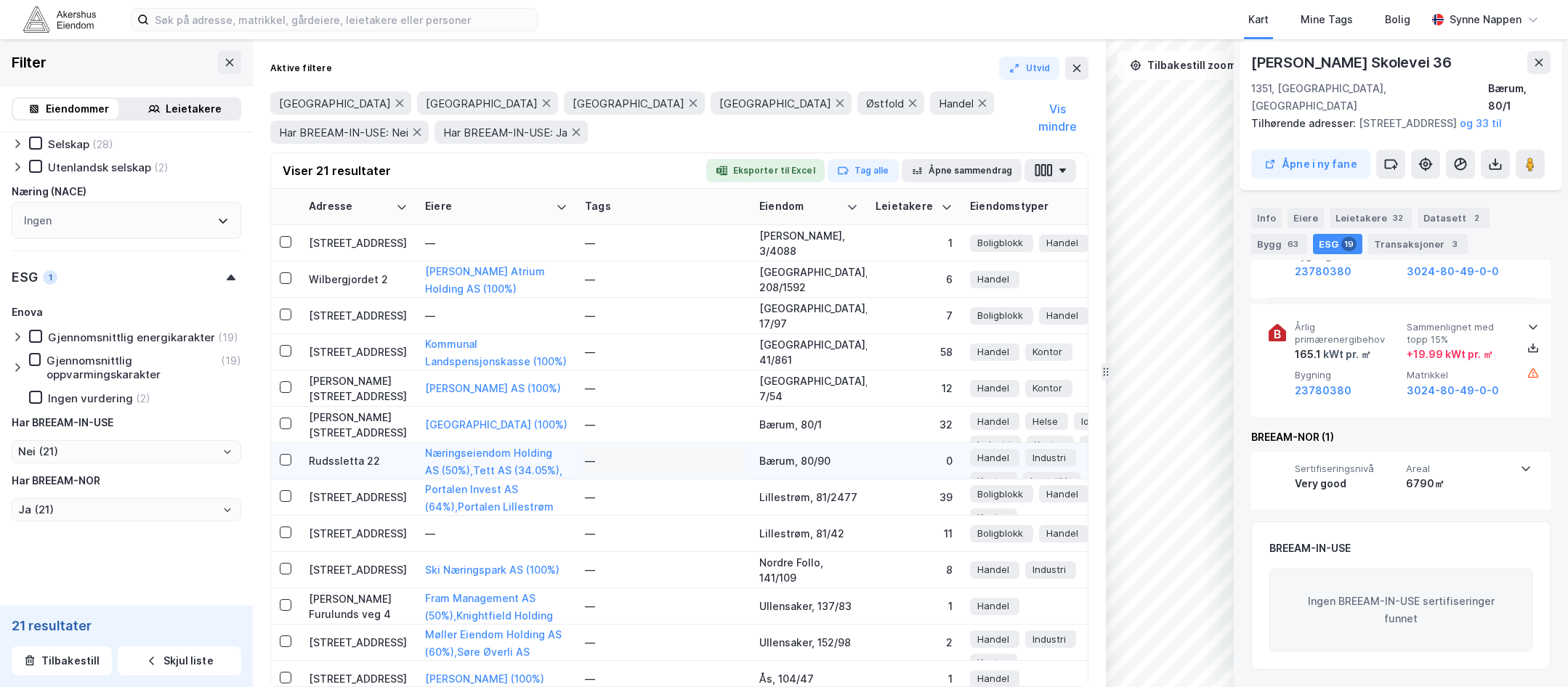
click at [648, 451] on div "—" at bounding box center [663, 461] width 157 height 23
click at [777, 465] on div "Bærum, 80/90" at bounding box center [808, 461] width 99 height 16
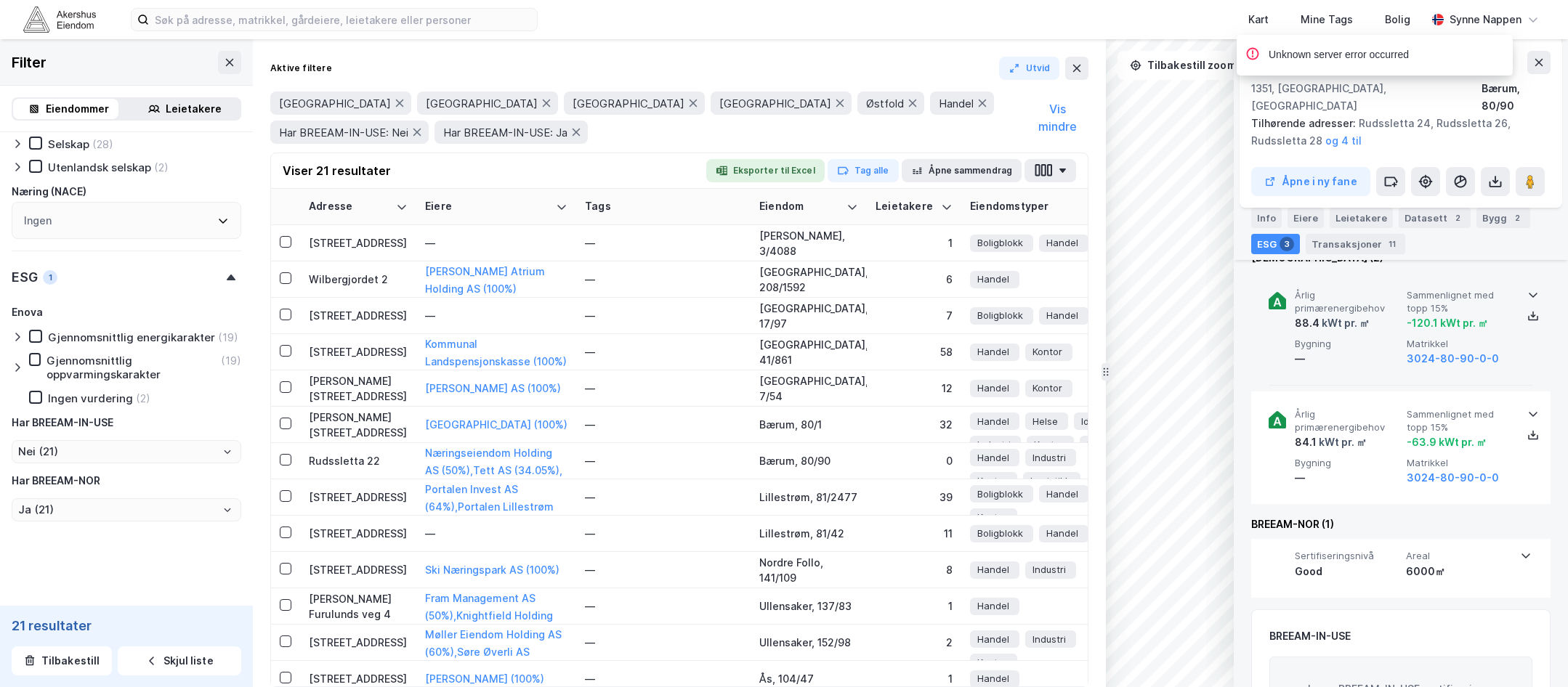
scroll to position [344, 0]
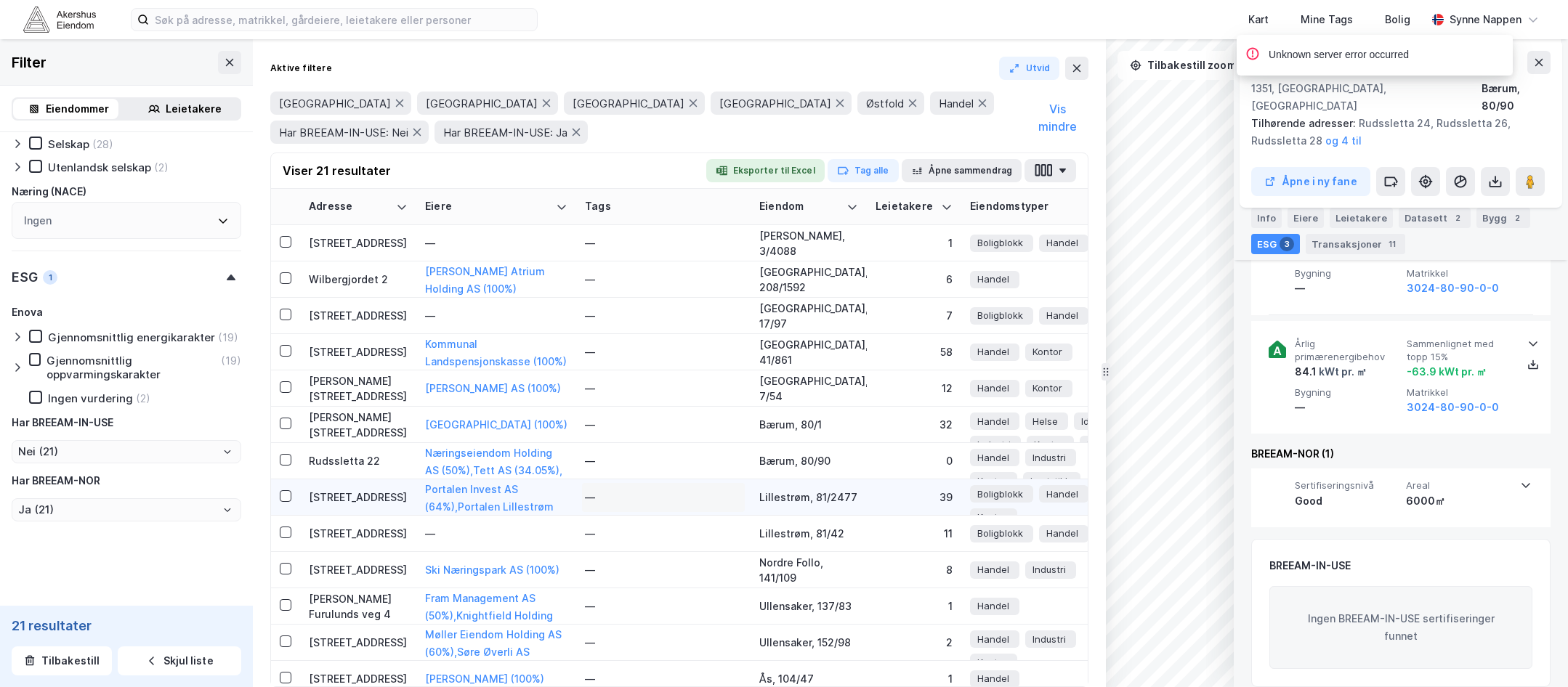
click at [599, 503] on div "—" at bounding box center [663, 498] width 157 height 23
click at [520, 512] on div "Portalen Invest AS (64%) , Portalen Lillestrøm Borettslag (36%)" at bounding box center [550, 498] width 251 height 35
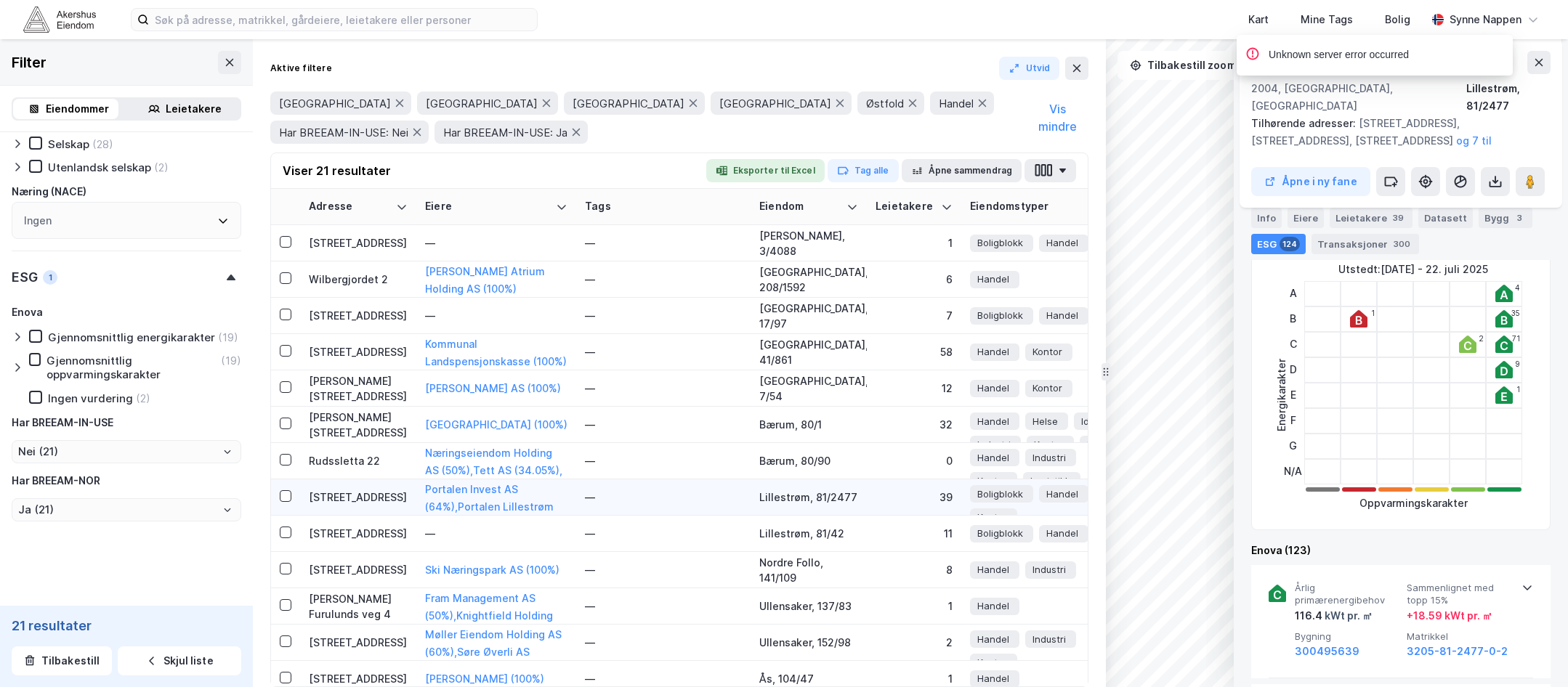
click at [377, 501] on div "[STREET_ADDRESS]" at bounding box center [358, 497] width 99 height 16
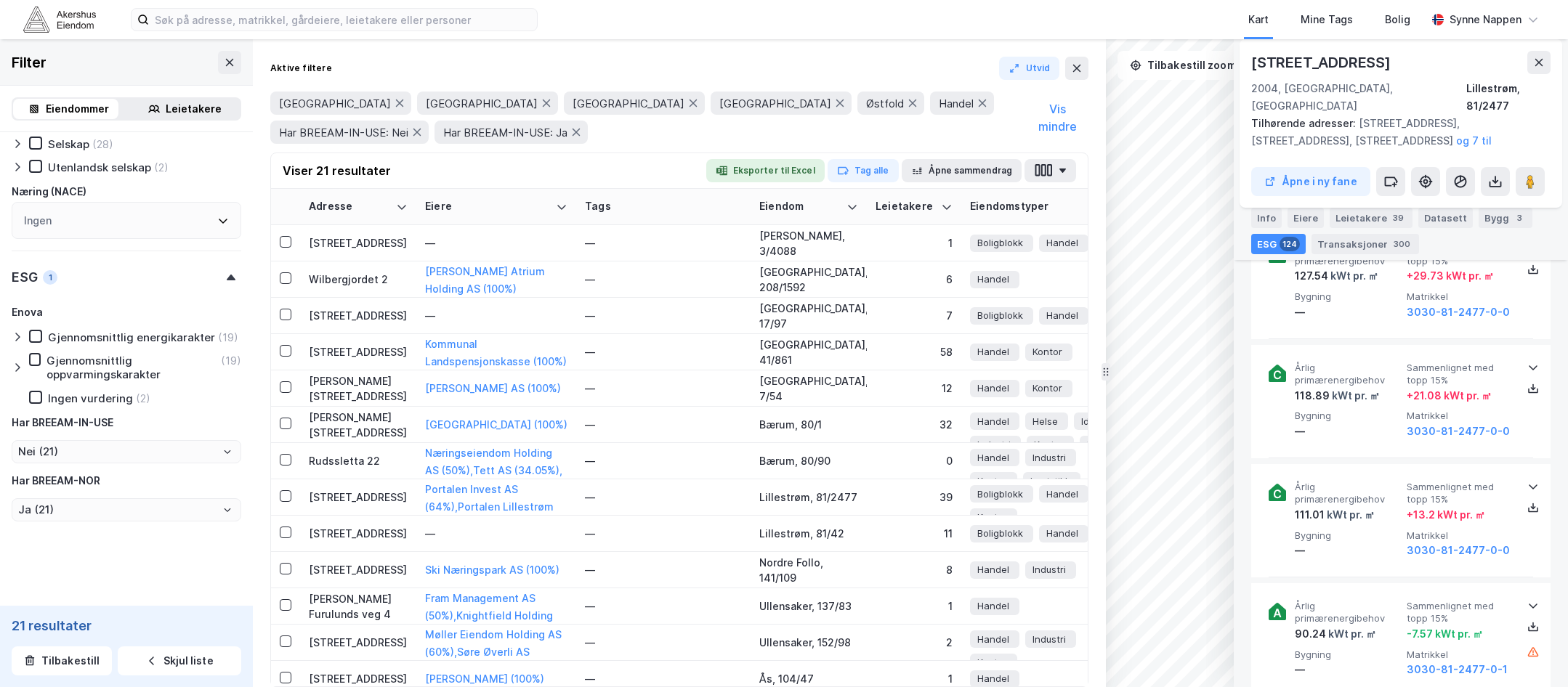
scroll to position [15130, 0]
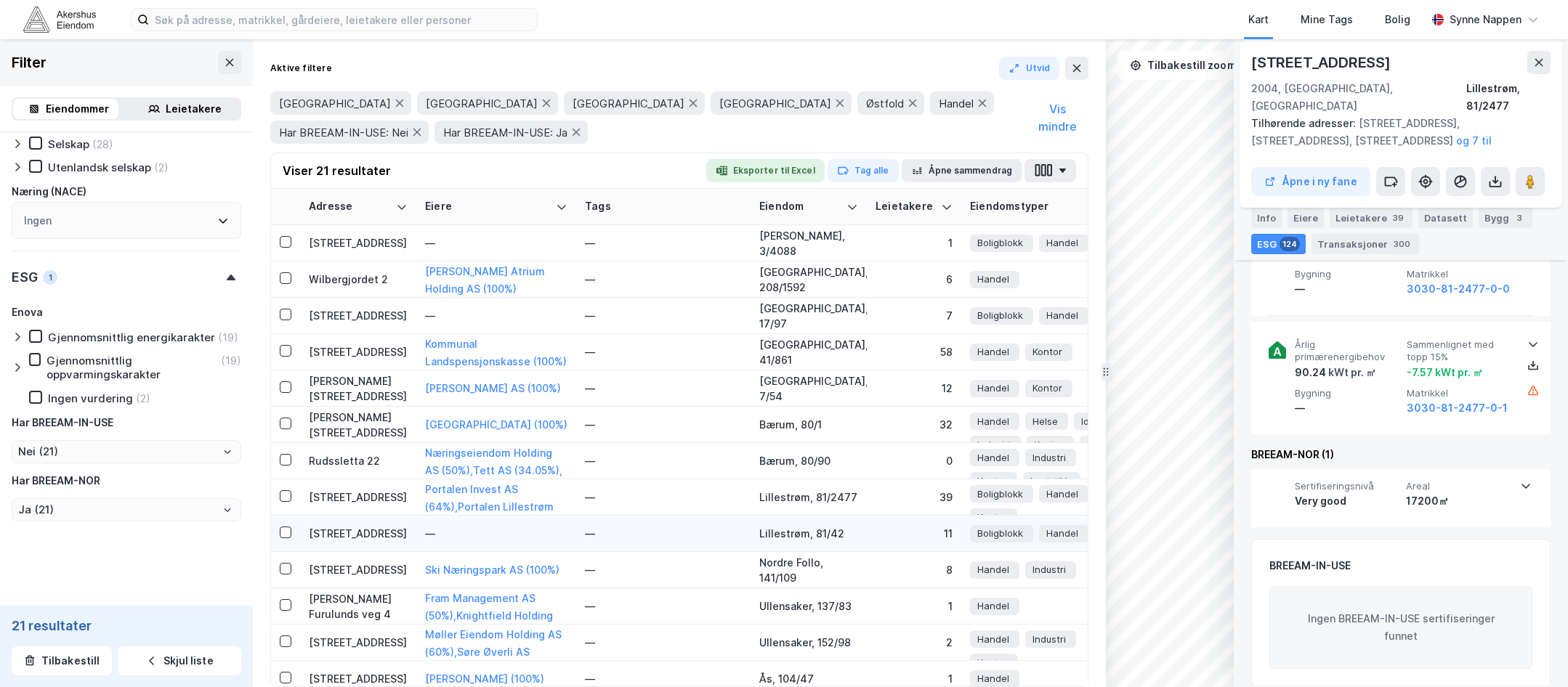
click at [372, 533] on div "[STREET_ADDRESS]" at bounding box center [358, 533] width 99 height 16
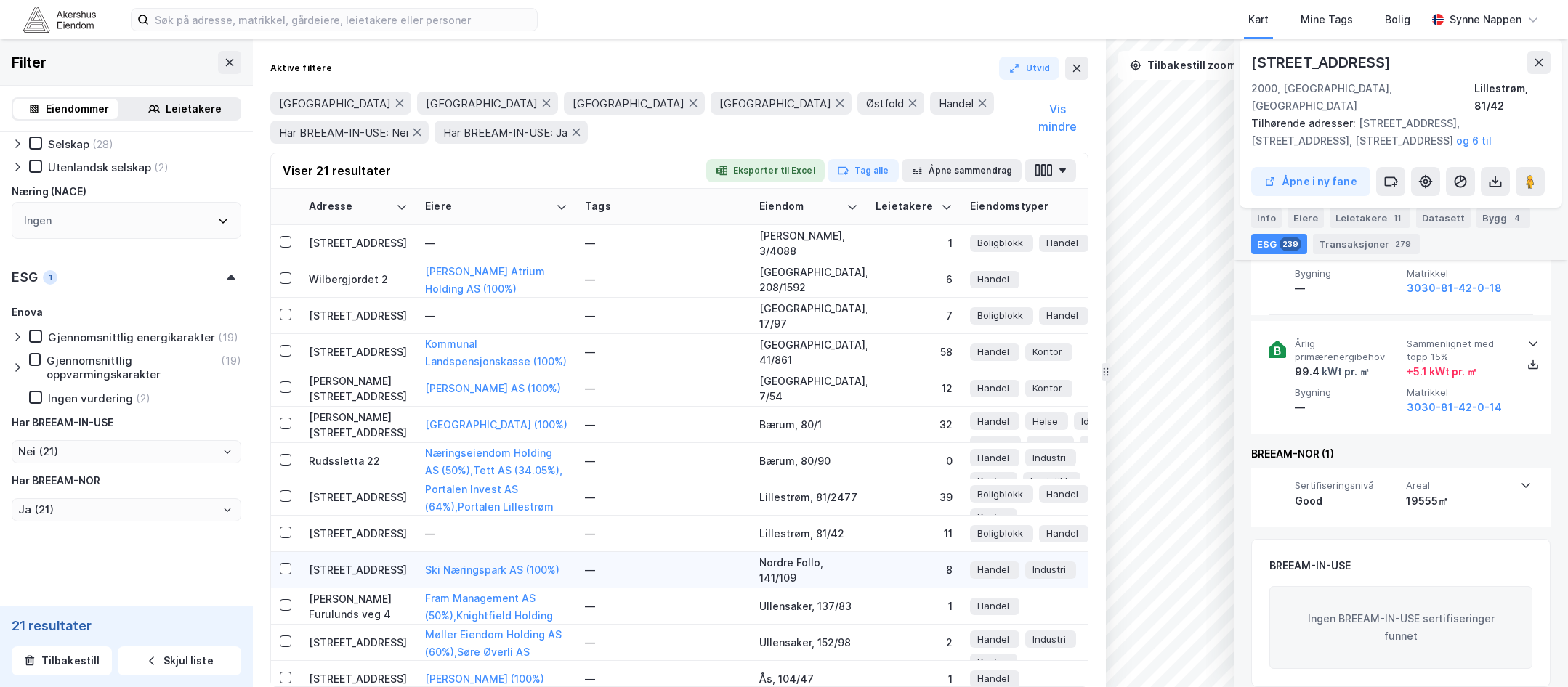
scroll to position [72, 0]
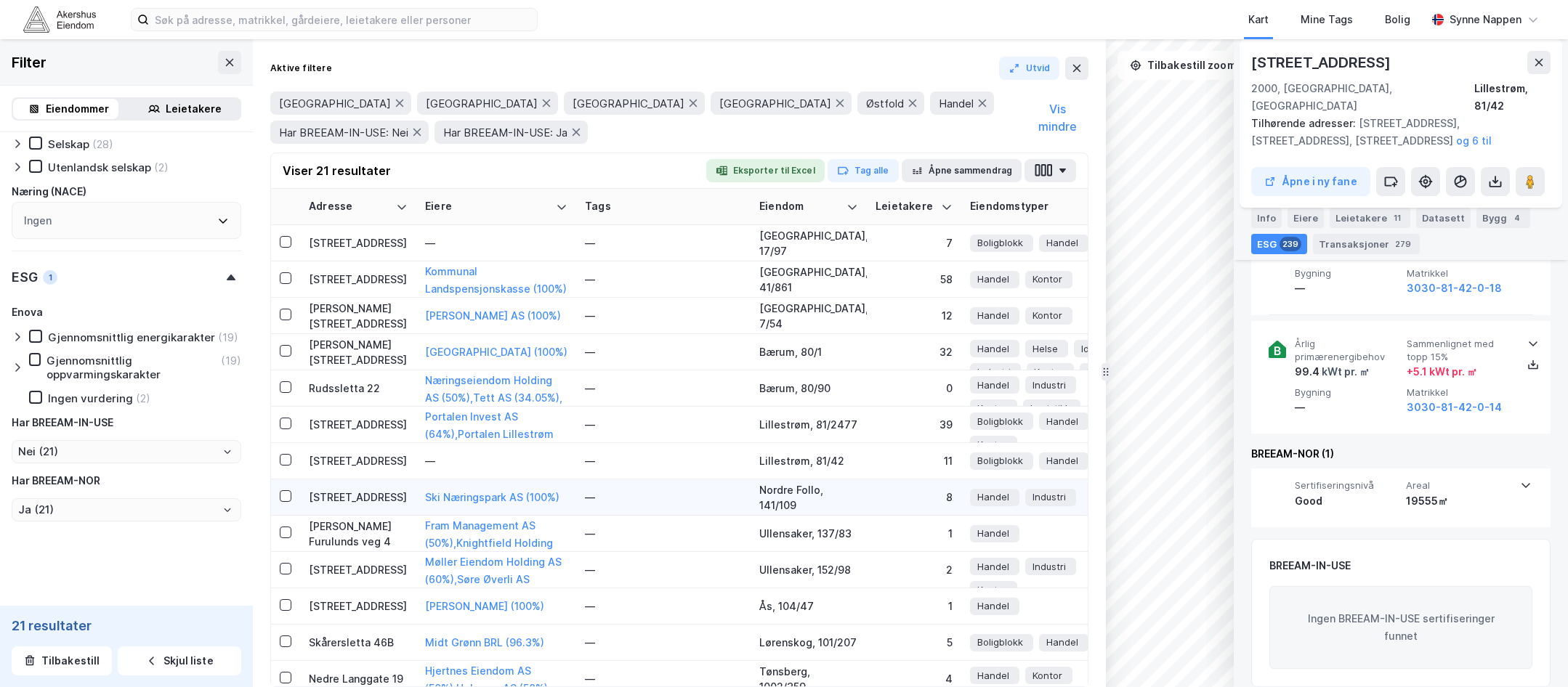
click at [393, 506] on td "[STREET_ADDRESS]" at bounding box center [358, 498] width 116 height 36
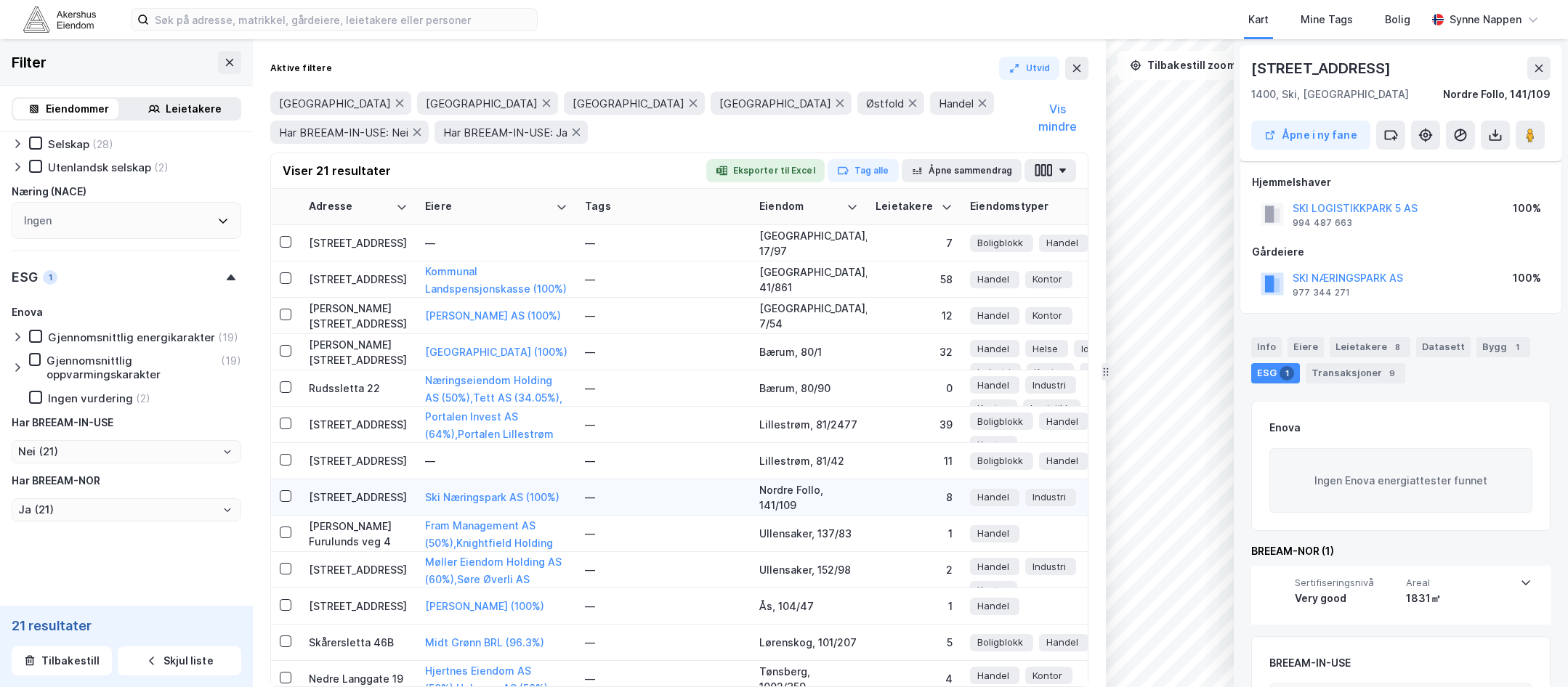
scroll to position [114, 0]
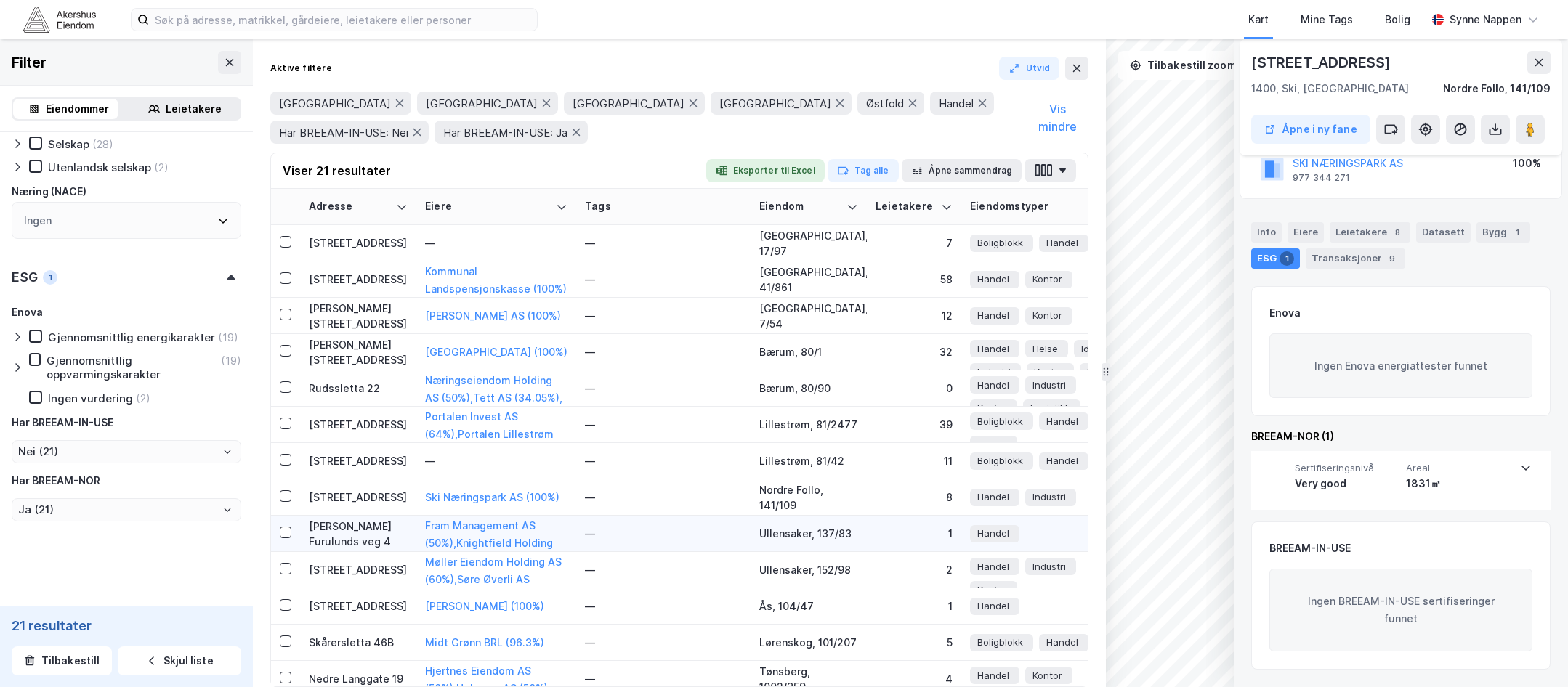
click at [389, 537] on div "[PERSON_NAME] Furulunds veg 4" at bounding box center [358, 533] width 99 height 30
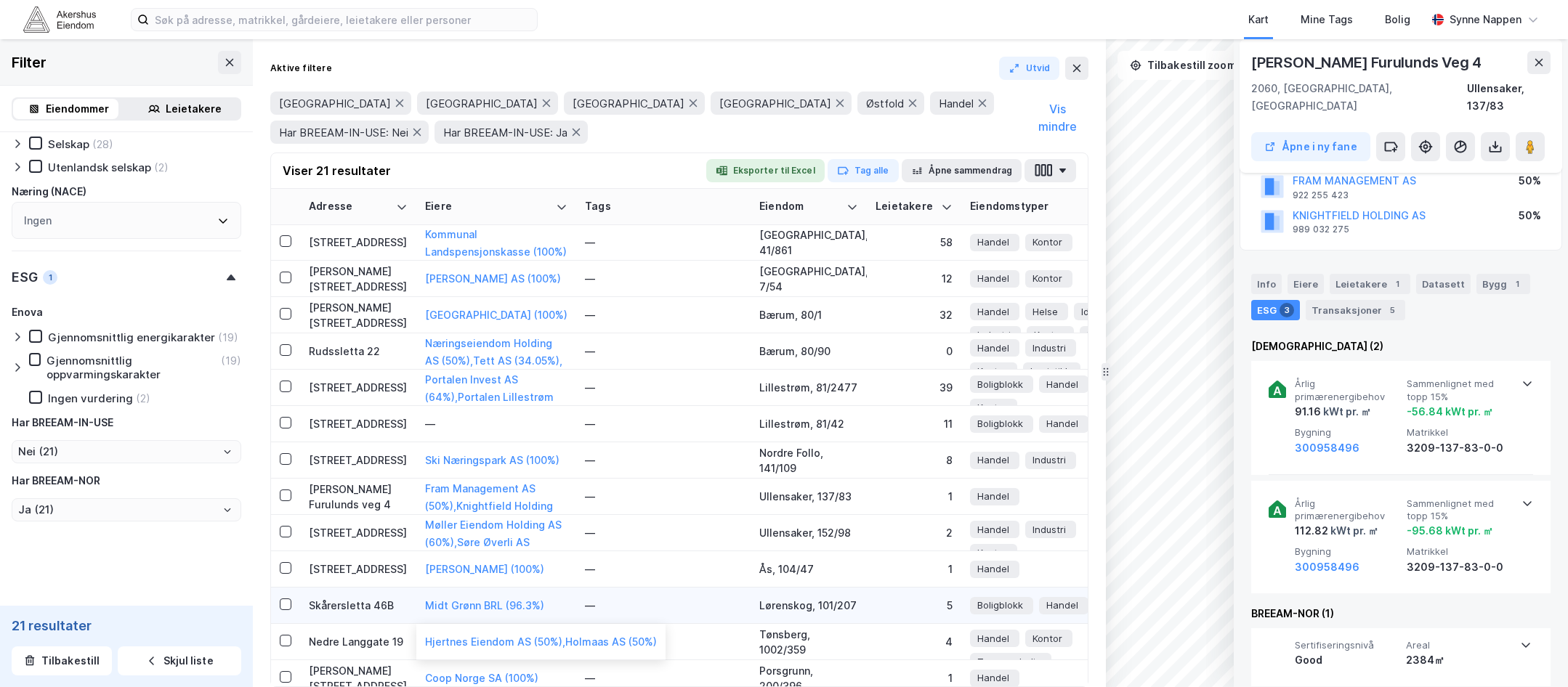
scroll to position [146, 0]
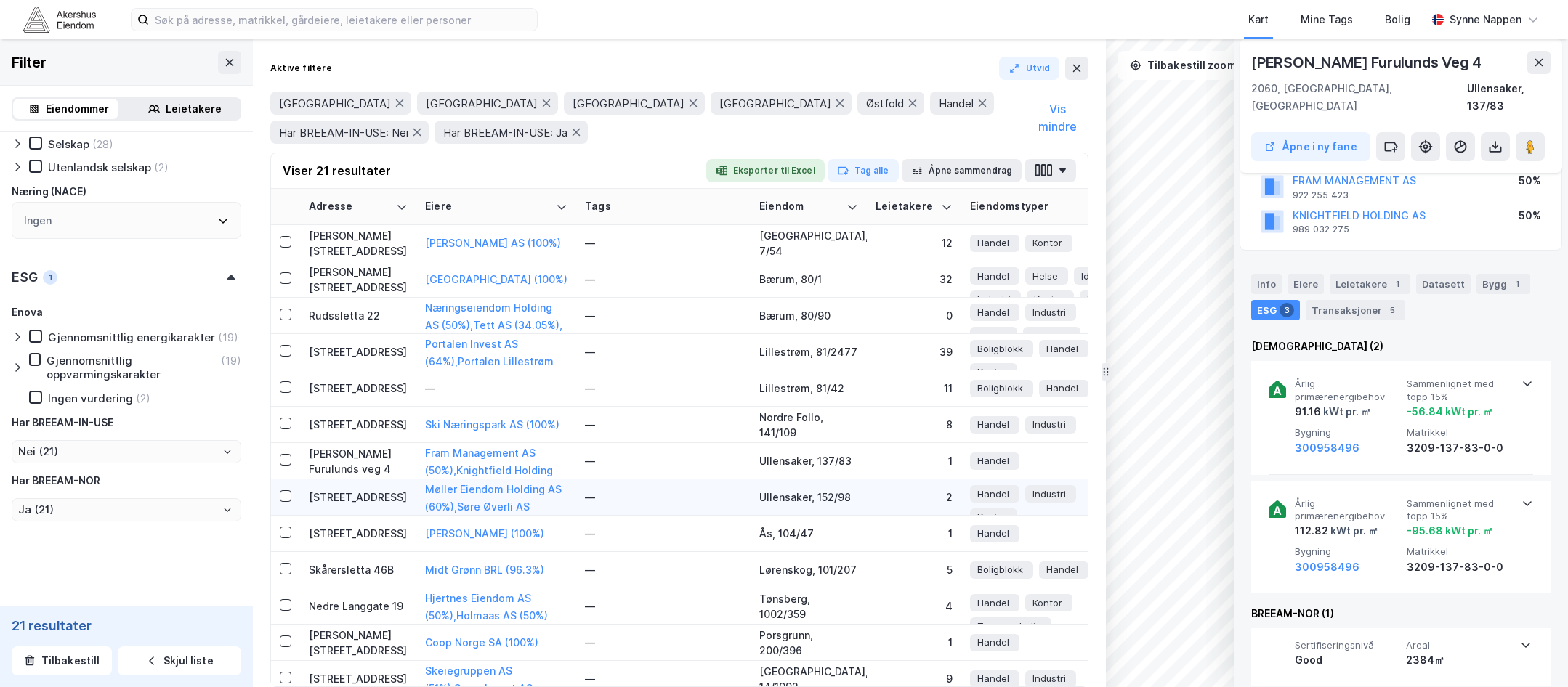
click at [389, 497] on div "[STREET_ADDRESS]" at bounding box center [358, 497] width 99 height 16
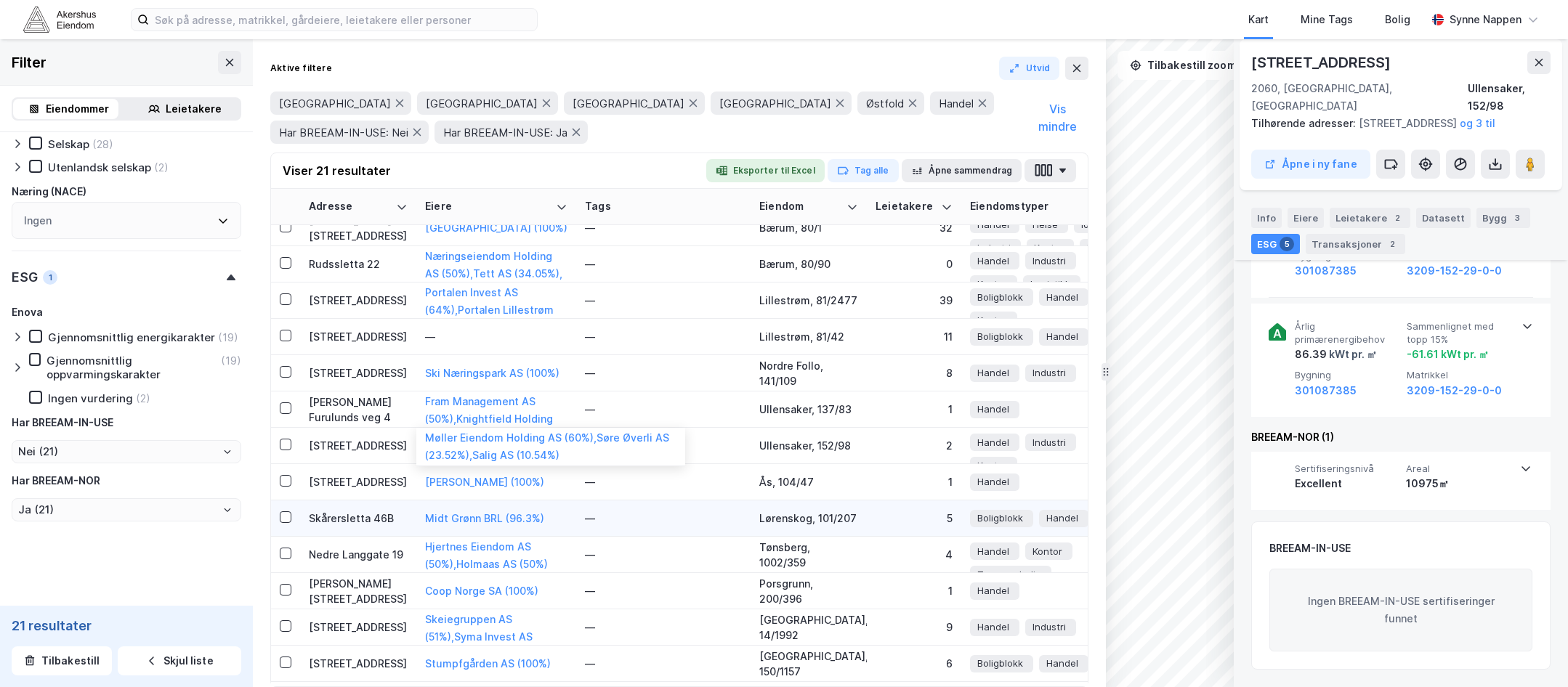
scroll to position [218, 0]
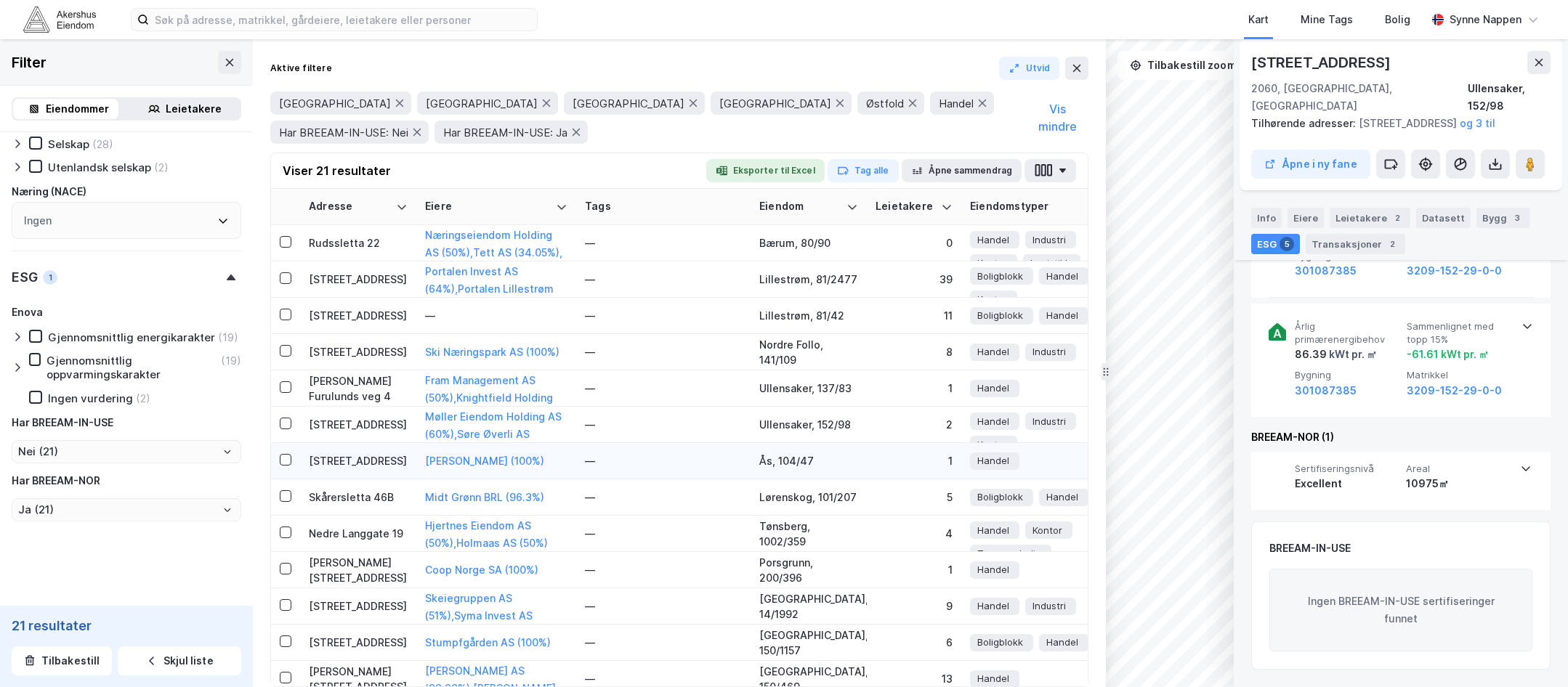
click at [391, 470] on td "[STREET_ADDRESS]" at bounding box center [358, 461] width 116 height 36
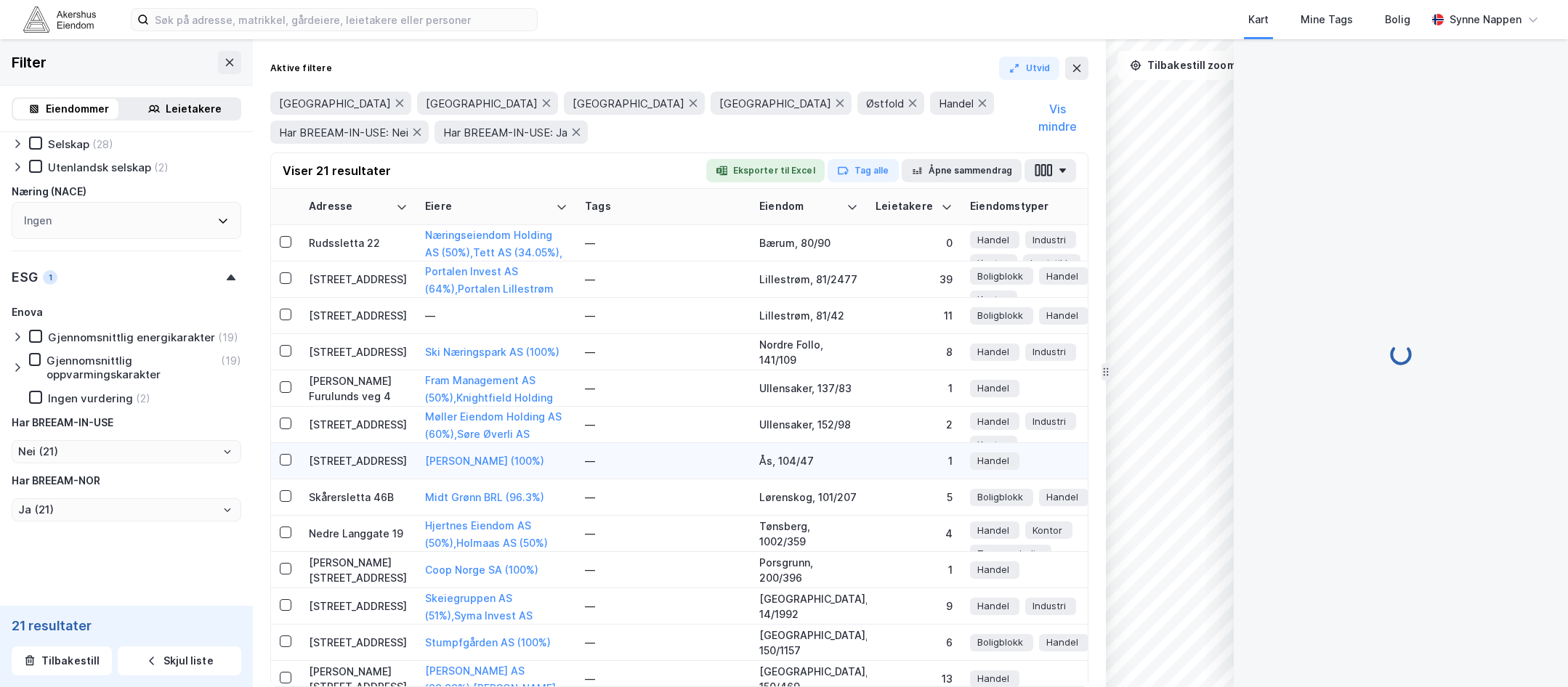
scroll to position [120, 0]
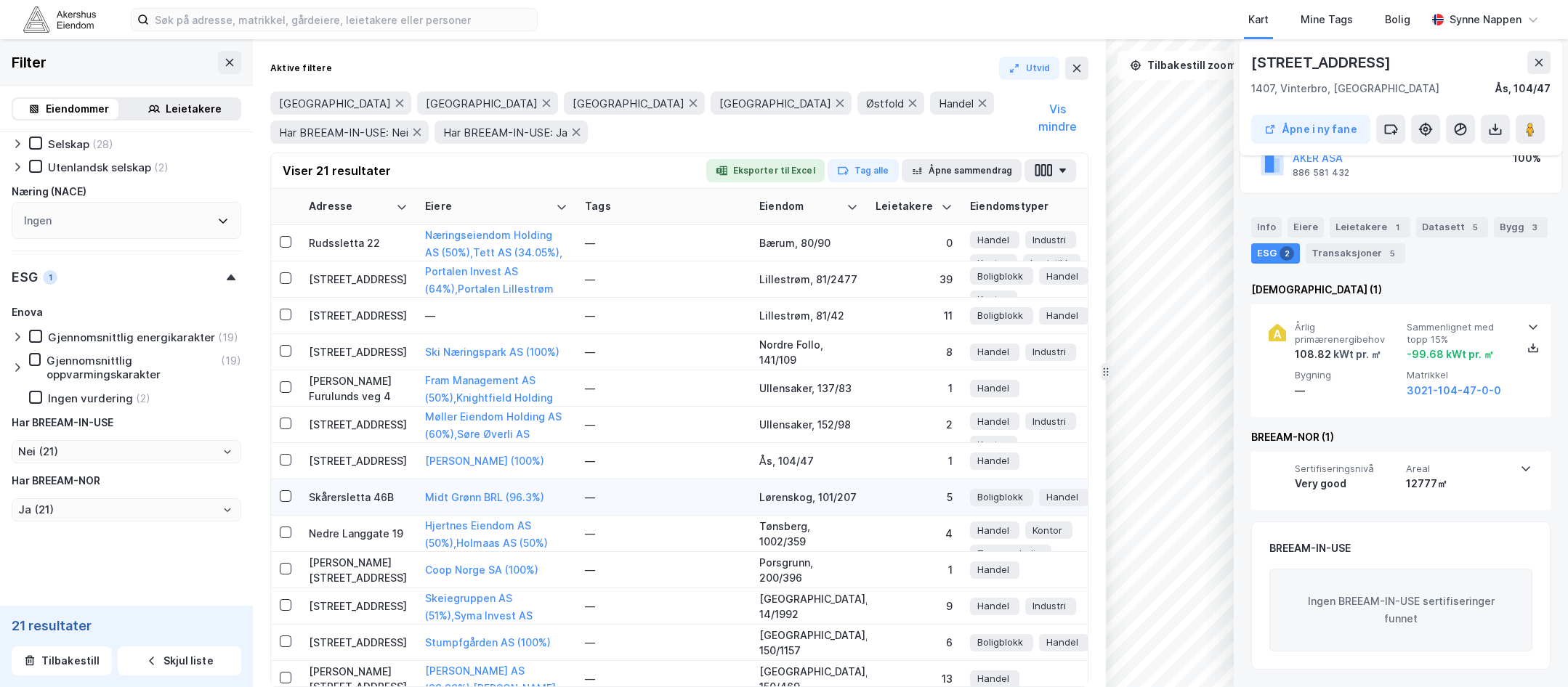
click at [399, 501] on div "Skårersletta 46B" at bounding box center [358, 497] width 99 height 16
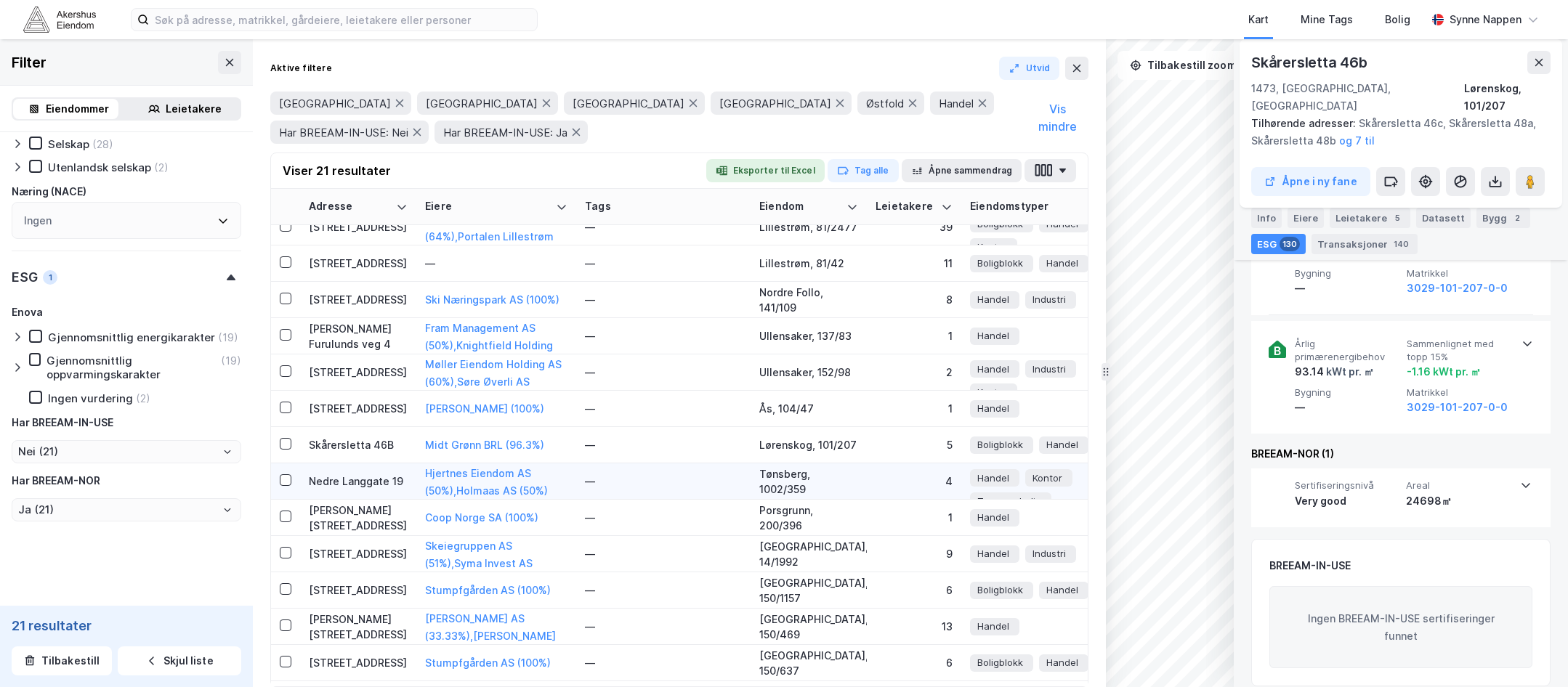
scroll to position [290, 0]
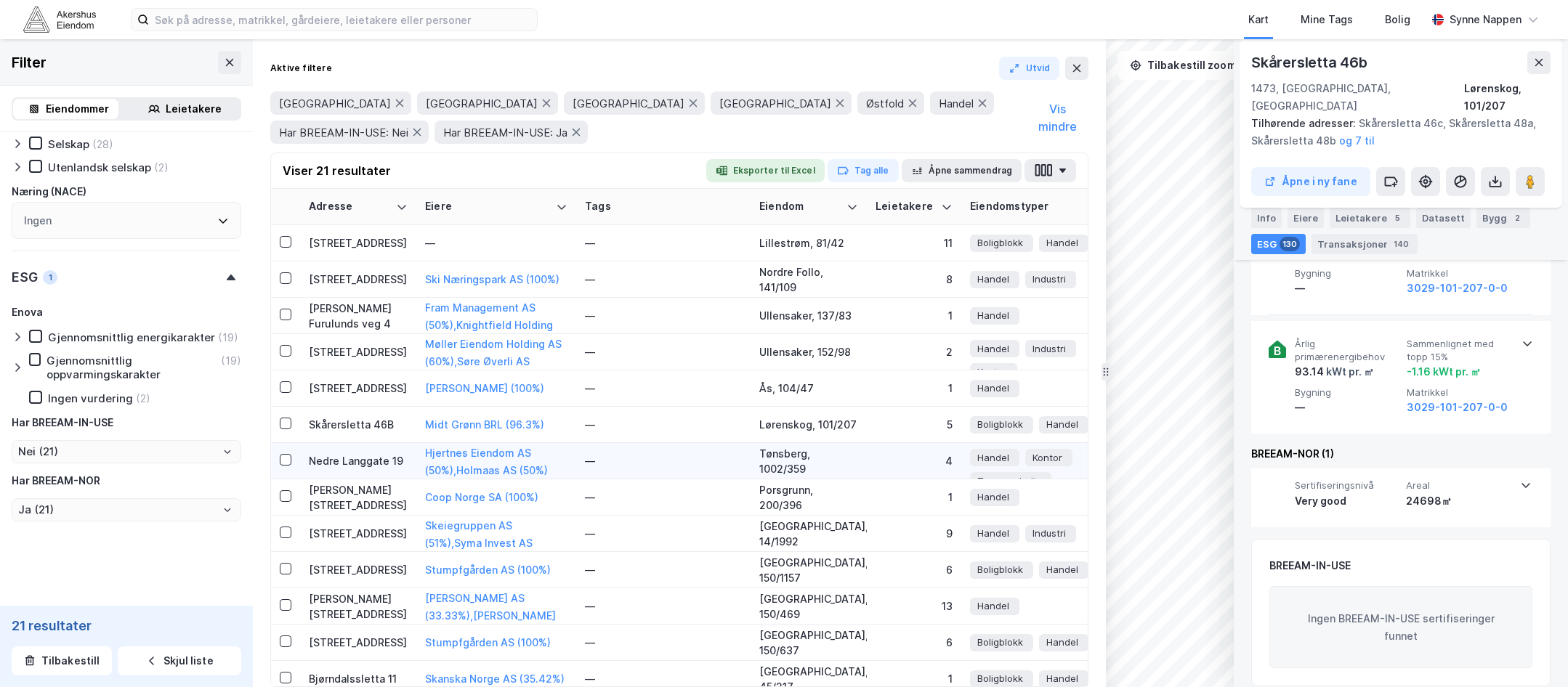
click at [407, 462] on div "Nedre Langgate 19" at bounding box center [358, 461] width 99 height 16
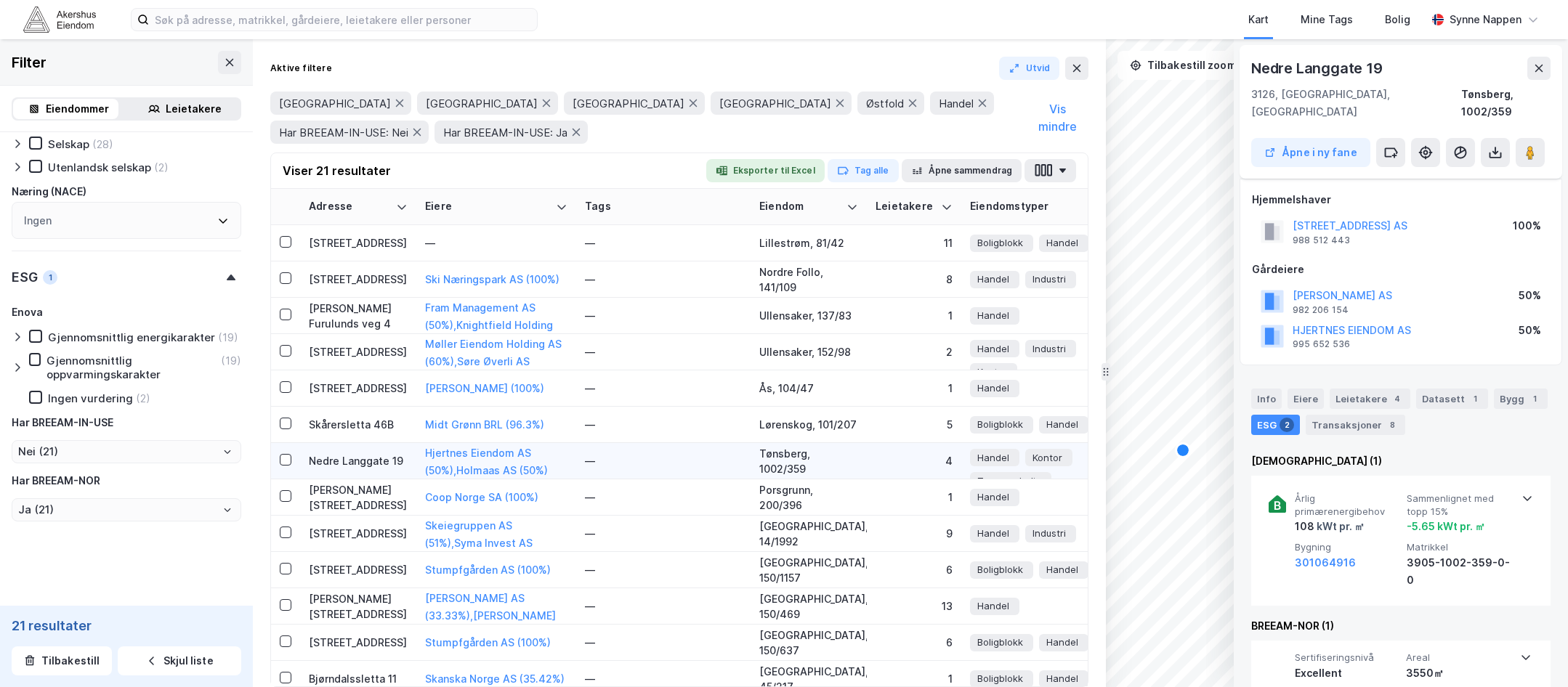
scroll to position [172, 0]
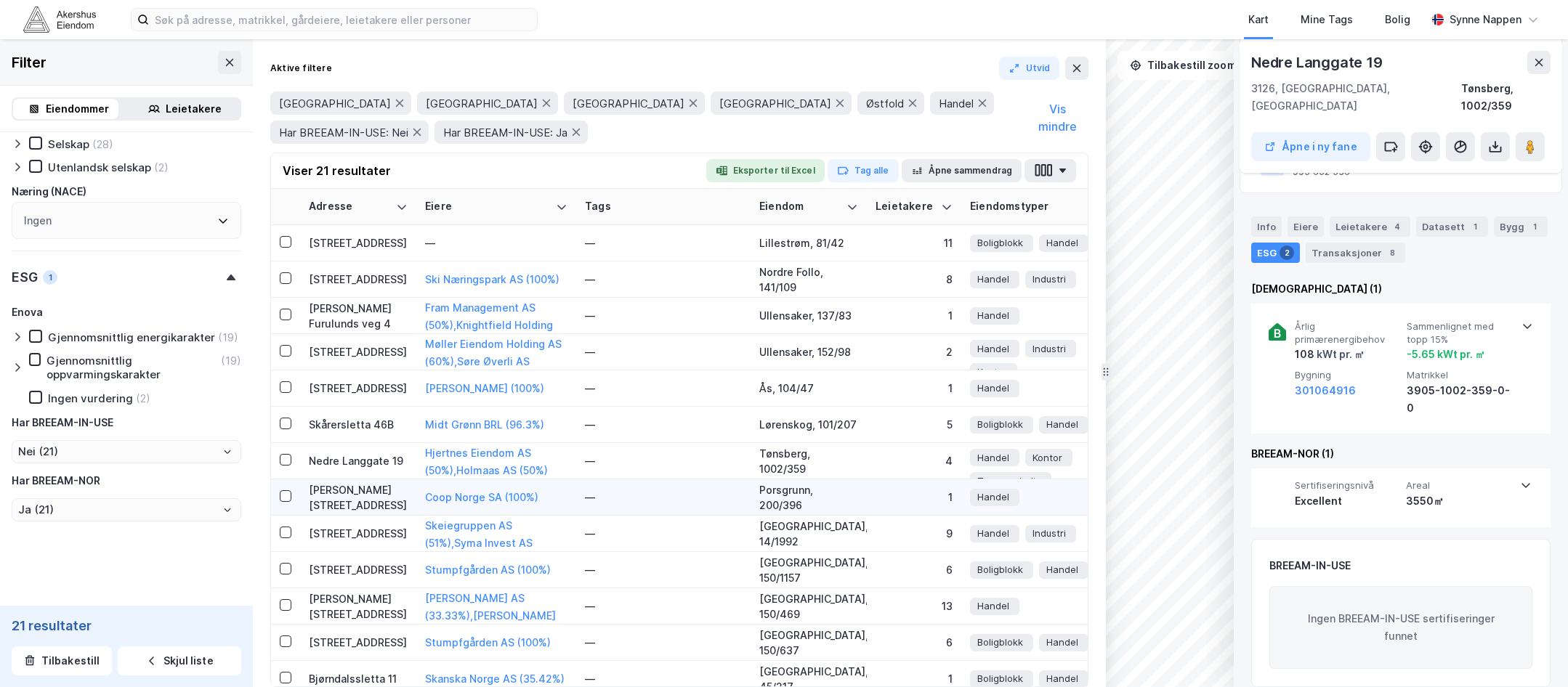
click at [389, 499] on div "[PERSON_NAME][STREET_ADDRESS]" at bounding box center [358, 497] width 99 height 30
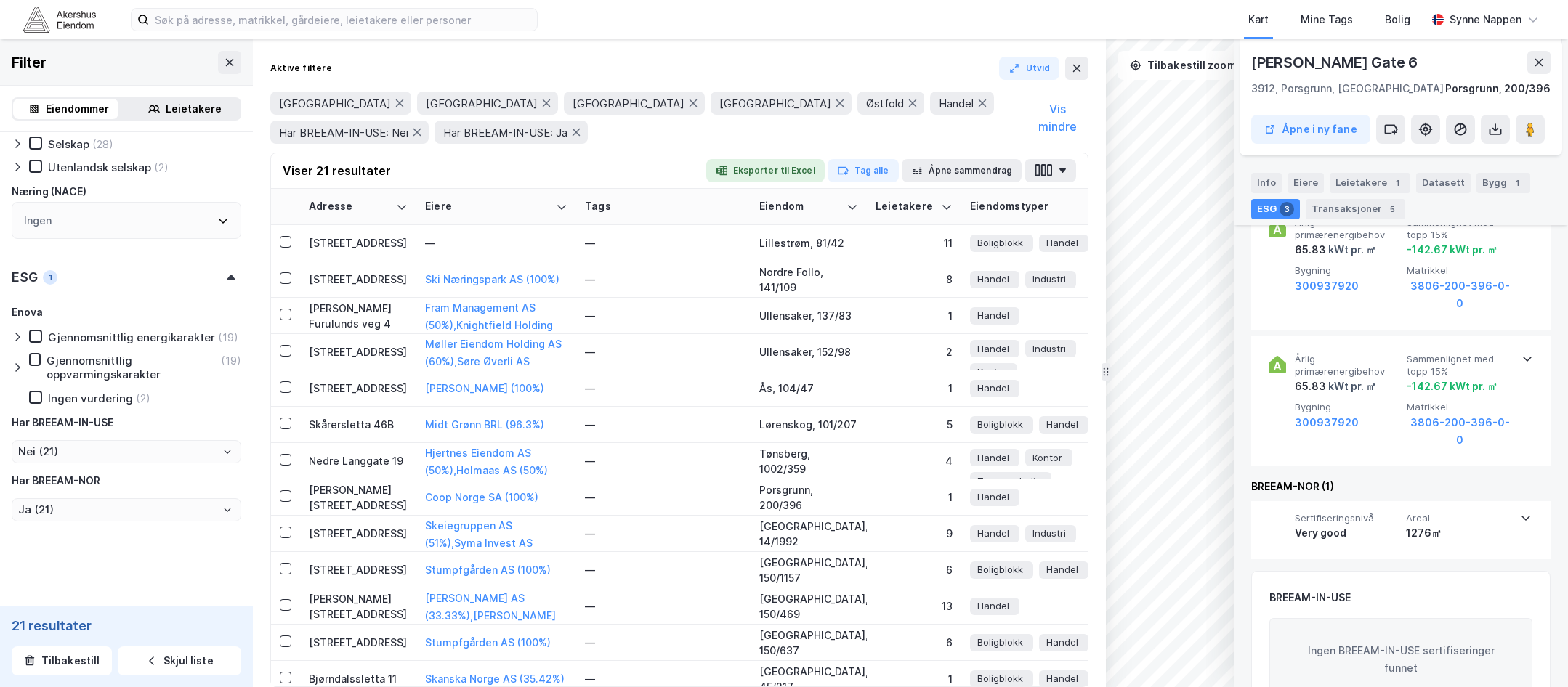
scroll to position [239, 0]
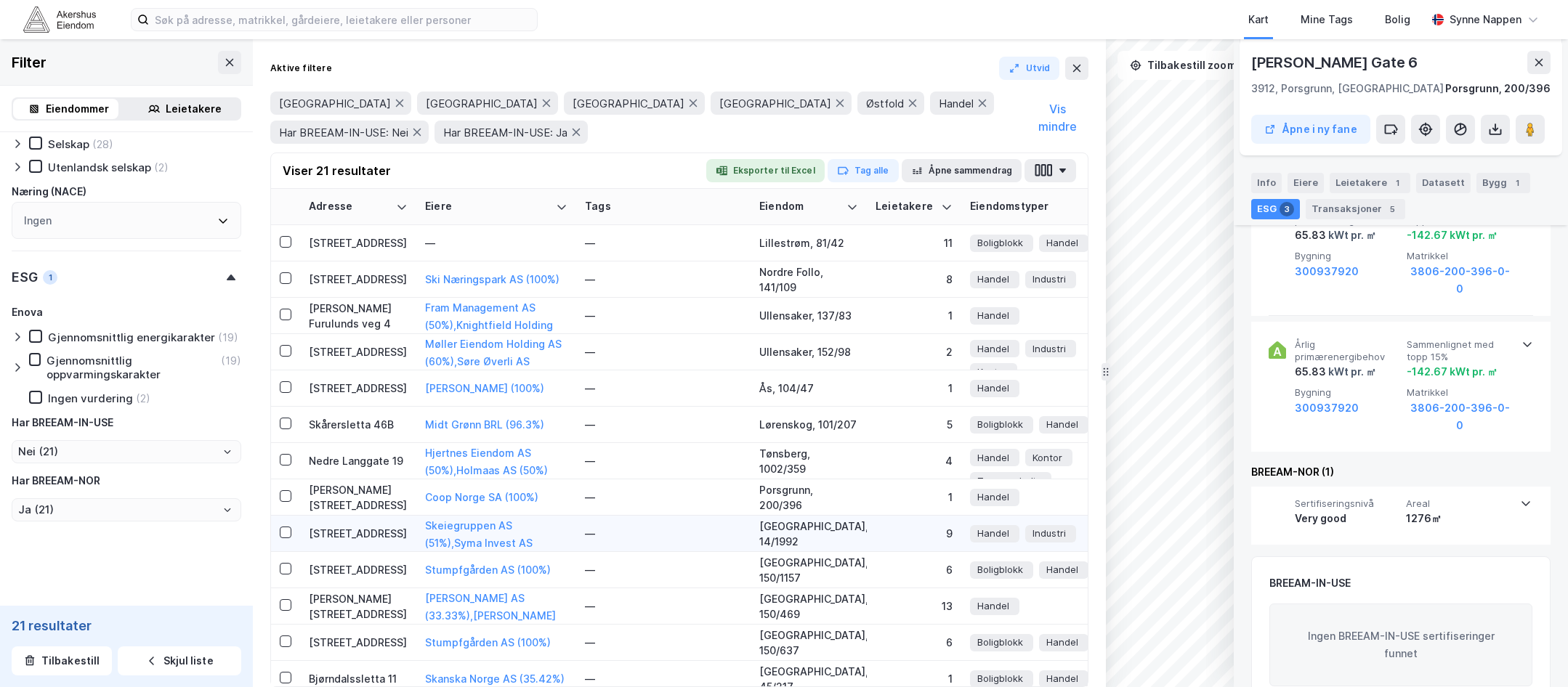
click at [381, 536] on div "[STREET_ADDRESS]" at bounding box center [358, 533] width 99 height 16
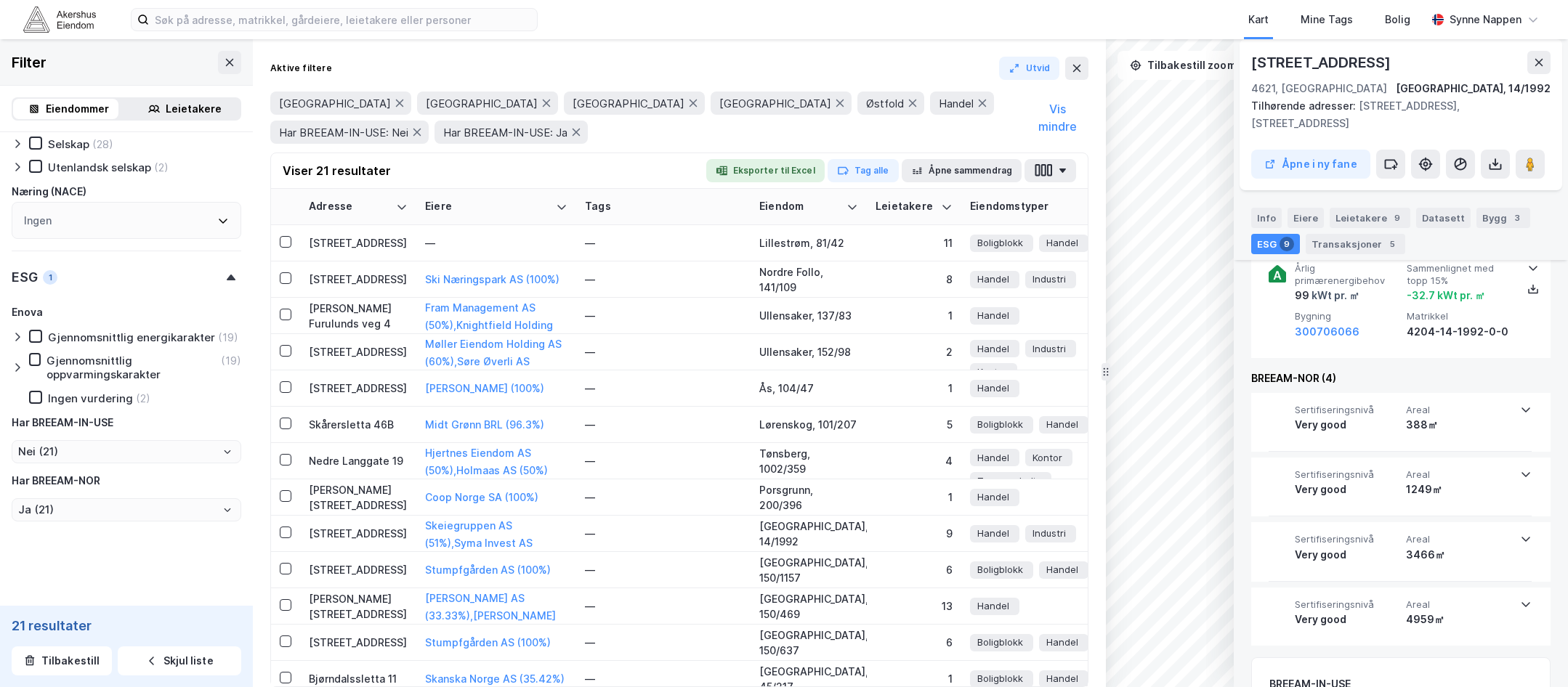
scroll to position [1079, 0]
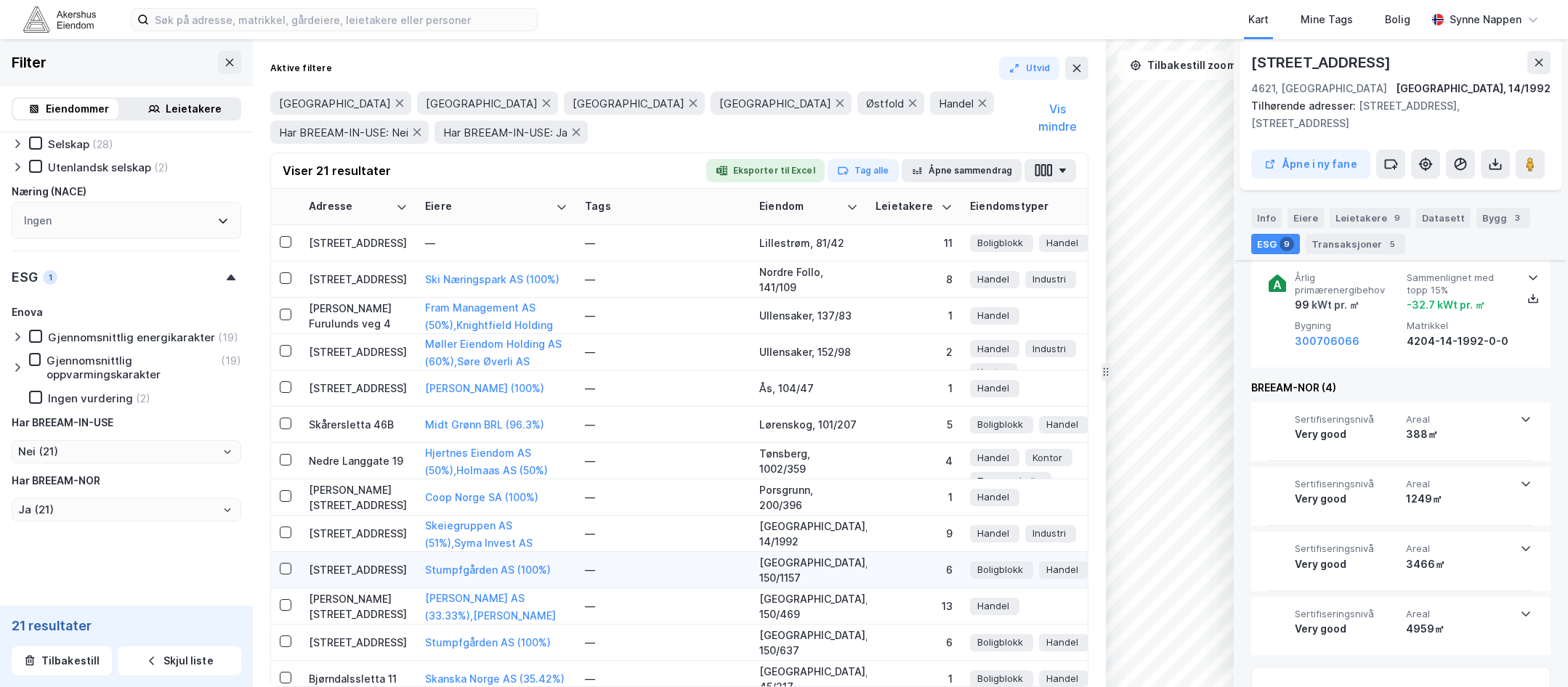
click at [385, 567] on div "[STREET_ADDRESS]" at bounding box center [358, 569] width 99 height 16
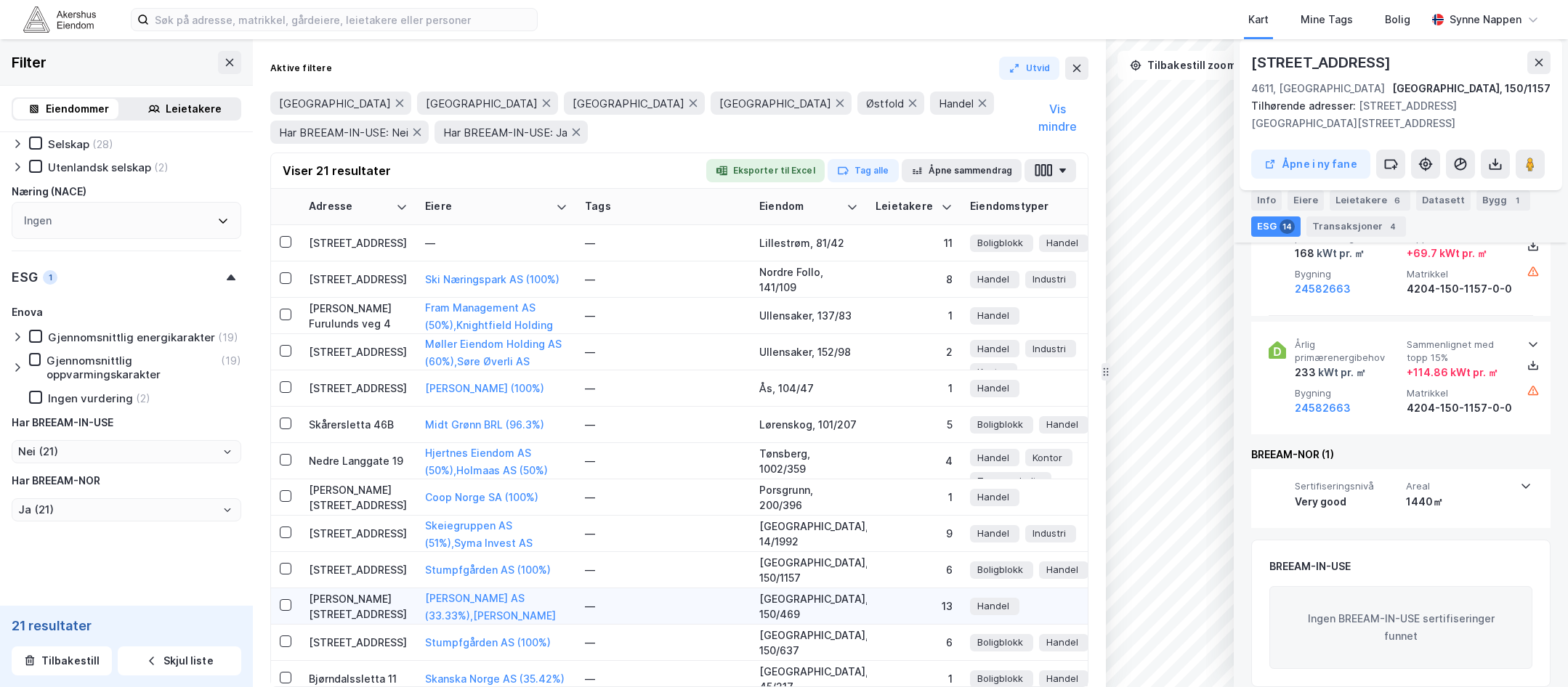
scroll to position [313, 0]
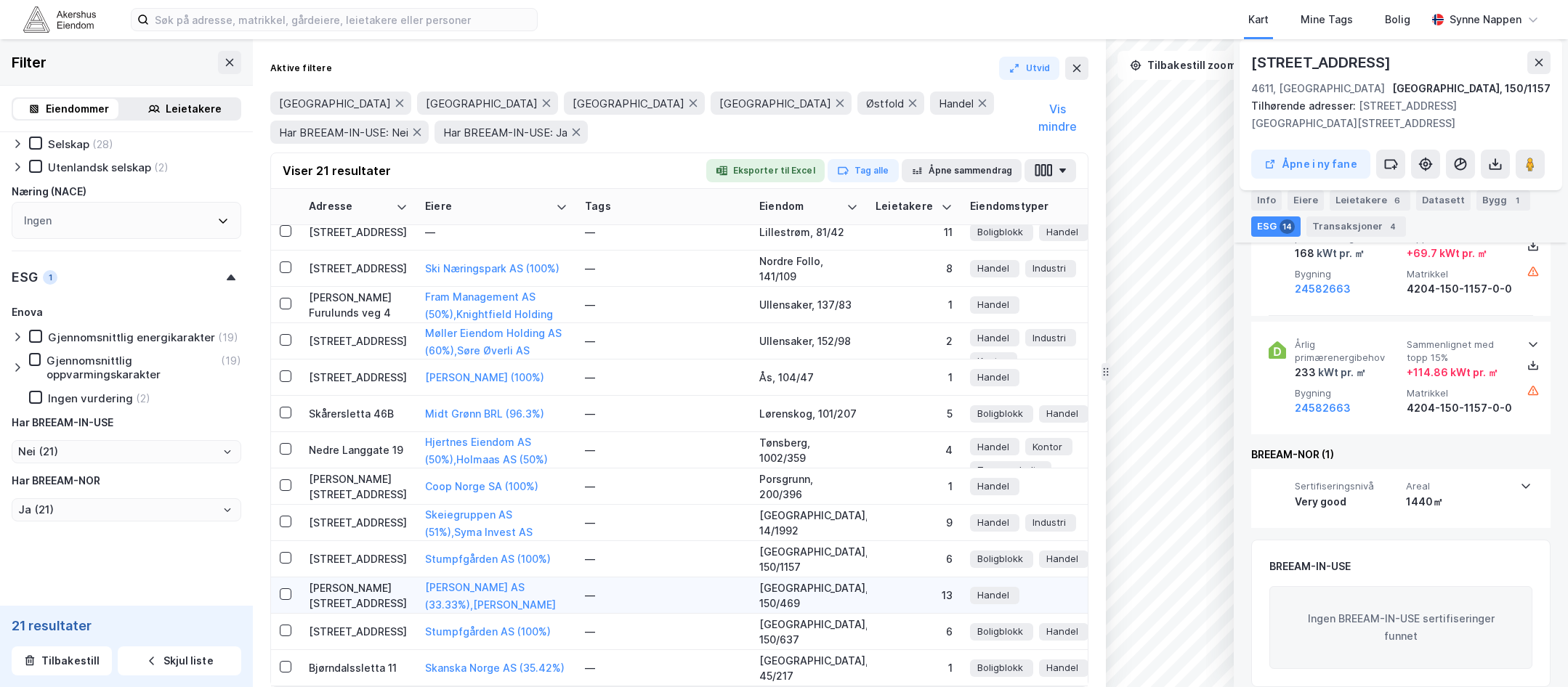
click at [389, 581] on div "[PERSON_NAME][STREET_ADDRESS]" at bounding box center [358, 595] width 99 height 30
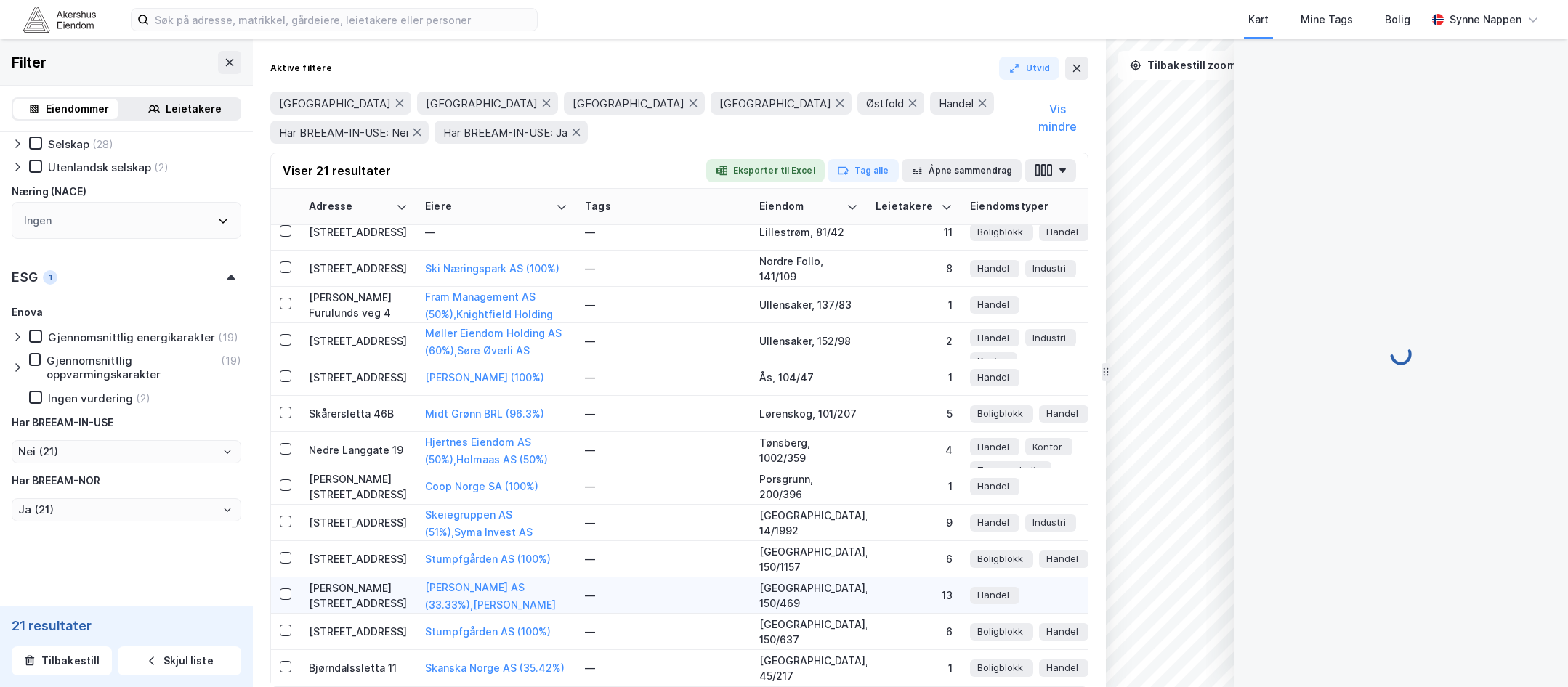
scroll to position [309, 0]
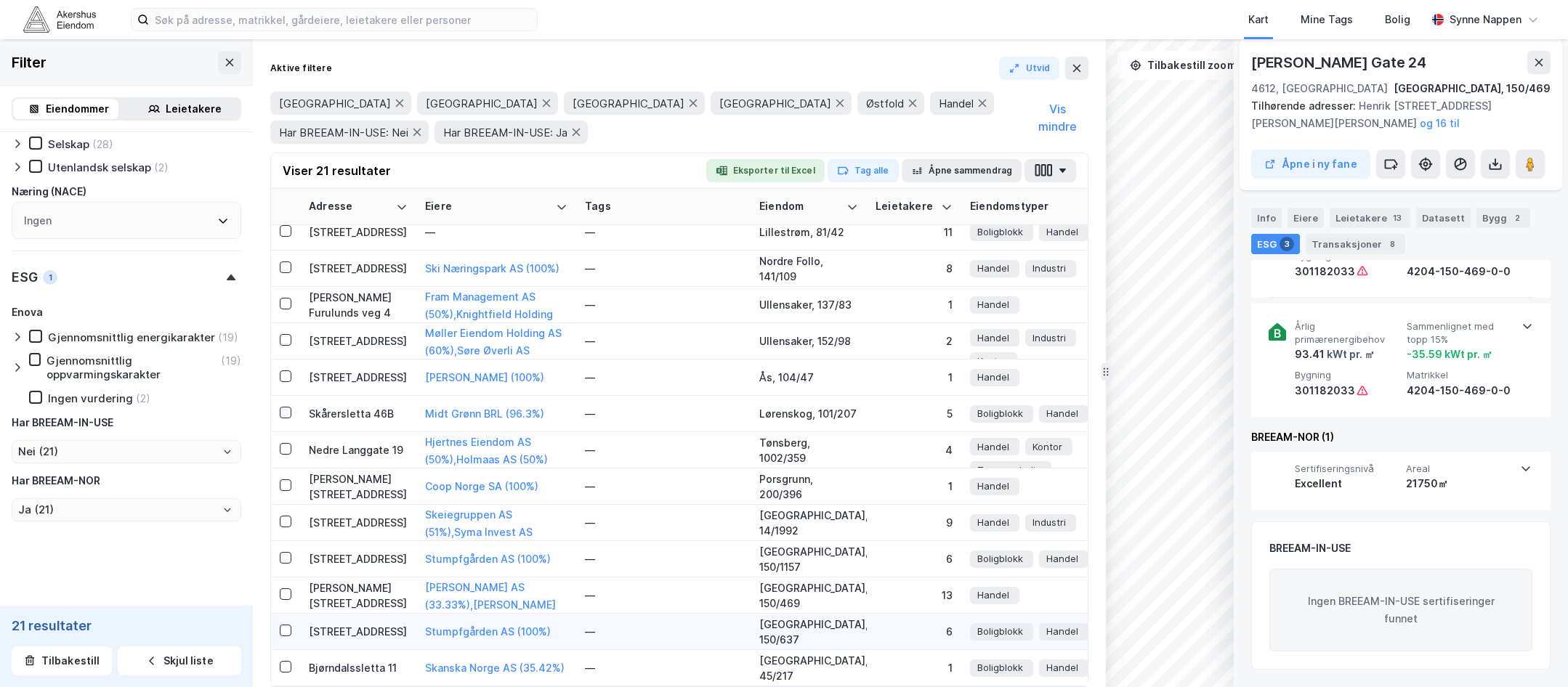
click at [386, 624] on div "[STREET_ADDRESS]" at bounding box center [358, 631] width 99 height 16
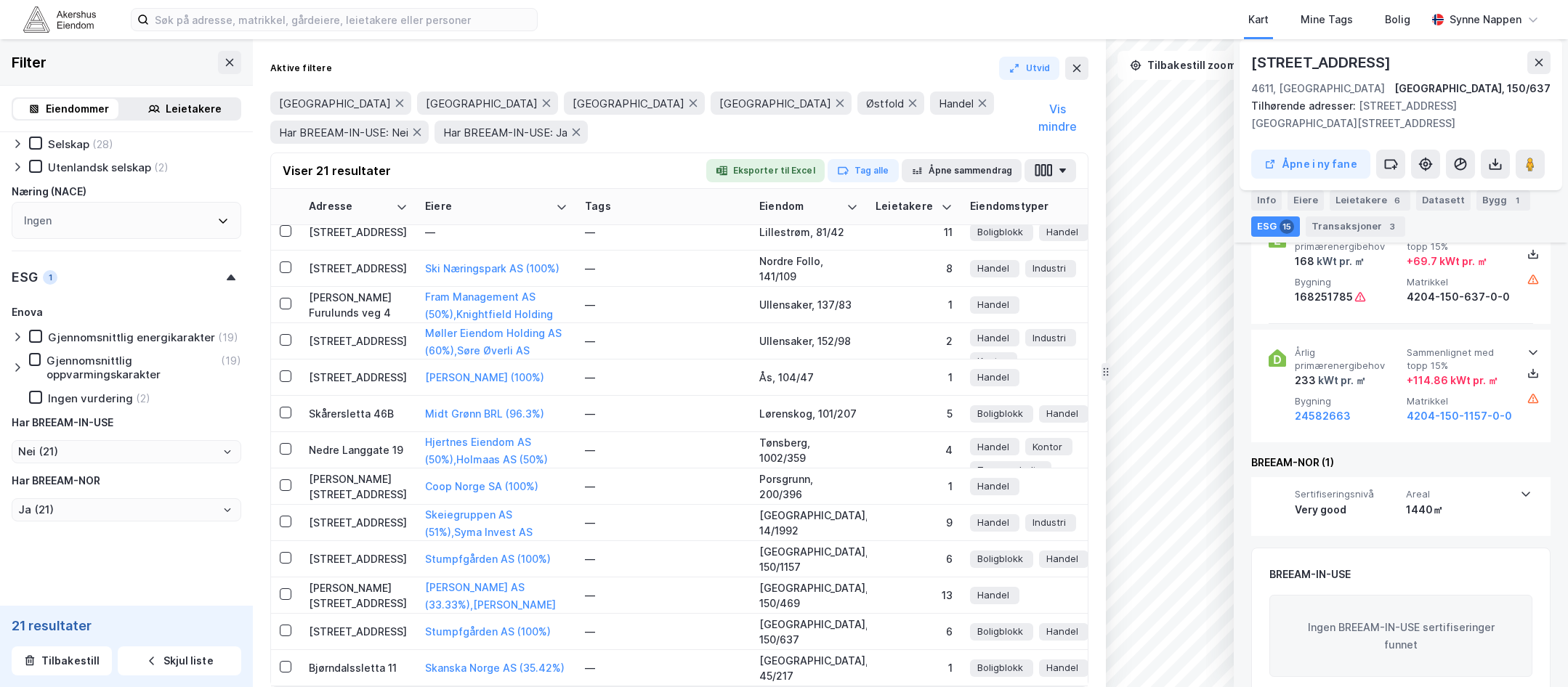
scroll to position [1946, 0]
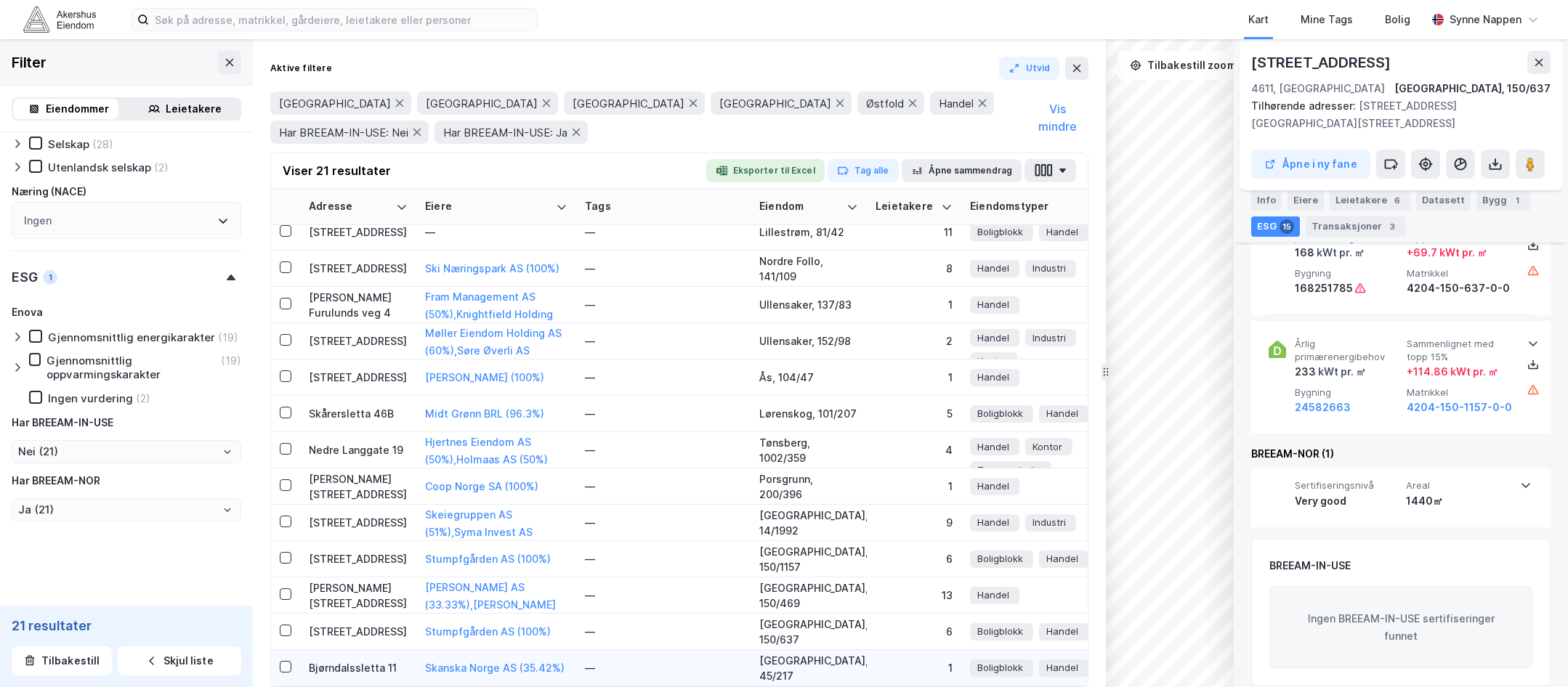
click at [385, 660] on div "Bjørndalssletta 11" at bounding box center [358, 667] width 99 height 16
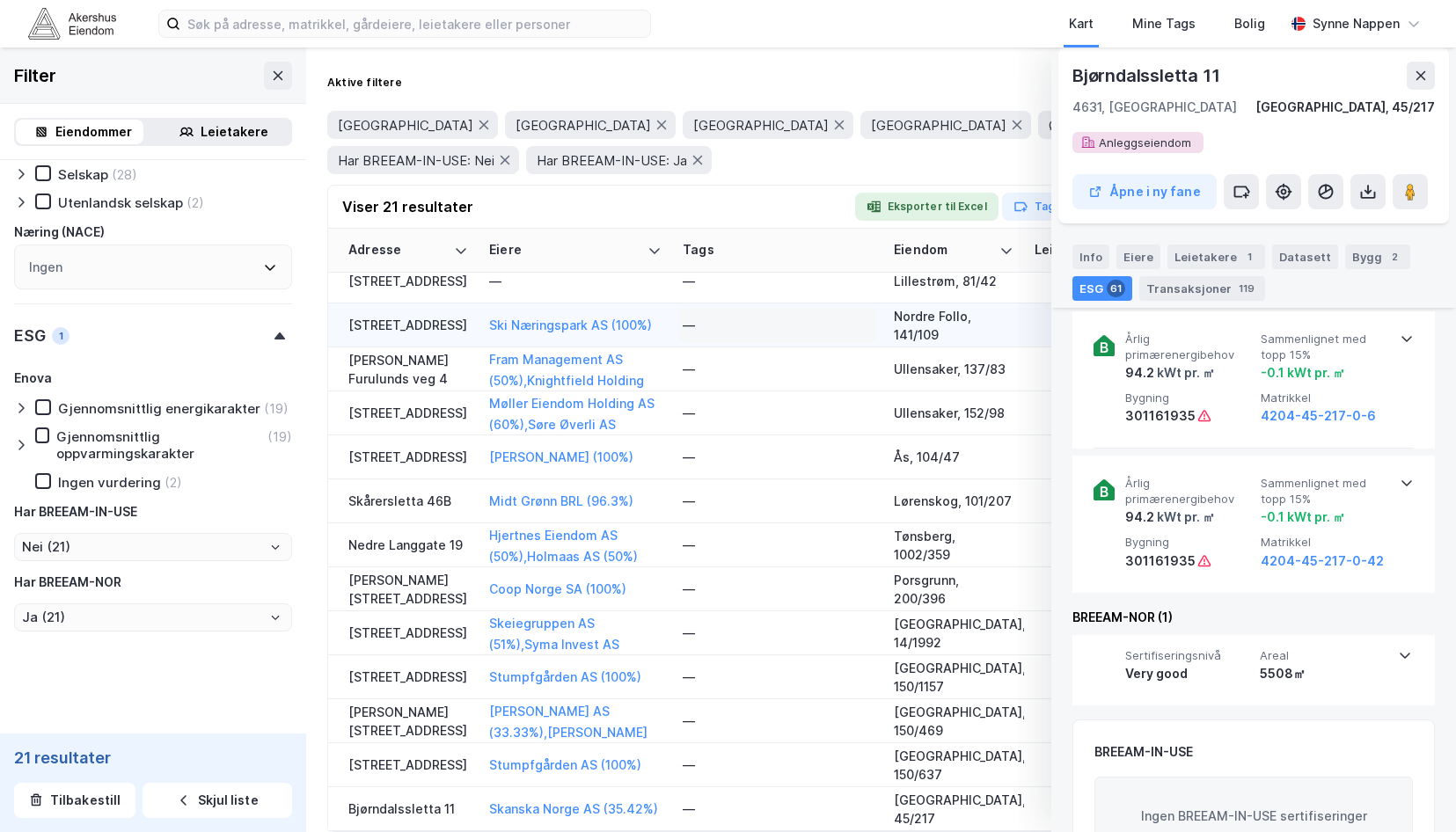
scroll to position [379, 0]
